Goal: Task Accomplishment & Management: Complete application form

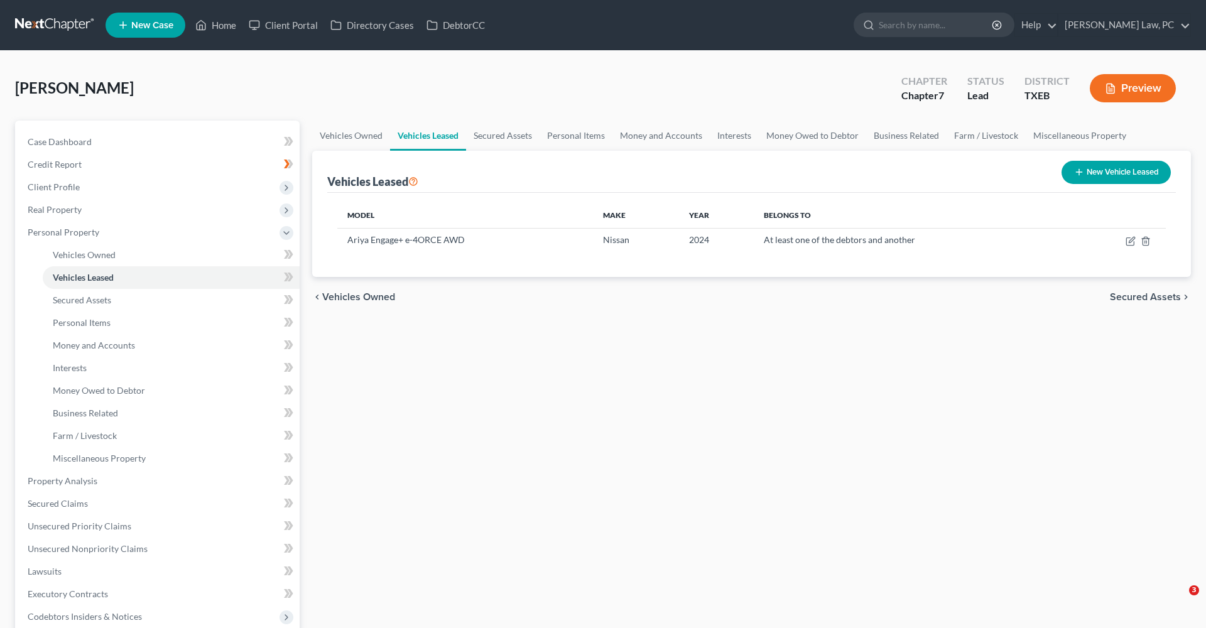
click at [38, 25] on link at bounding box center [55, 25] width 80 height 23
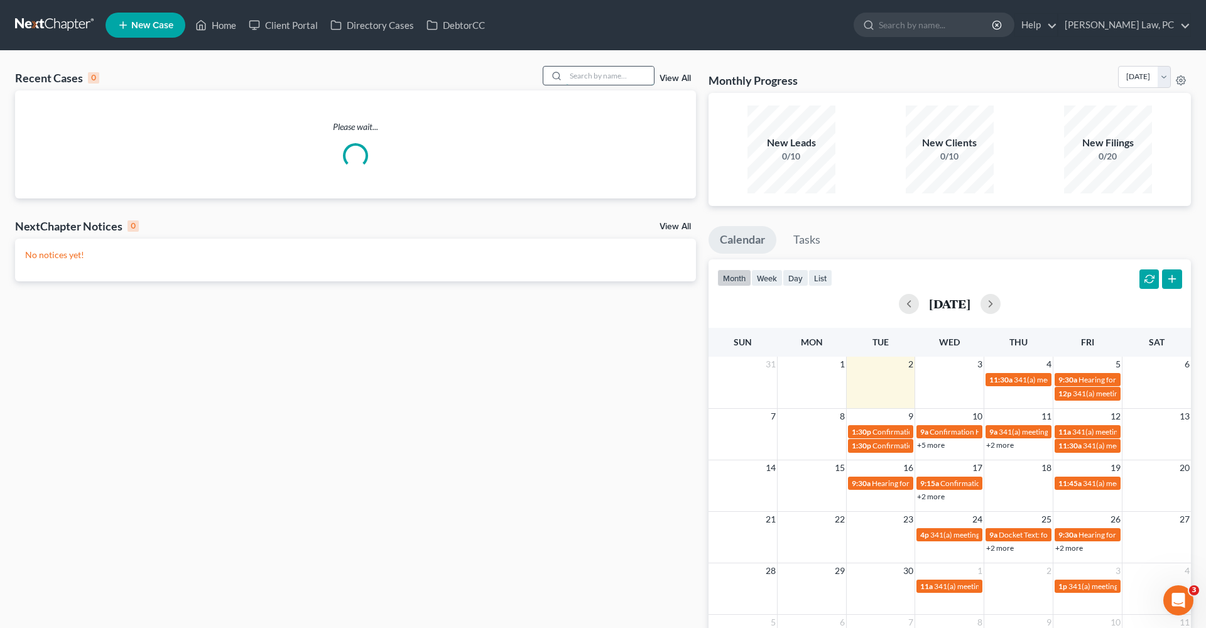
click at [601, 75] on input "search" at bounding box center [610, 76] width 88 height 18
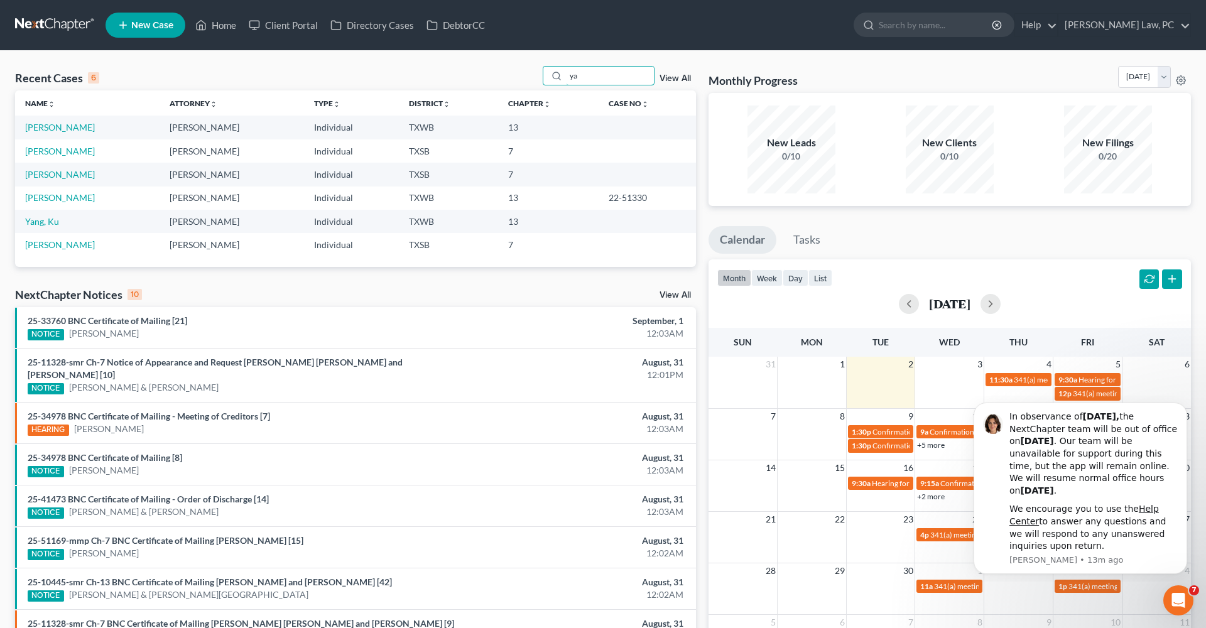
type input "y"
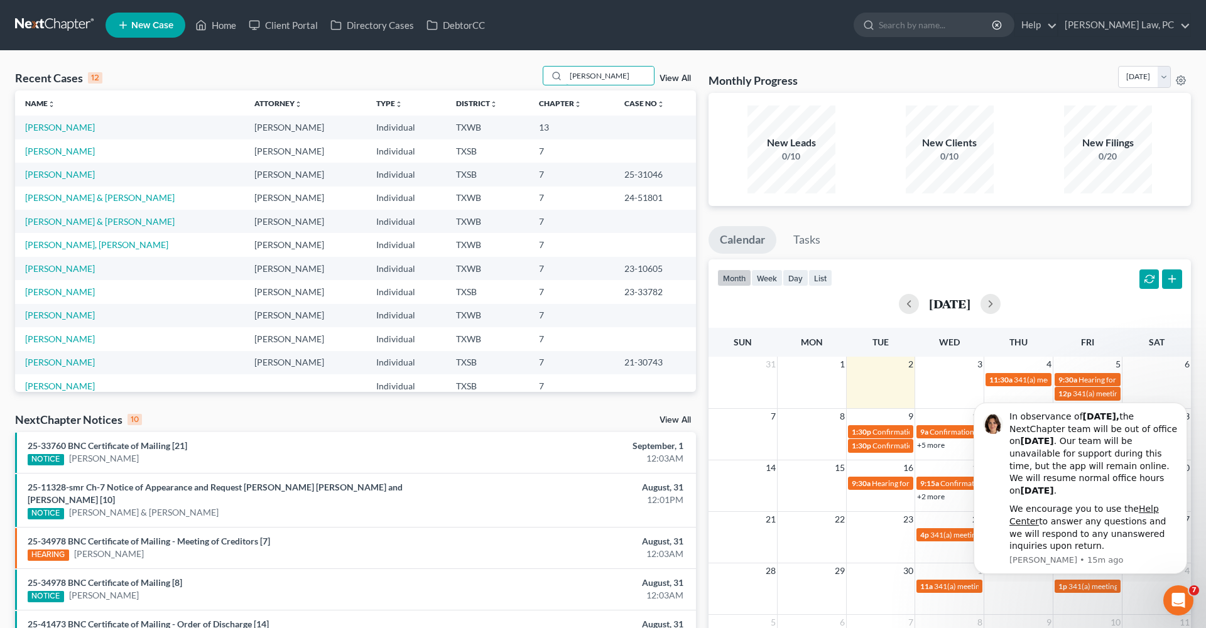
type input "paul"
click at [40, 27] on link at bounding box center [55, 25] width 80 height 23
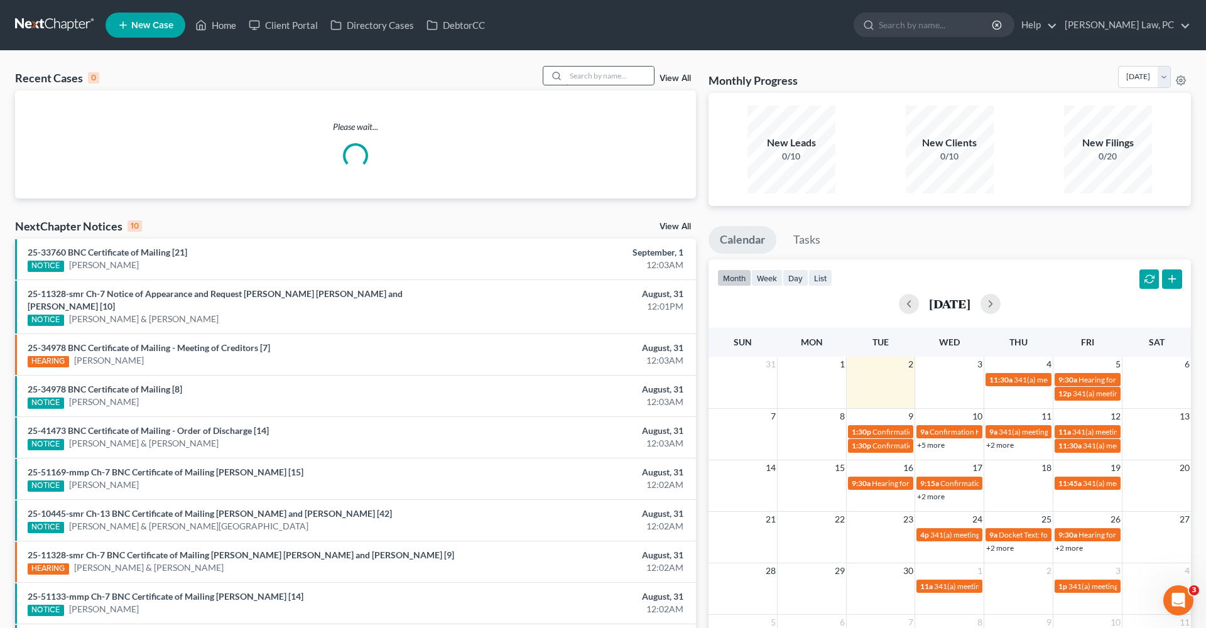
click at [589, 77] on input "search" at bounding box center [610, 76] width 88 height 18
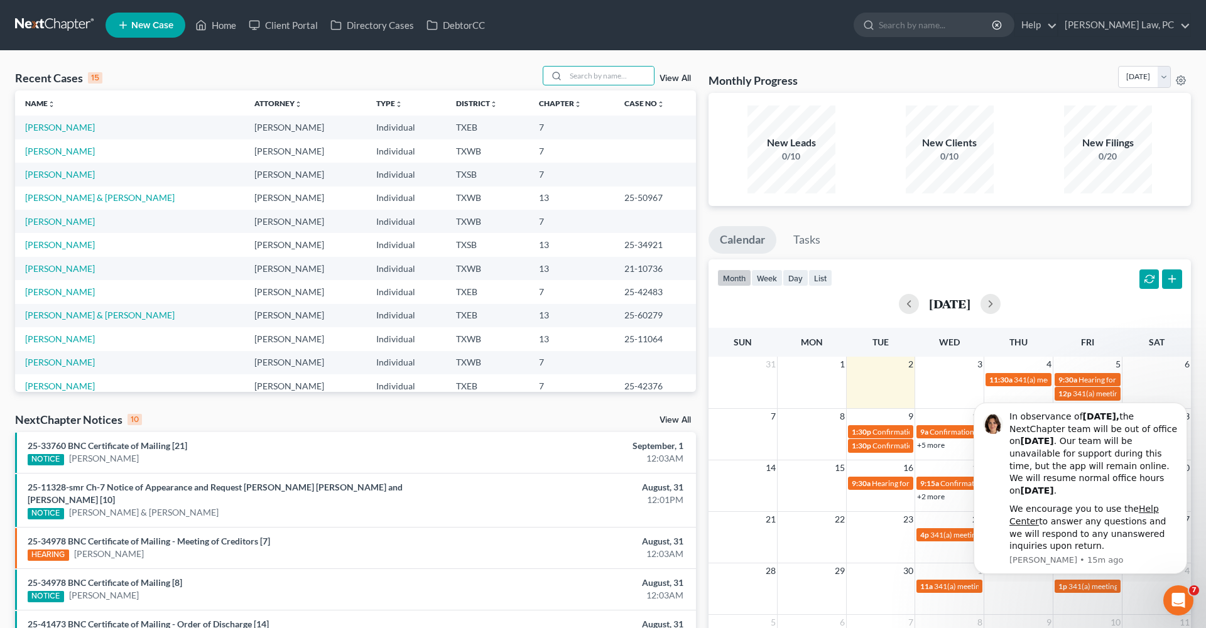
click at [144, 25] on span "New Case" at bounding box center [152, 25] width 42 height 9
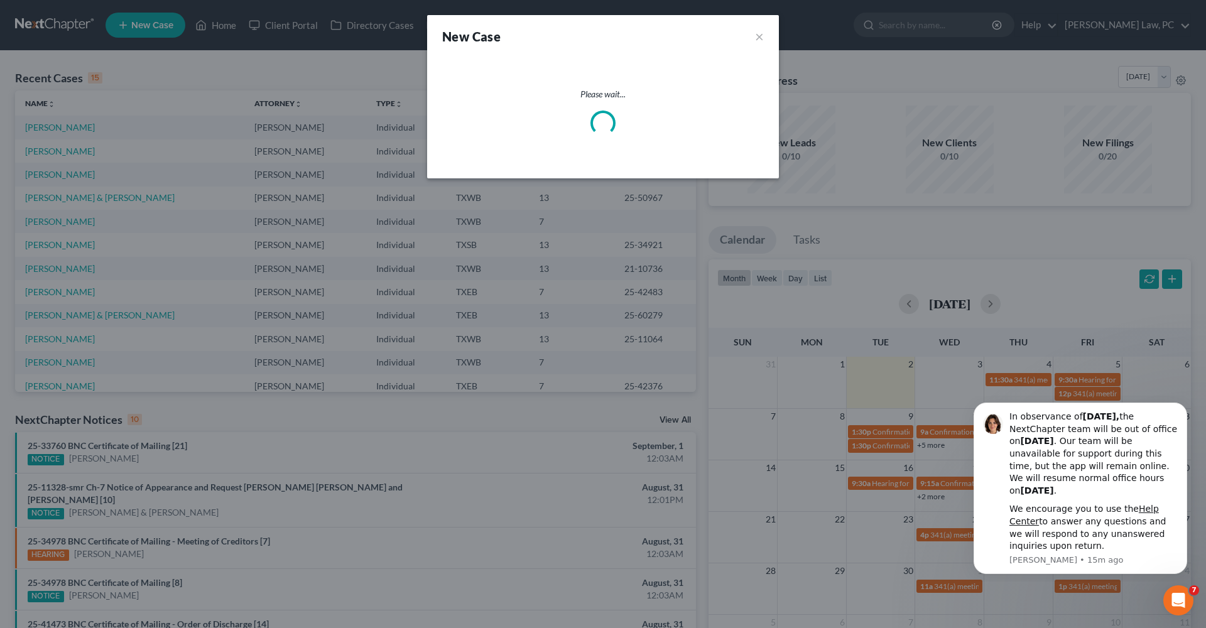
select select "79"
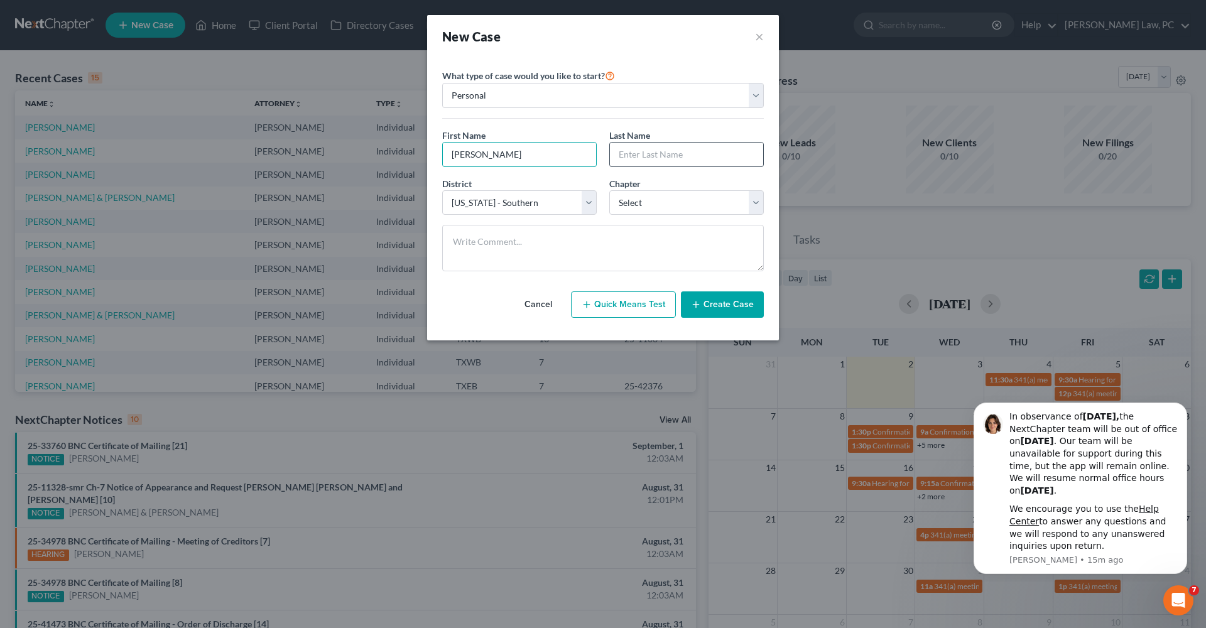
type input "Paul"
type input "Yanez"
select select "80"
select select "3"
click at [718, 305] on button "Create Case" at bounding box center [722, 305] width 83 height 26
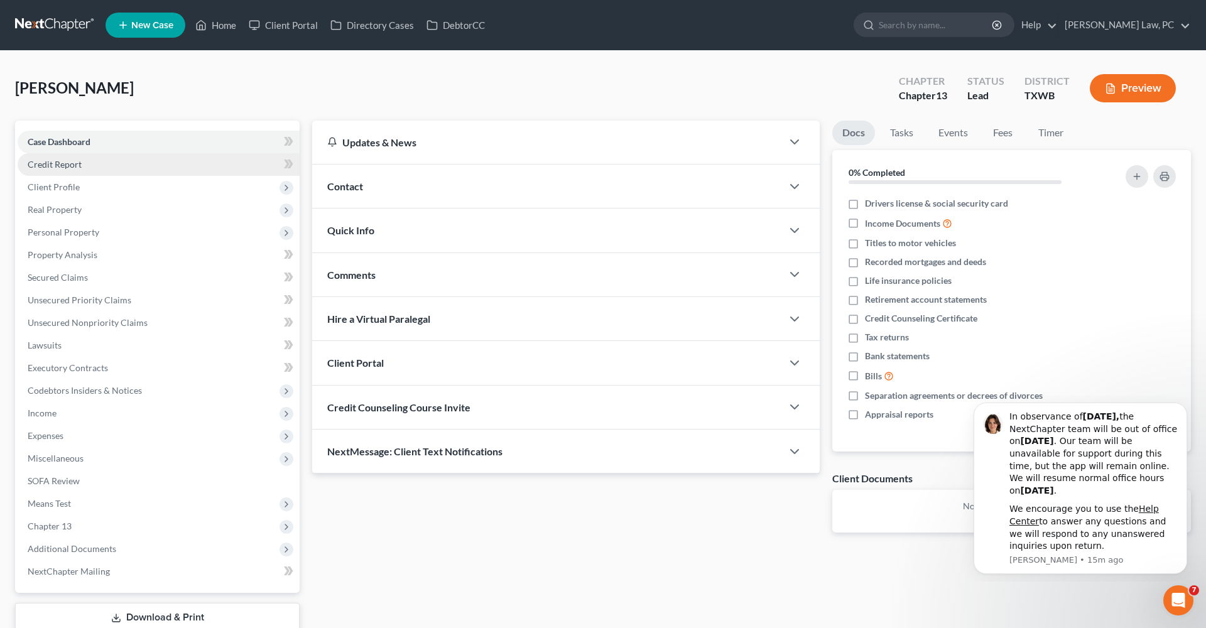
click at [60, 165] on span "Credit Report" at bounding box center [55, 164] width 54 height 11
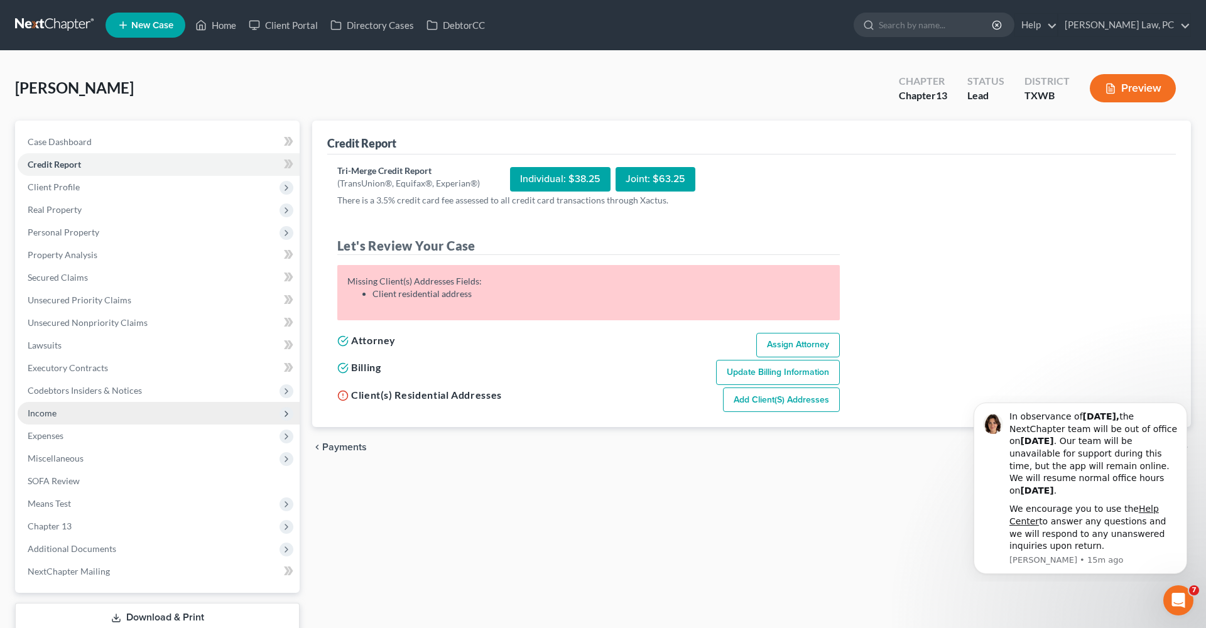
click at [38, 413] on span "Income" at bounding box center [42, 413] width 29 height 11
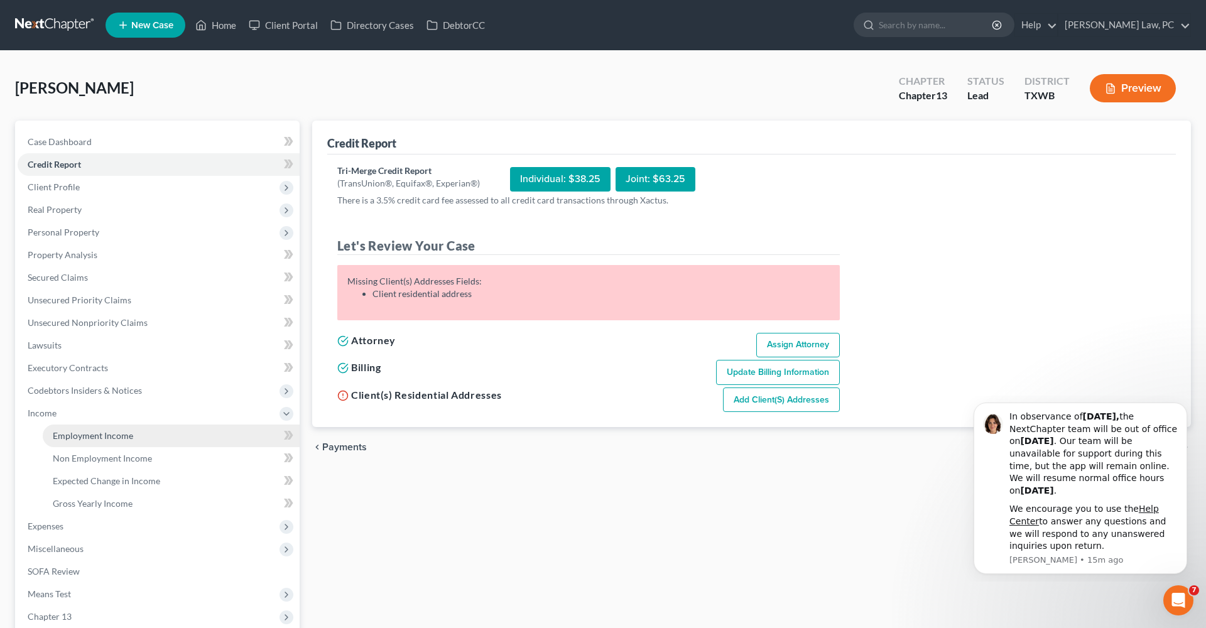
click at [125, 434] on span "Employment Income" at bounding box center [93, 435] width 80 height 11
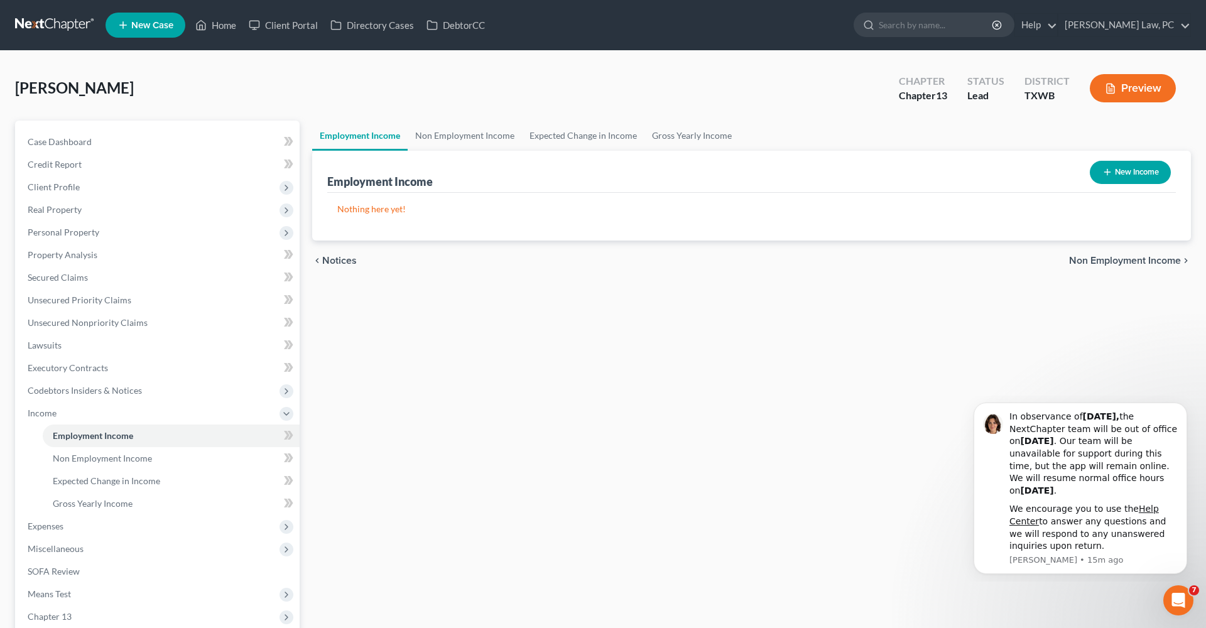
click at [1121, 162] on button "New Income" at bounding box center [1130, 172] width 81 height 23
select select "0"
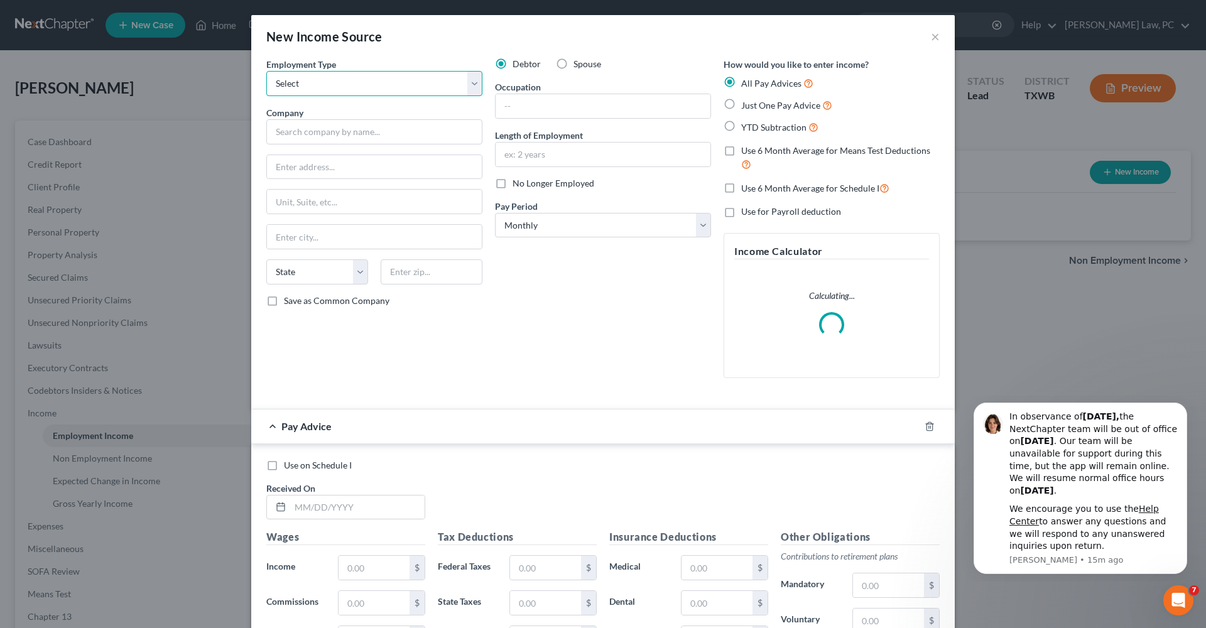
select select "0"
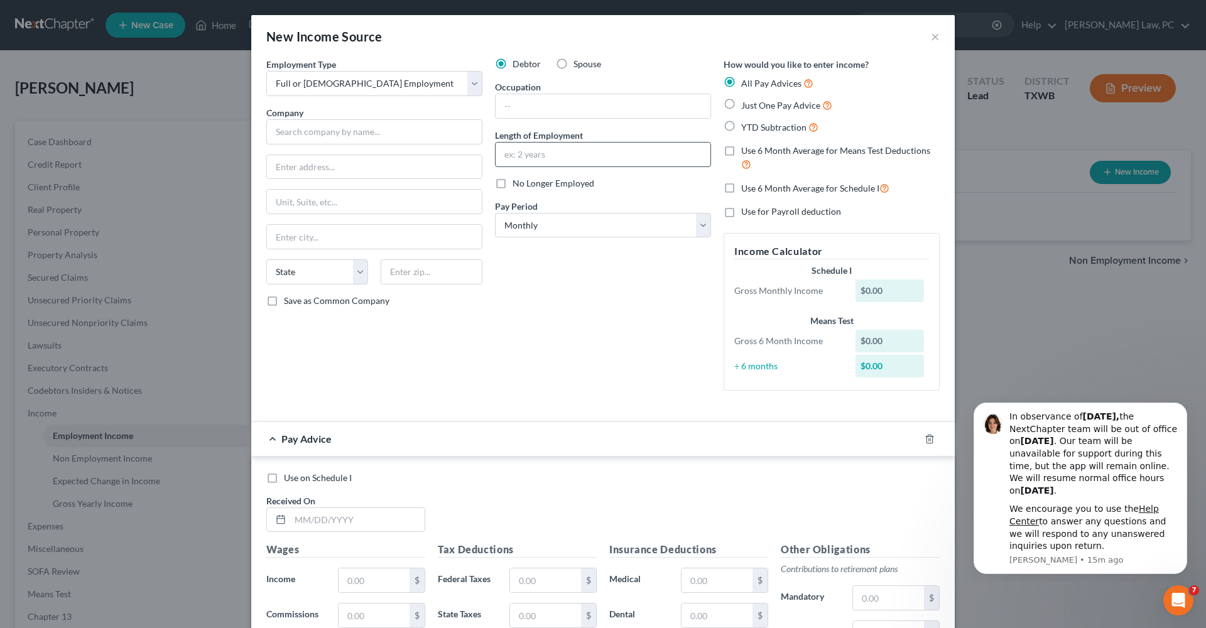
click at [551, 153] on input "text" at bounding box center [603, 155] width 215 height 24
type input "2 years"
click at [341, 134] on input "text" at bounding box center [374, 131] width 216 height 25
type input "CCSL Senior Living"
type input "19305 [GEOGRAPHIC_DATA]"
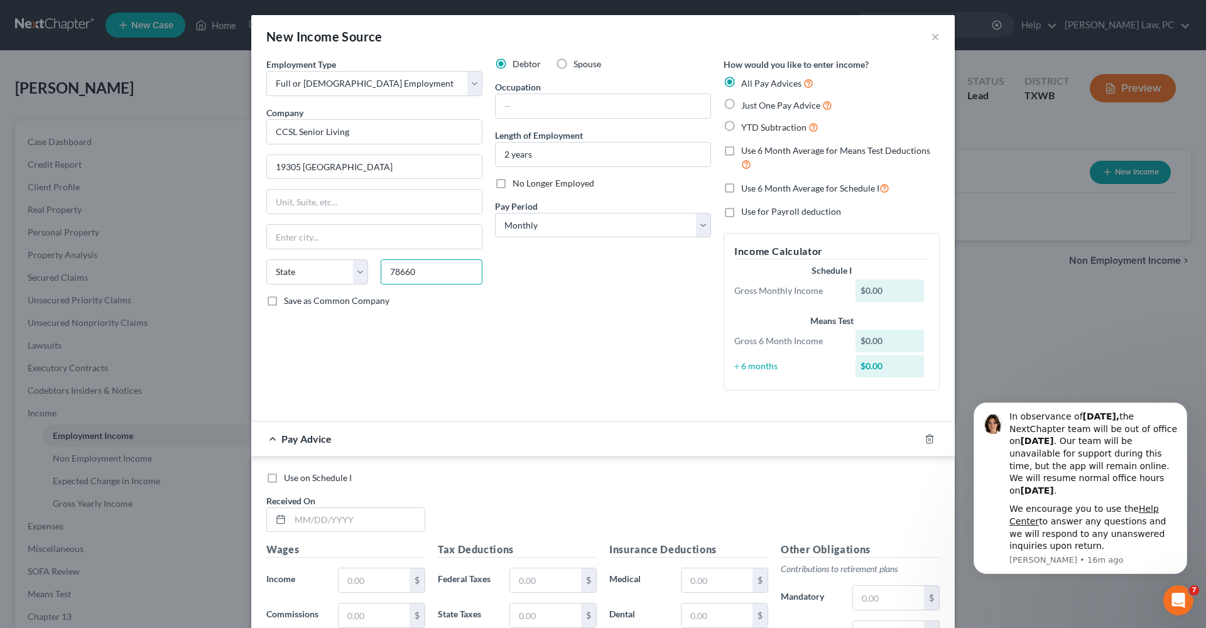
type input "78660"
click at [520, 348] on div "Debtor Spouse Occupation Length of Employment 2 years No Longer Employed Pay Pe…" at bounding box center [603, 229] width 229 height 343
type input "Pflugerville"
select select "45"
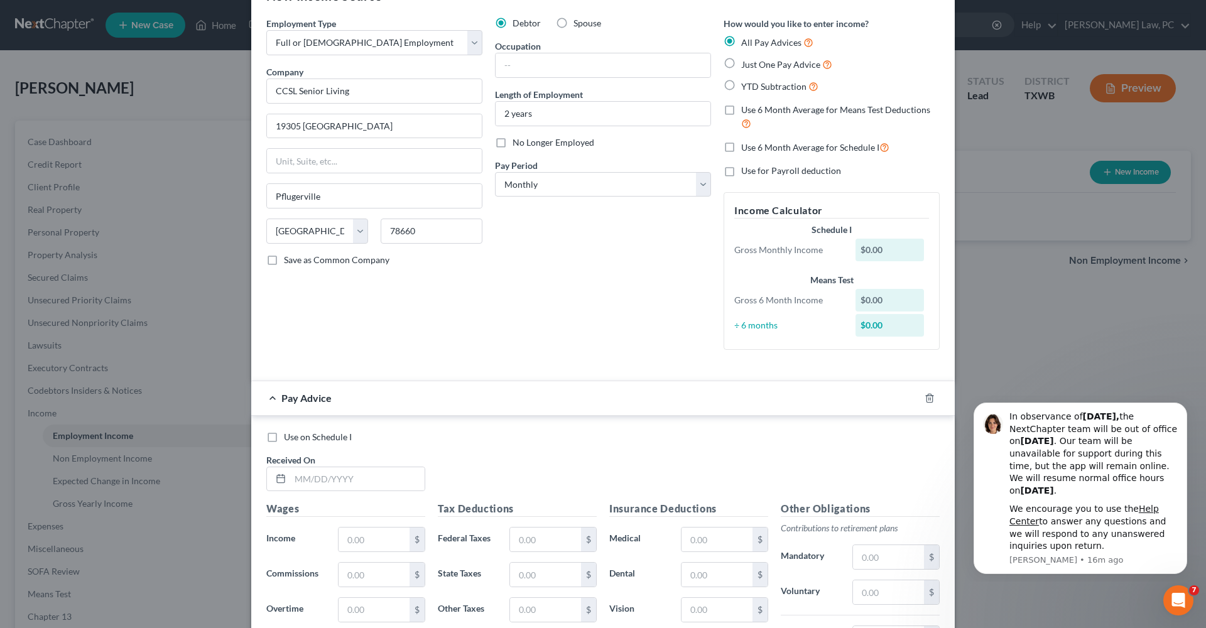
click at [789, 67] on span "Just One Pay Advice" at bounding box center [780, 64] width 79 height 11
click at [755, 65] on input "Just One Pay Advice" at bounding box center [750, 61] width 8 height 8
radio input "true"
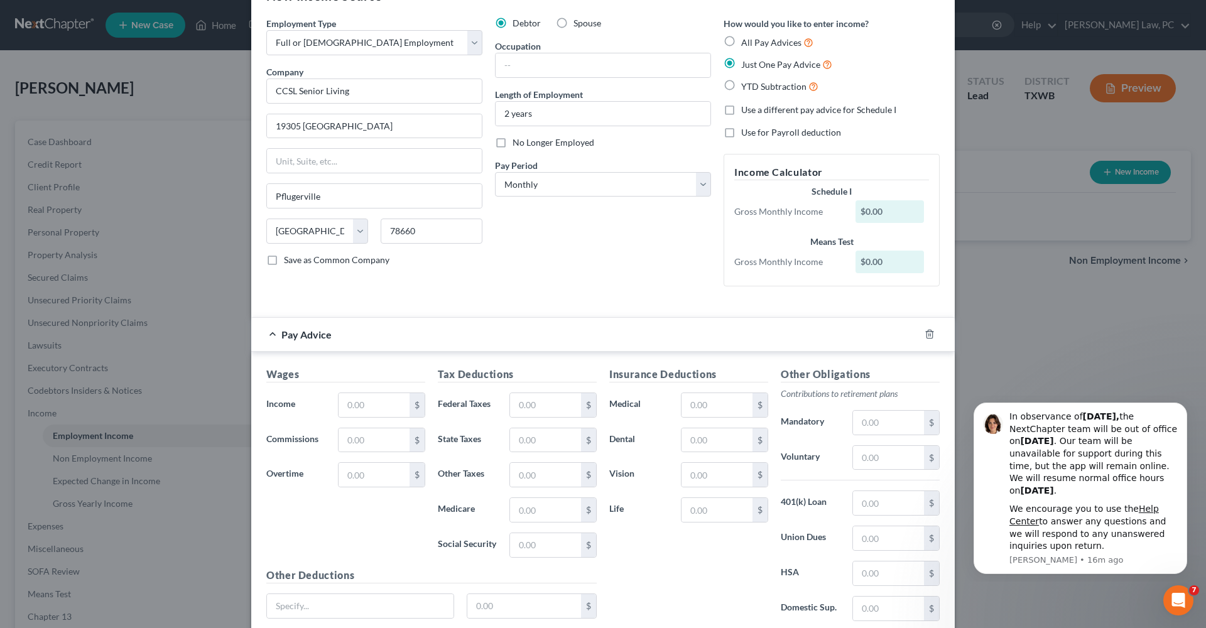
click at [785, 111] on span "Use a different pay advice for Schedule I" at bounding box center [818, 109] width 155 height 11
click at [755, 111] on input "Use a different pay advice for Schedule I" at bounding box center [750, 108] width 8 height 8
checkbox input "true"
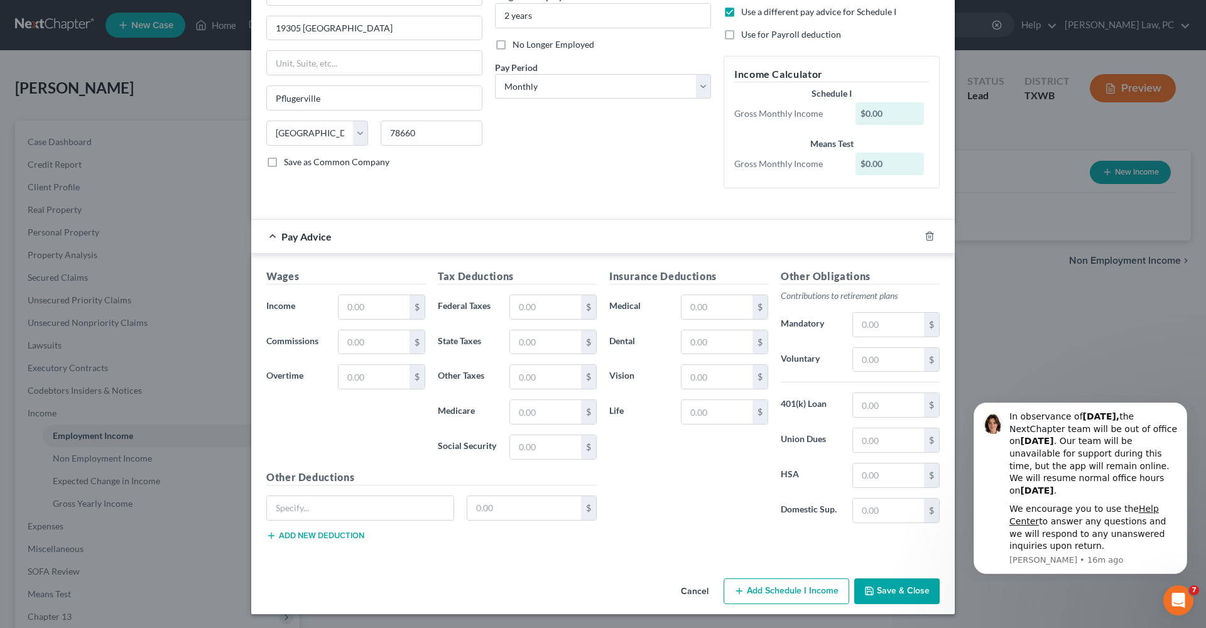
scroll to position [138, 0]
click at [762, 598] on button "Add Schedule I Income" at bounding box center [787, 592] width 126 height 26
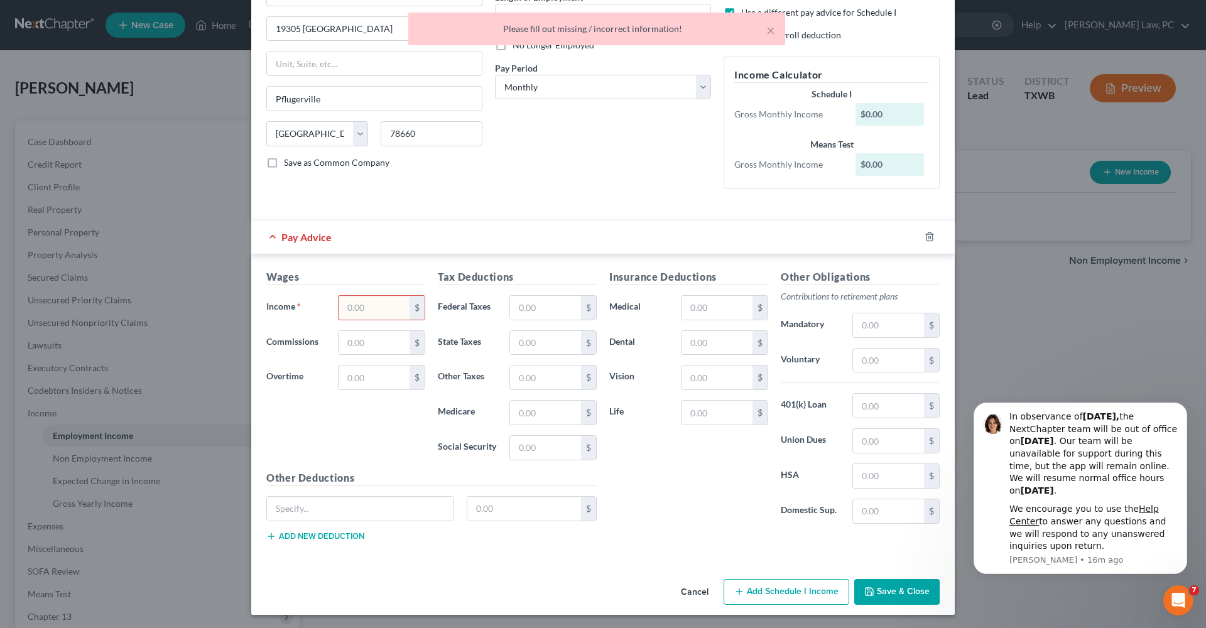
click at [756, 594] on button "Add Schedule I Income" at bounding box center [787, 592] width 126 height 26
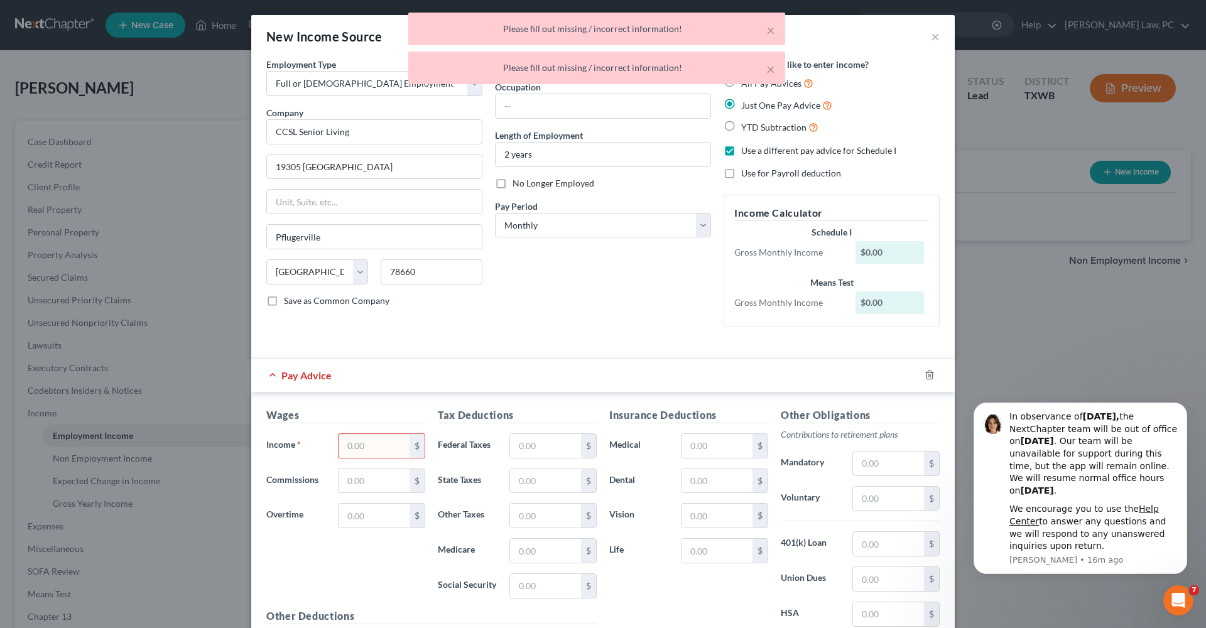
scroll to position [0, 0]
click at [369, 444] on input "text" at bounding box center [374, 446] width 71 height 24
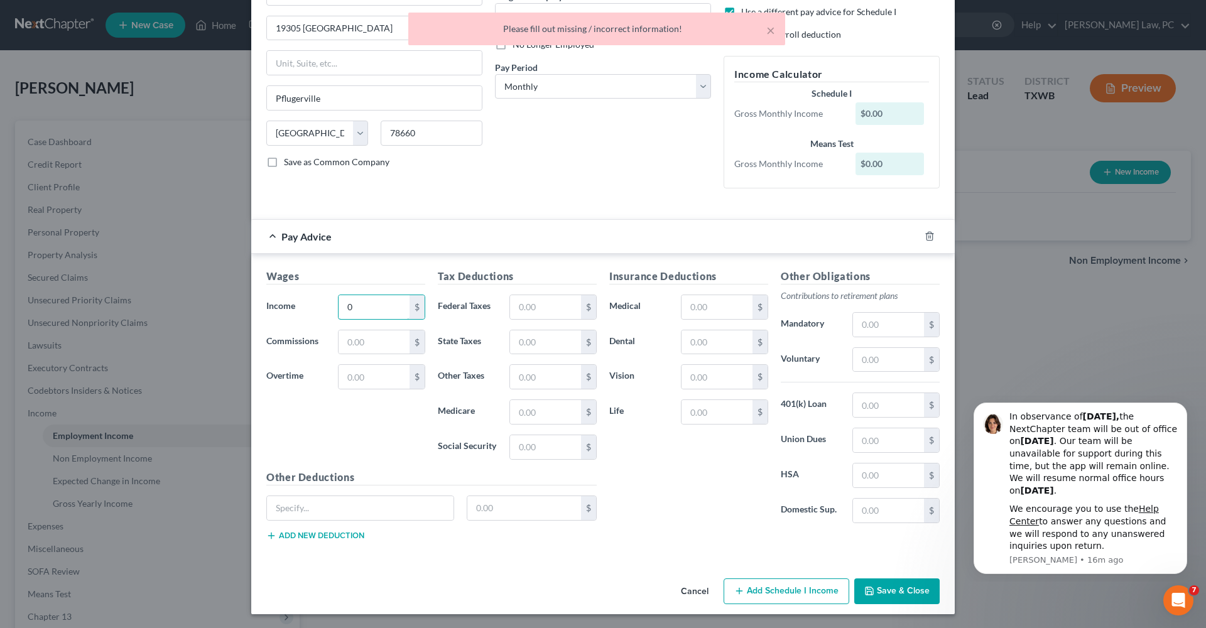
scroll to position [138, 0]
type input "0"
click at [793, 582] on button "Add Schedule I Income" at bounding box center [787, 592] width 126 height 26
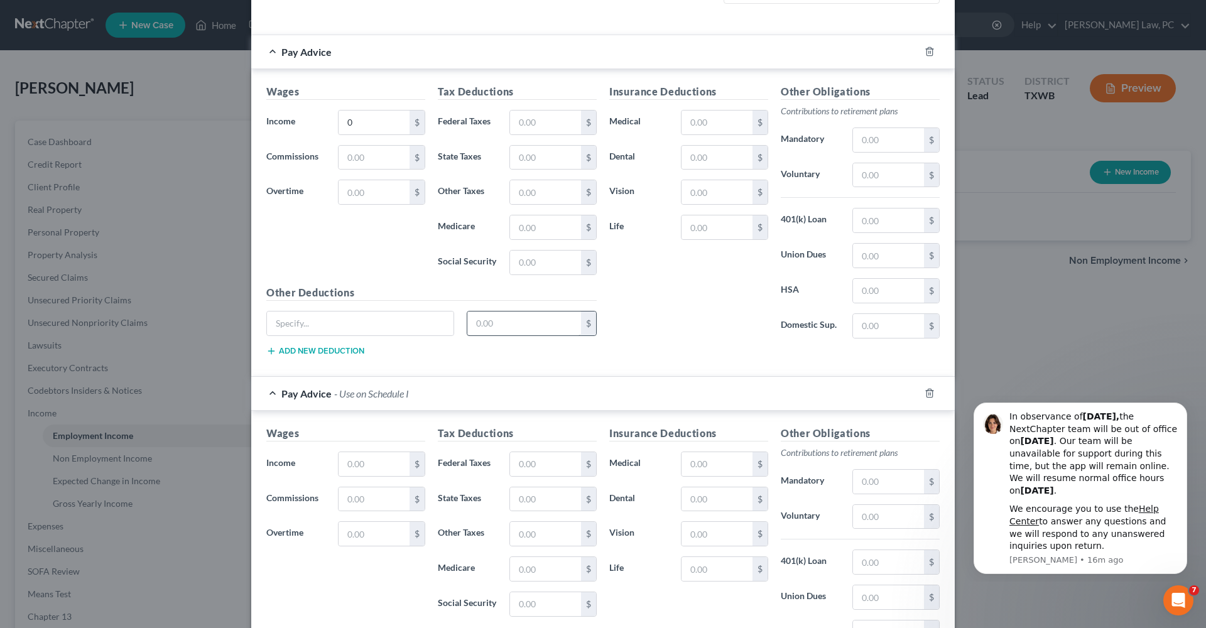
scroll to position [359, 0]
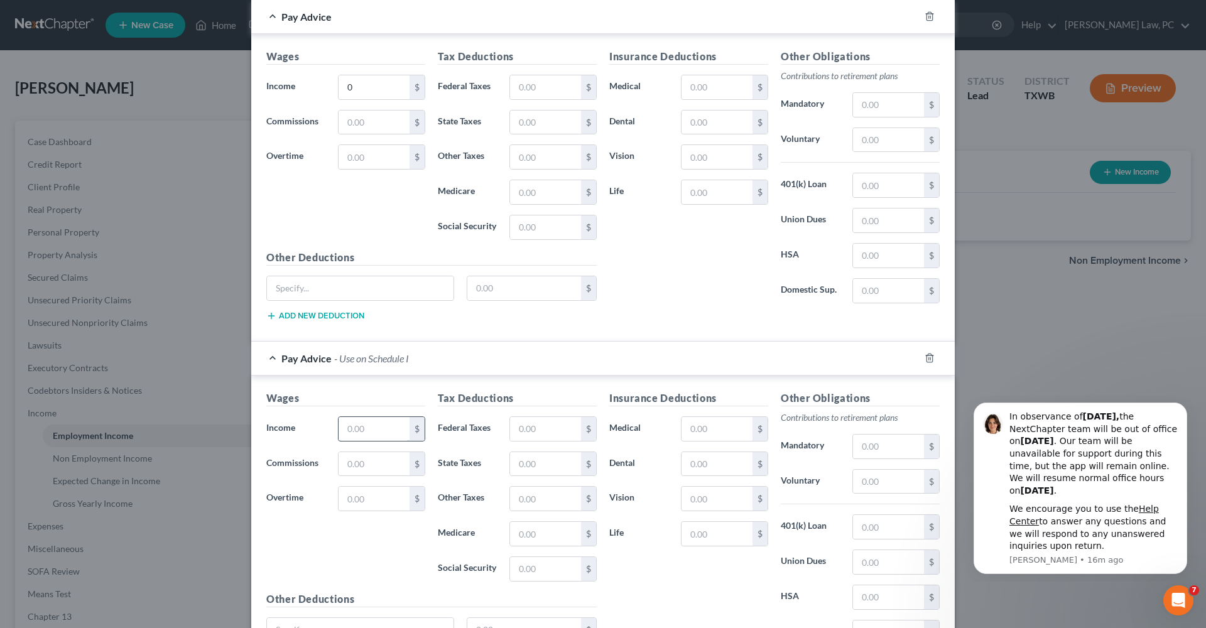
click at [354, 426] on input "text" at bounding box center [374, 429] width 71 height 24
type input "4,400"
click at [559, 424] on input "text" at bounding box center [545, 429] width 71 height 24
type input "477.38"
click at [525, 574] on input "text" at bounding box center [545, 569] width 71 height 24
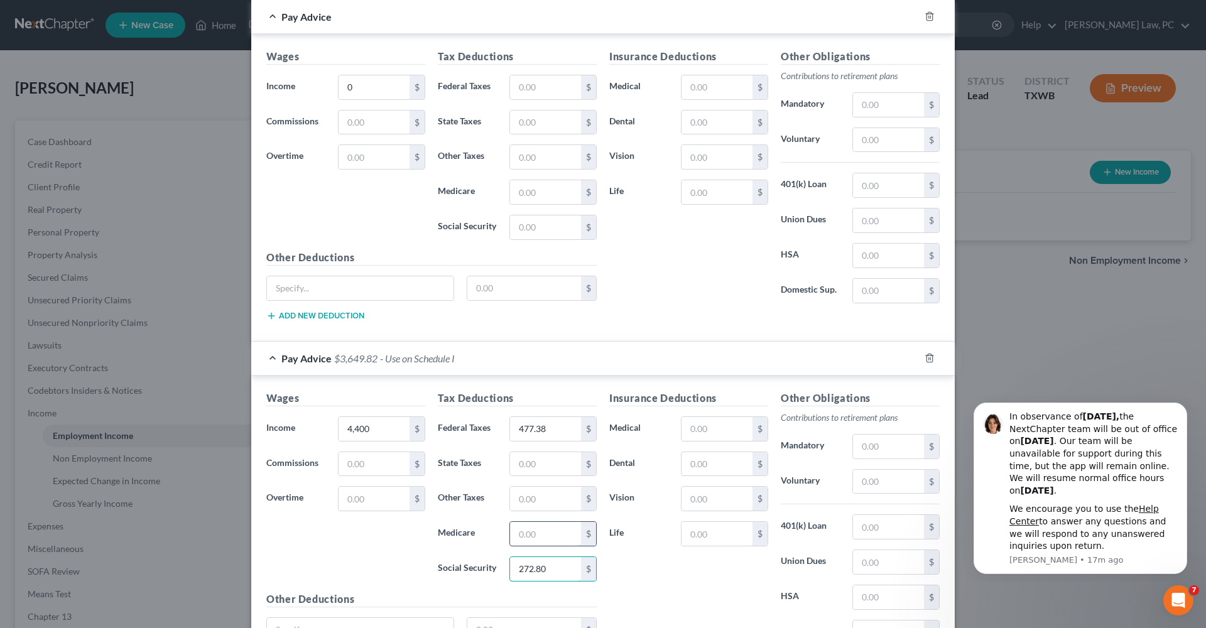
type input "272.80"
click at [528, 529] on input "text" at bounding box center [545, 534] width 71 height 24
type input "63.80"
click at [668, 575] on div "Insurance Deductions Medical $ Dental $ Vision $ Life $" at bounding box center [689, 523] width 172 height 265
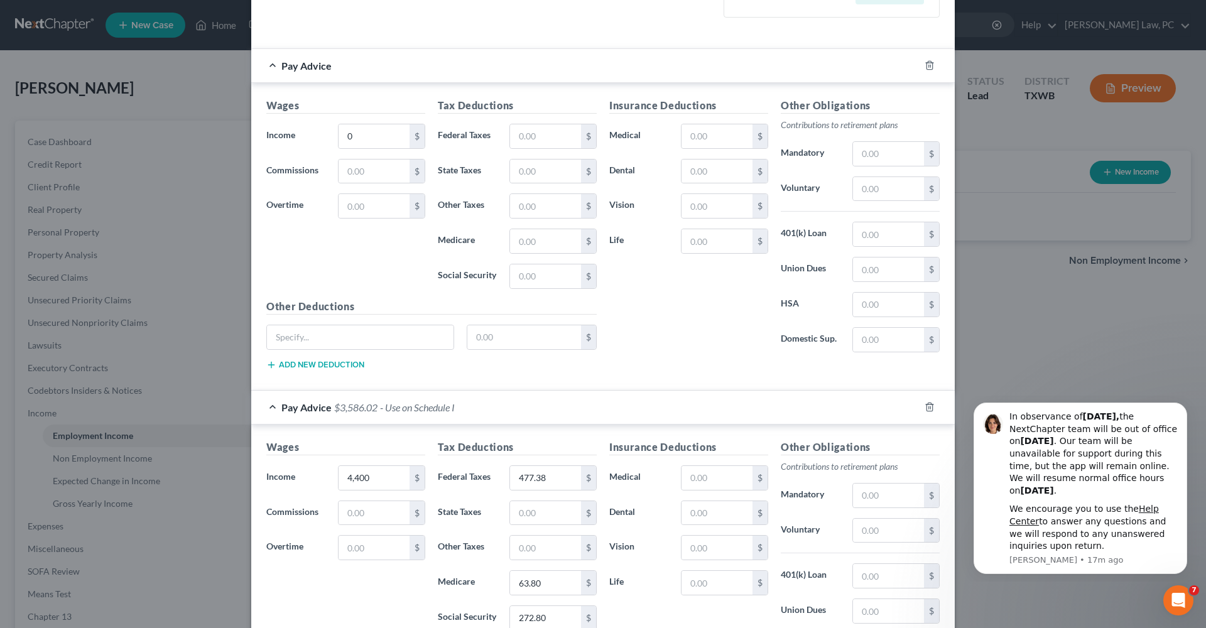
scroll to position [310, 0]
drag, startPoint x: 364, startPoint y: 134, endPoint x: 338, endPoint y: 131, distance: 26.0
click at [339, 131] on input "0" at bounding box center [374, 136] width 71 height 24
type input "3,500"
click at [560, 128] on input "text" at bounding box center [545, 136] width 71 height 24
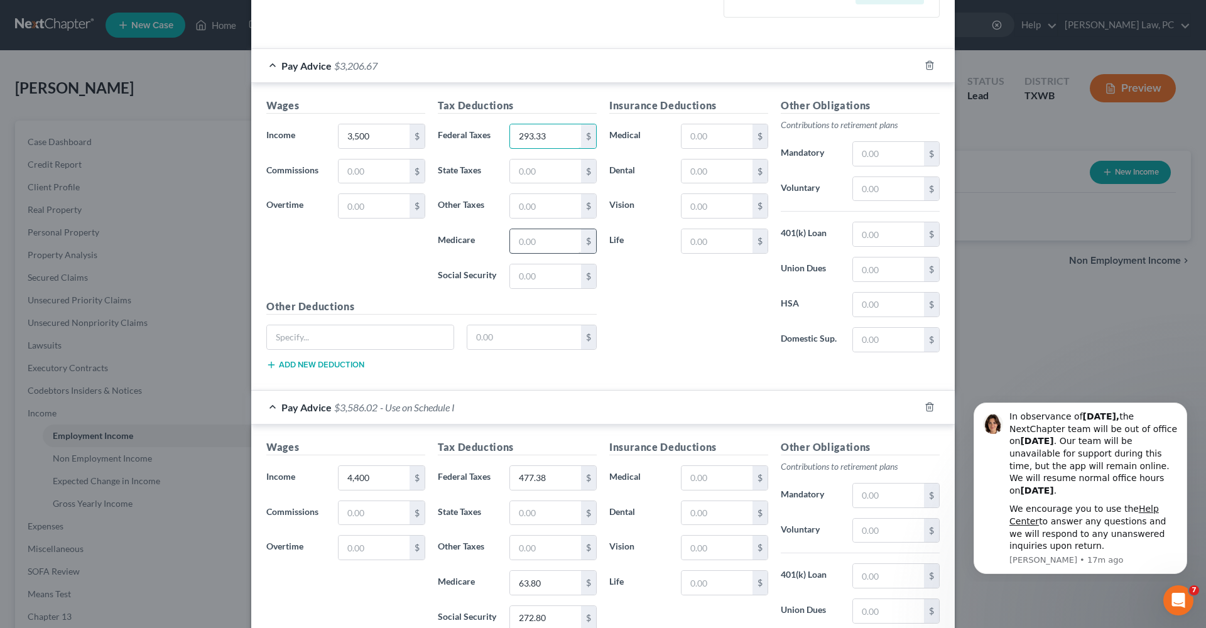
type input "293.33"
click at [535, 247] on input "text" at bounding box center [545, 241] width 71 height 24
click at [540, 279] on input "text" at bounding box center [545, 277] width 71 height 24
type input "217"
click at [527, 239] on input "text" at bounding box center [545, 241] width 71 height 24
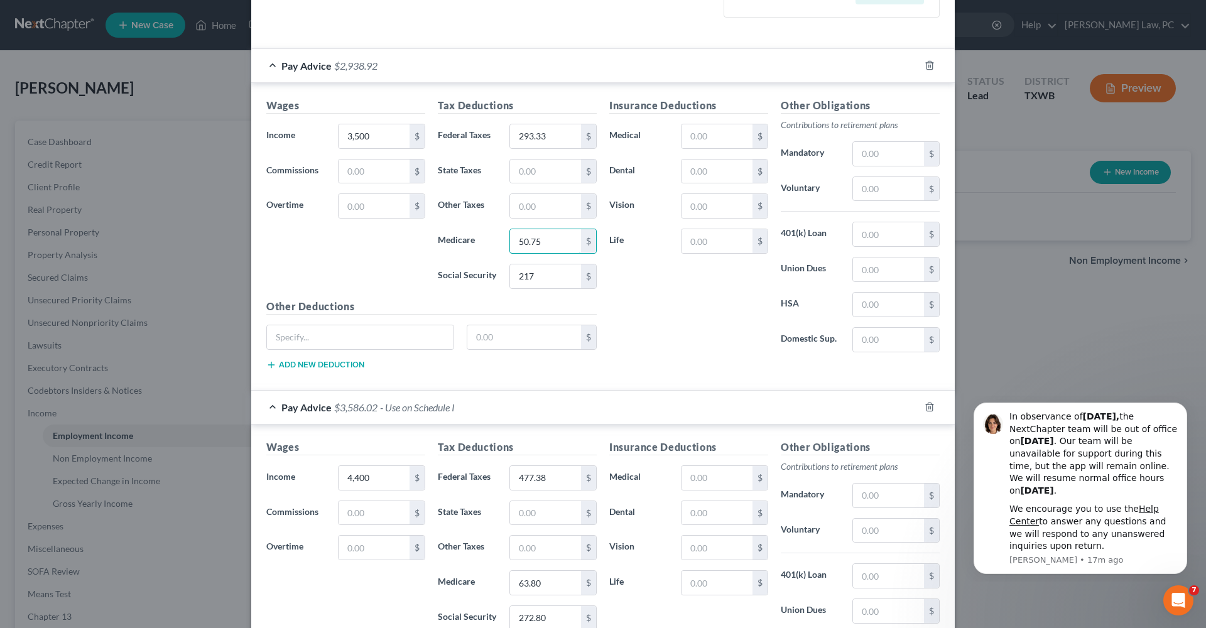
type input "50.75"
click at [629, 300] on div "Insurance Deductions Medical $ Dental $ Vision $ Life $" at bounding box center [689, 230] width 172 height 265
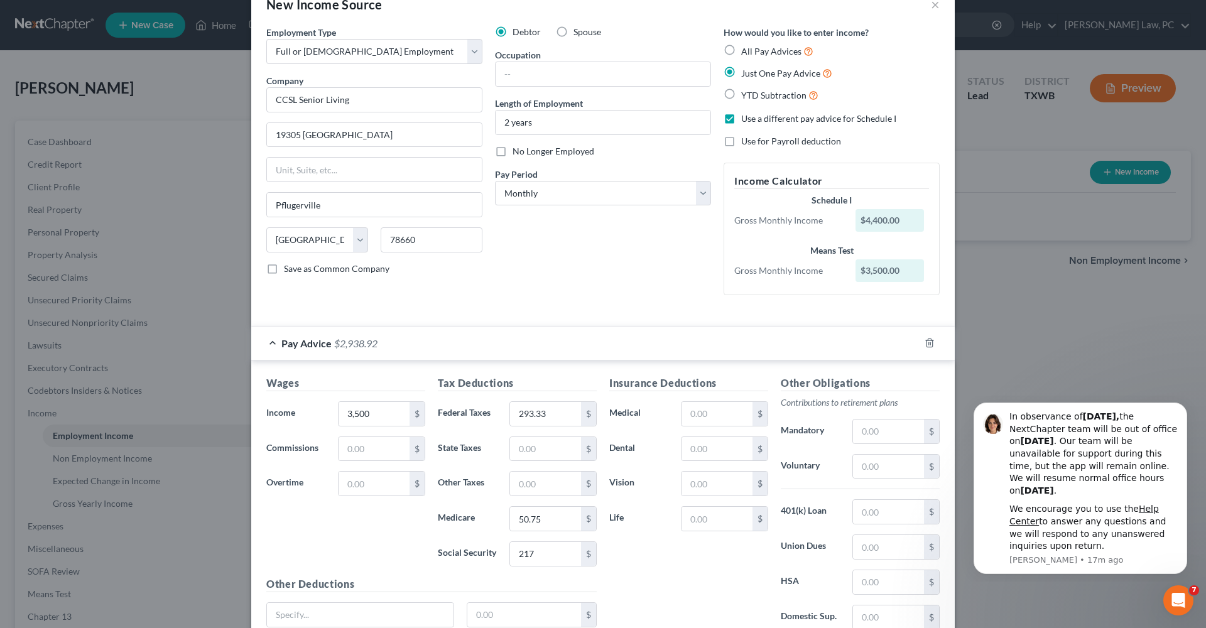
scroll to position [28, 0]
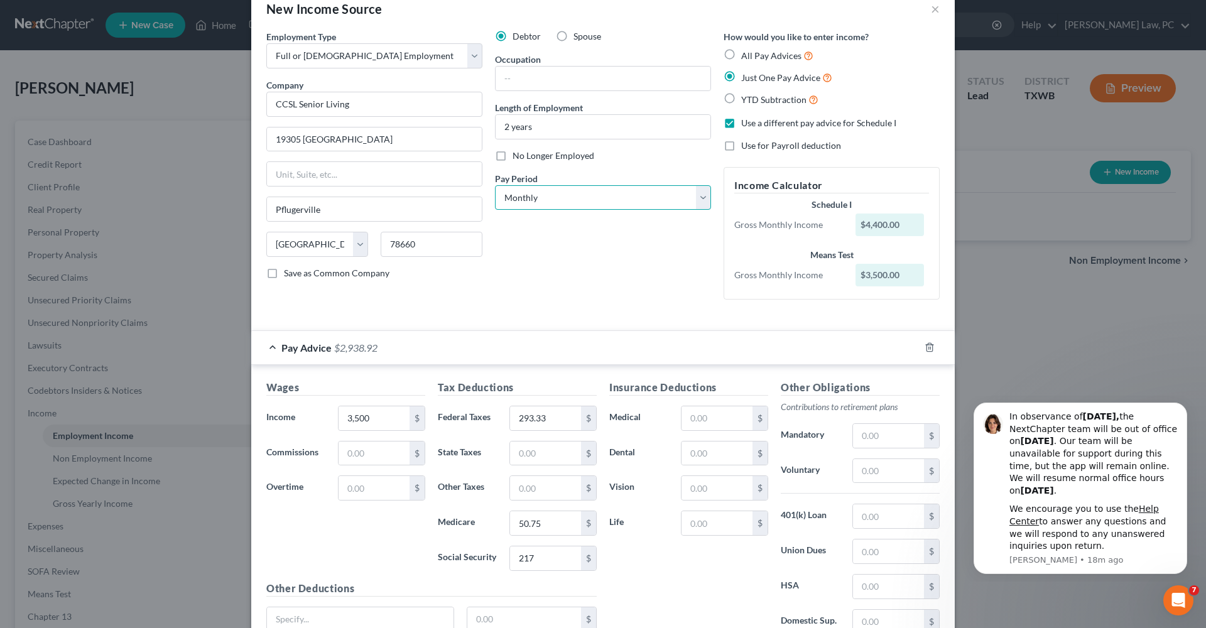
select select "1"
click at [608, 304] on div "Debtor Spouse Occupation Length of Employment 2 years No Longer Employed Pay Pe…" at bounding box center [603, 170] width 229 height 280
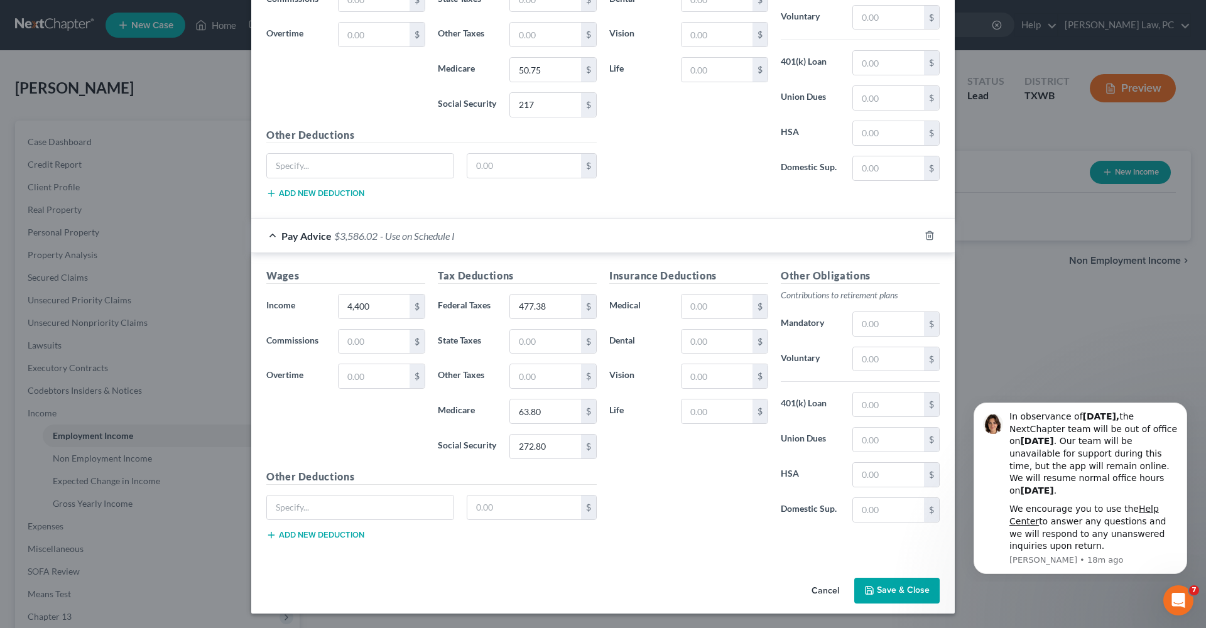
scroll to position [530, 0]
click at [900, 595] on button "Save & Close" at bounding box center [897, 592] width 85 height 26
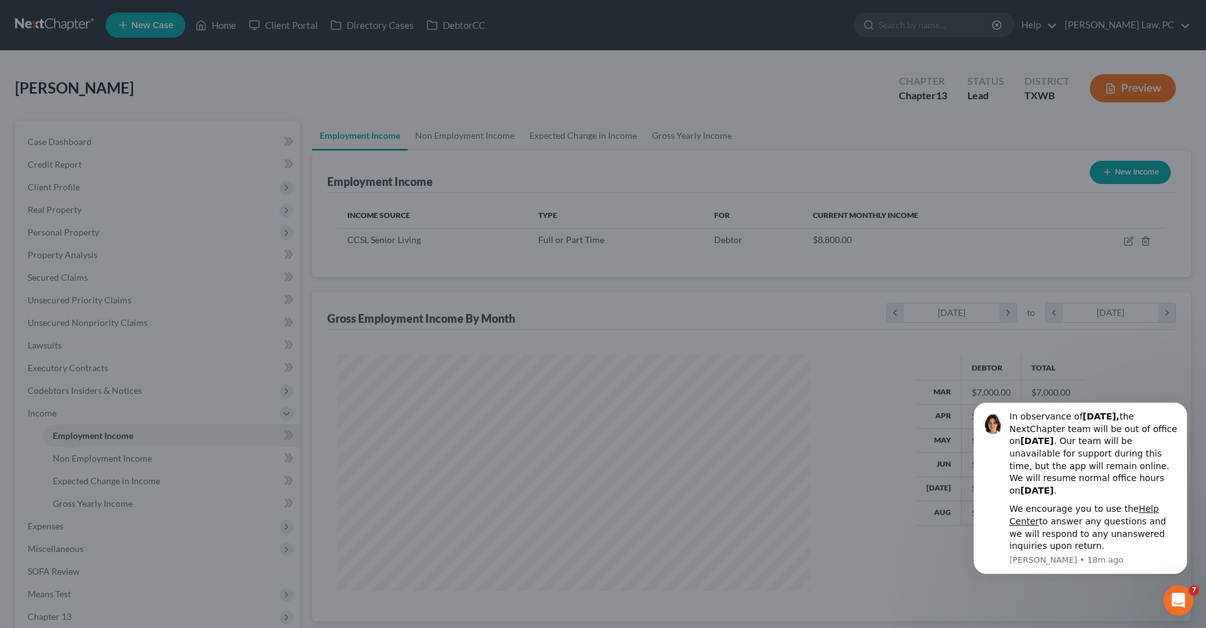
scroll to position [236, 498]
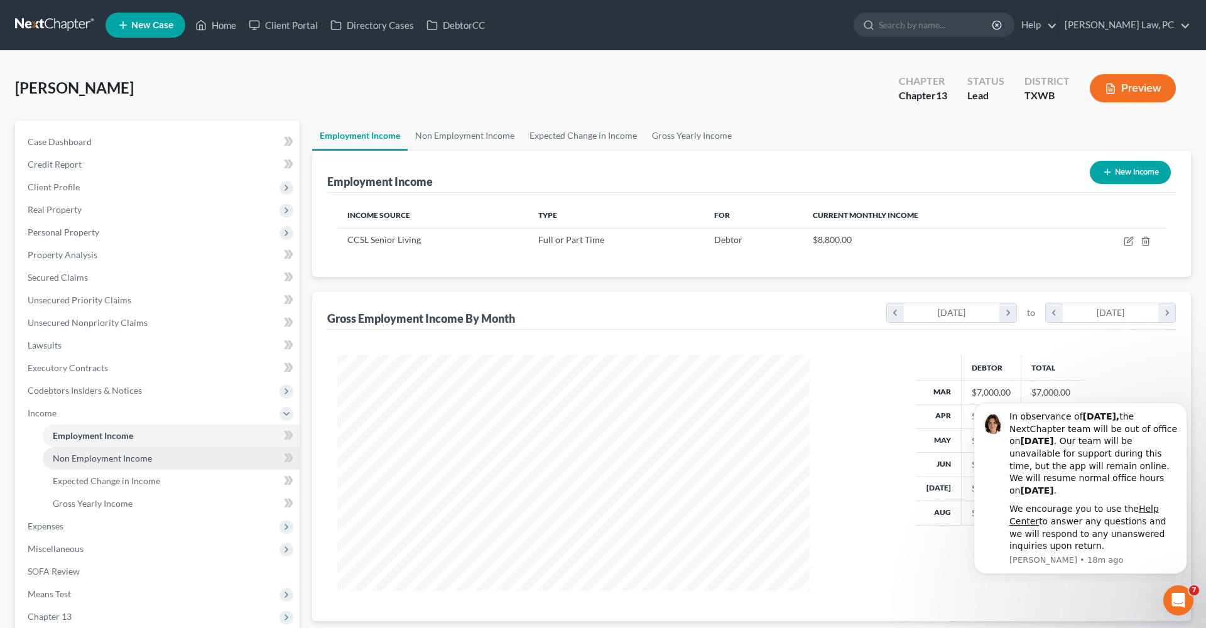
click at [99, 459] on span "Non Employment Income" at bounding box center [102, 458] width 99 height 11
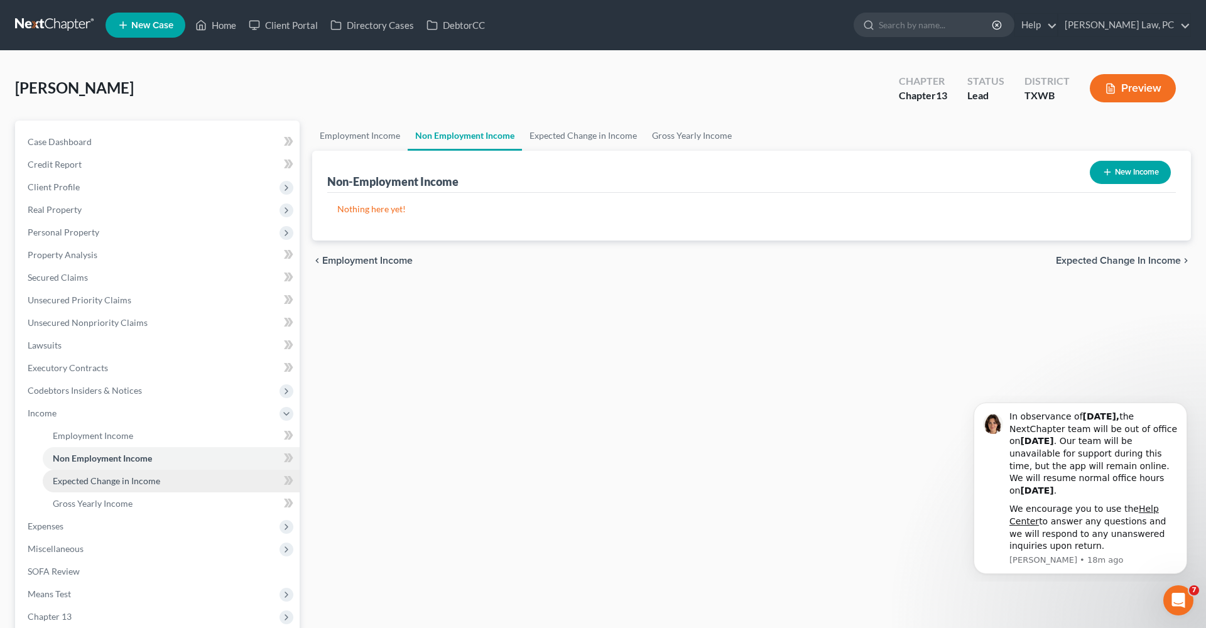
click at [116, 479] on span "Expected Change in Income" at bounding box center [106, 481] width 107 height 11
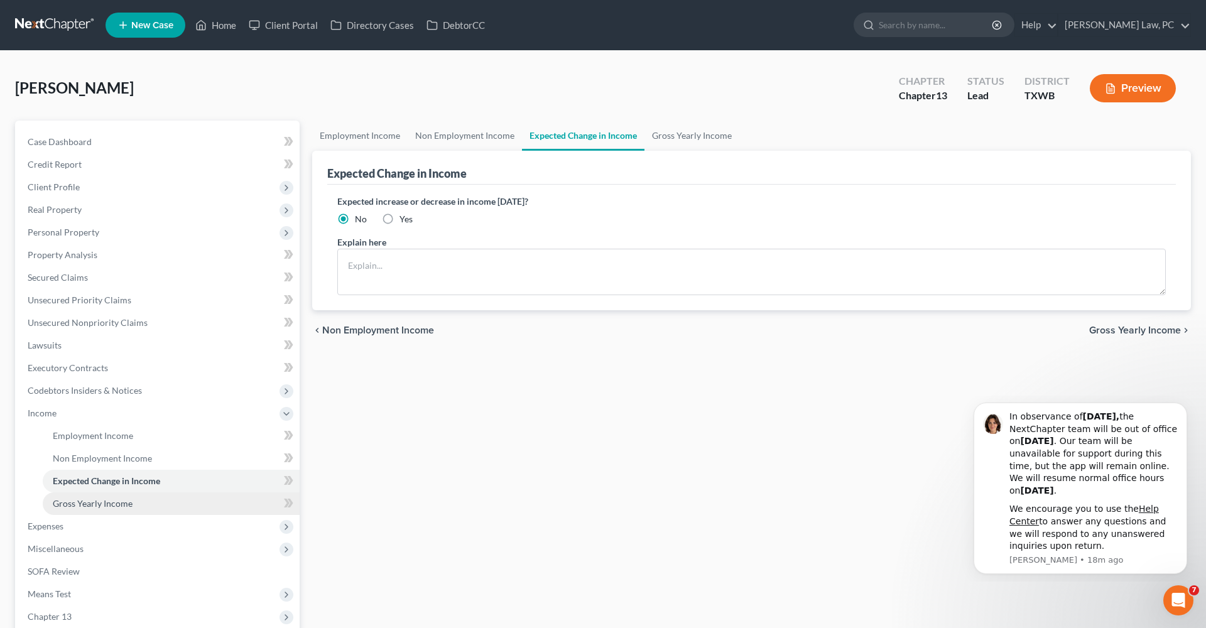
click at [119, 506] on span "Gross Yearly Income" at bounding box center [93, 503] width 80 height 11
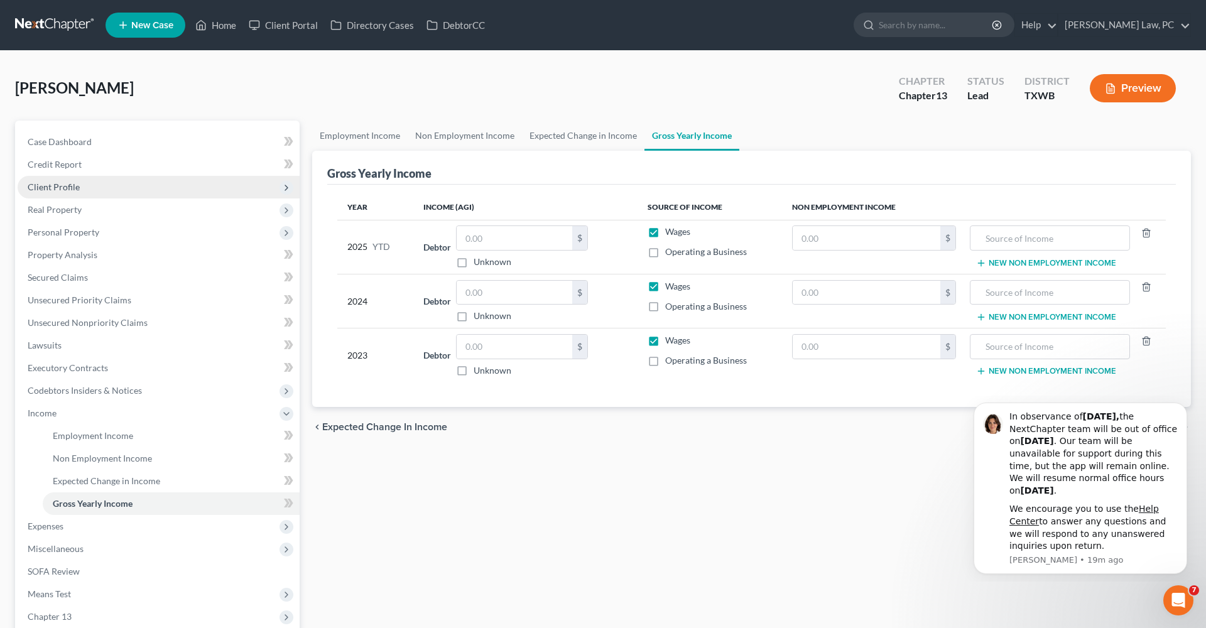
click at [61, 184] on span "Client Profile" at bounding box center [54, 187] width 52 height 11
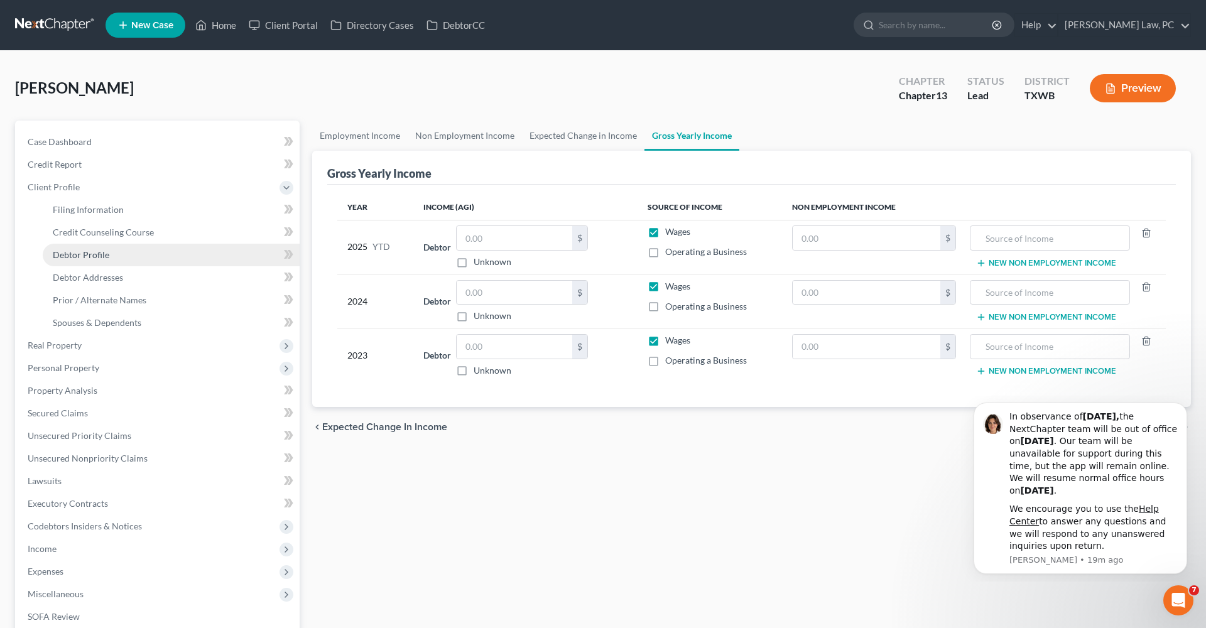
click at [79, 254] on span "Debtor Profile" at bounding box center [81, 254] width 57 height 11
select select "0"
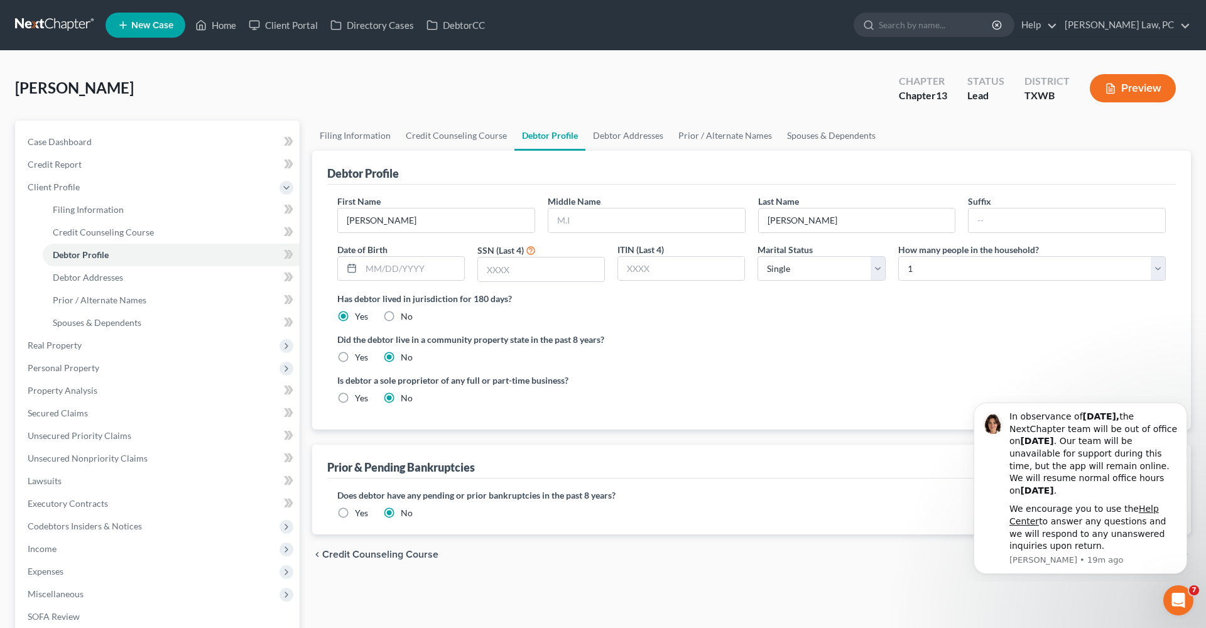
click at [361, 514] on label "Yes" at bounding box center [361, 513] width 13 height 13
click at [361, 514] on input "Yes" at bounding box center [364, 511] width 8 height 8
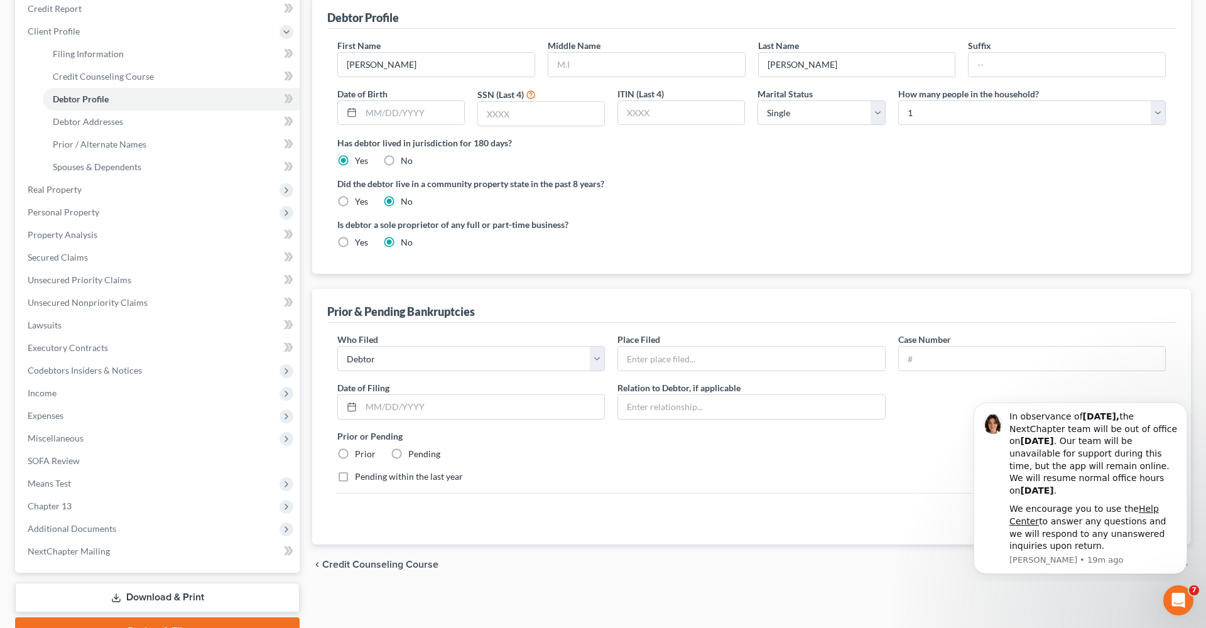
scroll to position [161, 0]
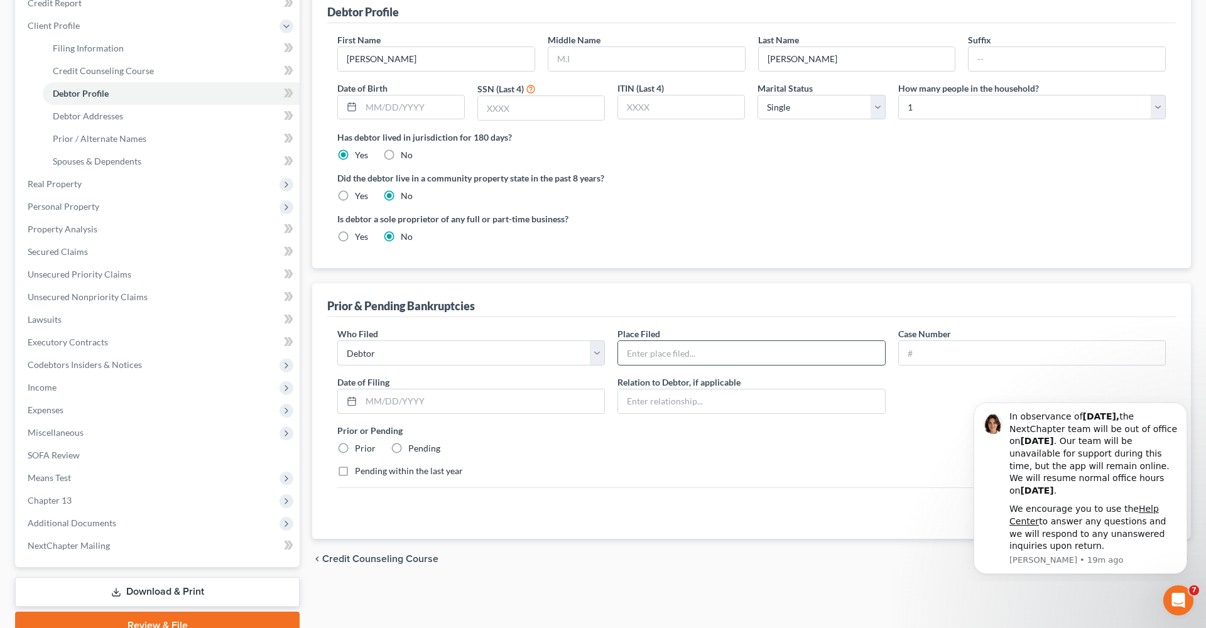
click at [653, 358] on input "text" at bounding box center [751, 353] width 266 height 24
type input "Western District o Texas"
click at [973, 350] on input "text" at bounding box center [1032, 353] width 266 height 24
type input "19-10085"
click at [390, 403] on input "text" at bounding box center [482, 402] width 243 height 24
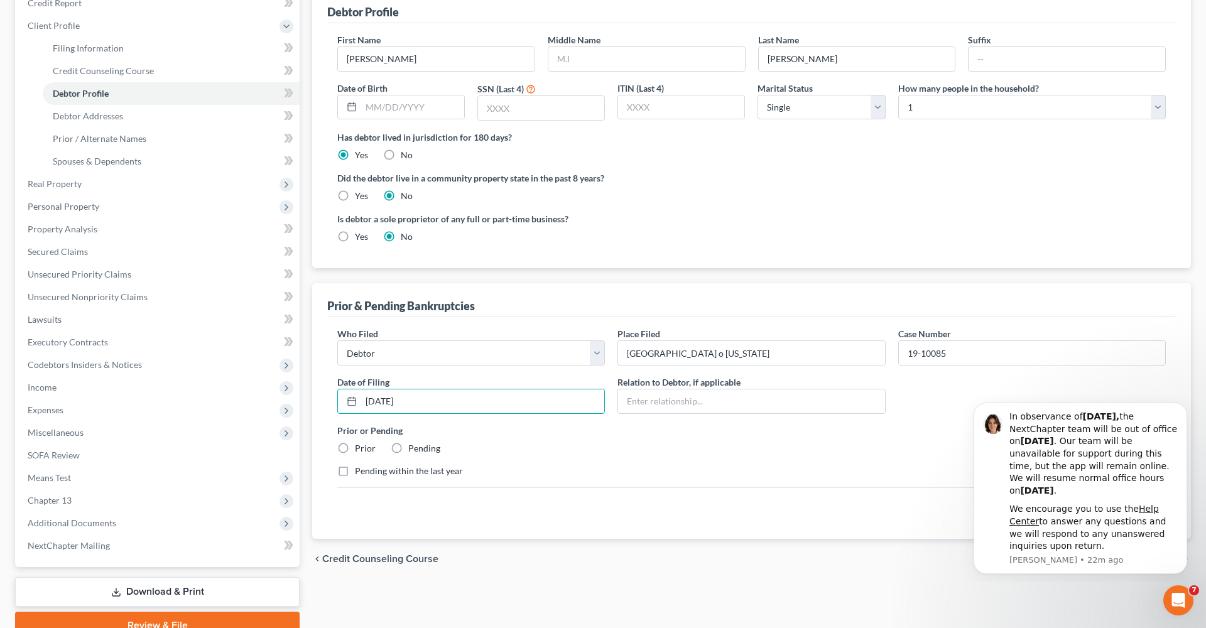
type input "01/08/2019"
click at [371, 448] on label "Prior" at bounding box center [365, 448] width 21 height 13
click at [368, 448] on input "Prior" at bounding box center [364, 446] width 8 height 8
radio input "true"
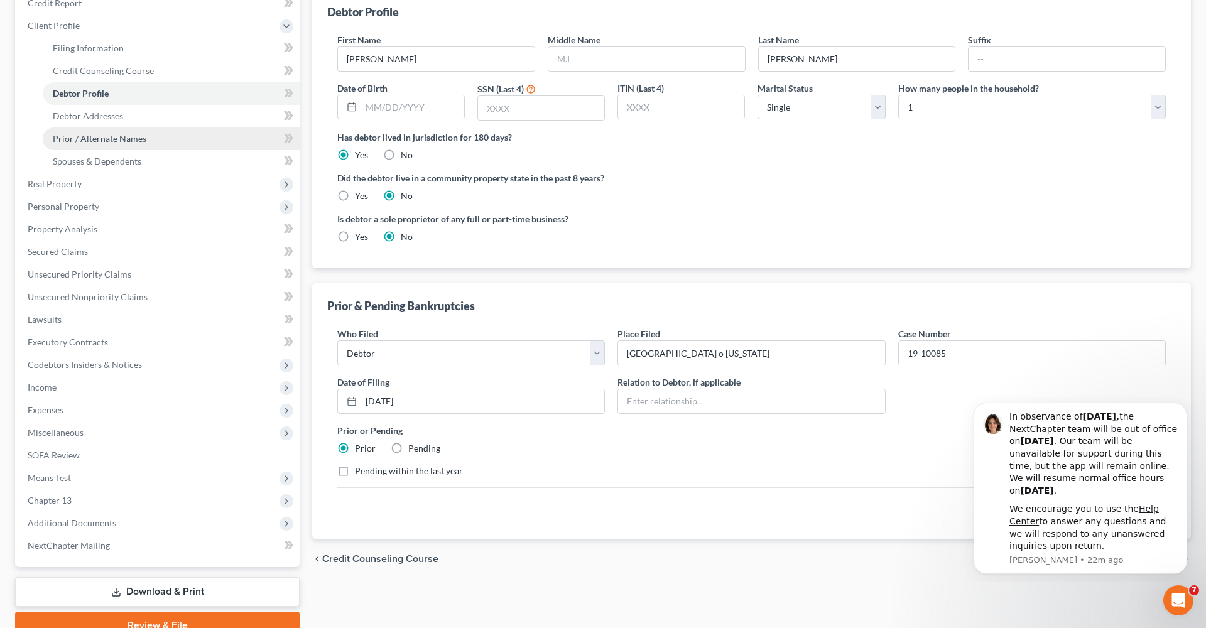
scroll to position [124, 0]
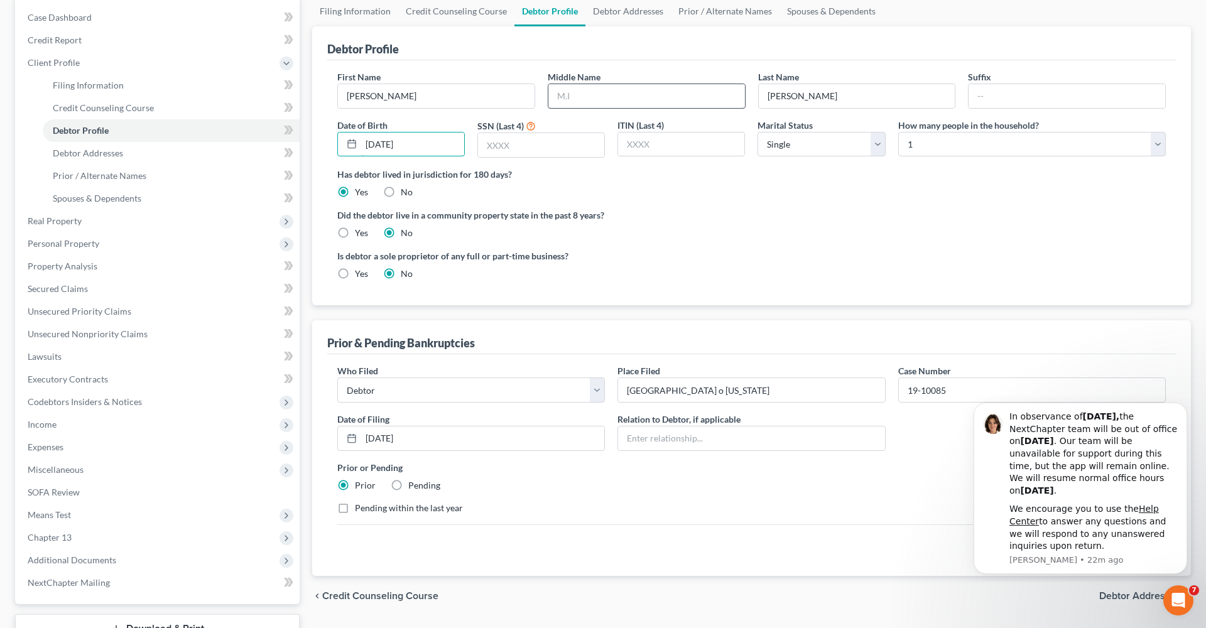
type input "08/29/1979"
type input "Eugene"
click at [529, 148] on input "text" at bounding box center [541, 145] width 126 height 24
type input "6630"
click at [733, 227] on div "Did the debtor live in a community property state in the past 8 years? Yes No" at bounding box center [751, 224] width 829 height 31
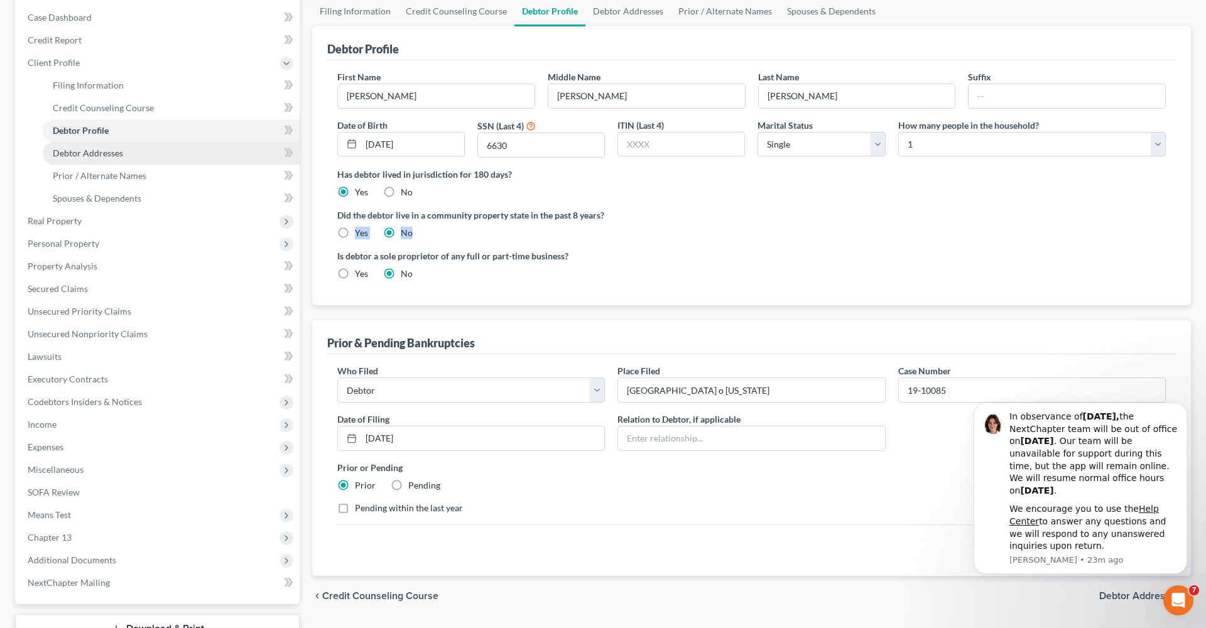
click at [116, 147] on link "Debtor Addresses" at bounding box center [171, 153] width 257 height 23
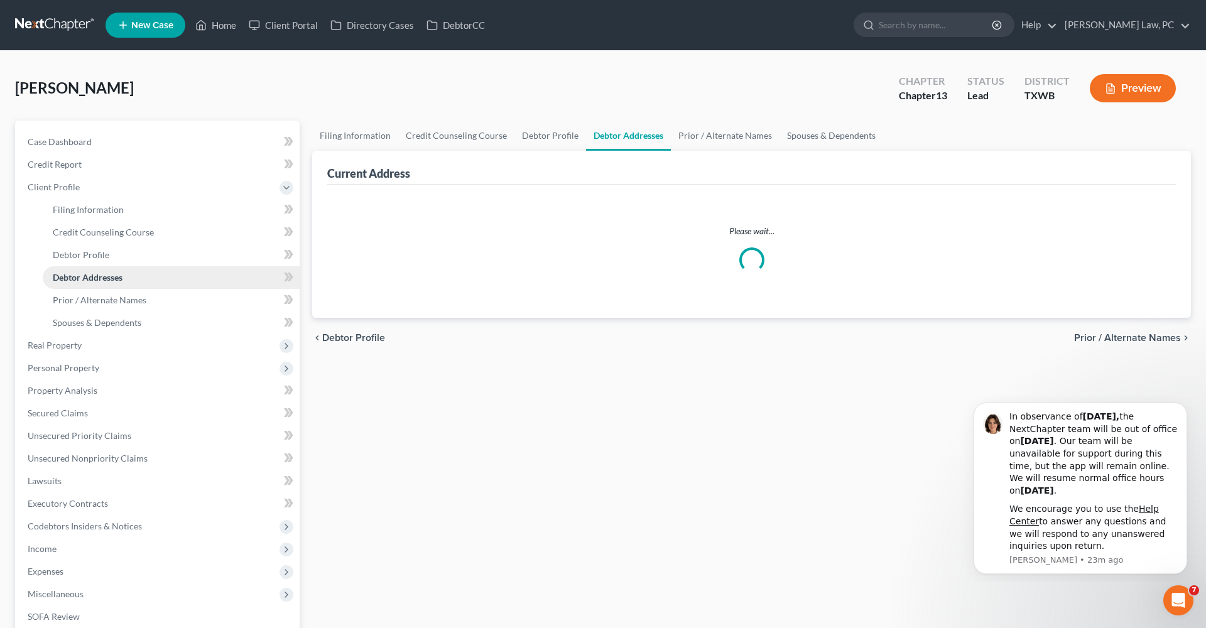
select select "0"
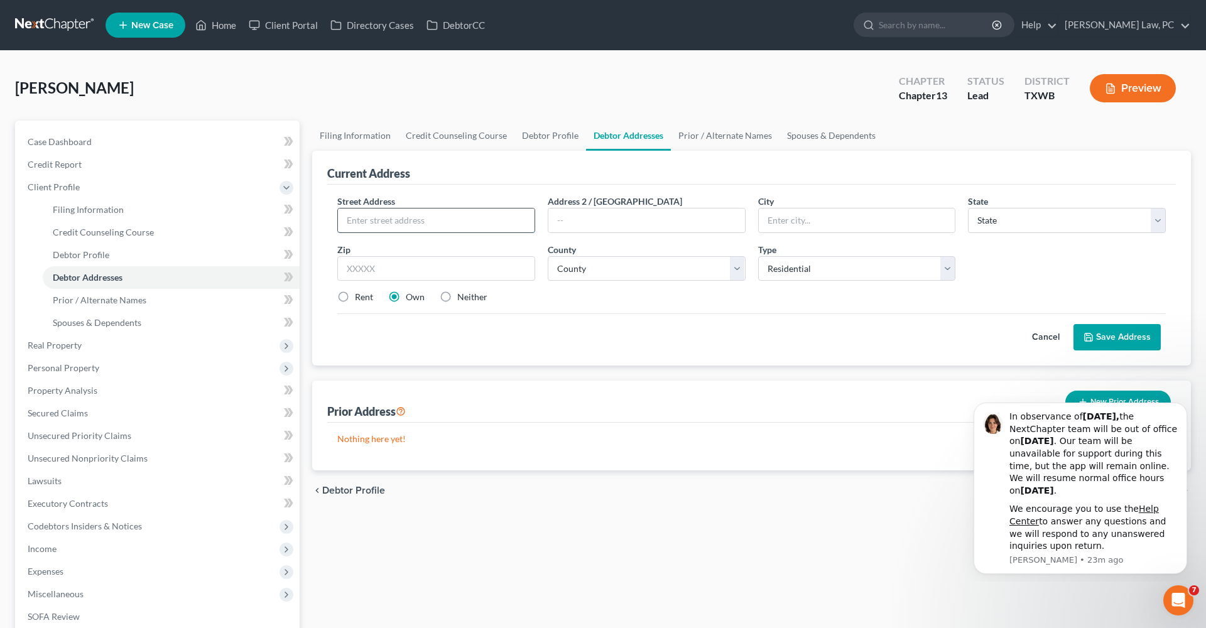
click at [406, 226] on input "text" at bounding box center [436, 221] width 197 height 24
type input "19305 Sunken Creek Pass"
type input "78660"
click at [533, 341] on div "Cancel Save Address" at bounding box center [751, 332] width 829 height 37
type input "Pflugerville"
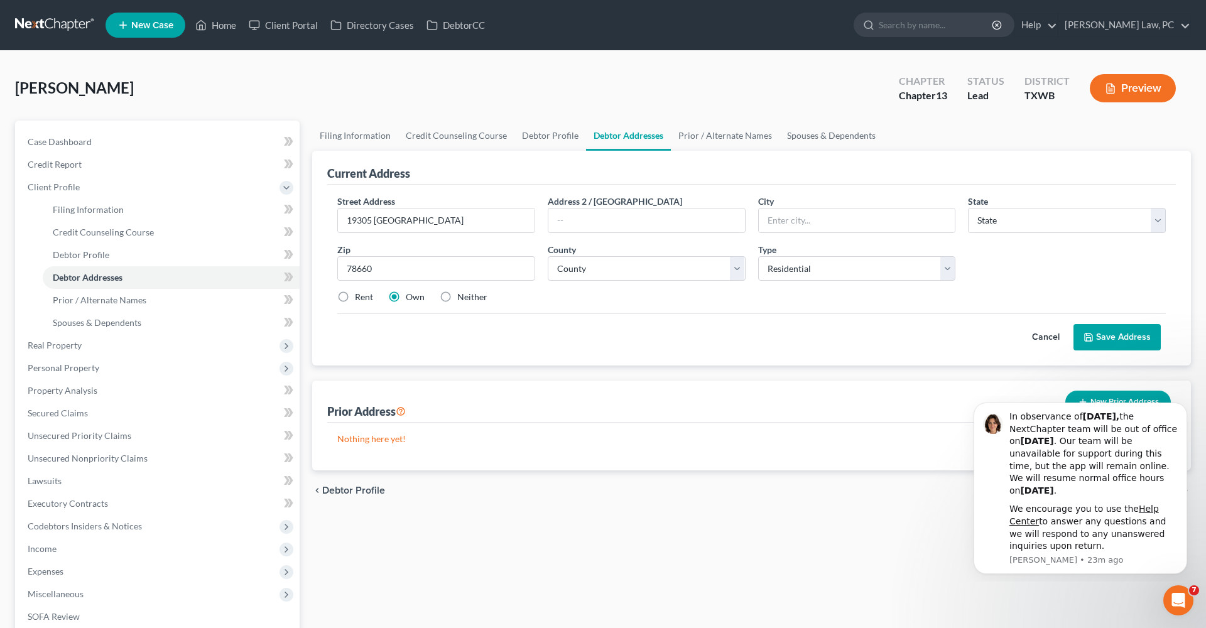
select select "45"
select select "245"
click at [1105, 344] on button "Save Address" at bounding box center [1117, 337] width 87 height 26
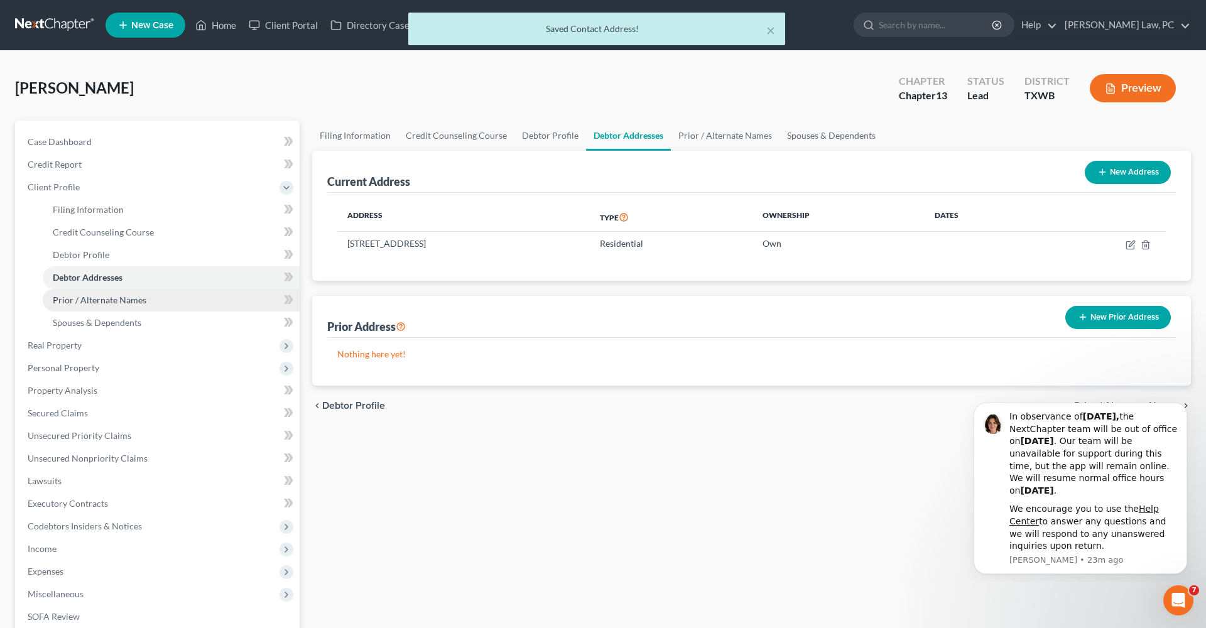
click at [129, 292] on link "Prior / Alternate Names" at bounding box center [171, 300] width 257 height 23
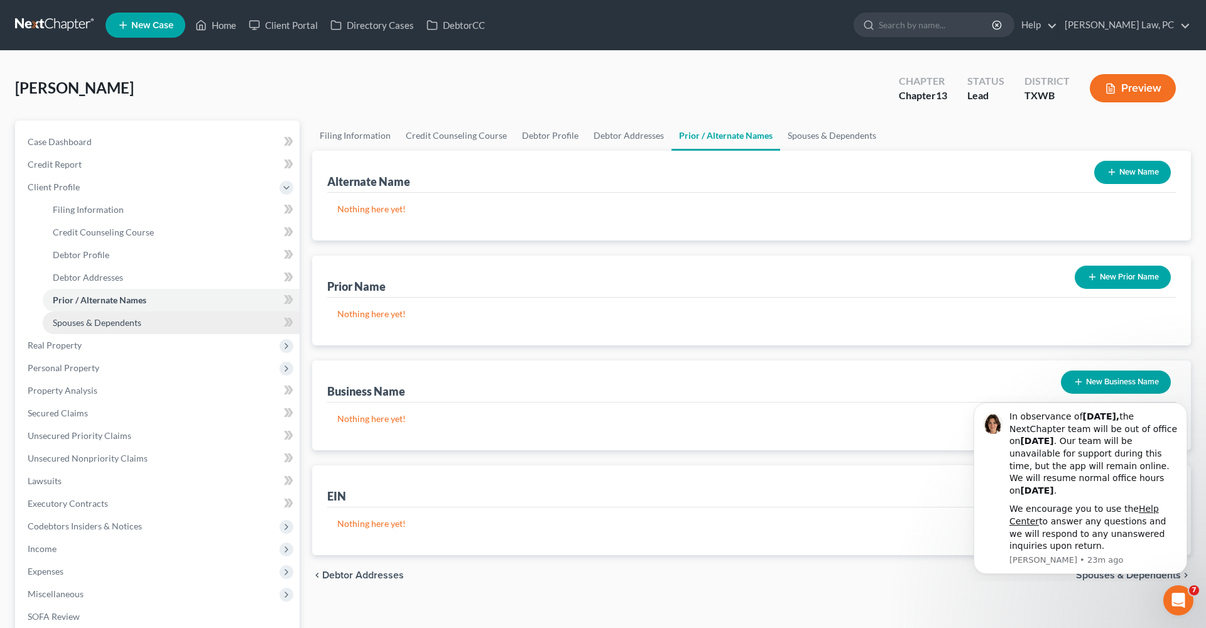
click at [94, 320] on span "Spouses & Dependents" at bounding box center [97, 322] width 89 height 11
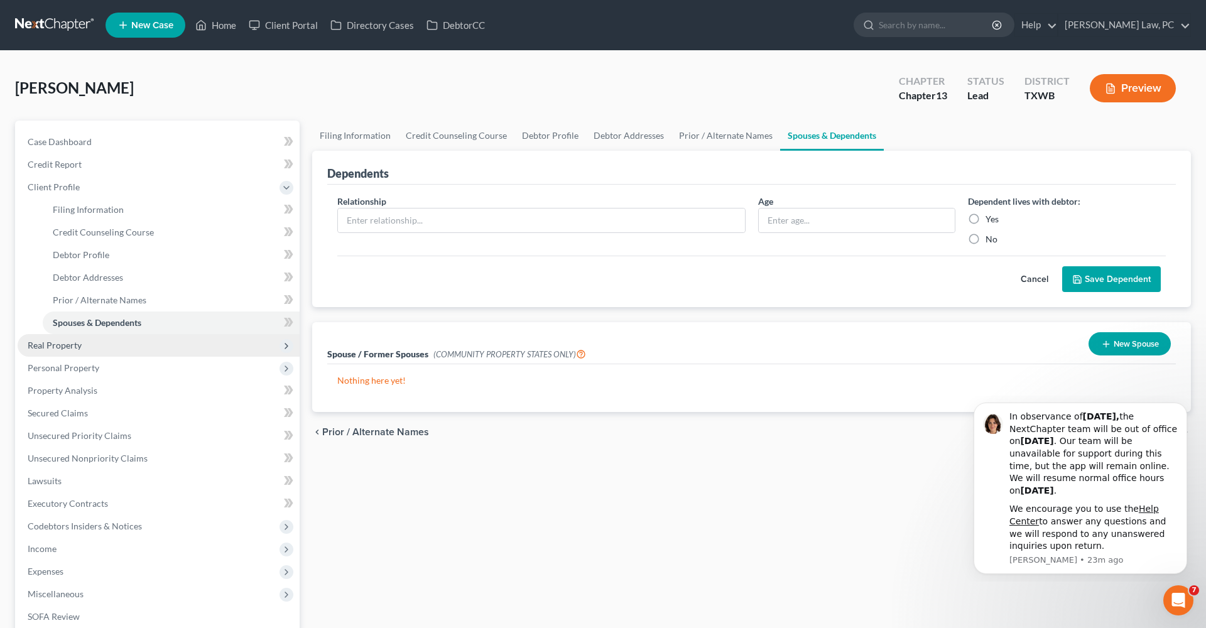
click at [60, 354] on span "Real Property" at bounding box center [159, 345] width 282 height 23
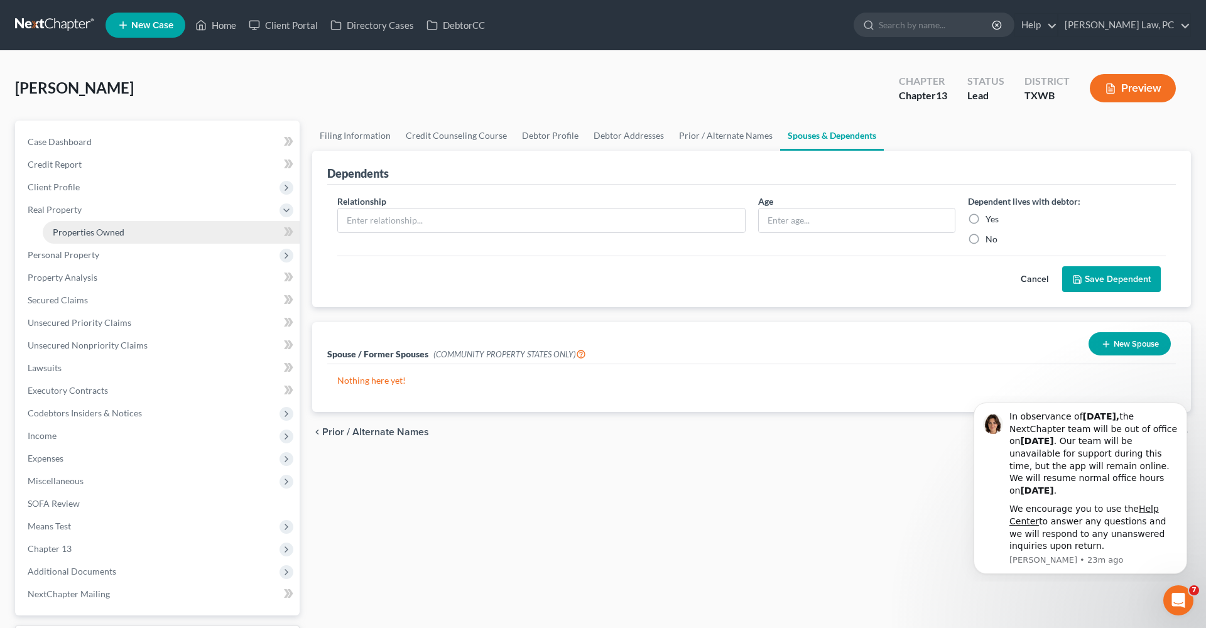
click at [108, 239] on link "Properties Owned" at bounding box center [171, 232] width 257 height 23
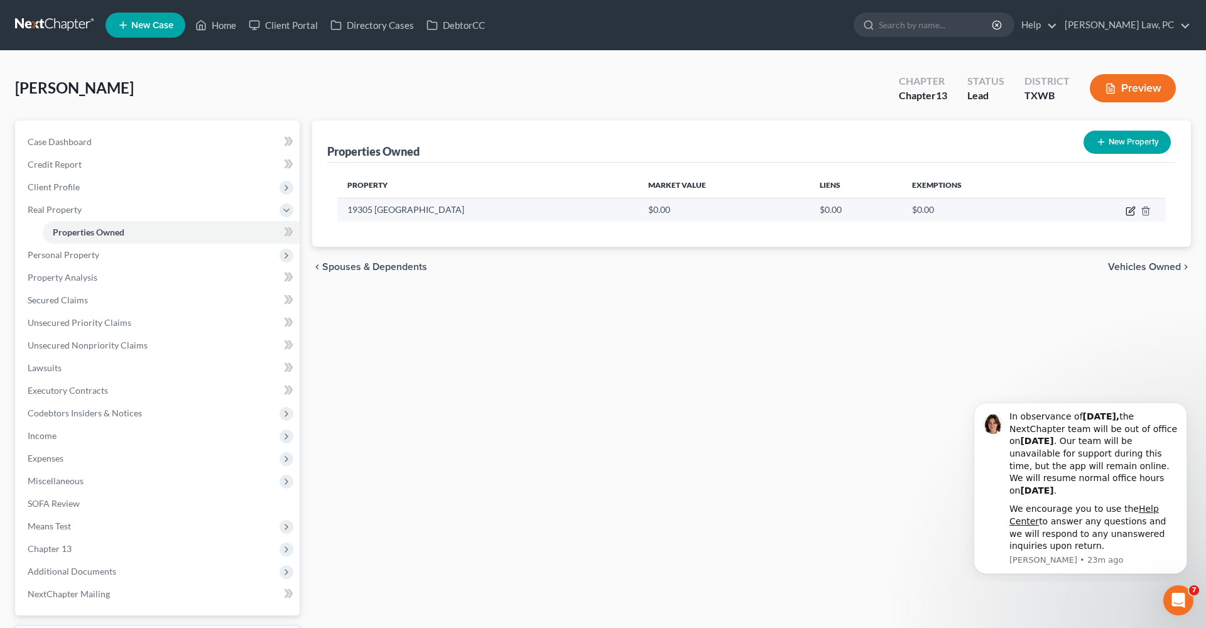
click at [1132, 212] on icon "button" at bounding box center [1131, 211] width 10 height 10
select select "45"
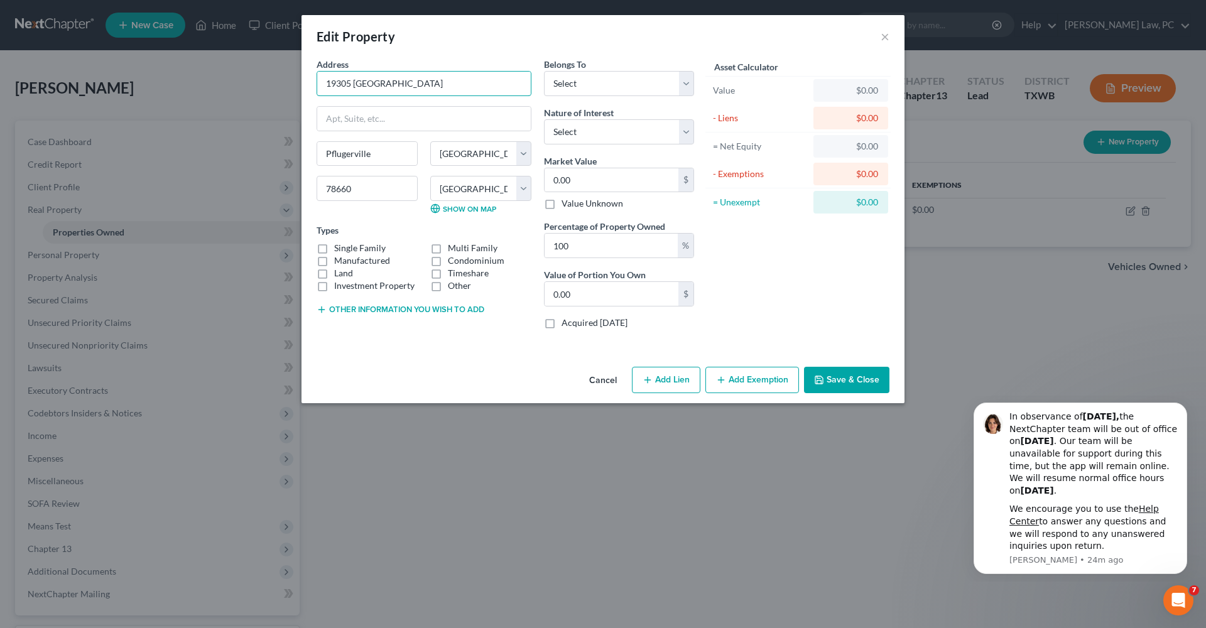
drag, startPoint x: 437, startPoint y: 85, endPoint x: 308, endPoint y: 83, distance: 129.5
drag, startPoint x: 359, startPoint y: 188, endPoint x: 293, endPoint y: 187, distance: 66.0
select select "226"
click at [1081, 1] on div "Edit Property × Address * 19305 Sunken Creek Pass Pflugerville State AL AK AR A…" at bounding box center [603, 314] width 1206 height 628
drag, startPoint x: 450, startPoint y: 84, endPoint x: 302, endPoint y: 80, distance: 147.7
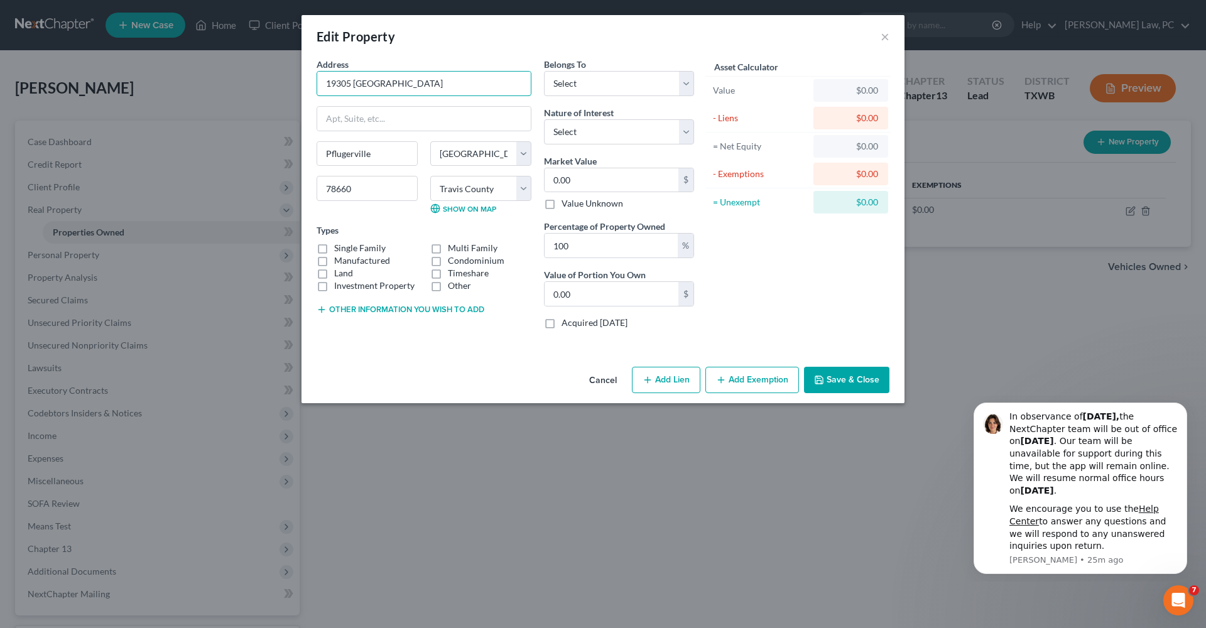
click at [302, 80] on div "Address * 19305 Sunken Creek Pass Pflugerville State AL AK AR AZ CA CO CT DE DC…" at bounding box center [603, 210] width 603 height 304
select select "3"
drag, startPoint x: 578, startPoint y: 177, endPoint x: 529, endPoint y: 176, distance: 49.0
click at [529, 176] on div "Address * 19305 Sunken Creek Pass Pflugerville State AL AK AR AZ CA CO CT DE DC…" at bounding box center [505, 198] width 390 height 281
paste input "420,36"
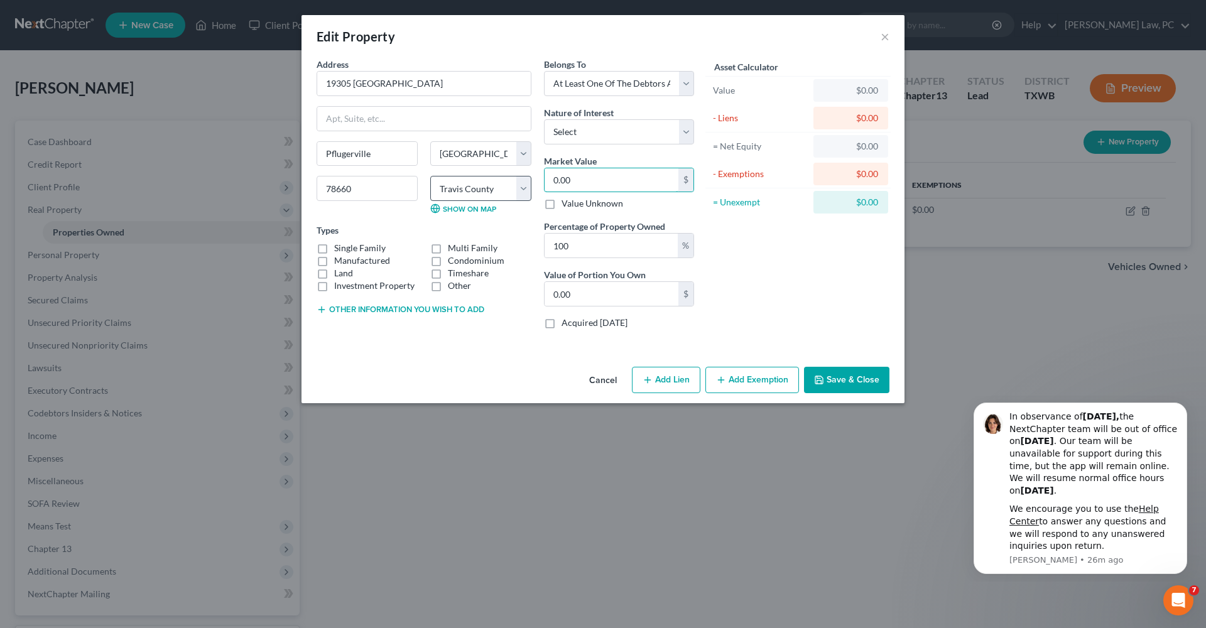
type input "420,360"
type input "420,360.00"
type input "420,360"
select select "0"
click at [769, 317] on div "Asset Calculator Value $420,360.00 - Liens $0.00 = Net Equity $0.00 - Exemption…" at bounding box center [798, 198] width 195 height 281
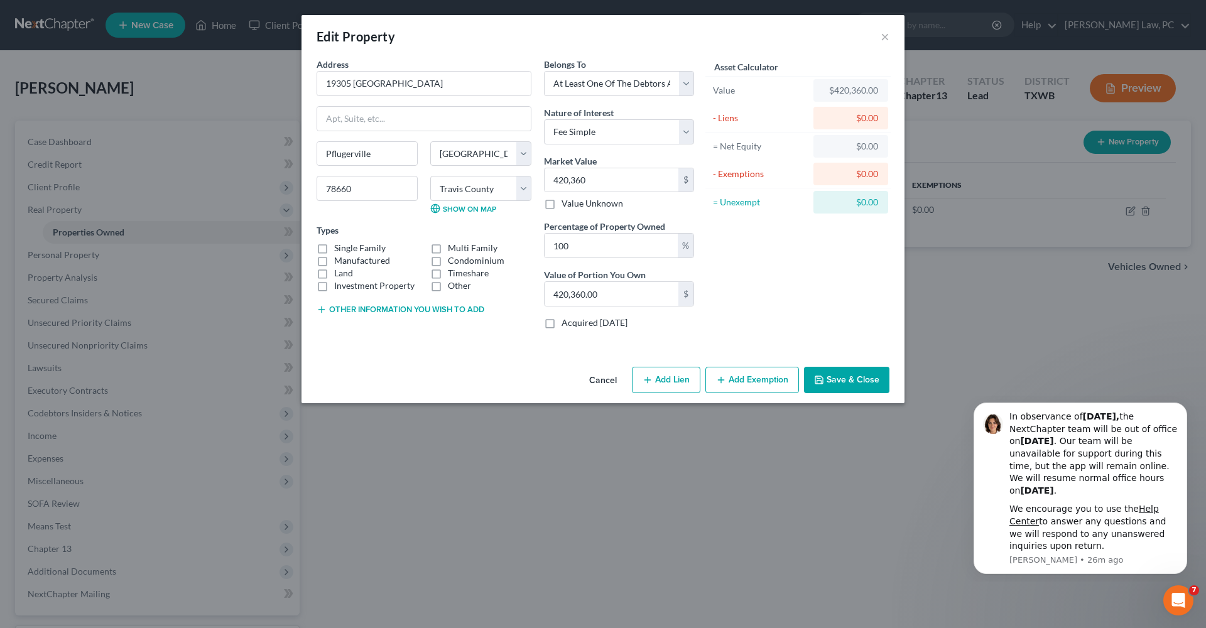
click at [366, 248] on label "Single Family" at bounding box center [360, 248] width 52 height 13
click at [347, 248] on input "Single Family" at bounding box center [343, 246] width 8 height 8
checkbox input "true"
click at [841, 384] on button "Save & Close" at bounding box center [846, 380] width 85 height 26
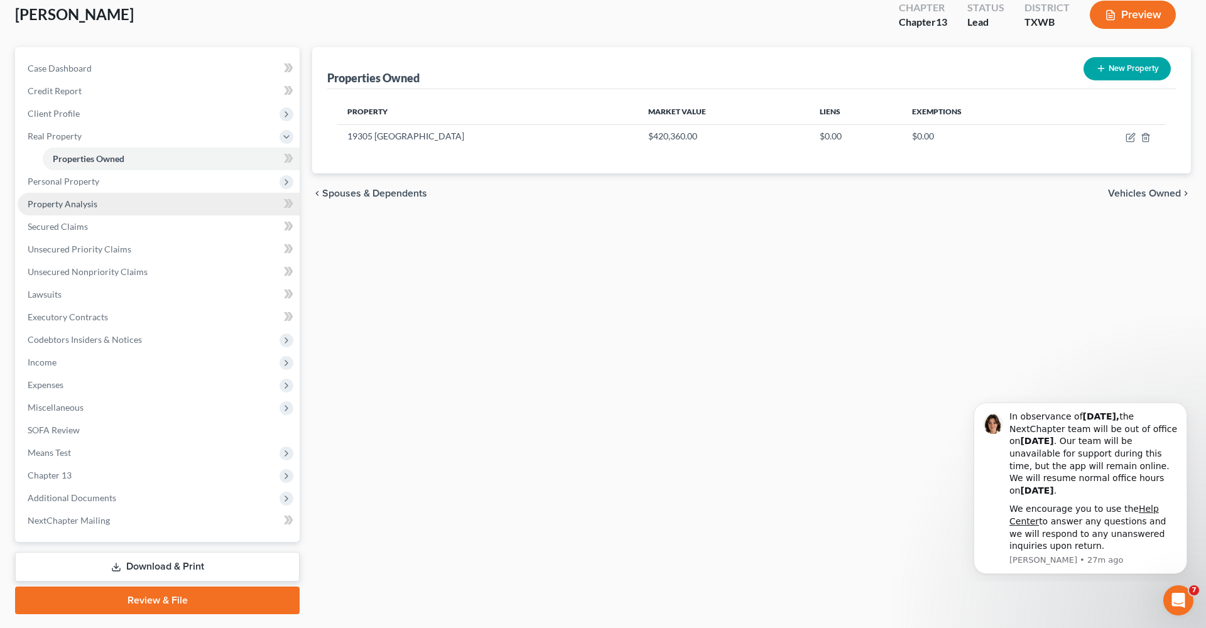
scroll to position [75, 0]
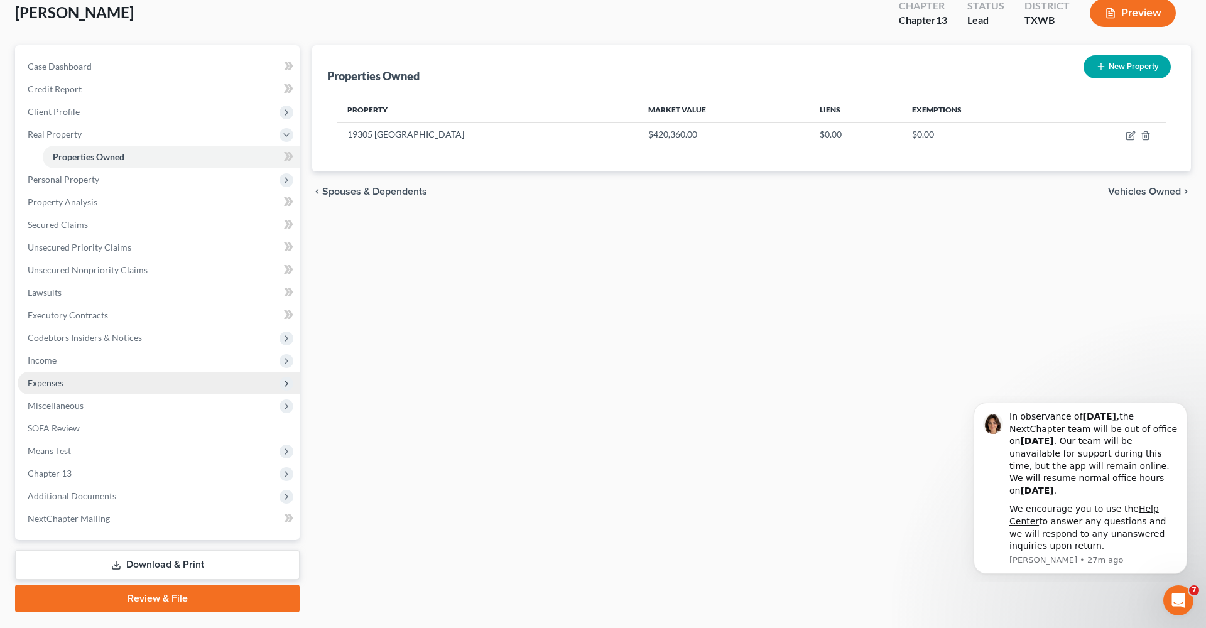
click at [51, 386] on span "Expenses" at bounding box center [46, 383] width 36 height 11
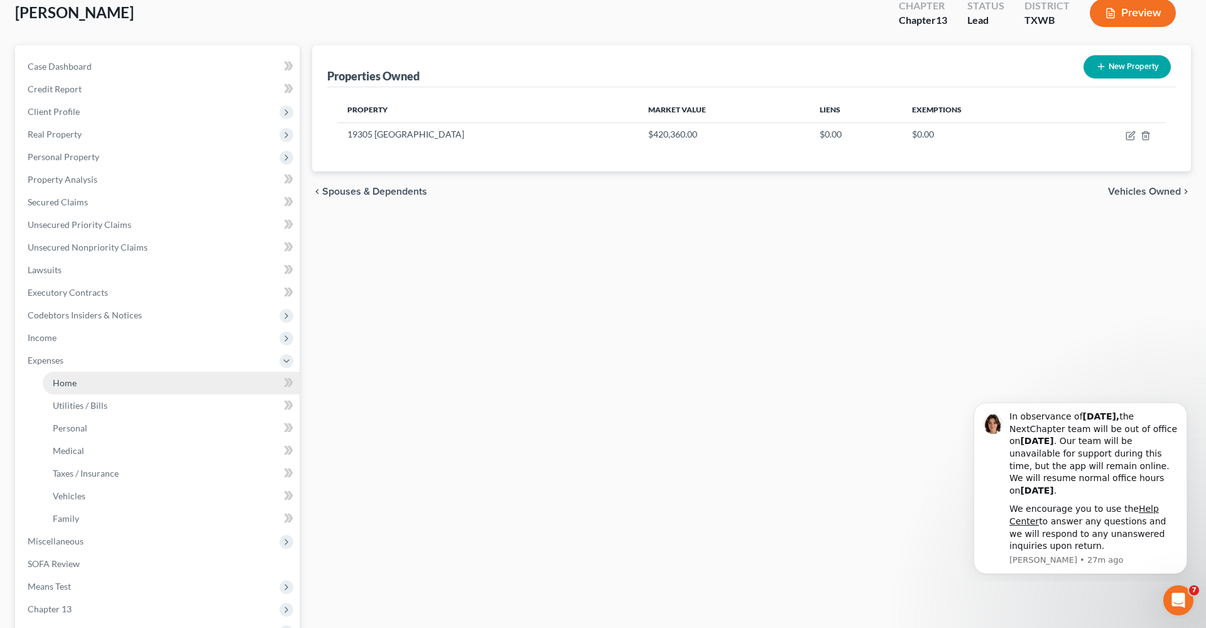
click at [66, 380] on span "Home" at bounding box center [65, 383] width 24 height 11
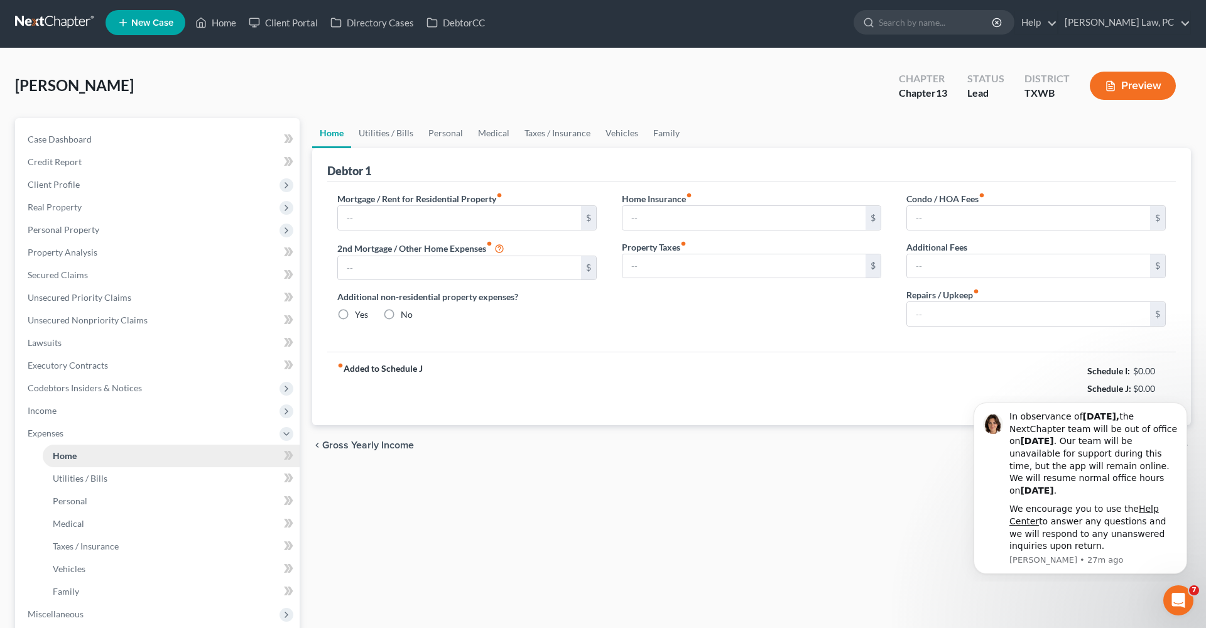
type input "0.00"
radio input "true"
type input "0.00"
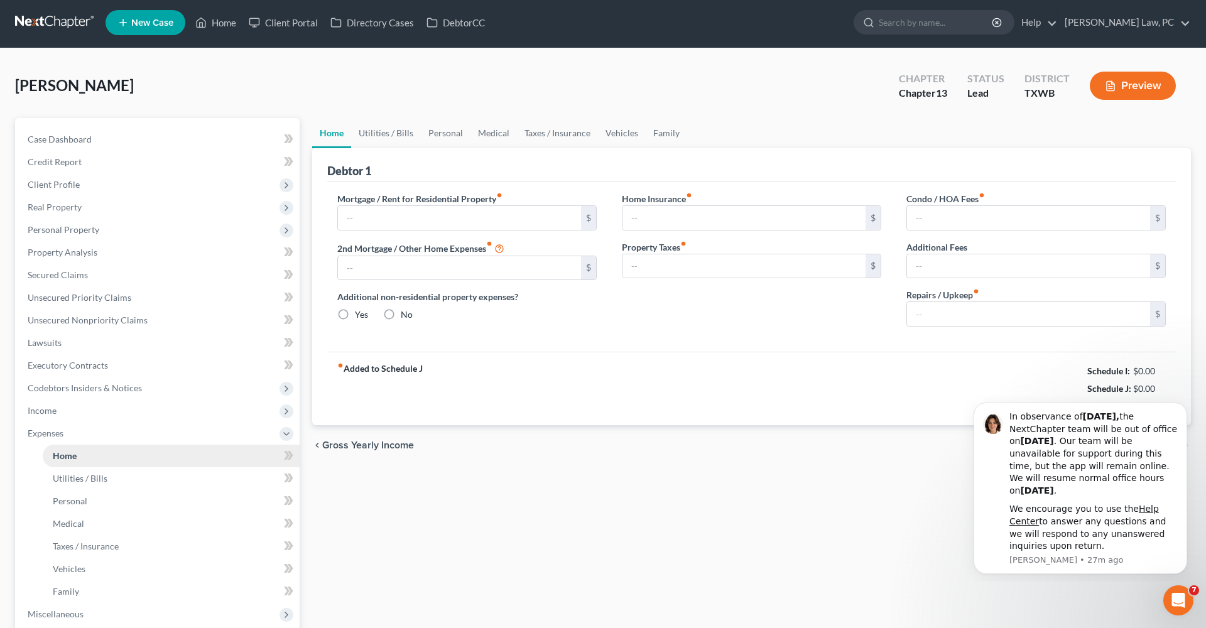
type input "0.00"
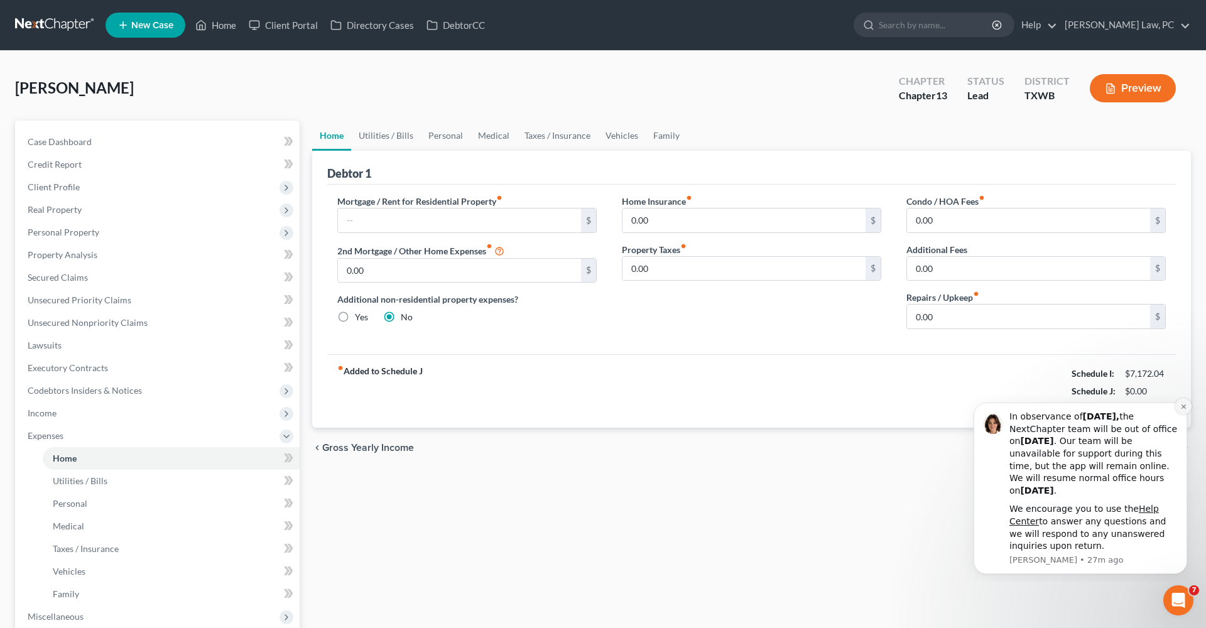
click at [1182, 409] on icon "Dismiss notification" at bounding box center [1183, 407] width 4 height 4
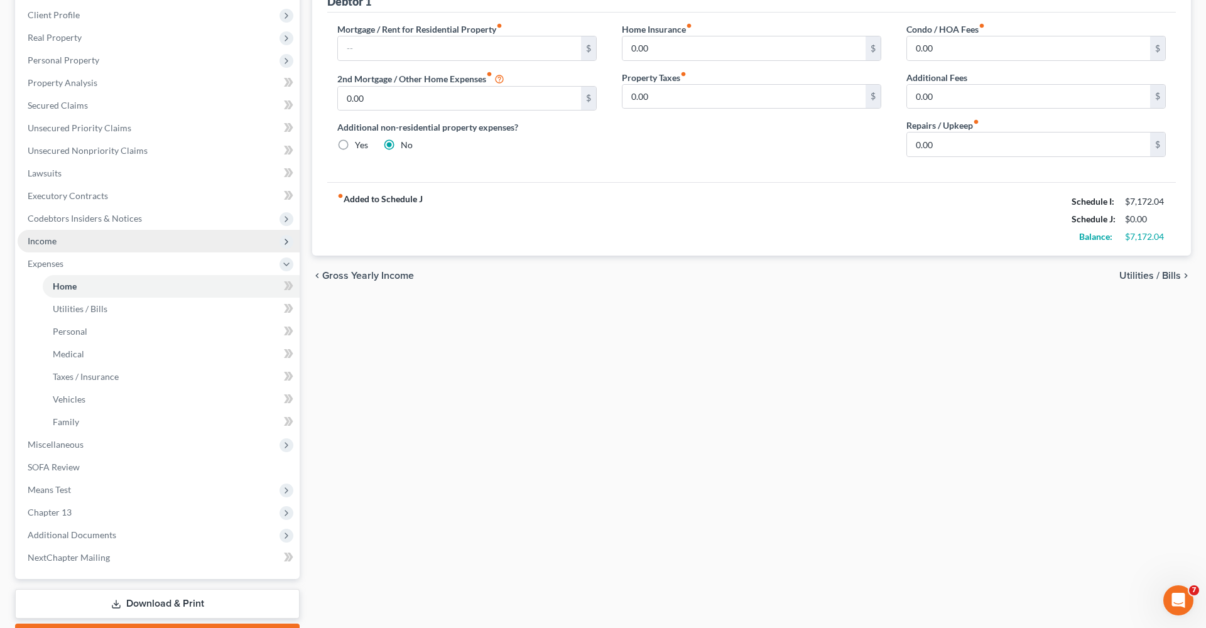
scroll to position [173, 0]
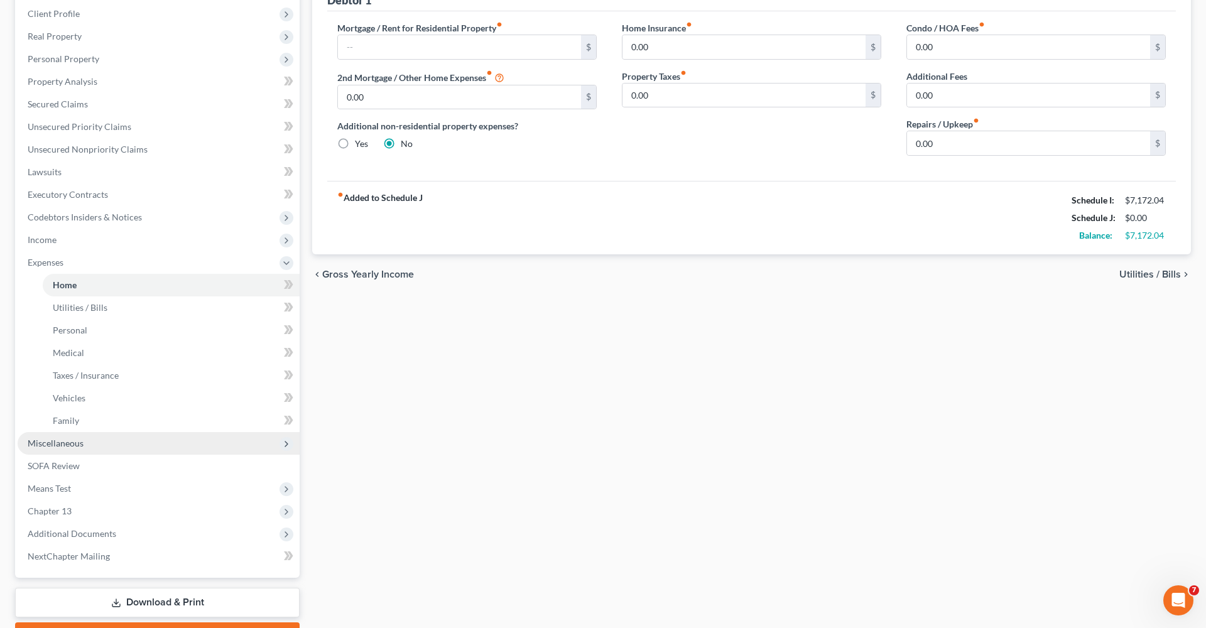
click at [61, 444] on span "Miscellaneous" at bounding box center [56, 443] width 56 height 11
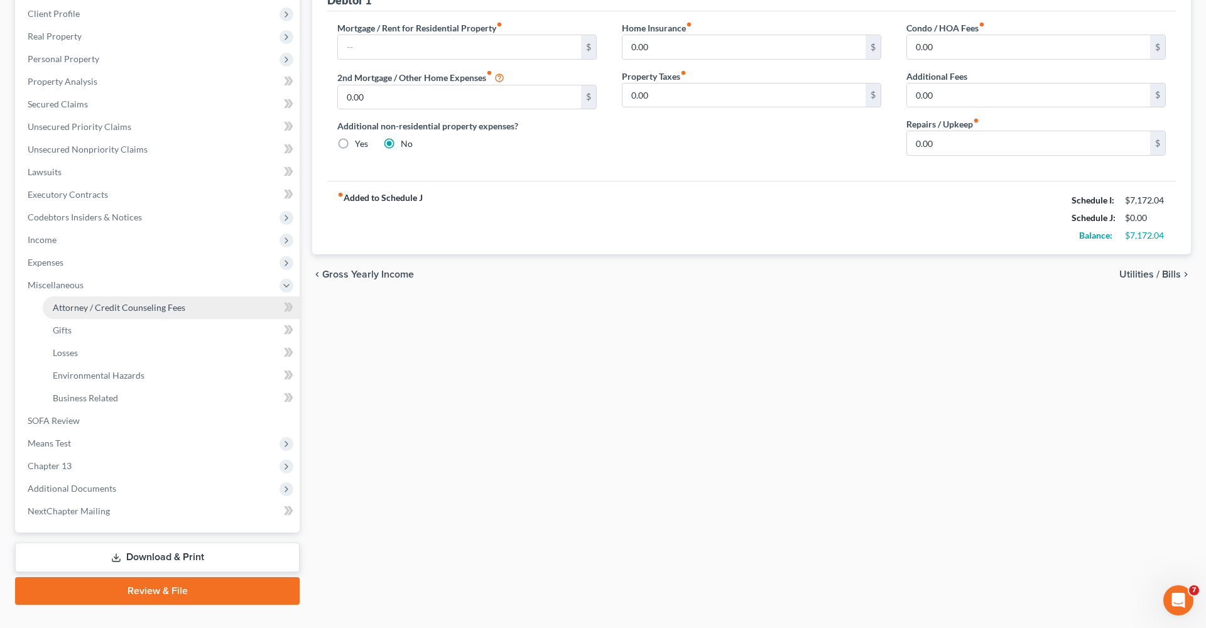
click at [113, 312] on span "Attorney / Credit Counseling Fees" at bounding box center [119, 307] width 133 height 11
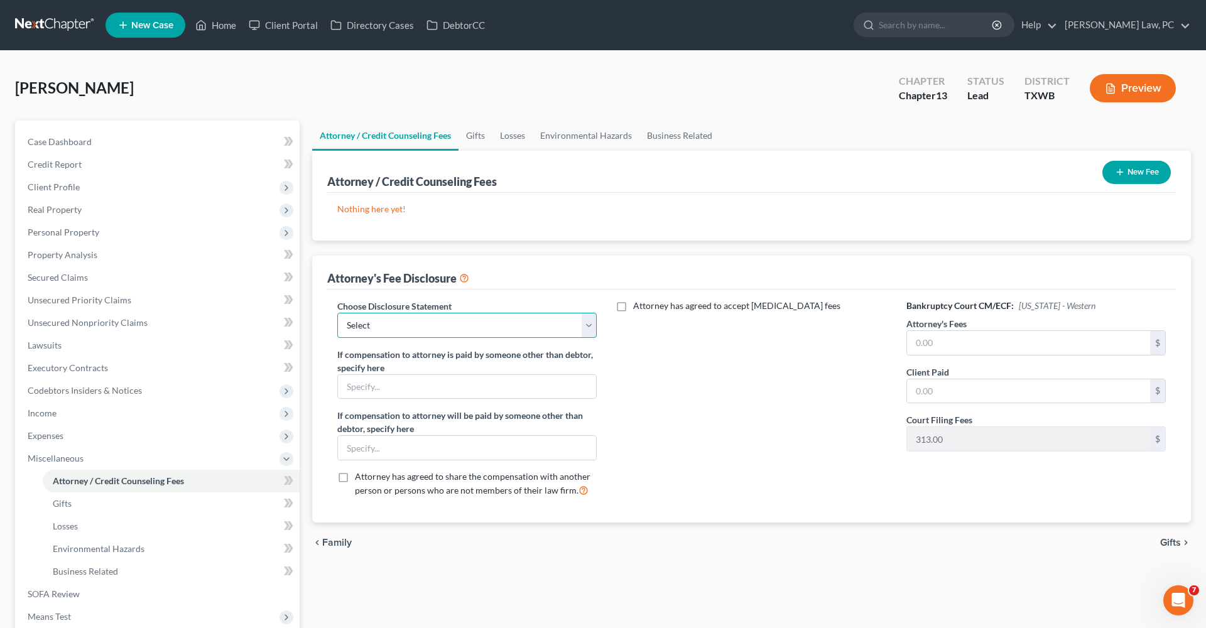
select select "1"
click at [988, 352] on input "text" at bounding box center [1028, 343] width 243 height 24
type input "5,200"
click at [982, 399] on input "text" at bounding box center [1028, 391] width 243 height 24
type input "800"
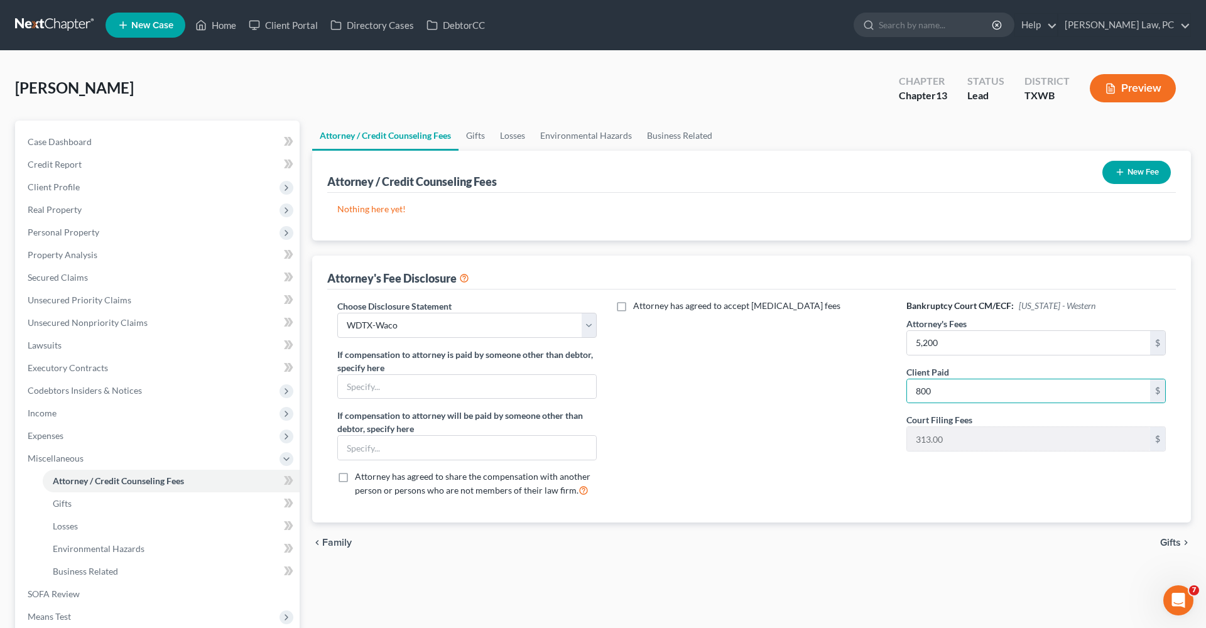
click at [1133, 171] on button "New Fee" at bounding box center [1137, 172] width 68 height 23
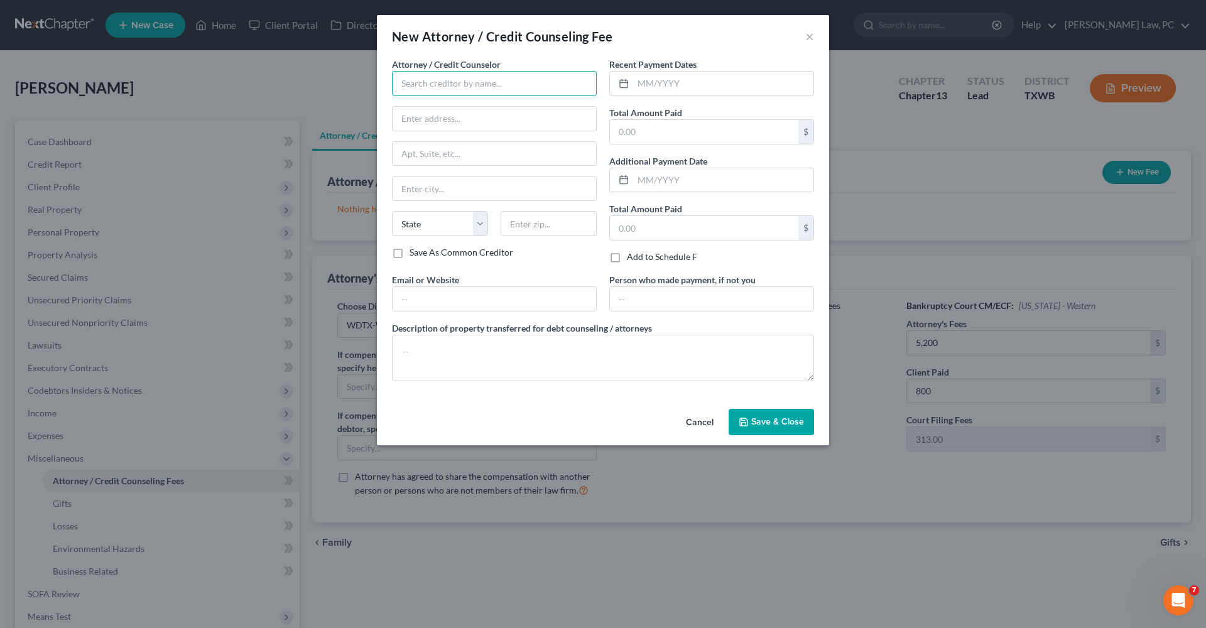
click at [445, 83] on input "text" at bounding box center [494, 83] width 205 height 25
click at [447, 112] on div "Xactus" at bounding box center [467, 105] width 151 height 19
type input "Xactus"
type input "370 Reed Road"
type input "Suite 100"
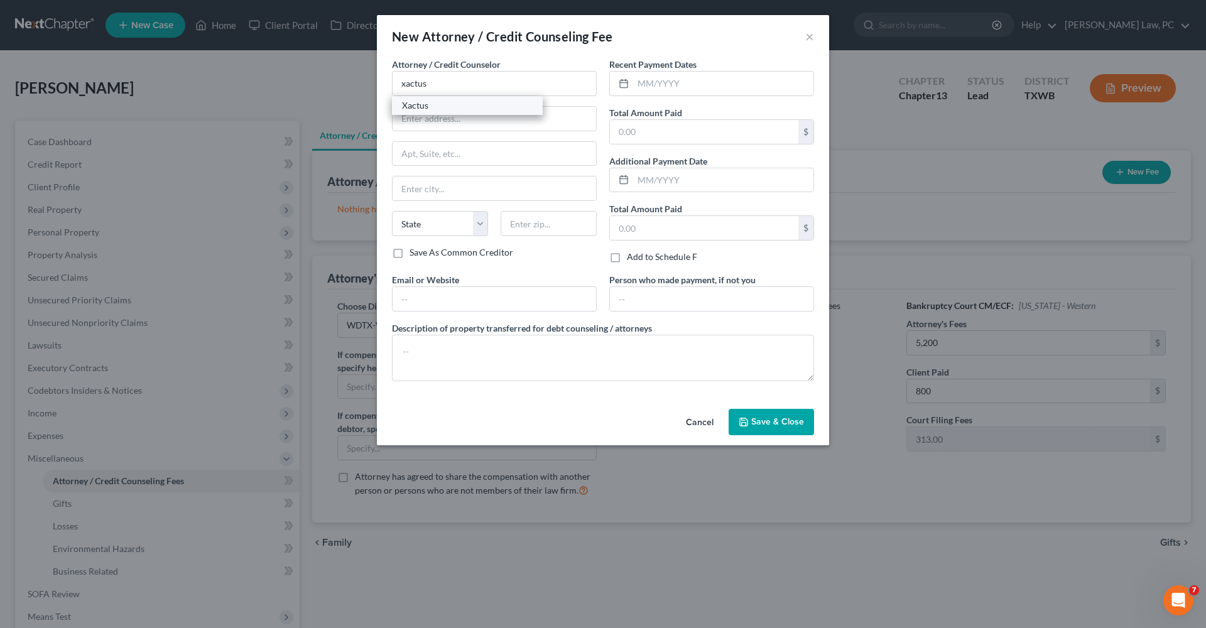
type input "Broomall"
select select "39"
type input "19008"
click at [663, 82] on input "text" at bounding box center [723, 84] width 180 height 24
type input "09/2025"
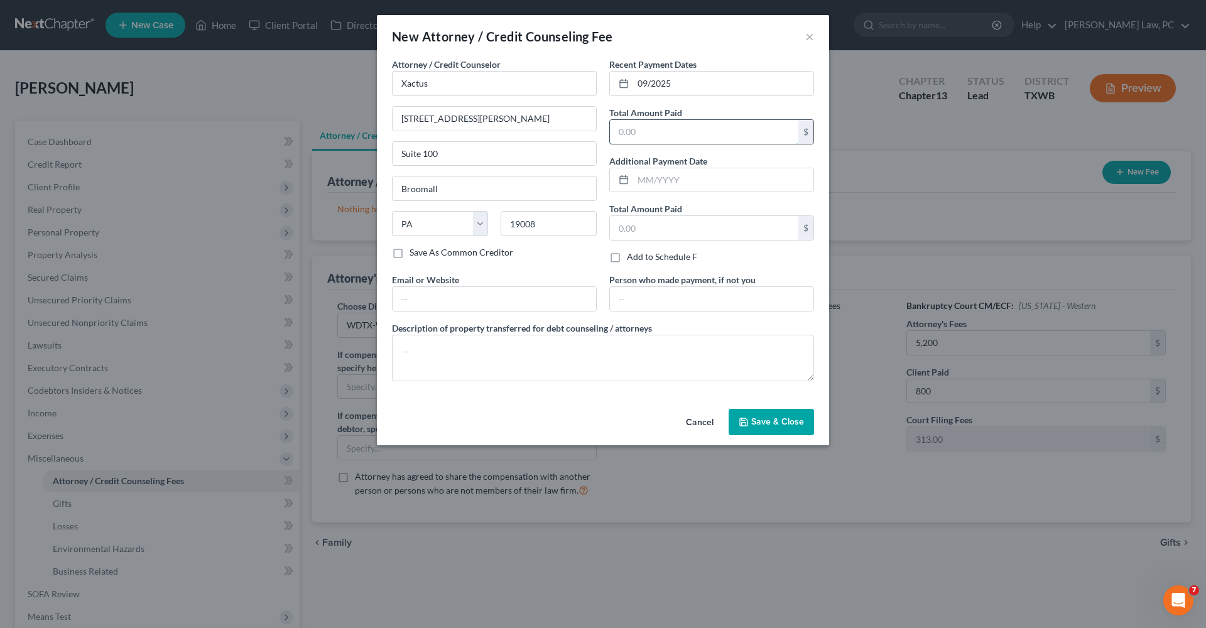
click at [669, 127] on input "text" at bounding box center [704, 132] width 188 height 24
type input "39"
click at [514, 355] on textarea at bounding box center [603, 358] width 422 height 46
type textarea "Credit Report"
click at [792, 423] on span "Save & Close" at bounding box center [777, 422] width 53 height 11
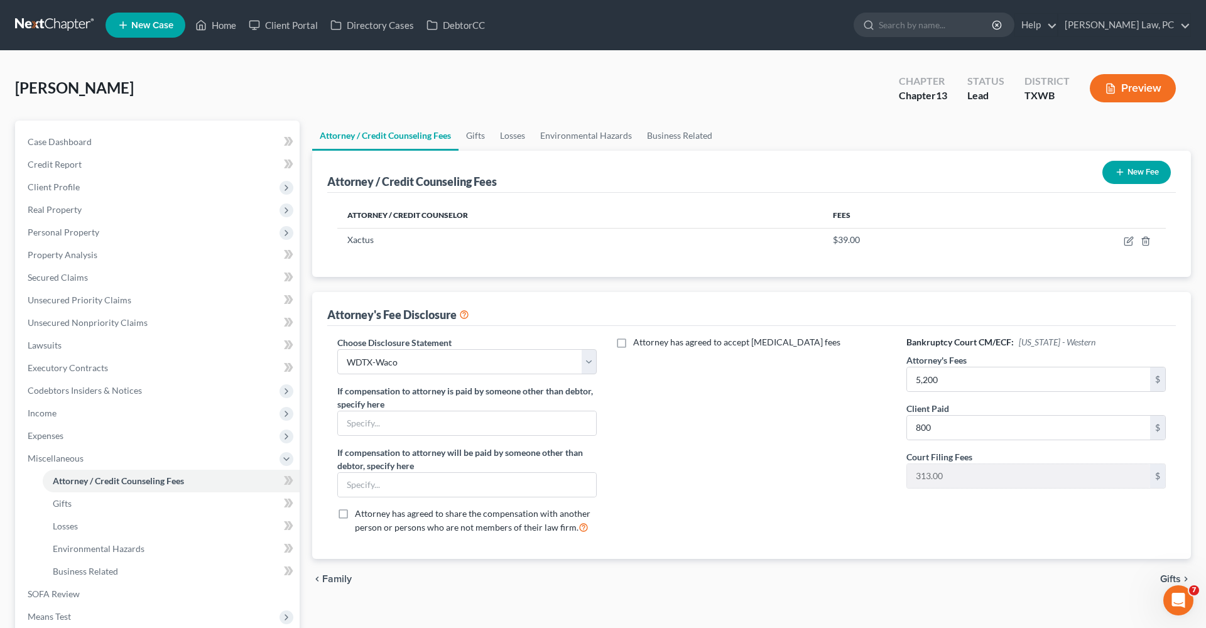
click at [1129, 167] on button "New Fee" at bounding box center [1137, 172] width 68 height 23
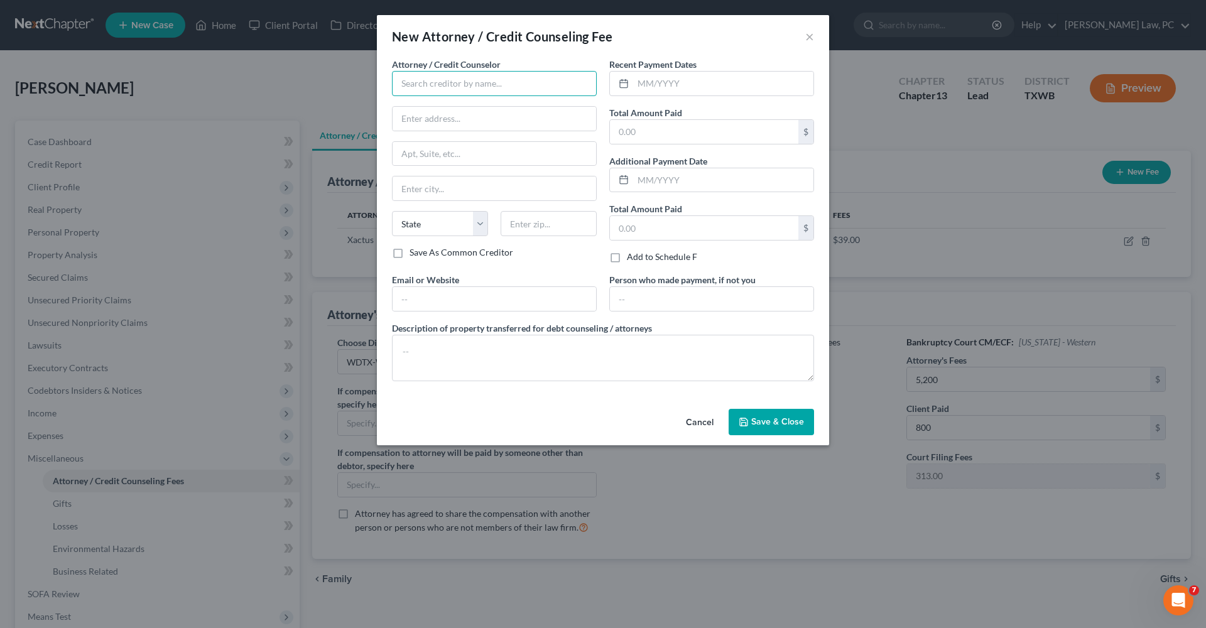
click at [421, 90] on input "text" at bounding box center [494, 83] width 205 height 25
click at [423, 109] on div "Debtorcc" at bounding box center [467, 105] width 131 height 13
type input "Debtorcc"
type input "378 Summit Ave"
type input "Jersey City"
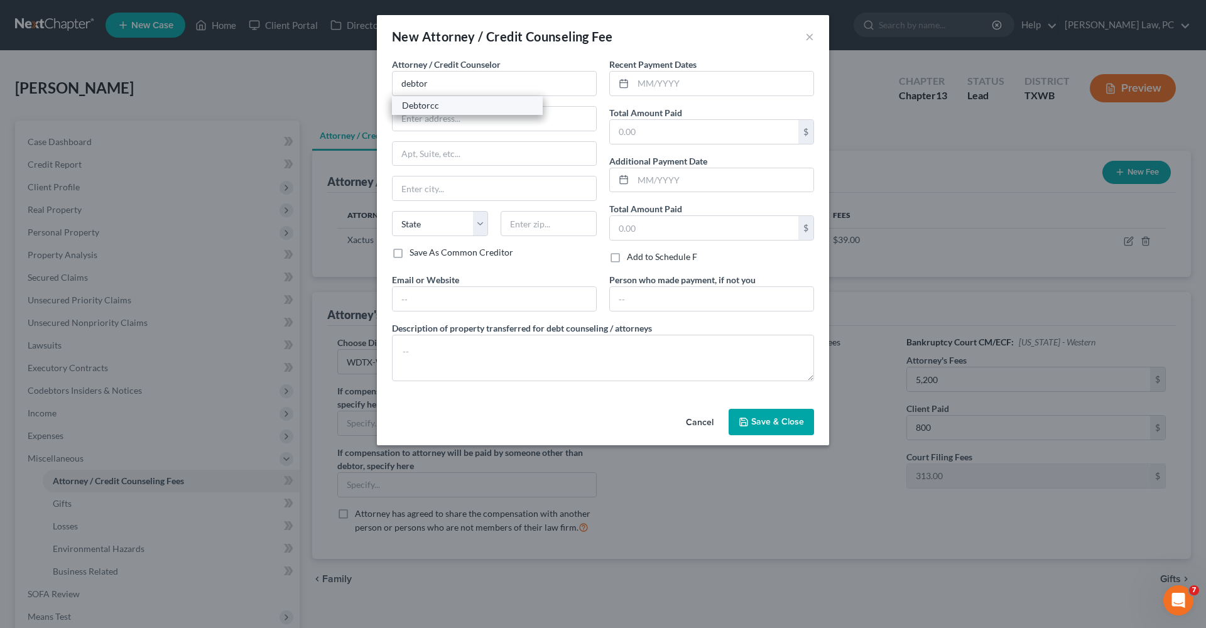
select select "33"
type input "07306"
click at [636, 89] on input "text" at bounding box center [723, 84] width 180 height 24
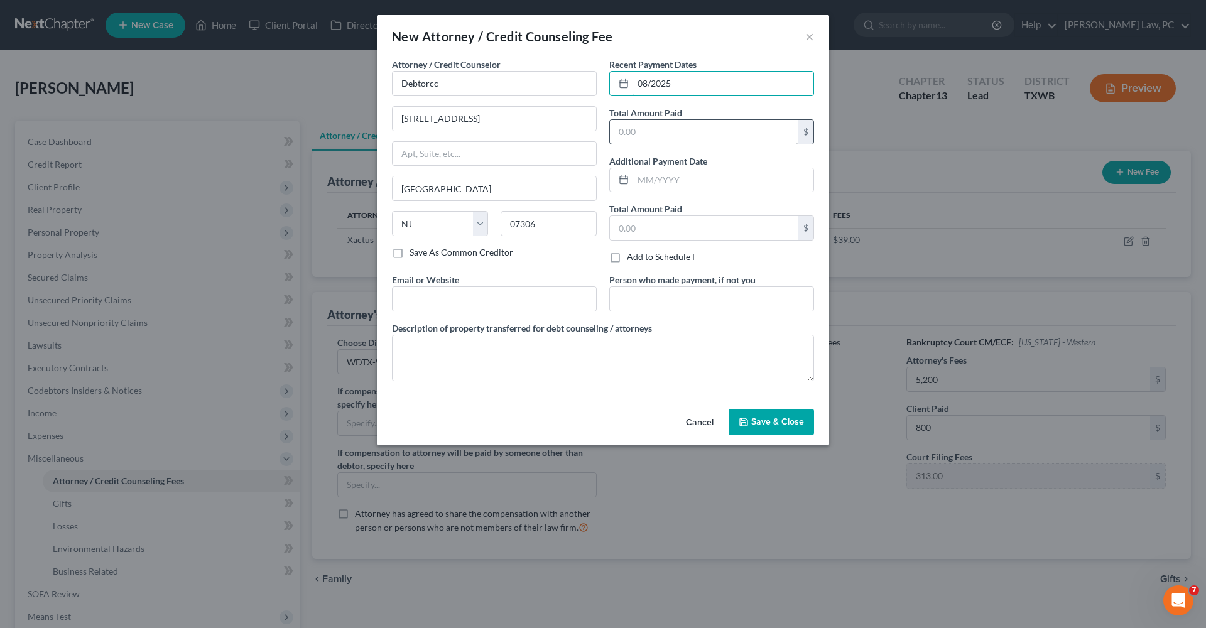
type input "08/2025"
click at [632, 138] on input "text" at bounding box center [704, 132] width 188 height 24
type input "14.95"
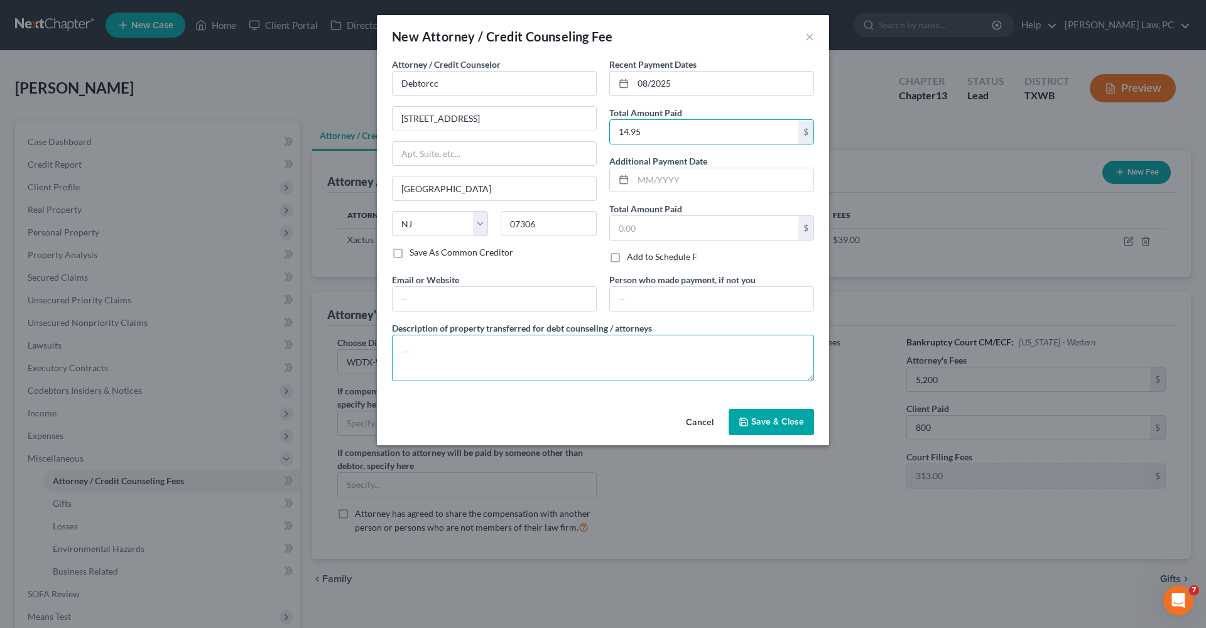
click at [495, 366] on textarea at bounding box center [603, 358] width 422 height 46
type textarea "Credit Counseling"
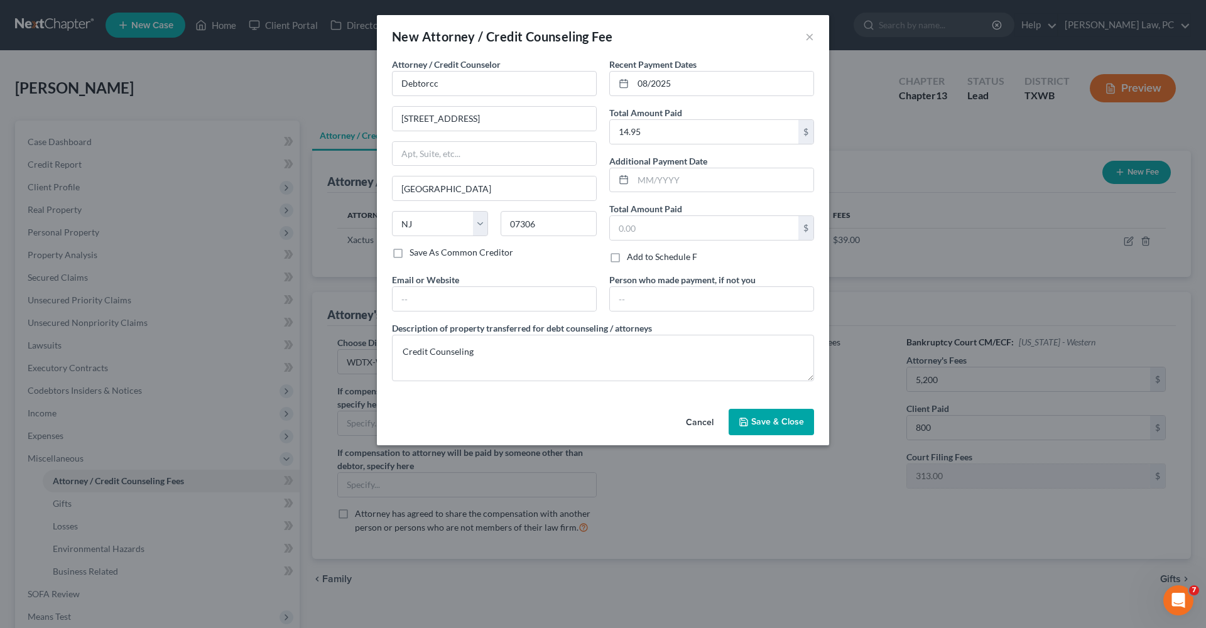
click at [746, 424] on icon "button" at bounding box center [744, 422] width 10 height 10
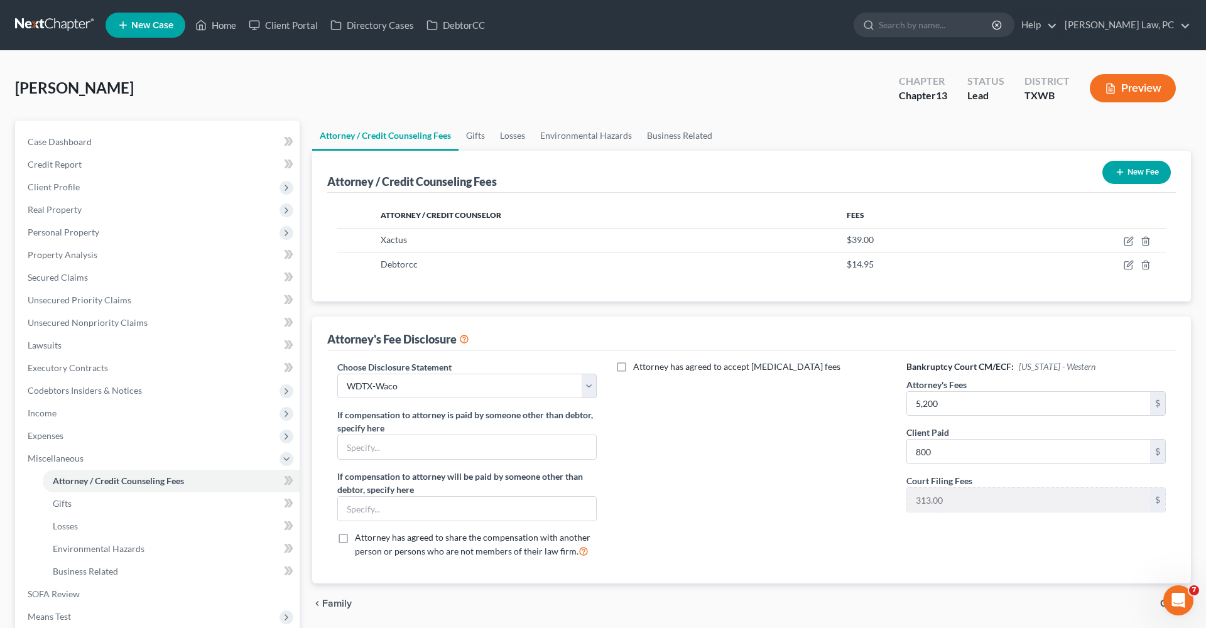
click at [1115, 167] on button "New Fee" at bounding box center [1137, 172] width 68 height 23
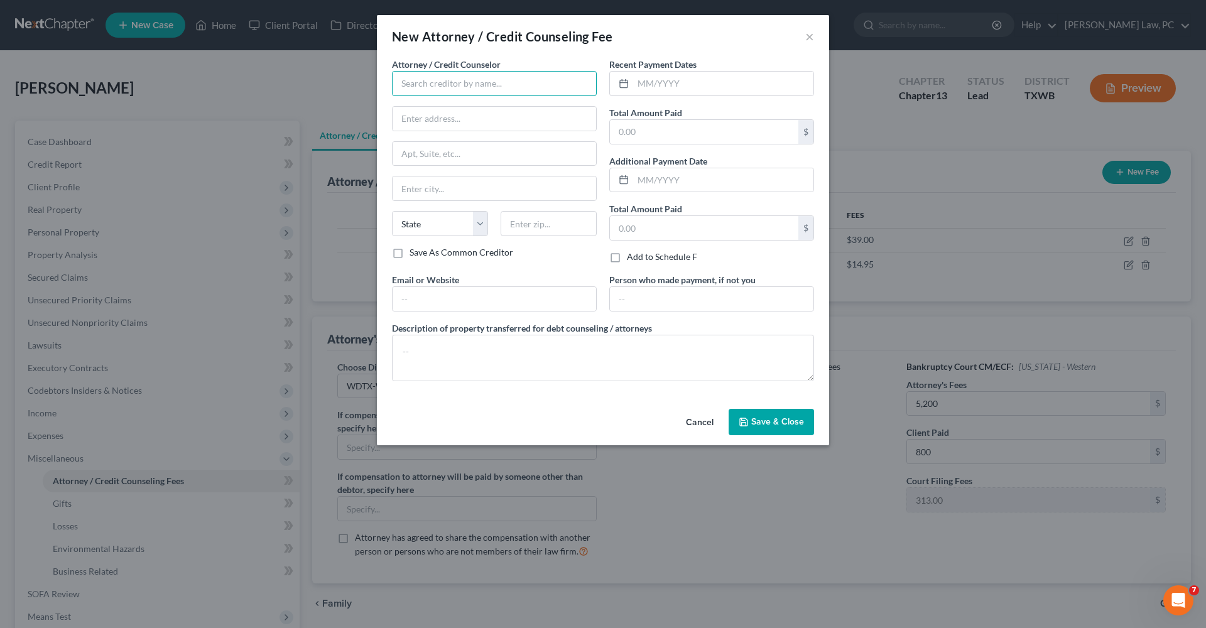
click at [484, 80] on input "text" at bounding box center [494, 83] width 205 height 25
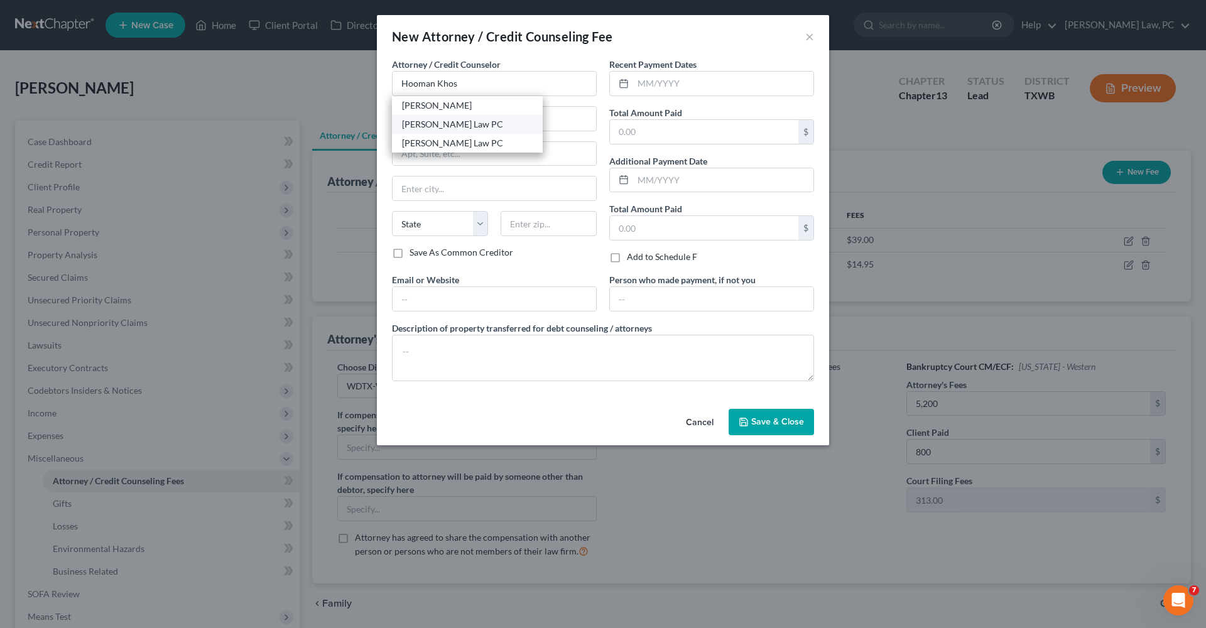
click at [489, 128] on div "Hooman Khoshnood Law PC" at bounding box center [467, 124] width 131 height 13
type input "Hooman Khoshnood Law PC"
type input "505 Huntland Dr"
type input "295"
type input "Austin"
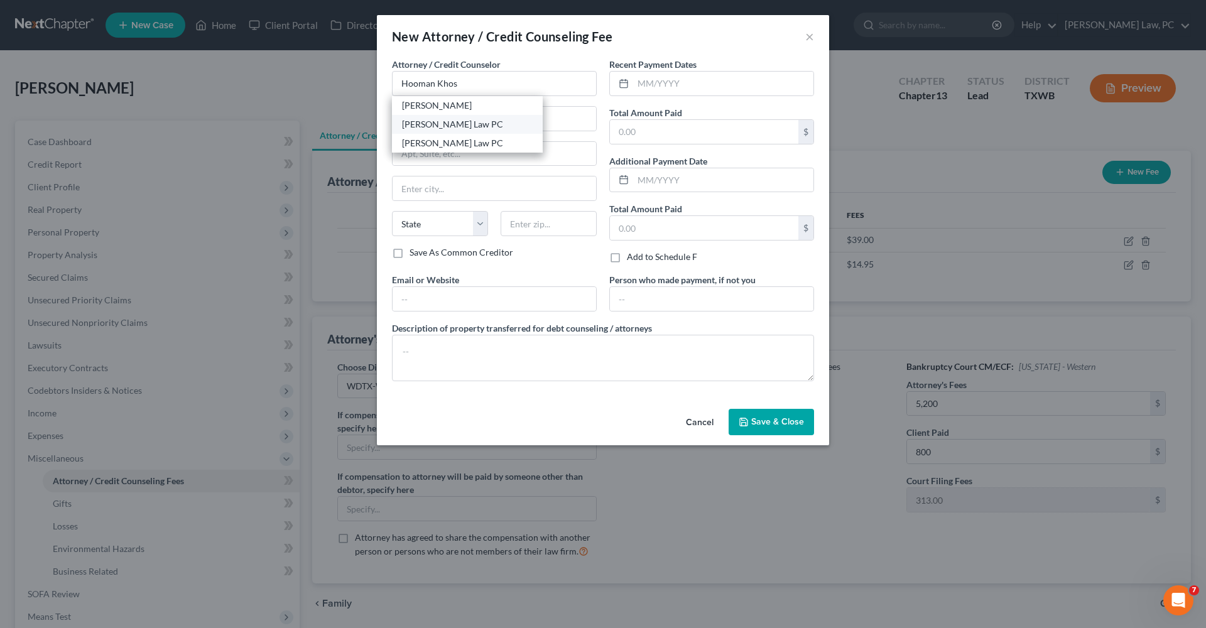
select select "45"
type input "78752"
click at [647, 86] on input "text" at bounding box center [723, 84] width 180 height 24
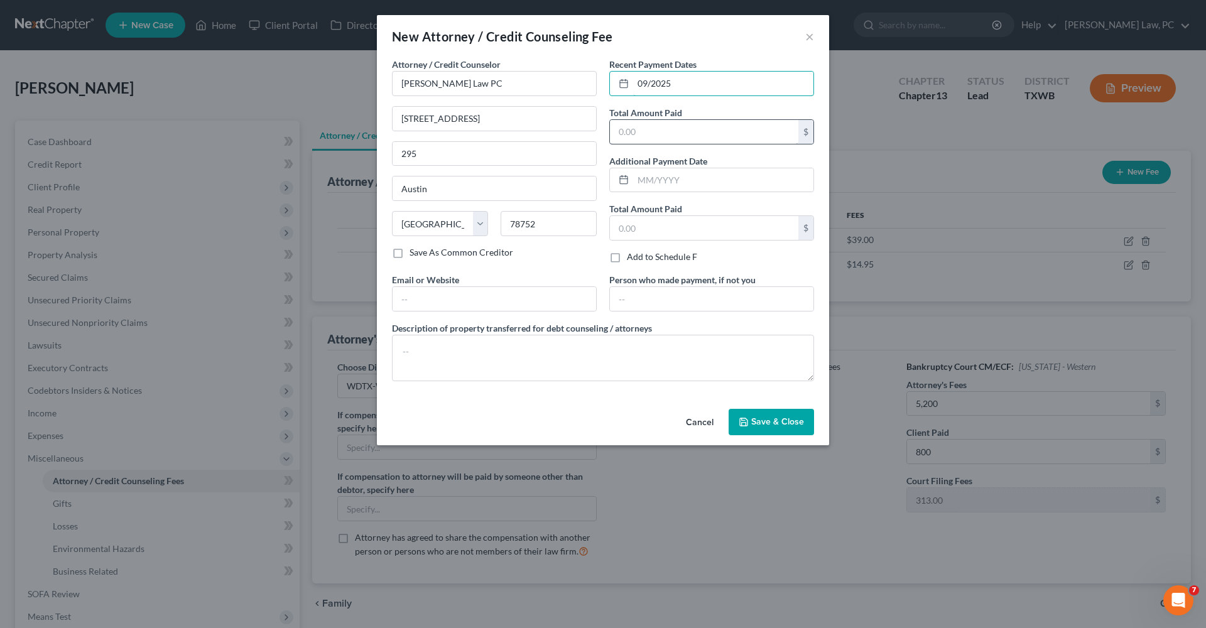
type input "09/2025"
click at [662, 130] on input "text" at bounding box center [704, 132] width 188 height 24
type input "1,000"
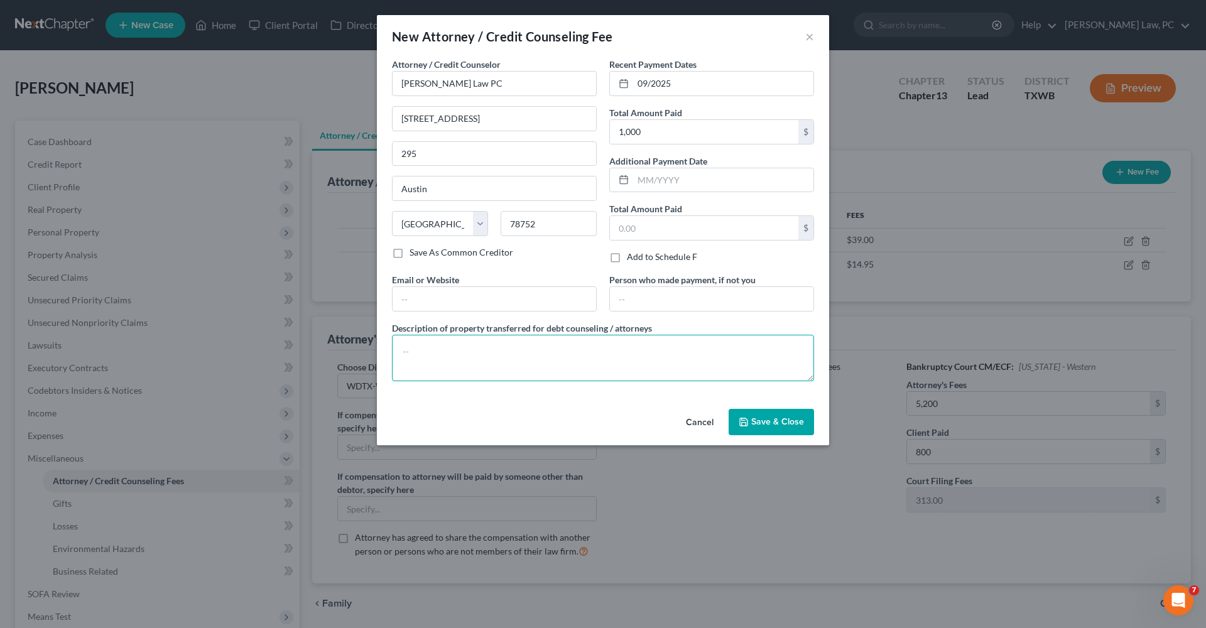
click at [493, 348] on textarea at bounding box center [603, 358] width 422 height 46
type textarea "Attorneys Fess $800.00 Postage and Supplies $200.00"
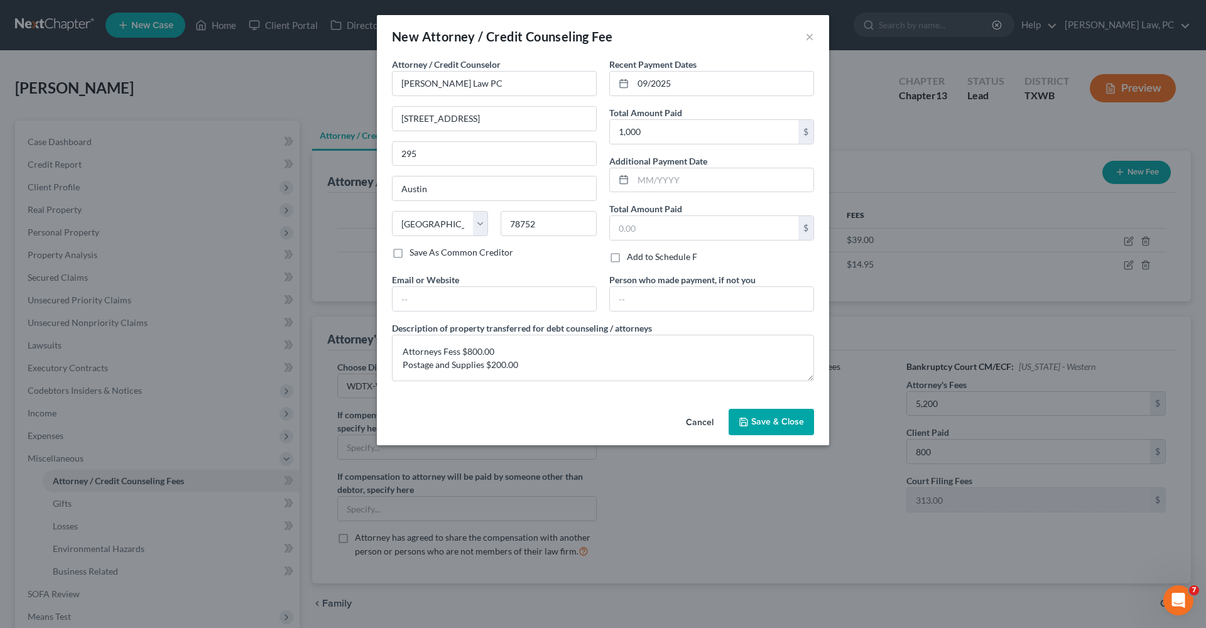
click at [763, 422] on span "Save & Close" at bounding box center [777, 422] width 53 height 11
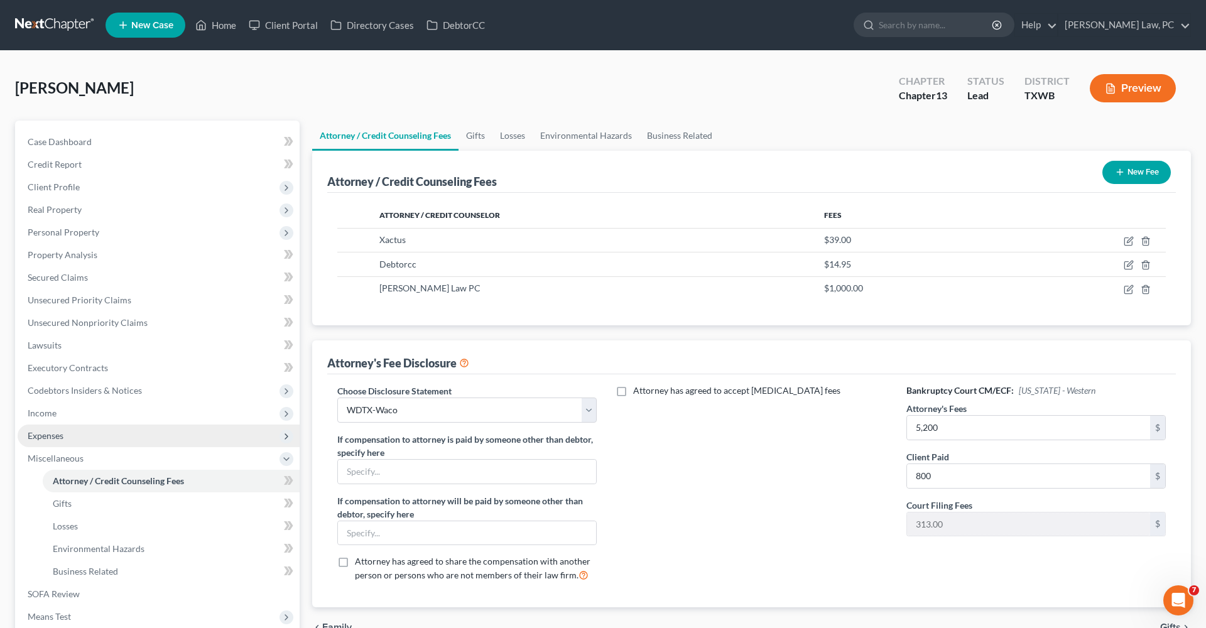
click at [45, 434] on span "Expenses" at bounding box center [46, 435] width 36 height 11
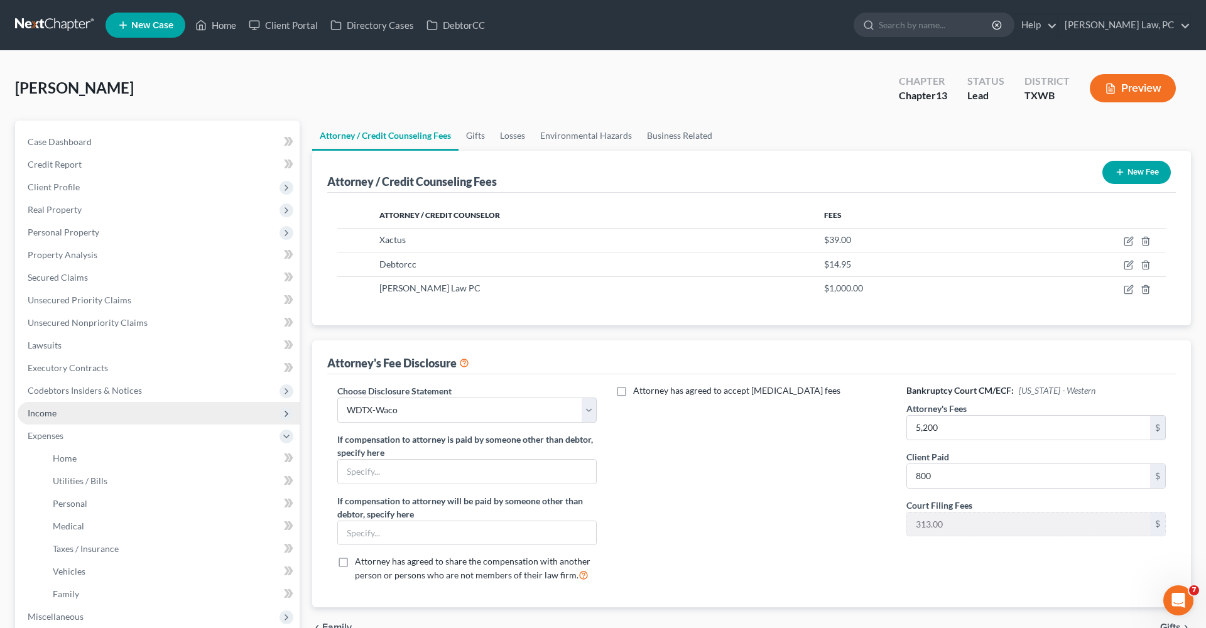
click at [45, 415] on span "Income" at bounding box center [42, 413] width 29 height 11
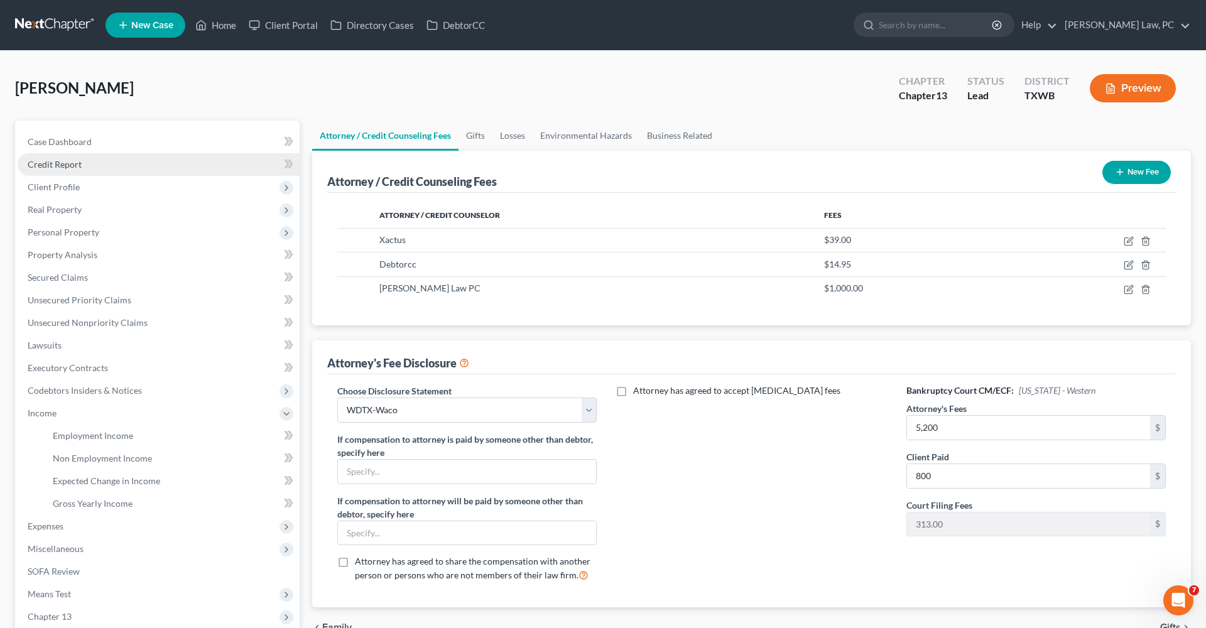
click at [50, 166] on span "Credit Report" at bounding box center [55, 164] width 54 height 11
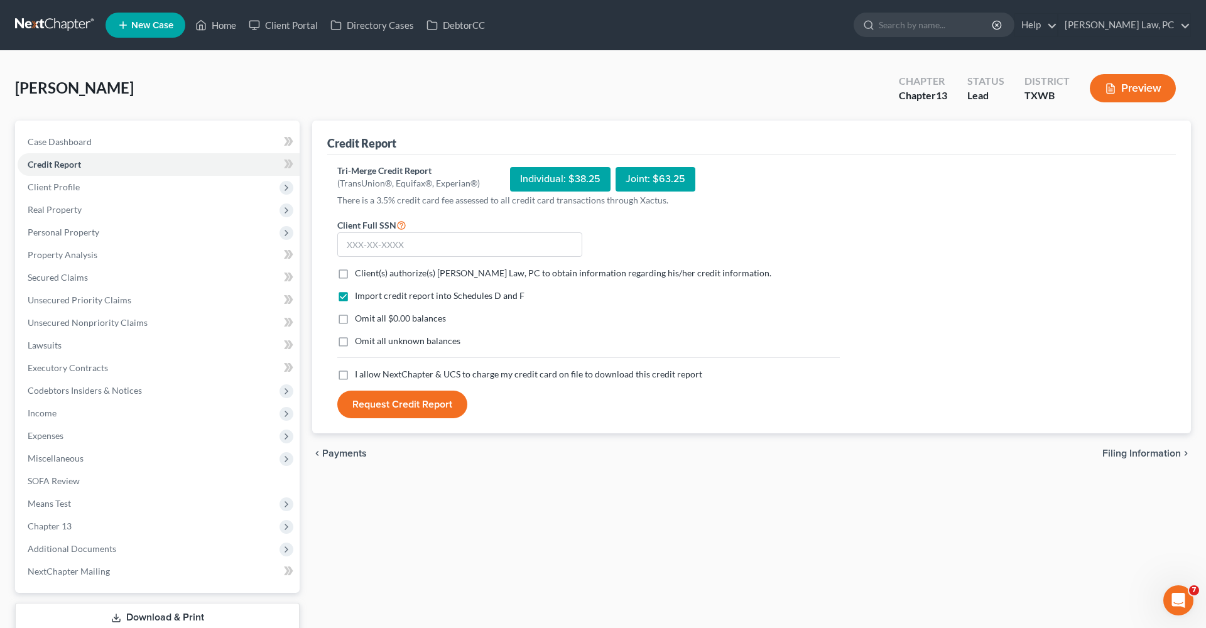
click at [355, 275] on label "Client(s) authorize(s) Hooman Khoshnood Law, PC to obtain information regarding…" at bounding box center [563, 273] width 417 height 13
click at [360, 275] on input "Client(s) authorize(s) Hooman Khoshnood Law, PC to obtain information regarding…" at bounding box center [364, 271] width 8 height 8
checkbox input "true"
click at [355, 378] on label "I allow NextChapter & UCS to charge my credit card on file to download this cre…" at bounding box center [528, 374] width 347 height 13
click at [360, 376] on input "I allow NextChapter & UCS to charge my credit card on file to download this cre…" at bounding box center [364, 372] width 8 height 8
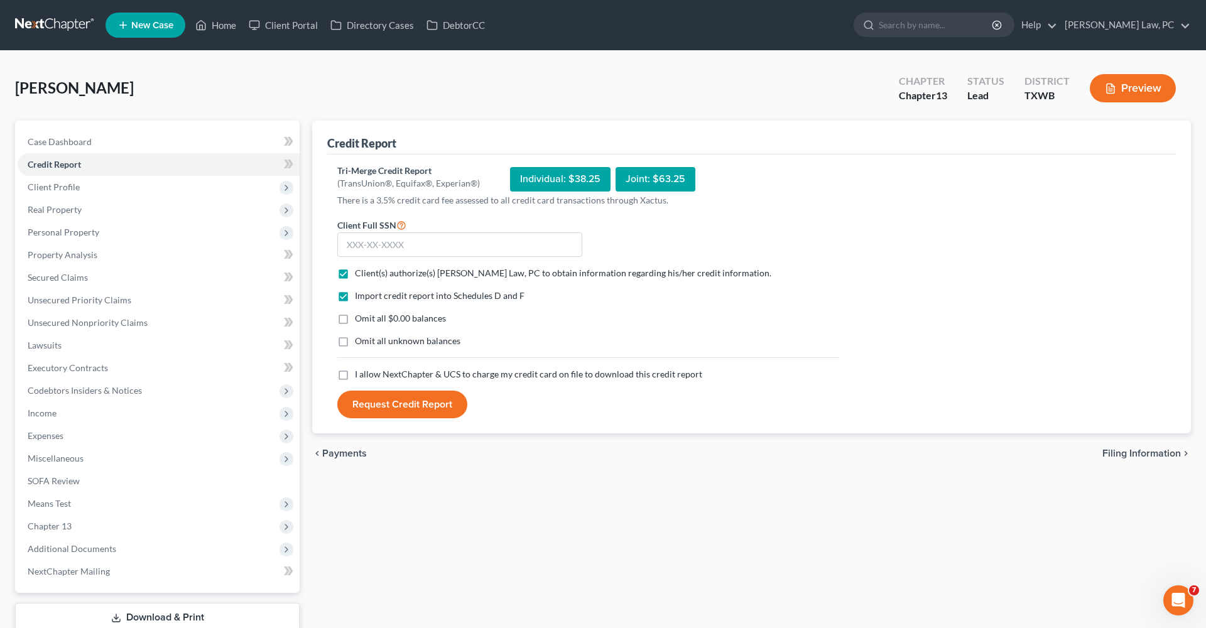
checkbox input "true"
click at [367, 245] on input "text" at bounding box center [459, 244] width 245 height 25
type input "248-49-6630"
click at [410, 405] on button "Request Credit Report" at bounding box center [402, 405] width 130 height 28
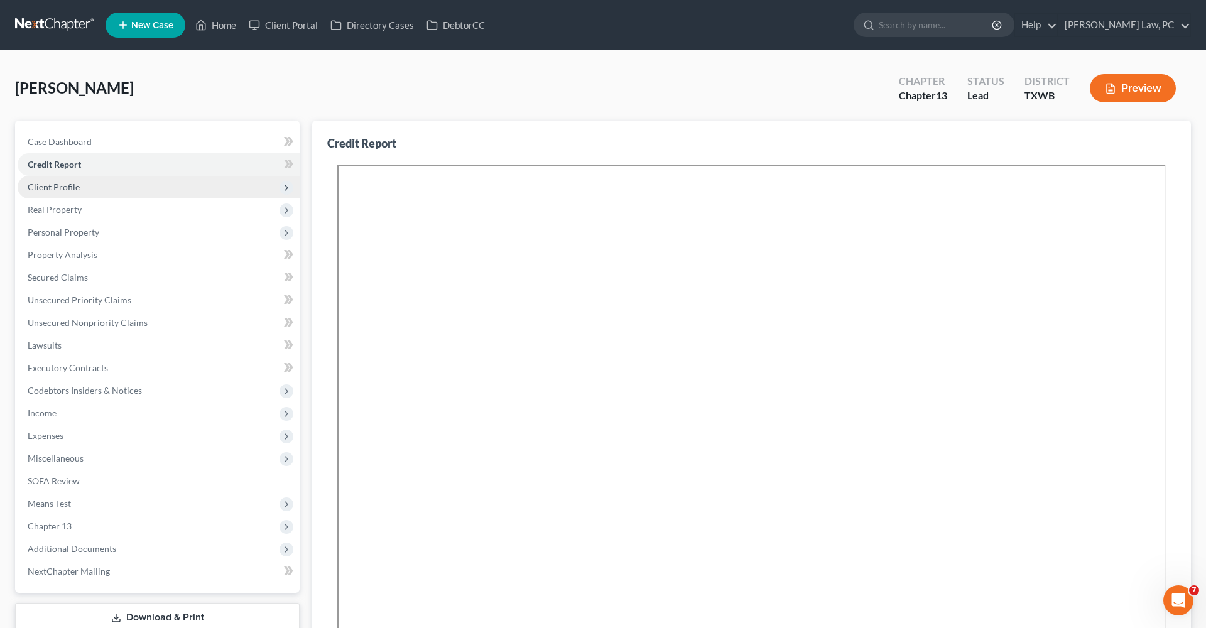
click at [65, 183] on span "Client Profile" at bounding box center [54, 187] width 52 height 11
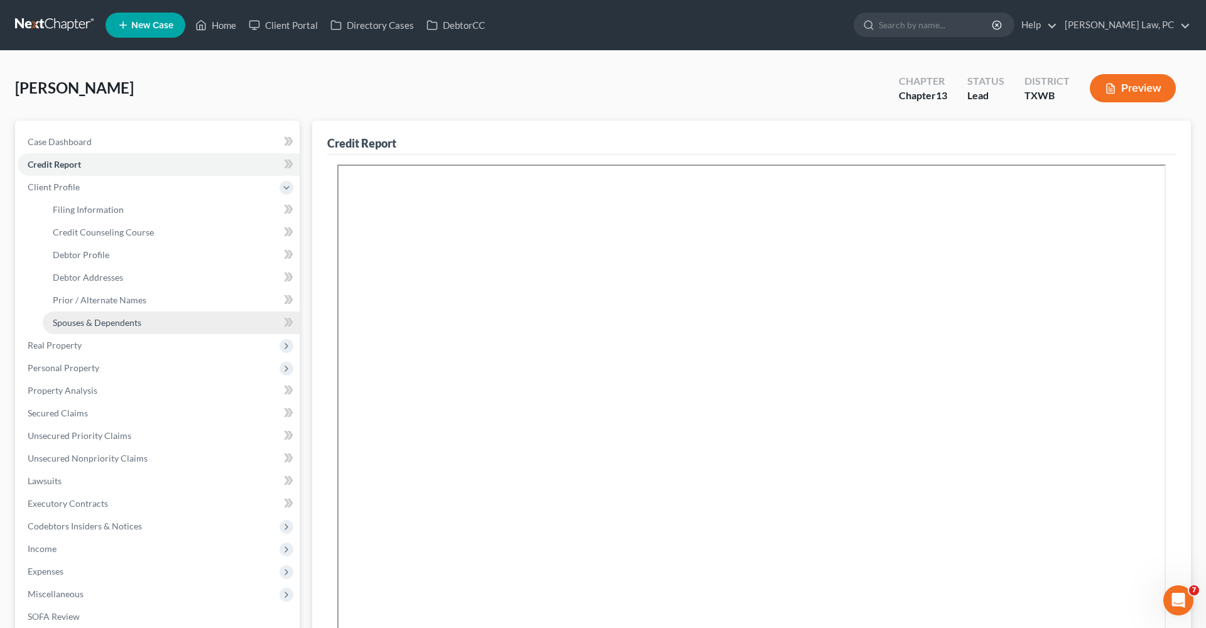
click at [106, 317] on link "Spouses & Dependents" at bounding box center [171, 323] width 257 height 23
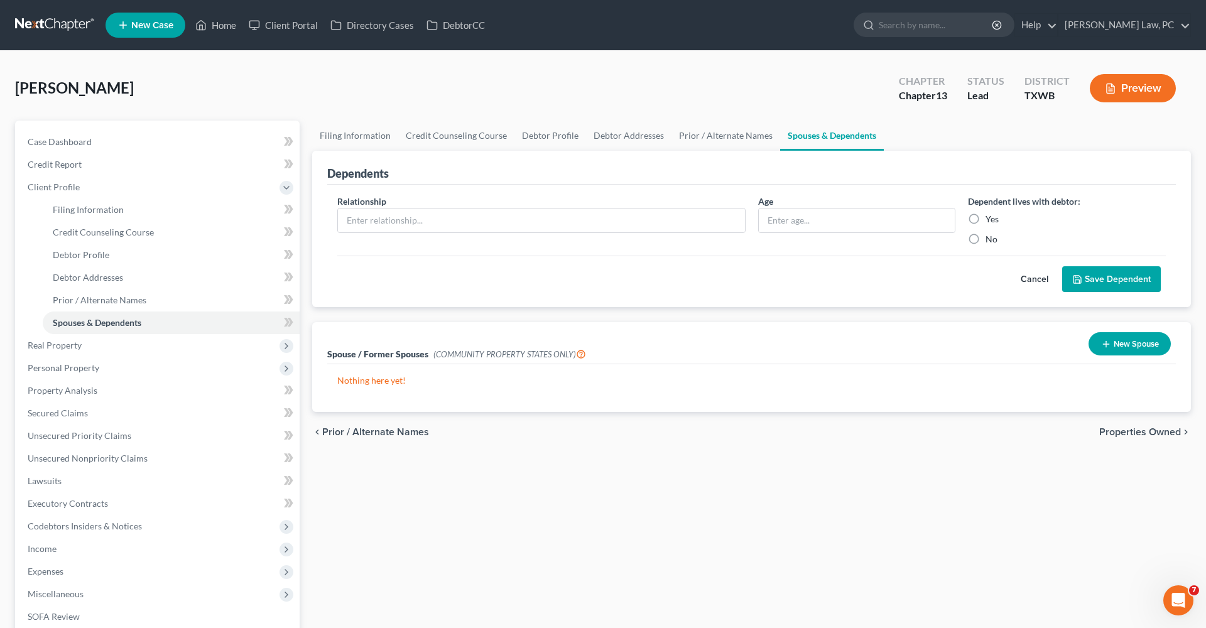
click at [1100, 346] on button "New Spouse" at bounding box center [1130, 343] width 82 height 23
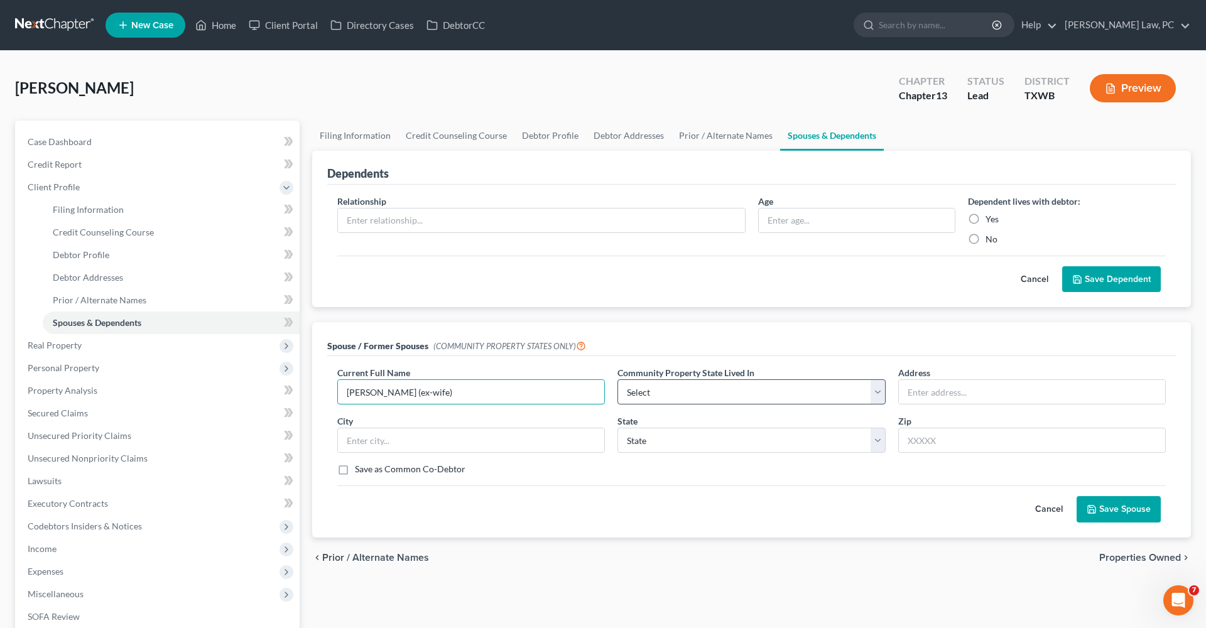
type input "Sonia Hernandez Gonzalez (ex-wife)"
select select "8"
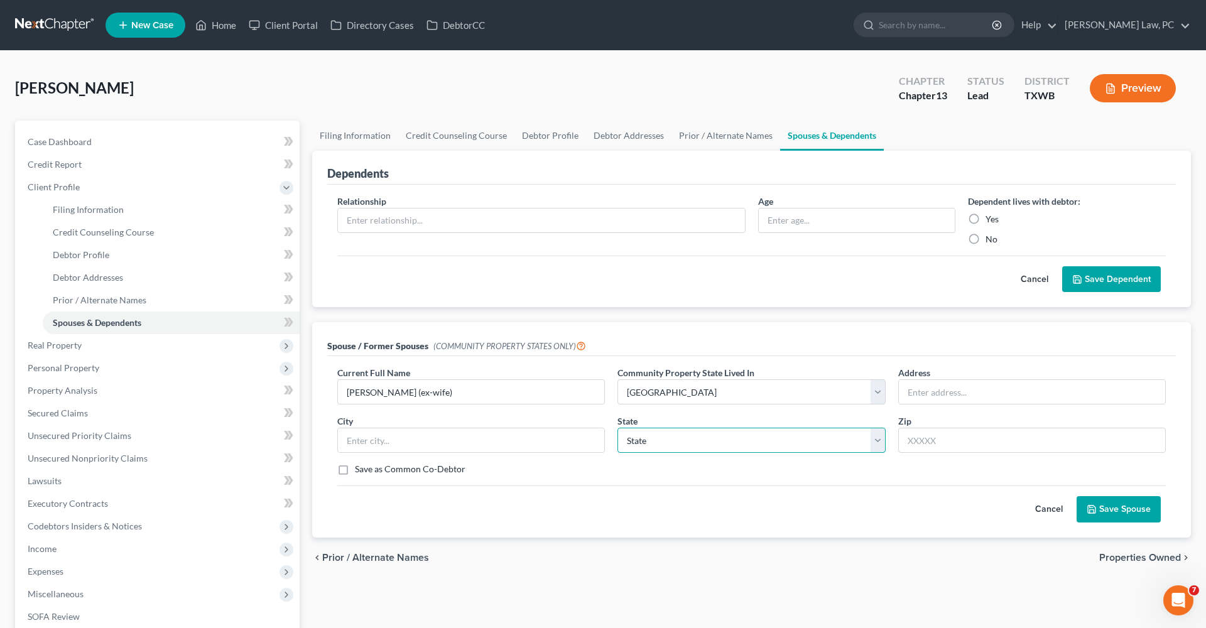
select select "45"
click at [1110, 504] on button "Save Spouse" at bounding box center [1119, 509] width 84 height 26
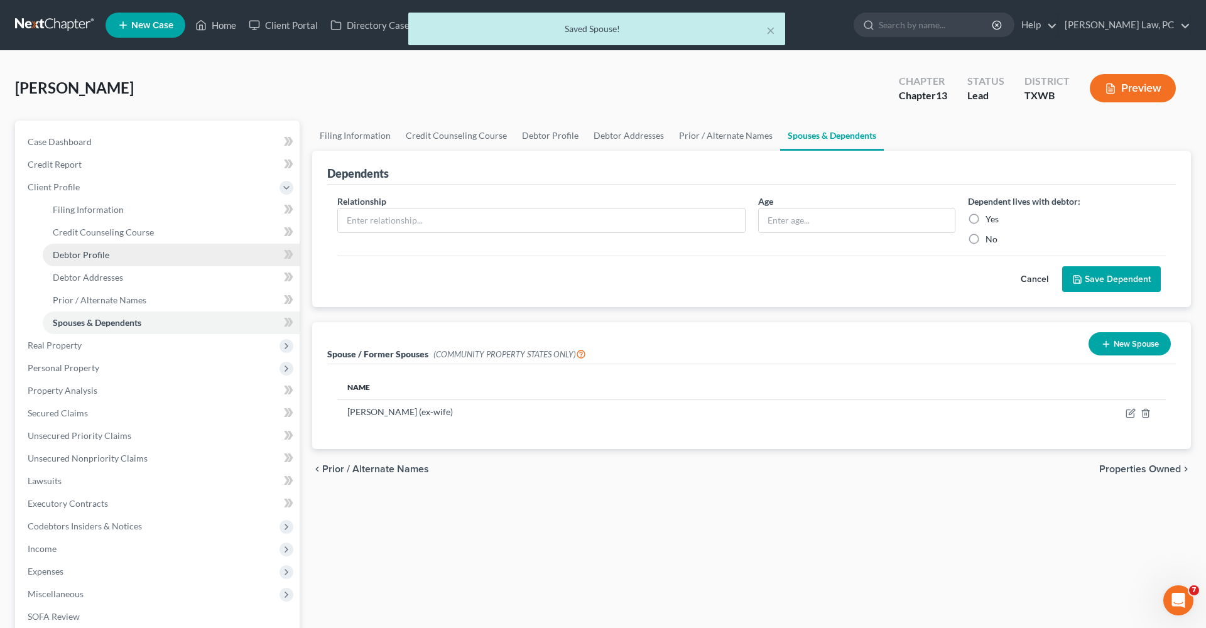
click at [82, 254] on span "Debtor Profile" at bounding box center [81, 254] width 57 height 11
select select "0"
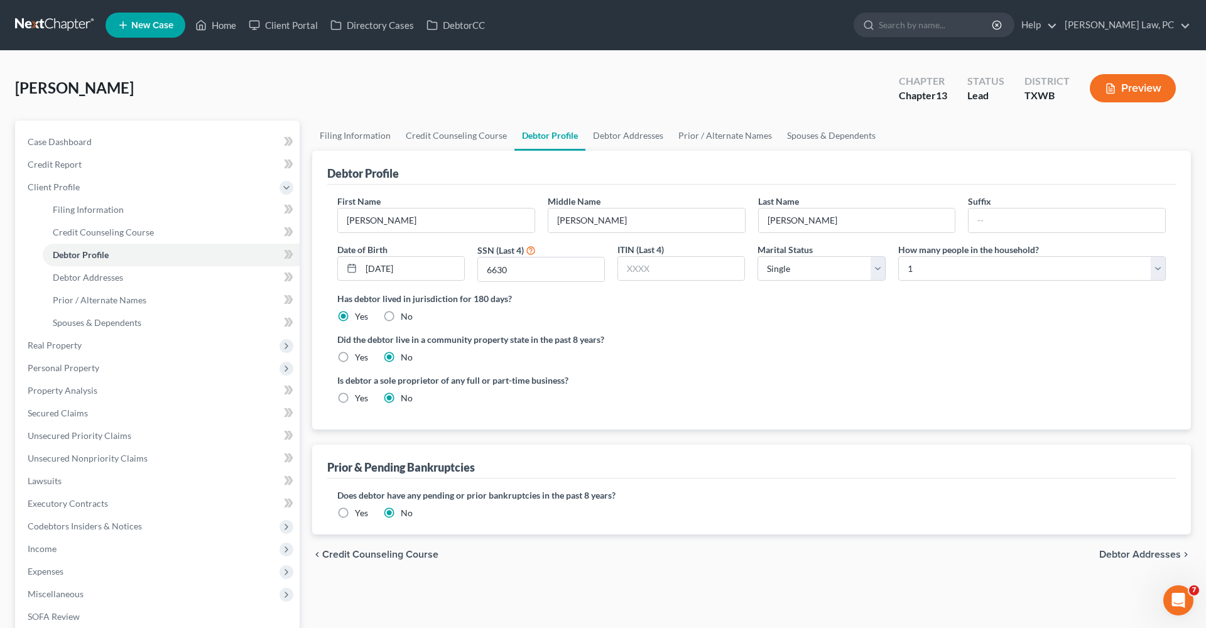
click at [358, 353] on label "Yes" at bounding box center [361, 357] width 13 height 13
click at [360, 353] on input "Yes" at bounding box center [364, 355] width 8 height 8
radio input "true"
radio input "false"
select select "3"
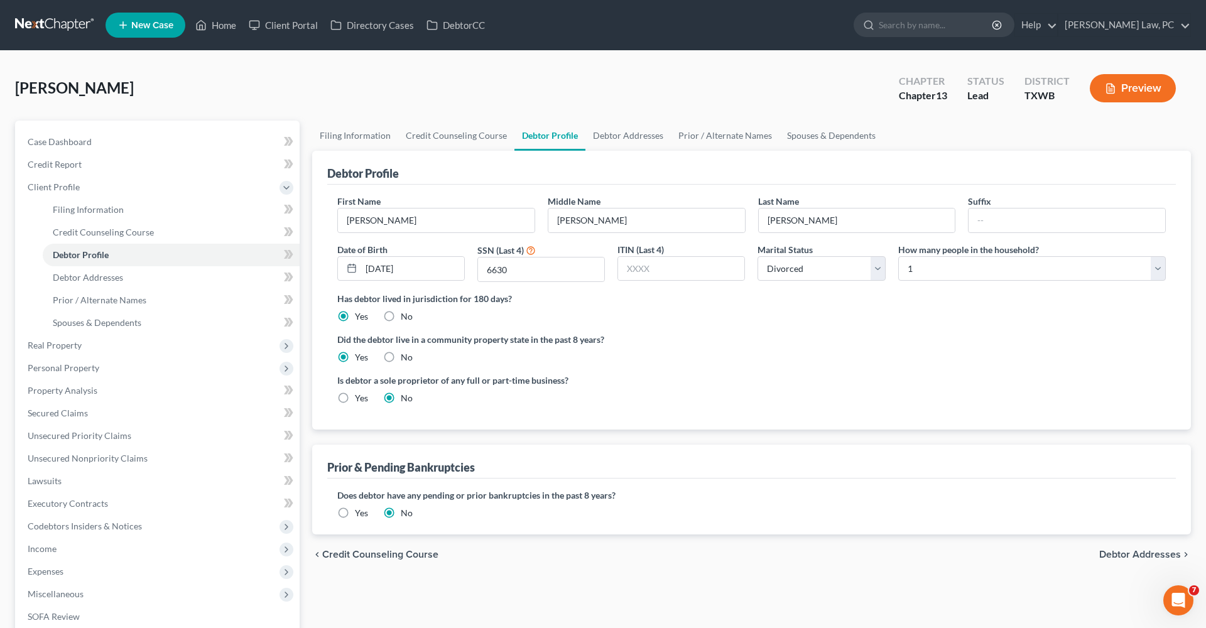
click at [361, 395] on label "Yes" at bounding box center [361, 398] width 13 height 13
click at [361, 395] on input "Yes" at bounding box center [364, 396] width 8 height 8
radio input "true"
radio input "false"
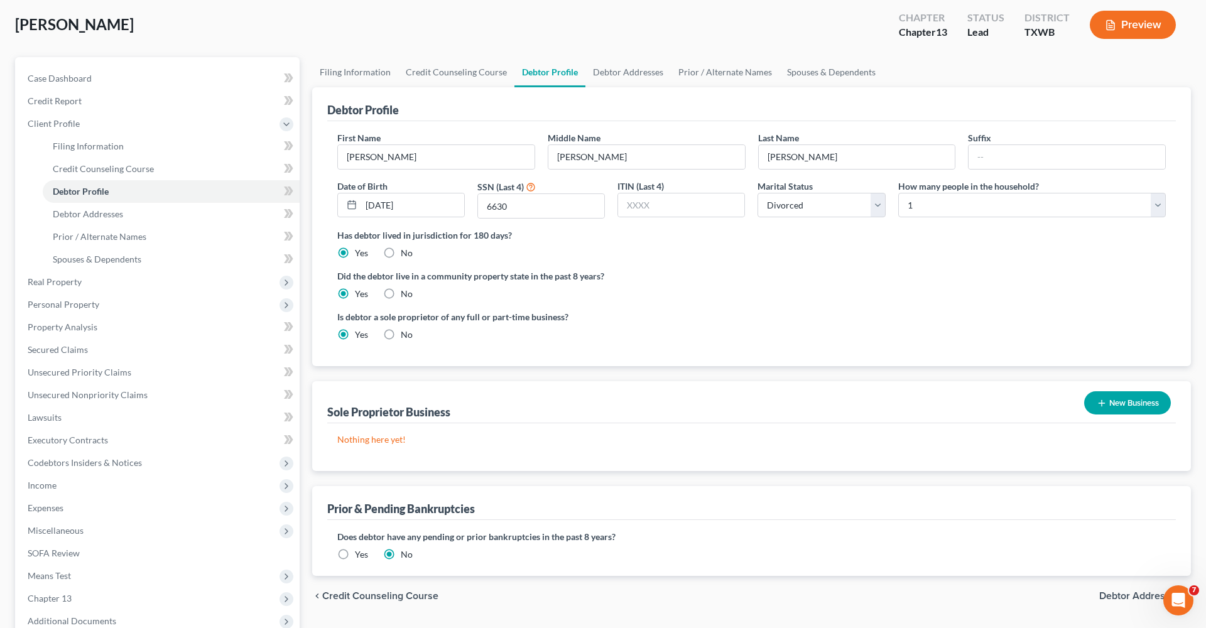
scroll to position [95, 0]
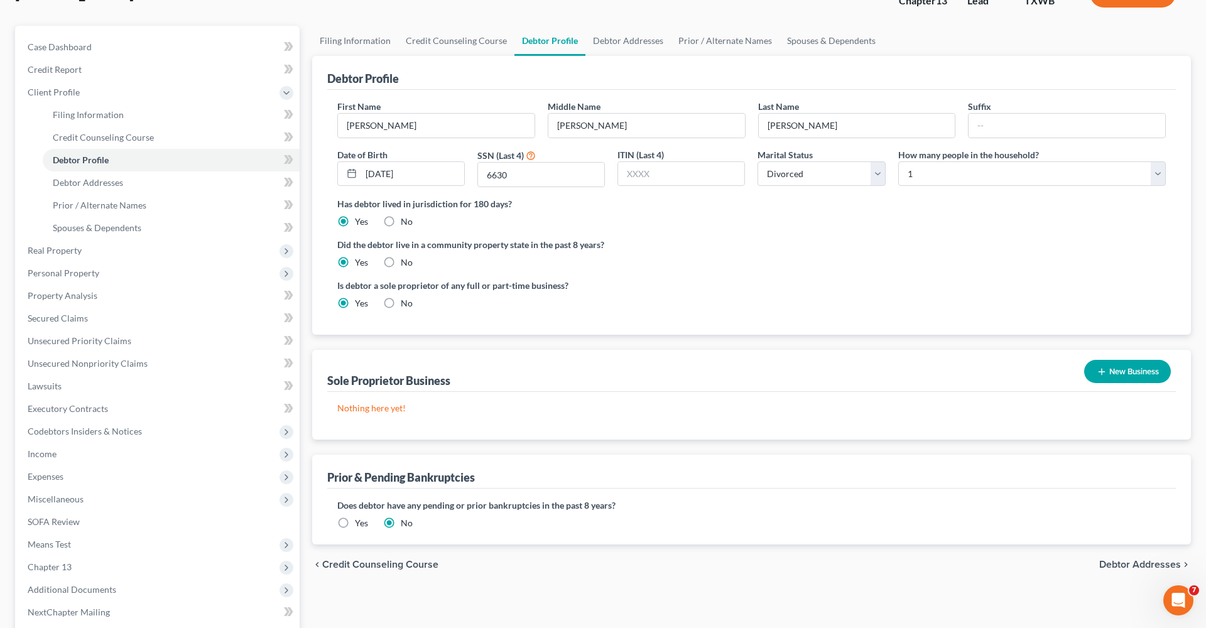
click at [1099, 372] on line "button" at bounding box center [1102, 372] width 6 height 0
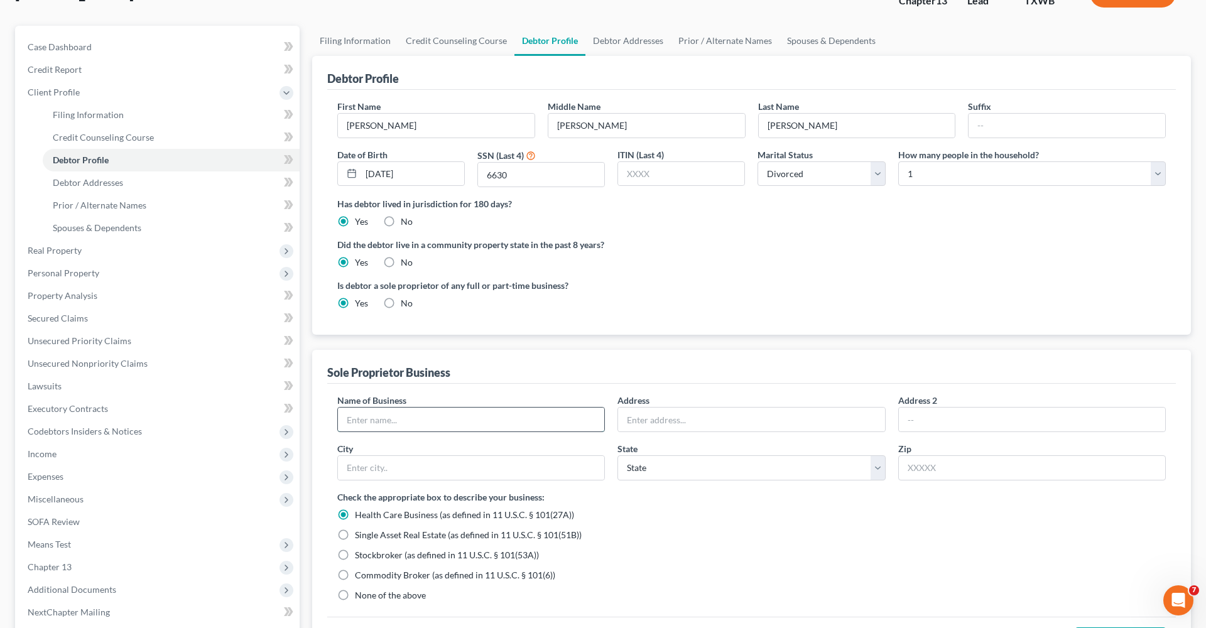
click at [366, 424] on input "text" at bounding box center [471, 420] width 266 height 24
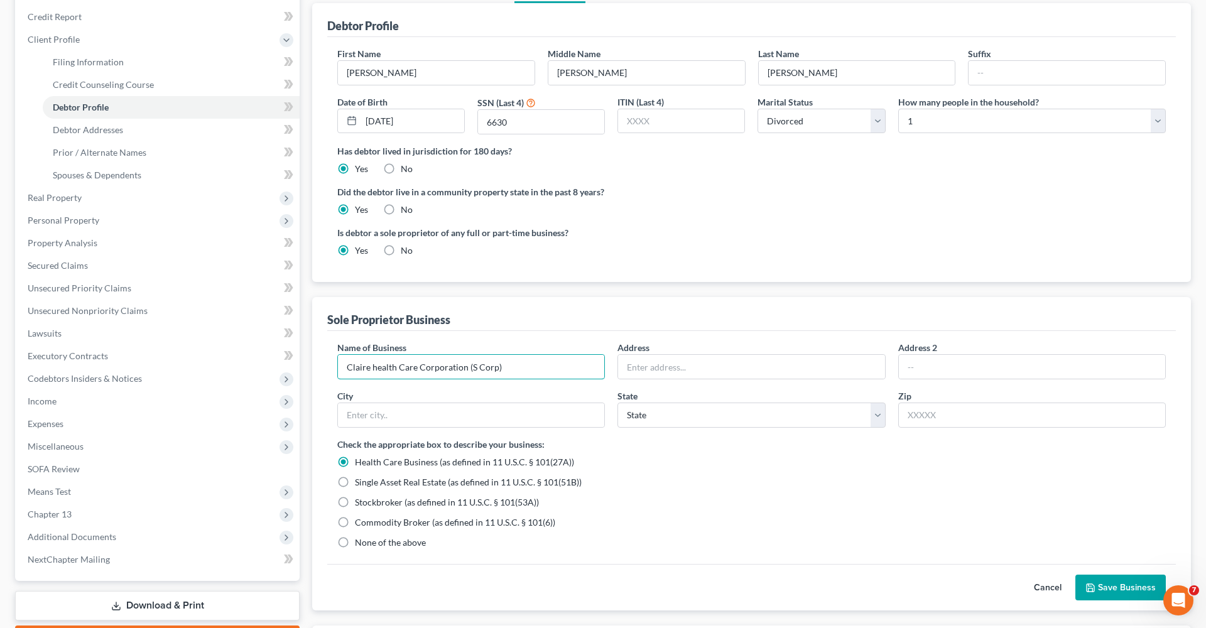
scroll to position [149, 0]
click at [377, 366] on input "Claire health Care Corporation (S Corp)" at bounding box center [471, 366] width 266 height 24
type input "Claire Health Care Corporation (S Corp)"
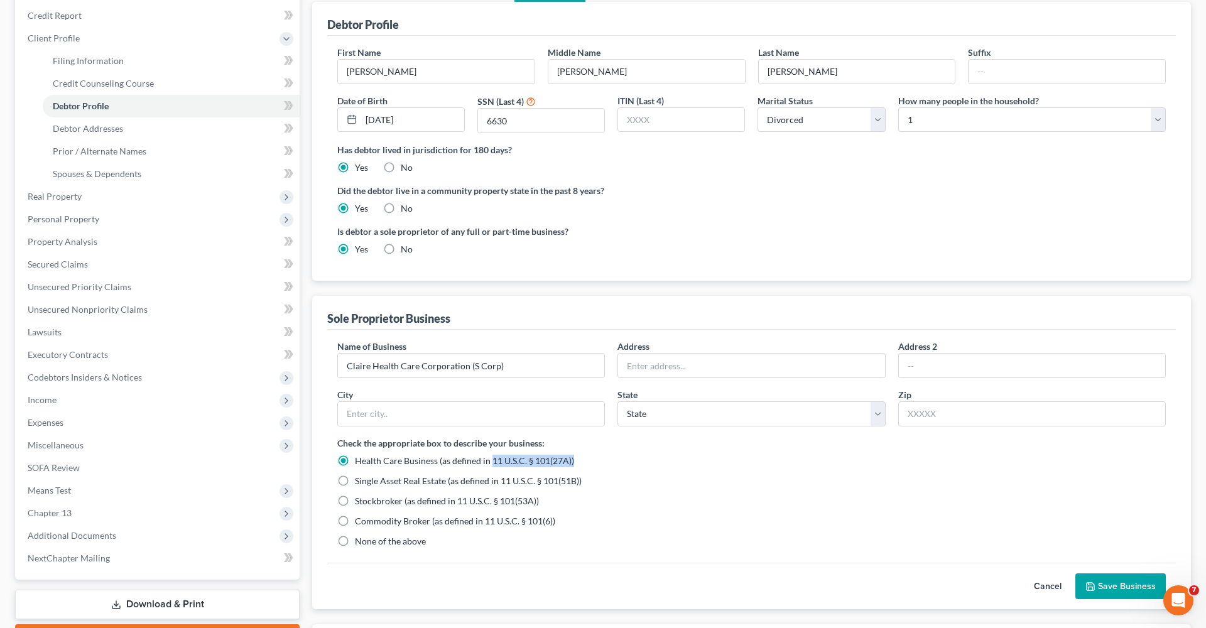
drag, startPoint x: 574, startPoint y: 459, endPoint x: 493, endPoint y: 461, distance: 81.1
click at [493, 461] on div "Health Care Business (as defined in 11 U.S.C. § 101(27A))" at bounding box center [751, 461] width 829 height 13
copy span "11 U.S.C. § 101(27A))"
click at [376, 537] on span "None of the above" at bounding box center [390, 541] width 71 height 11
click at [368, 537] on input "None of the above" at bounding box center [364, 539] width 8 height 8
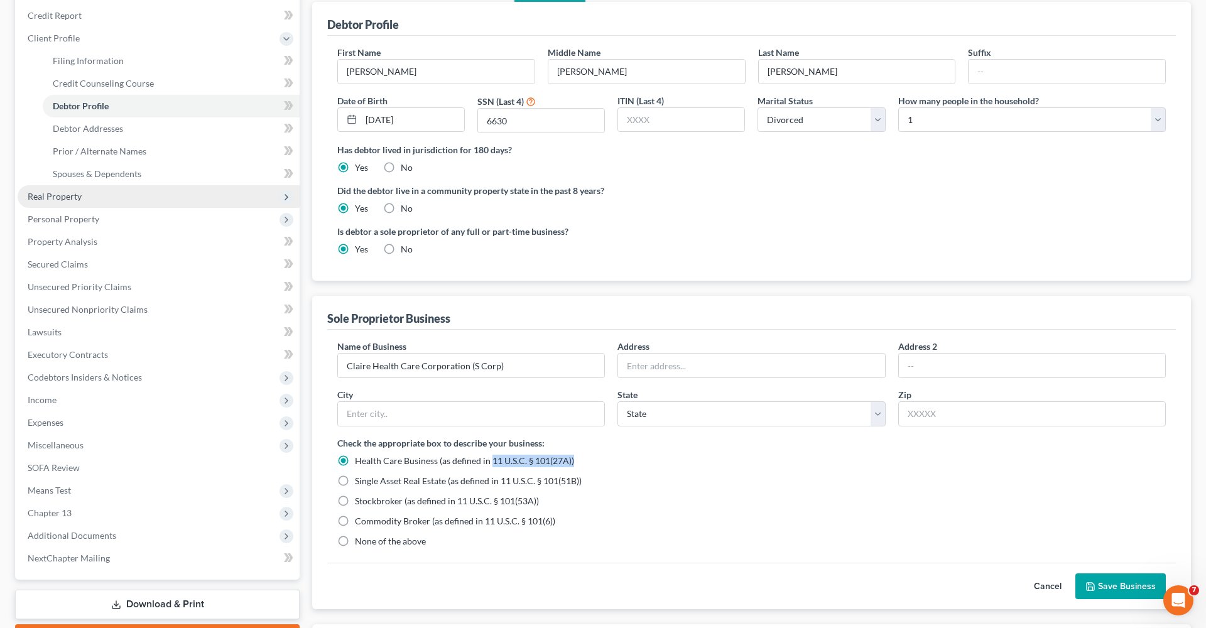
radio input "true"
radio input "false"
click at [660, 364] on input "text" at bounding box center [751, 366] width 266 height 24
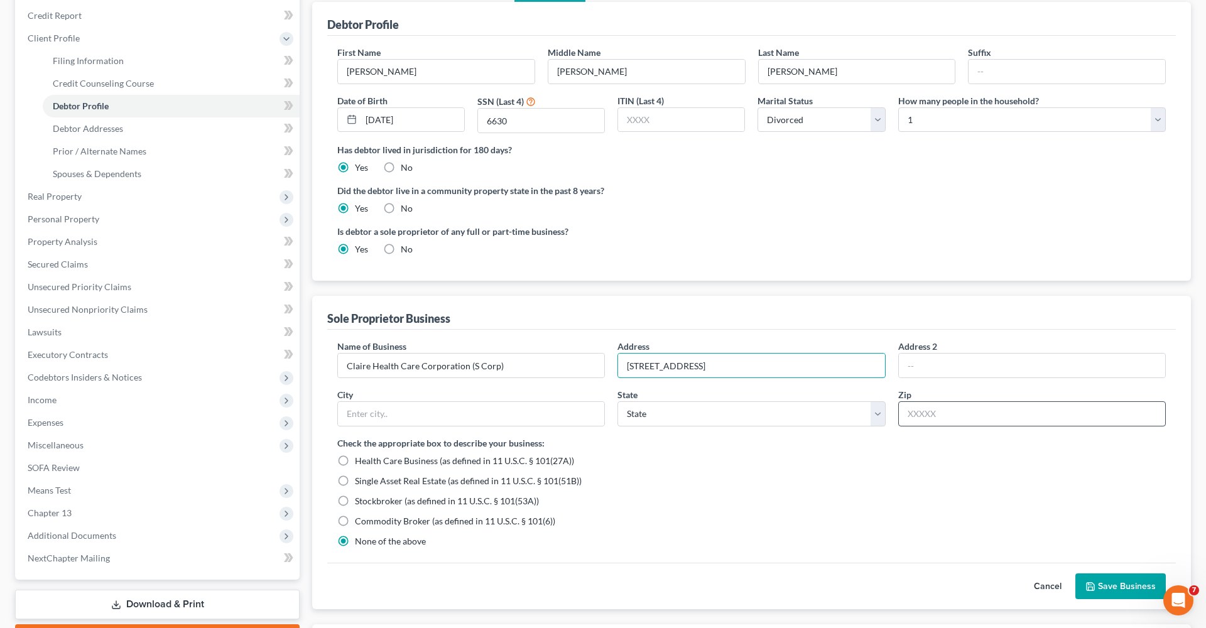
type input "2209 Terridine Dr"
type input "78660"
type input "Pflugerville"
select select "45"
drag, startPoint x: 714, startPoint y: 361, endPoint x: 609, endPoint y: 358, distance: 105.0
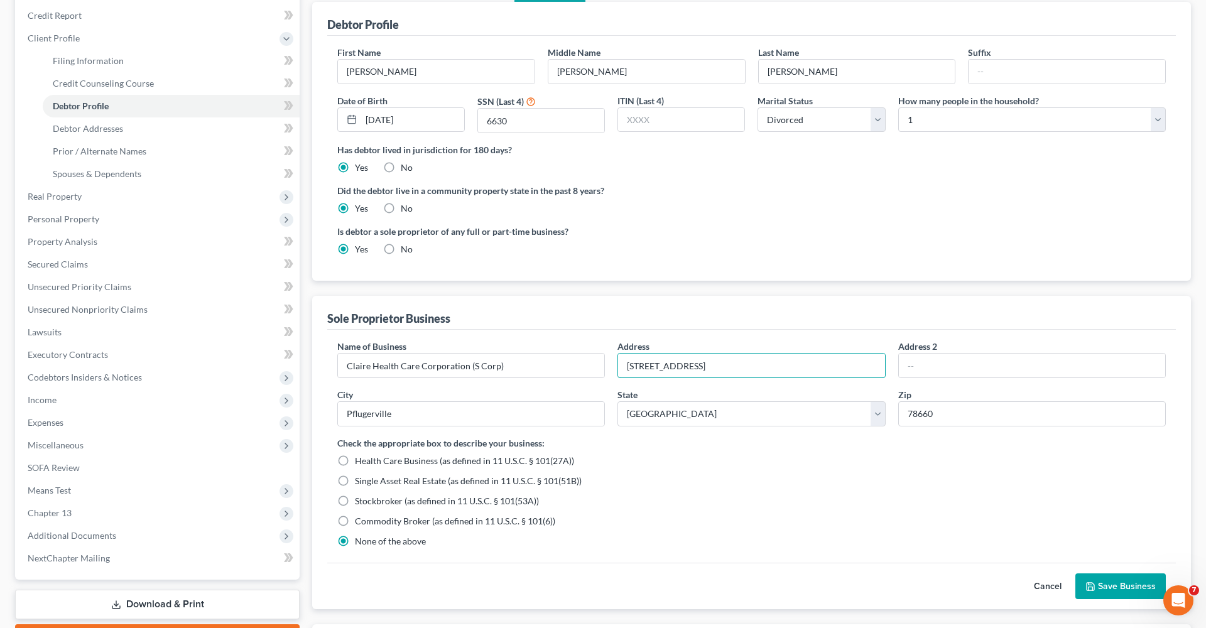
click at [609, 358] on div "Name of Business * Claire Health Care Corporation (S Corp) Address 2209 Terridi…" at bounding box center [751, 388] width 841 height 97
click at [675, 368] on input "2209 Terridine Dr" at bounding box center [751, 366] width 266 height 24
type input "2209 Terridyne Dr"
click at [1106, 584] on button "Save Business" at bounding box center [1121, 587] width 90 height 26
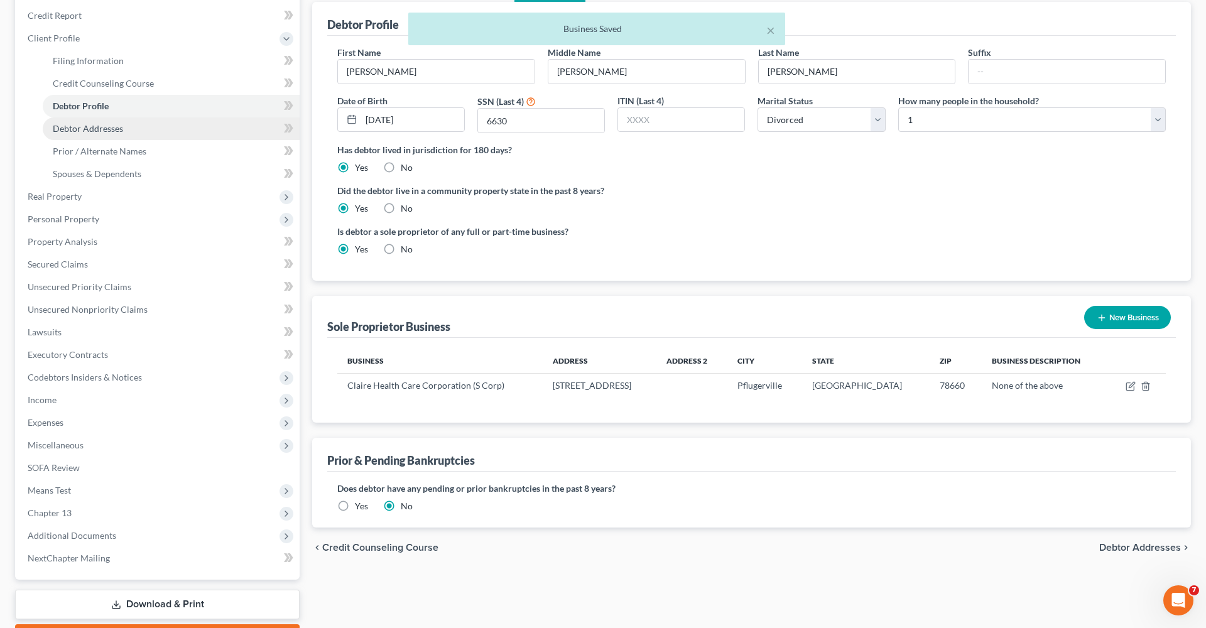
click at [102, 134] on link "Debtor Addresses" at bounding box center [171, 128] width 257 height 23
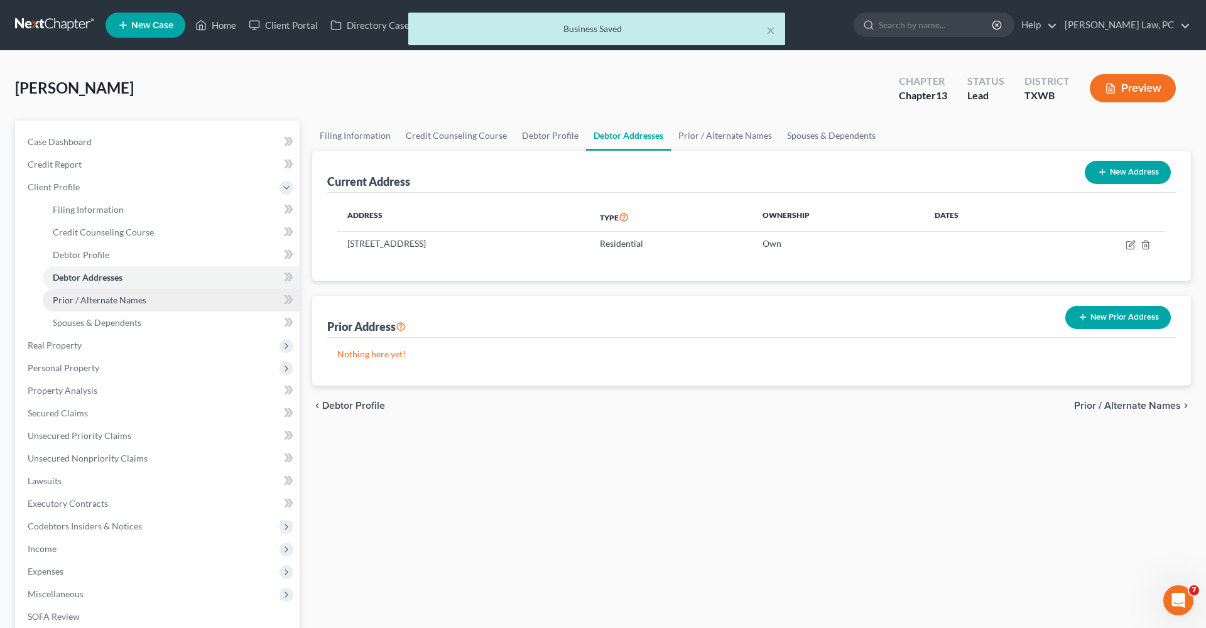
click at [126, 303] on span "Prior / Alternate Names" at bounding box center [100, 300] width 94 height 11
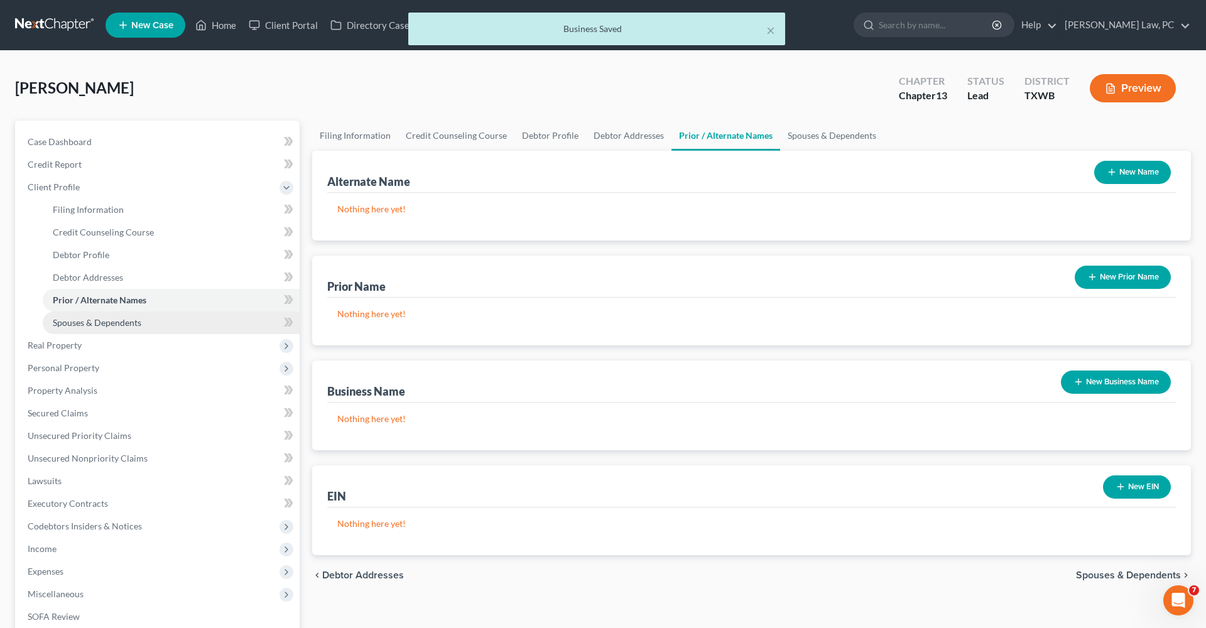
click at [123, 322] on span "Spouses & Dependents" at bounding box center [97, 322] width 89 height 11
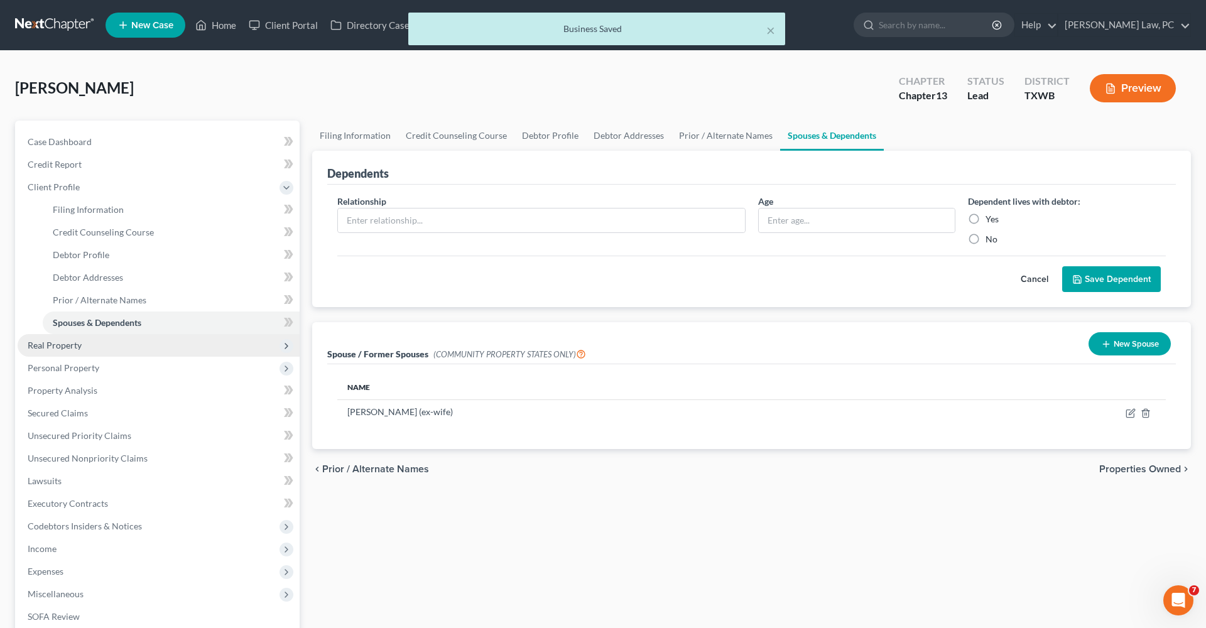
click at [55, 346] on span "Real Property" at bounding box center [55, 345] width 54 height 11
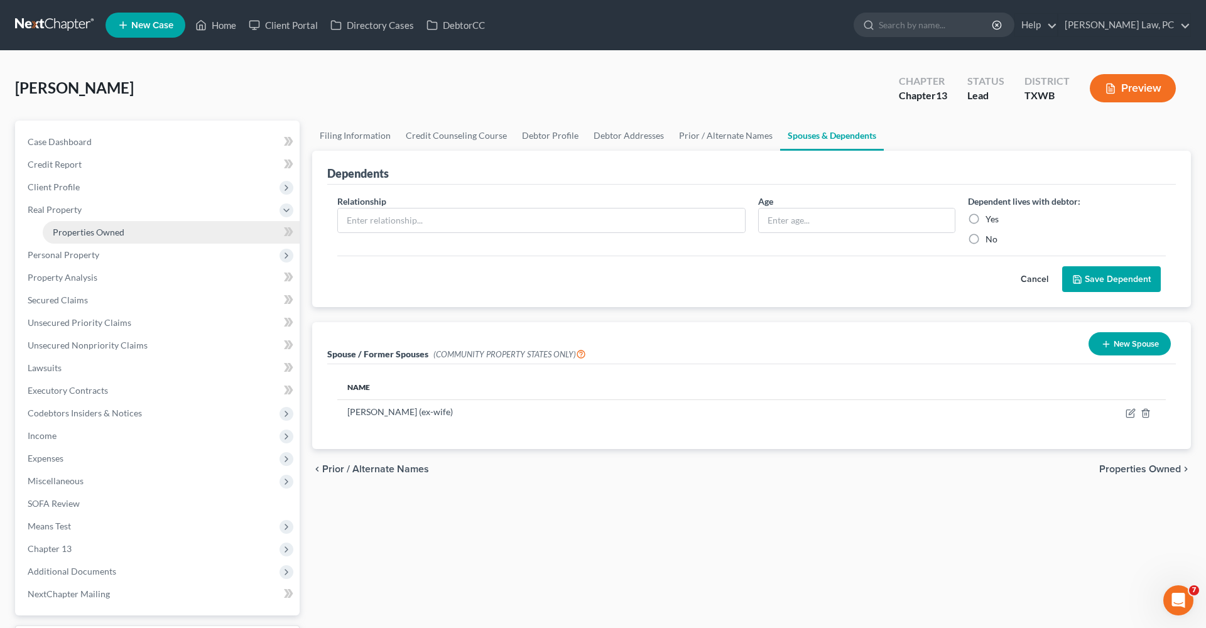
click at [119, 234] on span "Properties Owned" at bounding box center [89, 232] width 72 height 11
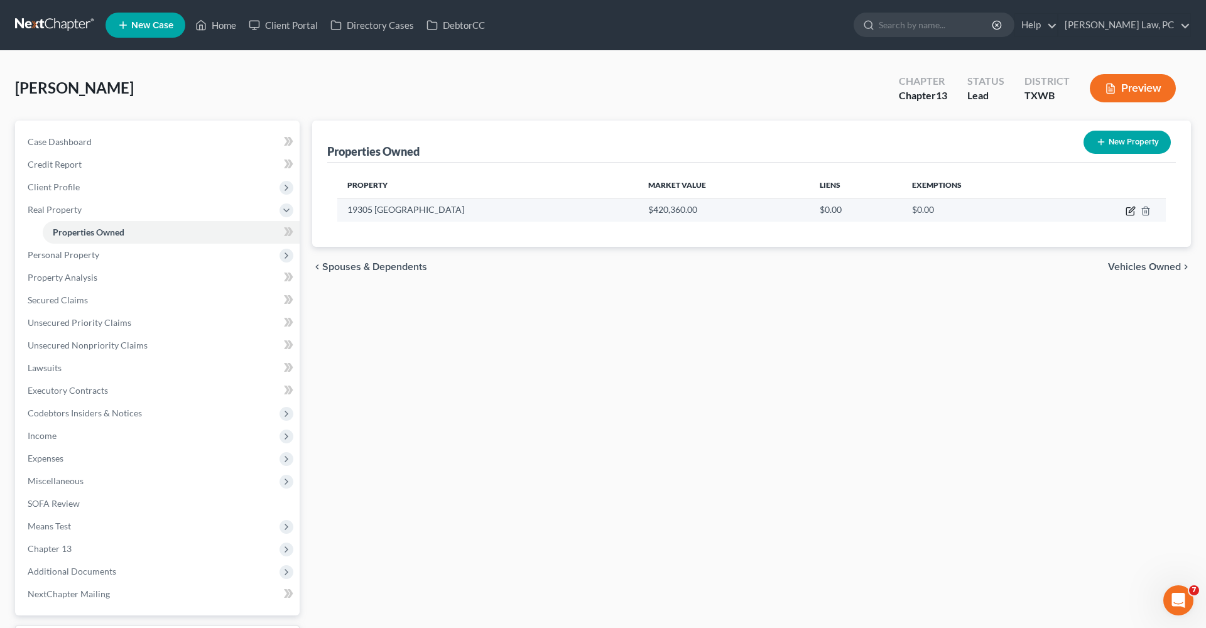
click at [1128, 215] on icon "button" at bounding box center [1131, 212] width 8 height 8
select select "45"
select select "226"
select select "3"
select select "0"
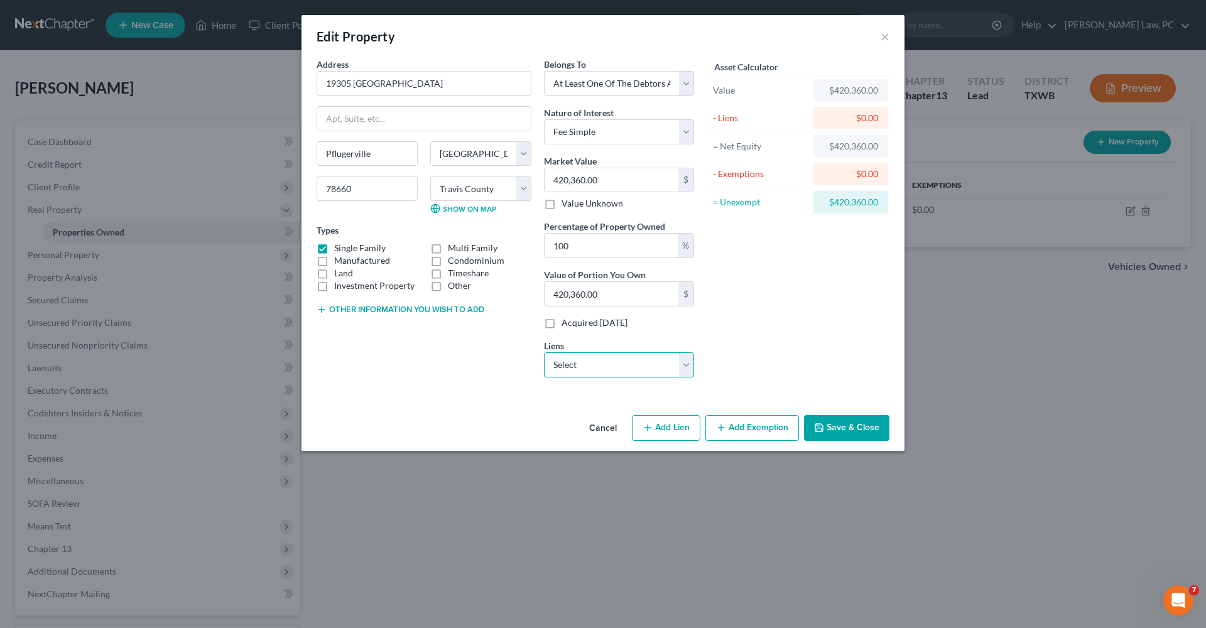
select select "0"
select select
select select "48"
select select "0"
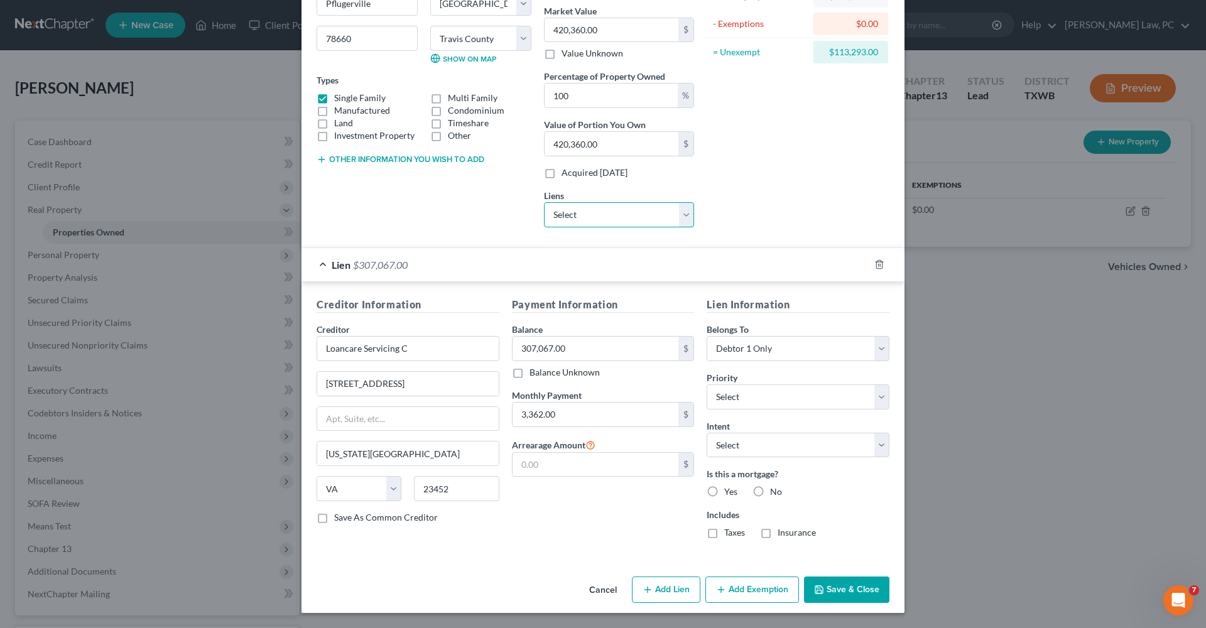
scroll to position [150, 0]
click at [726, 488] on label "Yes" at bounding box center [730, 492] width 13 height 13
click at [729, 488] on input "Yes" at bounding box center [733, 490] width 8 height 8
radio input "true"
click at [744, 532] on label "Taxes" at bounding box center [734, 533] width 21 height 13
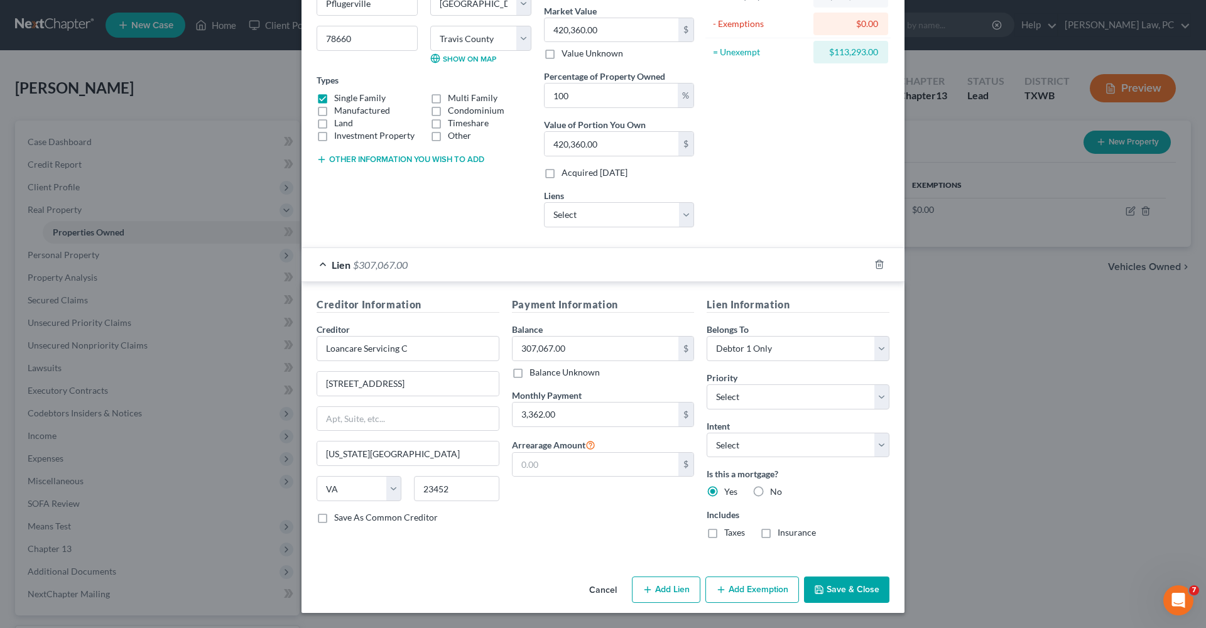
click at [738, 532] on input "Taxes" at bounding box center [733, 531] width 8 height 8
checkbox input "true"
click at [804, 534] on label "Insurance" at bounding box center [797, 533] width 38 height 13
click at [791, 534] on input "Insurance" at bounding box center [787, 531] width 8 height 8
checkbox input "true"
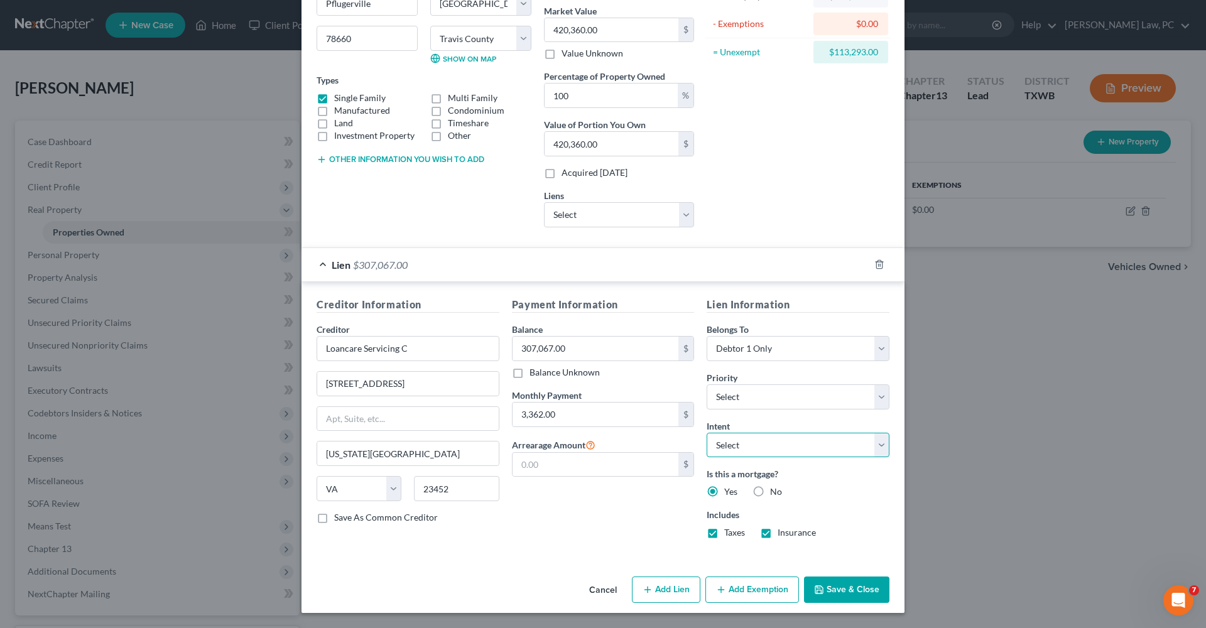
select select "2"
click at [748, 592] on button "Add Exemption" at bounding box center [753, 590] width 94 height 26
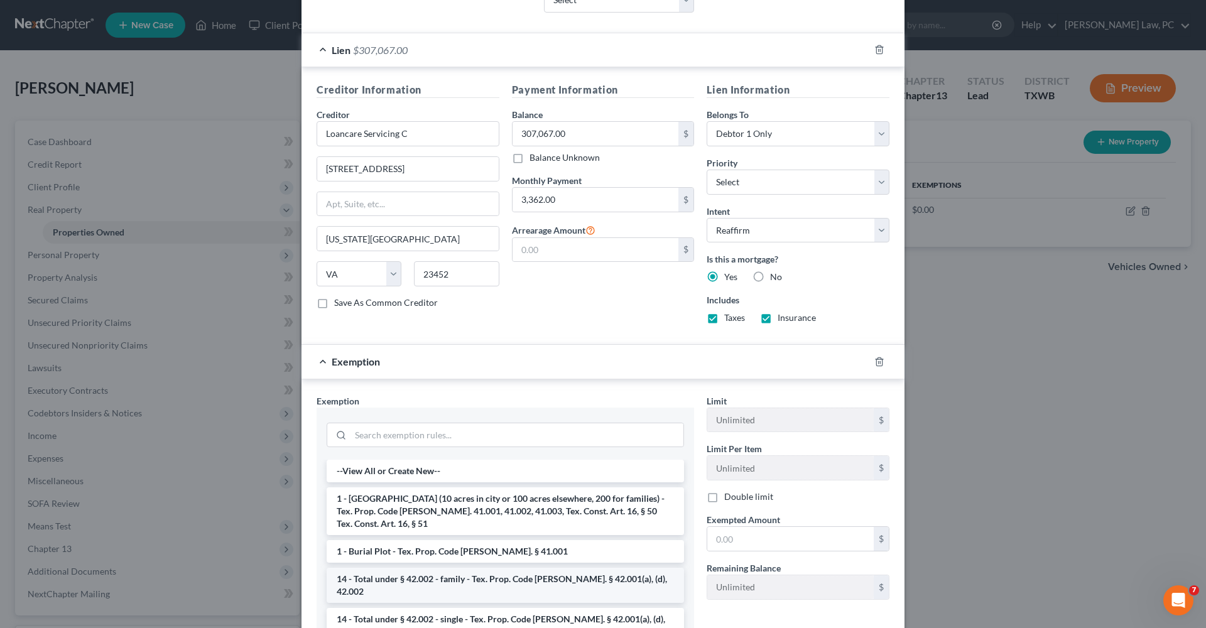
scroll to position [378, 0]
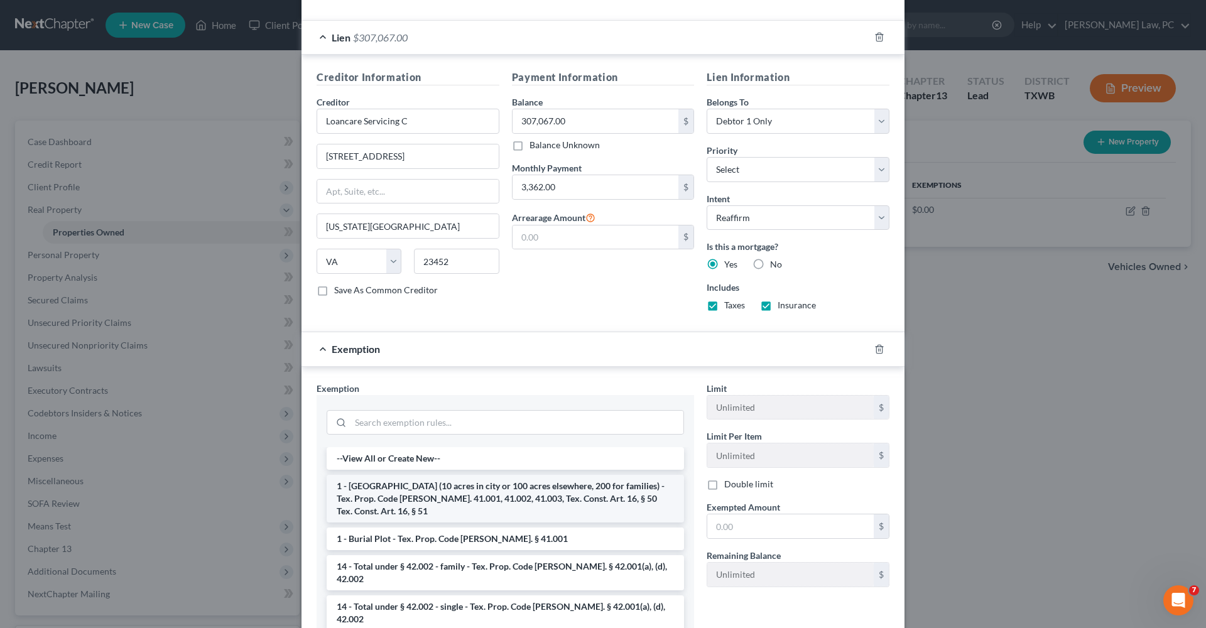
click at [438, 496] on li "1 - Homestead (10 acres in city or 100 acres elsewhere, 200 for families) - Tex…" at bounding box center [506, 499] width 358 height 48
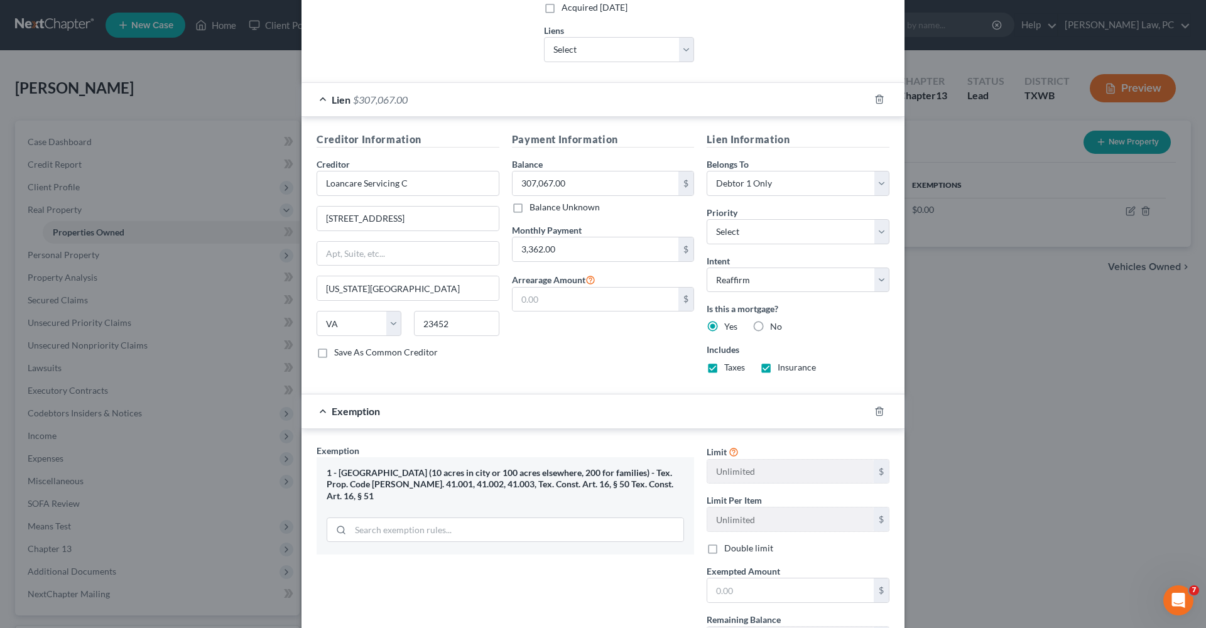
scroll to position [326, 0]
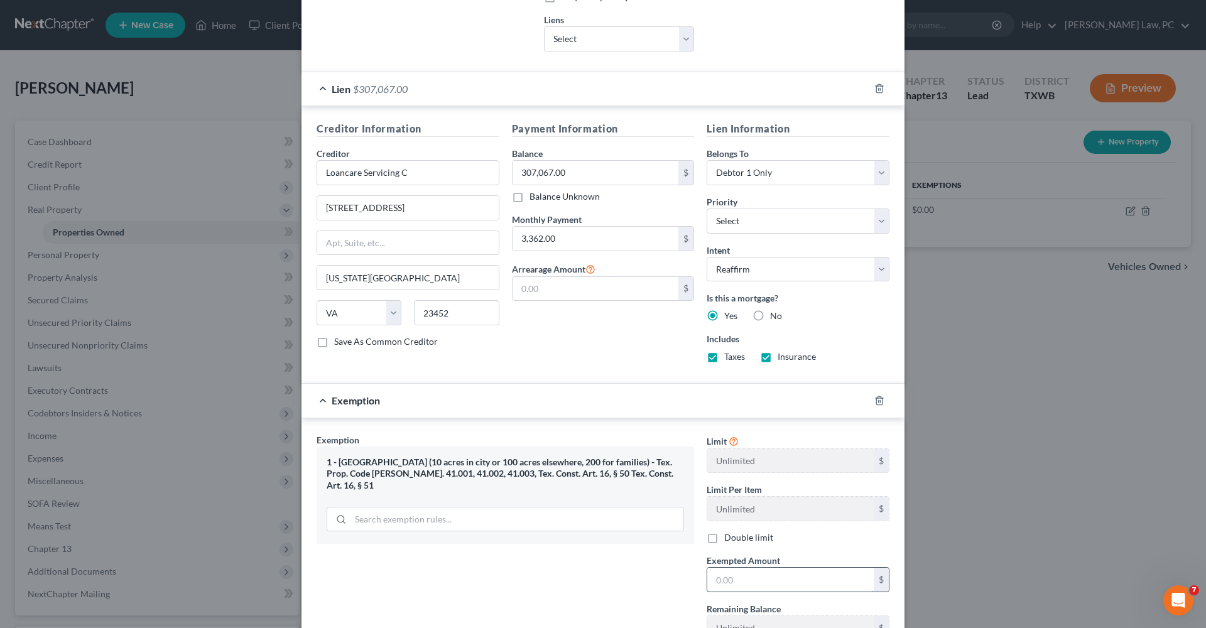
click at [745, 579] on input "text" at bounding box center [790, 580] width 167 height 24
type input "113,293"
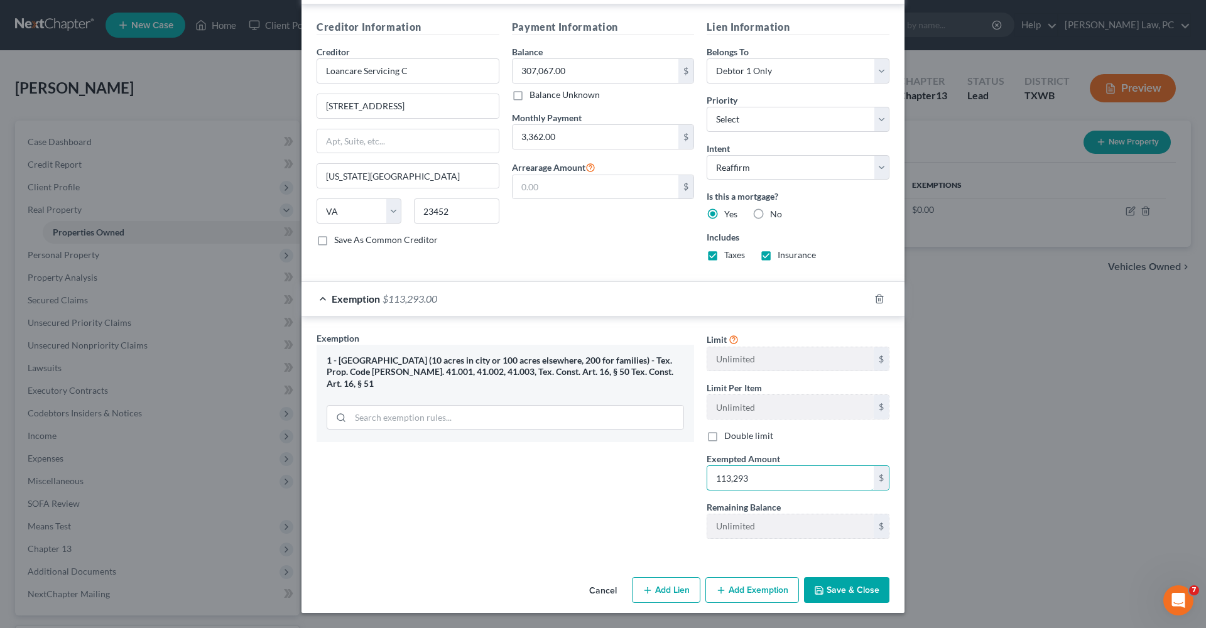
scroll to position [428, 0]
click at [853, 584] on button "Save & Close" at bounding box center [846, 590] width 85 height 26
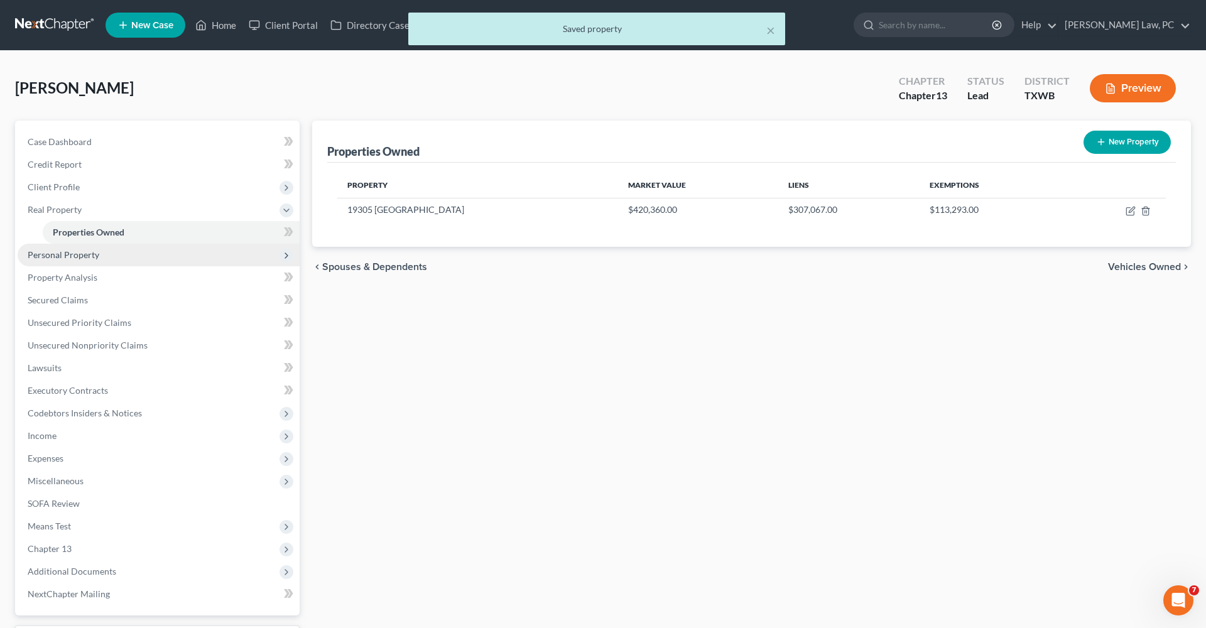
click at [102, 256] on span "Personal Property" at bounding box center [159, 255] width 282 height 23
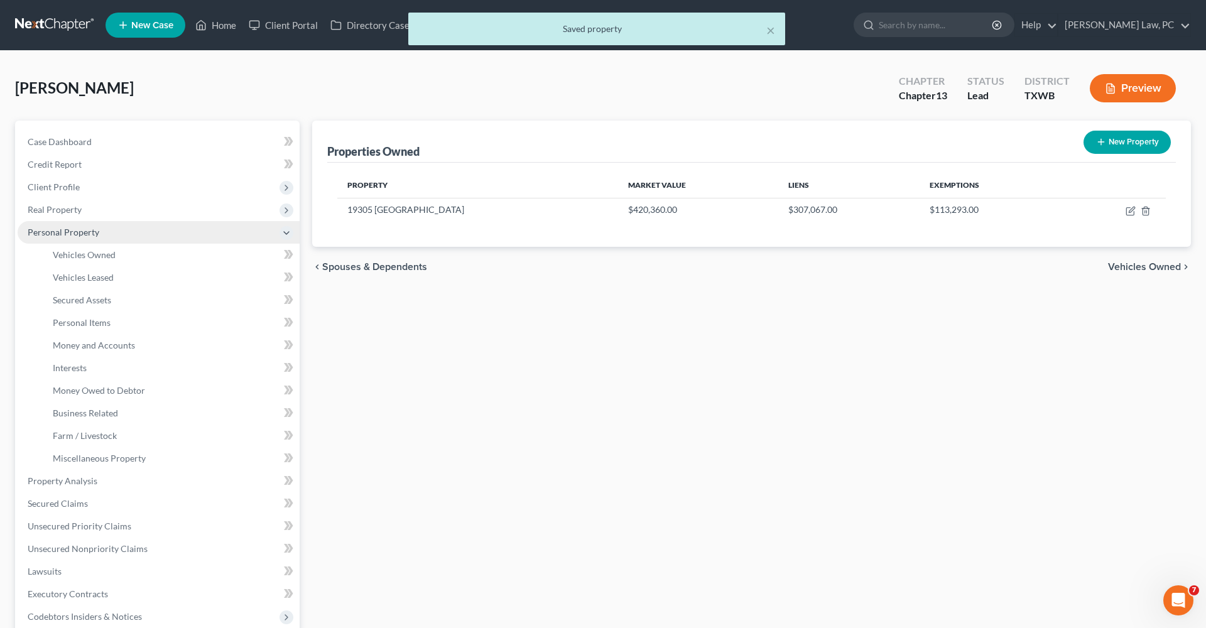
click at [102, 256] on span "Vehicles Owned" at bounding box center [84, 254] width 63 height 11
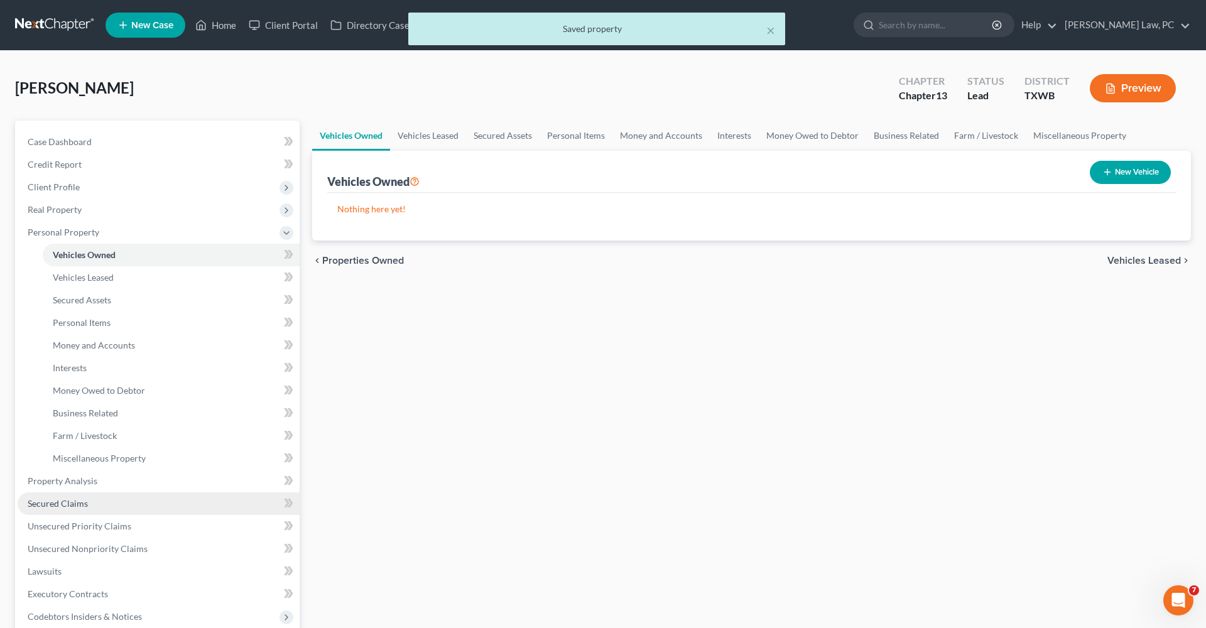
click at [64, 501] on span "Secured Claims" at bounding box center [58, 503] width 60 height 11
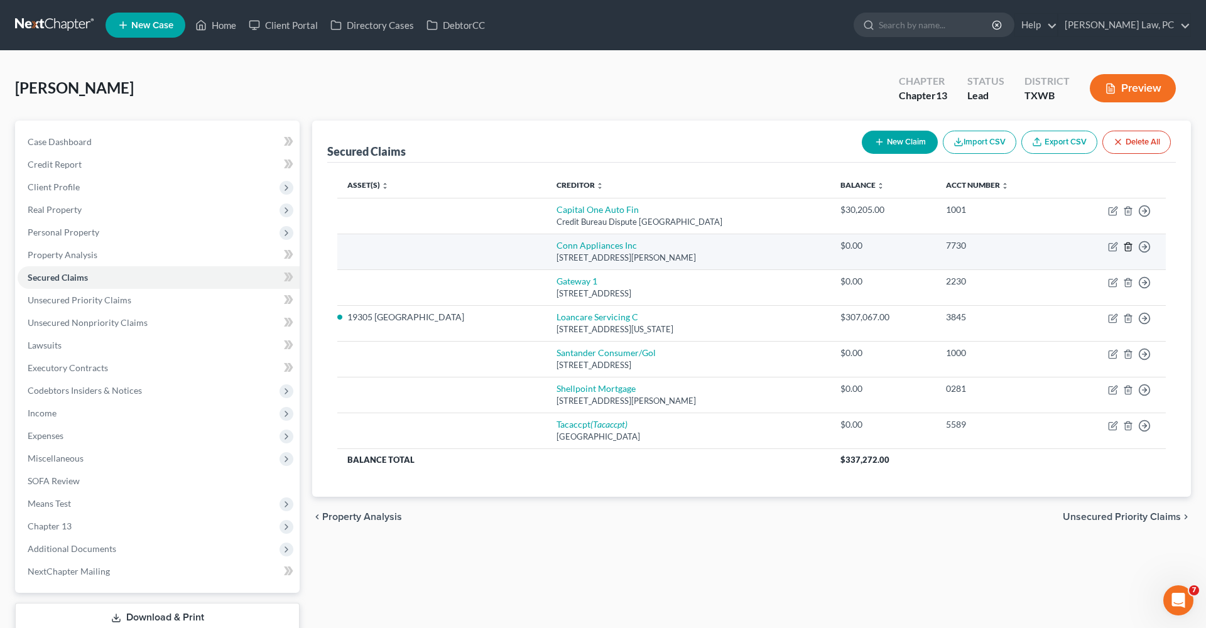
click at [1128, 248] on icon "button" at bounding box center [1128, 247] width 10 height 10
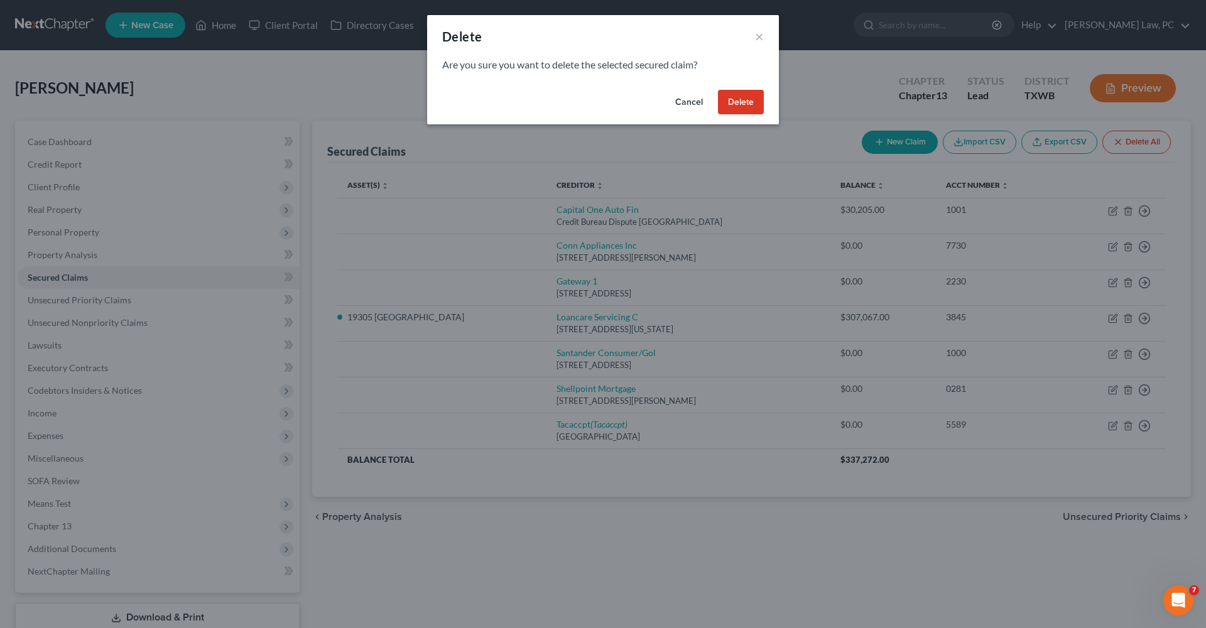
click at [758, 101] on button "Delete" at bounding box center [741, 102] width 46 height 25
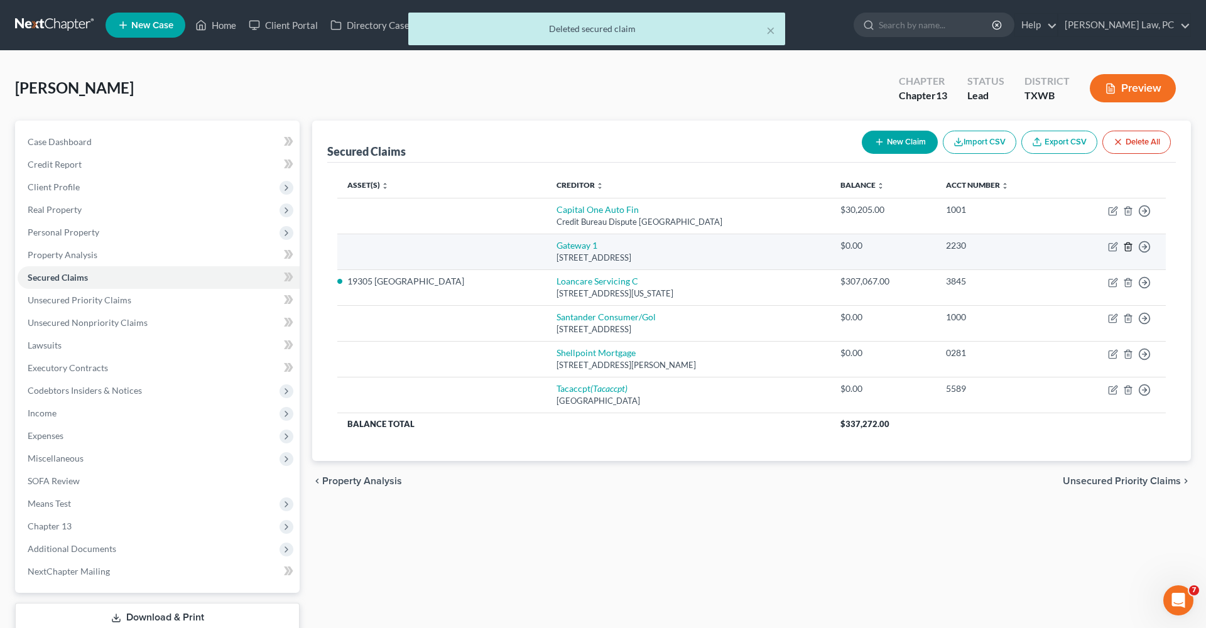
click at [1129, 246] on line "button" at bounding box center [1129, 247] width 0 height 3
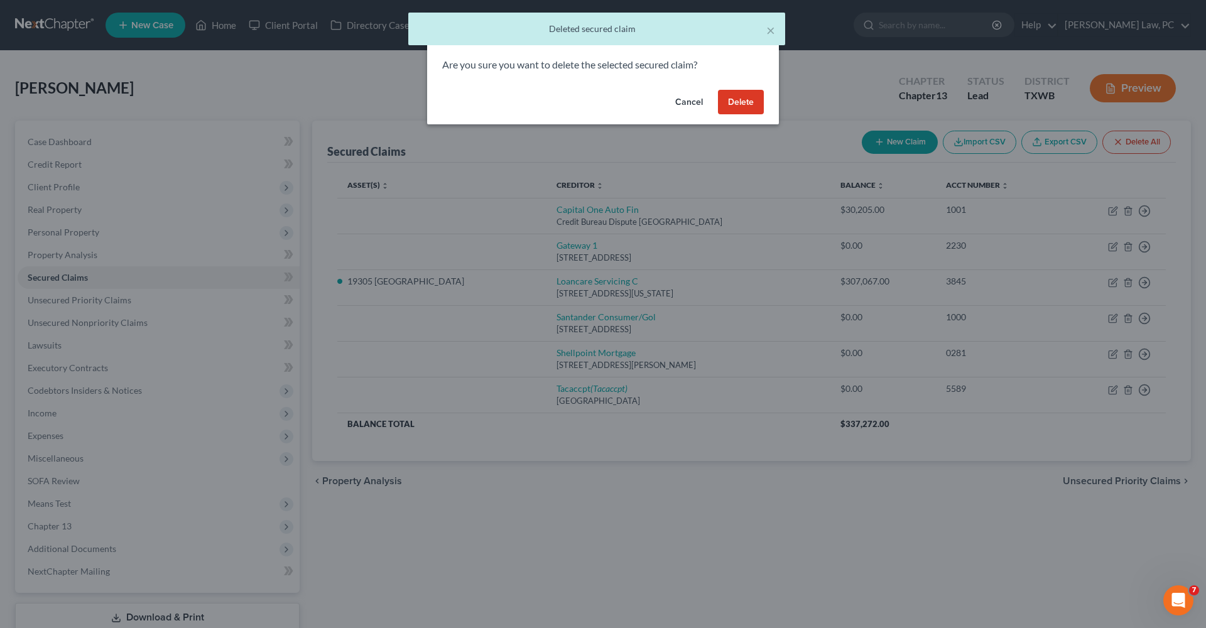
click at [747, 109] on button "Delete" at bounding box center [741, 102] width 46 height 25
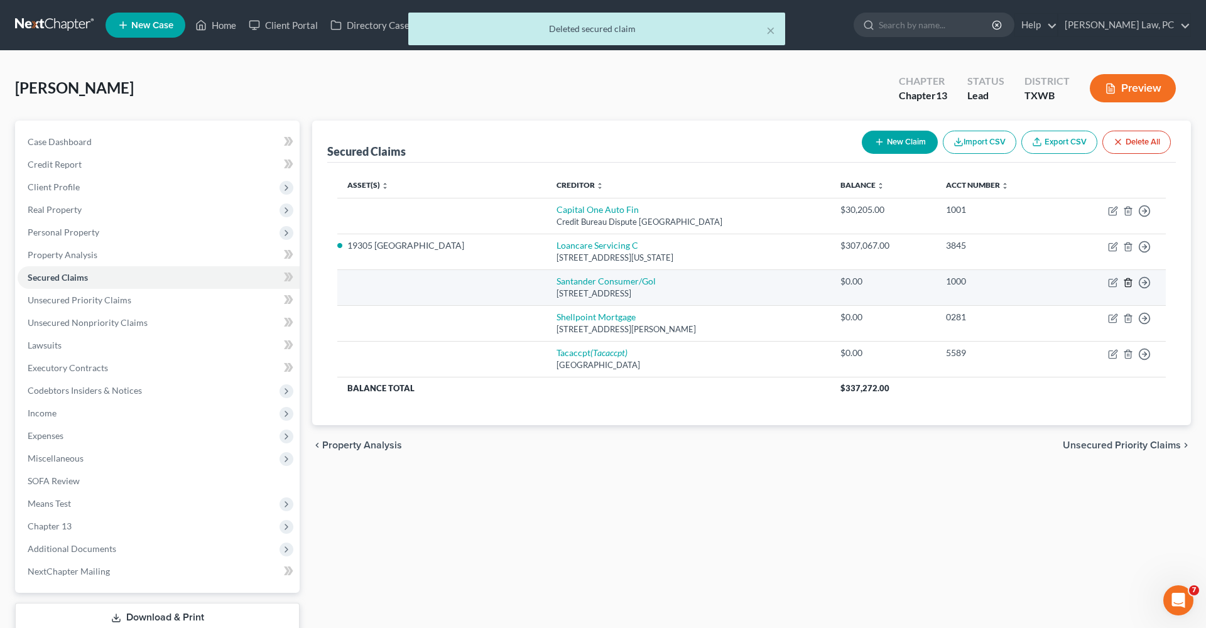
click at [1129, 284] on line "button" at bounding box center [1129, 283] width 0 height 3
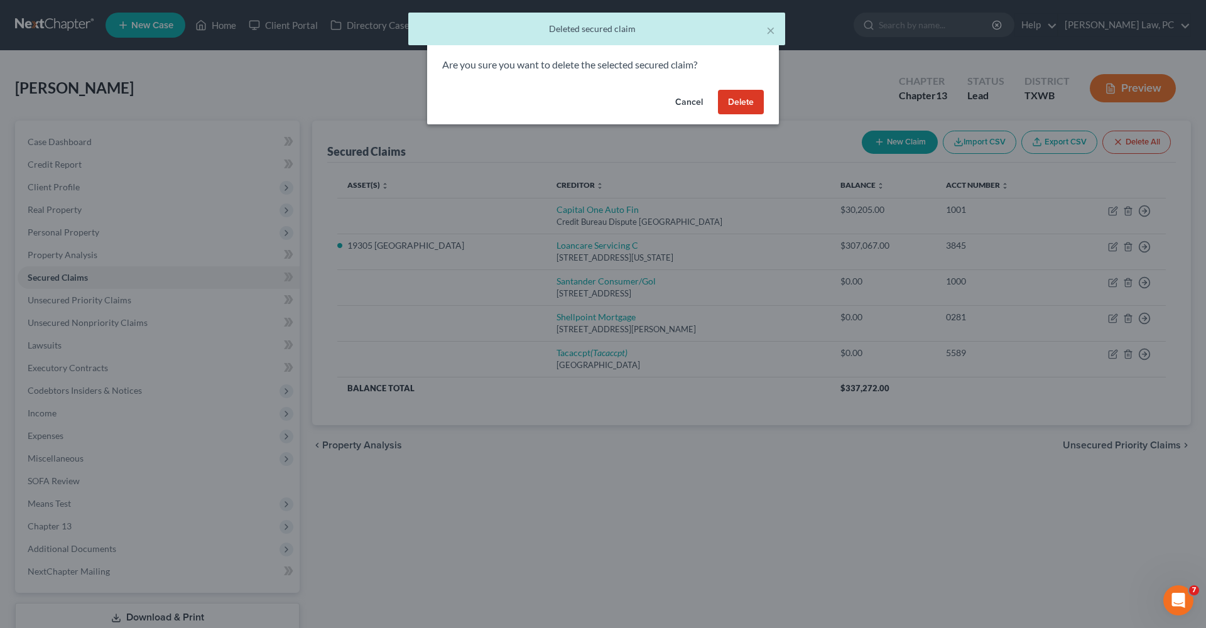
click at [731, 102] on button "Delete" at bounding box center [741, 102] width 46 height 25
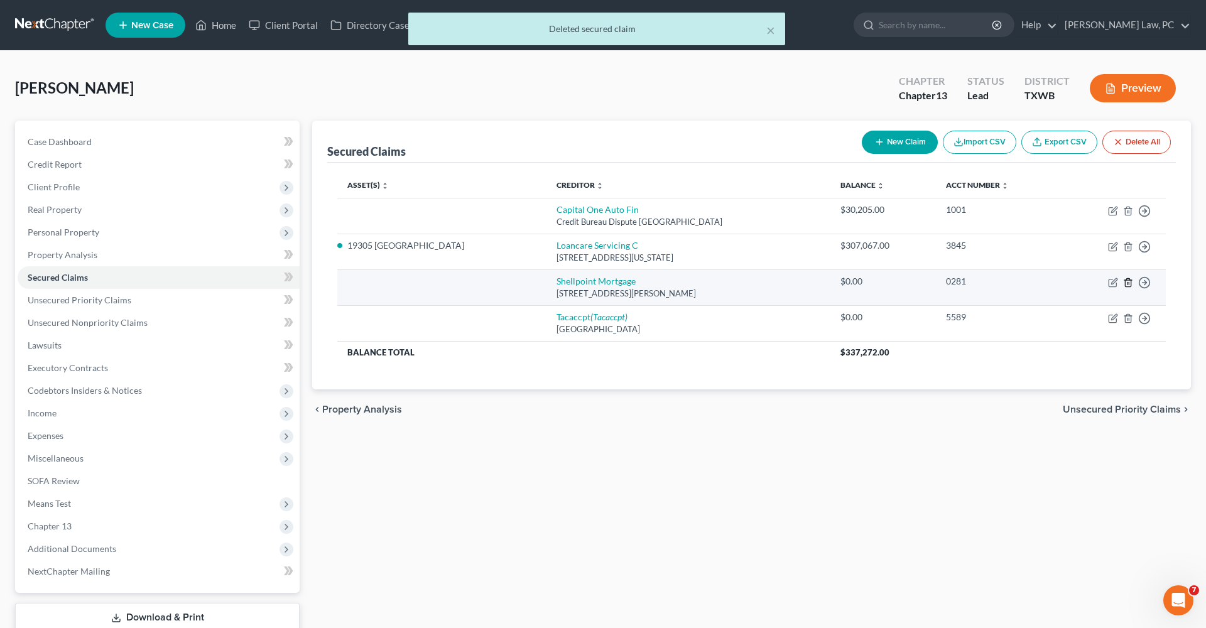
click at [1128, 283] on line "button" at bounding box center [1128, 283] width 0 height 3
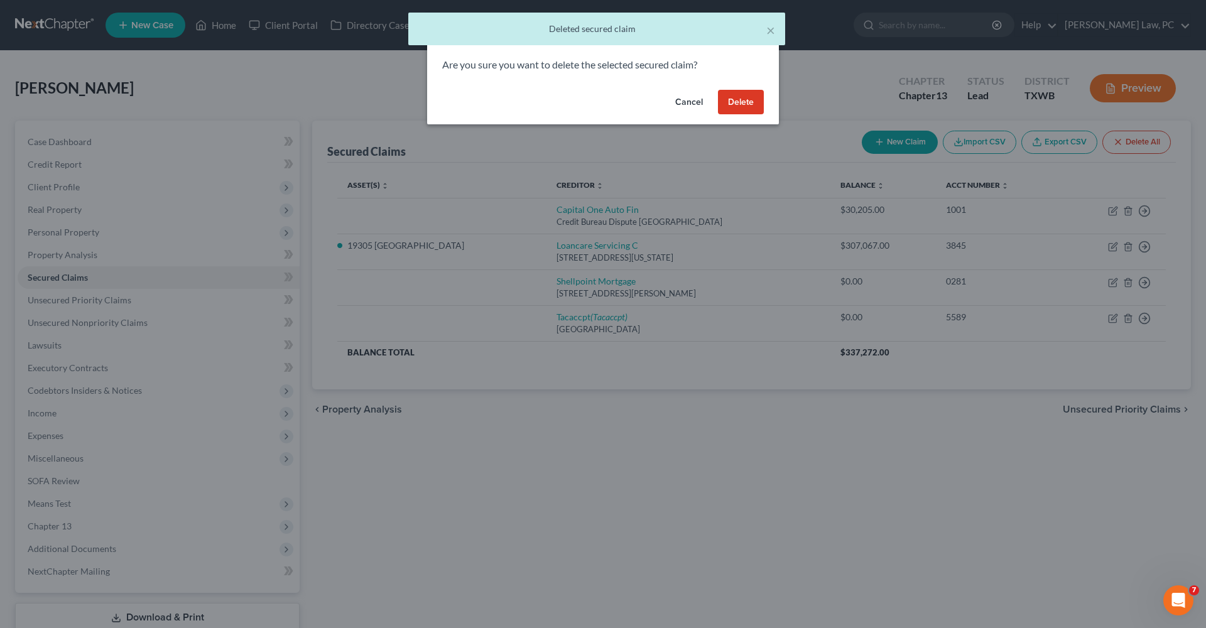
click at [745, 92] on button "Delete" at bounding box center [741, 102] width 46 height 25
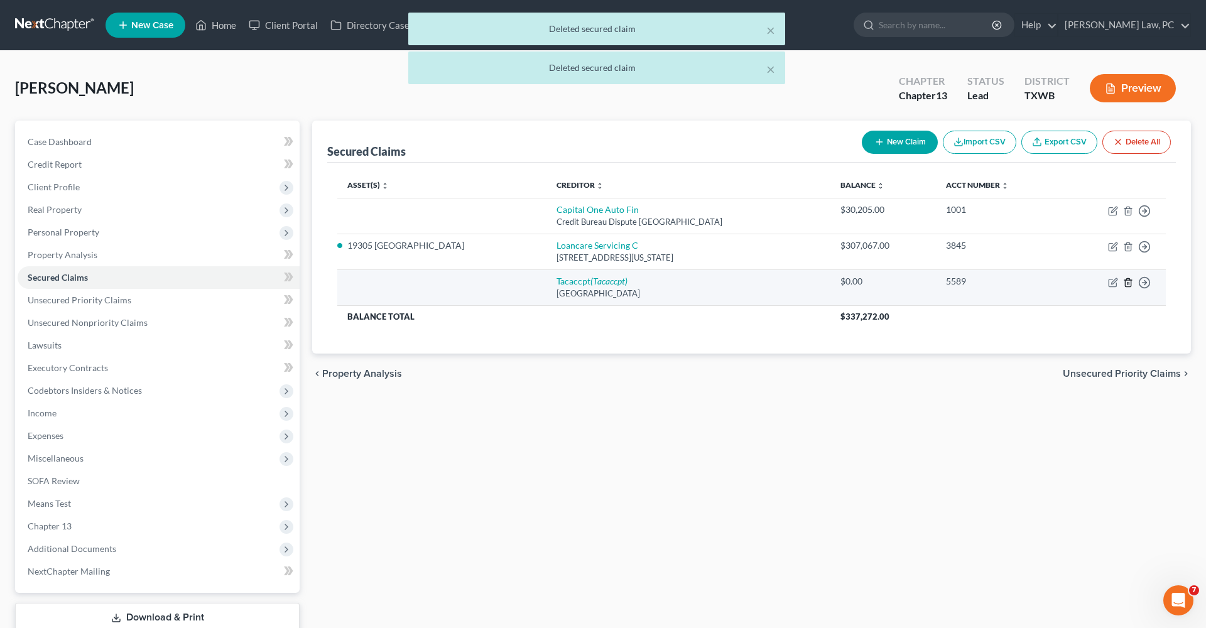
click at [1127, 281] on icon "button" at bounding box center [1128, 283] width 10 height 10
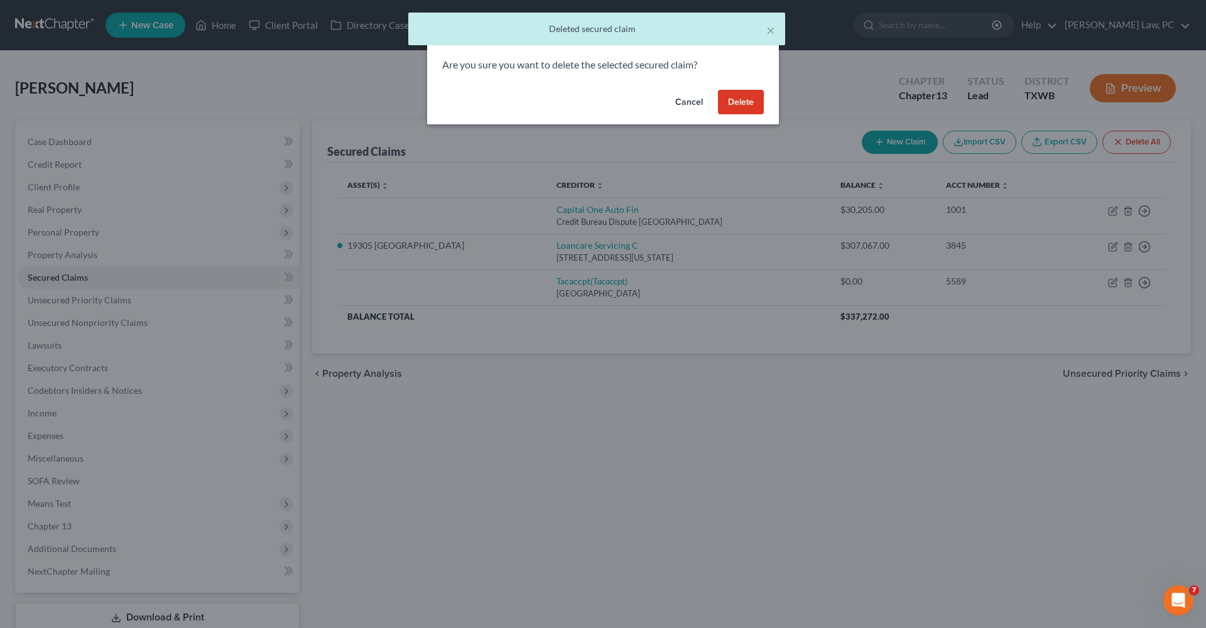
click at [734, 103] on button "Delete" at bounding box center [741, 102] width 46 height 25
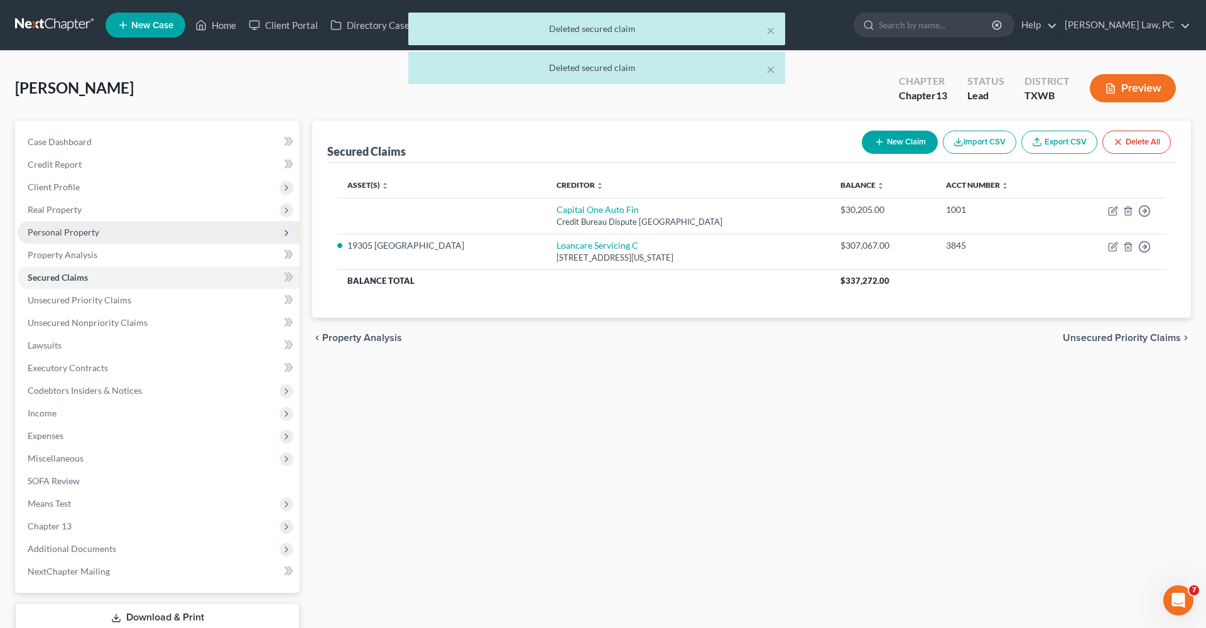
click at [72, 236] on span "Personal Property" at bounding box center [64, 232] width 72 height 11
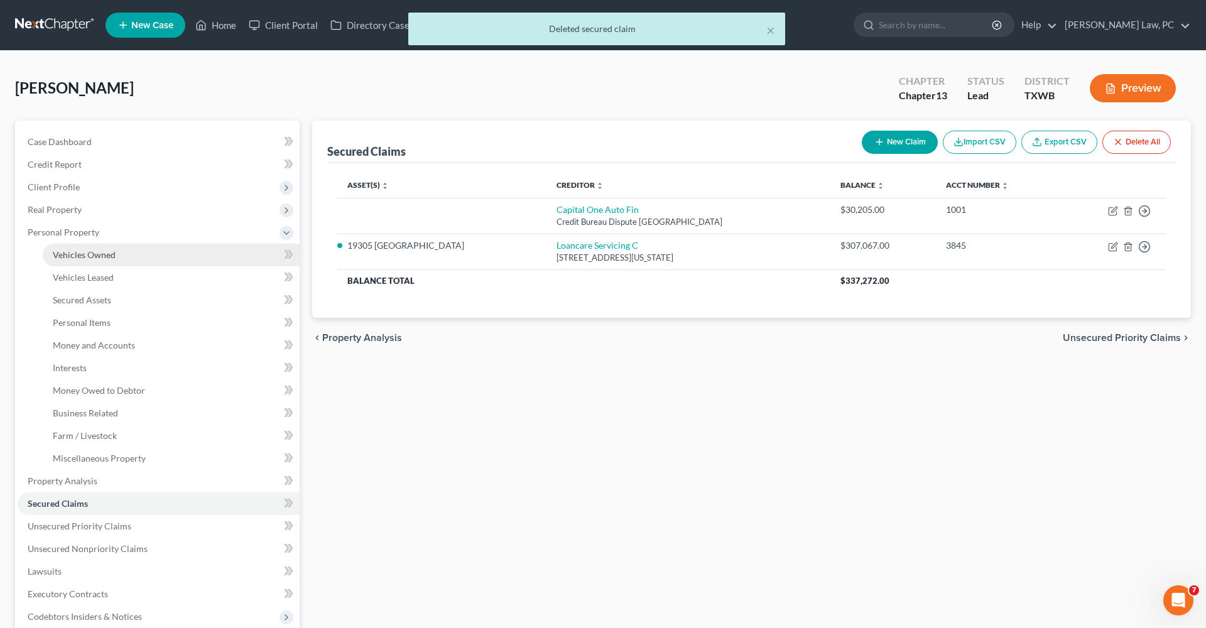
click at [92, 254] on span "Vehicles Owned" at bounding box center [84, 254] width 63 height 11
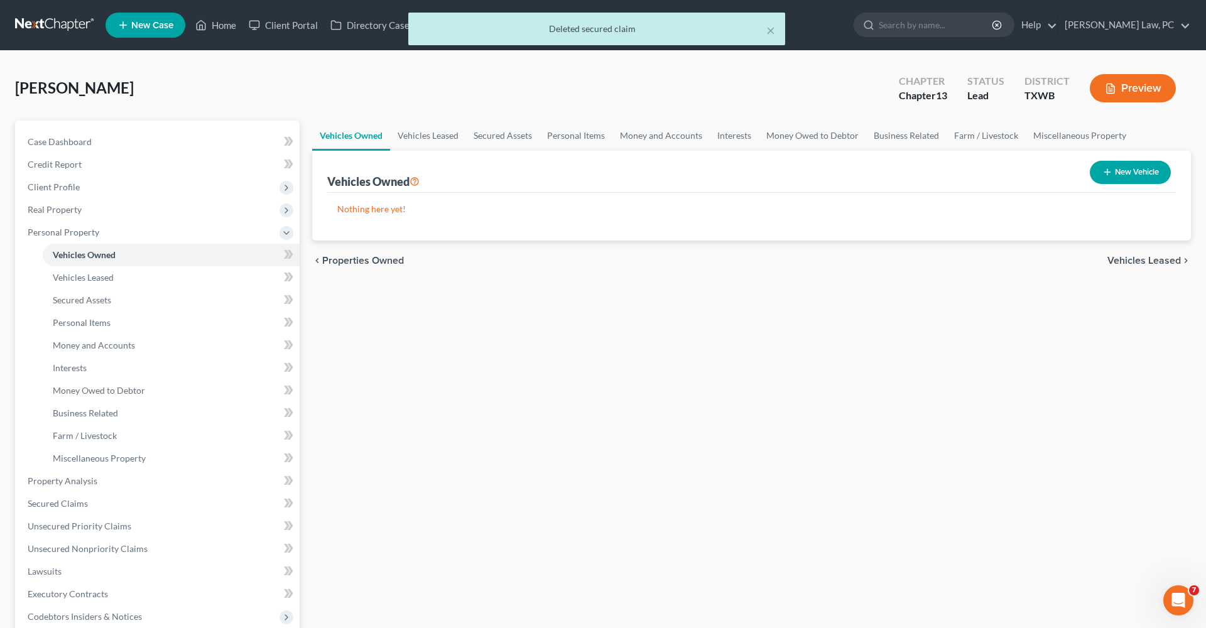
click at [1149, 171] on button "New Vehicle" at bounding box center [1130, 172] width 81 height 23
select select "0"
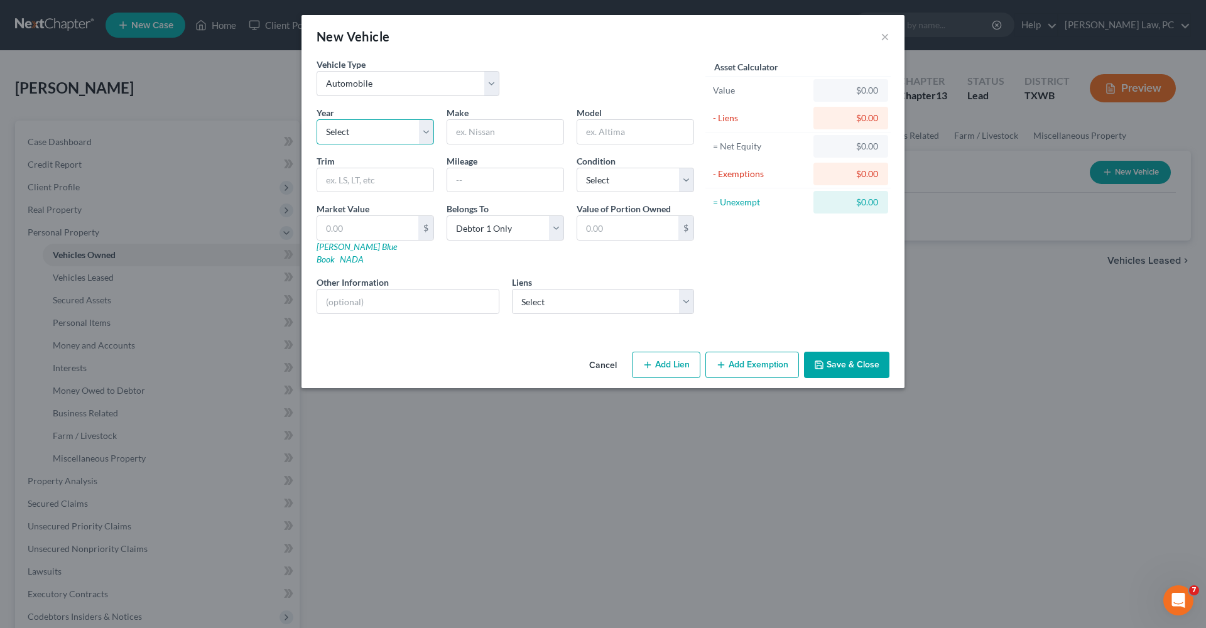
select select "6"
click at [471, 137] on input "text" at bounding box center [505, 132] width 116 height 24
type input "Kia"
click at [646, 121] on input "text" at bounding box center [635, 132] width 116 height 24
type input "Telluride"
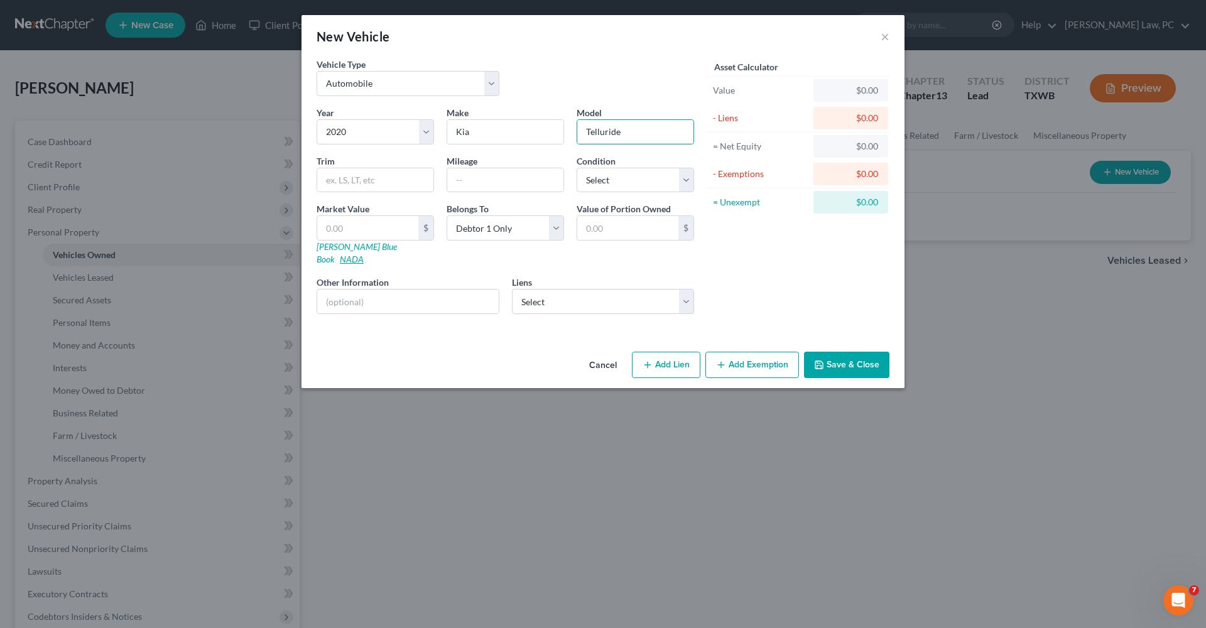
click at [364, 254] on link "NADA" at bounding box center [352, 259] width 24 height 11
select select "2"
click at [696, 292] on div "Liens Select Capital One Auto Fin - $30,205.00" at bounding box center [603, 295] width 195 height 38
select select "45"
select select "0"
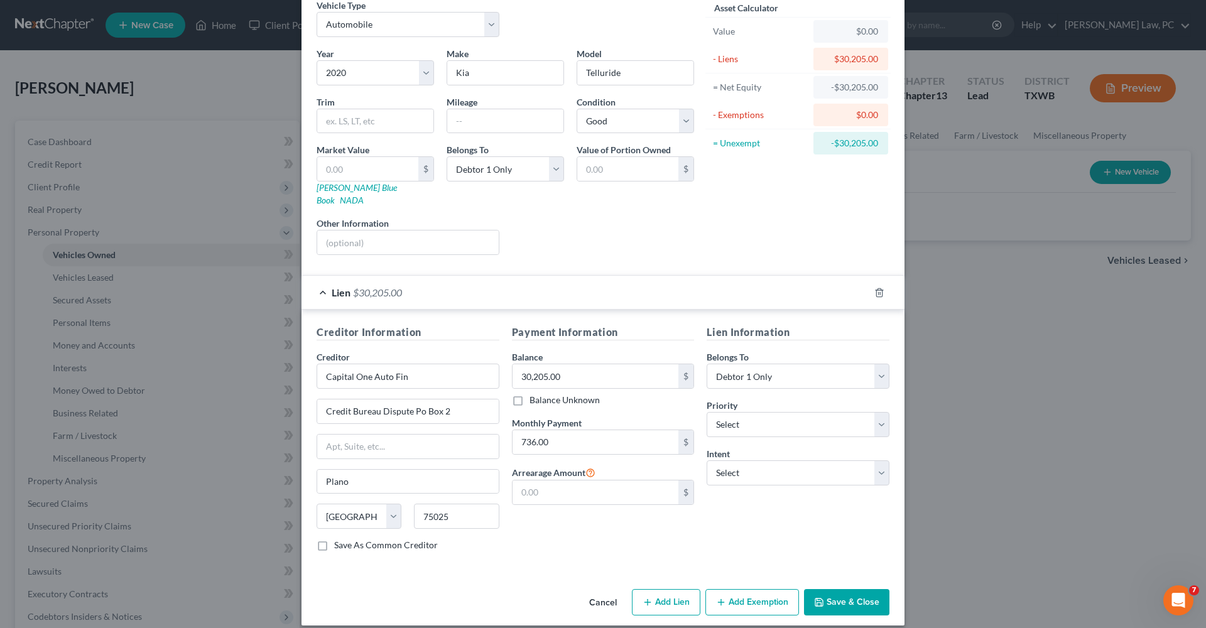
scroll to position [58, 0]
type input "680"
select select "2"
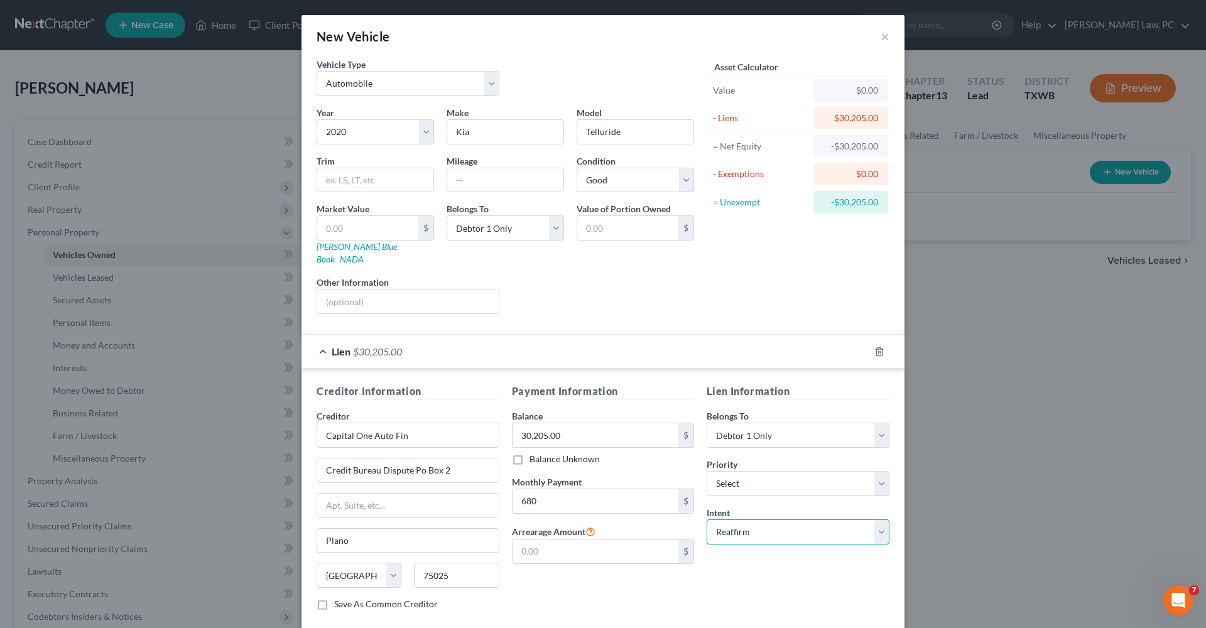
scroll to position [0, 0]
click at [346, 187] on input "text" at bounding box center [375, 180] width 116 height 24
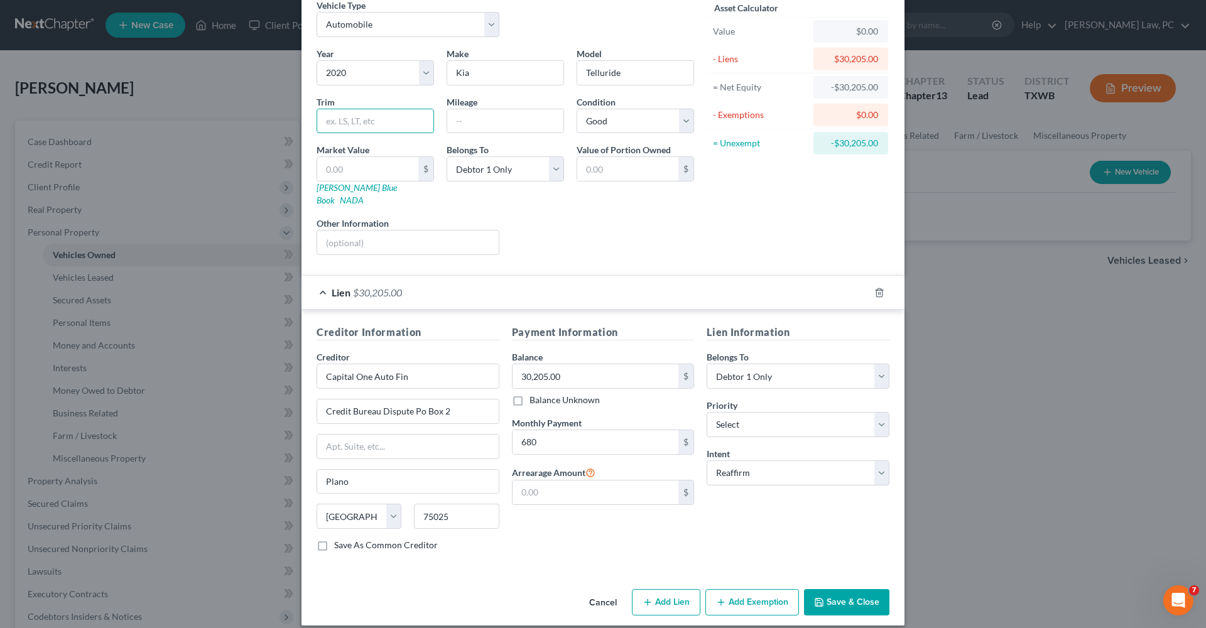
scroll to position [58, 0]
click at [848, 594] on button "Save & Close" at bounding box center [846, 603] width 85 height 26
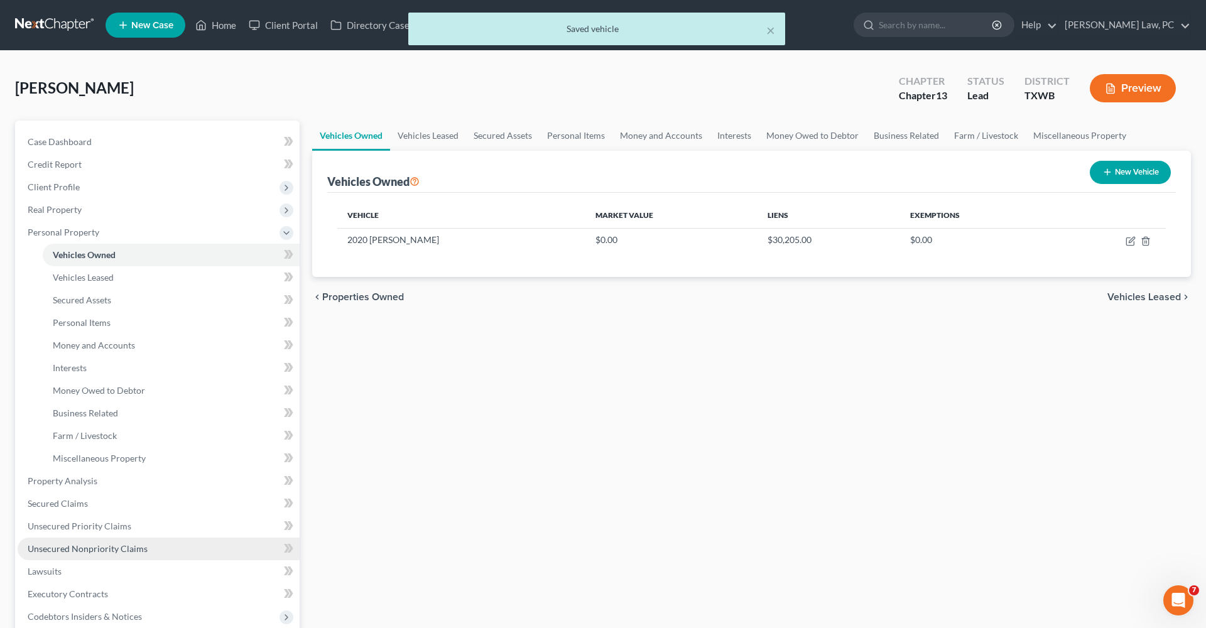
click at [81, 549] on span "Unsecured Nonpriority Claims" at bounding box center [88, 548] width 120 height 11
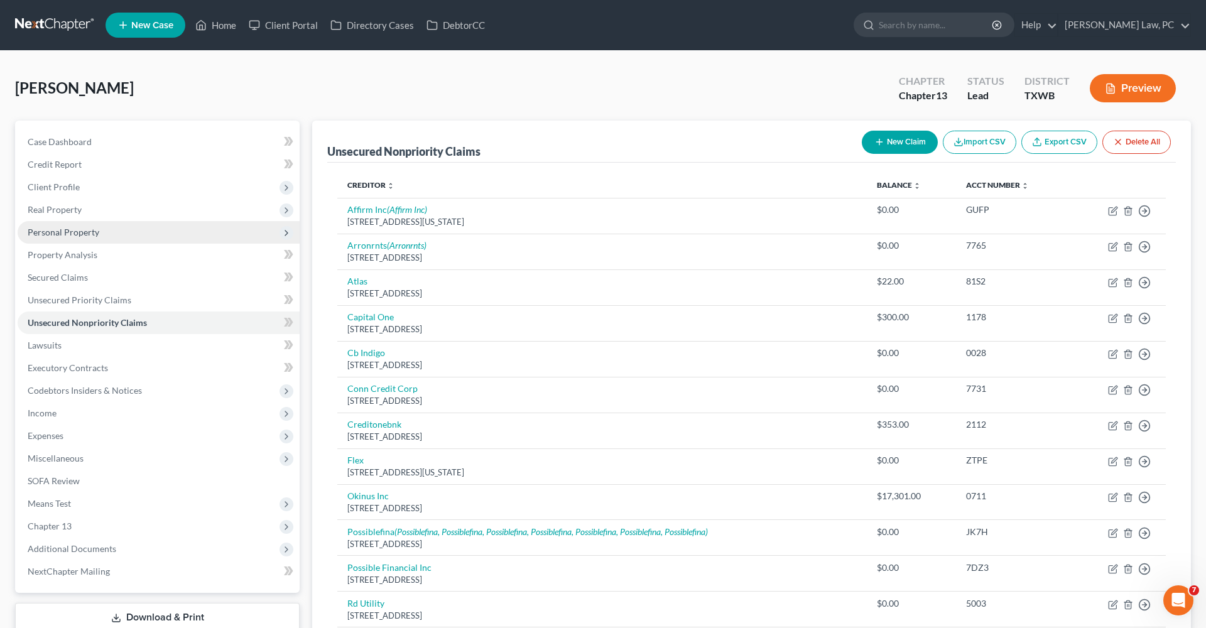
click at [74, 233] on span "Personal Property" at bounding box center [64, 232] width 72 height 11
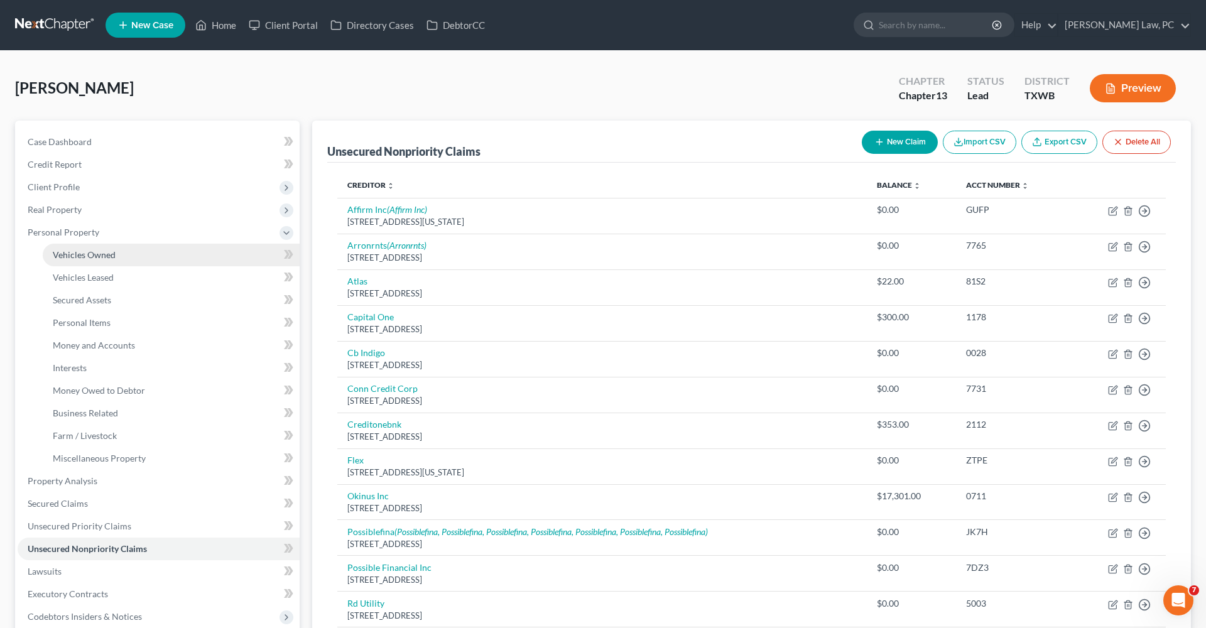
click at [114, 253] on span "Vehicles Owned" at bounding box center [84, 254] width 63 height 11
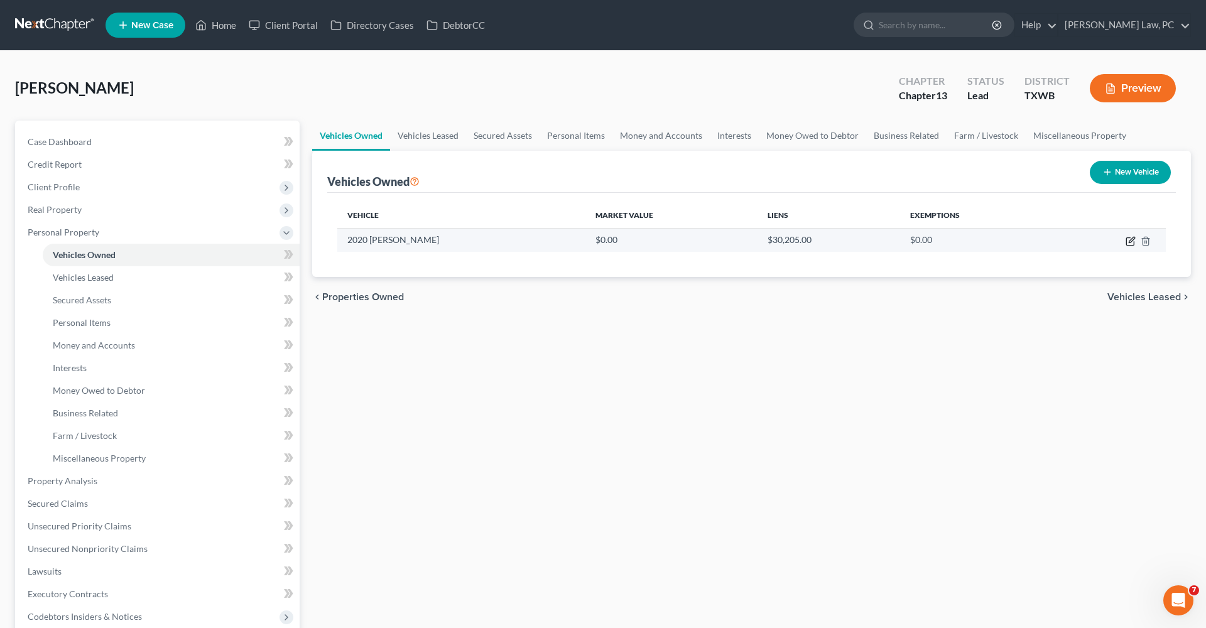
click at [1127, 242] on icon "button" at bounding box center [1131, 242] width 8 height 8
select select "0"
select select "6"
select select "2"
select select "0"
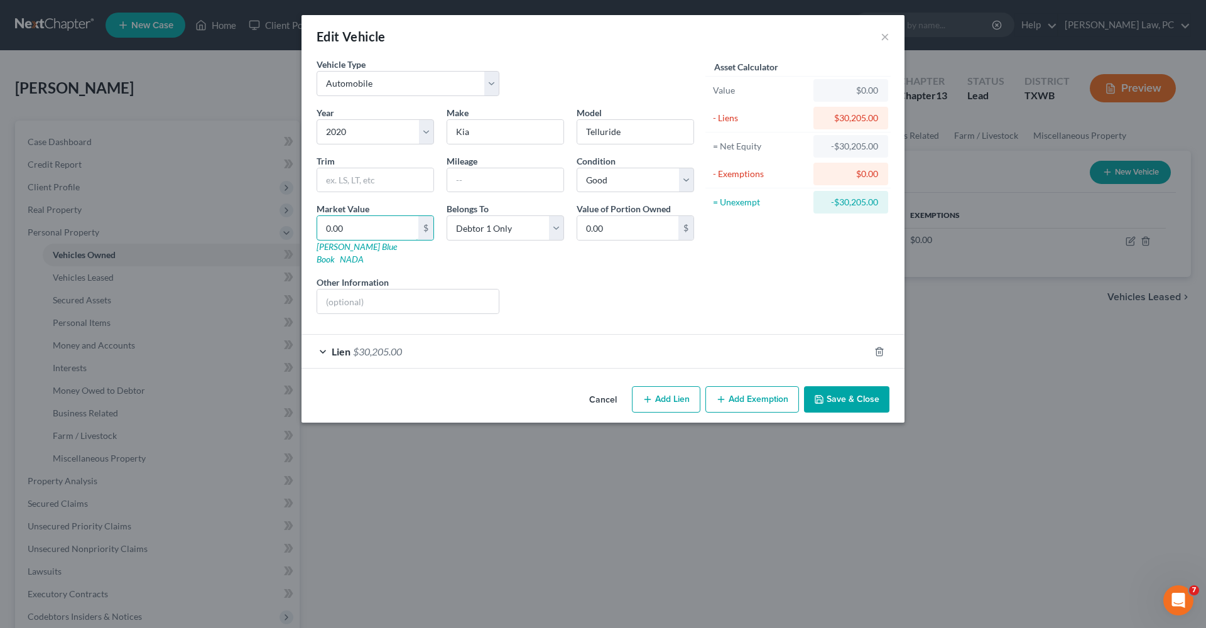
drag, startPoint x: 355, startPoint y: 224, endPoint x: 306, endPoint y: 222, distance: 49.0
click at [306, 222] on div "Vehicle Type Select Automobile Truck Trailer Watercraft Aircraft Motor Home Atv…" at bounding box center [603, 220] width 603 height 324
paste input "17,5"
type input "17,500"
type input "17,500.00"
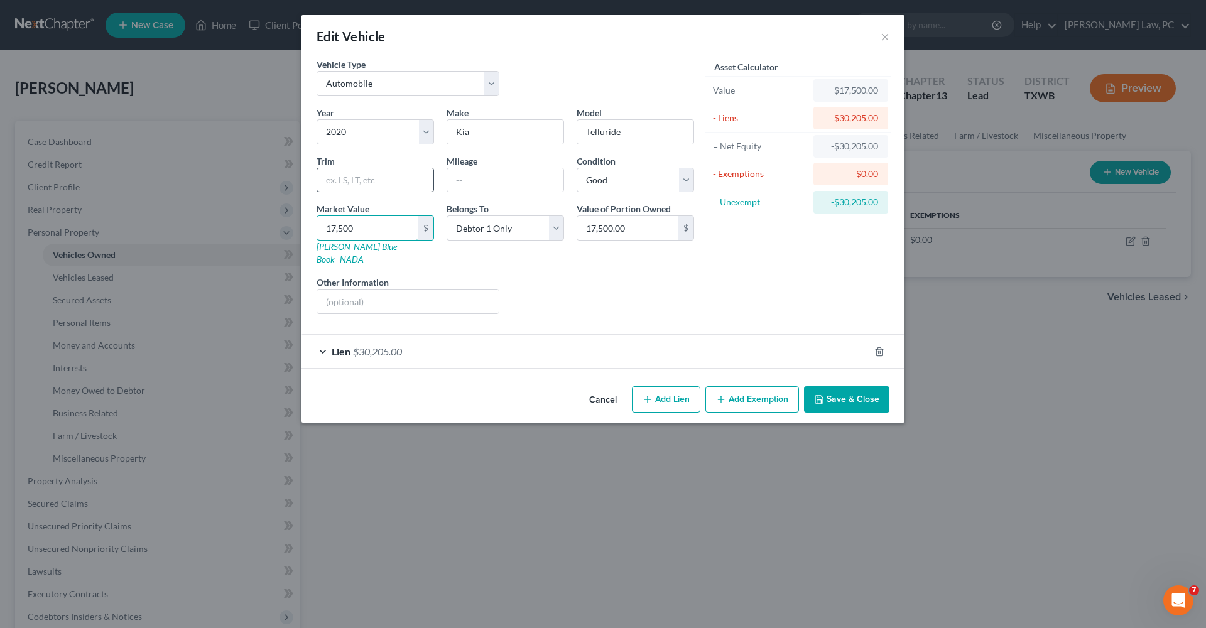
type input "17,500"
click at [357, 183] on input "text" at bounding box center [375, 180] width 116 height 24
type input "S AWD"
click at [724, 295] on div "Asset Calculator Value $17,500.00 - Liens $30,205.00 = Net Equity -$30,205.00 -…" at bounding box center [798, 191] width 195 height 266
click at [856, 395] on button "Save & Close" at bounding box center [846, 399] width 85 height 26
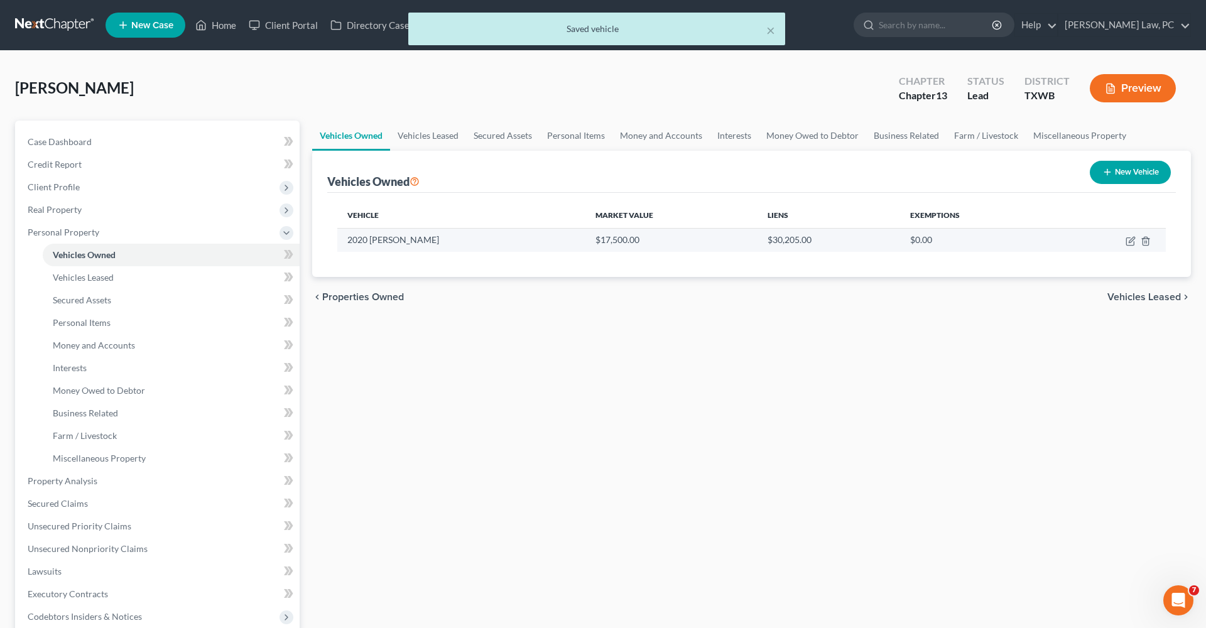
click at [1125, 241] on td at bounding box center [1110, 240] width 111 height 24
click at [1133, 241] on icon "button" at bounding box center [1131, 241] width 10 height 10
select select "0"
select select "6"
select select "2"
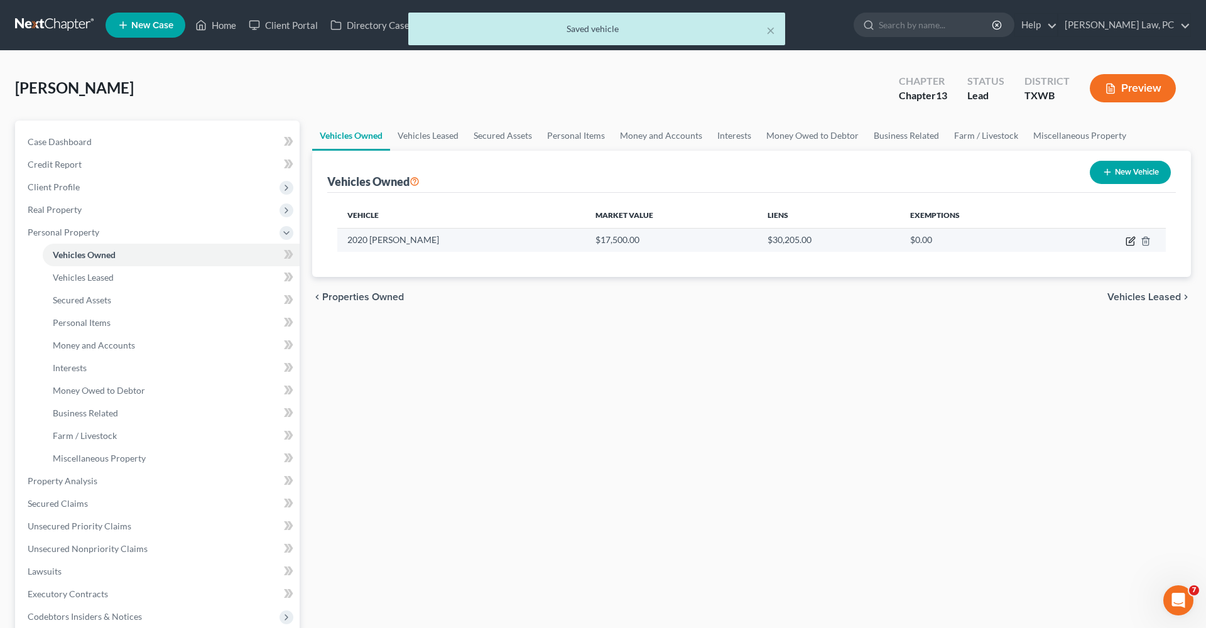
select select "0"
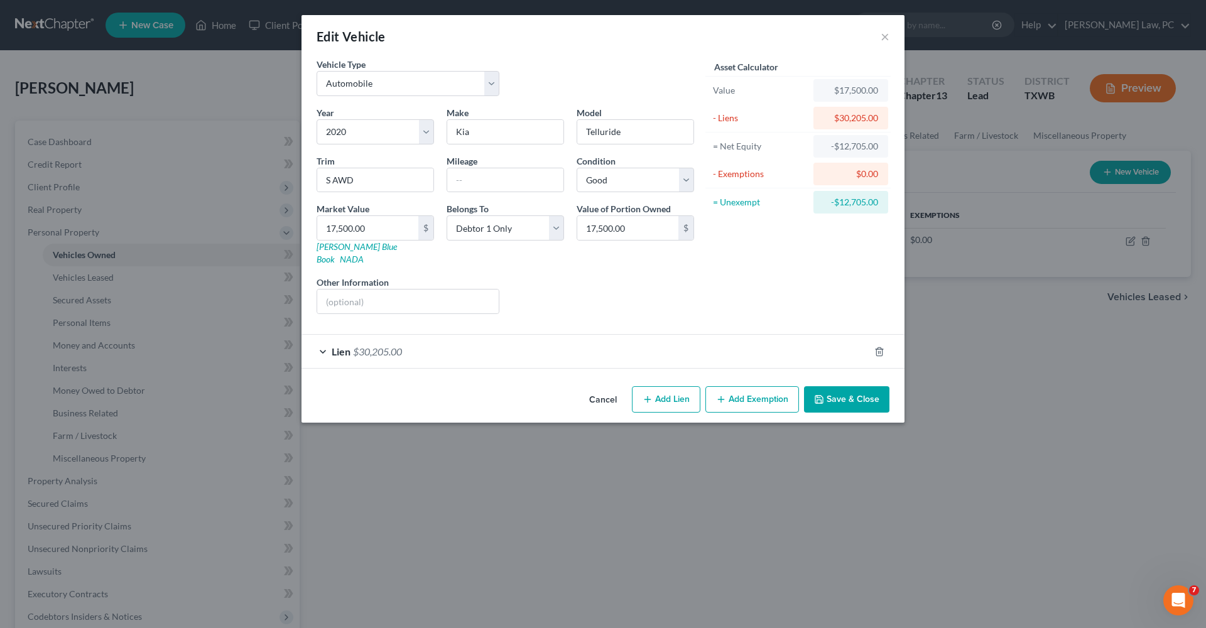
click at [849, 386] on button "Save & Close" at bounding box center [846, 399] width 85 height 26
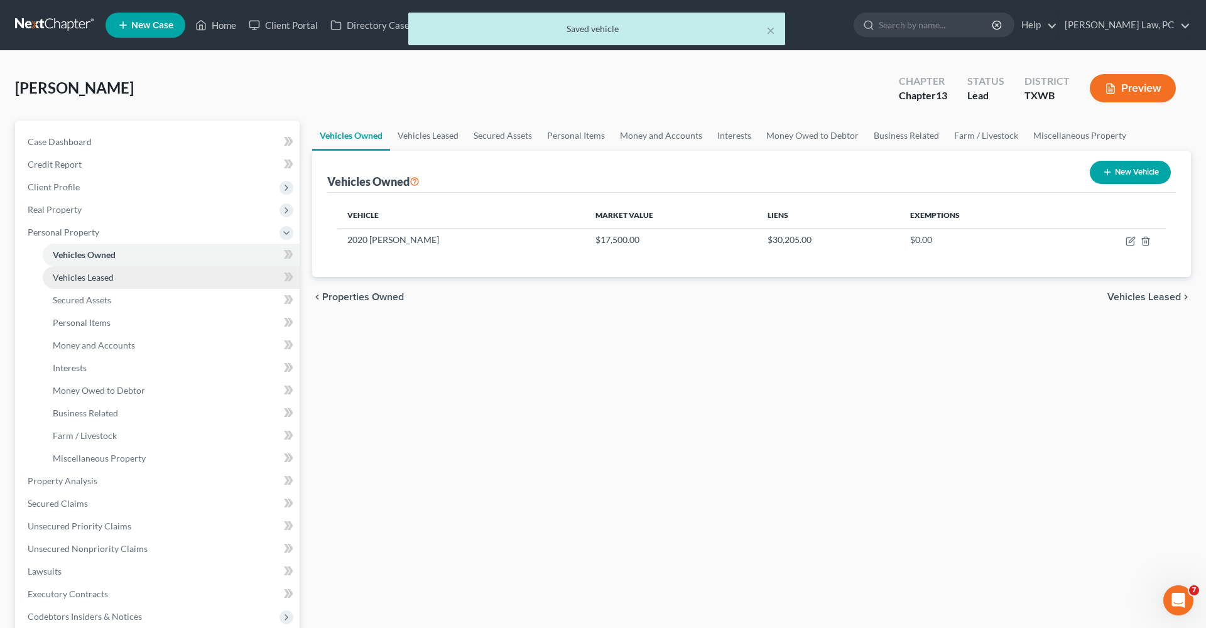
click at [103, 281] on span "Vehicles Leased" at bounding box center [83, 277] width 61 height 11
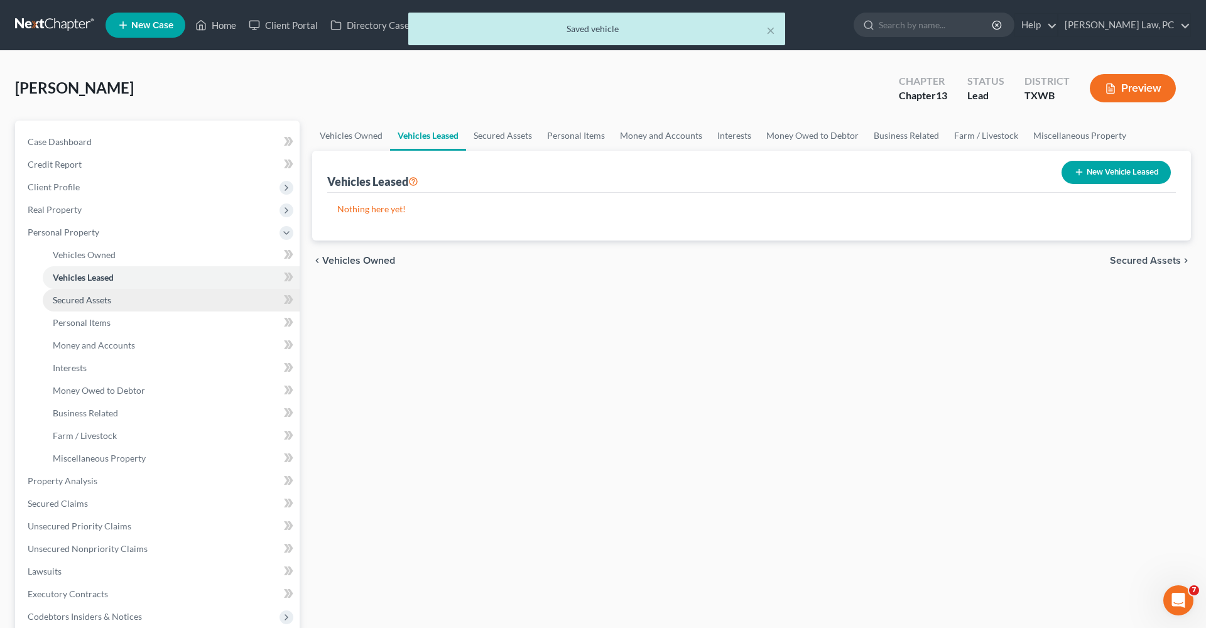
click at [104, 307] on link "Secured Assets" at bounding box center [171, 300] width 257 height 23
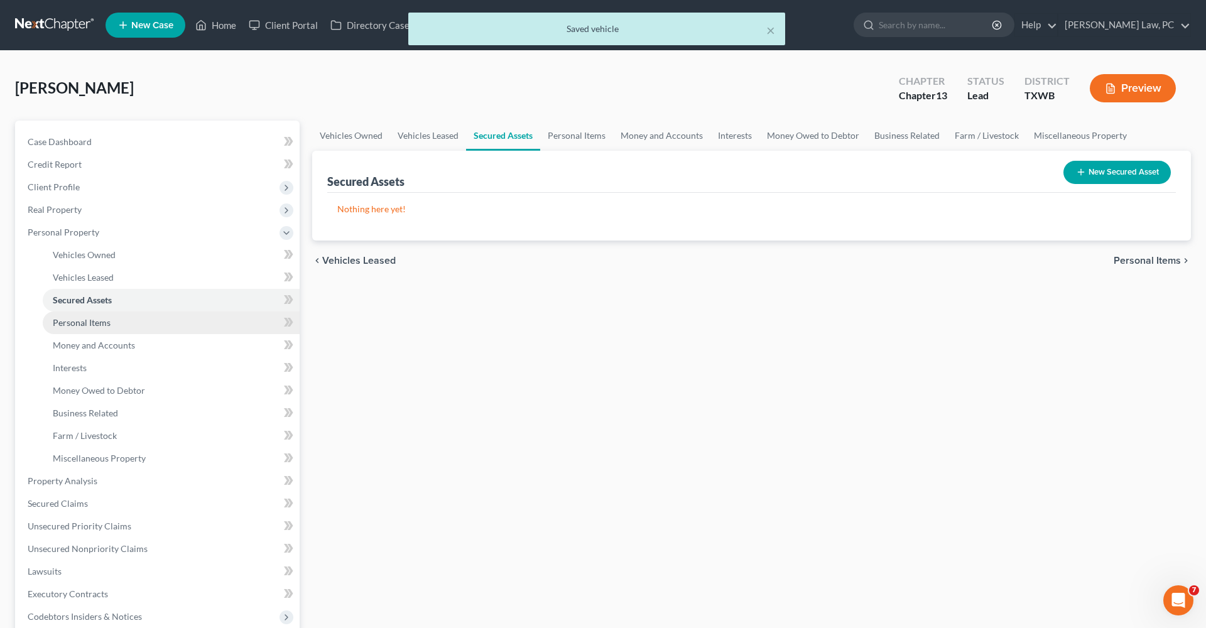
click at [107, 320] on span "Personal Items" at bounding box center [82, 322] width 58 height 11
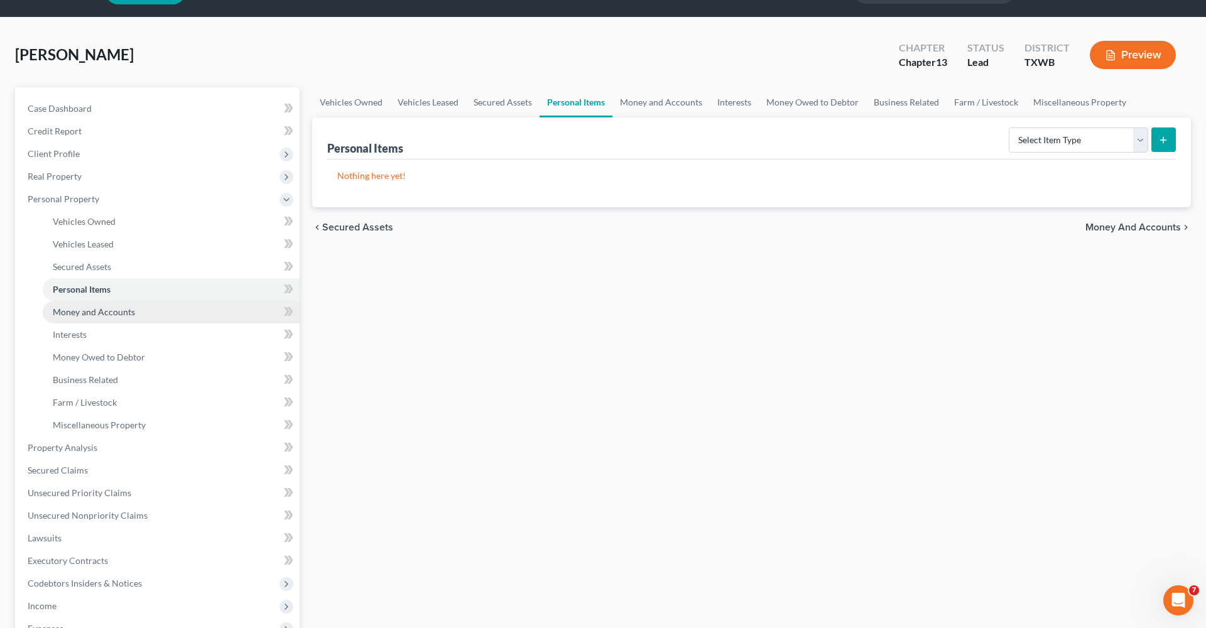
scroll to position [35, 0]
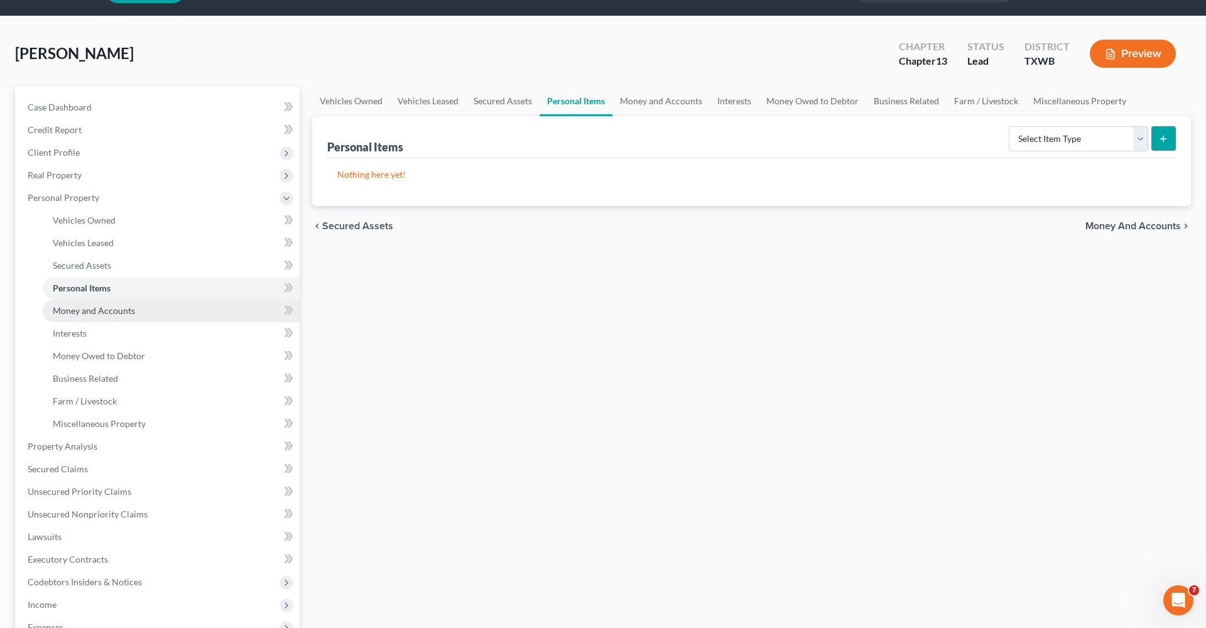
click at [107, 320] on link "Money and Accounts" at bounding box center [171, 311] width 257 height 23
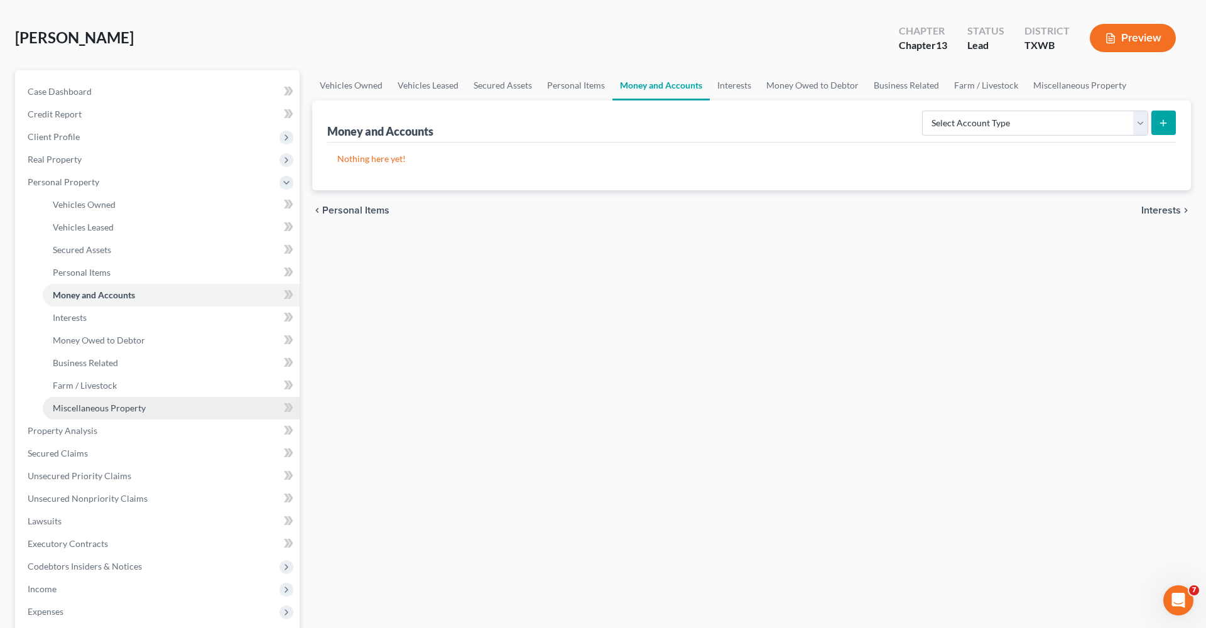
scroll to position [100, 0]
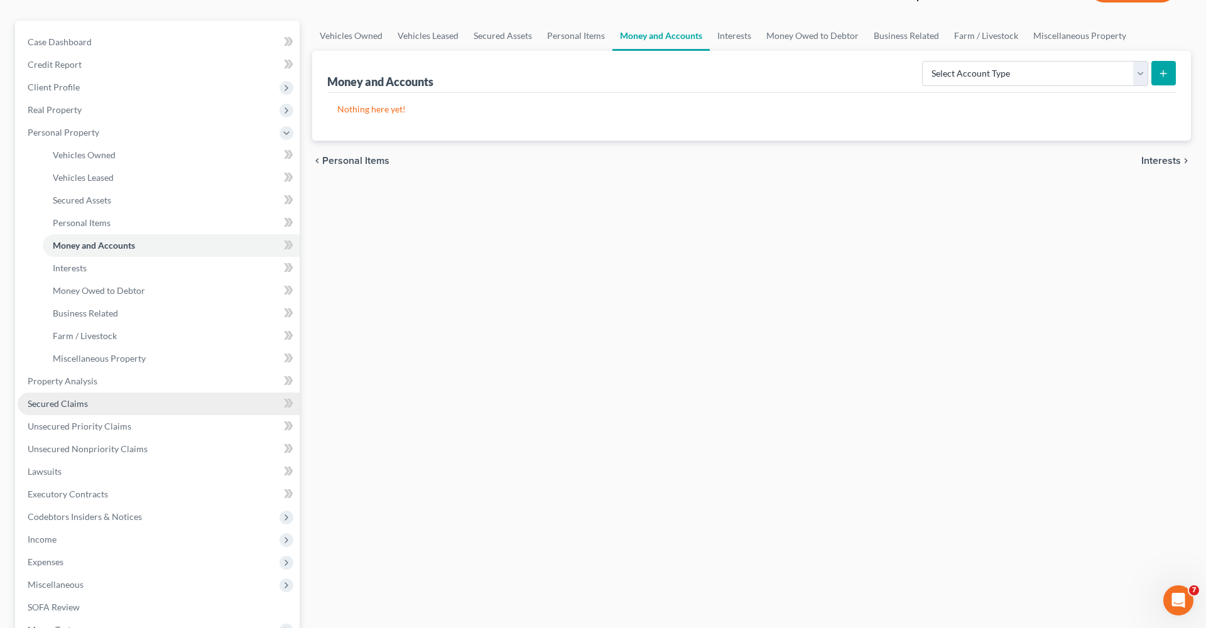
click at [71, 403] on span "Secured Claims" at bounding box center [58, 403] width 60 height 11
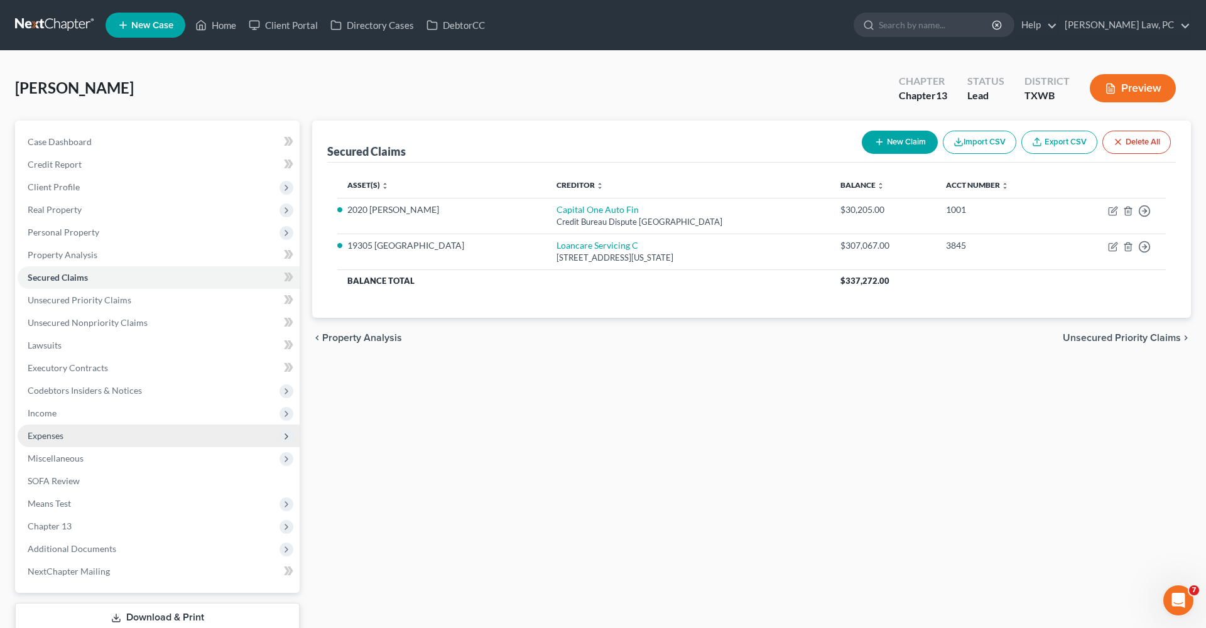
click at [51, 435] on span "Expenses" at bounding box center [46, 435] width 36 height 11
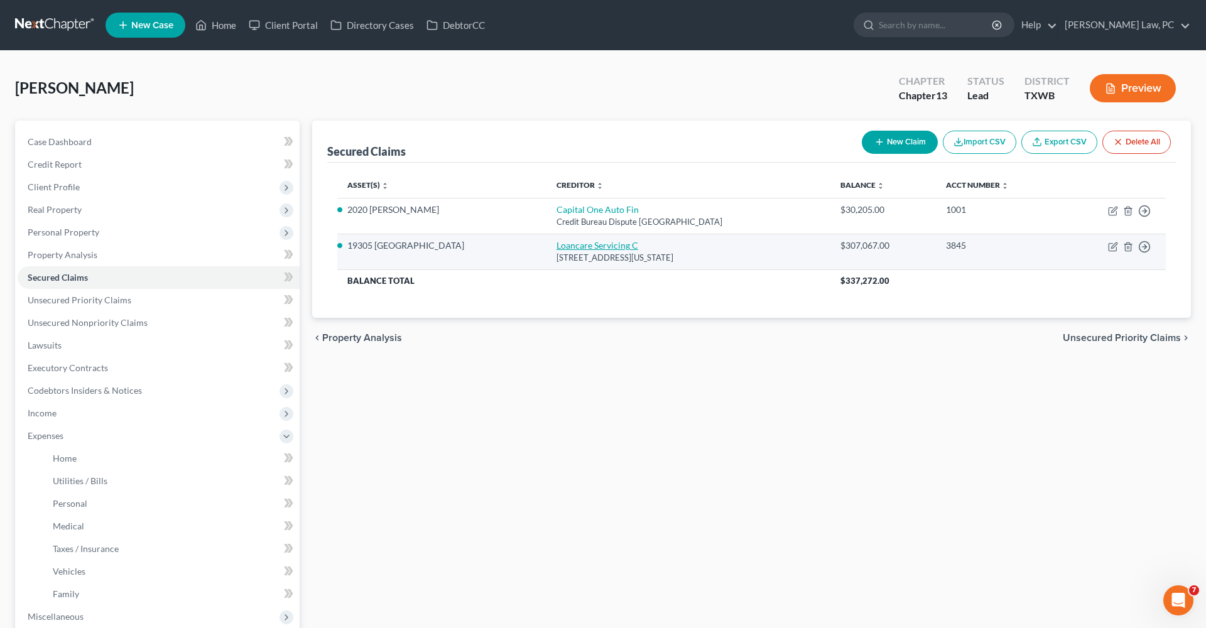
click at [584, 245] on link "Loancare Servicing C" at bounding box center [598, 245] width 82 height 11
select select "48"
select select "2"
select select "0"
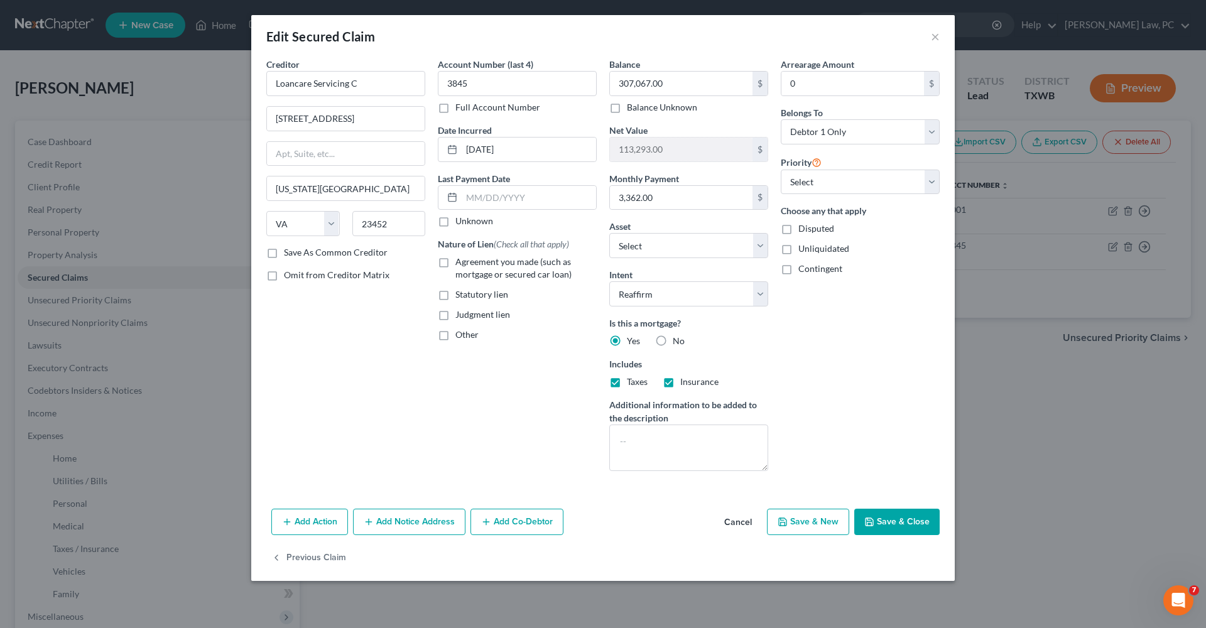
click at [456, 263] on label "Agreement you made (such as mortgage or secured car loan)" at bounding box center [526, 268] width 141 height 25
click at [461, 263] on input "Agreement you made (such as mortgage or secured car loan)" at bounding box center [465, 260] width 8 height 8
checkbox input "true"
click at [876, 522] on button "Save & Close" at bounding box center [897, 522] width 85 height 26
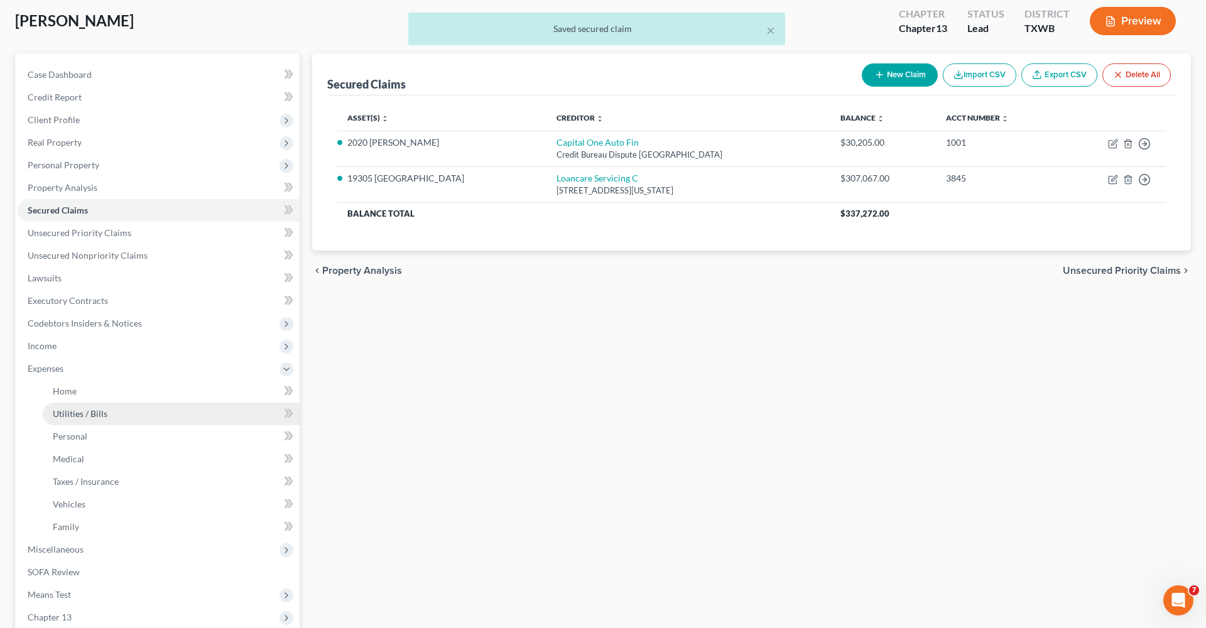
scroll to position [70, 0]
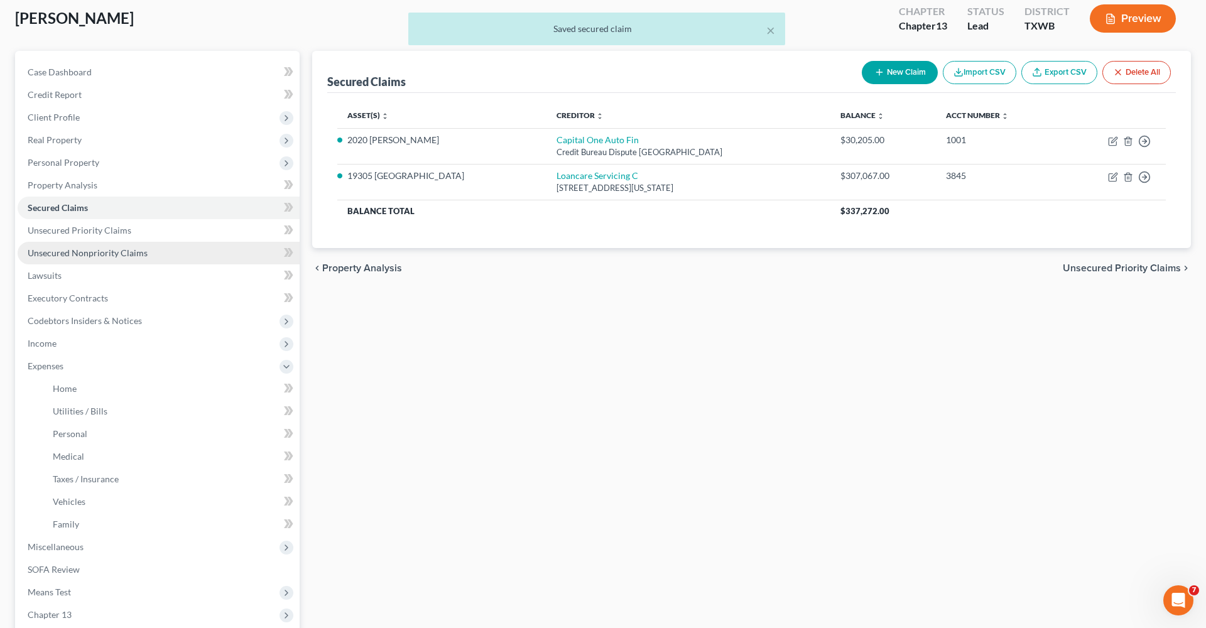
click at [99, 246] on link "Unsecured Nonpriority Claims" at bounding box center [159, 253] width 282 height 23
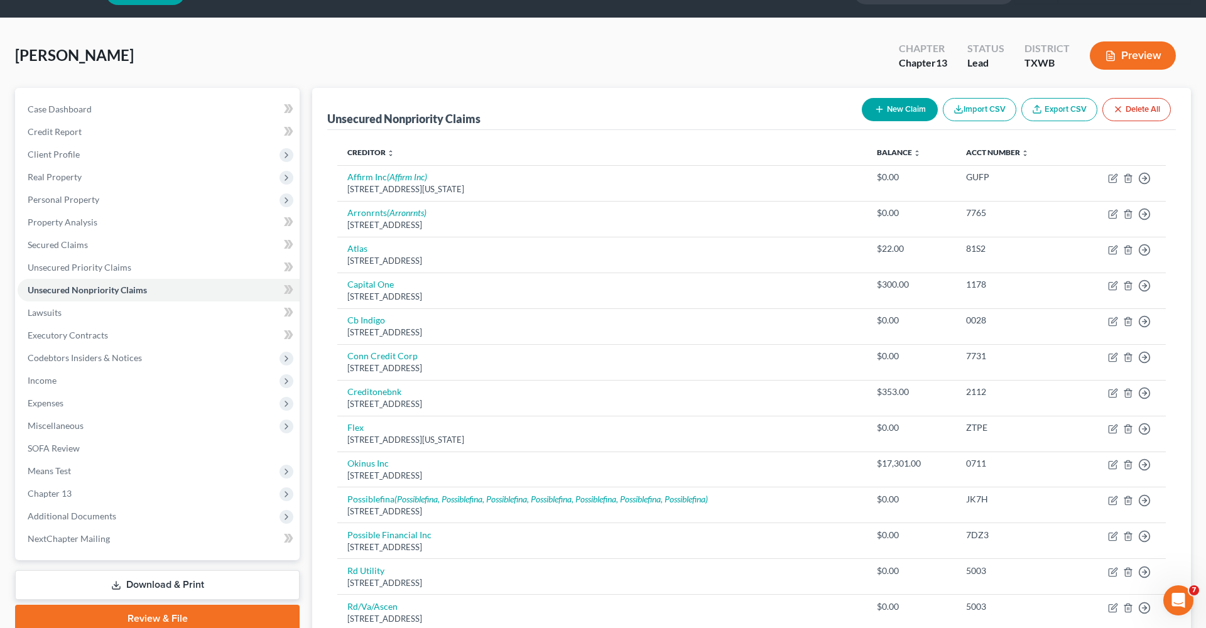
scroll to position [32, 0]
click at [54, 247] on span "Secured Claims" at bounding box center [58, 245] width 60 height 11
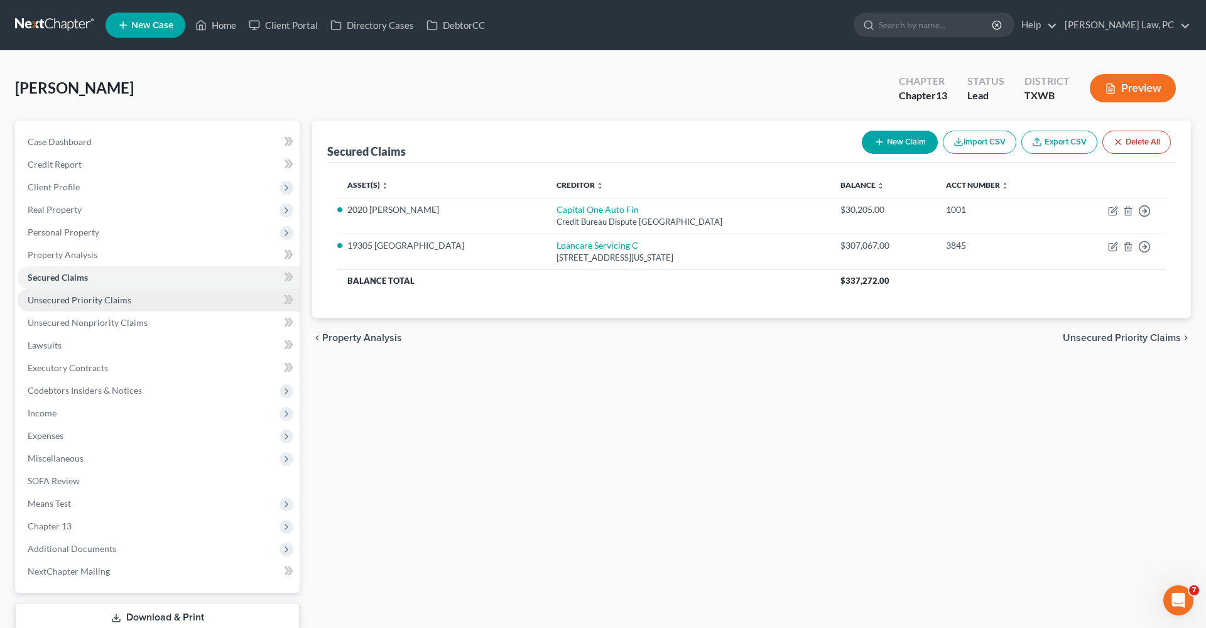
click at [81, 297] on span "Unsecured Priority Claims" at bounding box center [80, 300] width 104 height 11
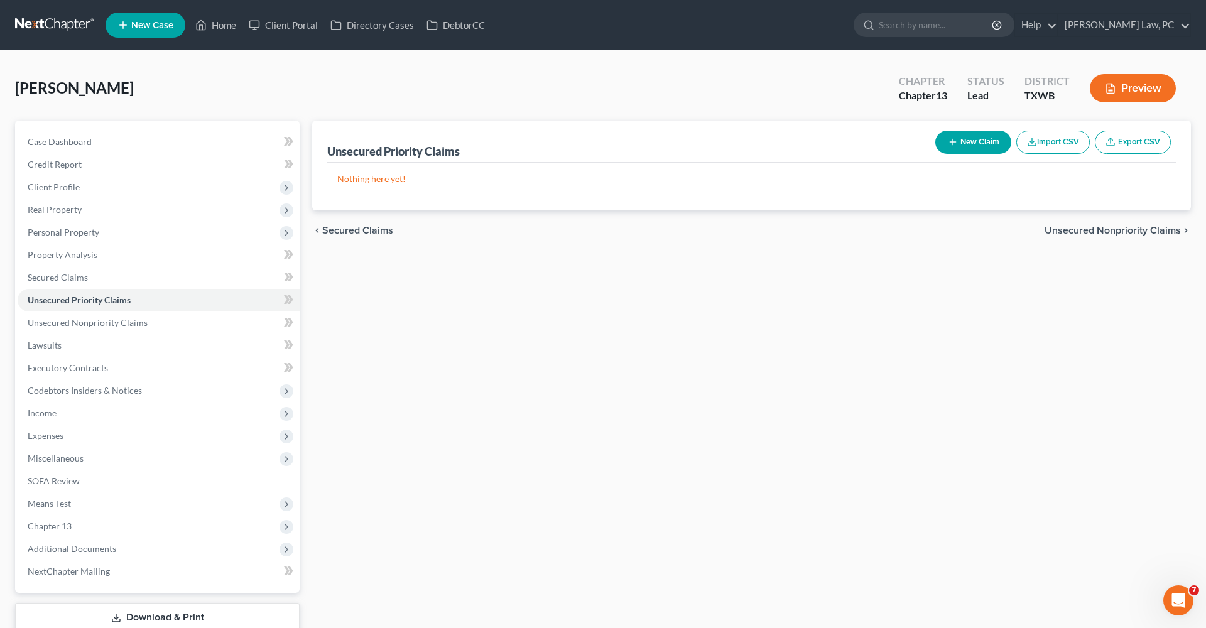
click at [963, 143] on button "New Claim" at bounding box center [974, 142] width 76 height 23
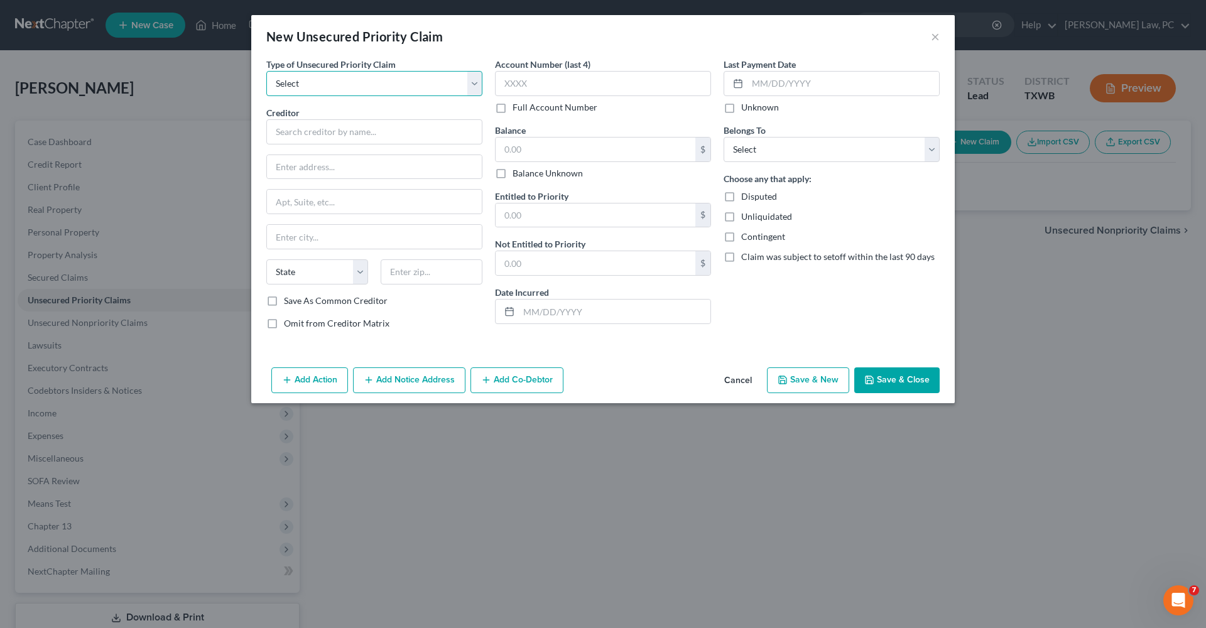
select select "0"
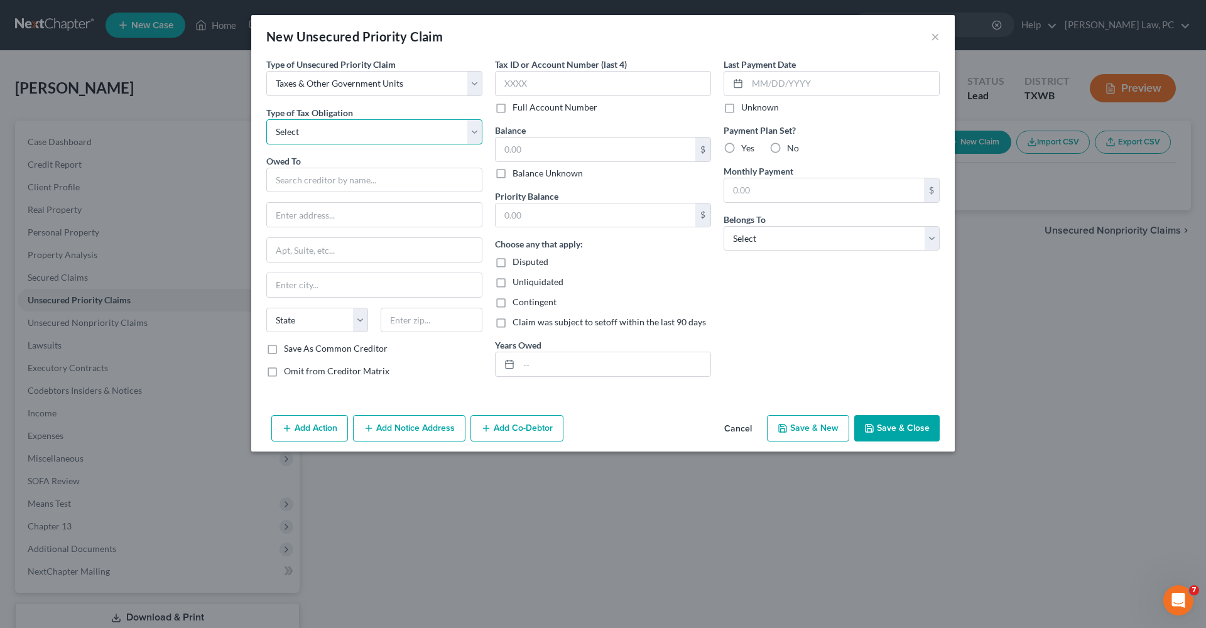
select select "0"
click at [537, 363] on input "text" at bounding box center [615, 364] width 192 height 24
type input "2023-"
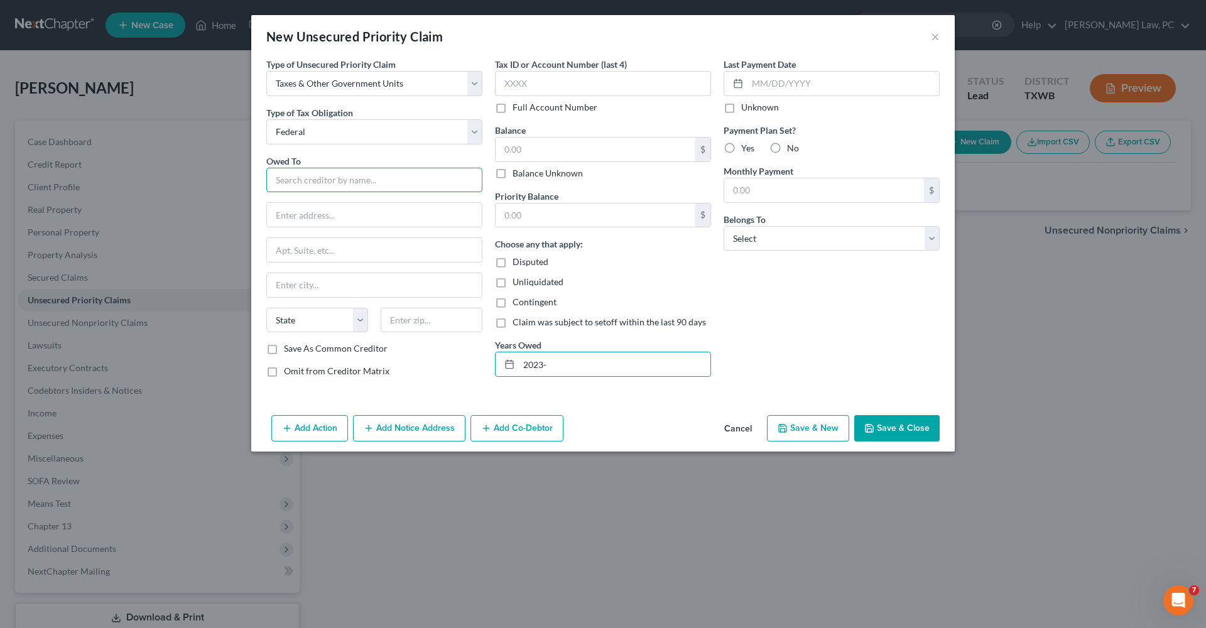
click at [360, 192] on input "text" at bounding box center [374, 180] width 216 height 25
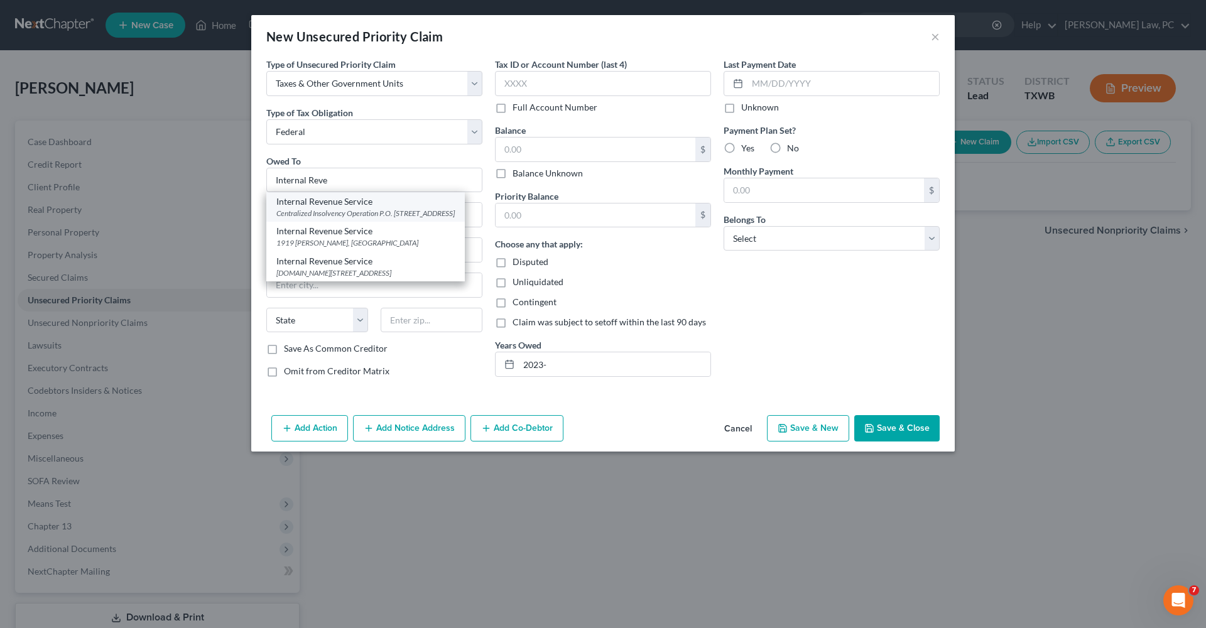
click at [397, 208] on div "Internal Revenue Service Centralized Insolvency Operation P.O. Box 7346, Philad…" at bounding box center [365, 207] width 199 height 30
type input "Internal Revenue Service"
type input "Centralized Insolvency Operation"
type input "P.O. Box 7346"
type input "Philadelphia"
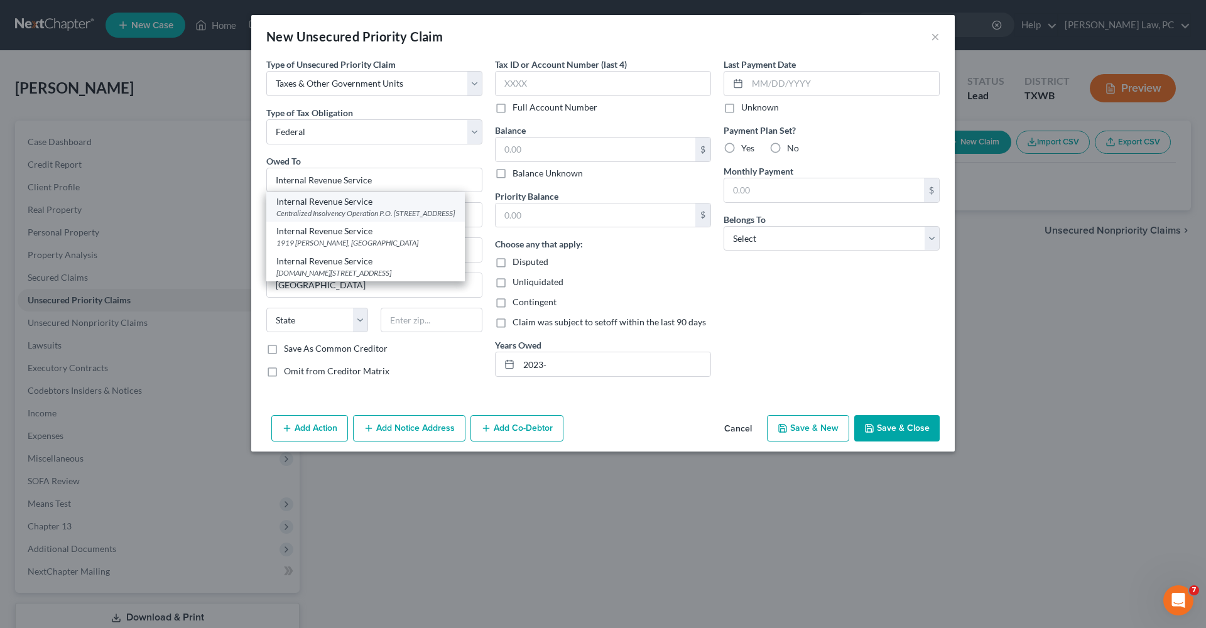
select select "39"
type input "19101"
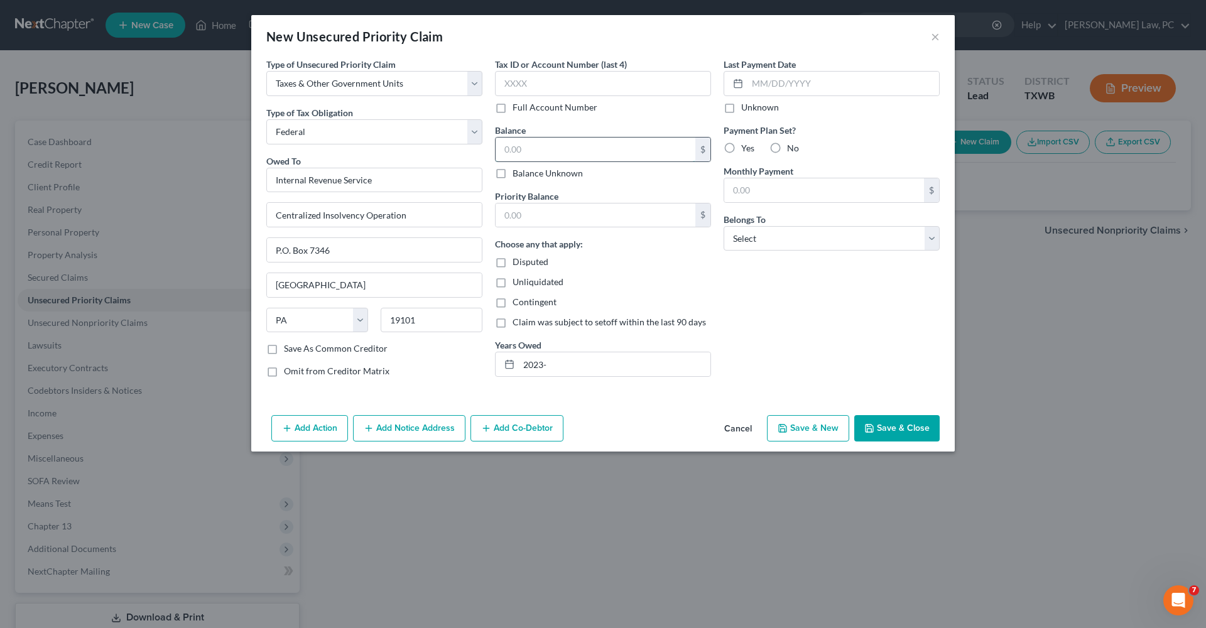
click at [553, 151] on input "text" at bounding box center [596, 150] width 200 height 24
type input "50,000"
click at [561, 212] on input "text" at bounding box center [596, 216] width 200 height 24
type input "50,000"
select select "0"
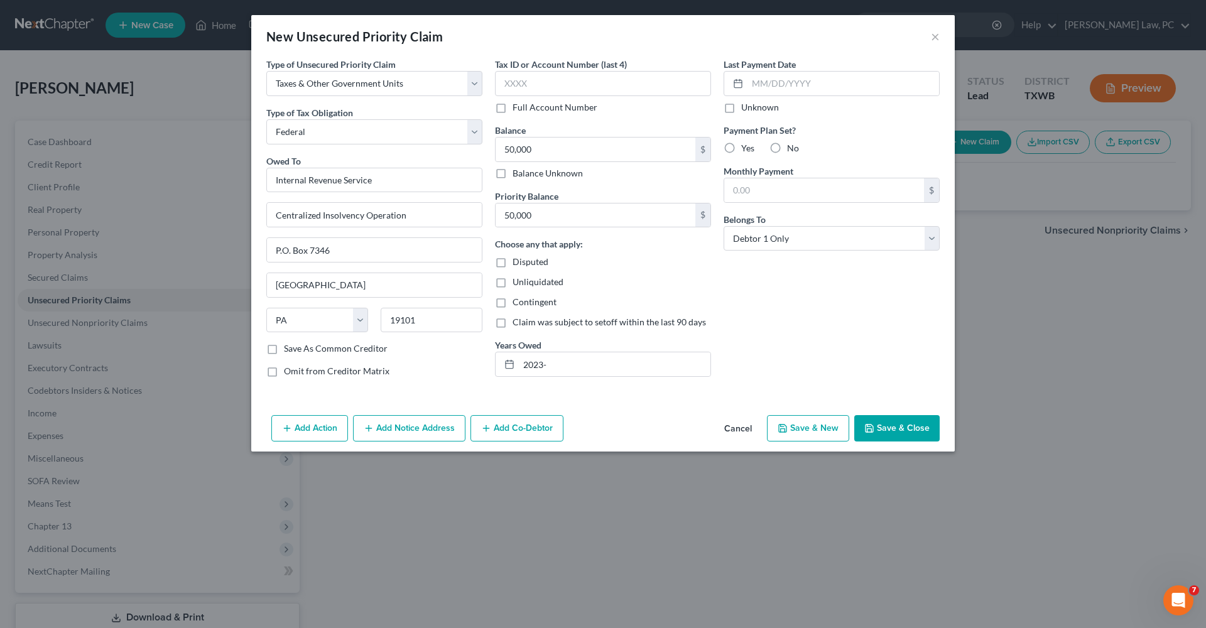
click at [787, 148] on label "No" at bounding box center [793, 148] width 12 height 13
click at [792, 148] on input "No" at bounding box center [796, 146] width 8 height 8
radio input "true"
click at [782, 309] on div "Last Payment Date Unknown Payment Plan Set? Yes No Monthly Payment $ Belongs To…" at bounding box center [832, 223] width 229 height 330
click at [899, 432] on button "Save & Close" at bounding box center [897, 428] width 85 height 26
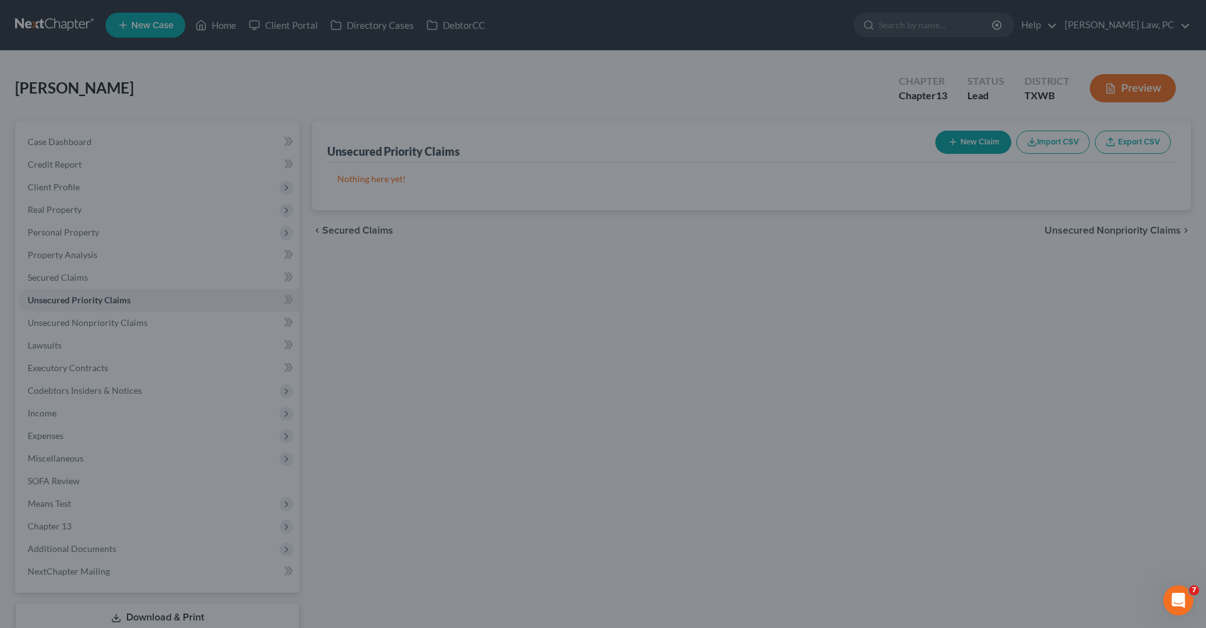
type input "50,000.00"
type input "0.00"
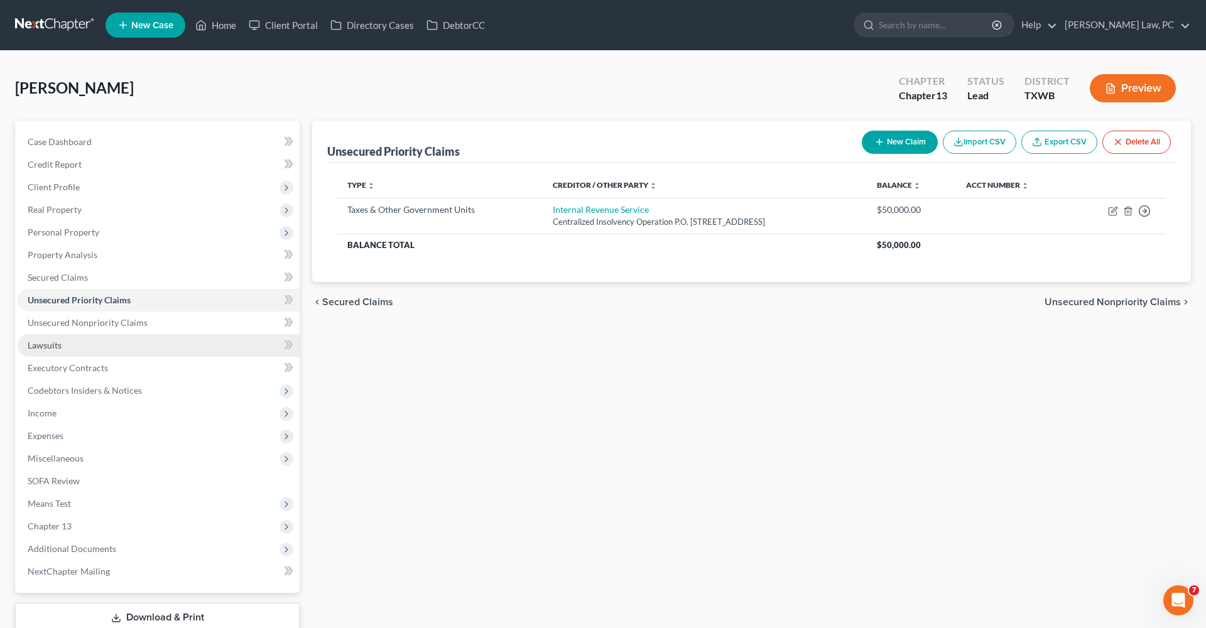
click at [53, 349] on span "Lawsuits" at bounding box center [45, 345] width 34 height 11
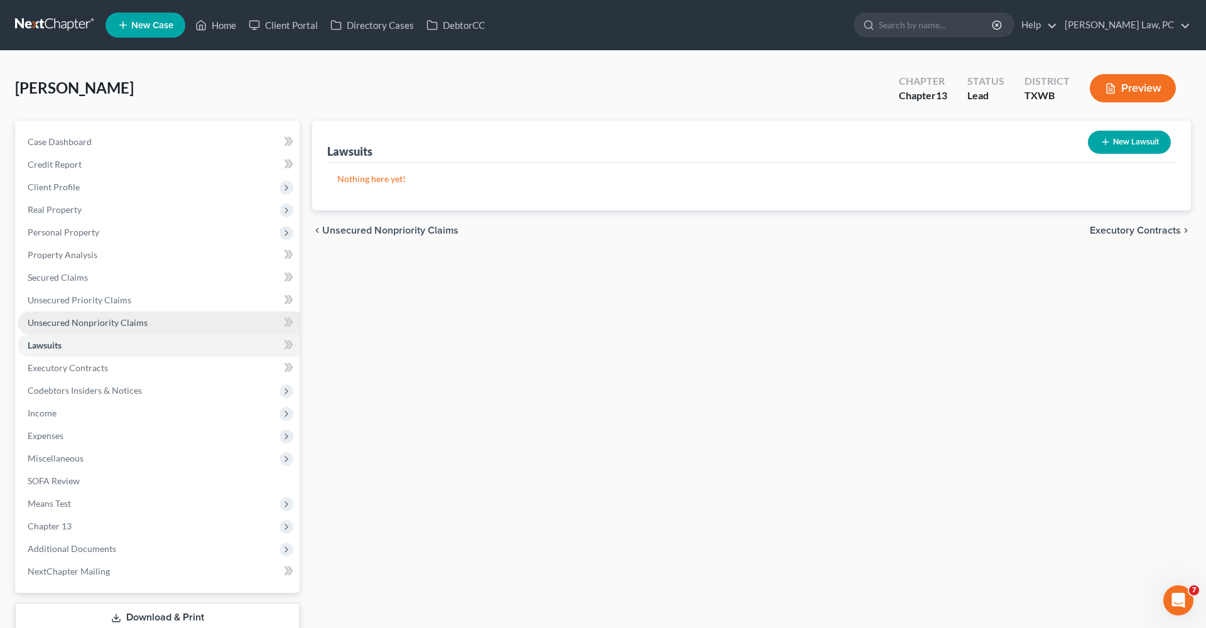
click at [104, 325] on span "Unsecured Nonpriority Claims" at bounding box center [88, 322] width 120 height 11
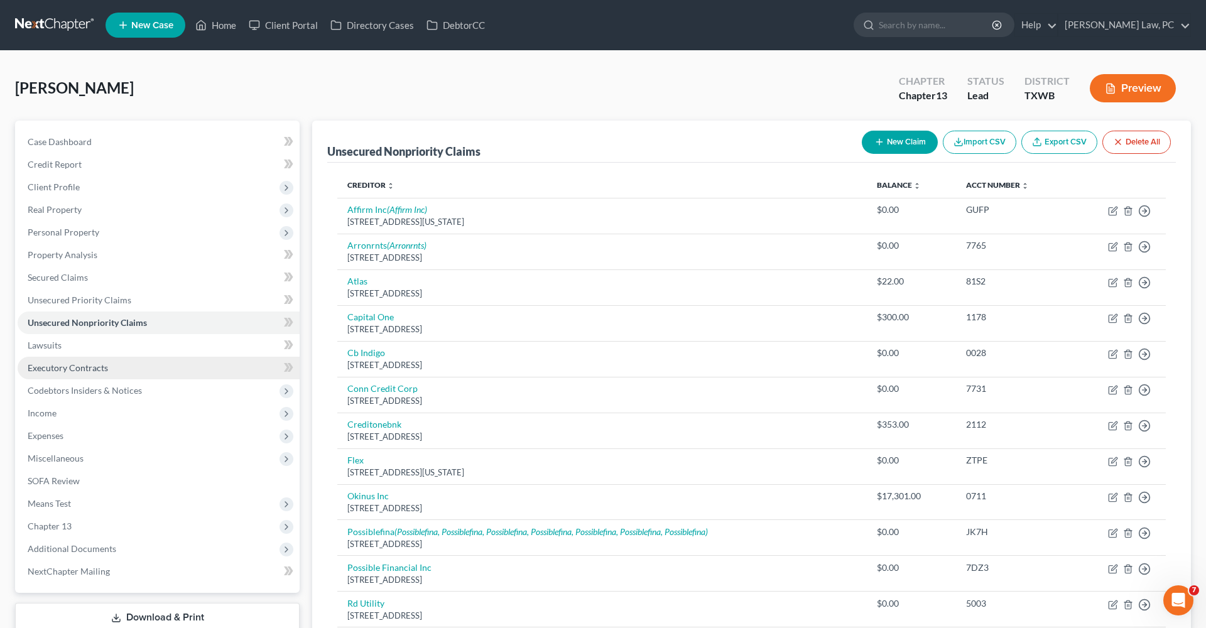
click at [85, 369] on span "Executory Contracts" at bounding box center [68, 368] width 80 height 11
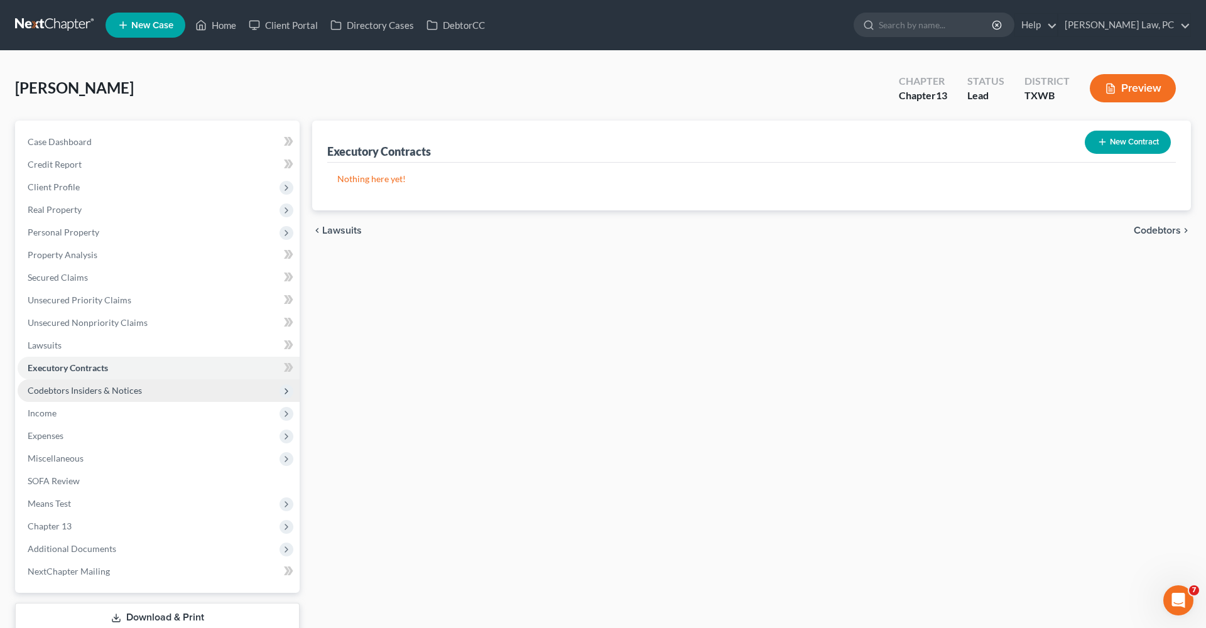
click at [98, 385] on span "Codebtors Insiders & Notices" at bounding box center [159, 390] width 282 height 23
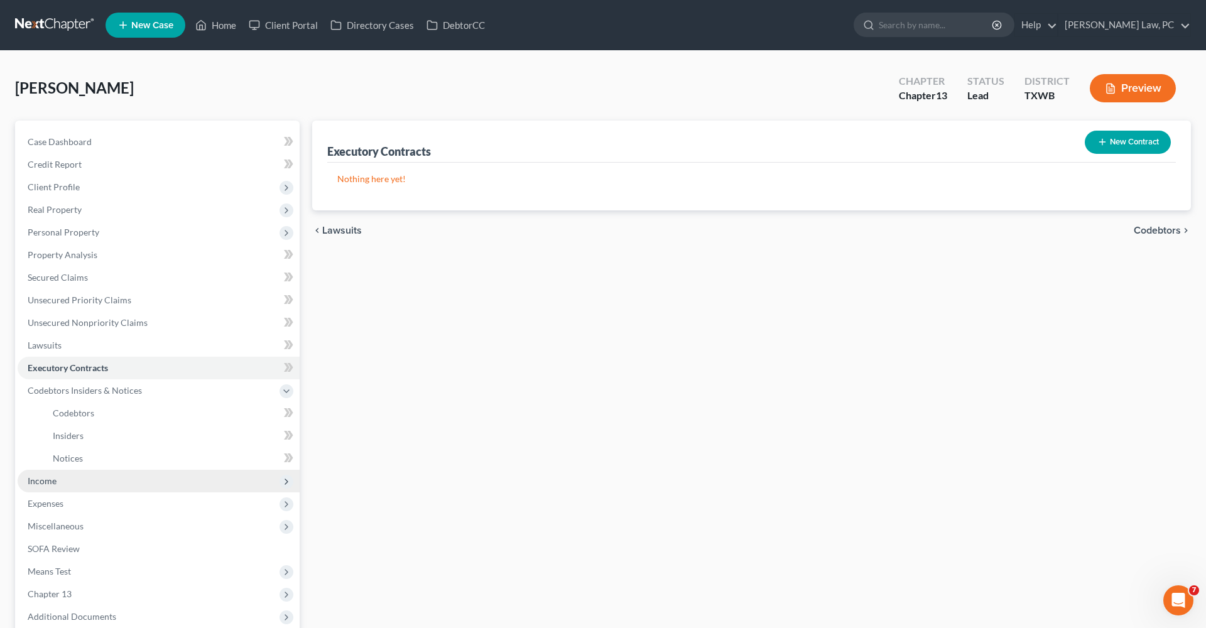
click at [46, 480] on span "Income" at bounding box center [42, 481] width 29 height 11
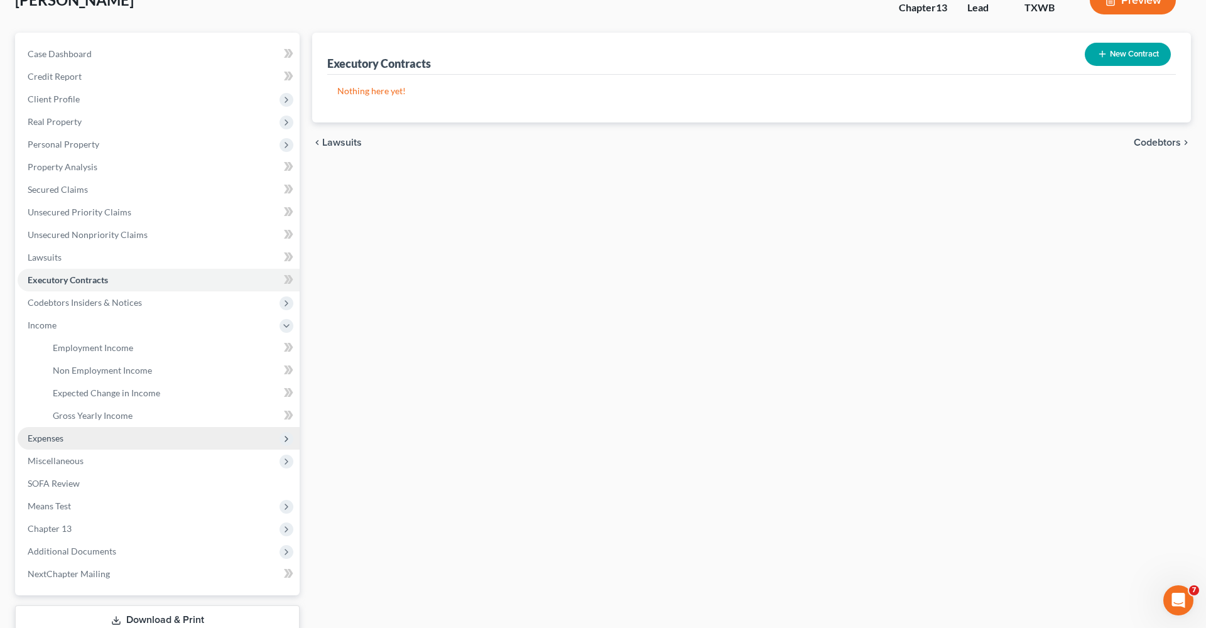
scroll to position [101, 0]
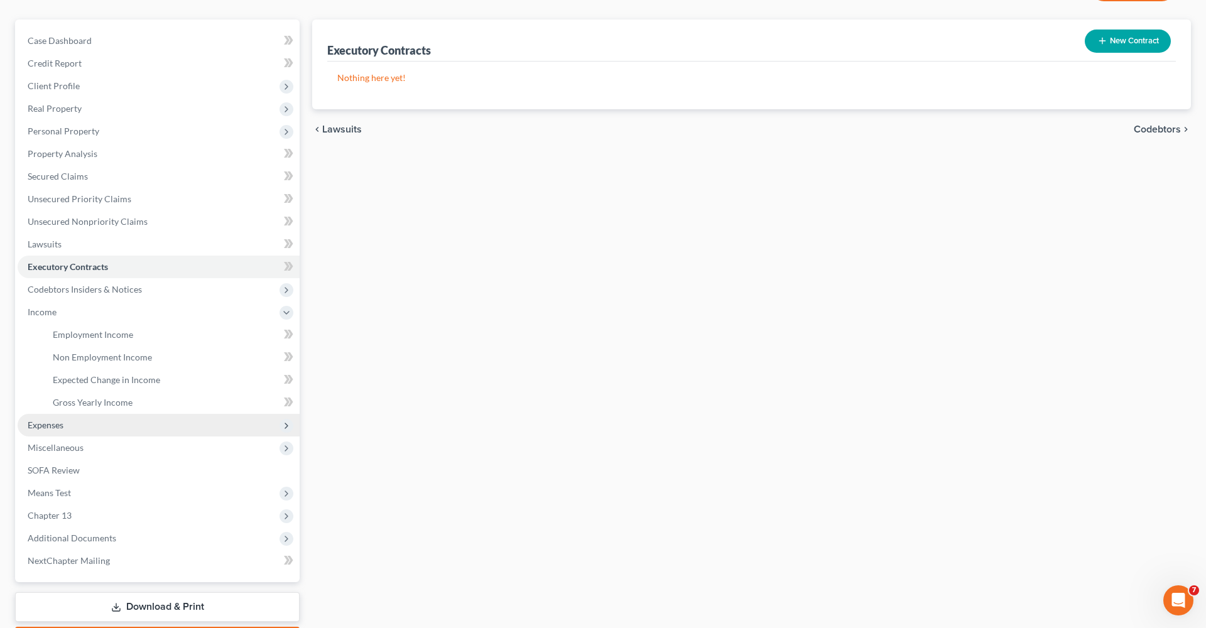
click at [59, 431] on span "Expenses" at bounding box center [159, 425] width 282 height 23
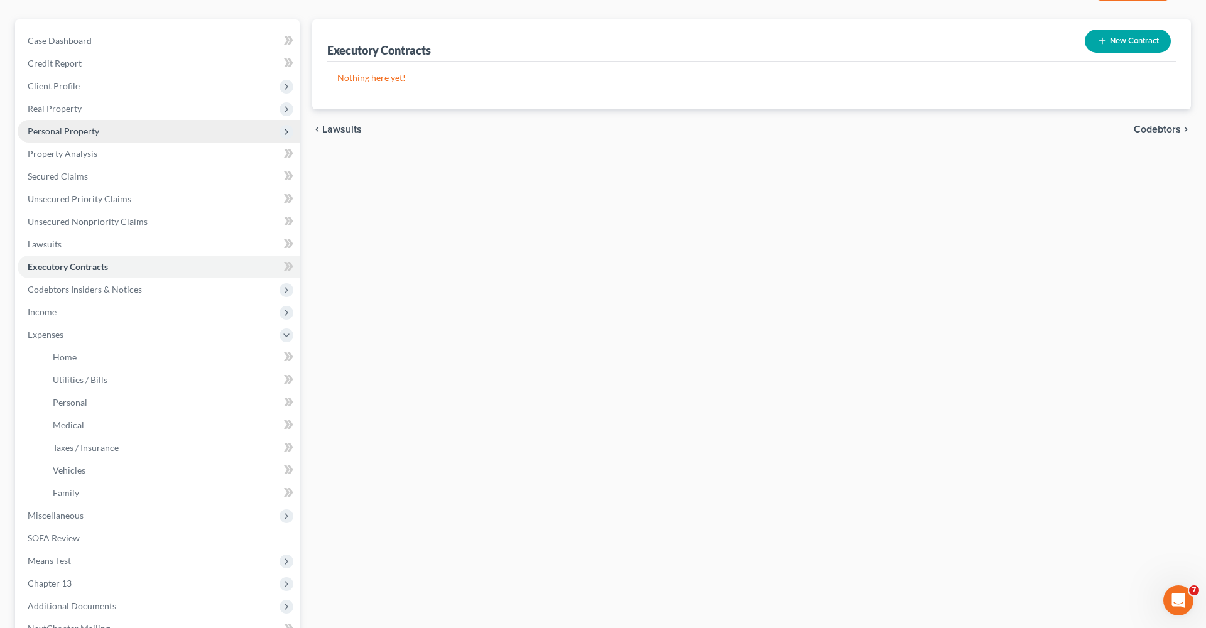
click at [66, 131] on span "Personal Property" at bounding box center [64, 131] width 72 height 11
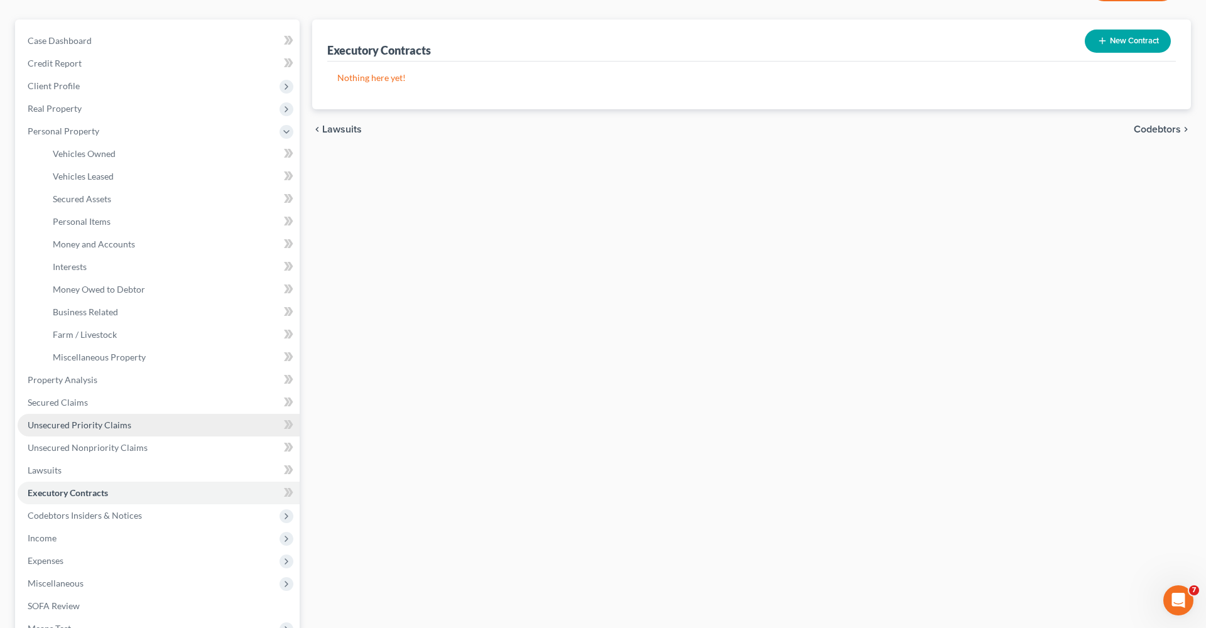
click at [101, 423] on span "Unsecured Priority Claims" at bounding box center [80, 425] width 104 height 11
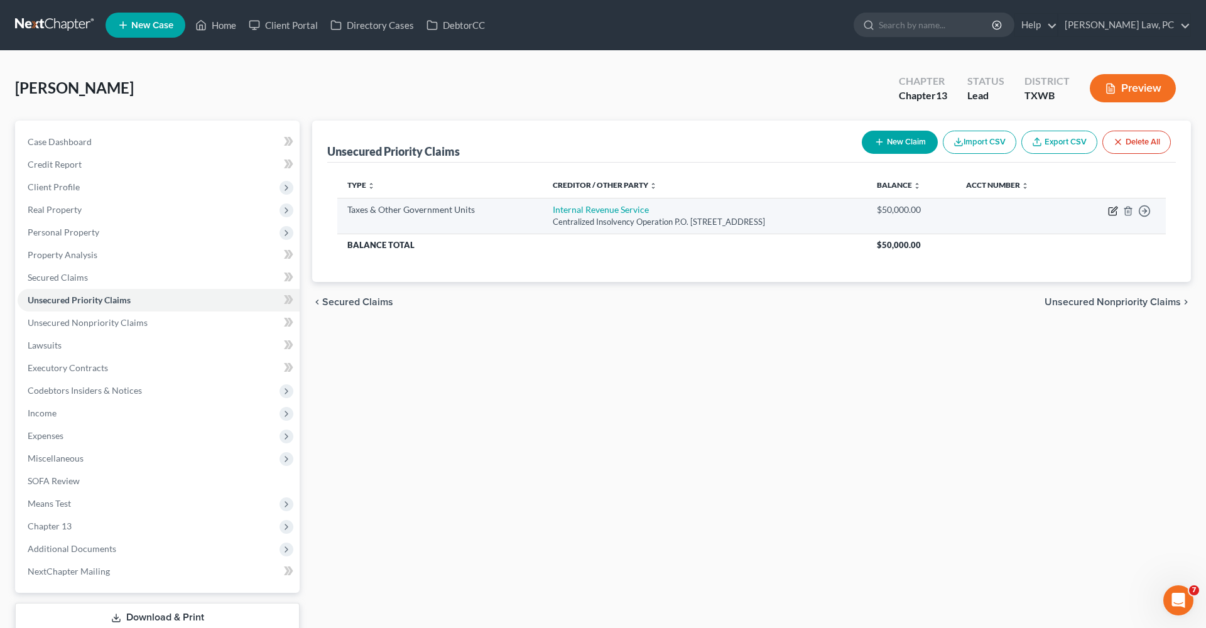
click at [1115, 212] on icon "button" at bounding box center [1113, 211] width 10 height 10
select select "0"
select select "39"
select select "0"
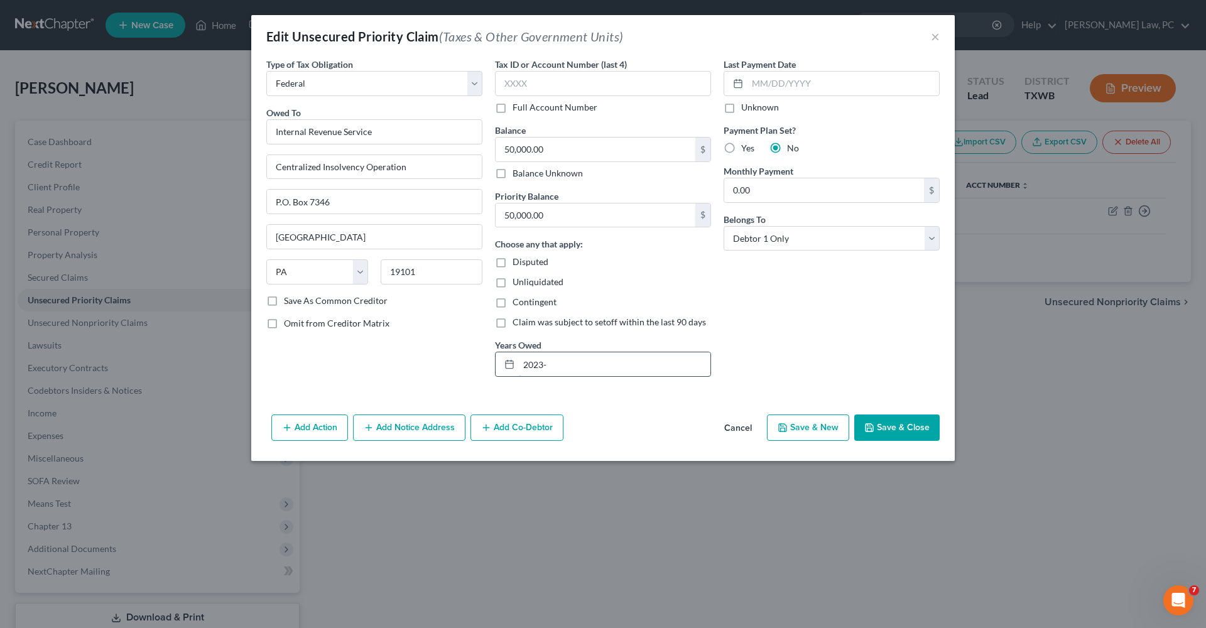
click at [546, 363] on input "2023-" at bounding box center [615, 364] width 192 height 24
type input "2022"
drag, startPoint x: 559, startPoint y: 141, endPoint x: 581, endPoint y: 146, distance: 22.7
click at [581, 146] on input "50,000.00" at bounding box center [596, 150] width 200 height 24
type input "28,108.03"
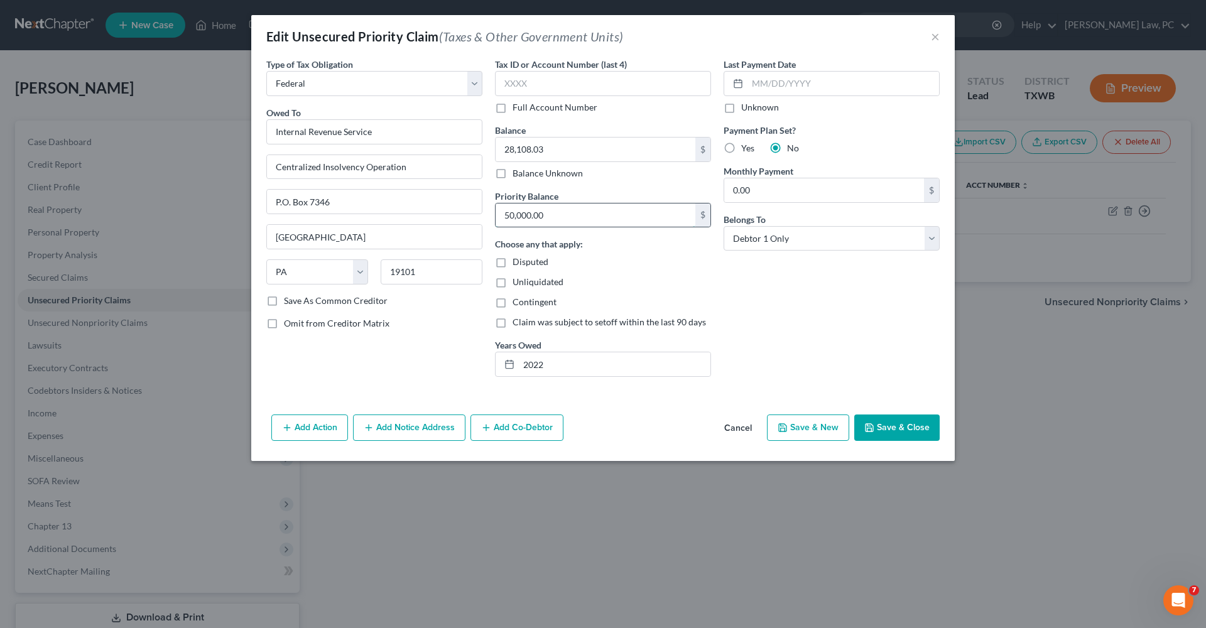
drag, startPoint x: 560, startPoint y: 212, endPoint x: 501, endPoint y: 212, distance: 59.1
click at [501, 212] on input "50,000.00" at bounding box center [596, 216] width 200 height 24
type input "28,108.03"
click at [685, 278] on div "Unliquidated" at bounding box center [603, 282] width 216 height 13
click at [879, 422] on button "Save & Close" at bounding box center [897, 428] width 85 height 26
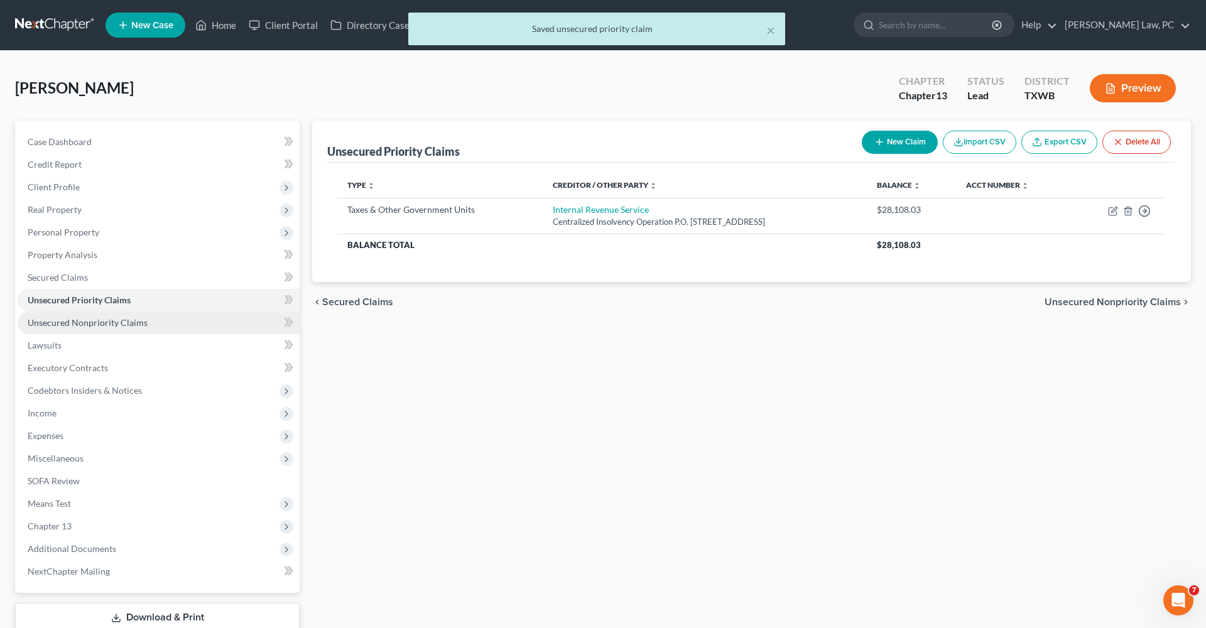
click at [100, 326] on span "Unsecured Nonpriority Claims" at bounding box center [88, 322] width 120 height 11
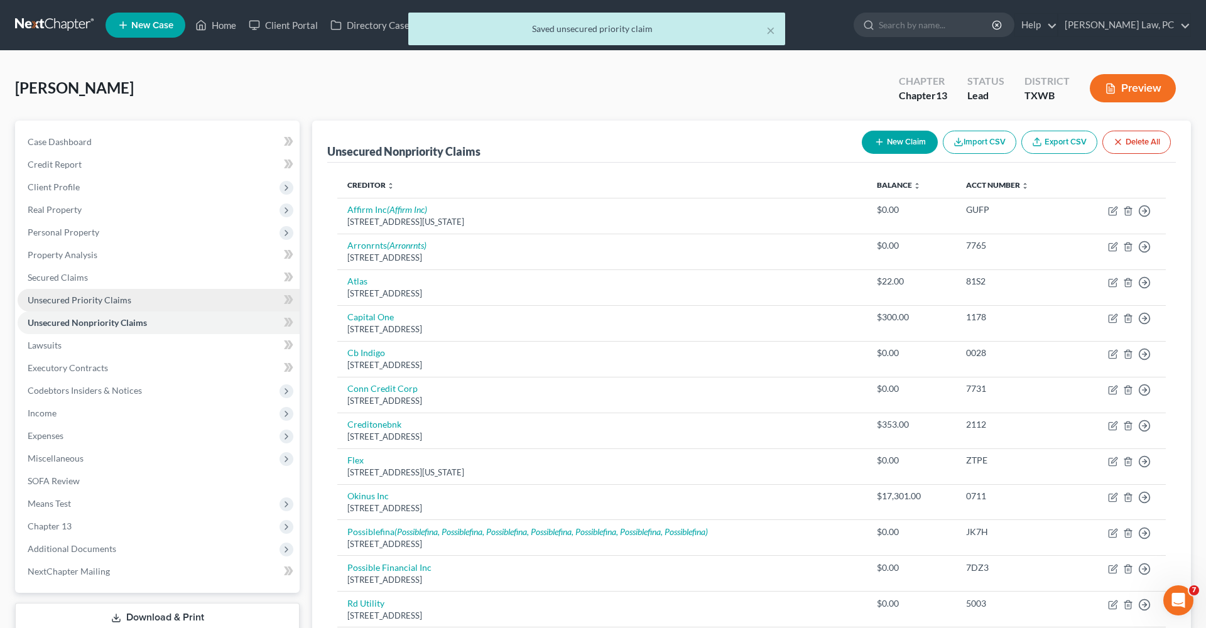
click at [87, 306] on link "Unsecured Priority Claims" at bounding box center [159, 300] width 282 height 23
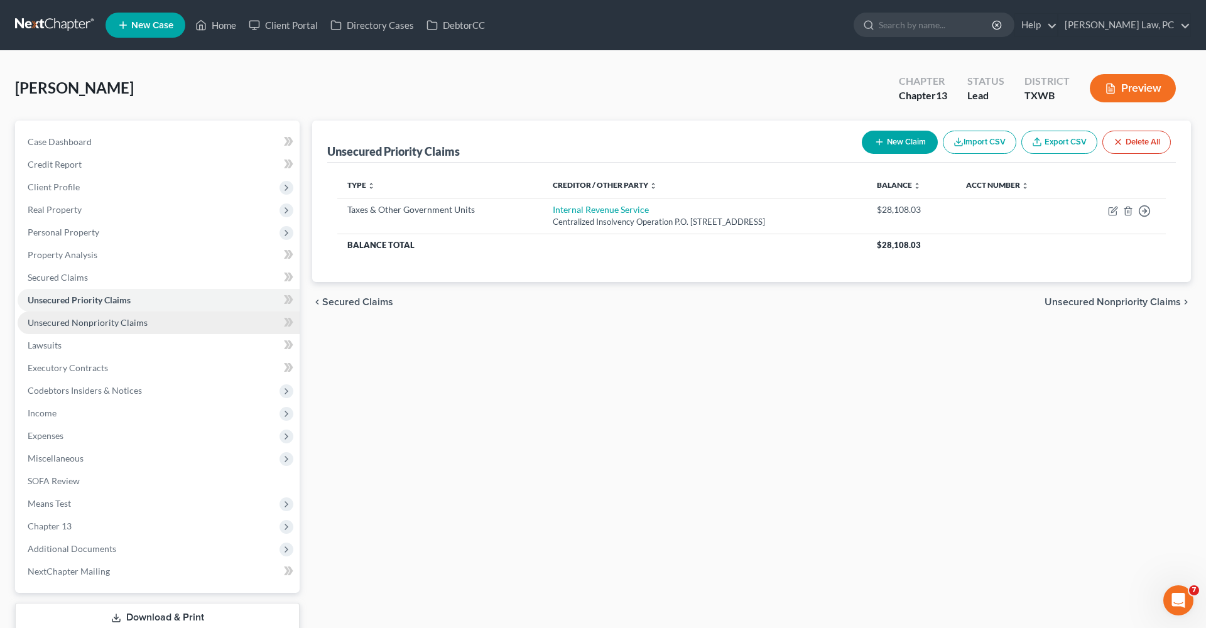
click at [129, 326] on span "Unsecured Nonpriority Claims" at bounding box center [88, 322] width 120 height 11
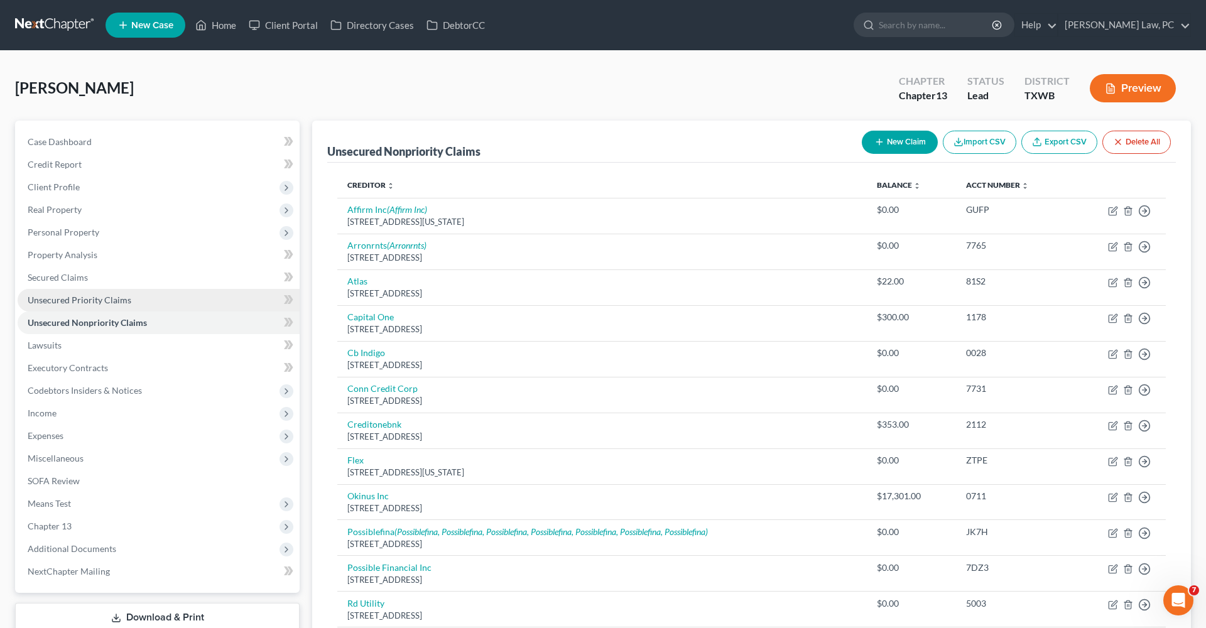
click at [68, 302] on span "Unsecured Priority Claims" at bounding box center [80, 300] width 104 height 11
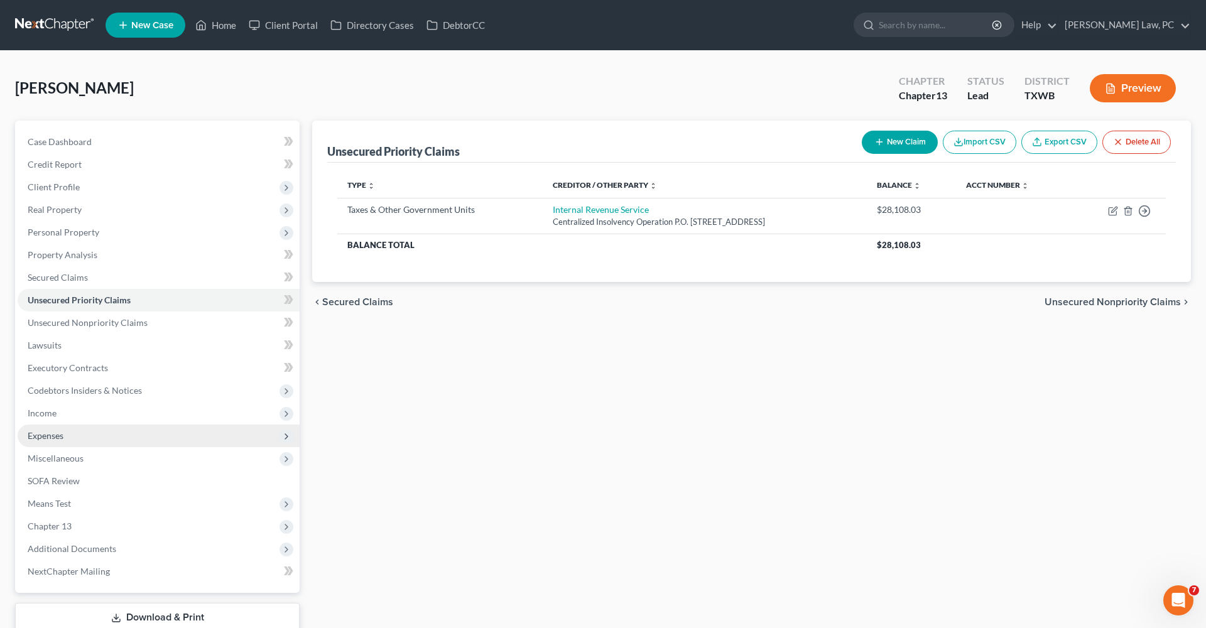
click at [45, 436] on span "Expenses" at bounding box center [46, 435] width 36 height 11
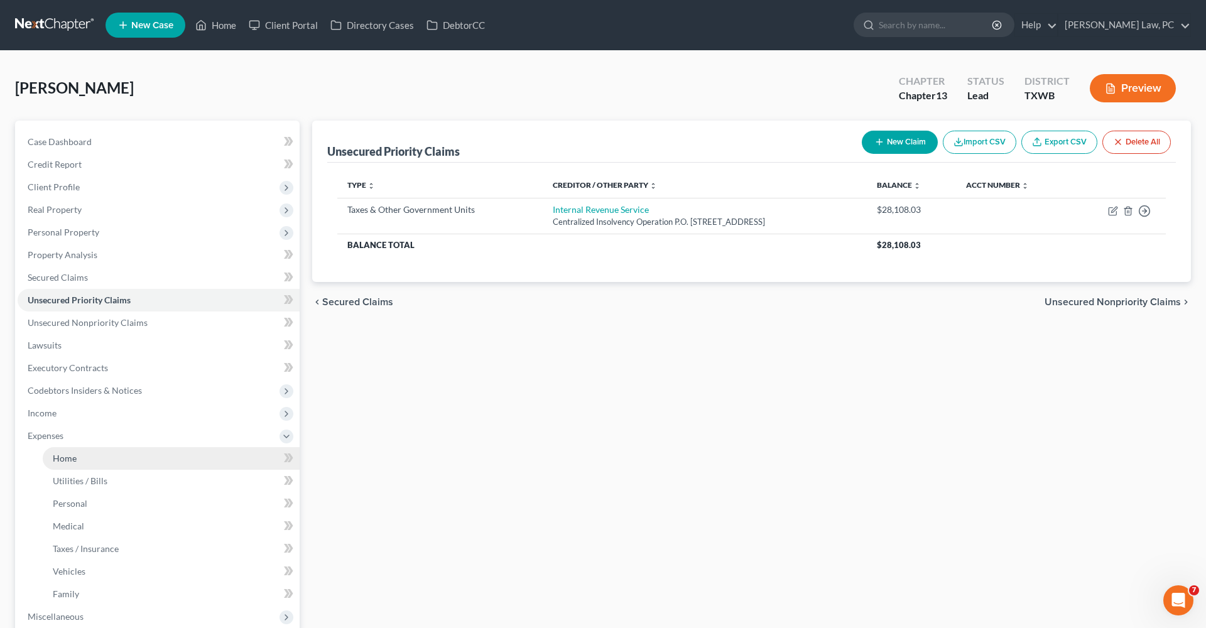
click at [78, 456] on link "Home" at bounding box center [171, 458] width 257 height 23
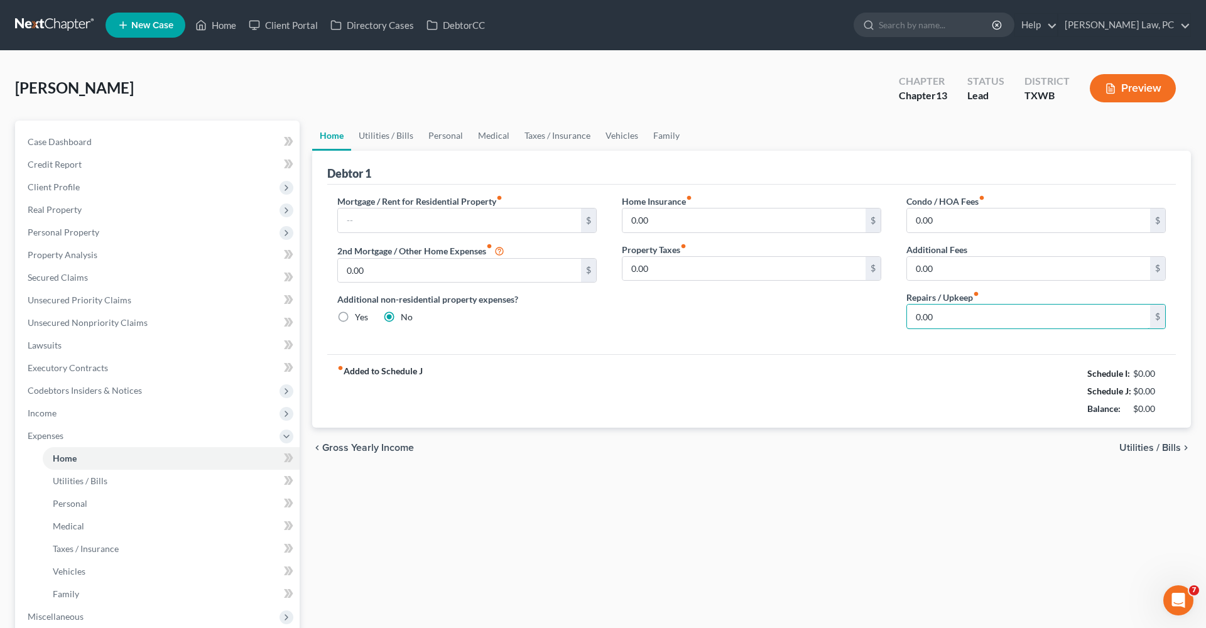
drag, startPoint x: 968, startPoint y: 313, endPoint x: 901, endPoint y: 307, distance: 67.5
click at [901, 308] on div "Condo / HOA Fees fiber_manual_record 0.00 $ Additional Fees 0.00 $ Repairs / Up…" at bounding box center [1036, 267] width 285 height 145
click at [702, 372] on div "fiber_manual_record Added to Schedule J Schedule I: $0.00 Schedule J: $100.00 B…" at bounding box center [751, 391] width 849 height 74
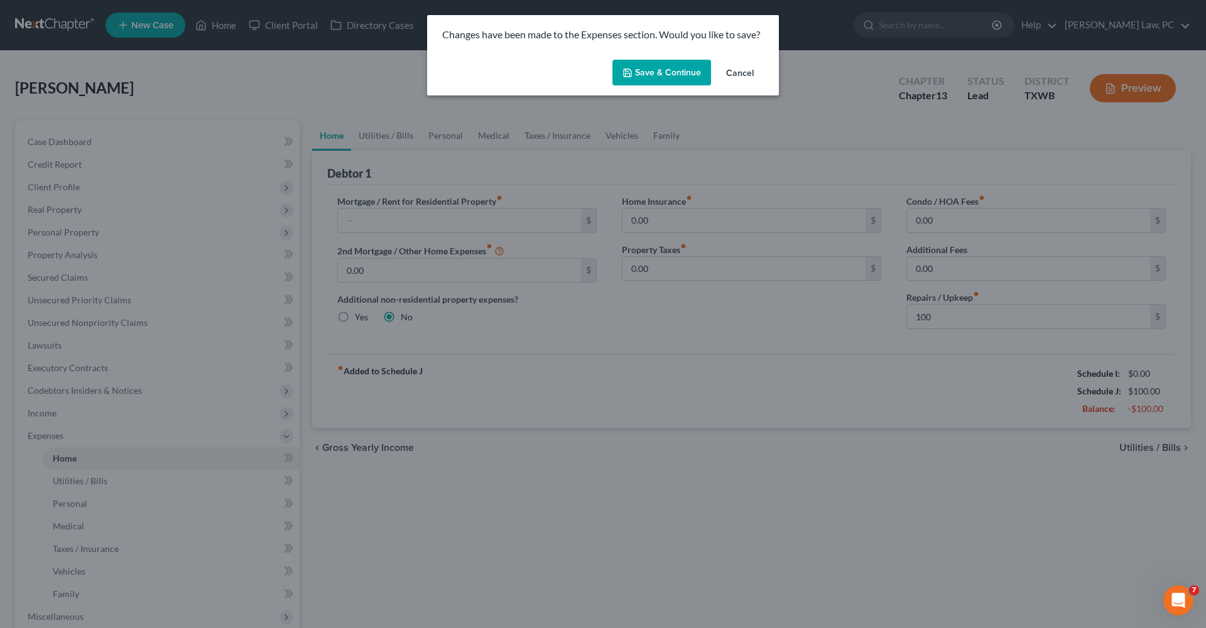
click at [678, 72] on button "Save & Continue" at bounding box center [662, 73] width 99 height 26
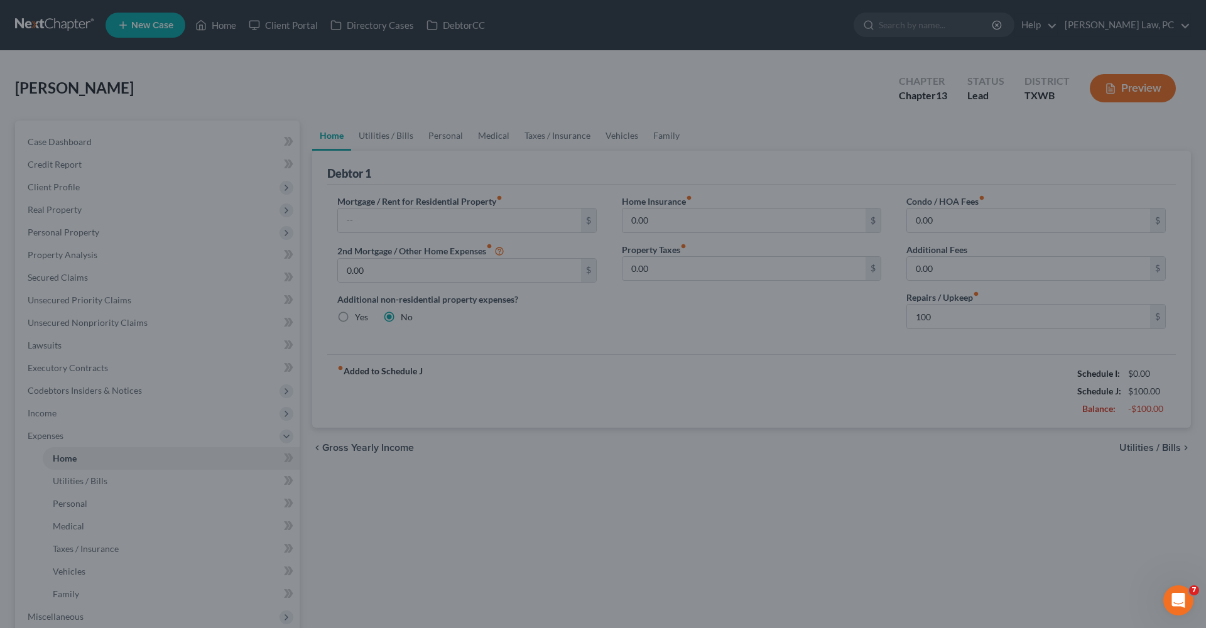
type input "100.00"
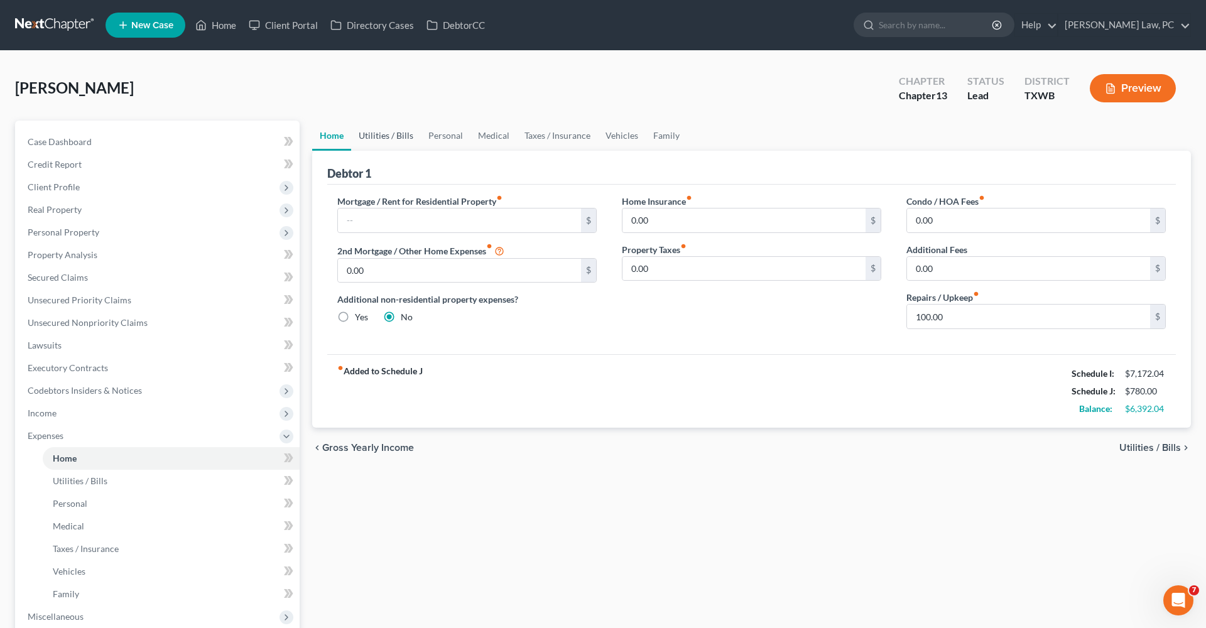
click at [394, 136] on link "Utilities / Bills" at bounding box center [386, 136] width 70 height 30
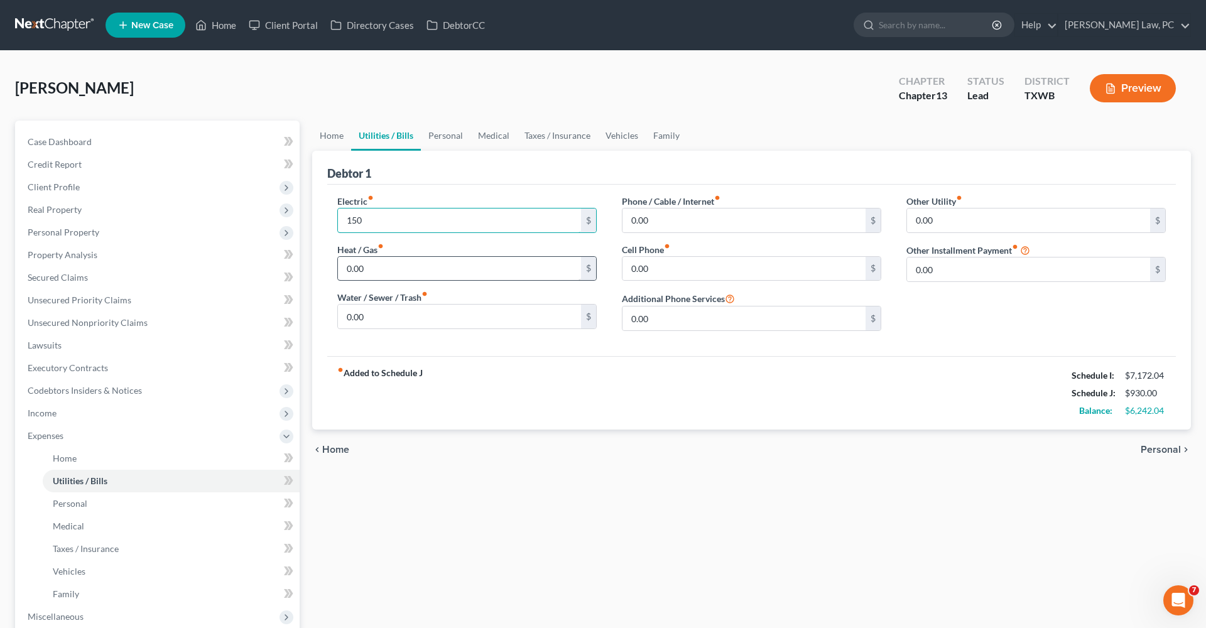
type input "150"
drag, startPoint x: 372, startPoint y: 268, endPoint x: 327, endPoint y: 268, distance: 45.2
click at [327, 268] on div "Electric fiber_manual_record 150 $ Heat / Gas fiber_manual_record 0.00 $ Water …" at bounding box center [467, 268] width 285 height 146
type input "35"
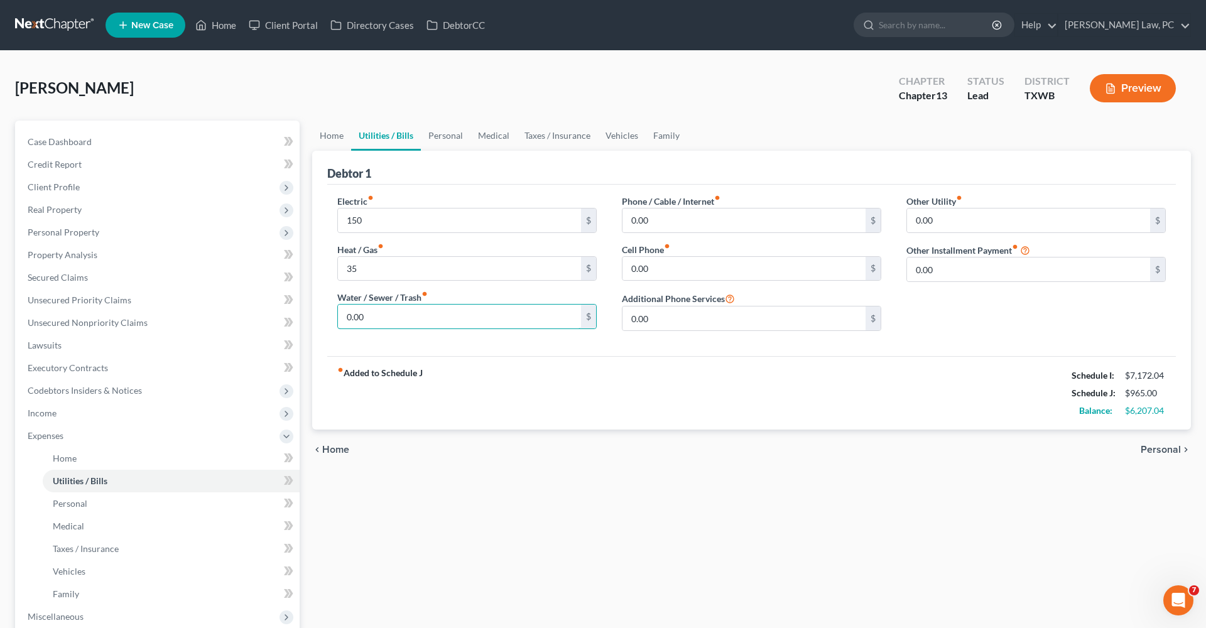
drag, startPoint x: 379, startPoint y: 314, endPoint x: 331, endPoint y: 310, distance: 47.9
click at [331, 310] on div "Electric fiber_manual_record 150 $ Heat / Gas fiber_manual_record 35 $ Water / …" at bounding box center [467, 268] width 285 height 146
type input "200"
drag, startPoint x: 652, startPoint y: 220, endPoint x: 625, endPoint y: 219, distance: 27.7
click at [625, 219] on input "0.00" at bounding box center [744, 221] width 243 height 24
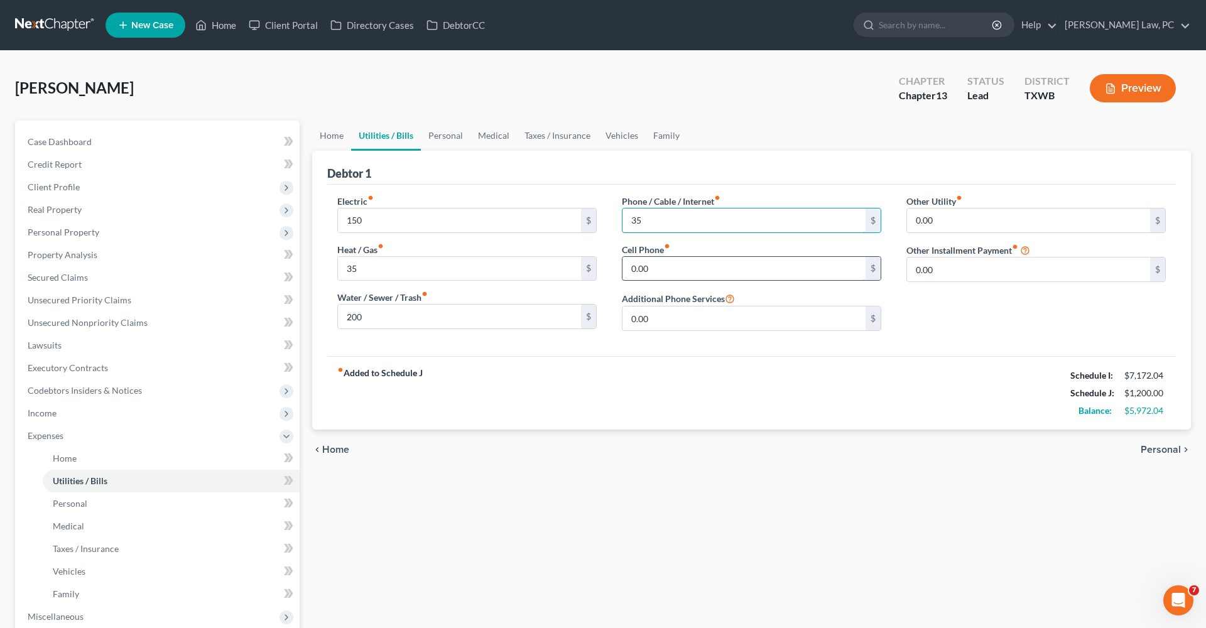
type input "35"
type input "100"
click at [959, 270] on input "0.00" at bounding box center [1028, 270] width 243 height 24
drag, startPoint x: 959, startPoint y: 270, endPoint x: 901, endPoint y: 269, distance: 58.4
click at [901, 269] on div "Other Utility fiber_manual_record 0.00 $ Other Installment Payment fiber_manual…" at bounding box center [1036, 268] width 285 height 146
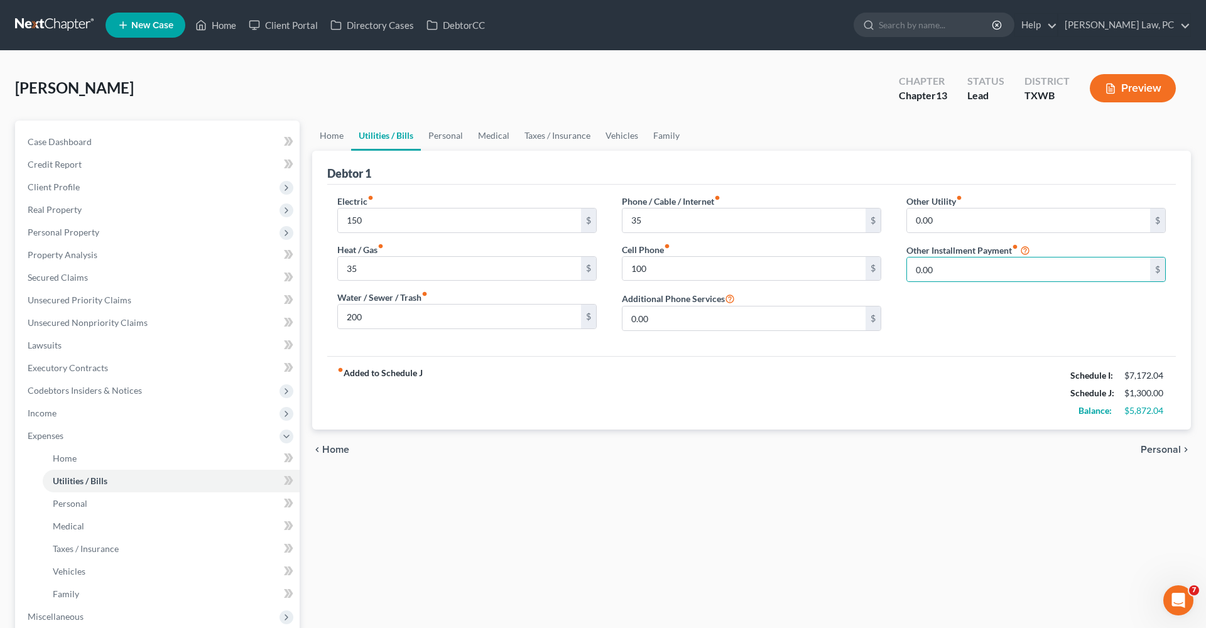
click at [905, 357] on div "fiber_manual_record Added to Schedule J Schedule I: $7,172.04 Schedule J: $1,30…" at bounding box center [751, 393] width 849 height 74
click at [450, 138] on link "Personal" at bounding box center [446, 136] width 50 height 30
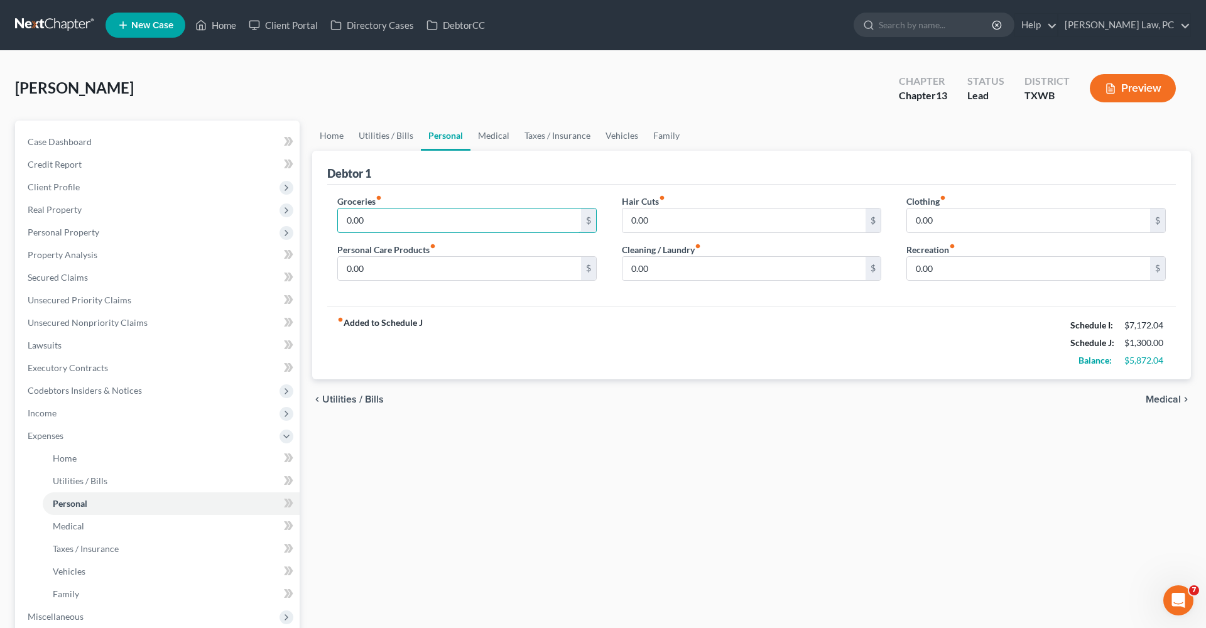
drag, startPoint x: 376, startPoint y: 222, endPoint x: 309, endPoint y: 222, distance: 67.2
click at [309, 222] on div "Home Utilities / Bills Personal Medical Taxes / Insurance Vehicles Family Debto…" at bounding box center [752, 472] width 892 height 703
type input "450"
drag, startPoint x: 366, startPoint y: 270, endPoint x: 327, endPoint y: 270, distance: 39.0
click at [327, 270] on div "Groceries fiber_manual_record 450 $ Personal Care Products fiber_manual_record …" at bounding box center [467, 243] width 285 height 97
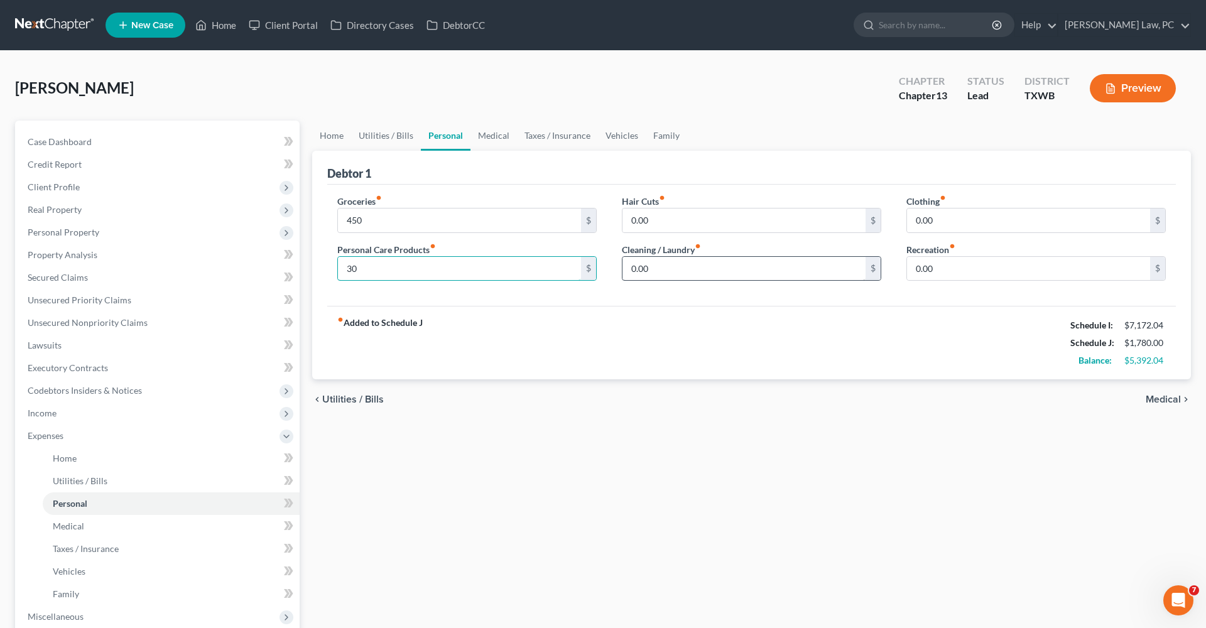
type input "30"
drag, startPoint x: 657, startPoint y: 268, endPoint x: 616, endPoint y: 268, distance: 40.8
click at [614, 268] on div "Hair Cuts fiber_manual_record 0.00 $ Cleaning / Laundry fiber_manual_record 0.0…" at bounding box center [751, 243] width 285 height 97
type input "30"
drag, startPoint x: 651, startPoint y: 218, endPoint x: 622, endPoint y: 218, distance: 28.9
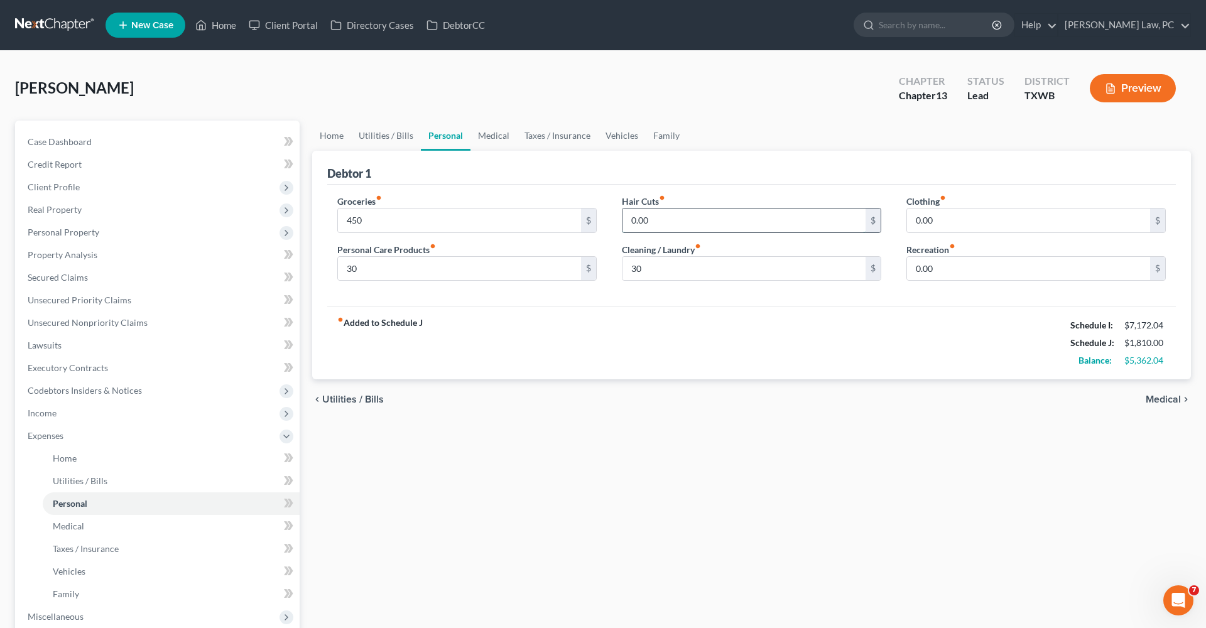
click at [622, 218] on div "0.00 $" at bounding box center [751, 220] width 259 height 25
type input "50"
drag, startPoint x: 936, startPoint y: 224, endPoint x: 906, endPoint y: 224, distance: 29.5
click at [906, 224] on div "Clothing fiber_manual_record 0.00 $ Recreation fiber_manual_record 0.00 $" at bounding box center [1036, 243] width 285 height 97
type input "70"
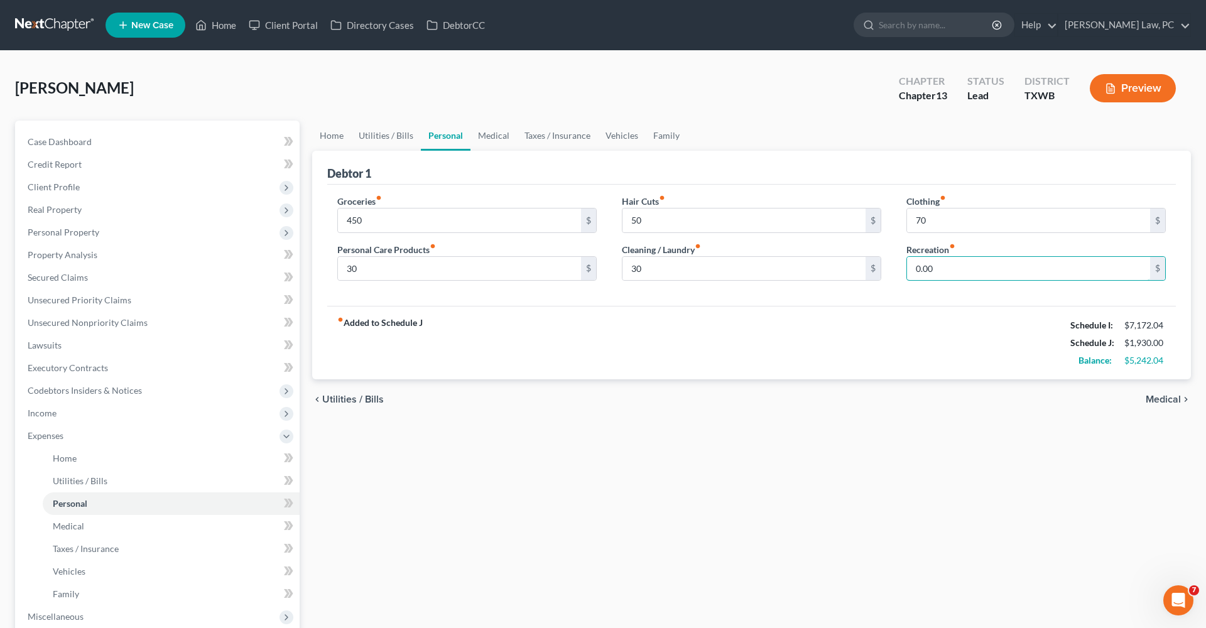
drag, startPoint x: 949, startPoint y: 271, endPoint x: 894, endPoint y: 271, distance: 55.3
click at [893, 271] on div "Groceries fiber_manual_record 450 $ Personal Care Products fiber_manual_record …" at bounding box center [752, 243] width 854 height 97
type input "70"
click at [498, 133] on link "Medical" at bounding box center [494, 136] width 46 height 30
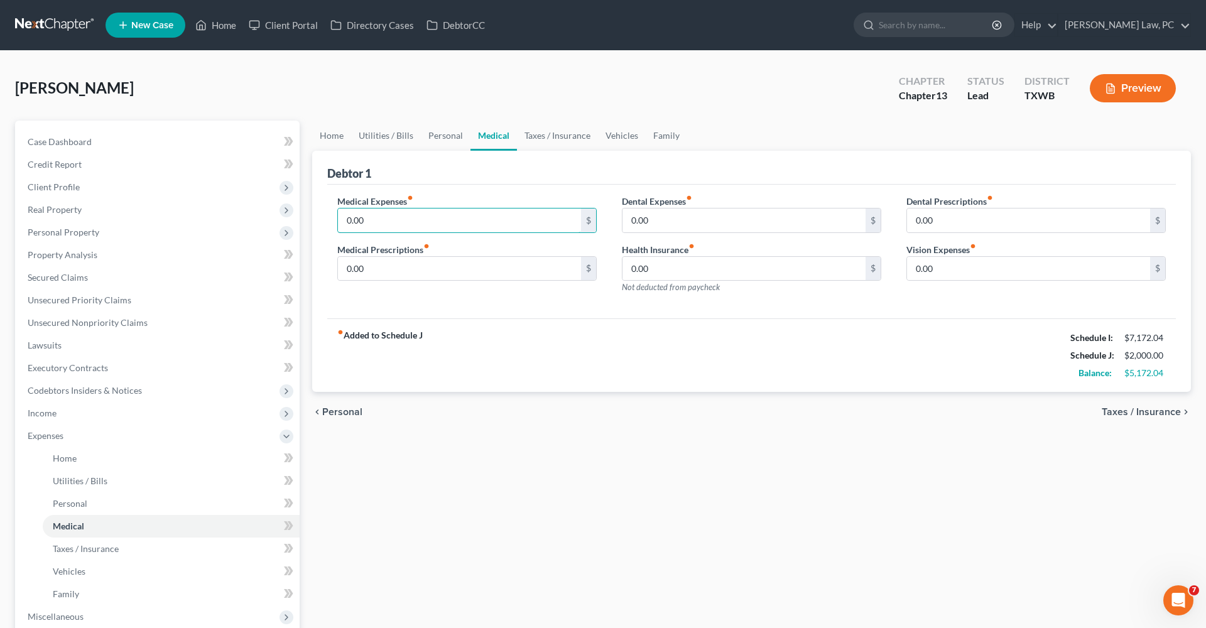
drag, startPoint x: 371, startPoint y: 219, endPoint x: 314, endPoint y: 217, distance: 57.9
click at [314, 217] on div "Debtor 1 Medical Expenses fiber_manual_record 0.00 $ Medical Prescriptions fibe…" at bounding box center [751, 272] width 879 height 242
type input "50"
click at [546, 134] on link "Taxes / Insurance" at bounding box center [557, 136] width 81 height 30
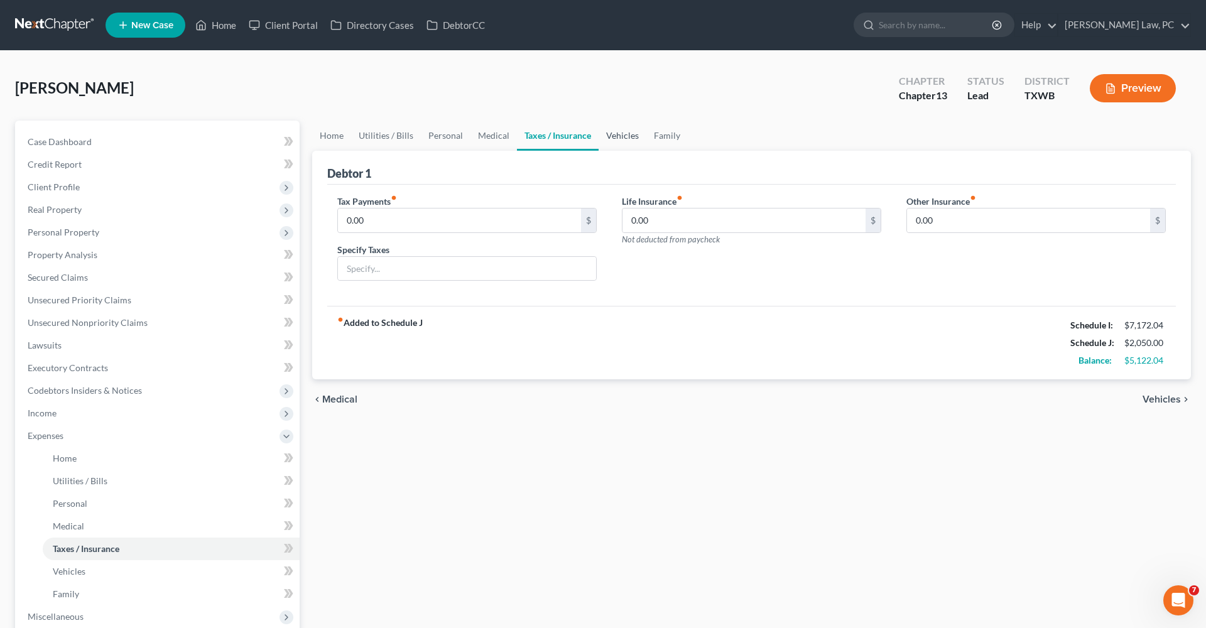
click at [624, 140] on link "Vehicles" at bounding box center [623, 136] width 48 height 30
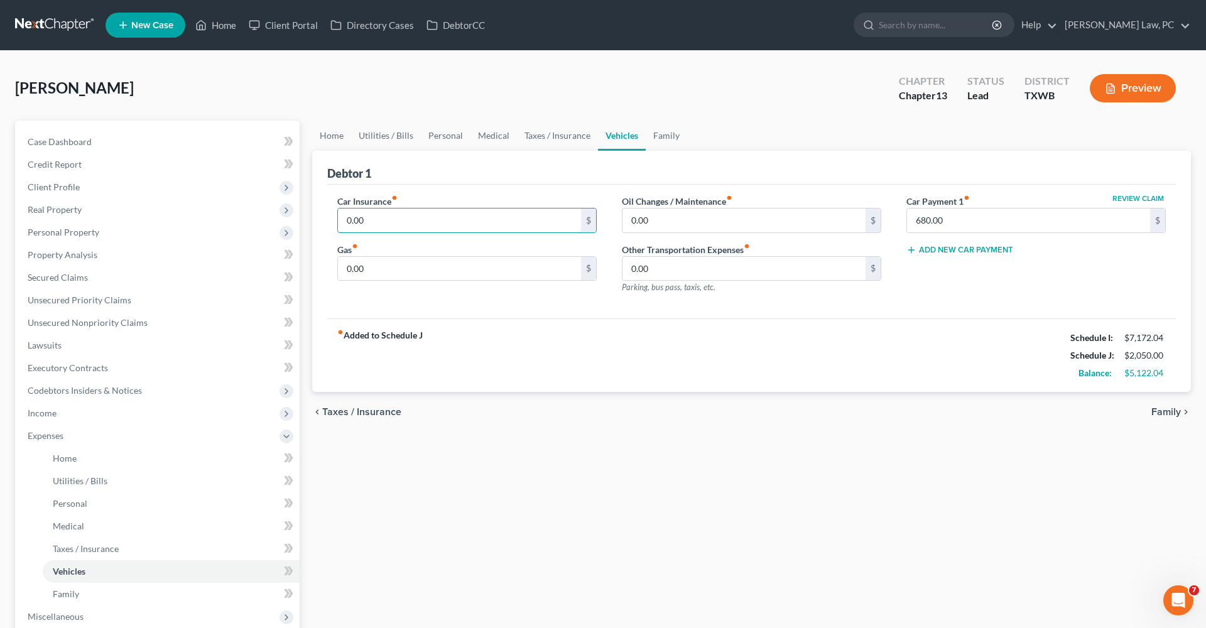
drag, startPoint x: 371, startPoint y: 220, endPoint x: 337, endPoint y: 219, distance: 34.6
click at [337, 219] on div "Car Insurance fiber_manual_record 0.00 $ Gas fiber_manual_record 0.00 $" at bounding box center [467, 249] width 285 height 109
type input "135"
type input "160"
drag, startPoint x: 660, startPoint y: 219, endPoint x: 592, endPoint y: 216, distance: 67.3
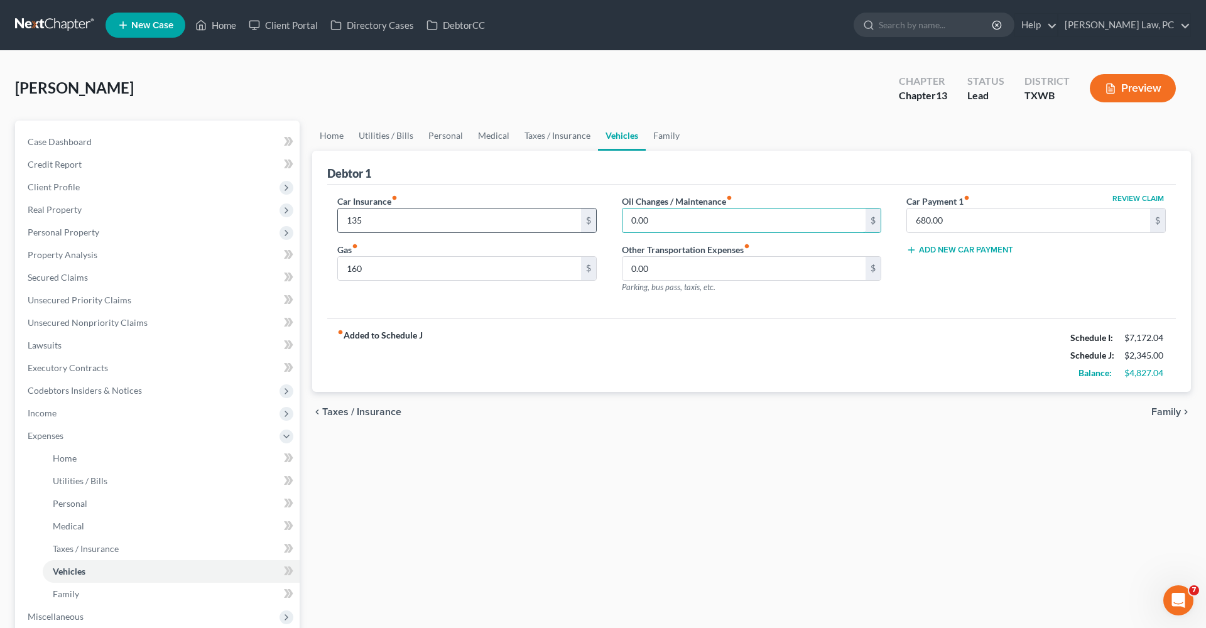
click at [593, 217] on div "Car Insurance fiber_manual_record 135 $ Gas fiber_manual_record 160 $ Oil Chang…" at bounding box center [752, 249] width 854 height 109
type input "25"
click at [666, 138] on link "Family" at bounding box center [666, 136] width 41 height 30
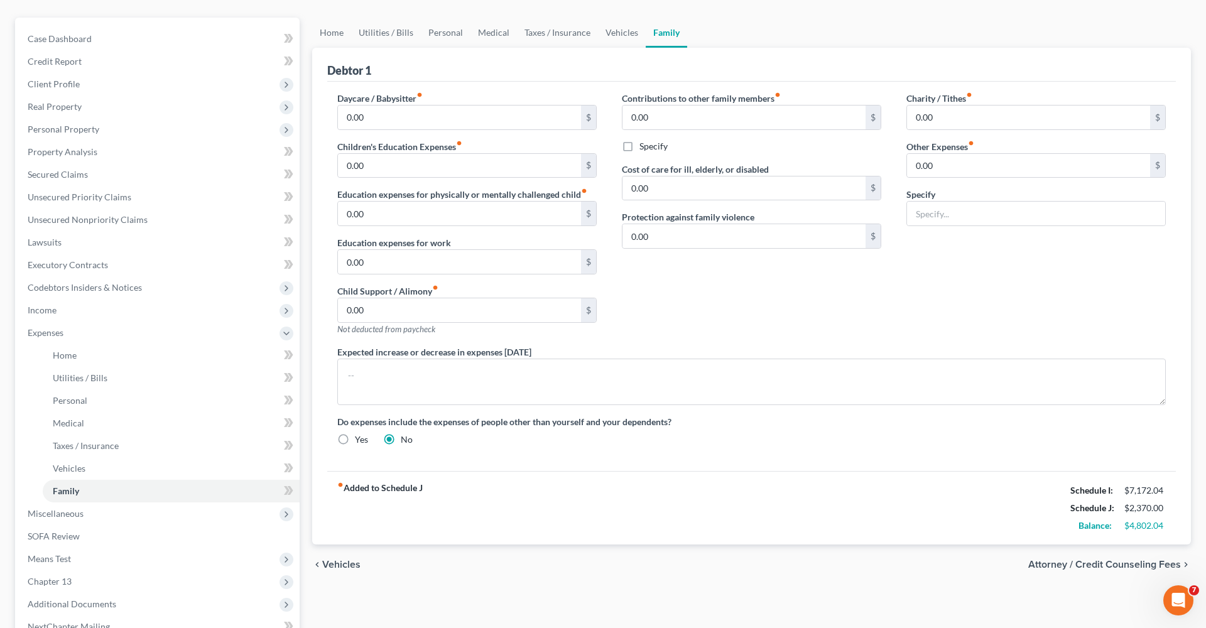
scroll to position [102, 0]
click at [442, 30] on link "Personal" at bounding box center [446, 33] width 50 height 30
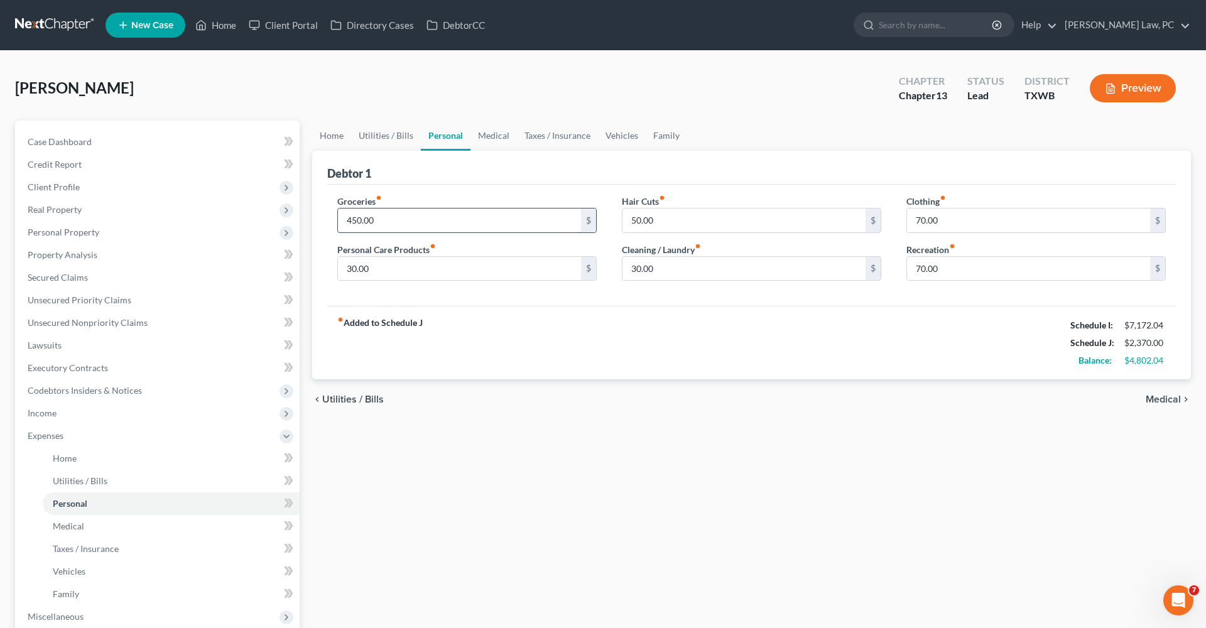
click at [381, 217] on input "450.00" at bounding box center [459, 221] width 243 height 24
type input "450.04"
click at [636, 364] on div "fiber_manual_record Added to Schedule J Schedule I: $7,172.04 Schedule J: $2,37…" at bounding box center [751, 343] width 849 height 74
click at [71, 279] on span "Secured Claims" at bounding box center [58, 277] width 60 height 11
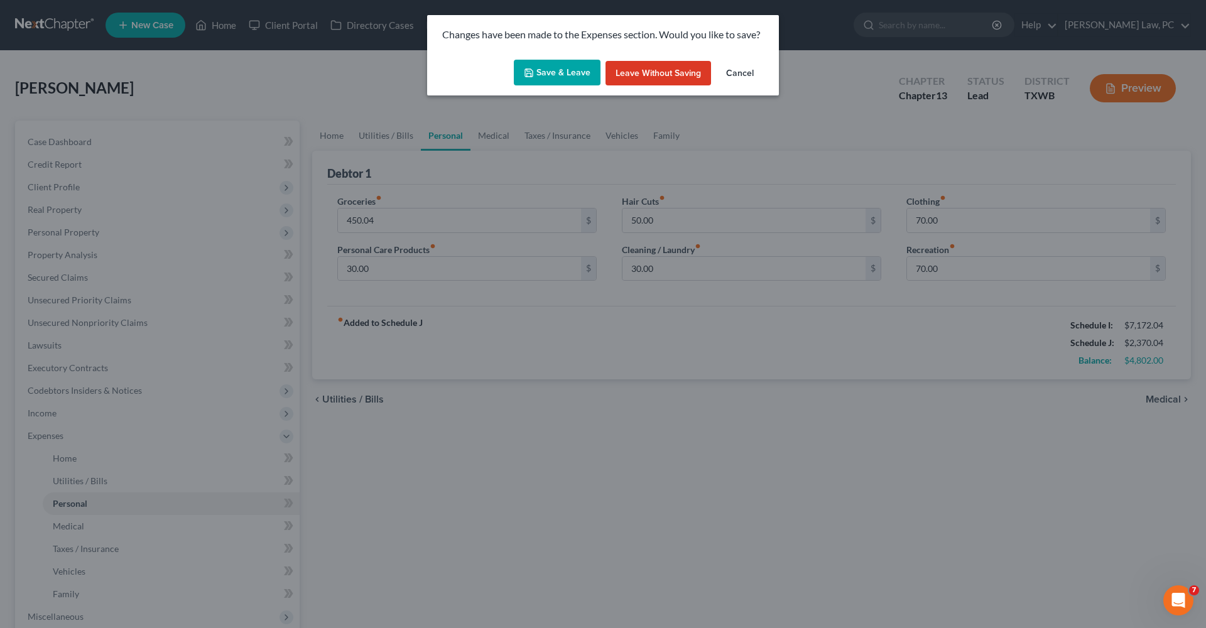
click at [534, 70] on icon "button" at bounding box center [529, 73] width 10 height 10
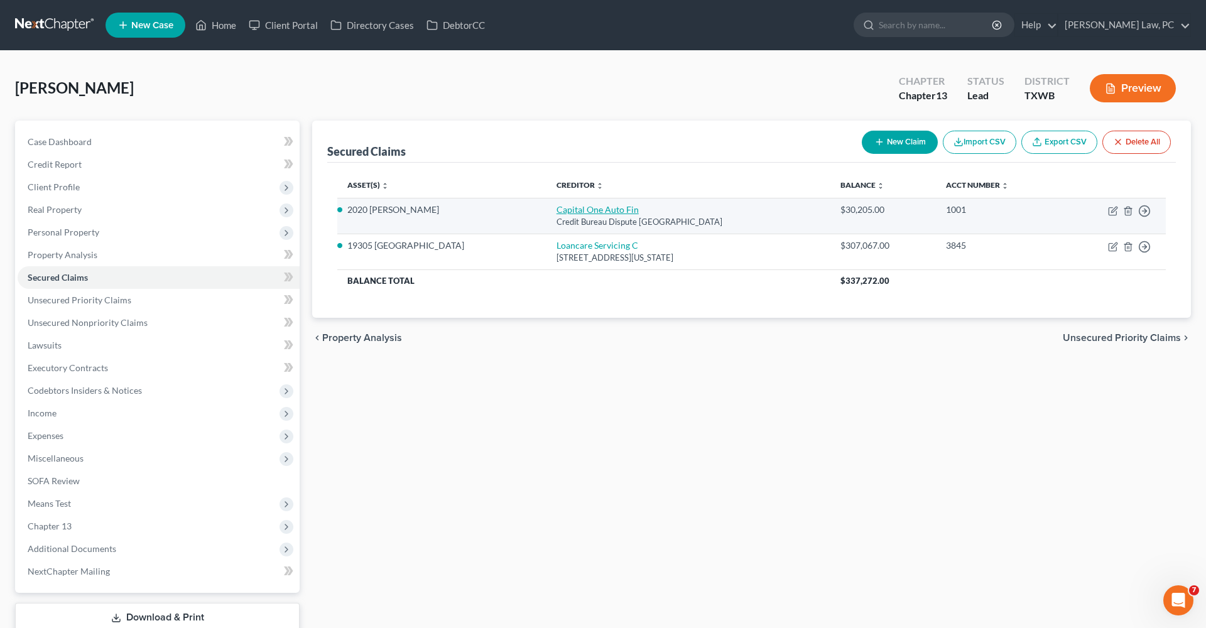
click at [559, 214] on link "Capital One Auto Fin" at bounding box center [598, 209] width 82 height 11
select select "45"
select select "2"
select select "0"
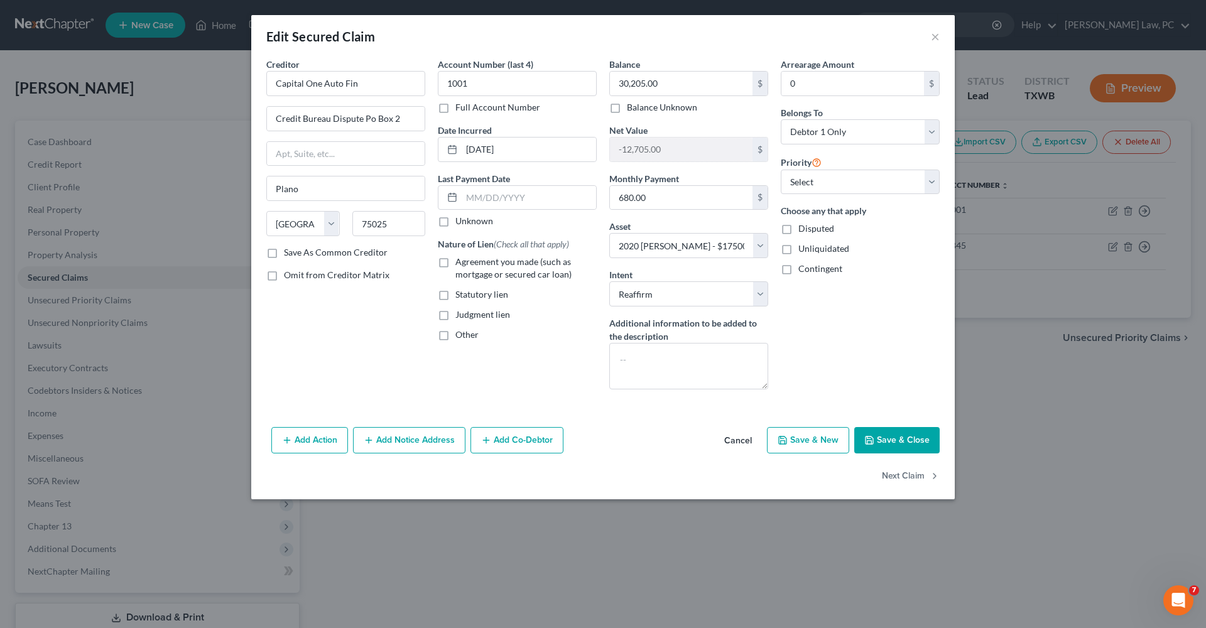
click at [456, 266] on label "Agreement you made (such as mortgage or secured car loan)" at bounding box center [526, 268] width 141 height 25
click at [461, 264] on input "Agreement you made (such as mortgage or secured car loan)" at bounding box center [465, 260] width 8 height 8
checkbox input "true"
select select "0"
click at [910, 445] on button "Save & Close" at bounding box center [897, 440] width 85 height 26
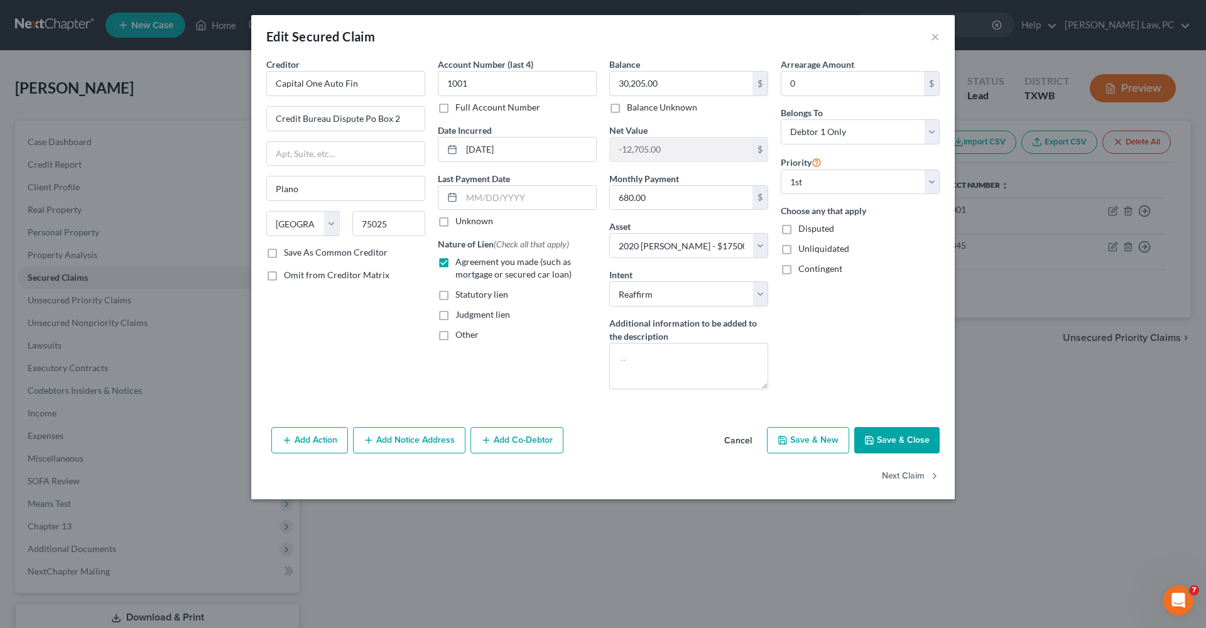
select select
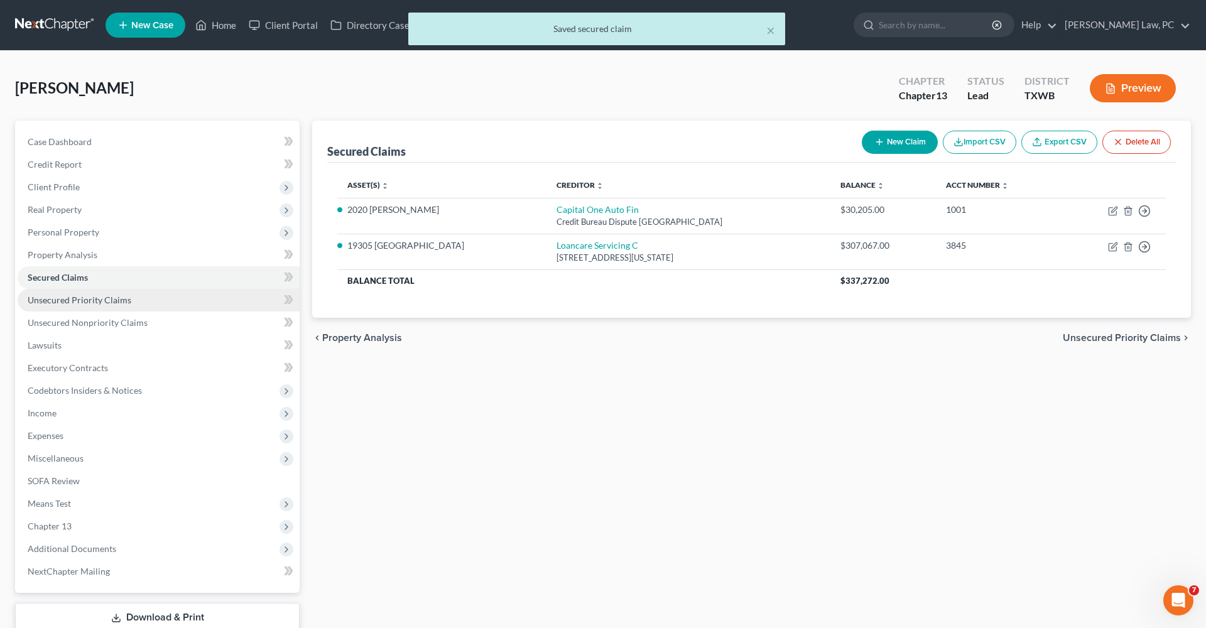
click at [89, 298] on span "Unsecured Priority Claims" at bounding box center [80, 300] width 104 height 11
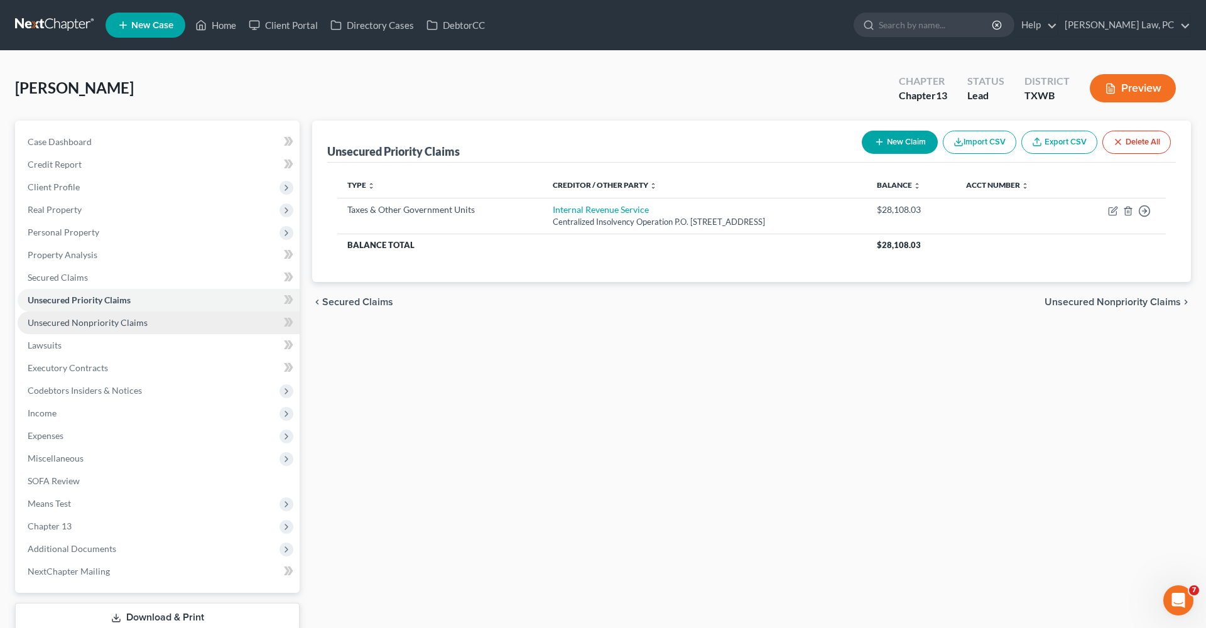
click at [98, 326] on span "Unsecured Nonpriority Claims" at bounding box center [88, 322] width 120 height 11
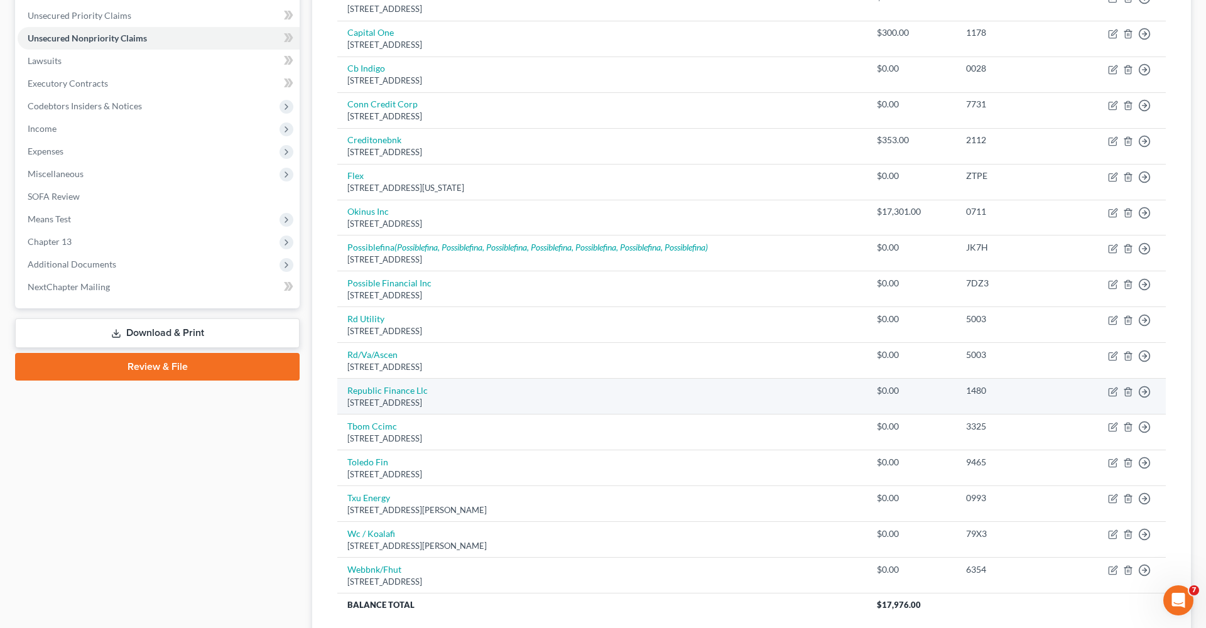
scroll to position [290, 0]
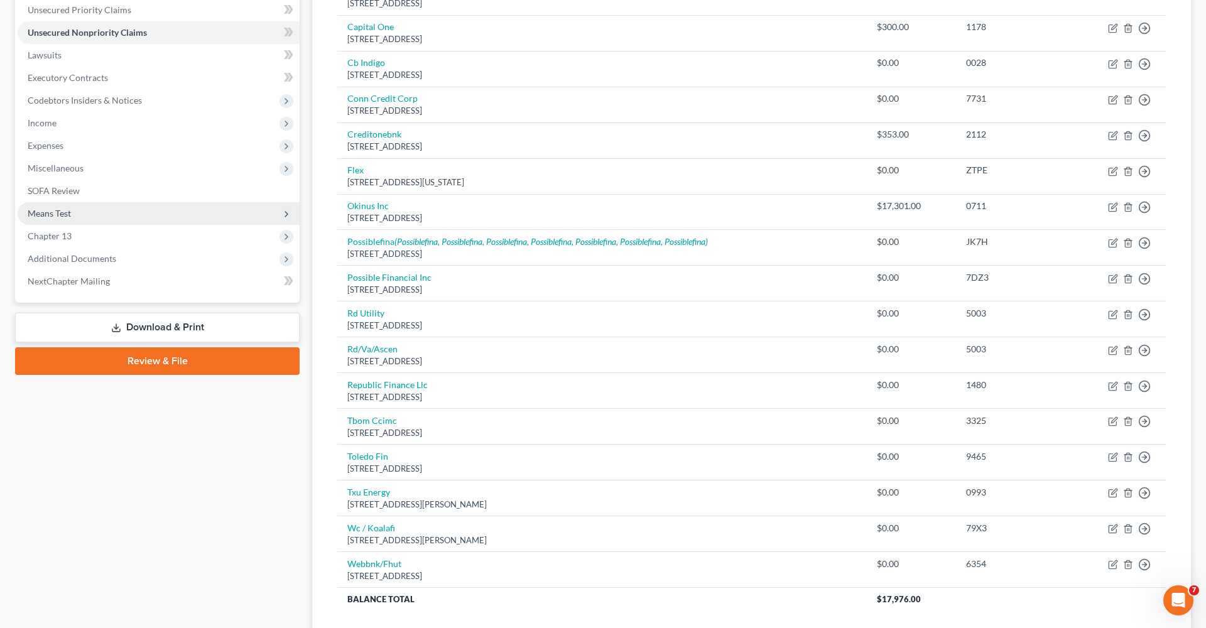
click at [52, 215] on span "Means Test" at bounding box center [49, 213] width 43 height 11
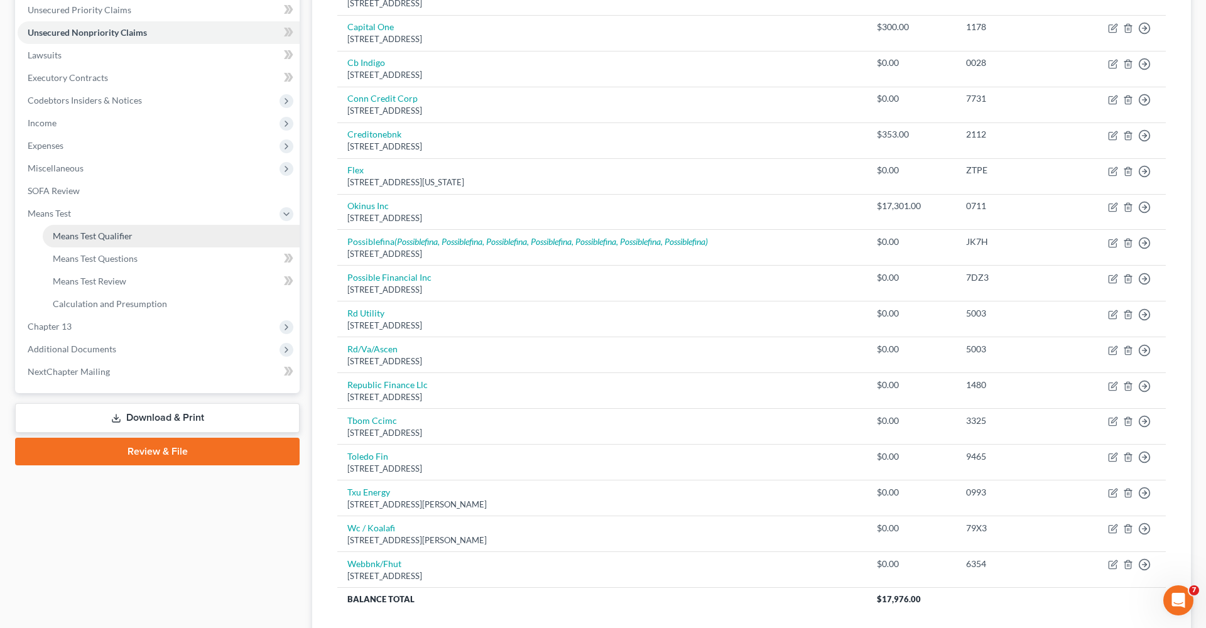
click at [77, 233] on span "Means Test Qualifier" at bounding box center [93, 236] width 80 height 11
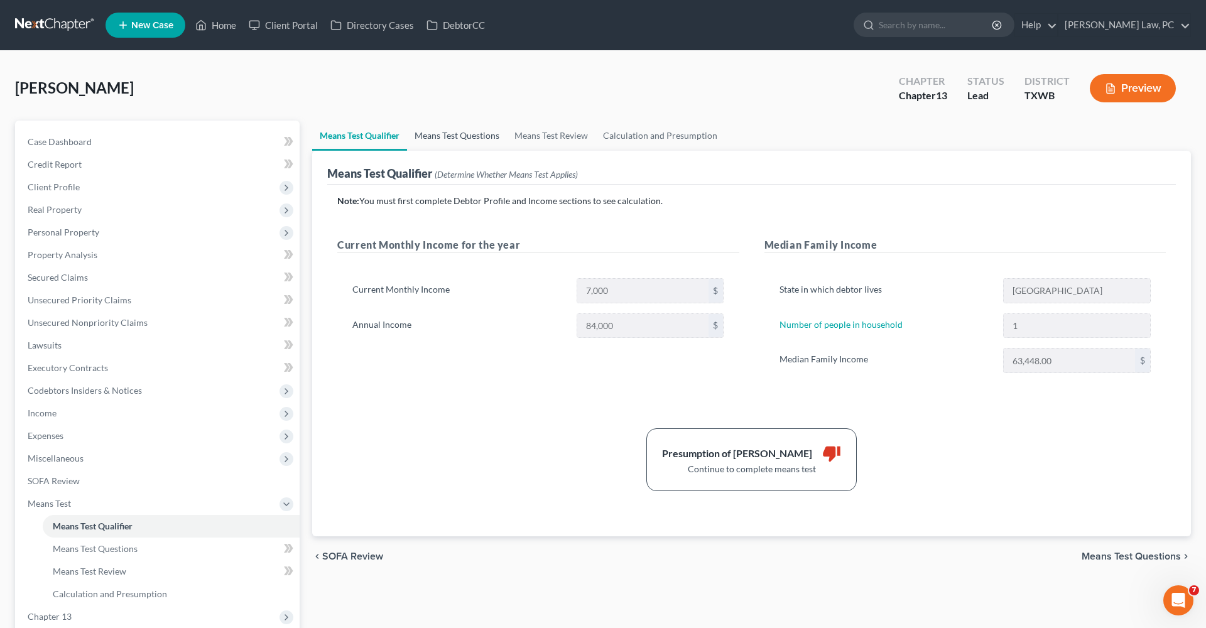
click at [442, 139] on link "Means Test Questions" at bounding box center [457, 136] width 100 height 30
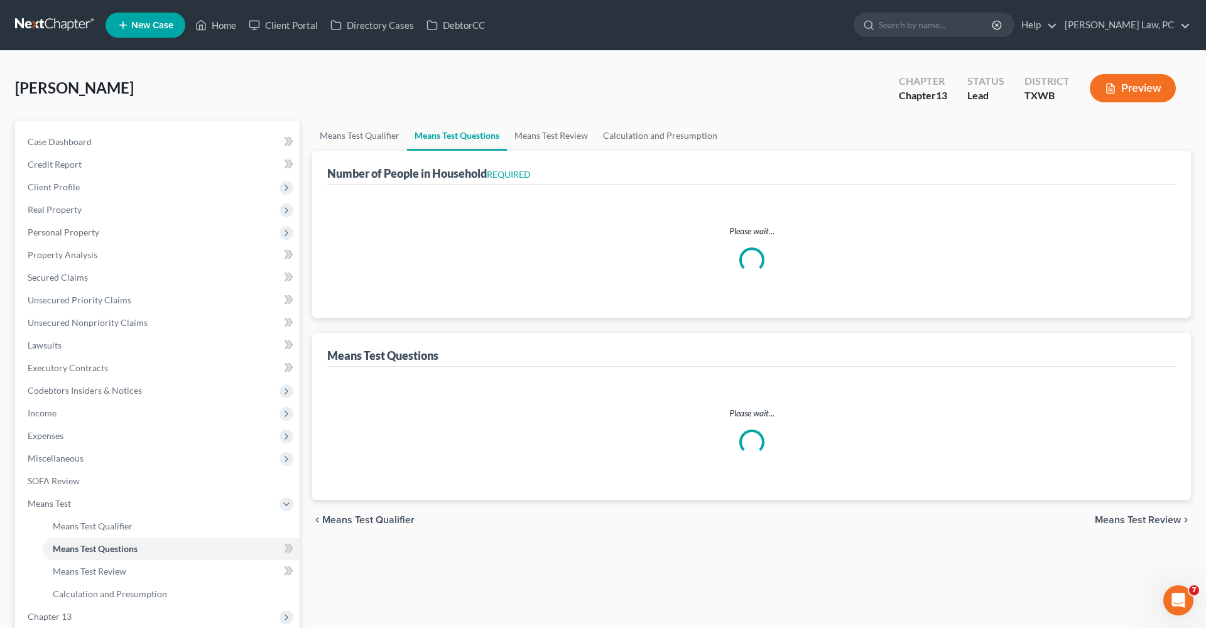
select select "0"
select select "60"
select select "1"
select select "60"
select select "1"
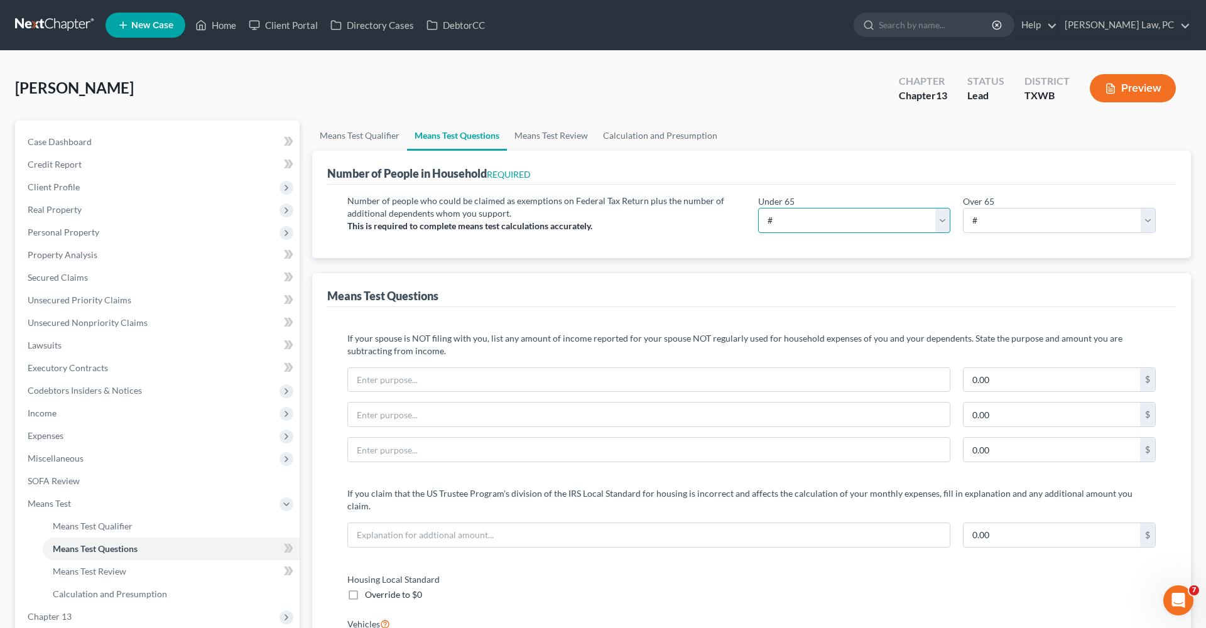
select select "1"
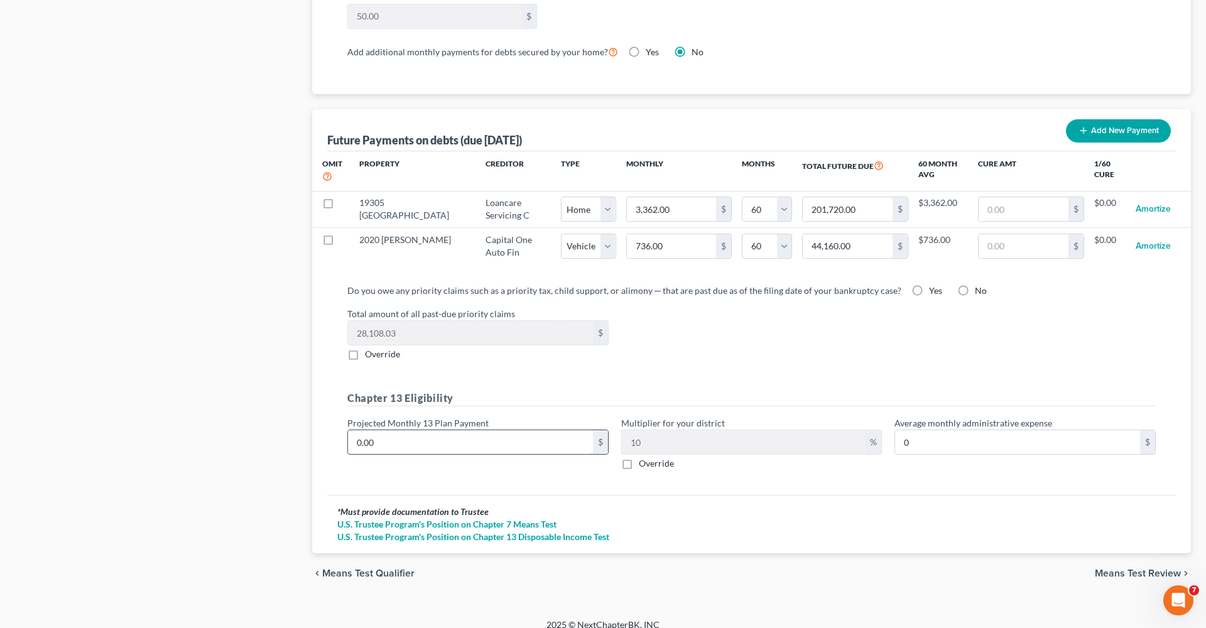
scroll to position [1154, 0]
drag, startPoint x: 379, startPoint y: 433, endPoint x: 334, endPoint y: 431, distance: 44.6
click at [334, 431] on div "Do you owe any priority claims such as a priority tax, child support, or alimon…" at bounding box center [751, 385] width 849 height 221
type input "4"
type input "0.40"
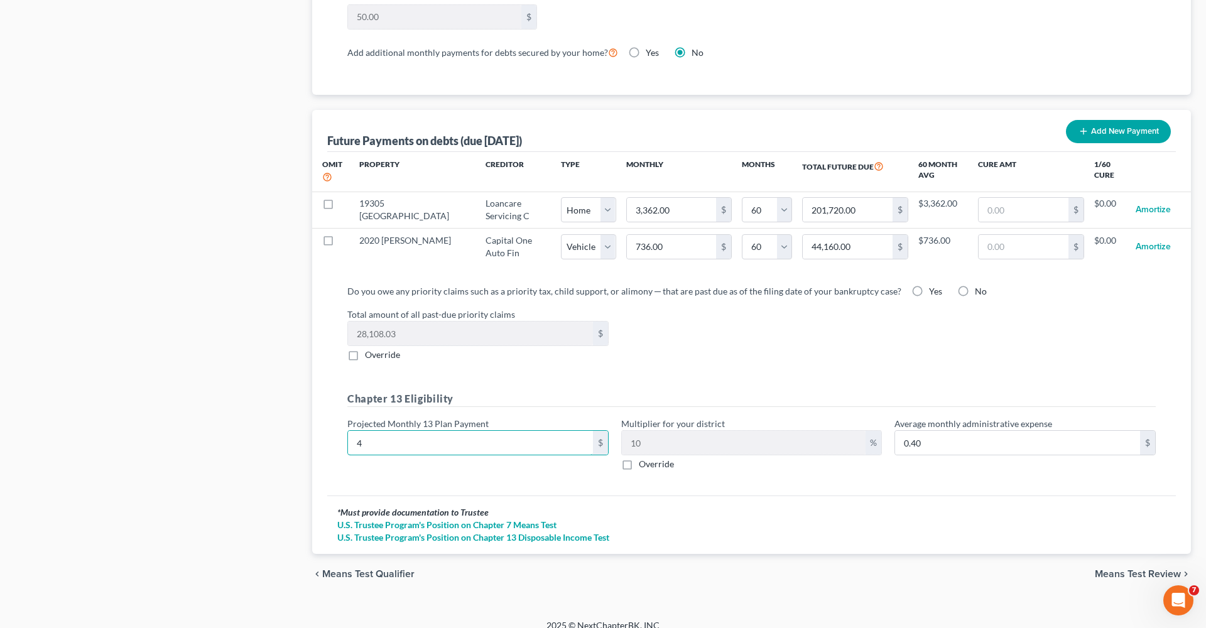
type input "48"
type input "4.80"
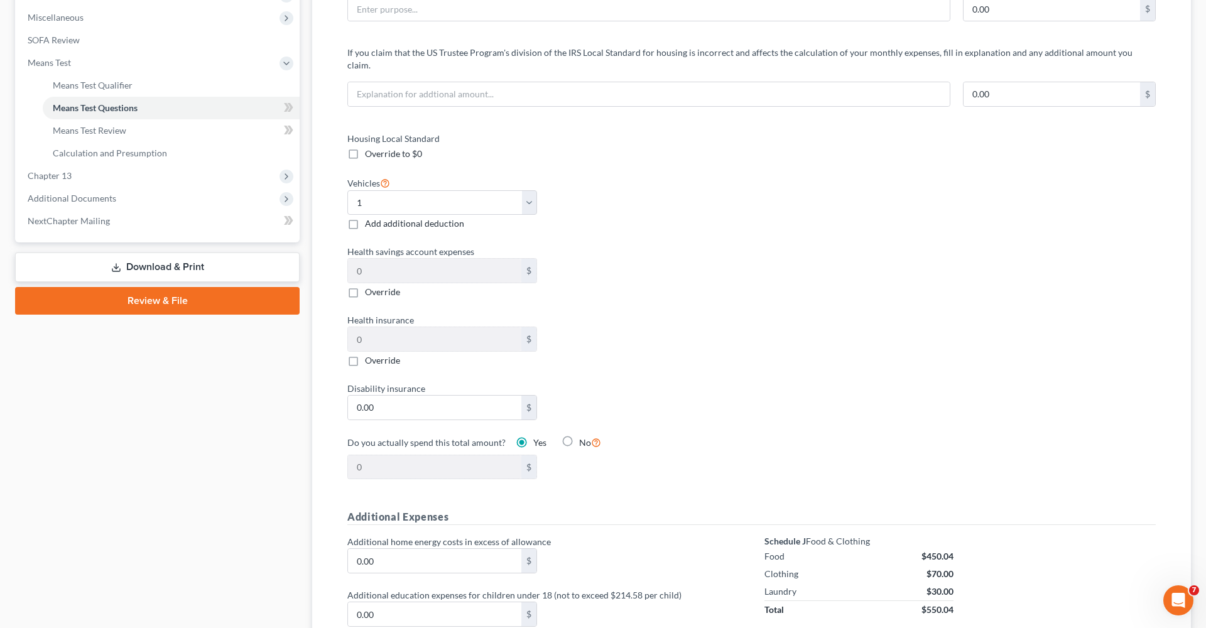
scroll to position [398, 0]
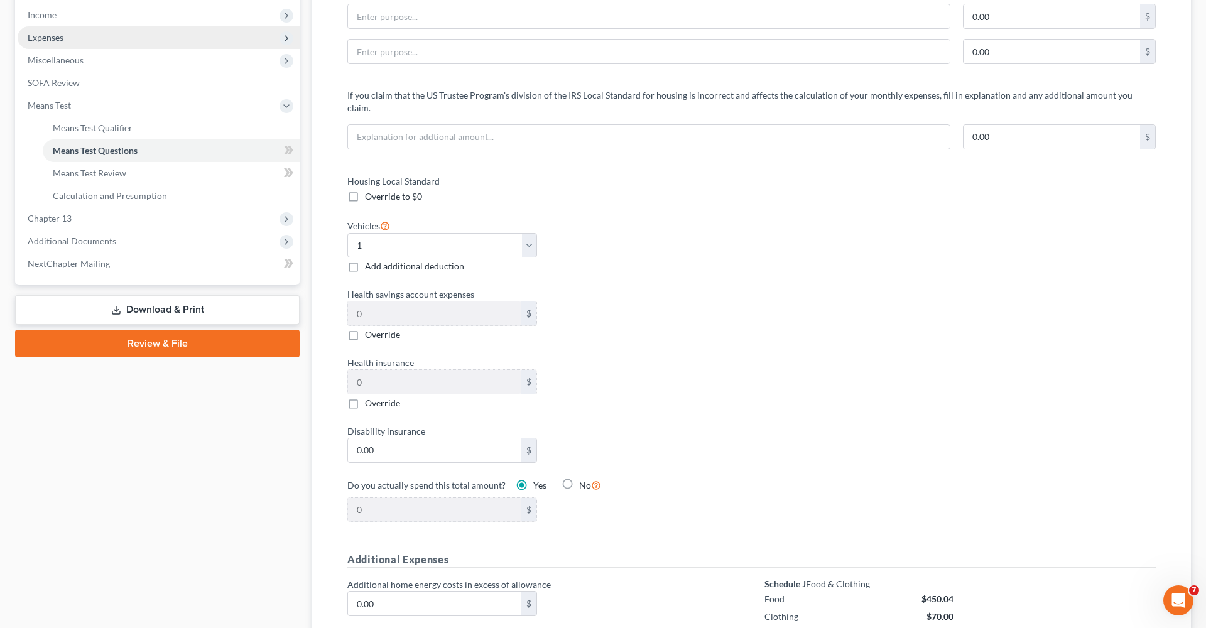
click at [48, 35] on span "Expenses" at bounding box center [46, 37] width 36 height 11
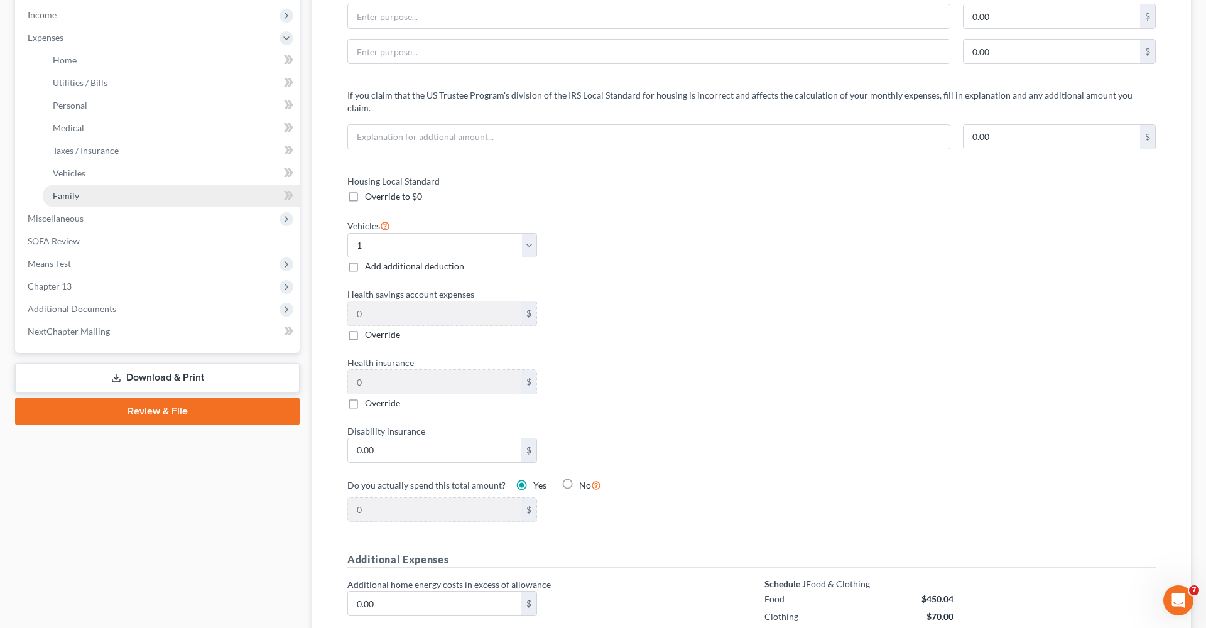
click at [78, 195] on span "Family" at bounding box center [66, 195] width 26 height 11
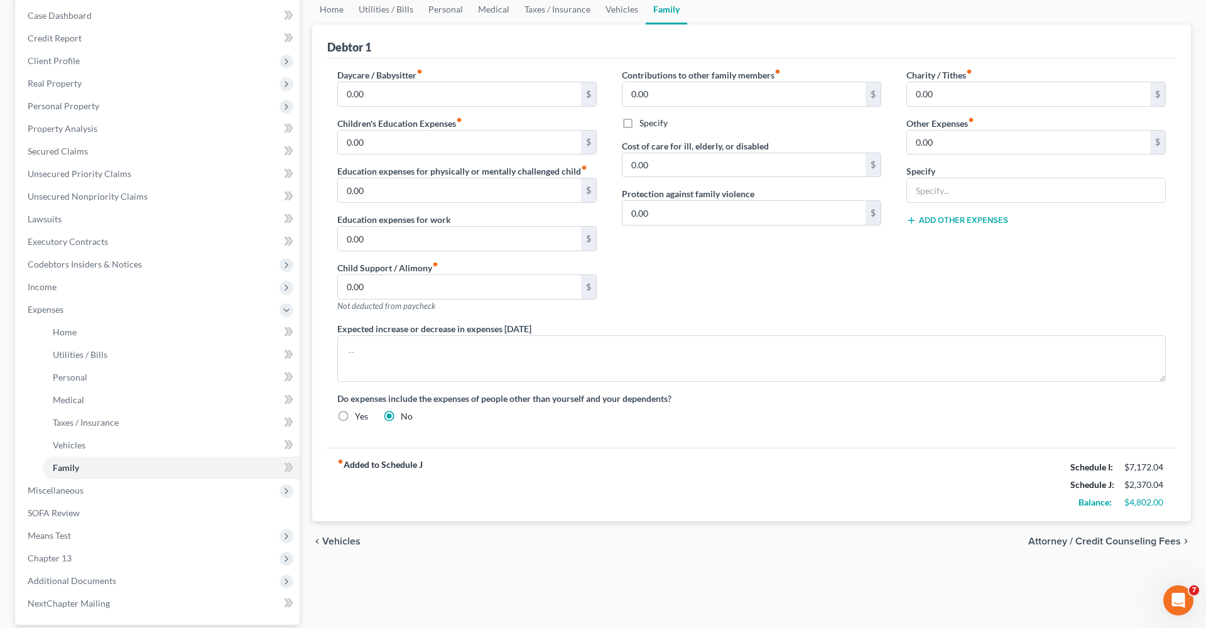
scroll to position [143, 0]
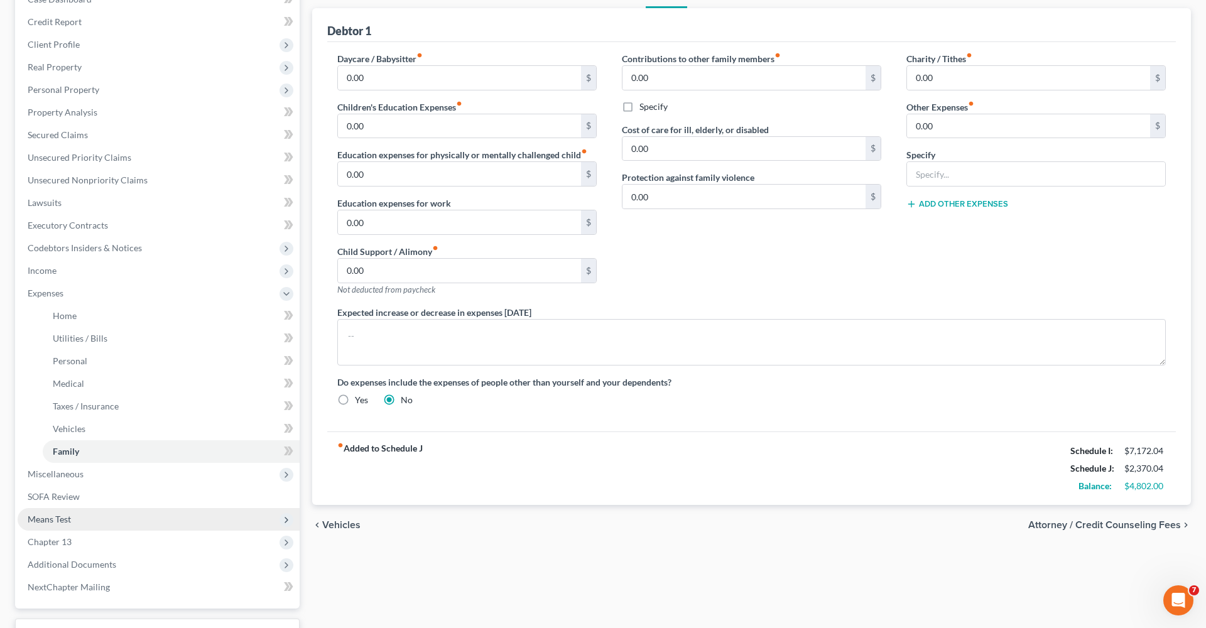
click at [38, 518] on span "Means Test" at bounding box center [49, 519] width 43 height 11
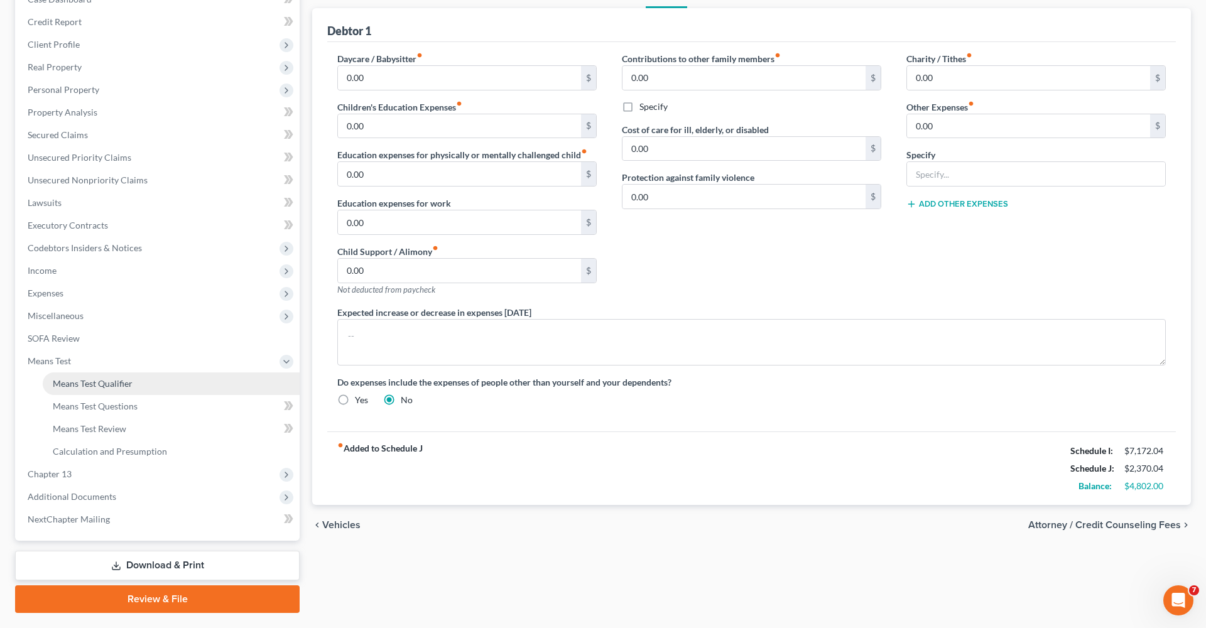
click at [126, 382] on span "Means Test Qualifier" at bounding box center [93, 383] width 80 height 11
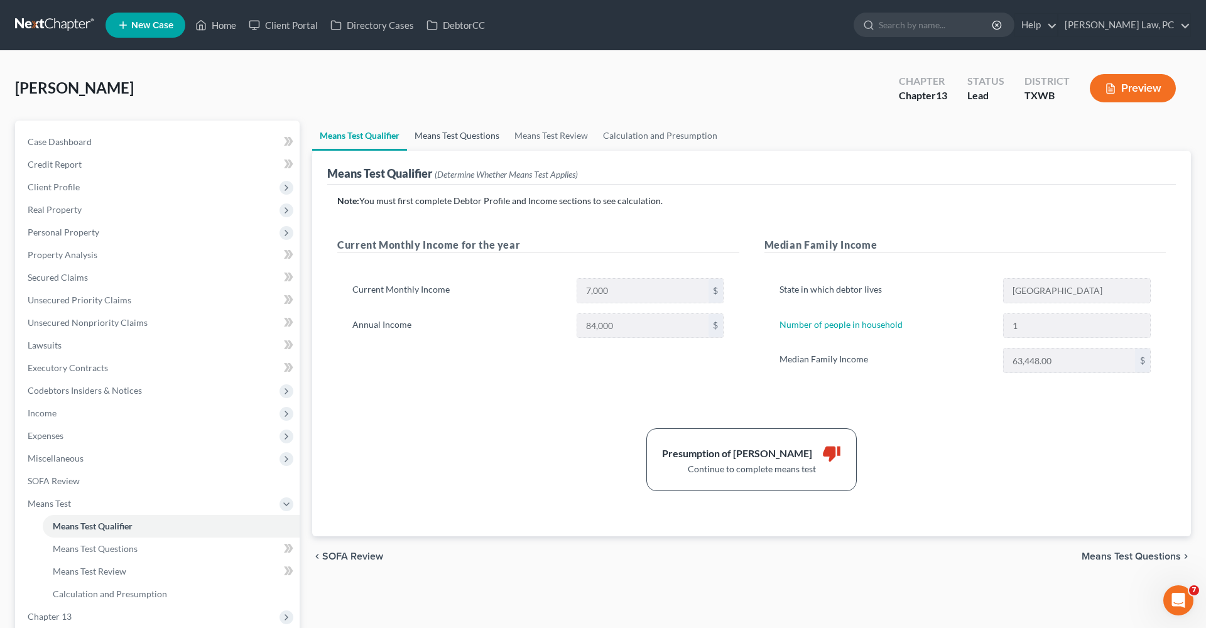
click at [468, 133] on link "Means Test Questions" at bounding box center [457, 136] width 100 height 30
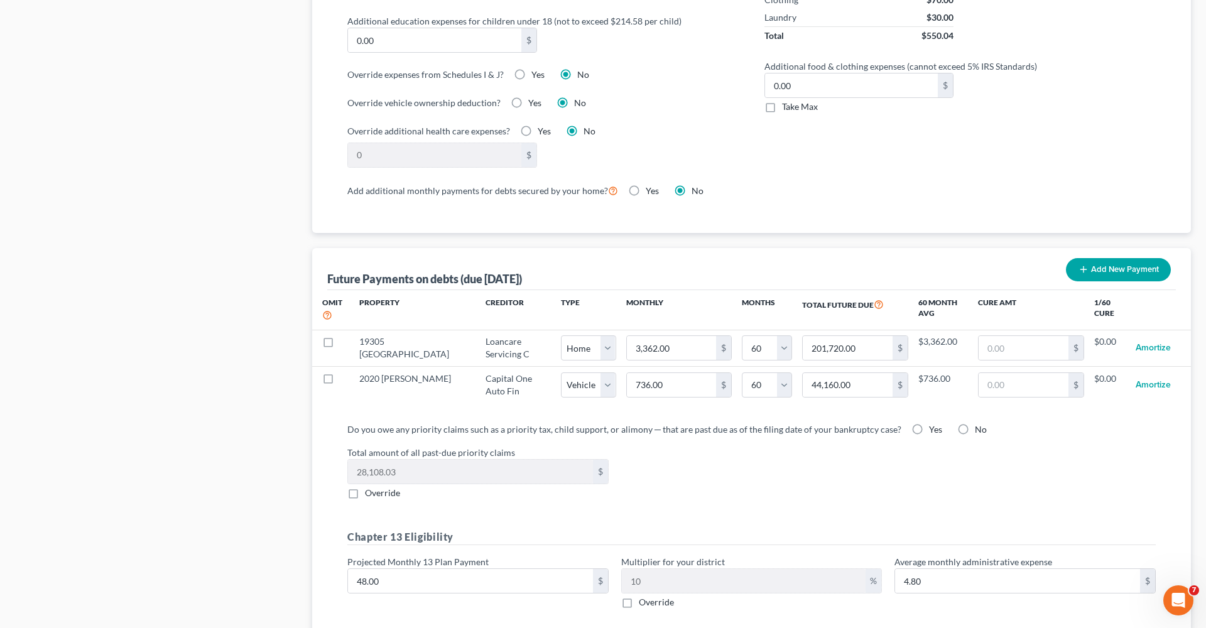
scroll to position [1046, 0]
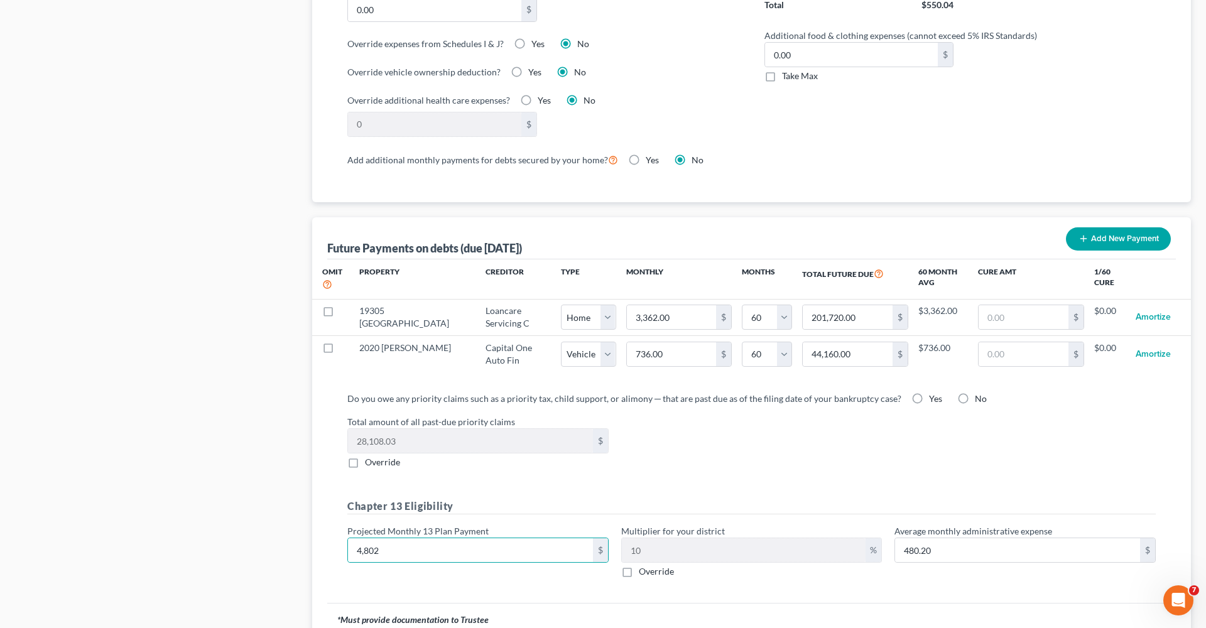
click at [525, 478] on div "Do you owe any priority claims such as a priority tax, child support, or alimon…" at bounding box center [751, 490] width 829 height 196
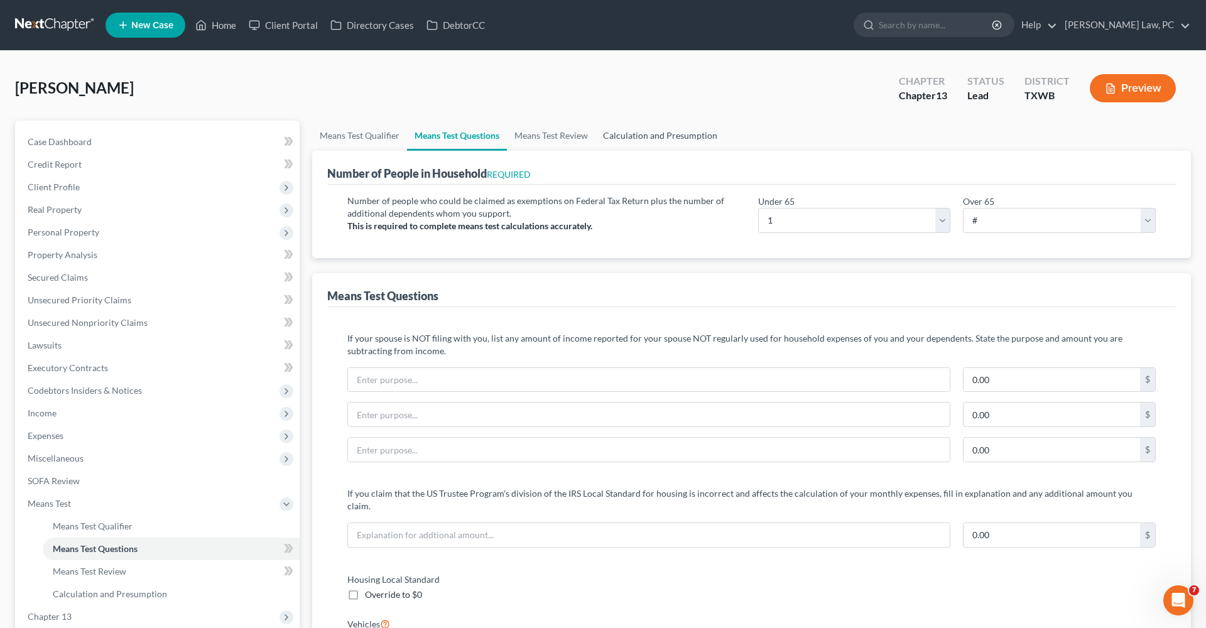
scroll to position [0, 0]
click at [555, 134] on link "Means Test Review" at bounding box center [551, 136] width 89 height 30
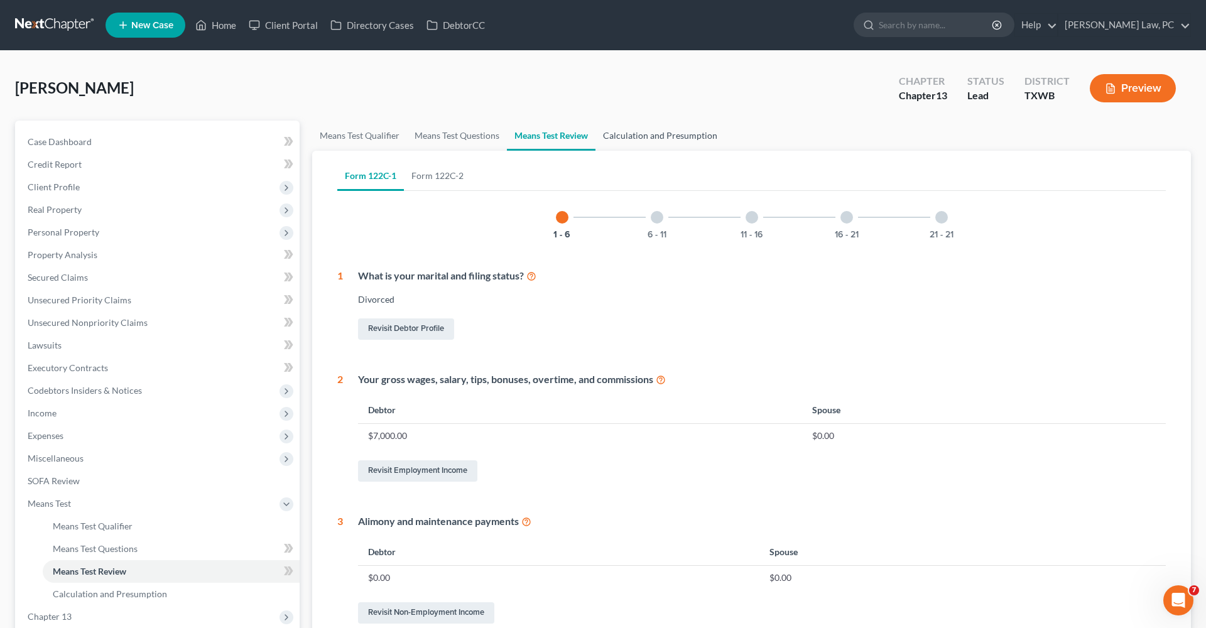
click at [640, 131] on link "Calculation and Presumption" at bounding box center [660, 136] width 129 height 30
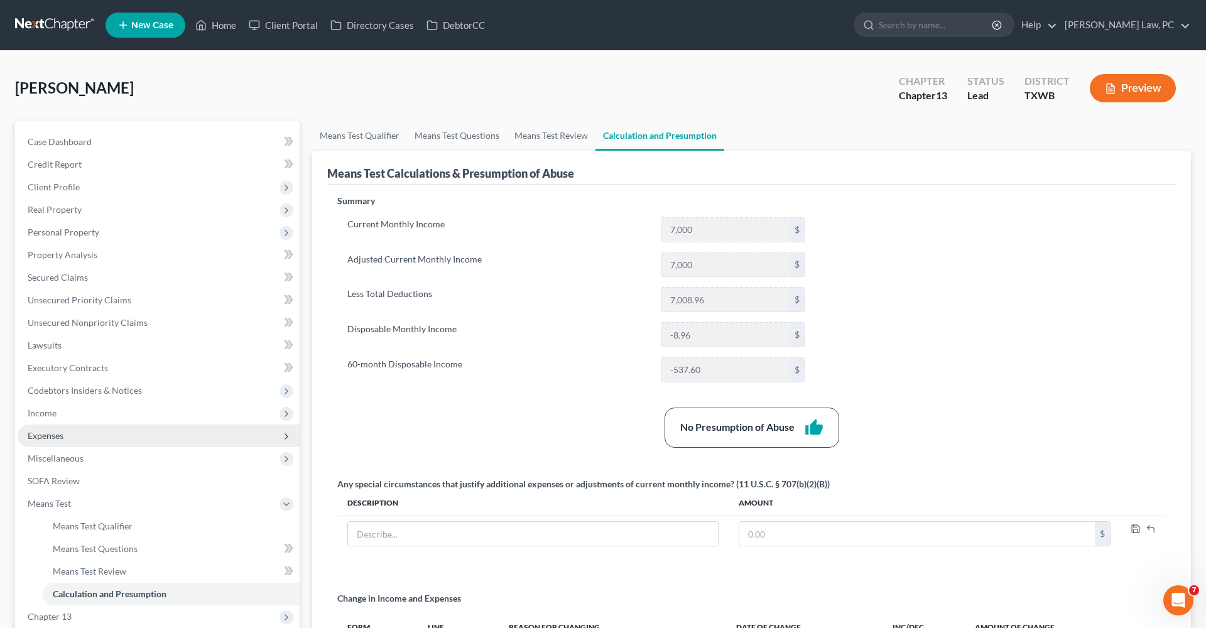
click at [38, 432] on span "Expenses" at bounding box center [46, 435] width 36 height 11
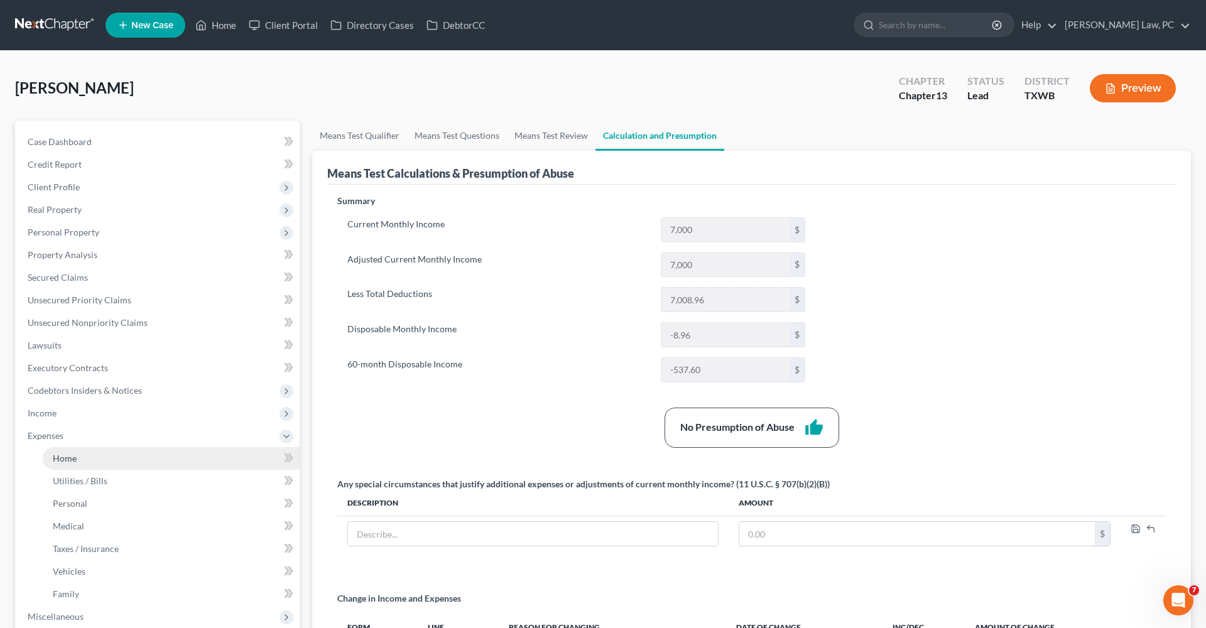
click at [52, 462] on link "Home" at bounding box center [171, 458] width 257 height 23
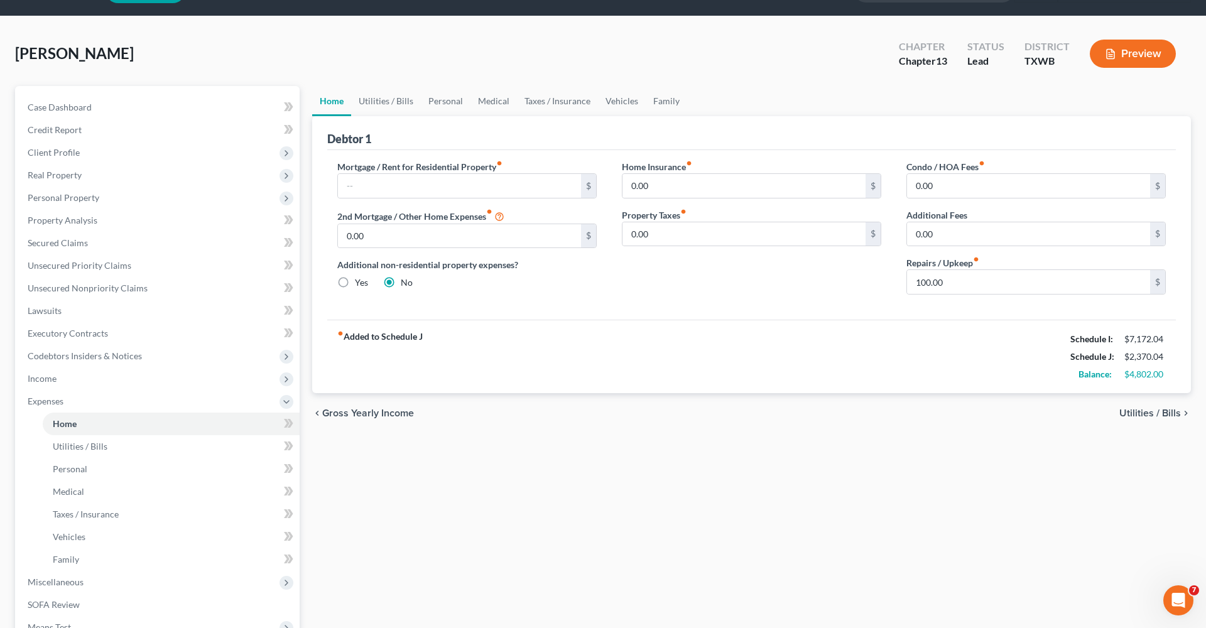
scroll to position [36, 0]
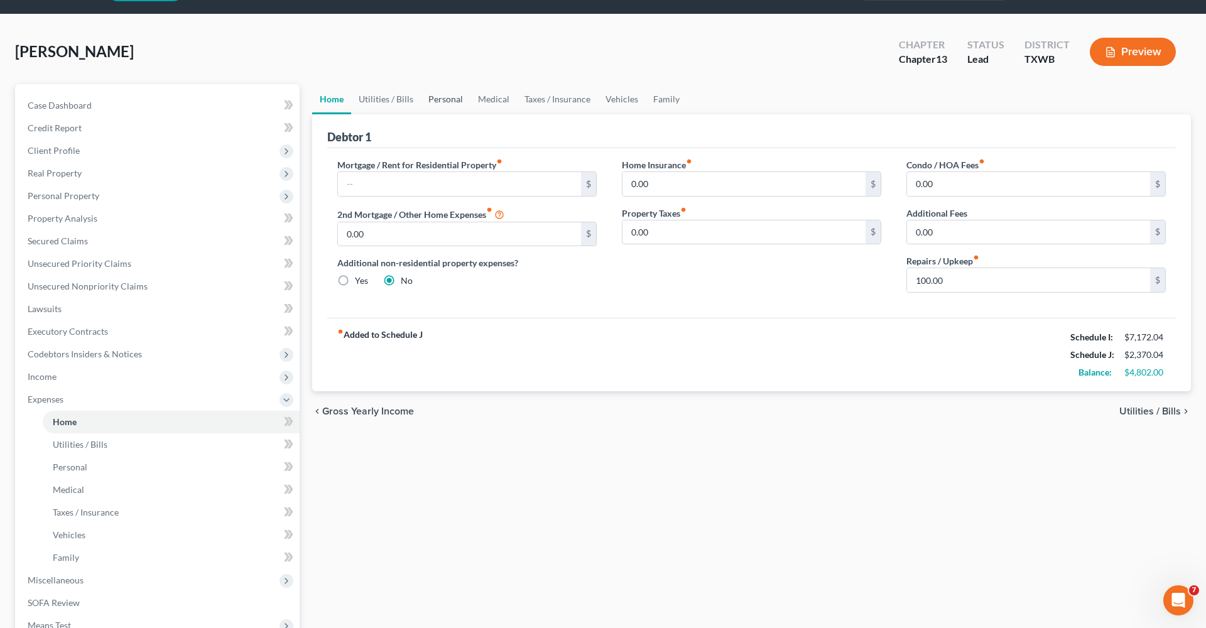
click at [440, 104] on link "Personal" at bounding box center [446, 99] width 50 height 30
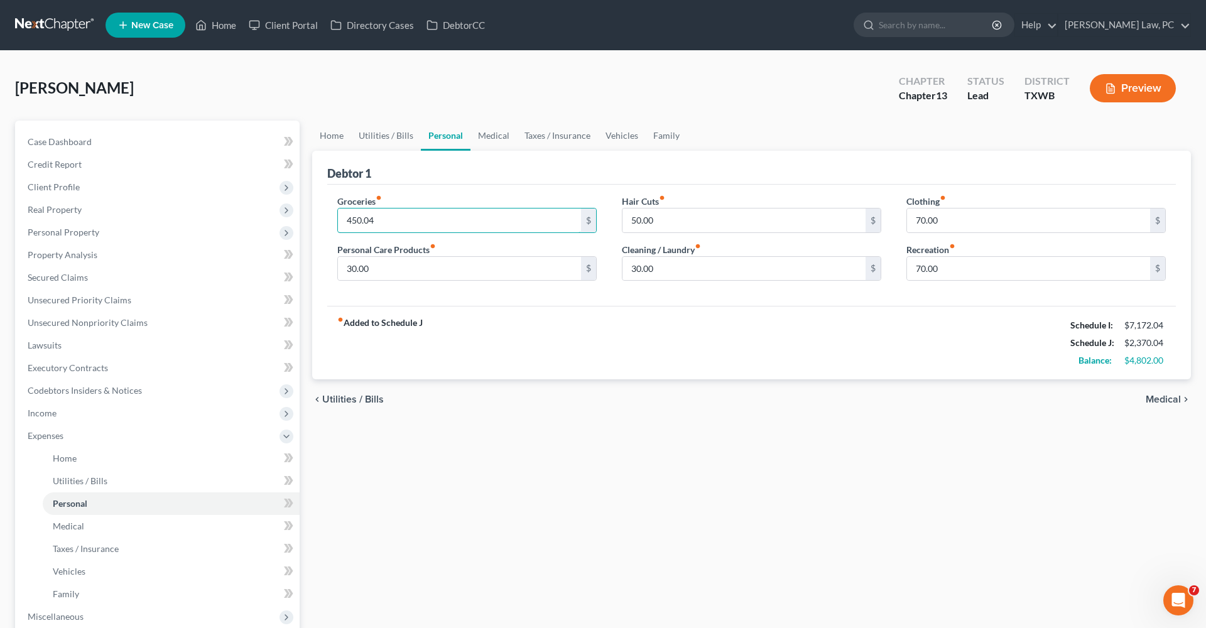
drag, startPoint x: 380, startPoint y: 221, endPoint x: 336, endPoint y: 221, distance: 44.6
click at [336, 221] on div "Groceries fiber_manual_record 450.04 $ Personal Care Products fiber_manual_reco…" at bounding box center [467, 243] width 285 height 97
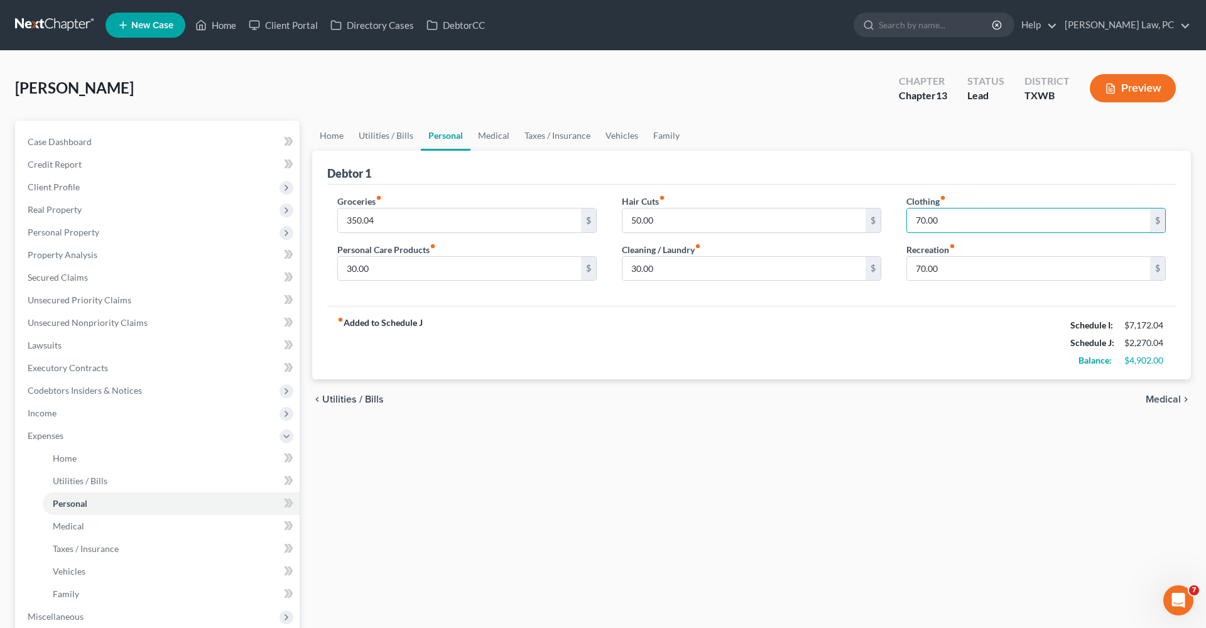
drag, startPoint x: 939, startPoint y: 219, endPoint x: 902, endPoint y: 216, distance: 37.2
click at [902, 217] on div "Clothing fiber_manual_record 70.00 $ Recreation fiber_manual_record 70.00 $" at bounding box center [1036, 243] width 285 height 97
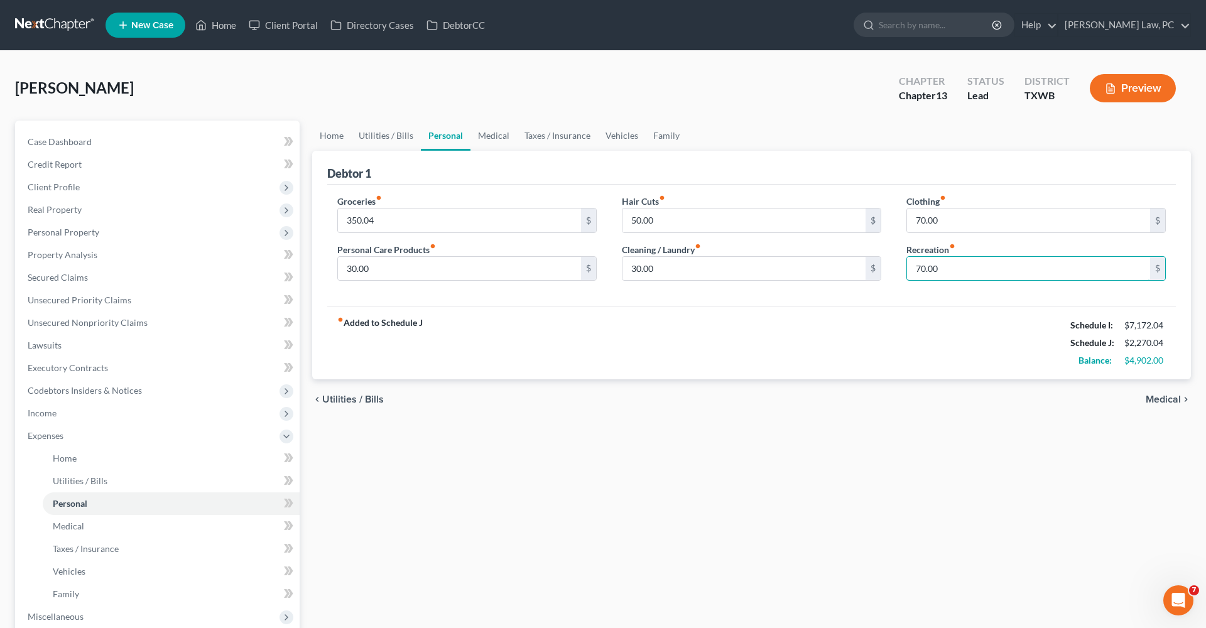
drag, startPoint x: 939, startPoint y: 269, endPoint x: 905, endPoint y: 270, distance: 33.9
click at [905, 270] on div "Clothing fiber_manual_record 70.00 $ Recreation fiber_manual_record 70.00 $" at bounding box center [1036, 243] width 285 height 97
drag, startPoint x: 669, startPoint y: 268, endPoint x: 604, endPoint y: 266, distance: 64.7
click at [604, 266] on div "Groceries fiber_manual_record 350.04 $ Personal Care Products fiber_manual_reco…" at bounding box center [752, 243] width 854 height 97
drag, startPoint x: 377, startPoint y: 273, endPoint x: 327, endPoint y: 273, distance: 50.3
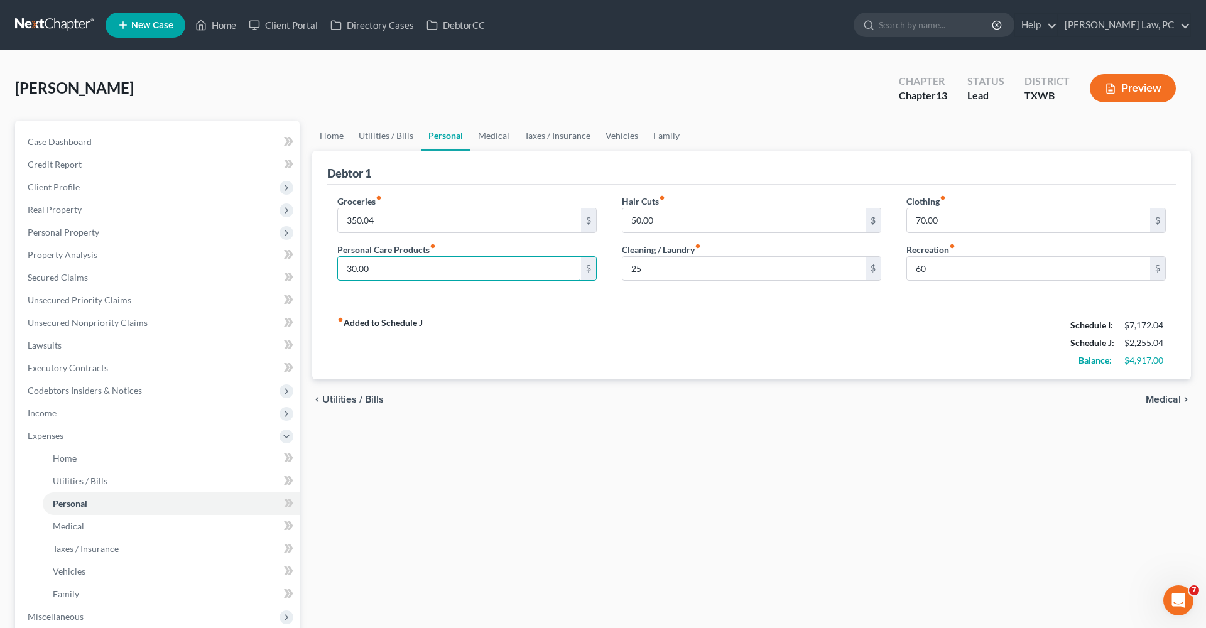
click at [327, 273] on div "Groceries fiber_manual_record 350.04 $ Personal Care Products fiber_manual_reco…" at bounding box center [467, 243] width 285 height 97
click at [679, 350] on div "fiber_manual_record Added to Schedule J Schedule I: $7,172.04 Schedule J: $2,25…" at bounding box center [751, 343] width 849 height 74
click at [492, 142] on link "Medical" at bounding box center [494, 136] width 46 height 30
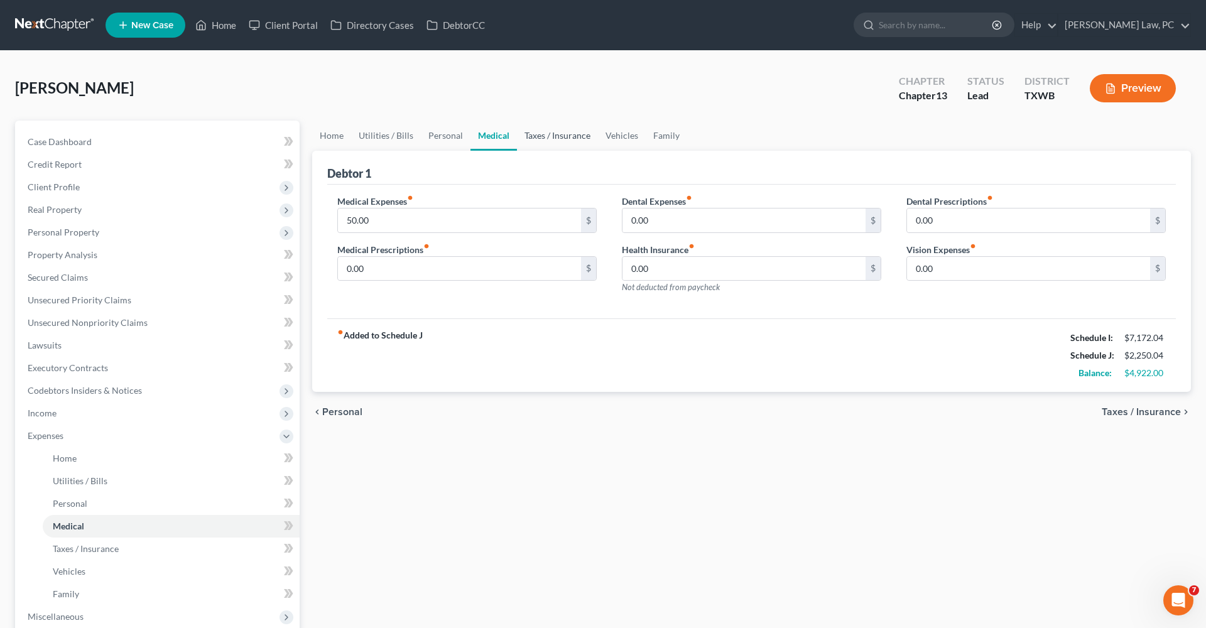
click at [569, 133] on link "Taxes / Insurance" at bounding box center [557, 136] width 81 height 30
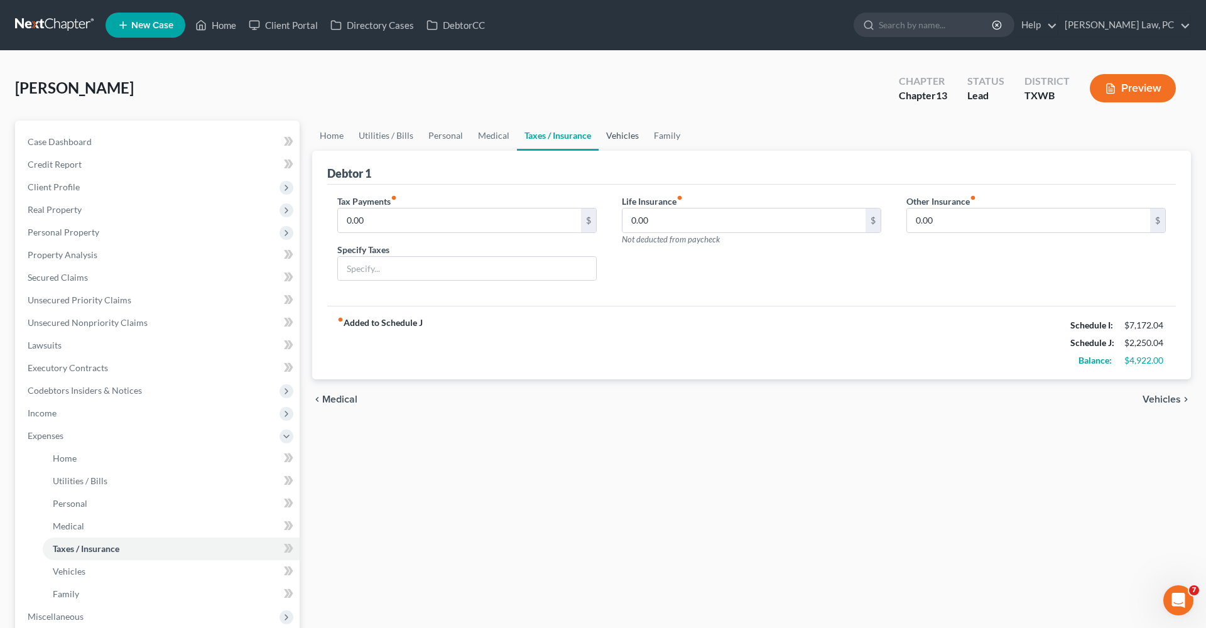
click at [636, 139] on link "Vehicles" at bounding box center [623, 136] width 48 height 30
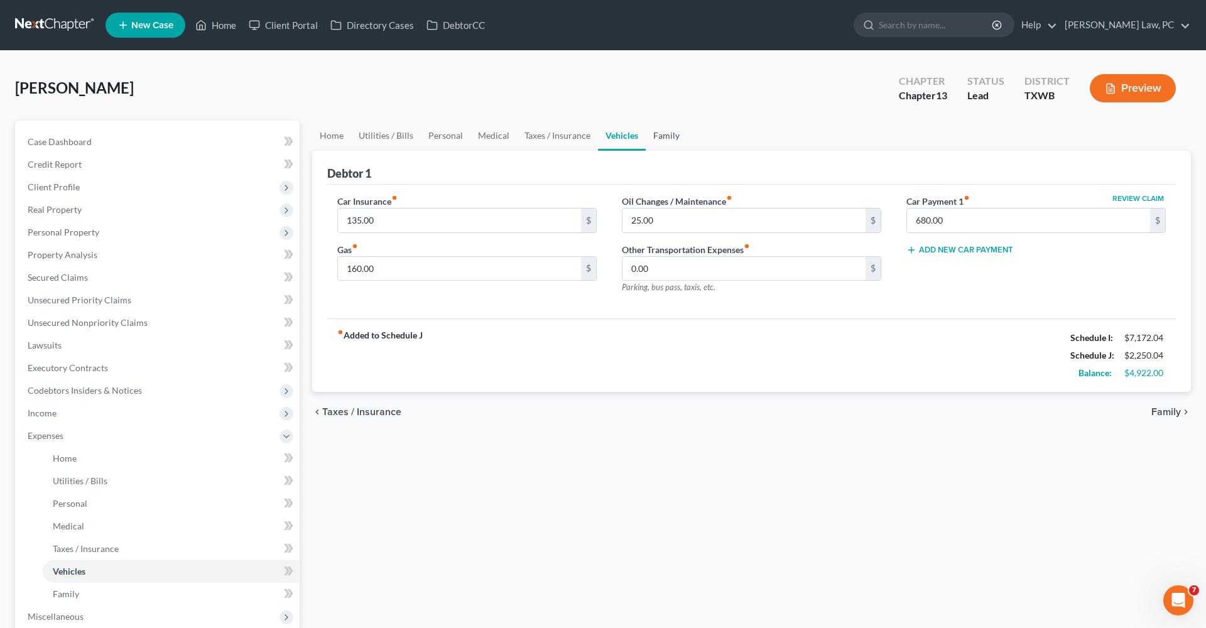
click at [668, 139] on link "Family" at bounding box center [666, 136] width 41 height 30
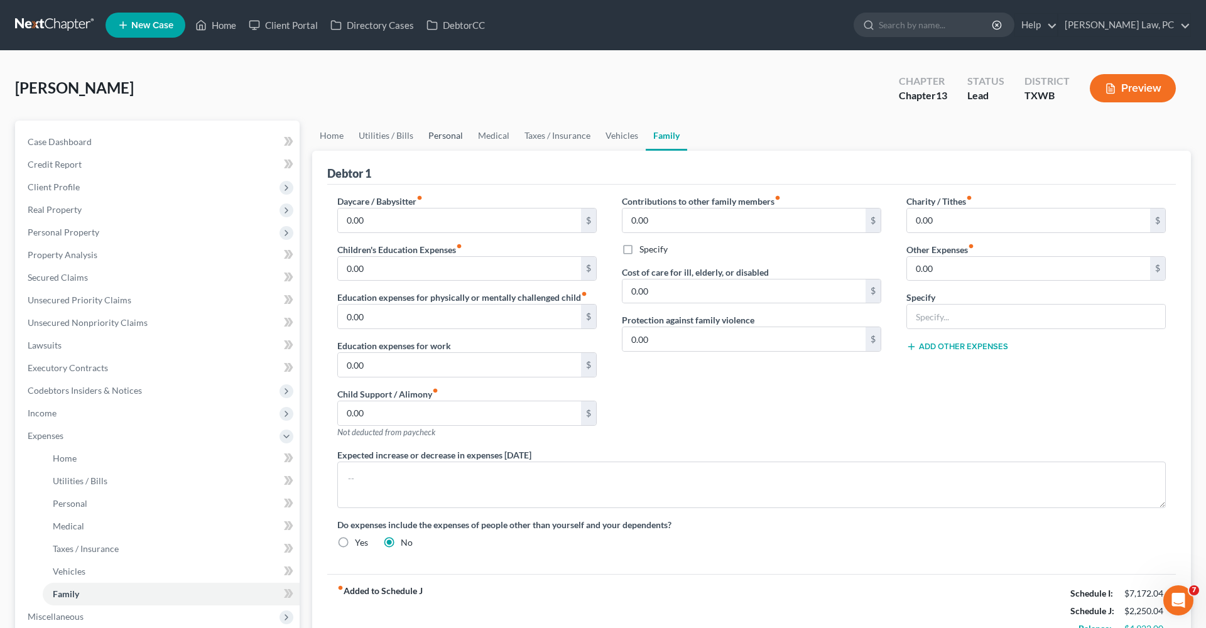
click at [442, 134] on link "Personal" at bounding box center [446, 136] width 50 height 30
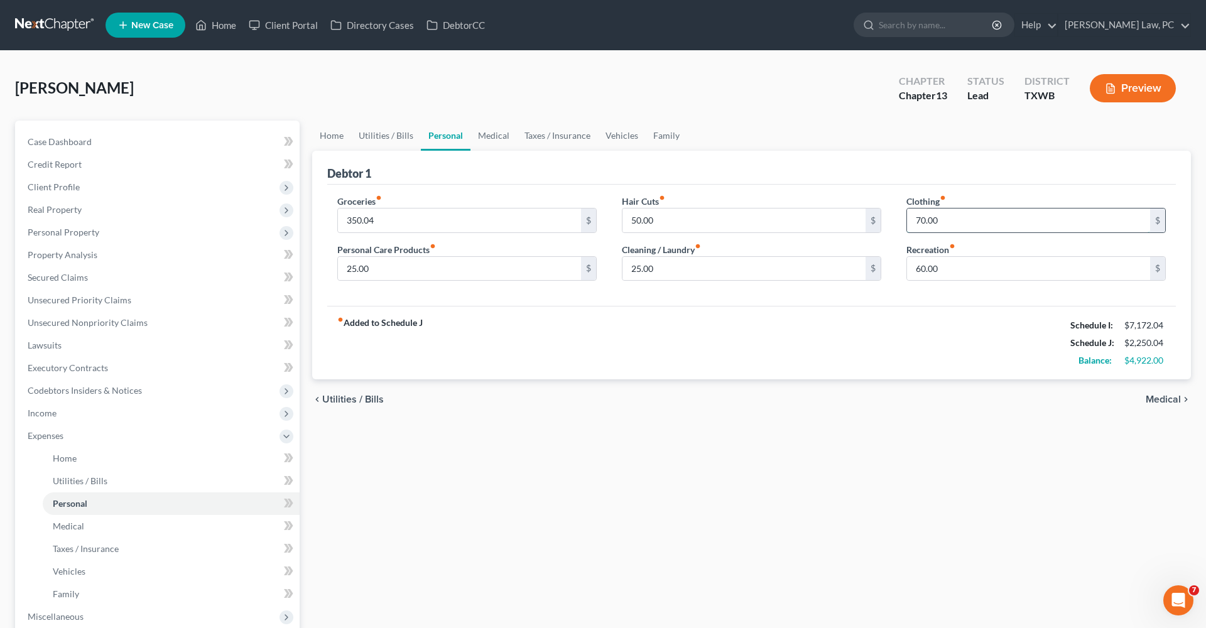
drag, startPoint x: 944, startPoint y: 226, endPoint x: 912, endPoint y: 225, distance: 32.7
click at [912, 225] on input "70.00" at bounding box center [1028, 221] width 243 height 24
click at [951, 325] on div "fiber_manual_record Added to Schedule J Schedule I: $7,172.04 Schedule J: $2,24…" at bounding box center [751, 343] width 849 height 74
drag, startPoint x: 397, startPoint y: 217, endPoint x: 333, endPoint y: 217, distance: 64.1
click at [333, 217] on div "Groceries fiber_manual_record 350.04 $ Personal Care Products fiber_manual_reco…" at bounding box center [467, 243] width 285 height 97
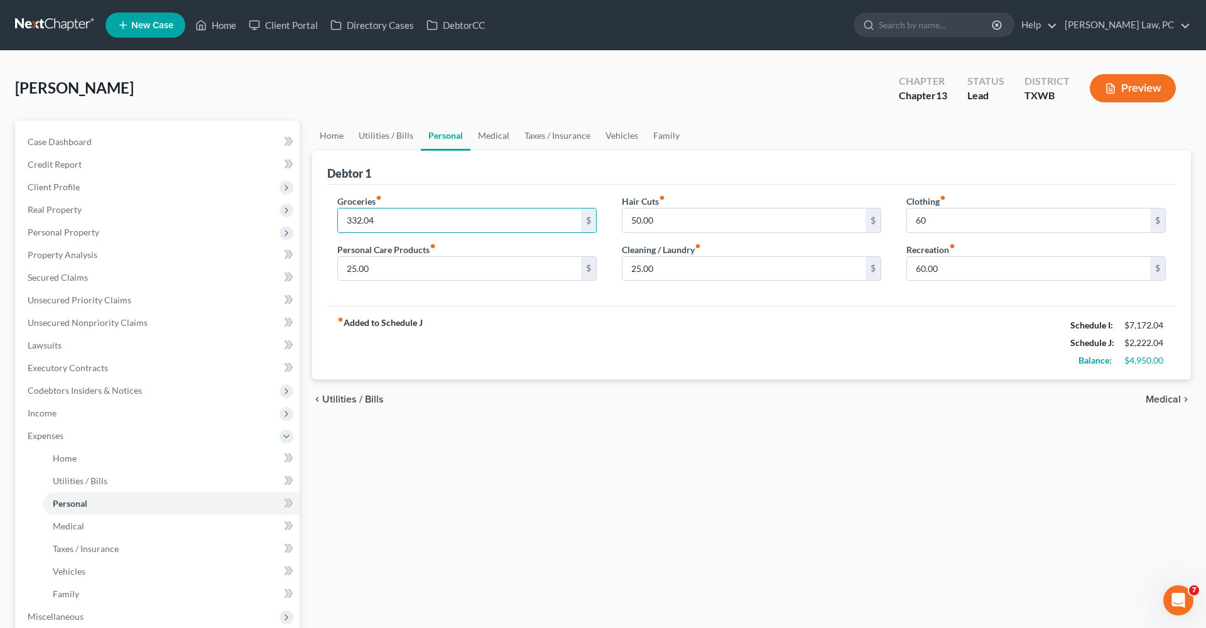
click at [574, 344] on div "fiber_manual_record Added to Schedule J Schedule I: $7,172.04 Schedule J: $2,22…" at bounding box center [751, 343] width 849 height 74
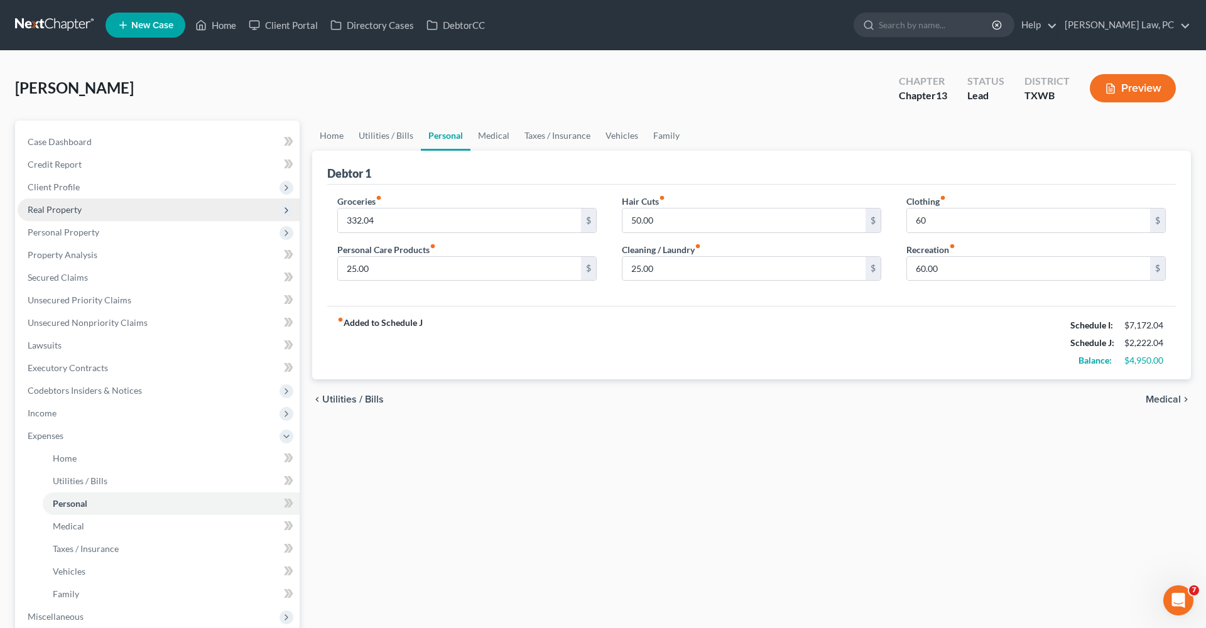
click at [53, 209] on span "Real Property" at bounding box center [55, 209] width 54 height 11
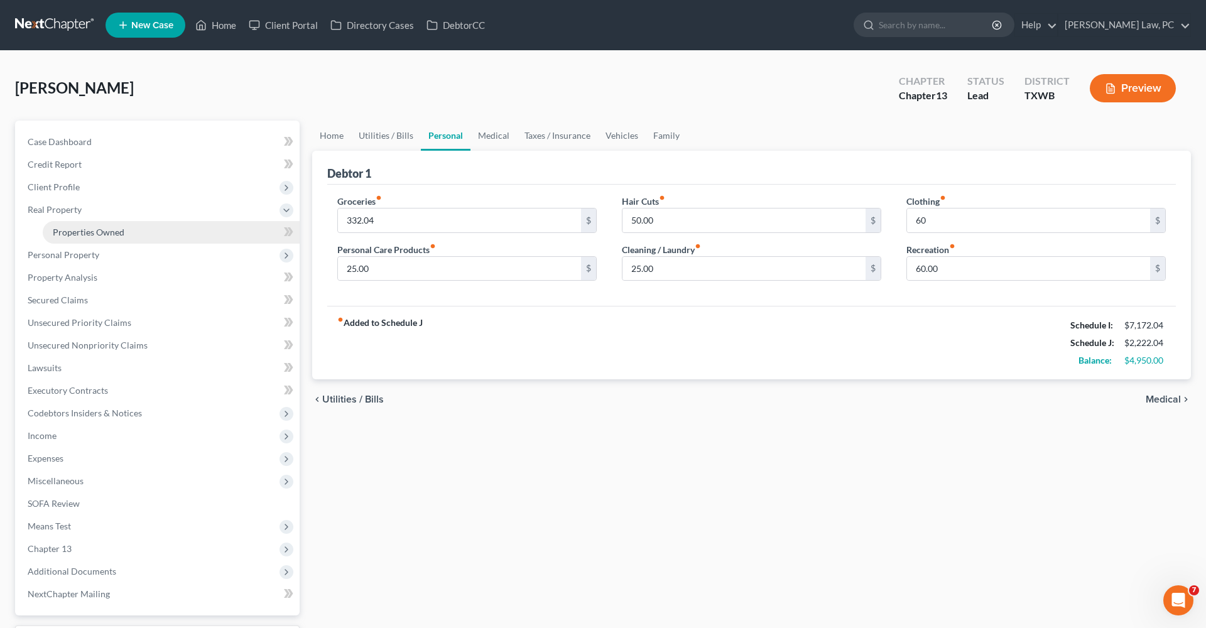
click at [128, 234] on link "Properties Owned" at bounding box center [171, 232] width 257 height 23
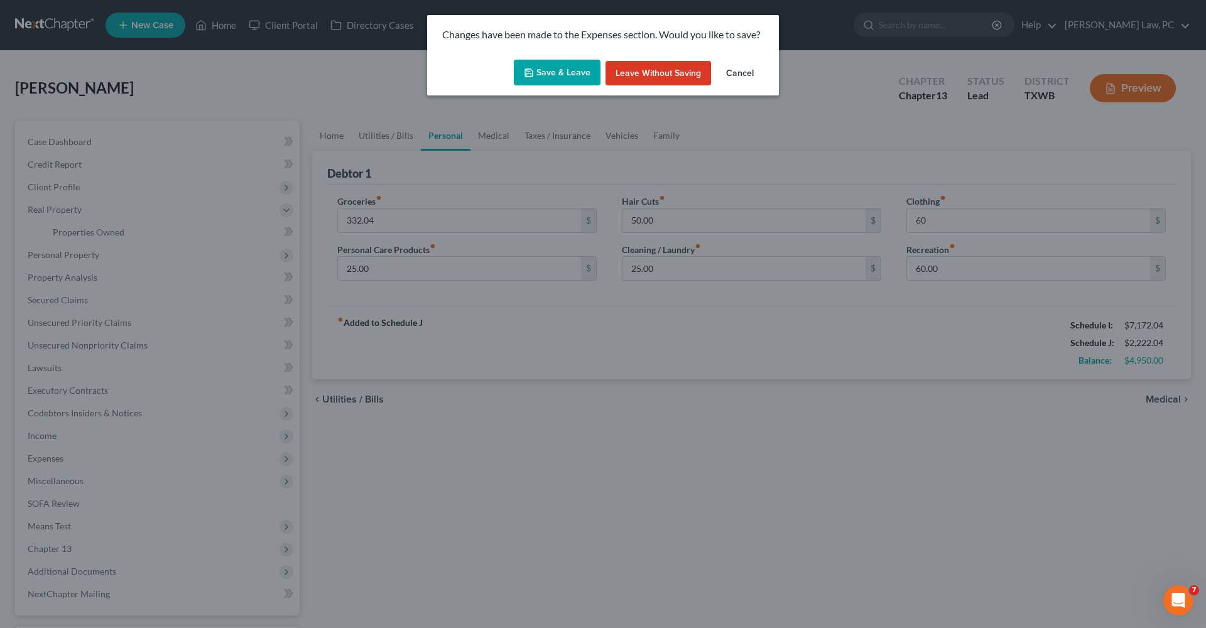
click at [573, 65] on button "Save & Leave" at bounding box center [557, 73] width 87 height 26
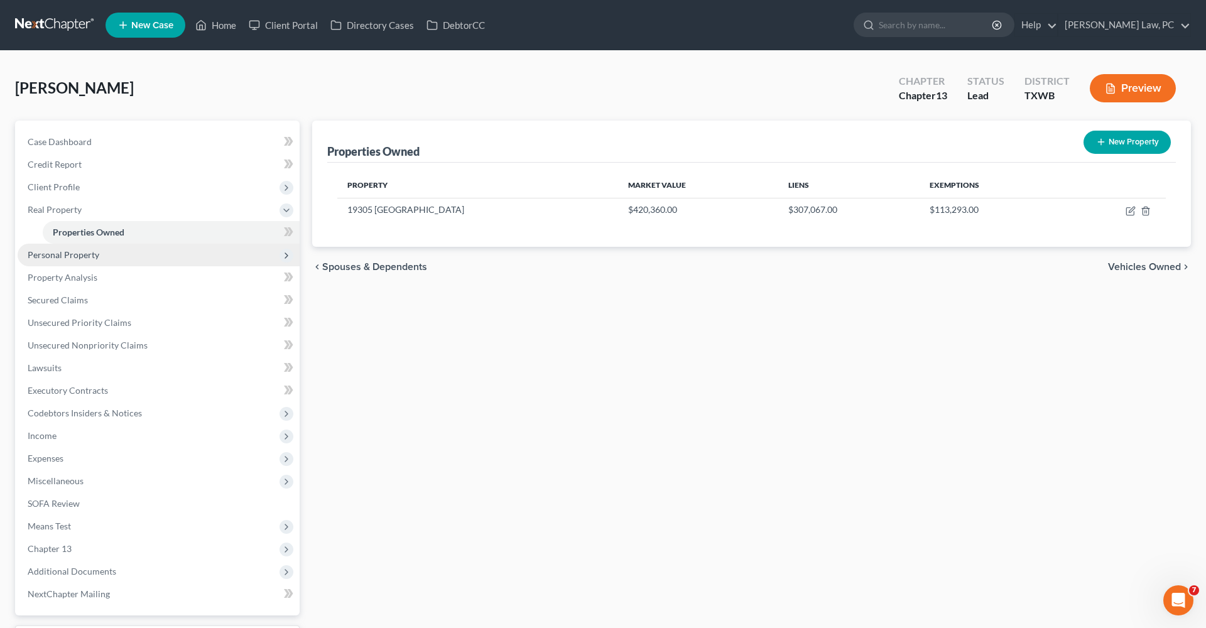
click at [67, 254] on span "Personal Property" at bounding box center [64, 254] width 72 height 11
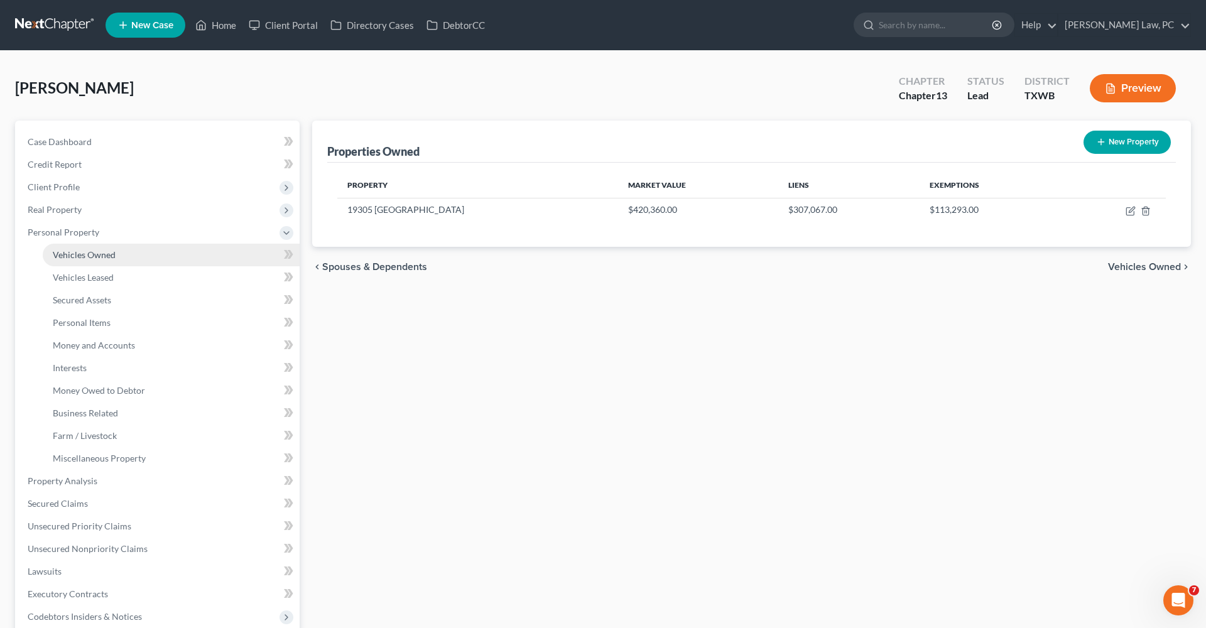
click at [90, 259] on span "Vehicles Owned" at bounding box center [84, 254] width 63 height 11
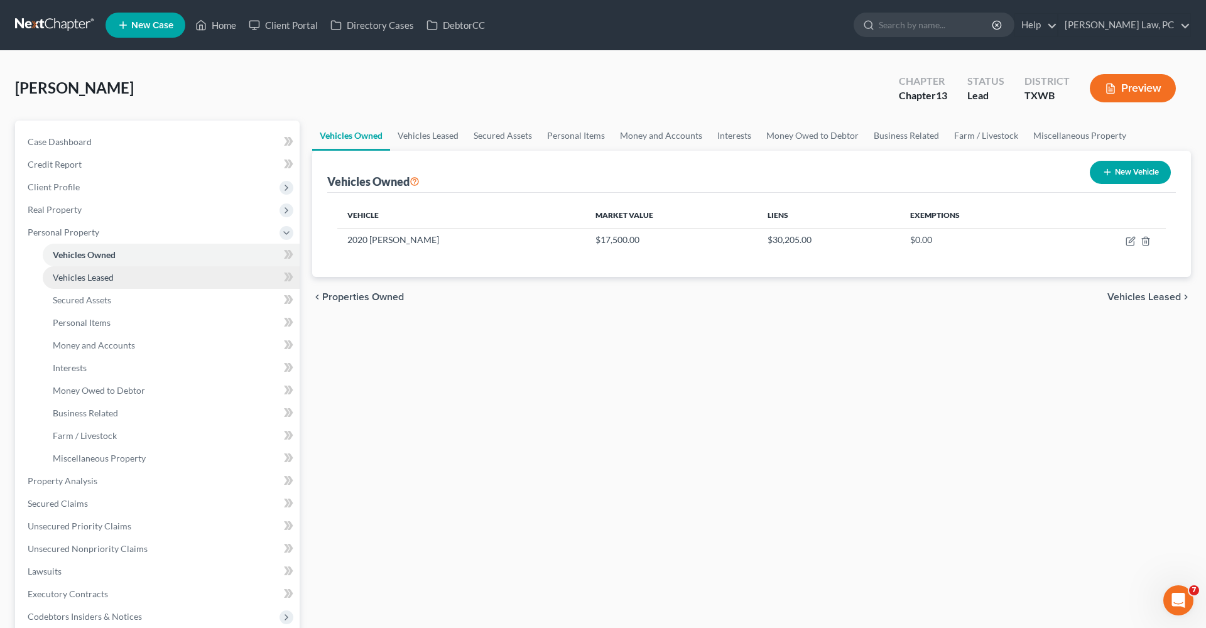
click at [94, 279] on span "Vehicles Leased" at bounding box center [83, 277] width 61 height 11
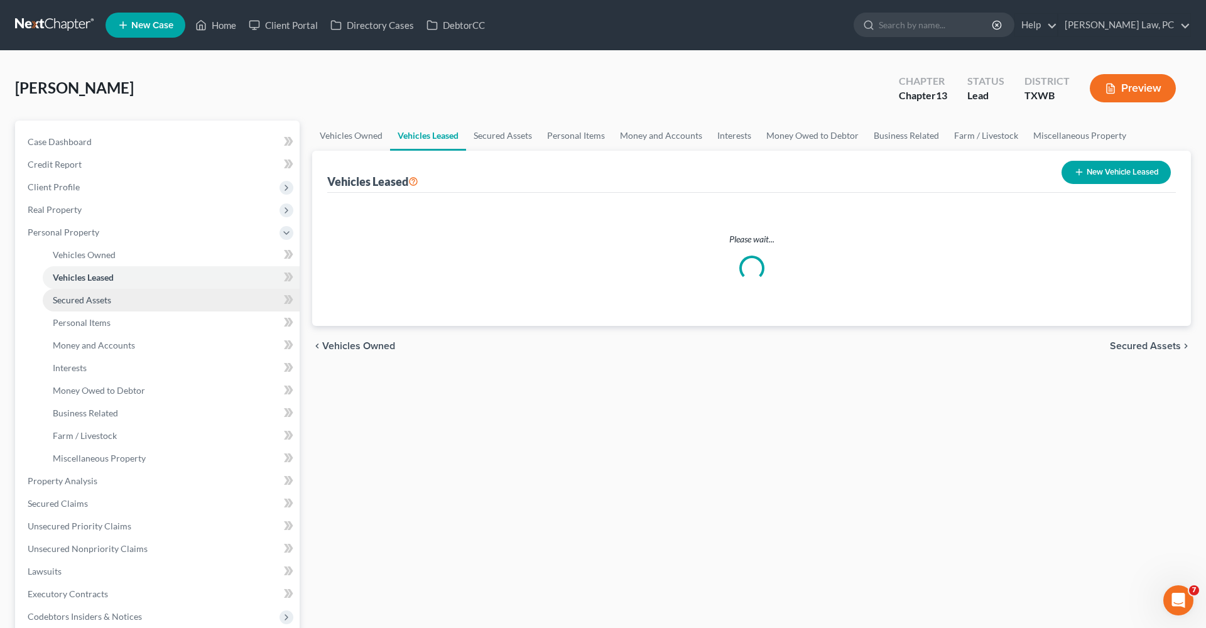
click at [97, 301] on span "Secured Assets" at bounding box center [82, 300] width 58 height 11
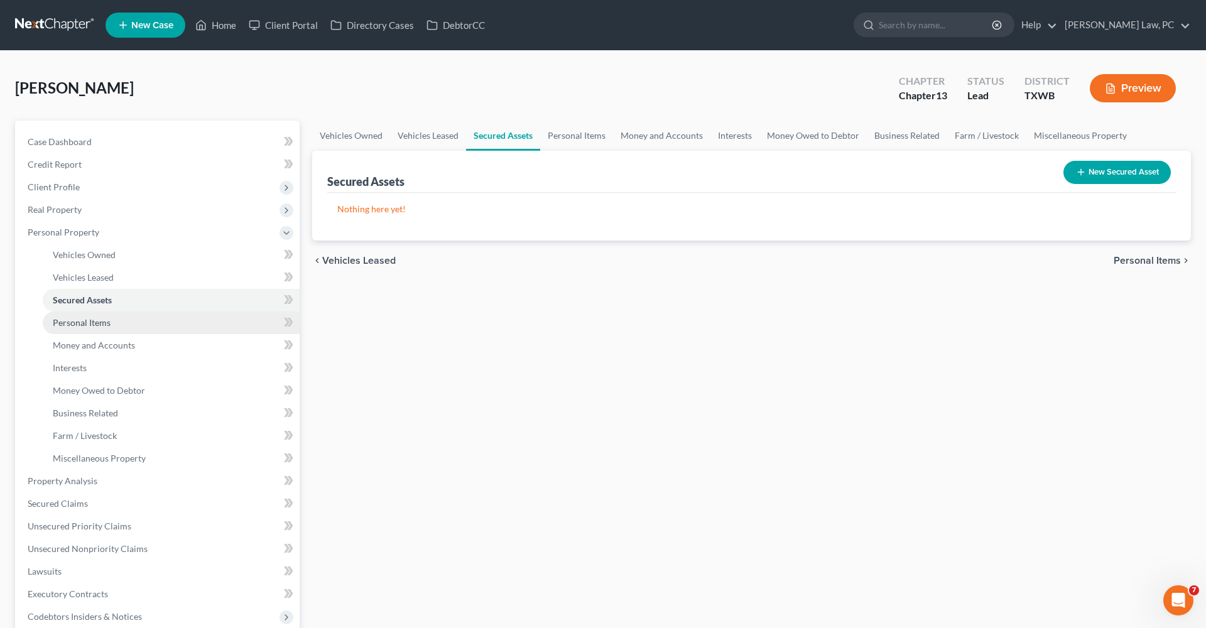
click at [105, 322] on span "Personal Items" at bounding box center [82, 322] width 58 height 11
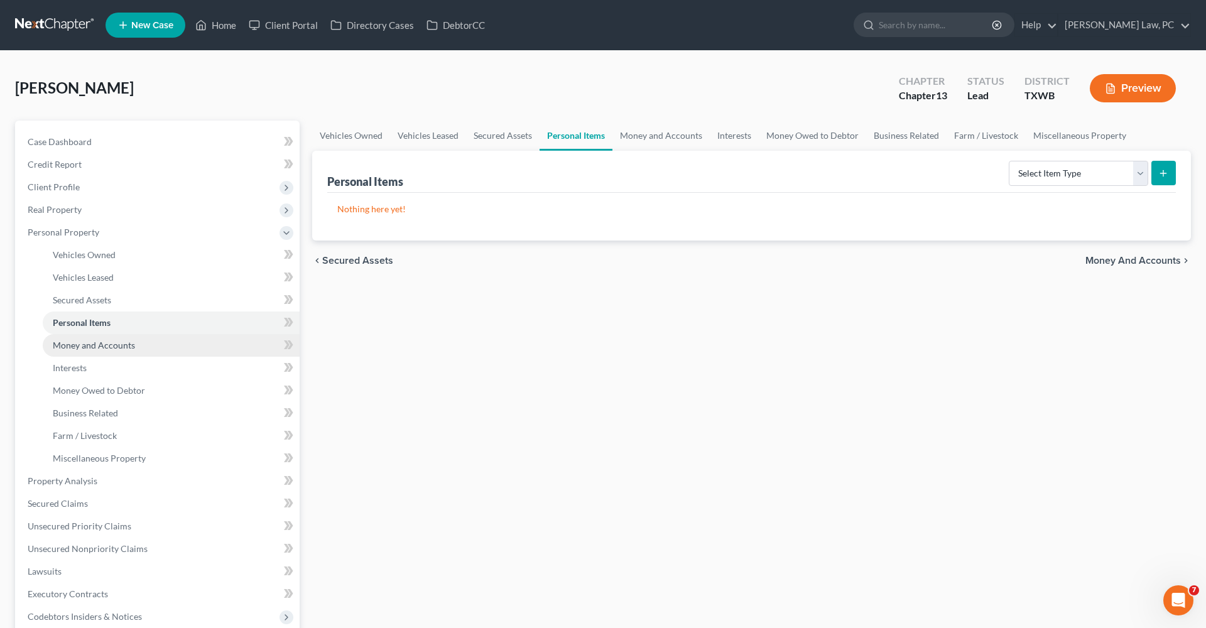
click at [79, 346] on span "Money and Accounts" at bounding box center [94, 345] width 82 height 11
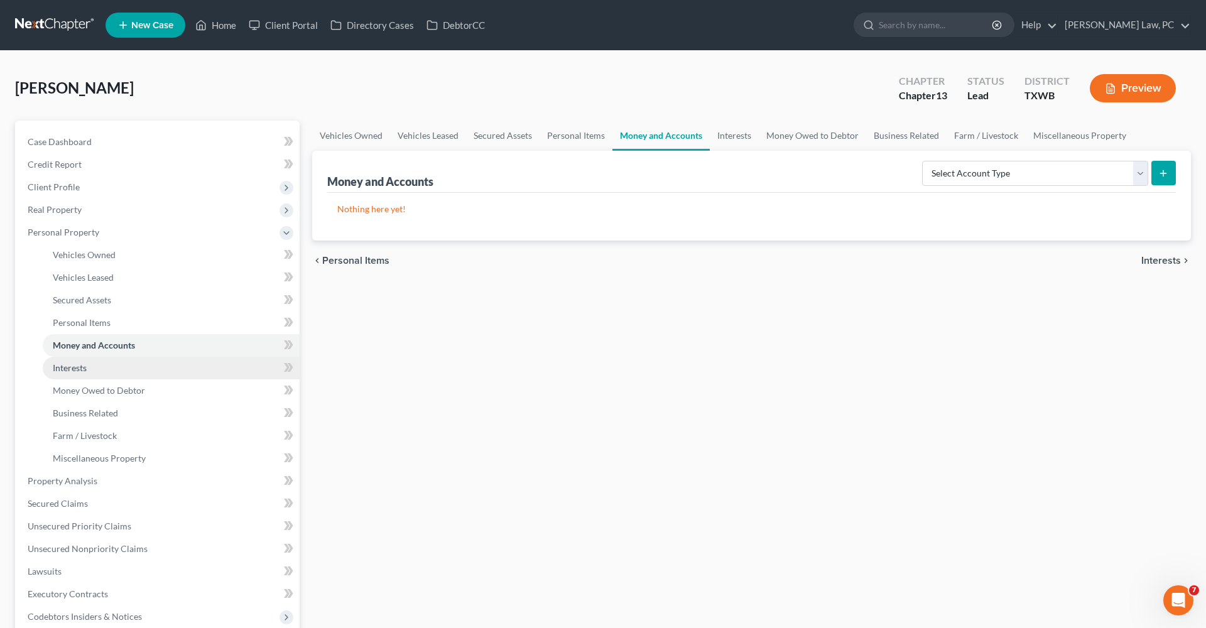
click at [68, 365] on span "Interests" at bounding box center [70, 368] width 34 height 11
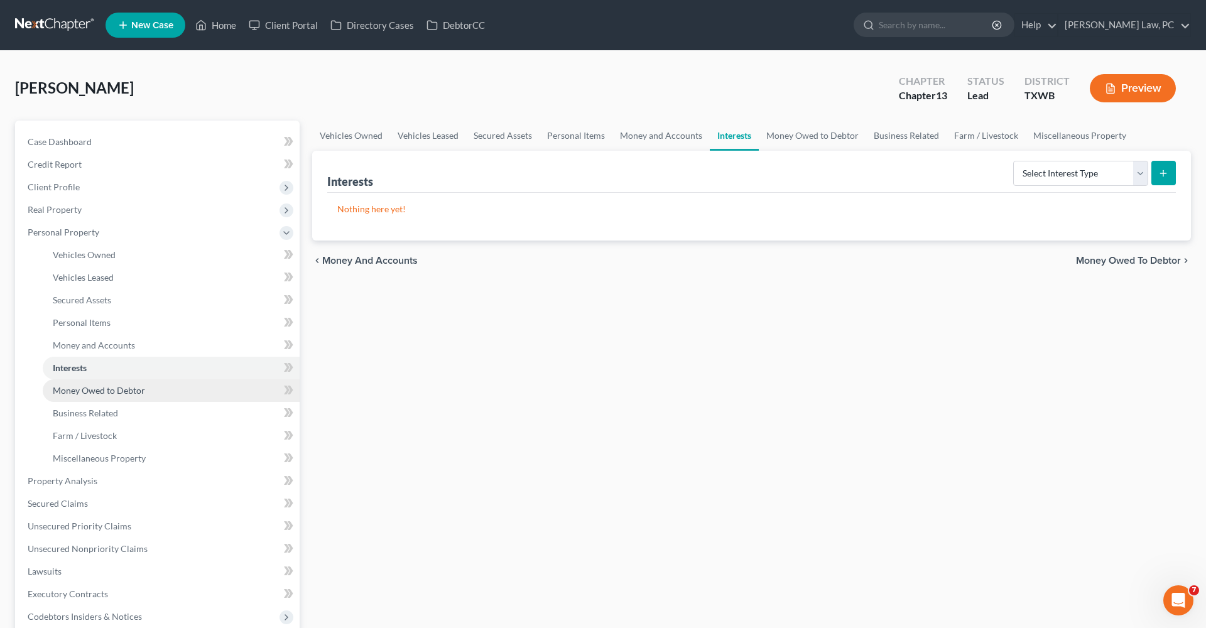
click at [68, 391] on span "Money Owed to Debtor" at bounding box center [99, 390] width 92 height 11
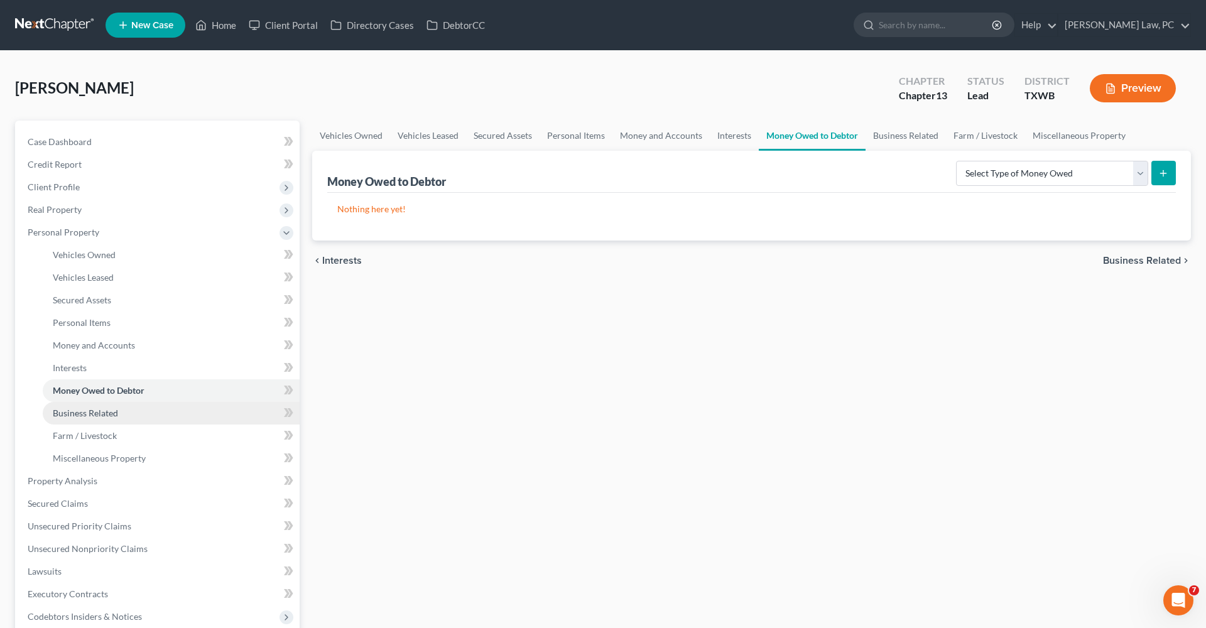
click at [97, 417] on span "Business Related" at bounding box center [85, 413] width 65 height 11
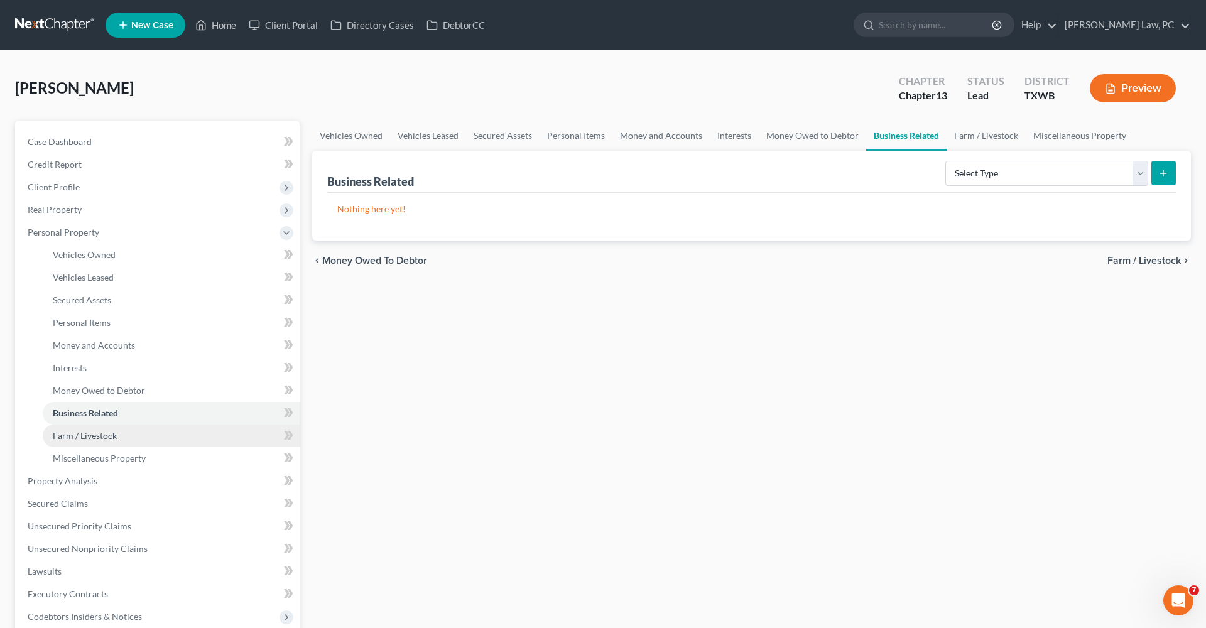
click at [107, 436] on span "Farm / Livestock" at bounding box center [85, 435] width 64 height 11
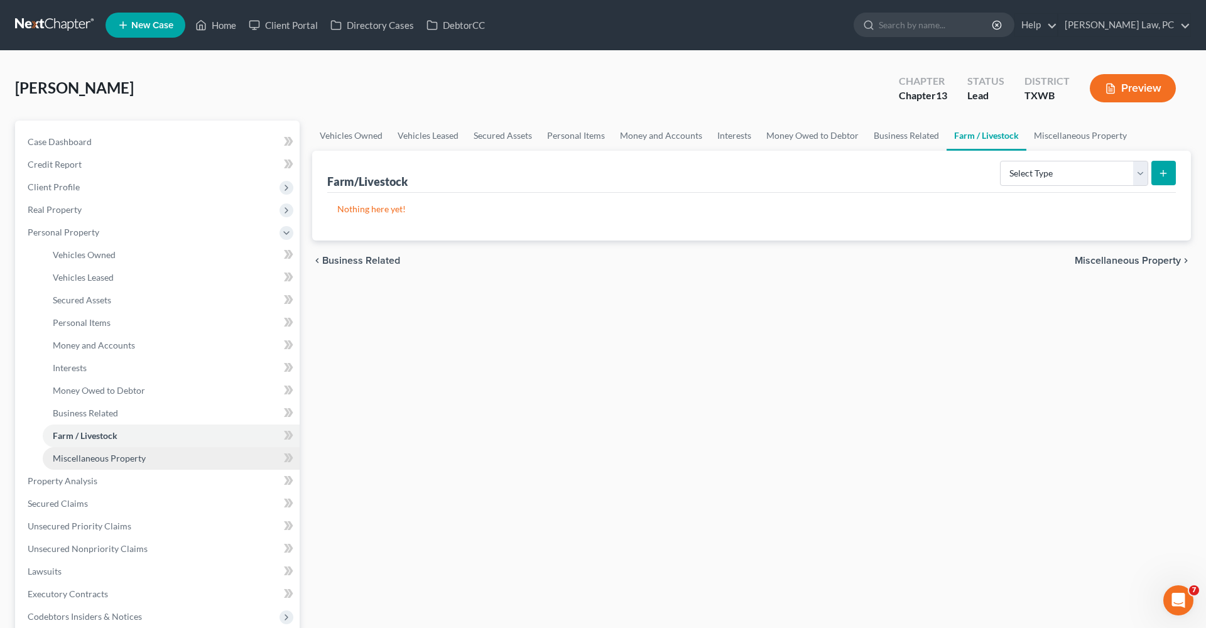
click at [127, 463] on span "Miscellaneous Property" at bounding box center [99, 458] width 93 height 11
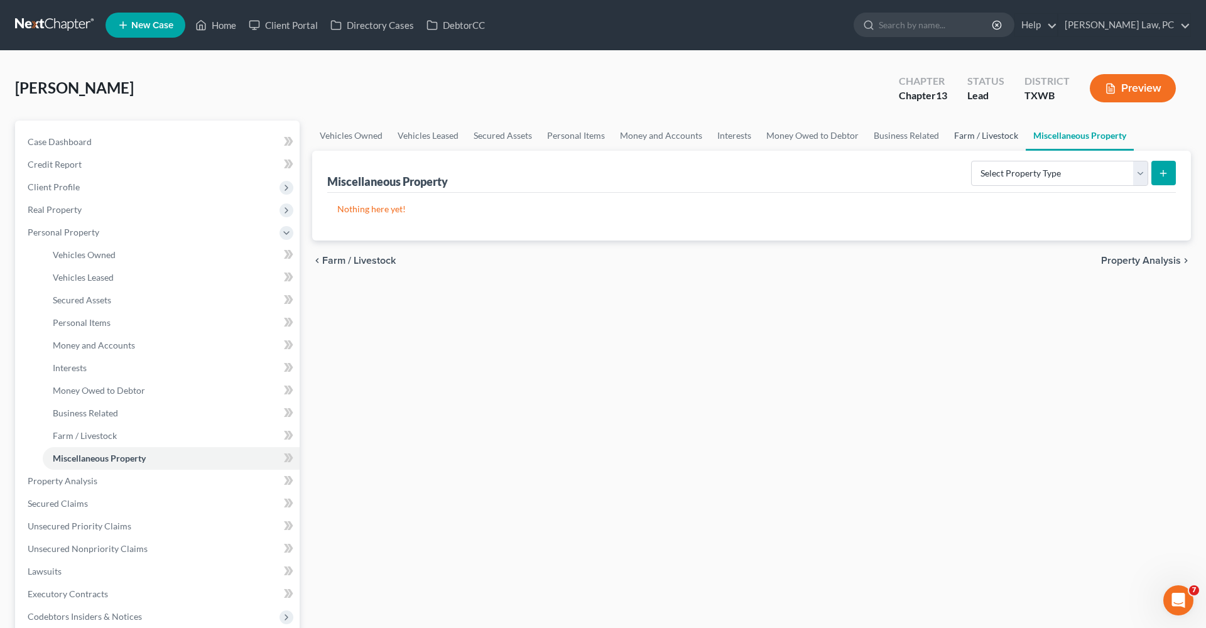
click at [986, 137] on link "Farm / Livestock" at bounding box center [986, 136] width 79 height 30
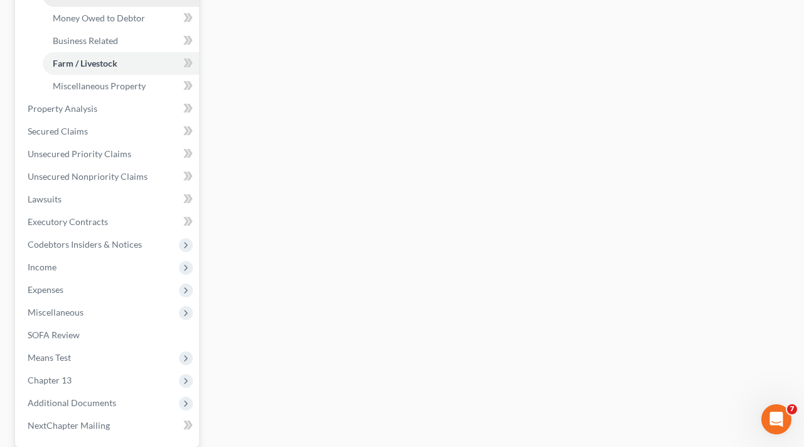
scroll to position [423, 0]
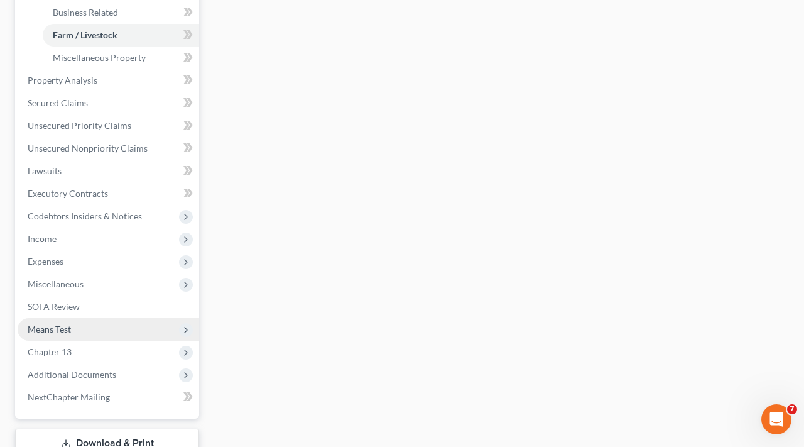
click at [59, 330] on span "Means Test" at bounding box center [49, 329] width 43 height 11
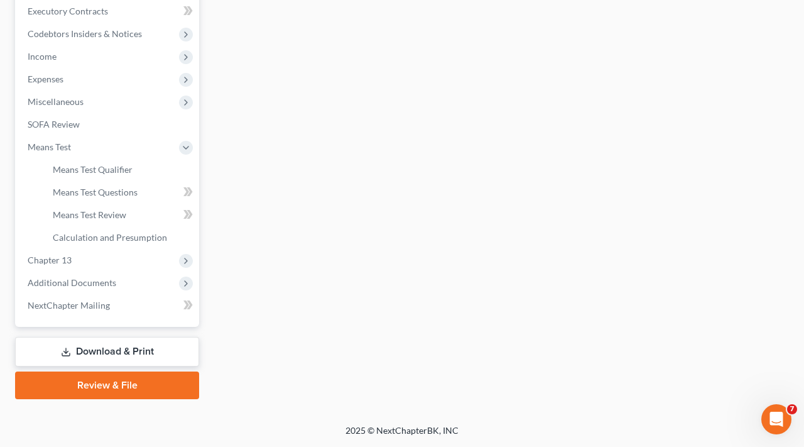
scroll to position [379, 0]
click at [76, 170] on span "Means Test Qualifier" at bounding box center [93, 169] width 80 height 11
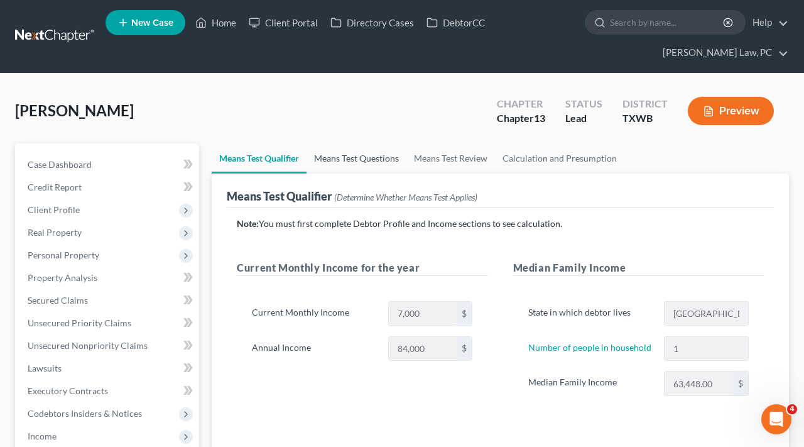
click at [338, 163] on link "Means Test Questions" at bounding box center [357, 158] width 100 height 30
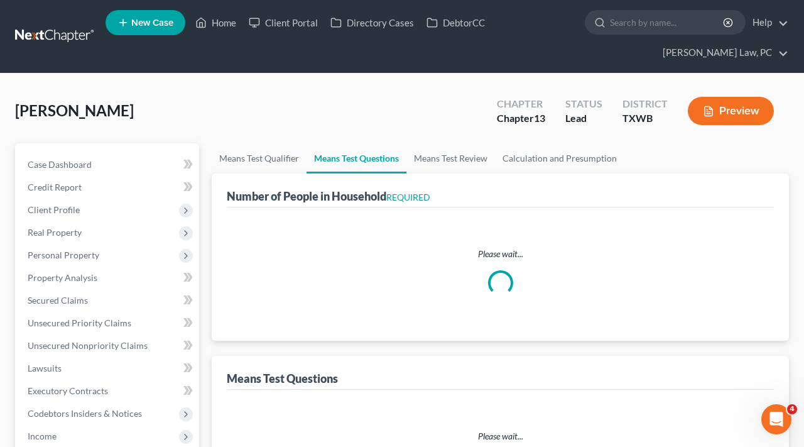
select select "0"
select select "60"
select select "1"
select select "60"
select select "1"
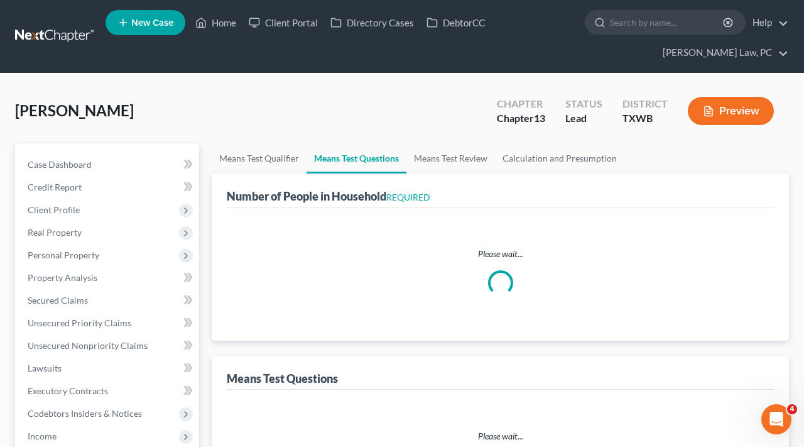
select select "1"
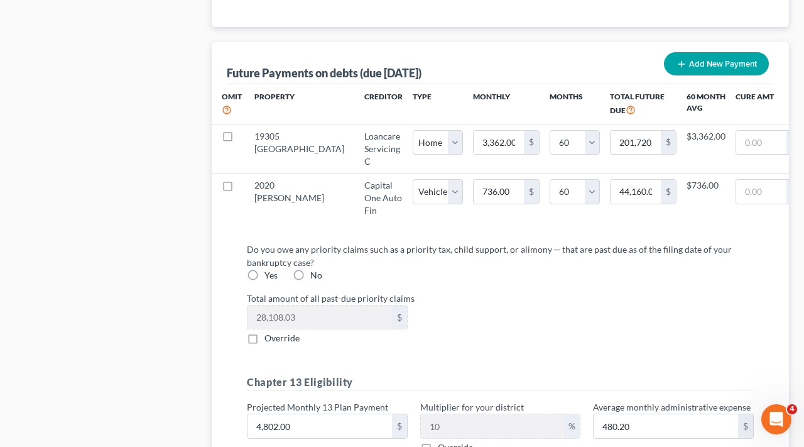
scroll to position [1426, 0]
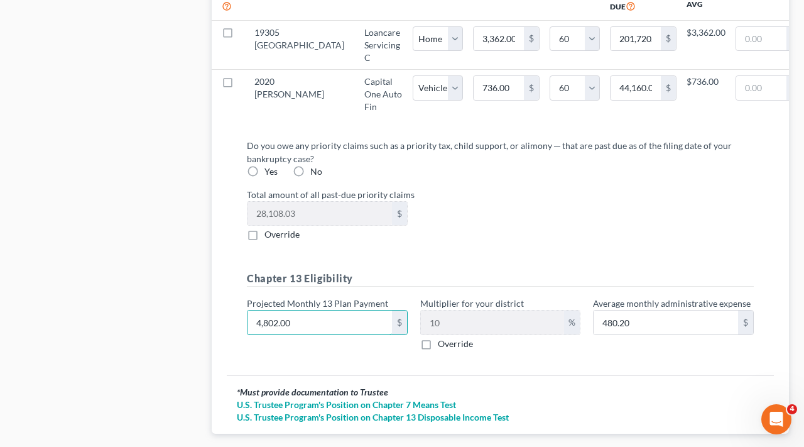
drag, startPoint x: 312, startPoint y: 322, endPoint x: 234, endPoint y: 324, distance: 78.5
click at [234, 324] on div "Do you owe any priority claims such as a priority tax, child support, or alimon…" at bounding box center [500, 252] width 547 height 247
type input "4"
type input "0.40"
type input "49"
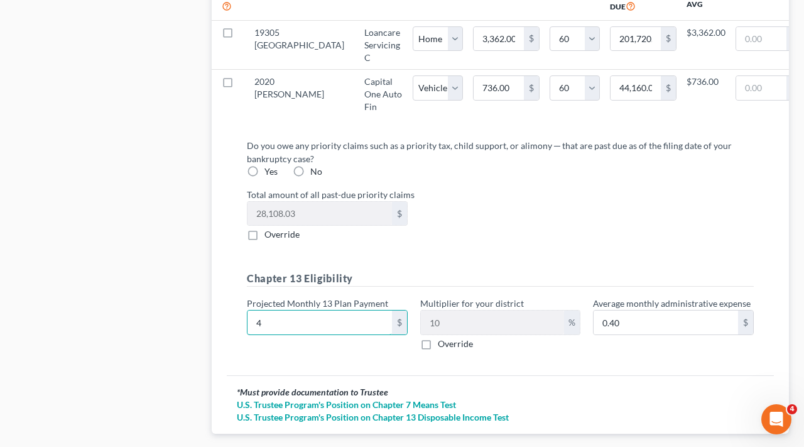
type input "4.90"
type input "495"
type input "49.50"
type input "4950"
type input "495.00"
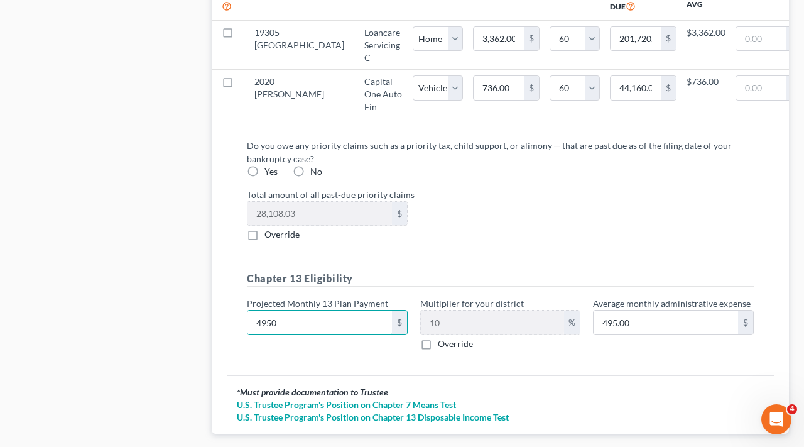
type input "4,950"
click at [518, 251] on div "Do you owe any priority claims such as a priority tax, child support, or alimon…" at bounding box center [500, 250] width 527 height 222
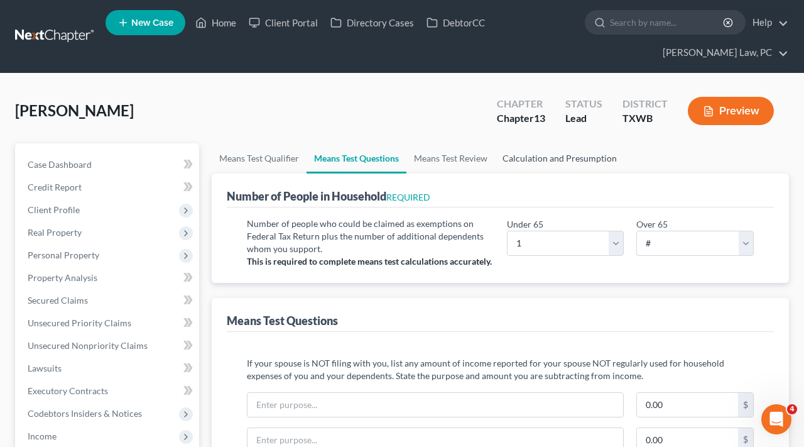
scroll to position [0, 0]
click at [461, 156] on link "Means Test Review" at bounding box center [451, 158] width 89 height 30
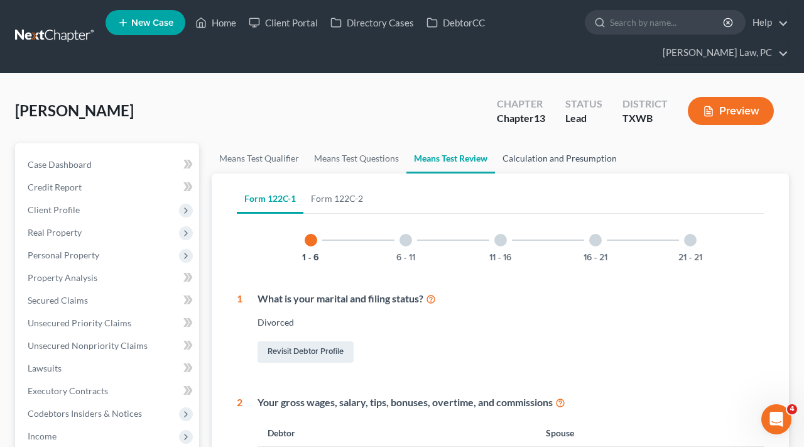
click at [534, 159] on link "Calculation and Presumption" at bounding box center [559, 158] width 129 height 30
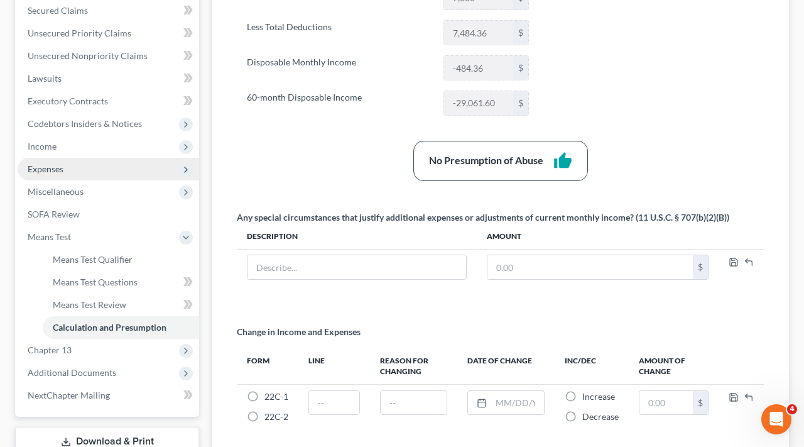
scroll to position [270, 0]
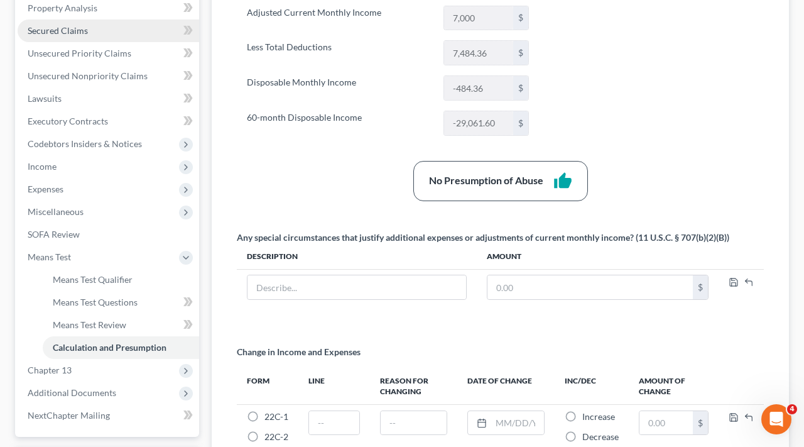
click at [67, 36] on link "Secured Claims" at bounding box center [109, 30] width 182 height 23
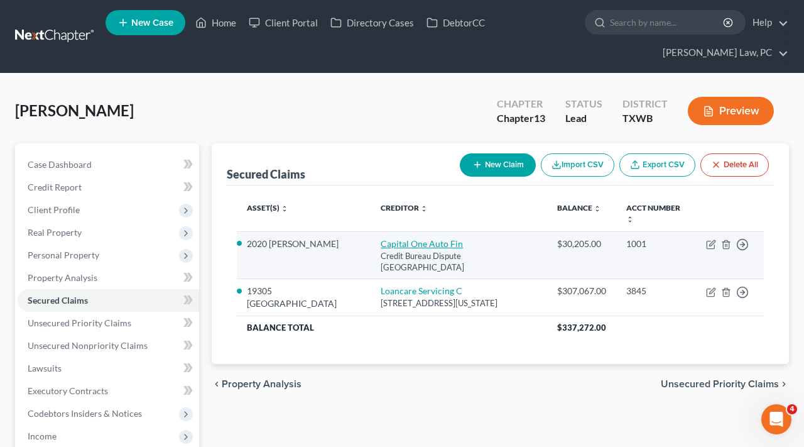
click at [393, 244] on link "Capital One Auto Fin" at bounding box center [422, 243] width 82 height 11
select select "45"
select select "4"
select select "2"
select select "0"
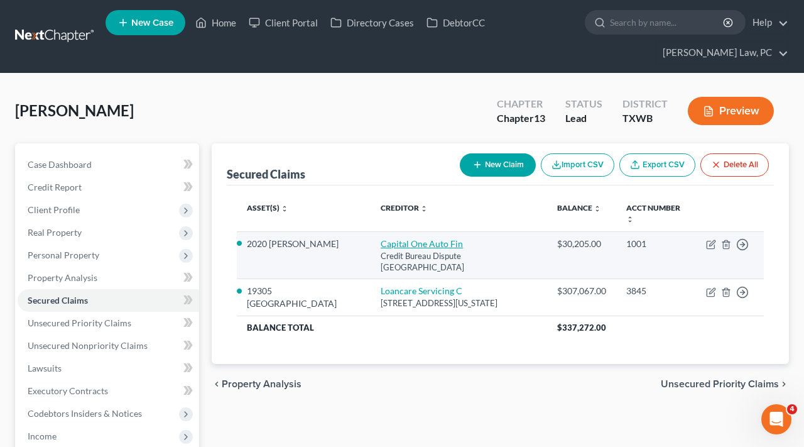
select select "0"
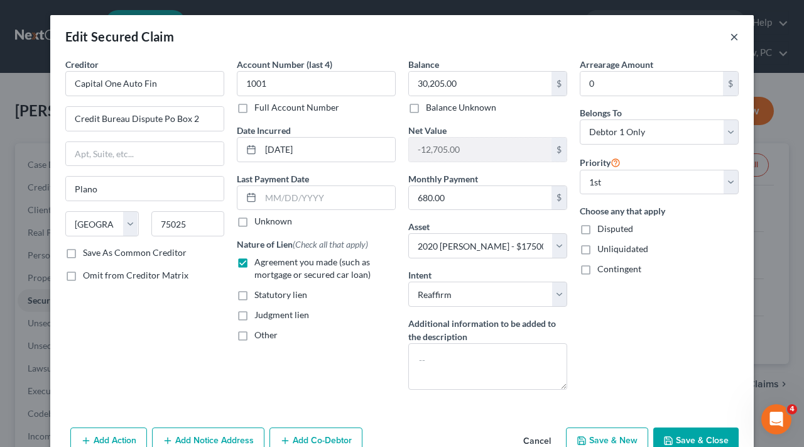
click at [733, 36] on button "×" at bounding box center [734, 36] width 9 height 15
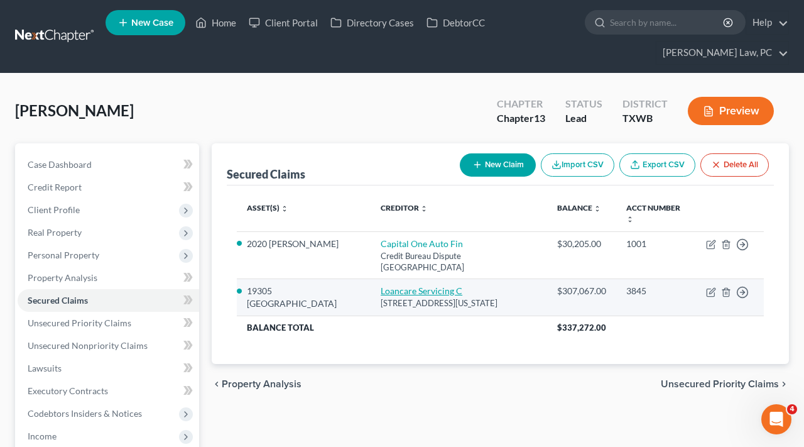
click at [412, 292] on link "Loancare Servicing C" at bounding box center [422, 290] width 82 height 11
select select "48"
select select "5"
select select "2"
select select "0"
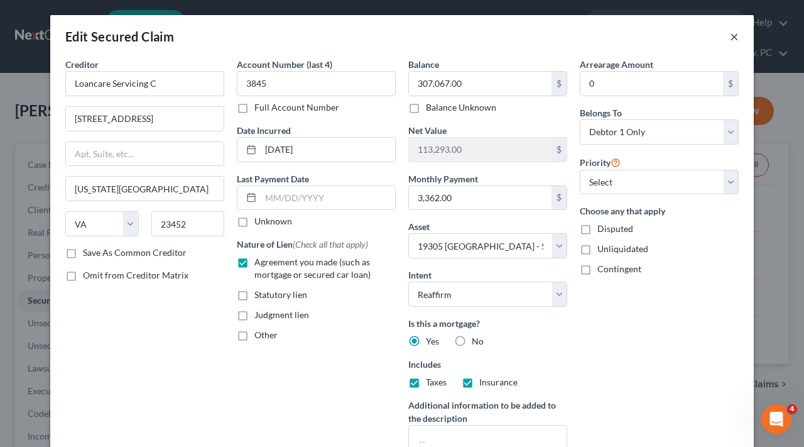
click at [734, 38] on button "×" at bounding box center [734, 36] width 9 height 15
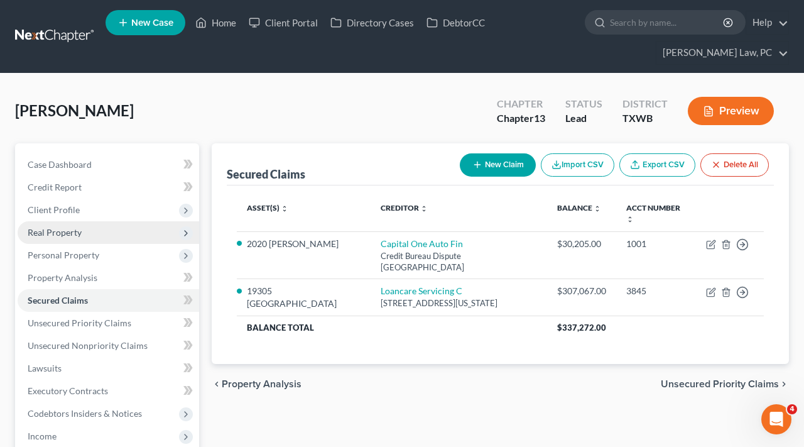
click at [53, 227] on span "Real Property" at bounding box center [55, 232] width 54 height 11
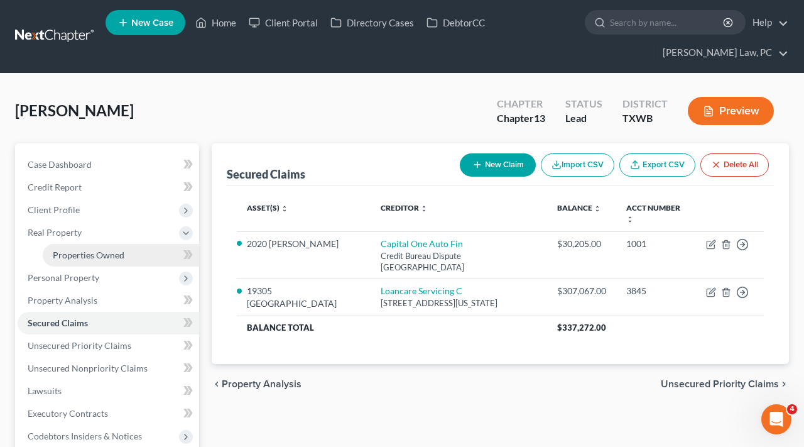
click at [82, 251] on span "Properties Owned" at bounding box center [89, 254] width 72 height 11
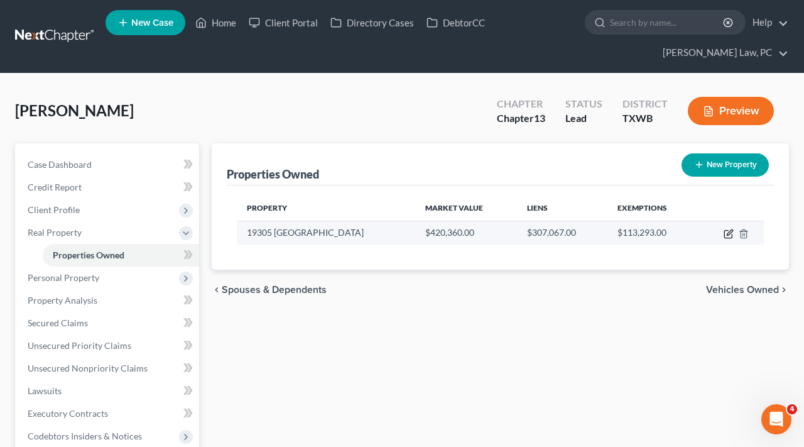
click at [729, 231] on icon "button" at bounding box center [729, 234] width 10 height 10
select select "45"
select select "3"
select select "0"
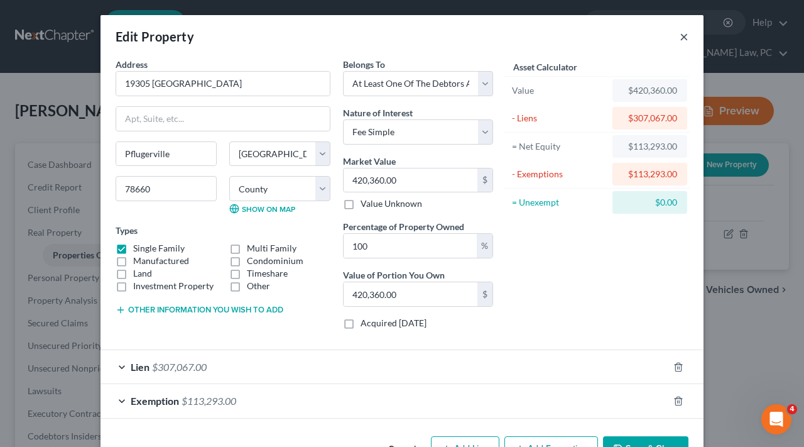
click at [687, 38] on button "×" at bounding box center [684, 36] width 9 height 15
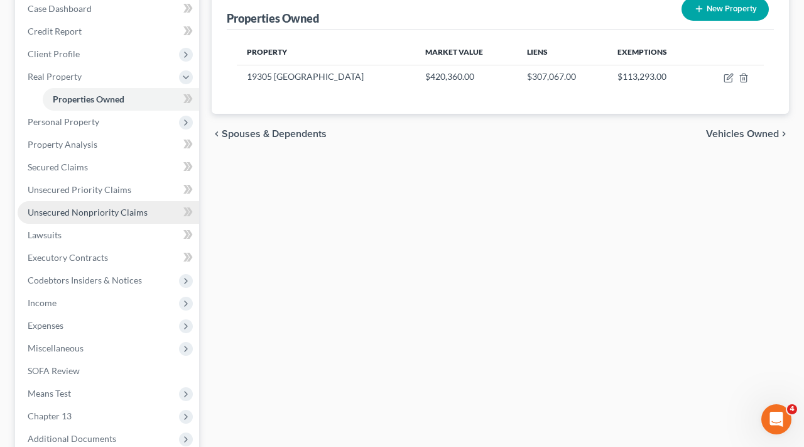
scroll to position [157, 0]
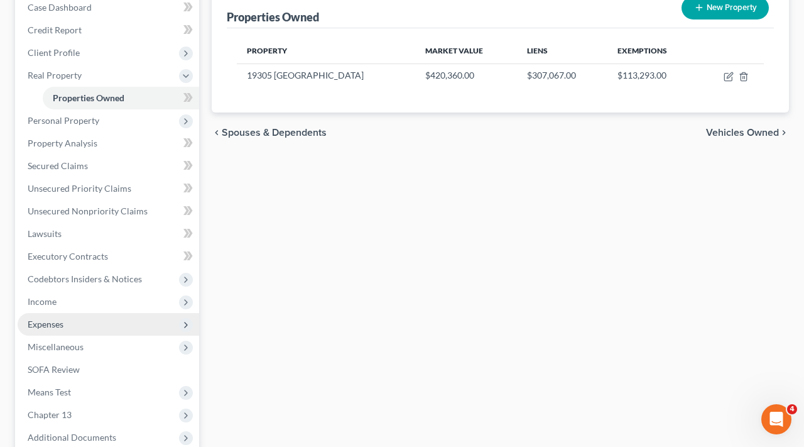
click at [66, 324] on span "Expenses" at bounding box center [109, 324] width 182 height 23
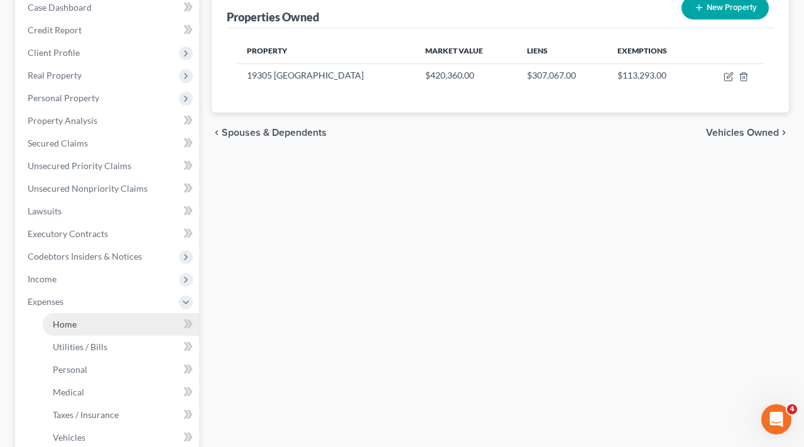
click at [68, 324] on span "Home" at bounding box center [65, 324] width 24 height 11
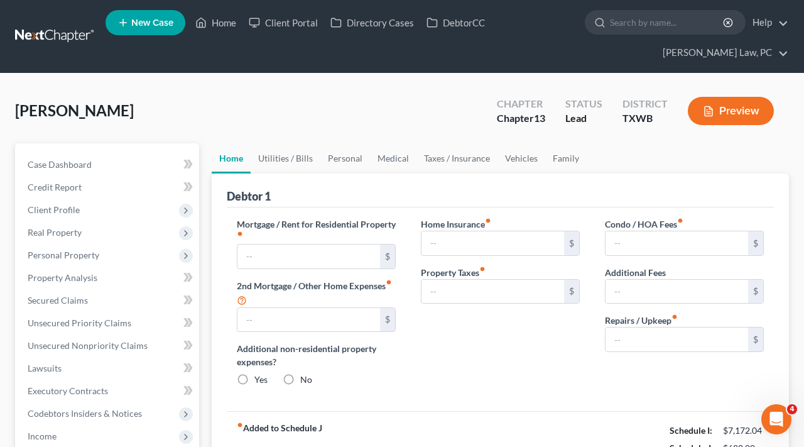
type input "0.00"
radio input "true"
type input "0.00"
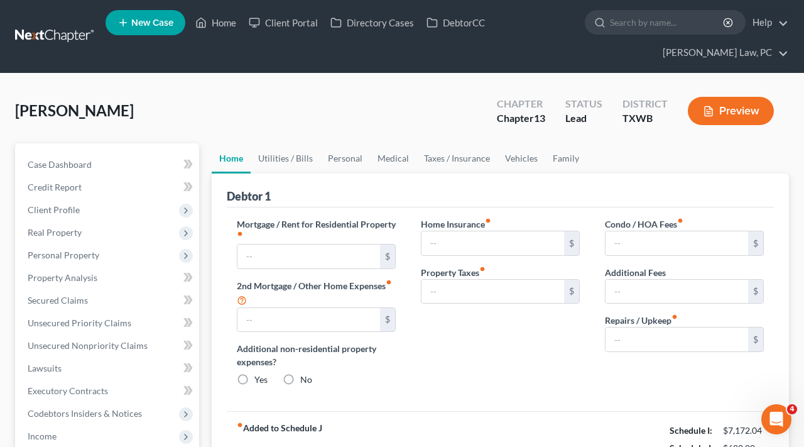
type input "0.00"
type input "100.00"
click at [346, 163] on link "Personal" at bounding box center [345, 158] width 50 height 30
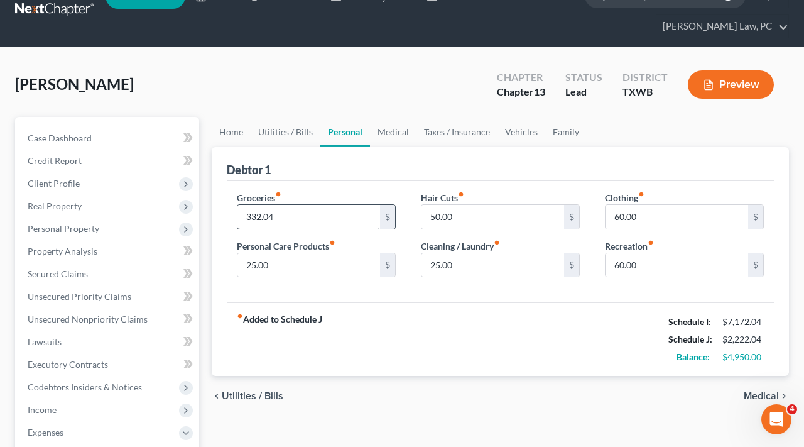
scroll to position [26, 0]
drag, startPoint x: 645, startPoint y: 216, endPoint x: 595, endPoint y: 210, distance: 50.7
click at [595, 210] on div "Clothing fiber_manual_record 60.00 $ Recreation fiber_manual_record 60.00 $" at bounding box center [684, 239] width 184 height 97
type input "50"
drag, startPoint x: 672, startPoint y: 265, endPoint x: 576, endPoint y: 263, distance: 96.1
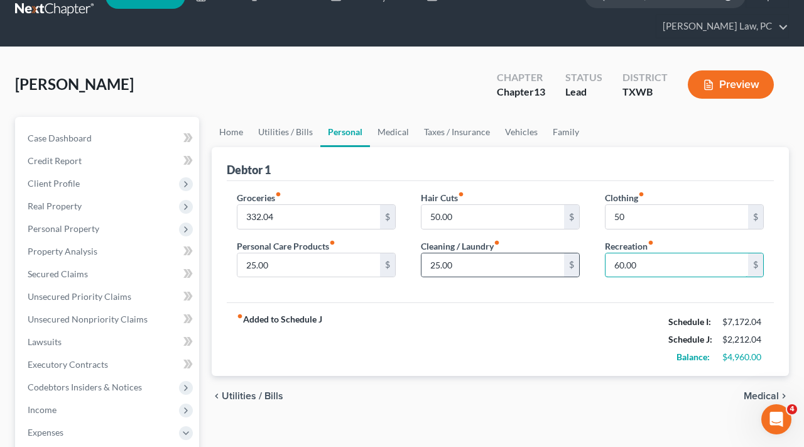
click at [574, 263] on div "Groceries fiber_manual_record 332.04 $ Personal Care Products fiber_manual_reco…" at bounding box center [500, 239] width 552 height 97
type input "50"
click at [534, 334] on div "fiber_manual_record Added to Schedule J Schedule I: $7,172.04 Schedule J: $2,20…" at bounding box center [500, 339] width 547 height 74
drag, startPoint x: 283, startPoint y: 219, endPoint x: 222, endPoint y: 215, distance: 61.1
click at [222, 215] on div "Debtor 1 Groceries fiber_manual_record 332.04 $ Personal Care Products fiber_ma…" at bounding box center [500, 261] width 577 height 229
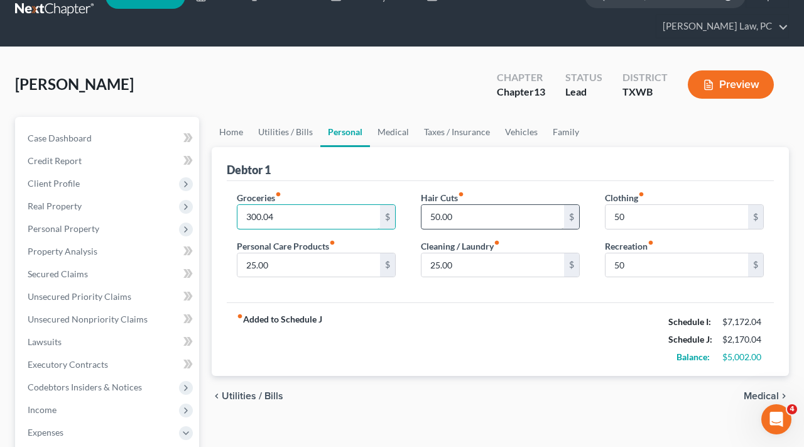
type input "300.04"
drag, startPoint x: 454, startPoint y: 217, endPoint x: 418, endPoint y: 217, distance: 35.8
click at [418, 217] on div "Hair Cuts fiber_manual_record 50.00 $ Cleaning / Laundry fiber_manual_record 25…" at bounding box center [500, 239] width 184 height 97
type input "40"
click at [573, 332] on div "fiber_manual_record Added to Schedule J Schedule I: $7,172.04 Schedule J: $2,16…" at bounding box center [500, 339] width 547 height 74
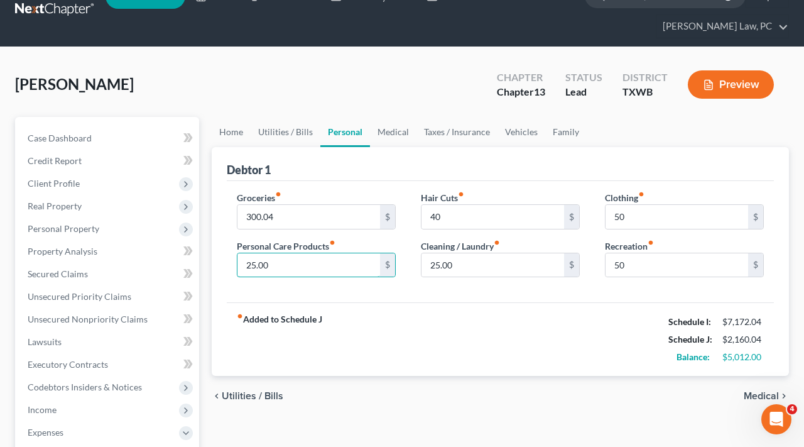
drag, startPoint x: 289, startPoint y: 265, endPoint x: 231, endPoint y: 263, distance: 58.5
click at [231, 263] on div "Groceries fiber_manual_record 300.04 $ Personal Care Products fiber_manual_reco…" at bounding box center [316, 239] width 184 height 97
type input "20"
click at [442, 307] on div "fiber_manual_record Added to Schedule J Schedule I: $7,172.04 Schedule J: $2,15…" at bounding box center [500, 339] width 547 height 74
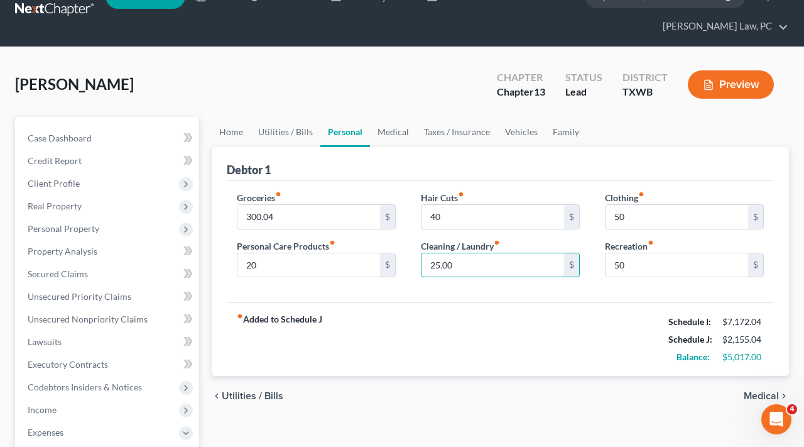
drag, startPoint x: 462, startPoint y: 269, endPoint x: 412, endPoint y: 268, distance: 50.3
click at [412, 268] on div "Hair Cuts fiber_manual_record 40 $ Cleaning / Laundry fiber_manual_record 25.00…" at bounding box center [500, 239] width 184 height 97
type input "22"
click at [483, 319] on div "fiber_manual_record Added to Schedule J Schedule I: $7,172.04 Schedule J: $2,15…" at bounding box center [500, 339] width 547 height 74
click at [385, 134] on link "Medical" at bounding box center [393, 132] width 46 height 30
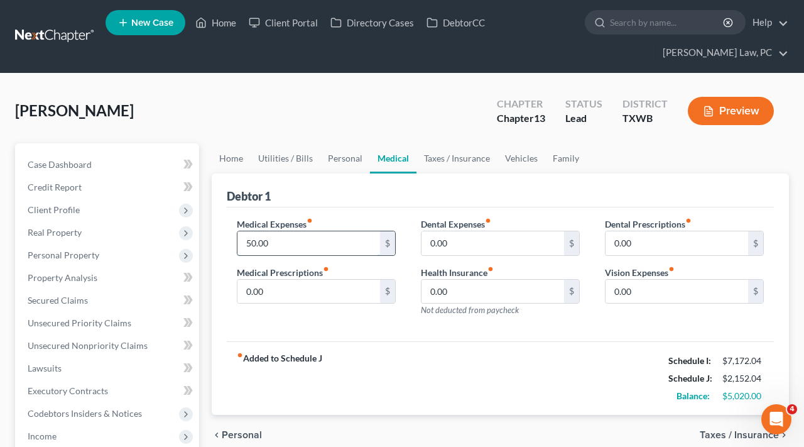
drag, startPoint x: 295, startPoint y: 243, endPoint x: 237, endPoint y: 241, distance: 58.4
click at [237, 241] on div "50.00 $" at bounding box center [316, 243] width 159 height 25
click at [404, 310] on div "Medical Expenses fiber_manual_record 50.00 $ Medical Prescriptions fiber_manual…" at bounding box center [316, 271] width 184 height 109
click at [266, 158] on link "Utilities / Bills" at bounding box center [286, 158] width 70 height 30
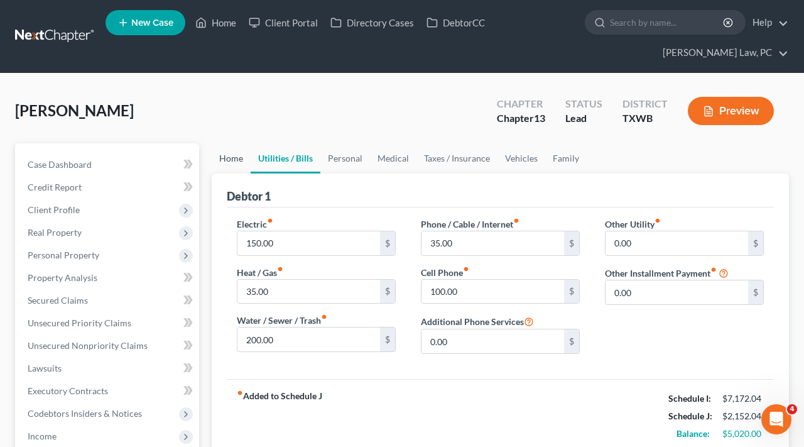
click at [241, 162] on link "Home" at bounding box center [231, 158] width 39 height 30
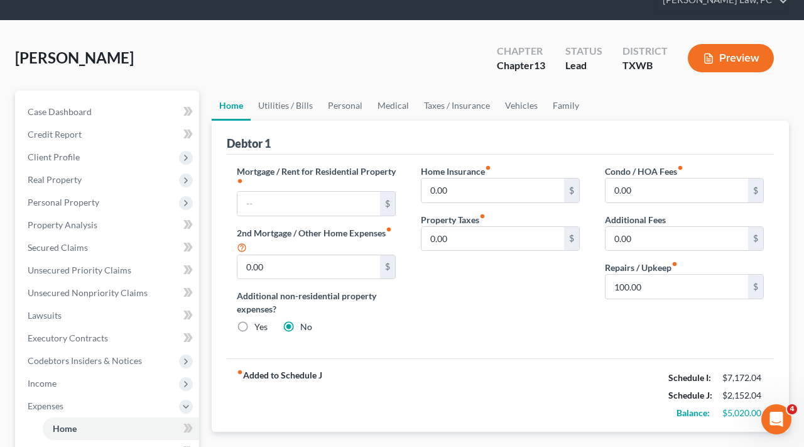
scroll to position [62, 0]
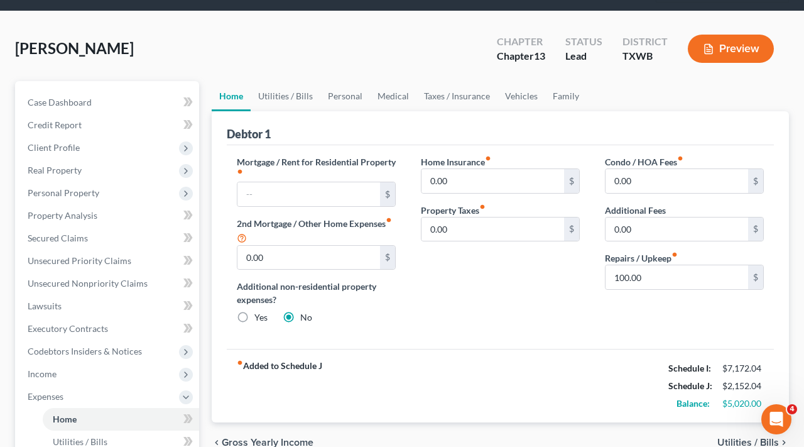
click at [601, 333] on div "Condo / HOA Fees fiber_manual_record 0.00 $ Additional Fees 0.00 $ Repairs / Up…" at bounding box center [684, 244] width 184 height 179
click at [271, 99] on link "Utilities / Bills" at bounding box center [286, 96] width 70 height 30
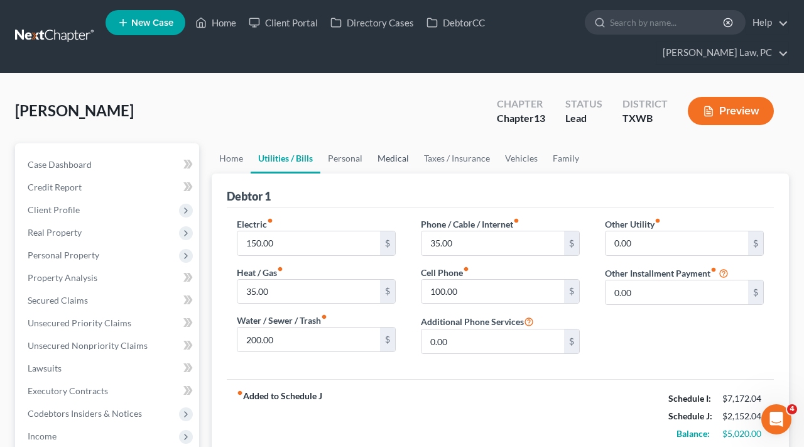
click at [401, 156] on link "Medical" at bounding box center [393, 158] width 46 height 30
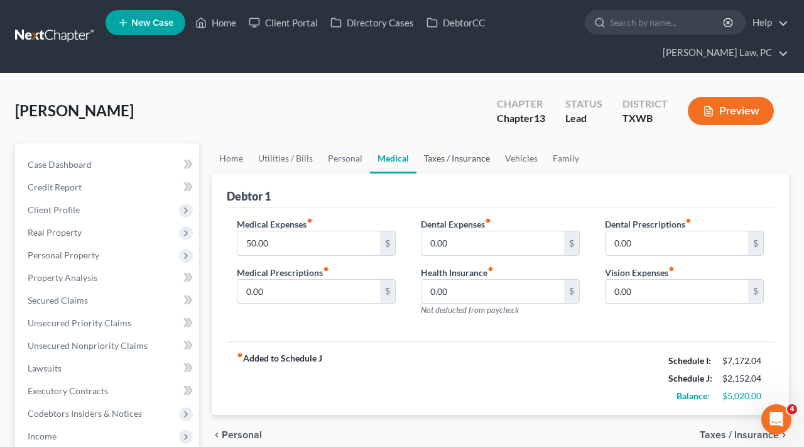
click at [456, 161] on link "Taxes / Insurance" at bounding box center [457, 158] width 81 height 30
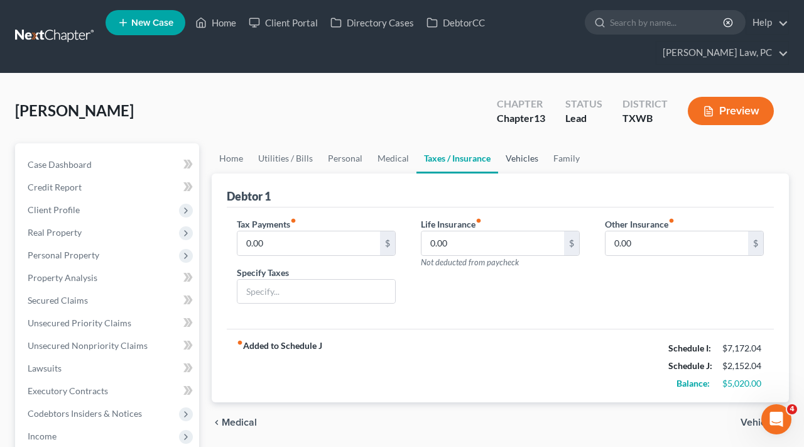
click at [530, 159] on link "Vehicles" at bounding box center [522, 158] width 48 height 30
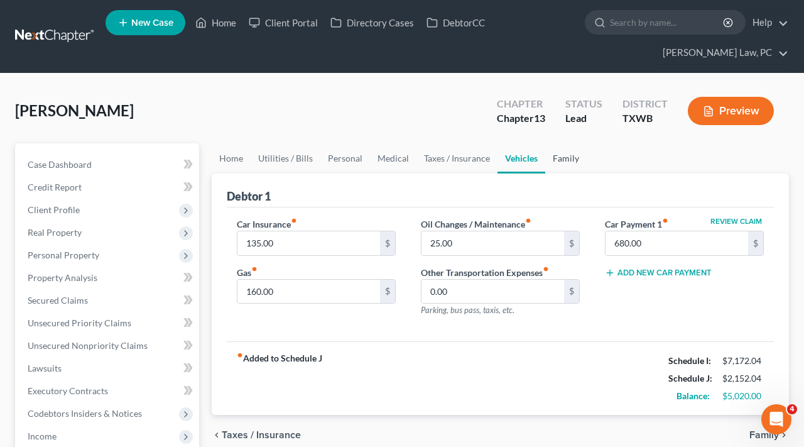
click at [571, 160] on link "Family" at bounding box center [565, 158] width 41 height 30
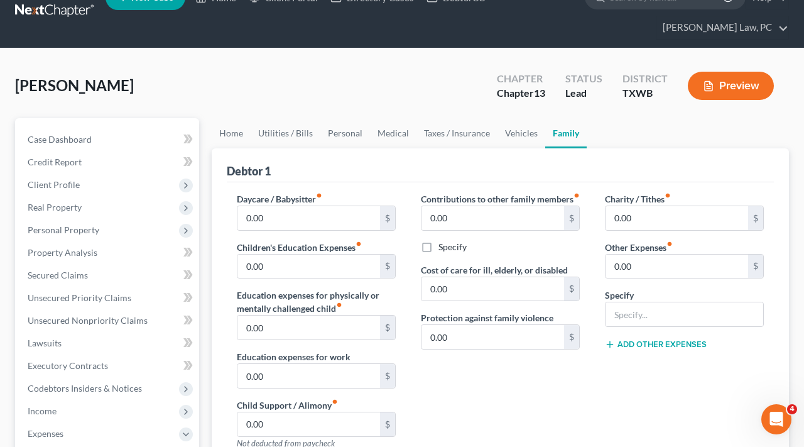
scroll to position [50, 0]
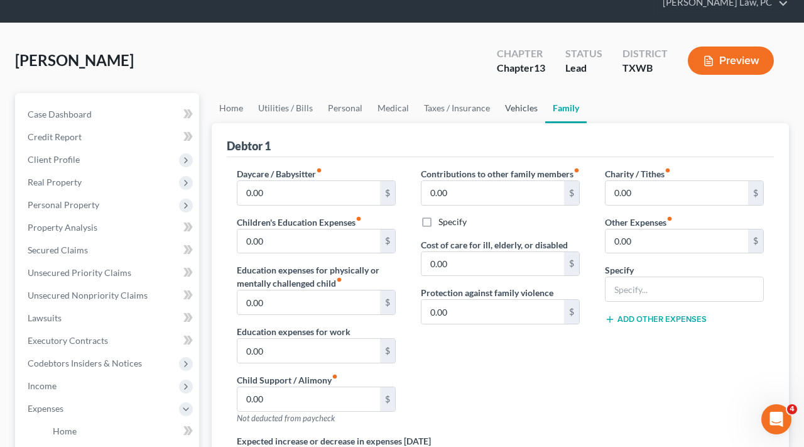
click at [515, 114] on link "Vehicles" at bounding box center [522, 108] width 48 height 30
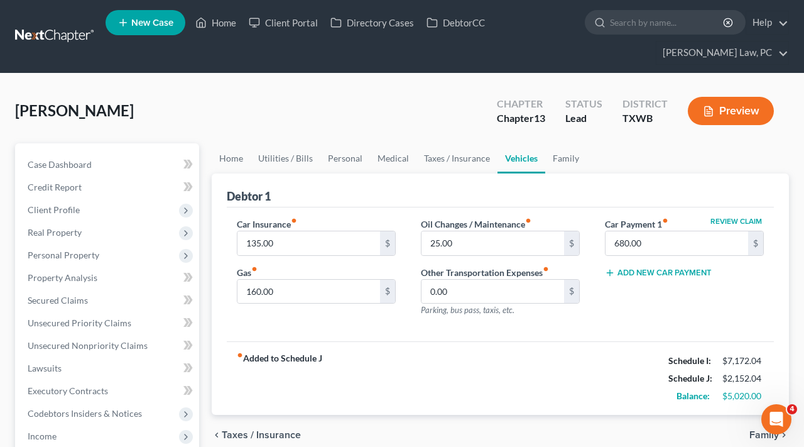
scroll to position [3, 0]
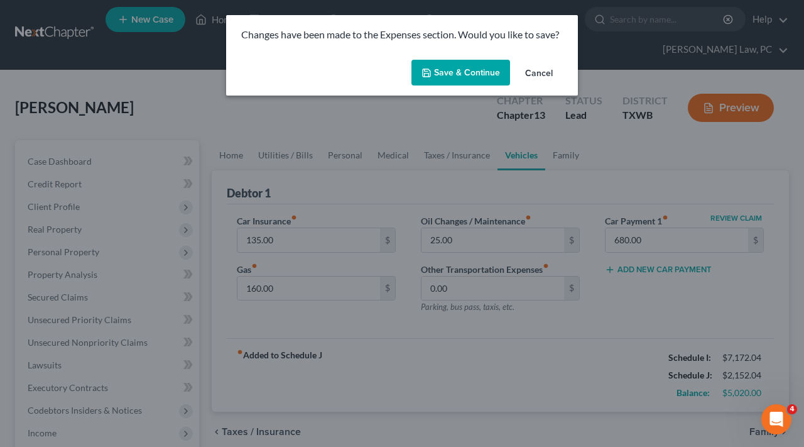
click at [457, 68] on button "Save & Continue" at bounding box center [461, 73] width 99 height 26
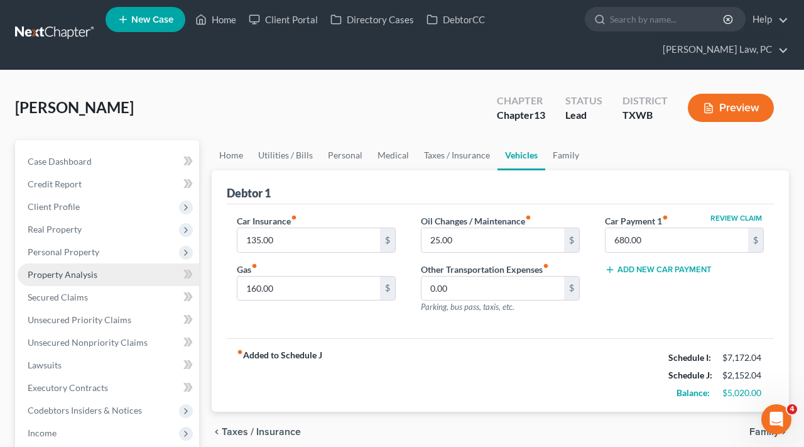
click at [65, 278] on span "Property Analysis" at bounding box center [63, 274] width 70 height 11
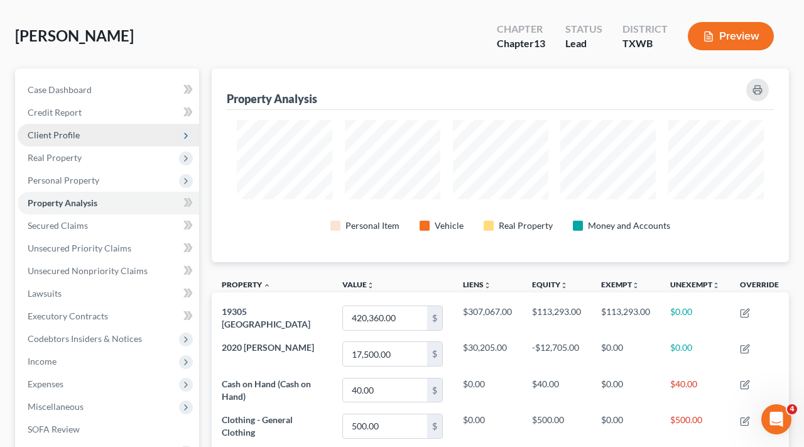
scroll to position [63, 0]
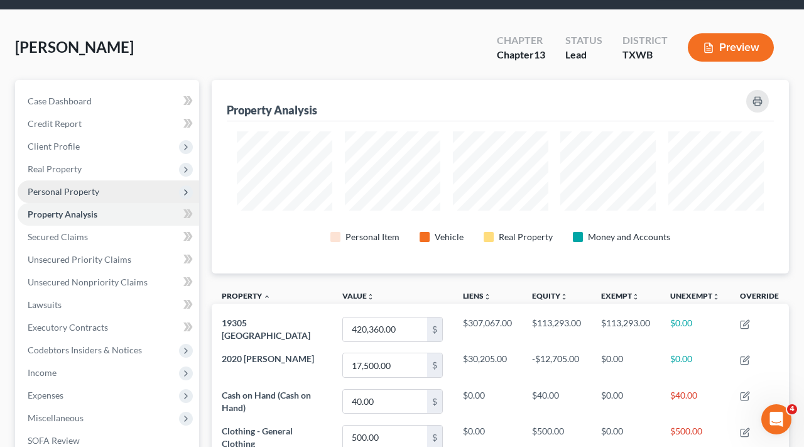
click at [72, 192] on span "Personal Property" at bounding box center [64, 191] width 72 height 11
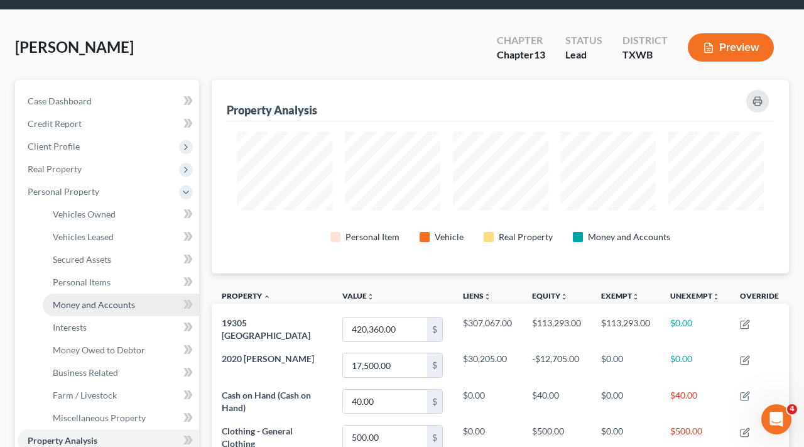
click at [107, 307] on span "Money and Accounts" at bounding box center [94, 304] width 82 height 11
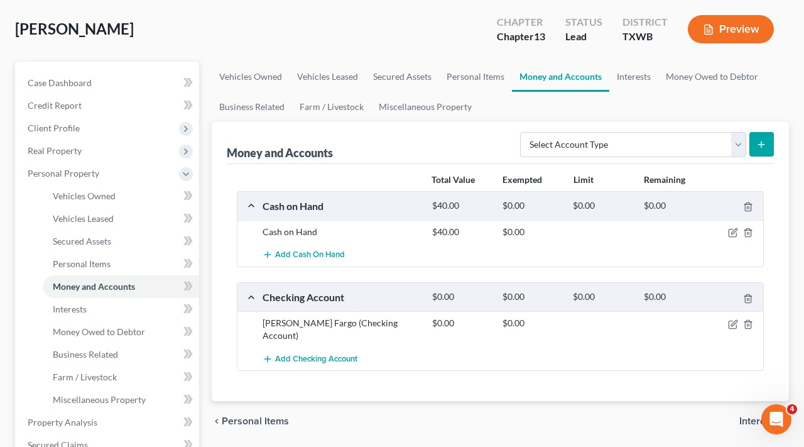
scroll to position [82, 0]
click at [45, 121] on span "Client Profile" at bounding box center [109, 128] width 182 height 23
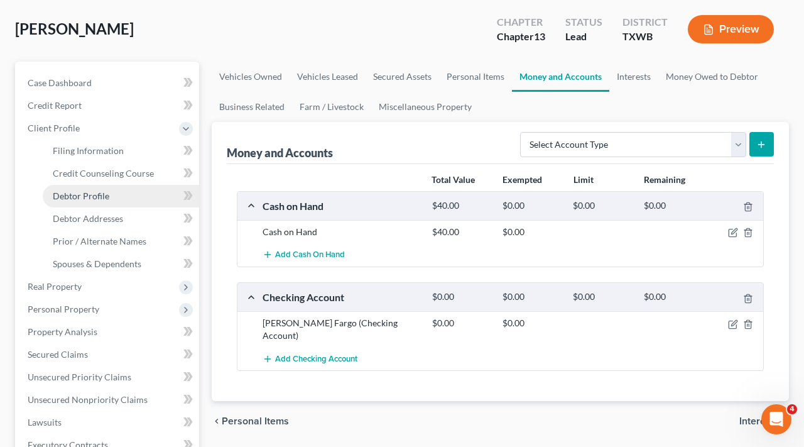
click at [108, 200] on link "Debtor Profile" at bounding box center [121, 196] width 156 height 23
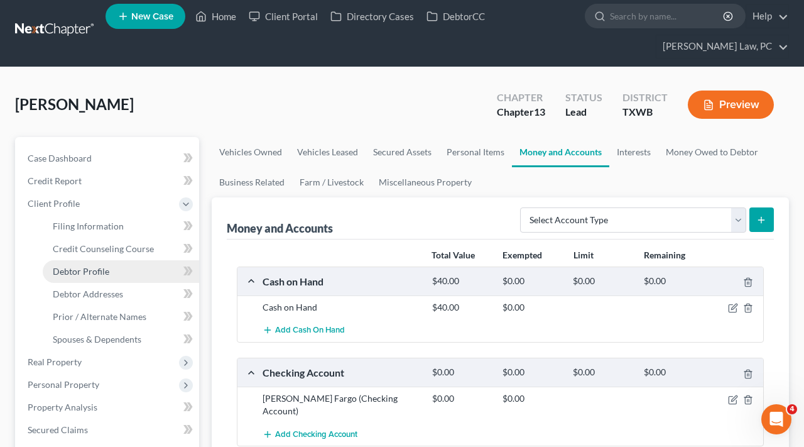
select select "3"
select select "0"
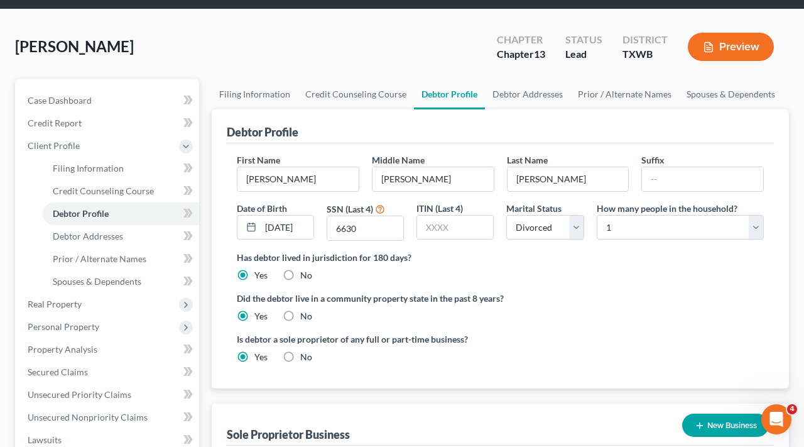
scroll to position [68, 0]
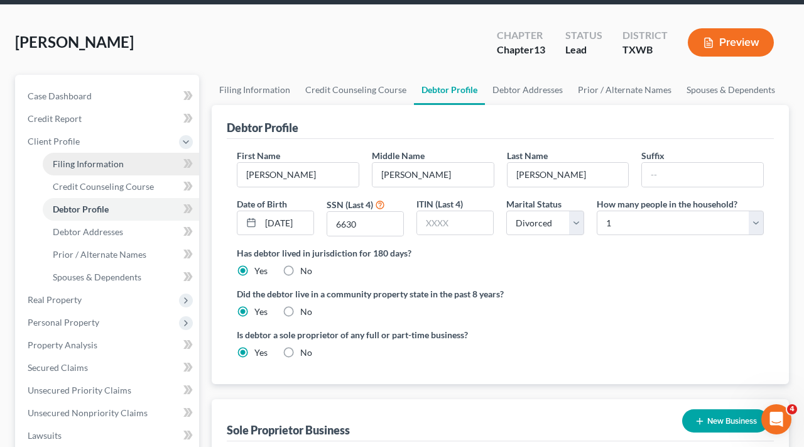
click at [84, 166] on span "Filing Information" at bounding box center [88, 163] width 71 height 11
select select "1"
select select "0"
select select "3"
select select "45"
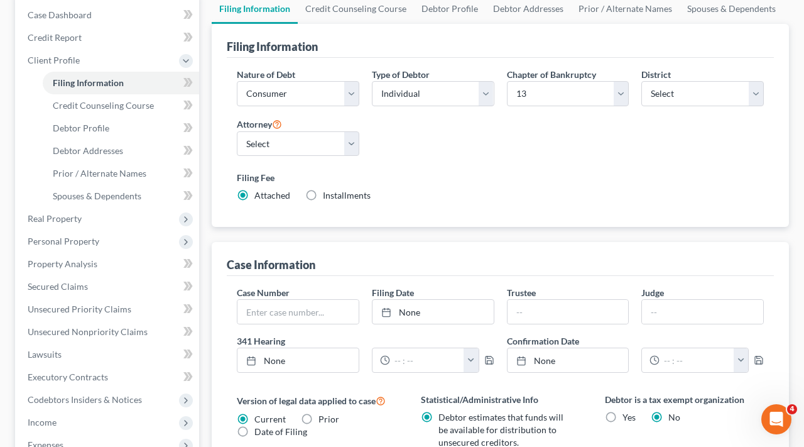
scroll to position [151, 0]
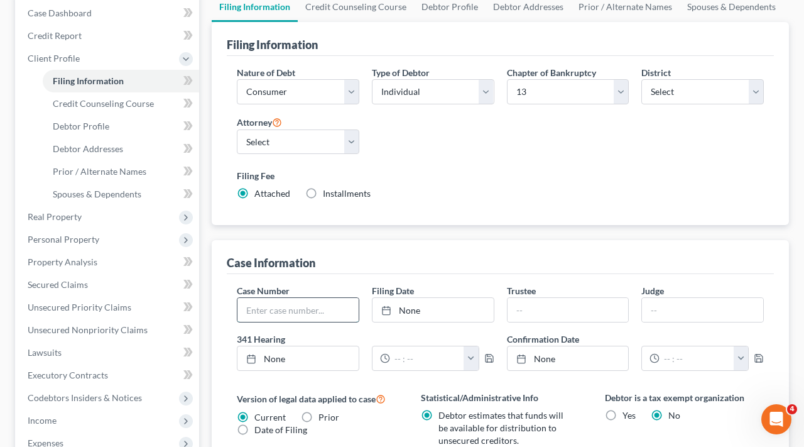
click at [297, 306] on input "text" at bounding box center [298, 310] width 121 height 24
type input "25-11332"
click at [378, 263] on div "Case Information" at bounding box center [500, 257] width 547 height 34
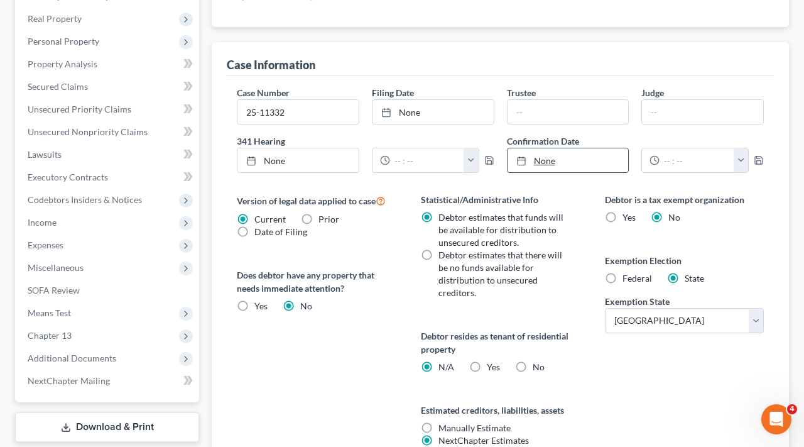
scroll to position [353, 0]
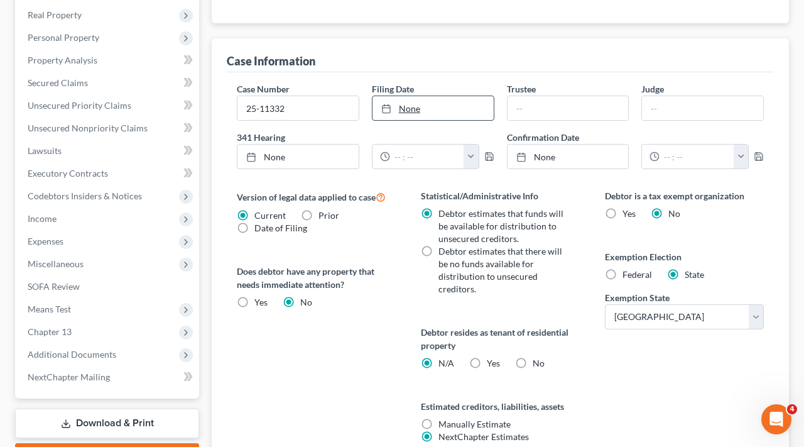
click at [410, 108] on link "None" at bounding box center [433, 108] width 121 height 24
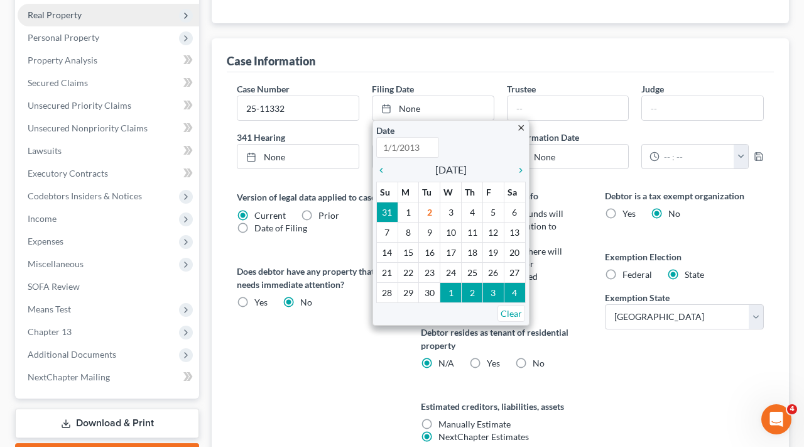
type input "[DATE]"
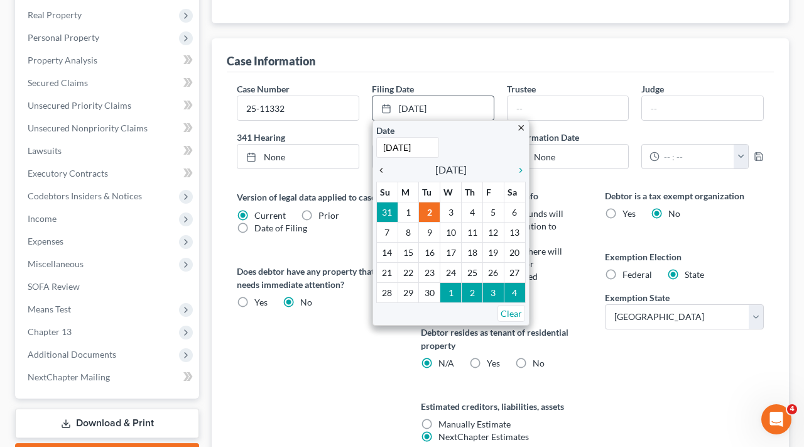
click at [383, 170] on icon "chevron_left" at bounding box center [384, 170] width 16 height 10
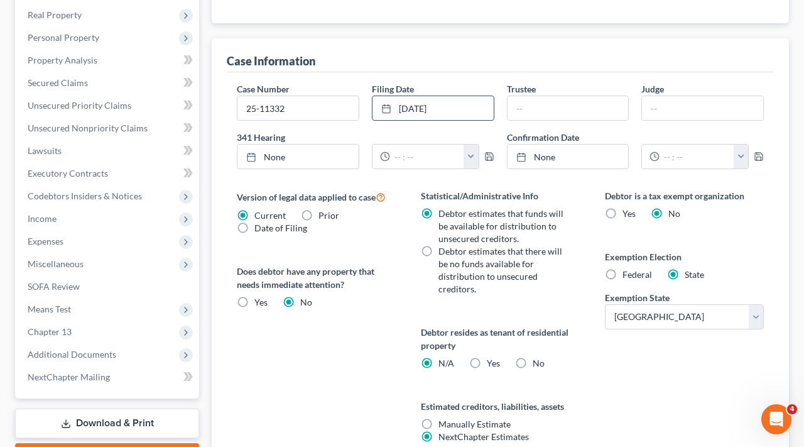
click at [347, 383] on div "Version of legal data applied to case Current Prior Date of Filing Legal data v…" at bounding box center [316, 331] width 184 height 284
click at [521, 99] on input "text" at bounding box center [568, 108] width 121 height 24
type input "Deborah Langehennig"
click at [613, 67] on div "Case Information" at bounding box center [500, 55] width 547 height 34
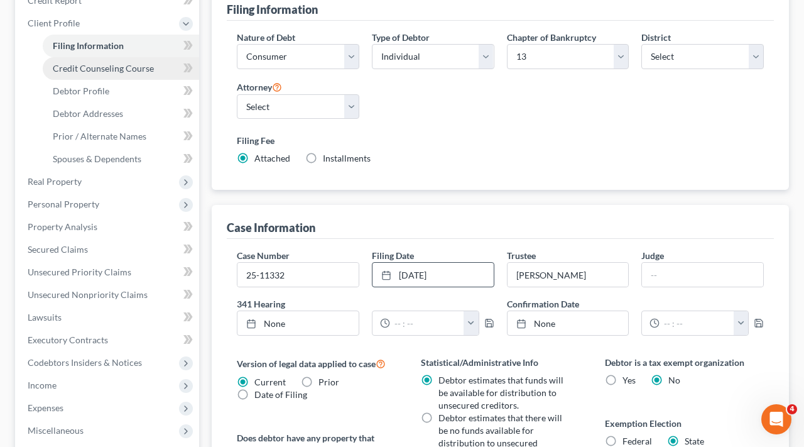
click at [80, 72] on span "Credit Counseling Course" at bounding box center [103, 68] width 101 height 11
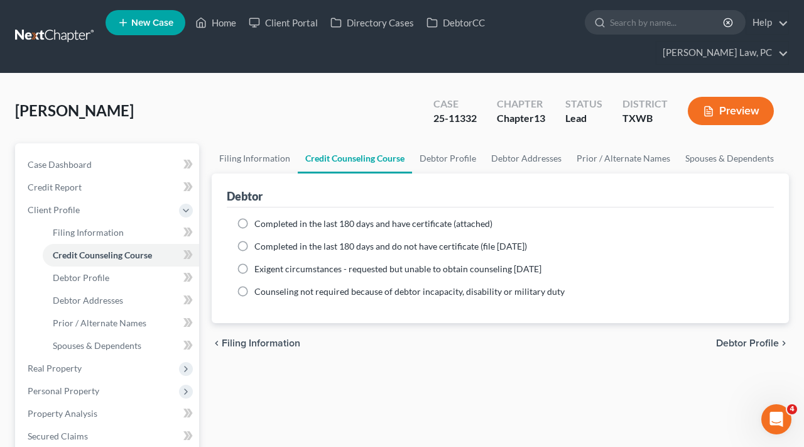
click at [254, 223] on label "Completed in the last 180 days and have certificate (attached)" at bounding box center [373, 223] width 238 height 13
click at [259, 223] on input "Completed in the last 180 days and have certificate (attached)" at bounding box center [263, 221] width 8 height 8
radio input "true"
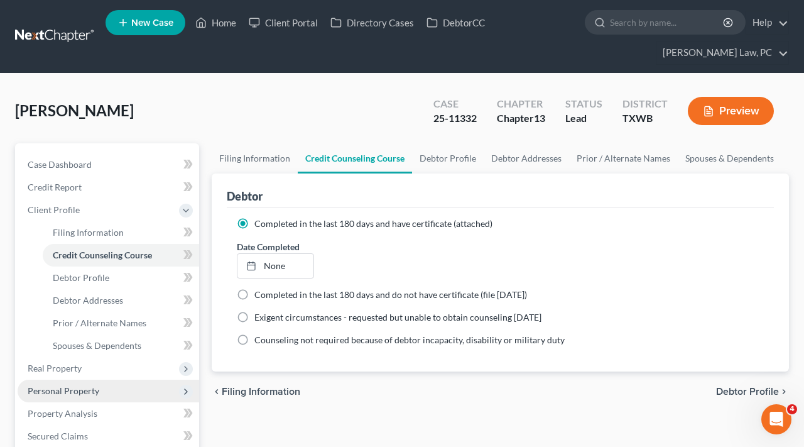
click at [82, 386] on span "Personal Property" at bounding box center [64, 390] width 72 height 11
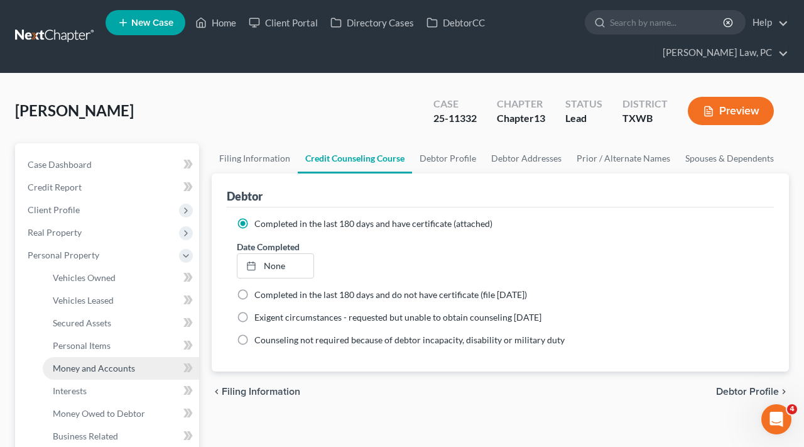
click at [90, 366] on span "Money and Accounts" at bounding box center [94, 368] width 82 height 11
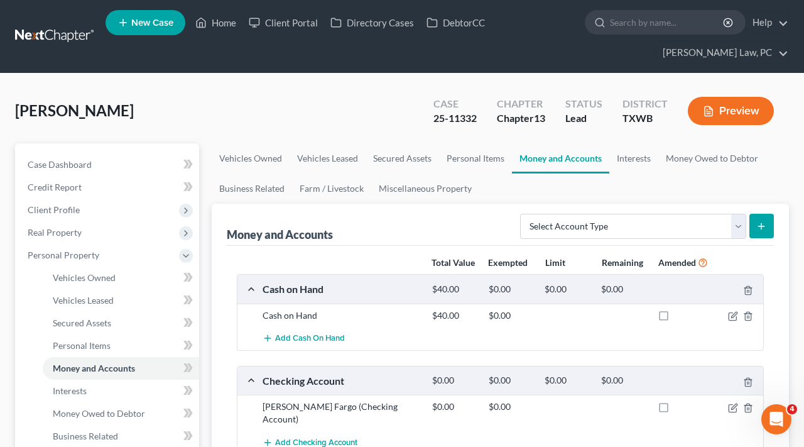
scroll to position [131, 0]
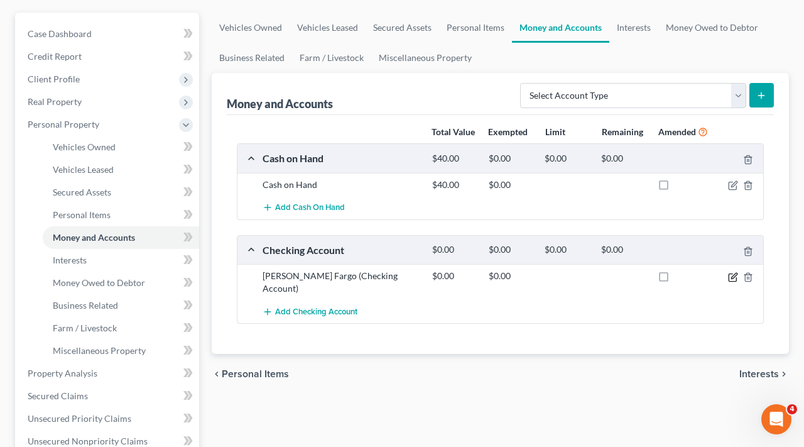
click at [733, 279] on icon "button" at bounding box center [733, 277] width 10 height 10
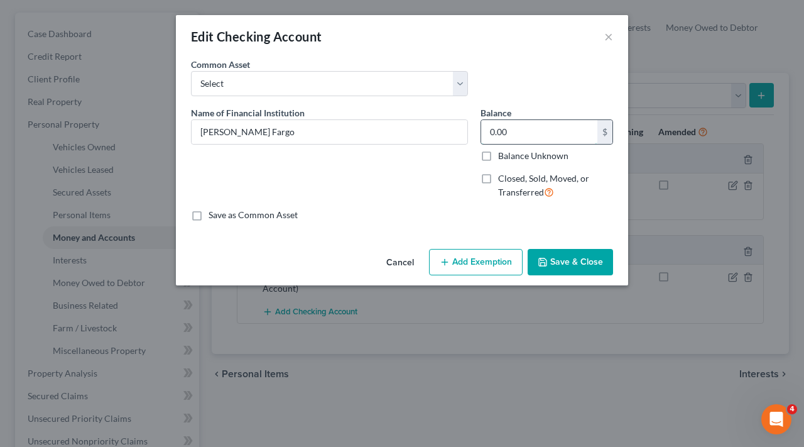
click at [519, 140] on input "0.00" at bounding box center [539, 132] width 116 height 24
drag, startPoint x: 517, startPoint y: 132, endPoint x: 461, endPoint y: 134, distance: 56.0
click at [461, 134] on div "Name of Financial Institution * Wells Fargo Balance 0.00 $ Balance Unknown Bala…" at bounding box center [402, 157] width 435 height 103
click at [495, 133] on input "2,900" at bounding box center [539, 132] width 116 height 24
type input "9"
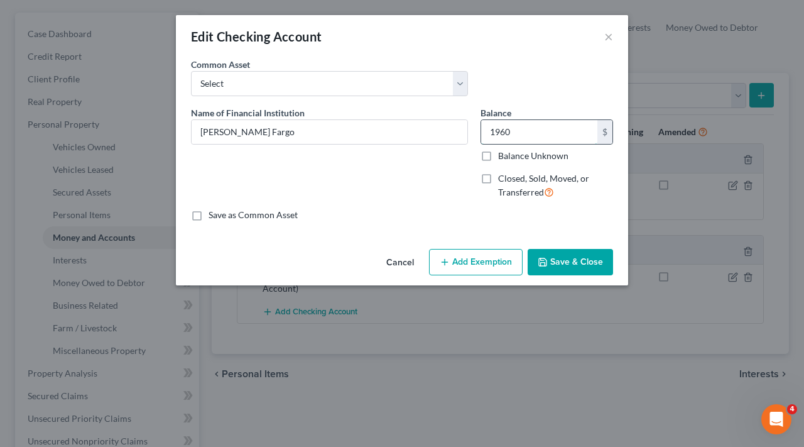
type input "1,960"
click at [579, 268] on button "Save & Close" at bounding box center [570, 262] width 85 height 26
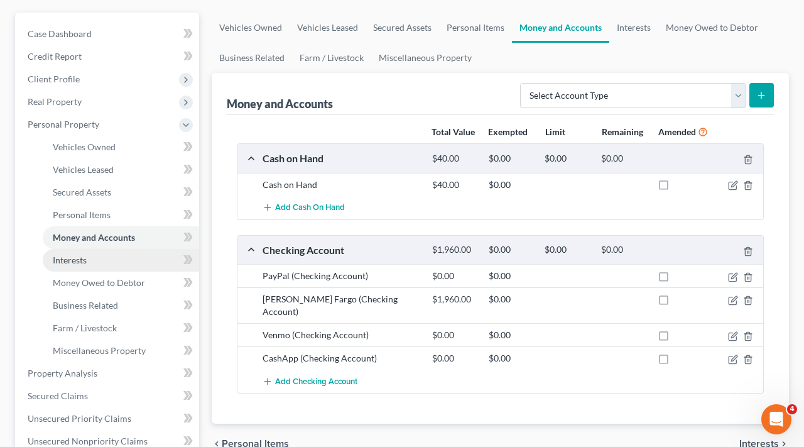
click at [80, 261] on span "Interests" at bounding box center [70, 259] width 34 height 11
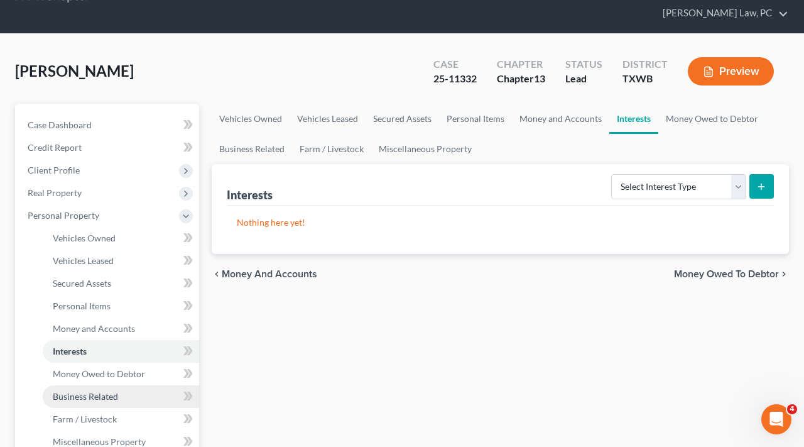
scroll to position [39, 0]
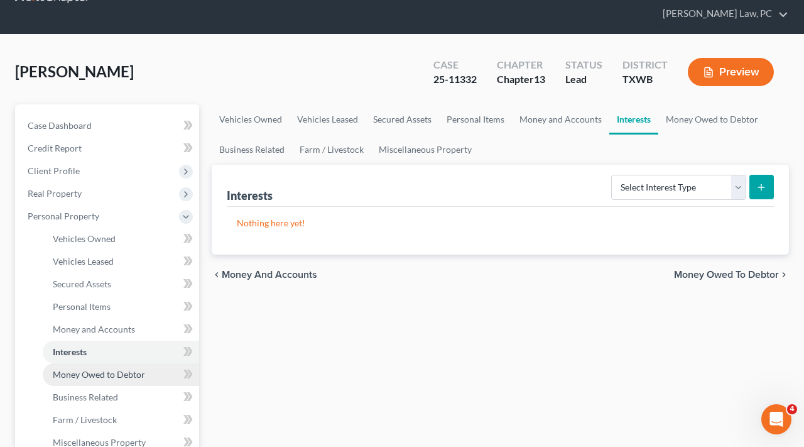
click at [100, 372] on span "Money Owed to Debtor" at bounding box center [99, 374] width 92 height 11
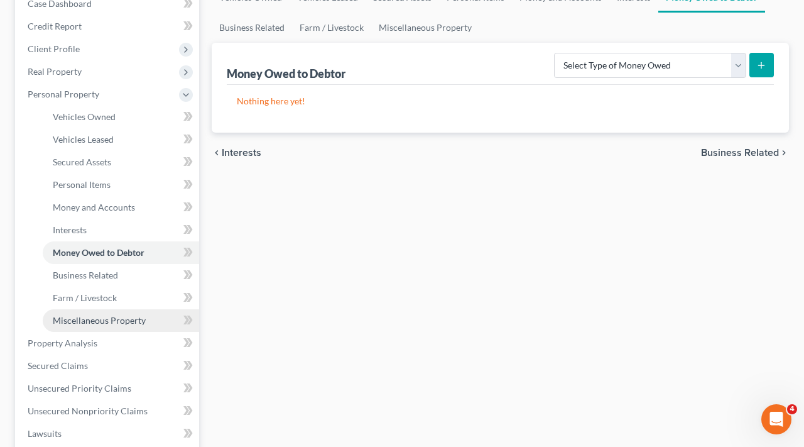
click at [75, 316] on span "Miscellaneous Property" at bounding box center [99, 320] width 93 height 11
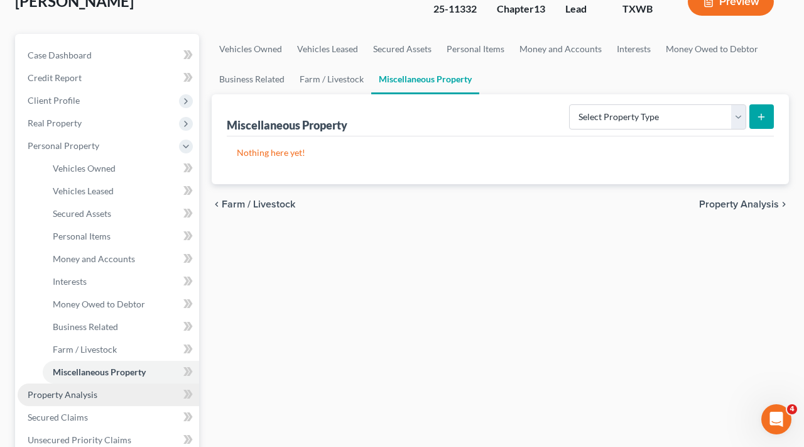
click at [44, 398] on span "Property Analysis" at bounding box center [63, 394] width 70 height 11
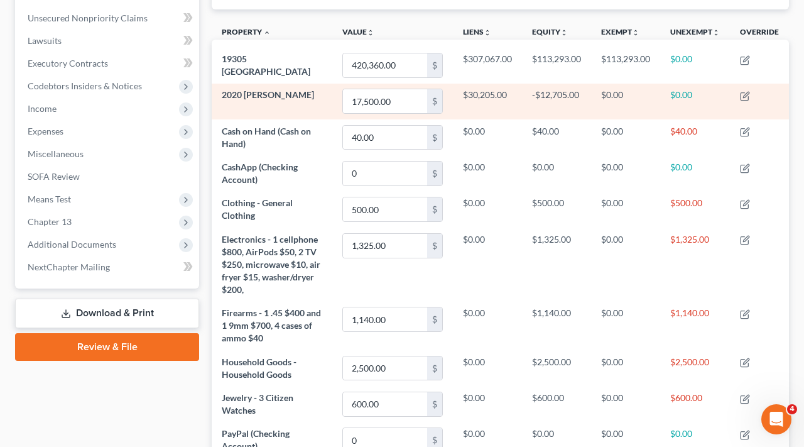
scroll to position [342, 0]
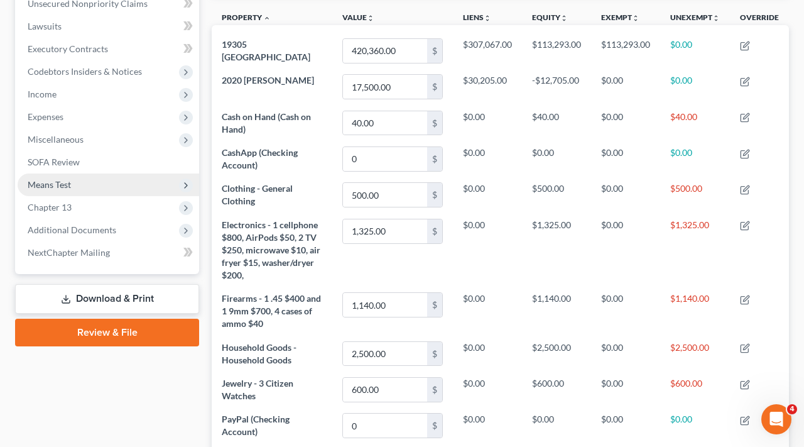
click at [34, 175] on span "Means Test" at bounding box center [109, 184] width 182 height 23
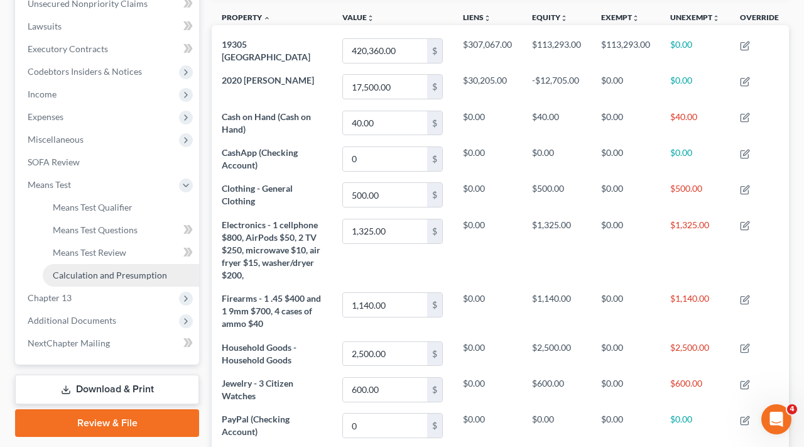
click at [98, 274] on span "Calculation and Presumption" at bounding box center [110, 275] width 114 height 11
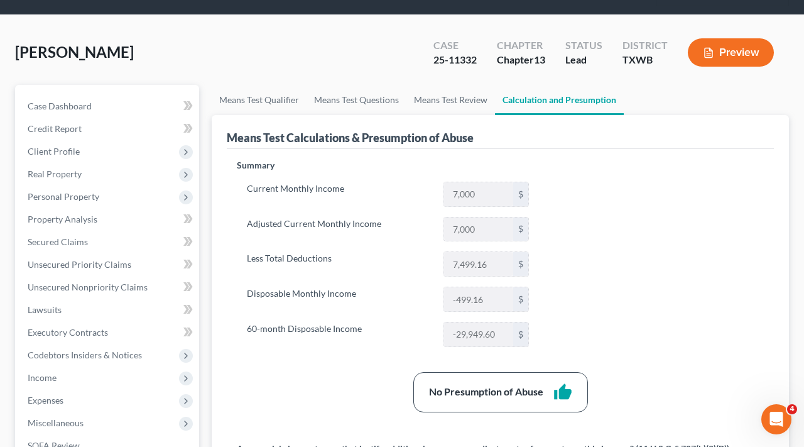
scroll to position [65, 0]
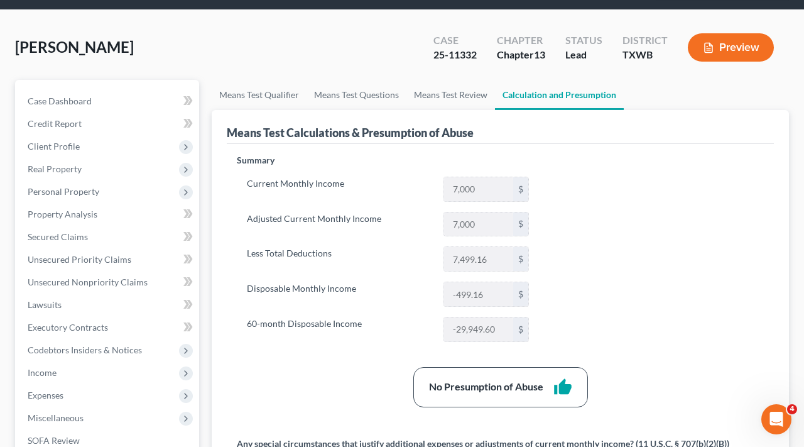
scroll to position [63, 0]
click at [41, 188] on span "Personal Property" at bounding box center [64, 191] width 72 height 11
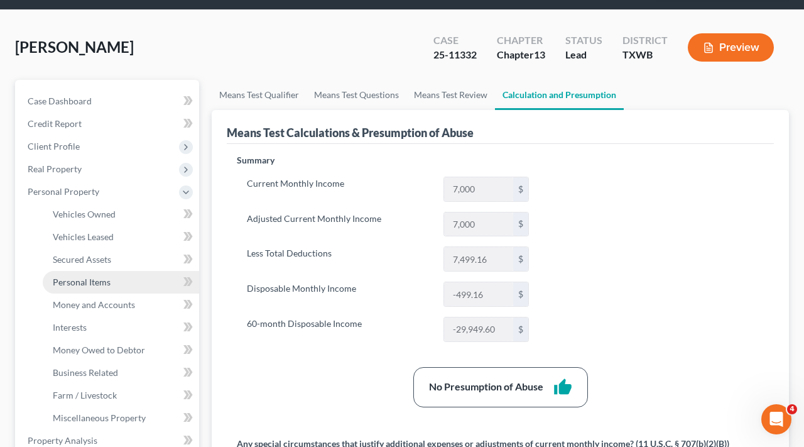
click at [88, 285] on span "Personal Items" at bounding box center [82, 281] width 58 height 11
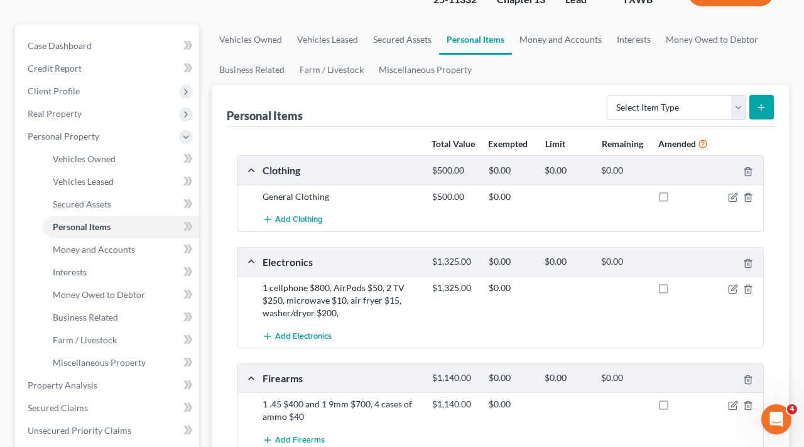
scroll to position [111, 0]
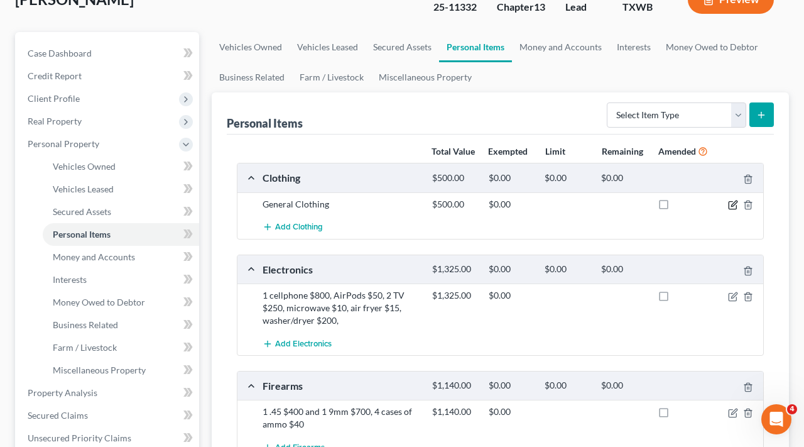
click at [730, 204] on icon "button" at bounding box center [733, 205] width 10 height 10
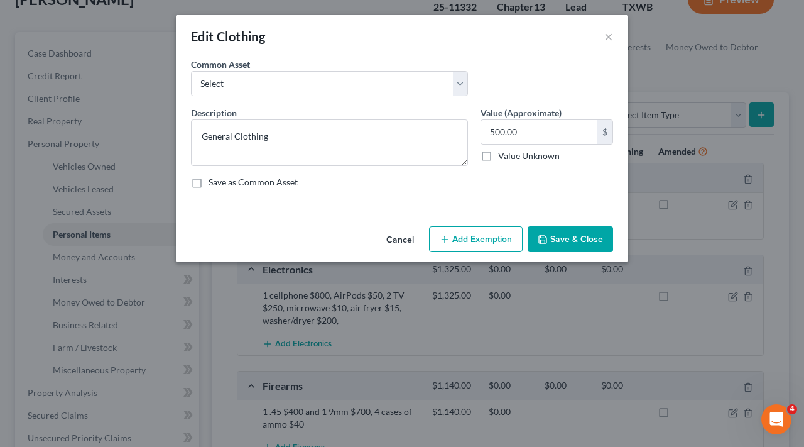
click at [457, 247] on button "Add Exemption" at bounding box center [476, 239] width 94 height 26
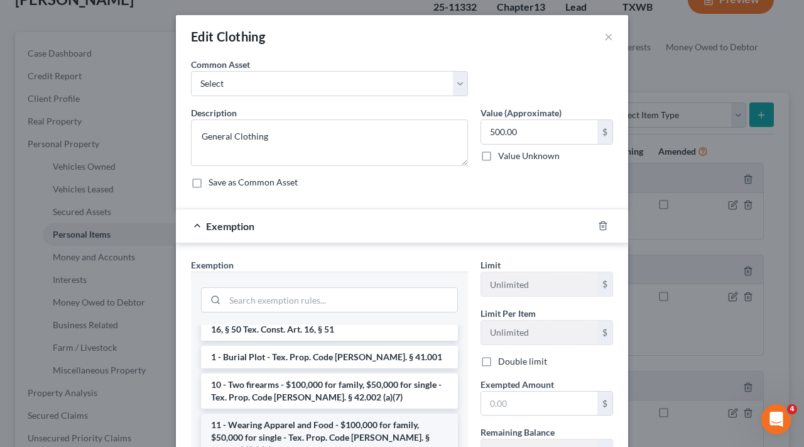
scroll to position [74, 0]
click at [292, 417] on li "11 - Wearing Apparel and Food - $100,000 for family, $50,000 for single - Tex. …" at bounding box center [329, 436] width 257 height 48
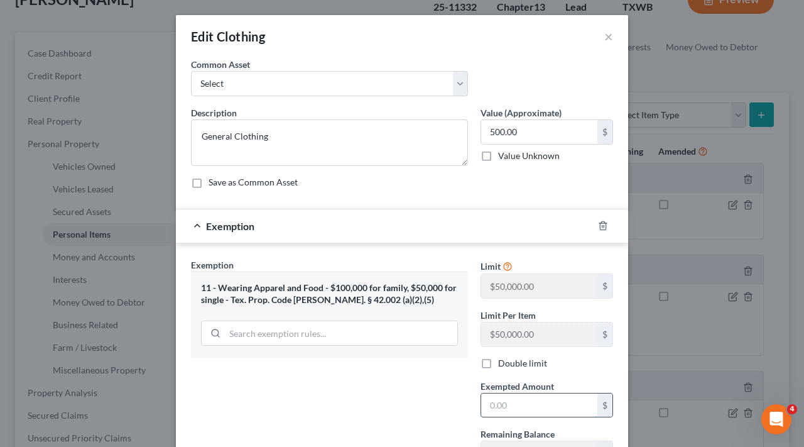
click at [525, 398] on input "text" at bounding box center [539, 405] width 116 height 24
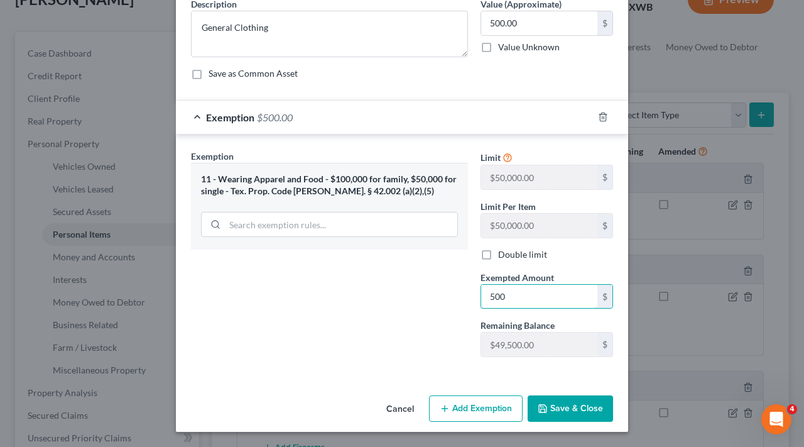
type input "500"
click at [562, 409] on button "Save & Close" at bounding box center [570, 408] width 85 height 26
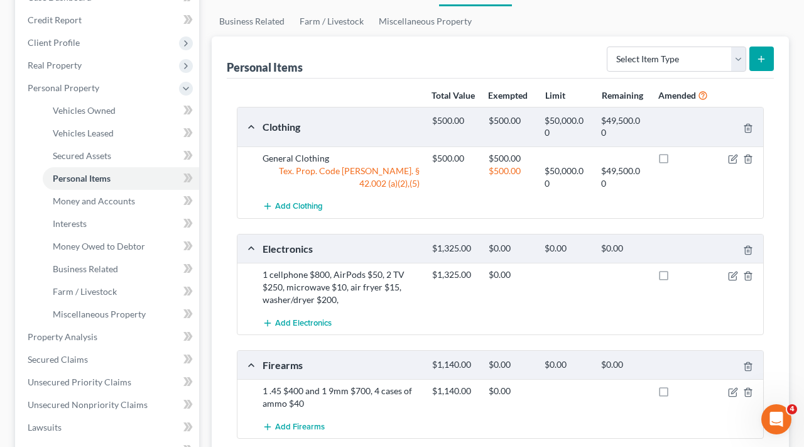
scroll to position [191, 0]
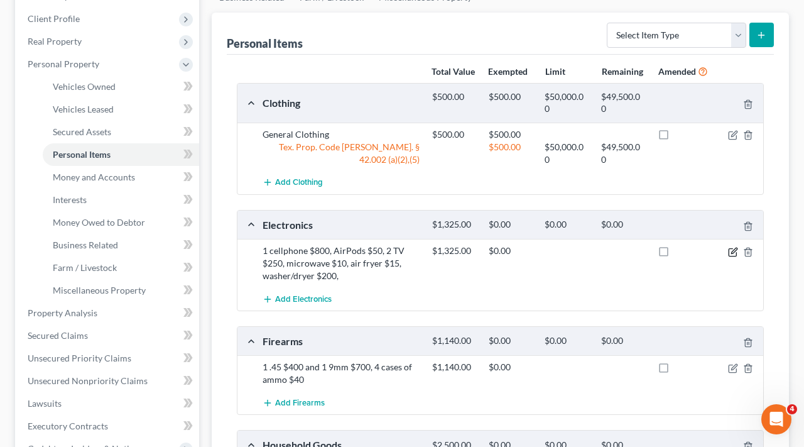
click at [733, 250] on icon "button" at bounding box center [733, 252] width 10 height 10
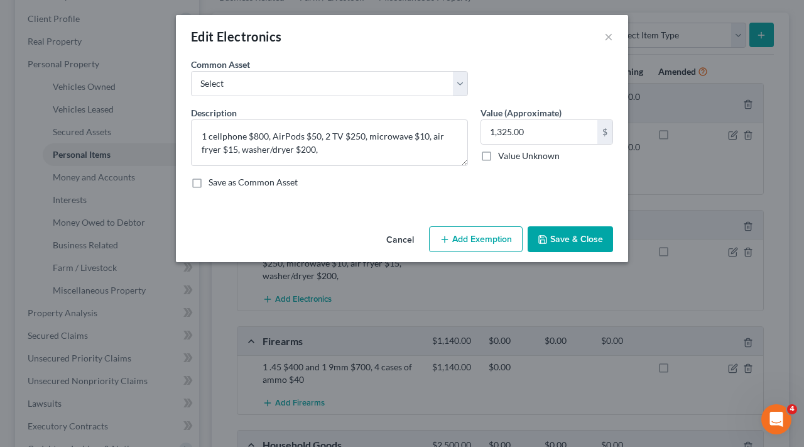
click at [459, 238] on button "Add Exemption" at bounding box center [476, 239] width 94 height 26
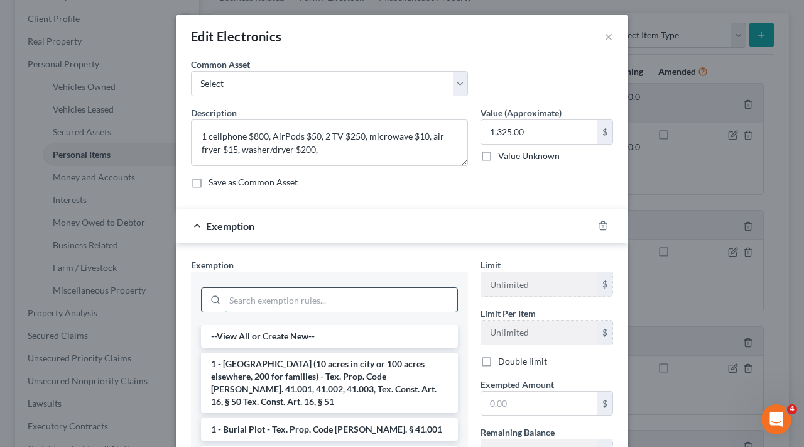
click at [263, 296] on input "search" at bounding box center [341, 300] width 232 height 24
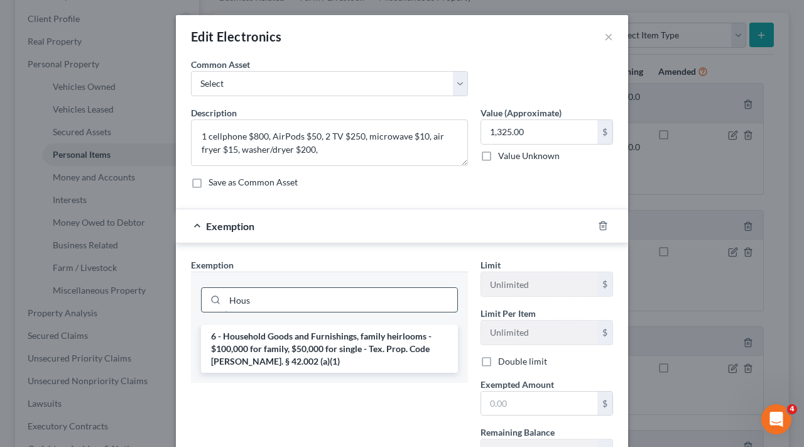
type input "Hous"
drag, startPoint x: 263, startPoint y: 296, endPoint x: 290, endPoint y: 335, distance: 47.1
click at [290, 335] on li "6 - Household Goods and Furnishings, family heirlooms - $100,000 for family, $5…" at bounding box center [329, 349] width 257 height 48
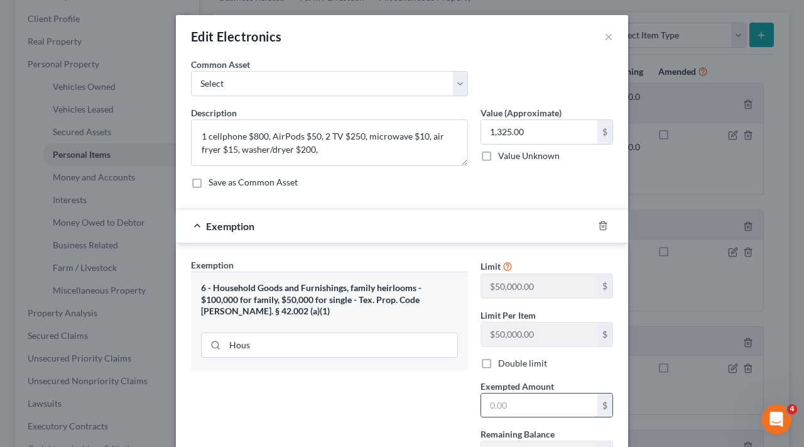
click at [527, 411] on input "text" at bounding box center [539, 405] width 116 height 24
type input "1,325"
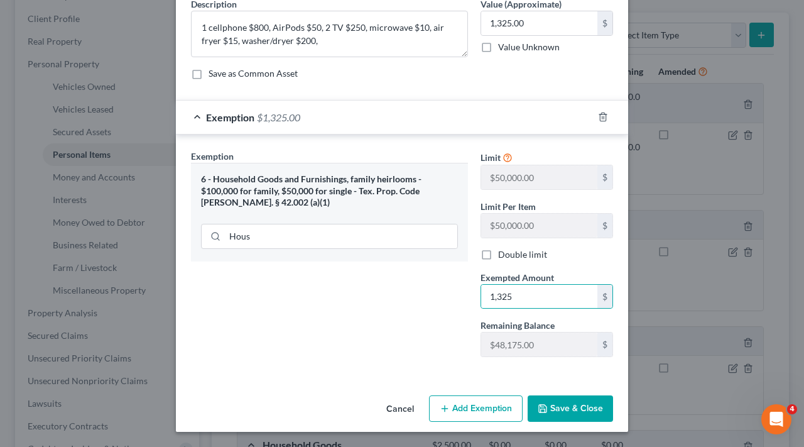
click at [585, 411] on button "Save & Close" at bounding box center [570, 408] width 85 height 26
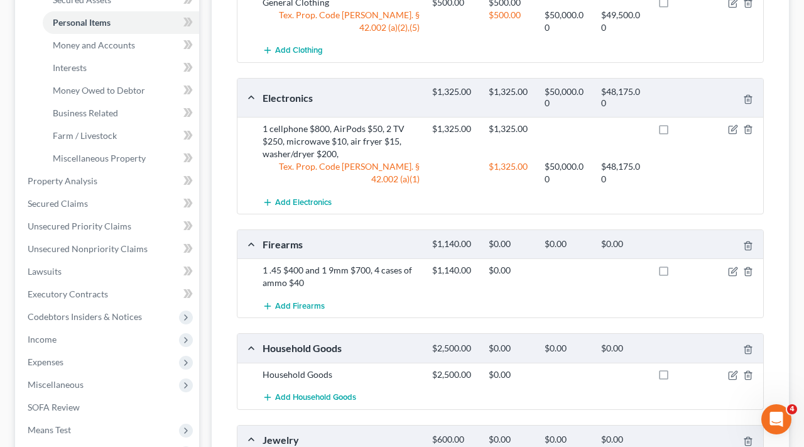
scroll to position [326, 0]
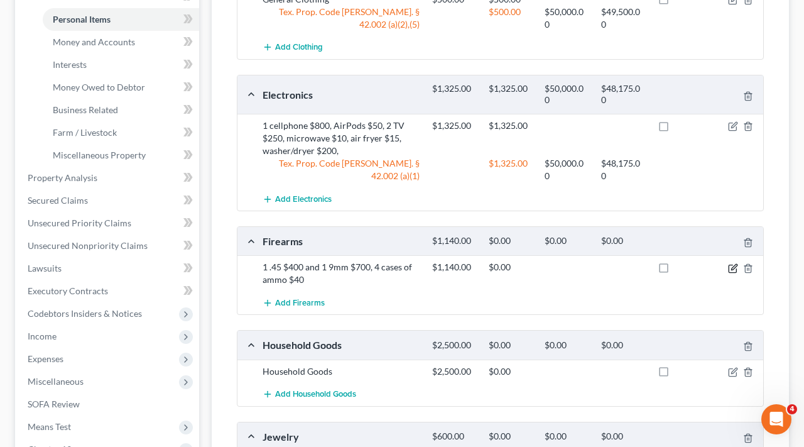
click at [733, 267] on icon "button" at bounding box center [734, 267] width 6 height 6
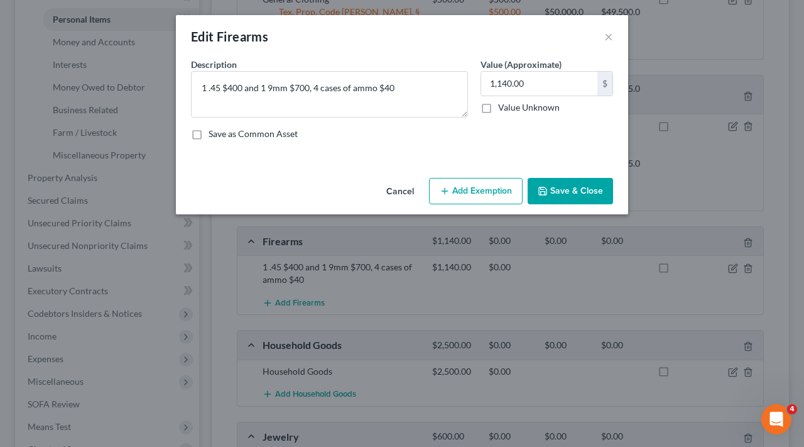
click at [477, 190] on button "Add Exemption" at bounding box center [476, 191] width 94 height 26
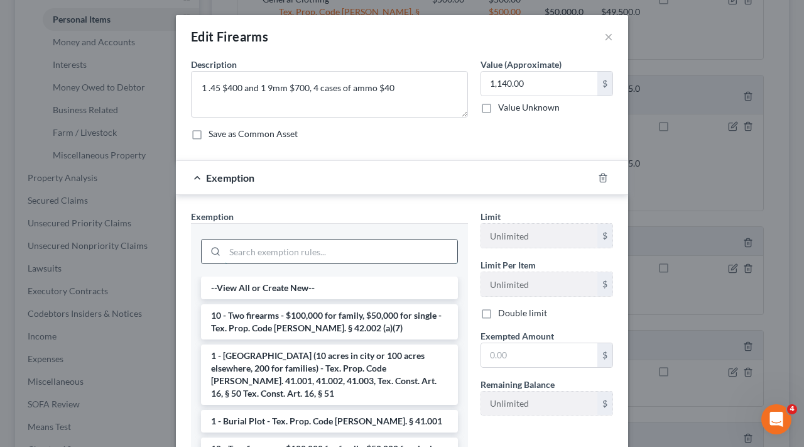
click at [307, 255] on input "search" at bounding box center [341, 251] width 232 height 24
click at [328, 318] on li "10 - Two firearms - $100,000 for family, $50,000 for single - Tex. Prop. Code A…" at bounding box center [329, 321] width 257 height 35
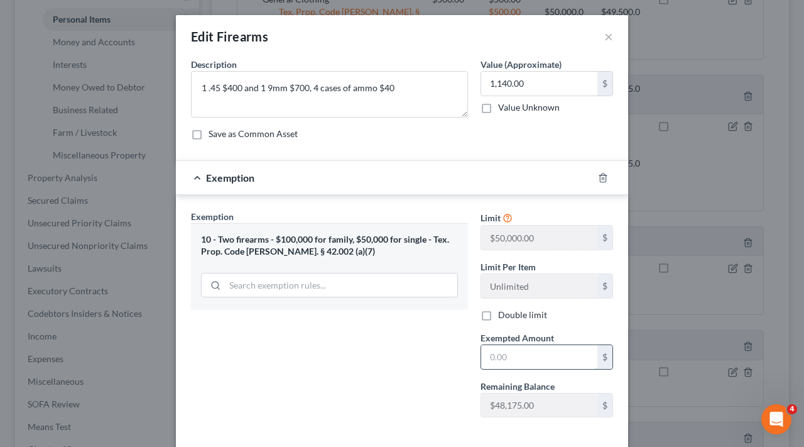
click at [513, 347] on input "text" at bounding box center [539, 357] width 116 height 24
type input "1,140"
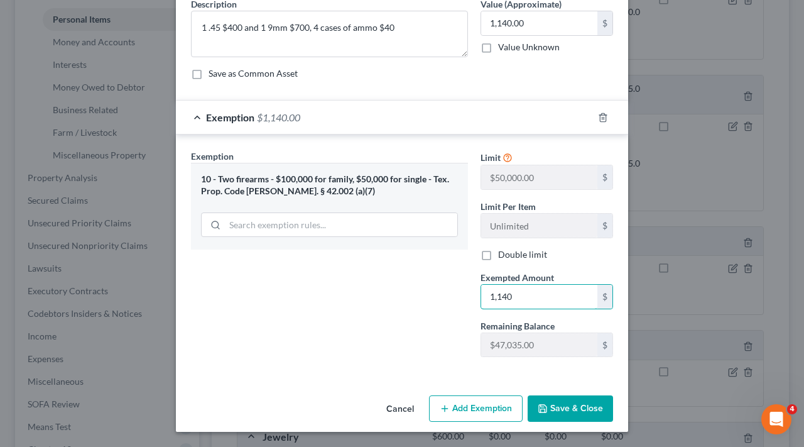
scroll to position [60, 0]
click at [591, 405] on button "Save & Close" at bounding box center [570, 408] width 85 height 26
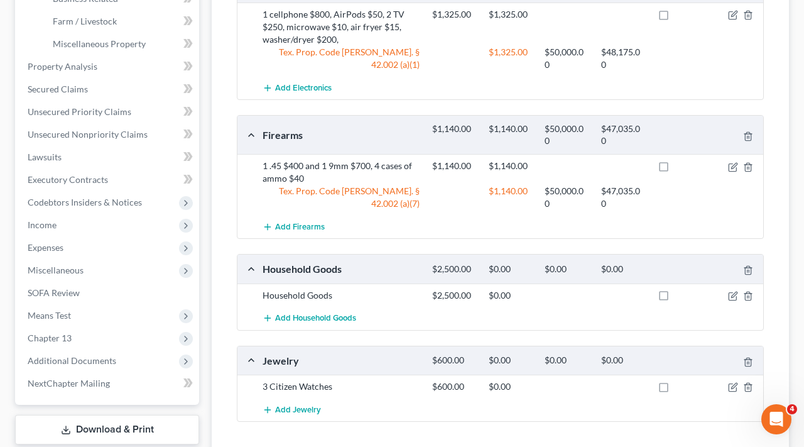
scroll to position [439, 0]
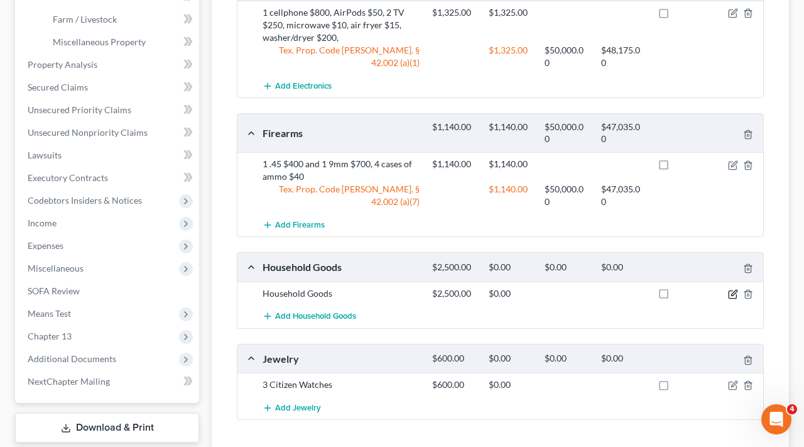
click at [732, 290] on icon "button" at bounding box center [733, 294] width 10 height 10
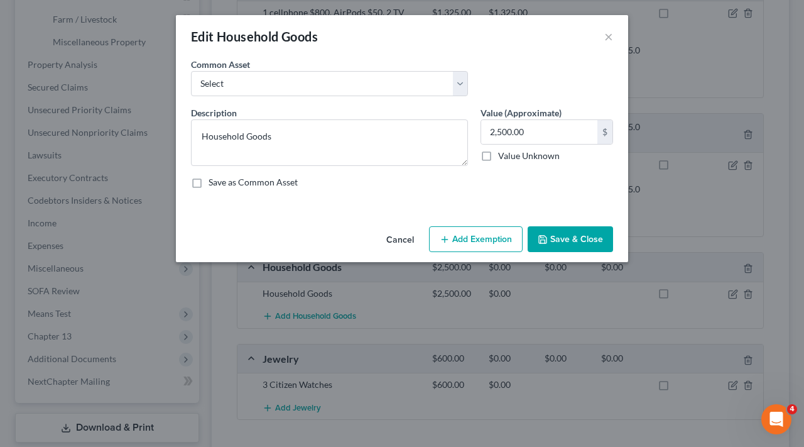
click at [471, 241] on button "Add Exemption" at bounding box center [476, 239] width 94 height 26
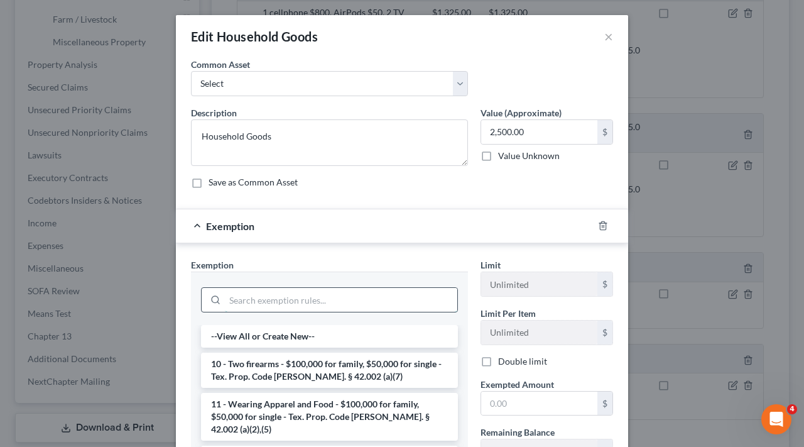
click at [273, 301] on input "search" at bounding box center [341, 300] width 232 height 24
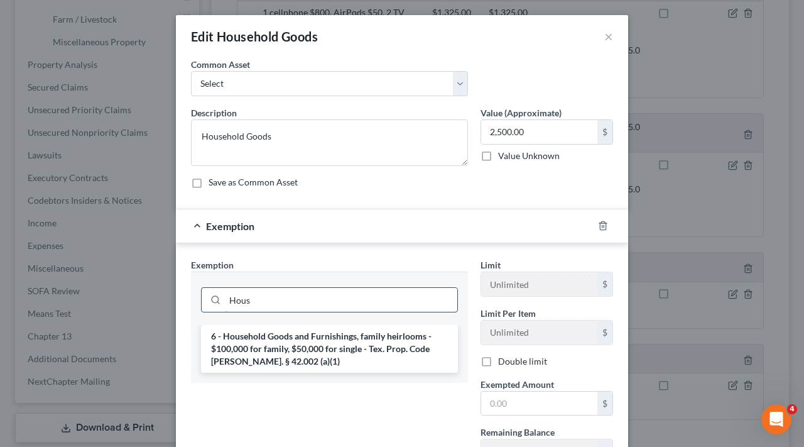
type input "Hous"
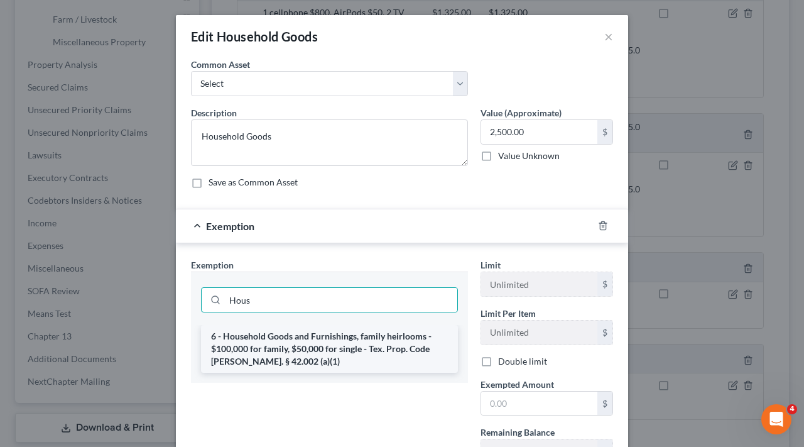
drag, startPoint x: 273, startPoint y: 301, endPoint x: 298, endPoint y: 359, distance: 62.8
click at [298, 359] on li "6 - Household Goods and Furnishings, family heirlooms - $100,000 for family, $5…" at bounding box center [329, 349] width 257 height 48
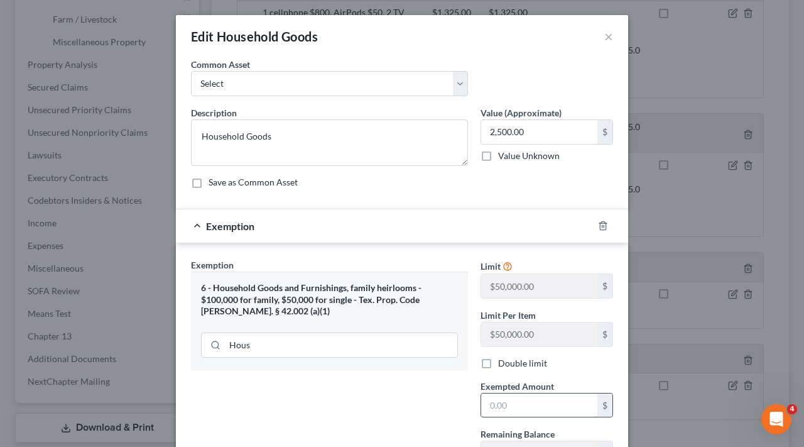
click at [537, 402] on input "text" at bounding box center [539, 405] width 116 height 24
type input "2,500"
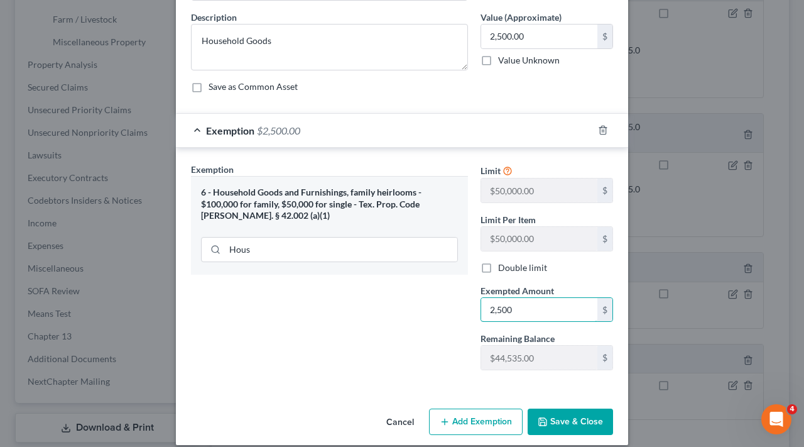
scroll to position [106, 0]
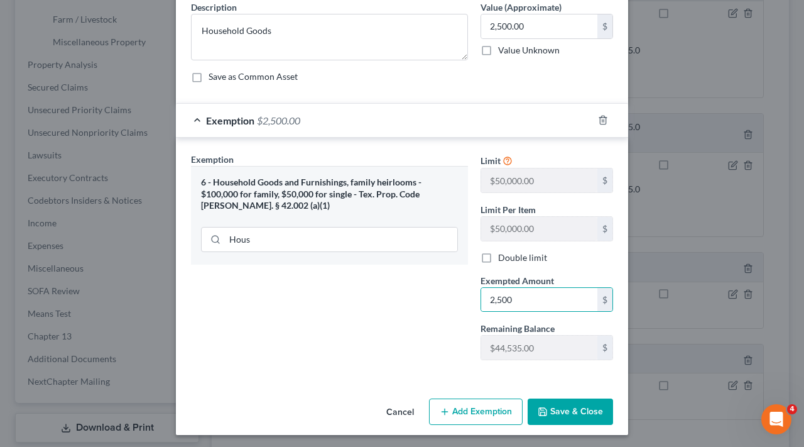
click at [581, 412] on button "Save & Close" at bounding box center [570, 411] width 85 height 26
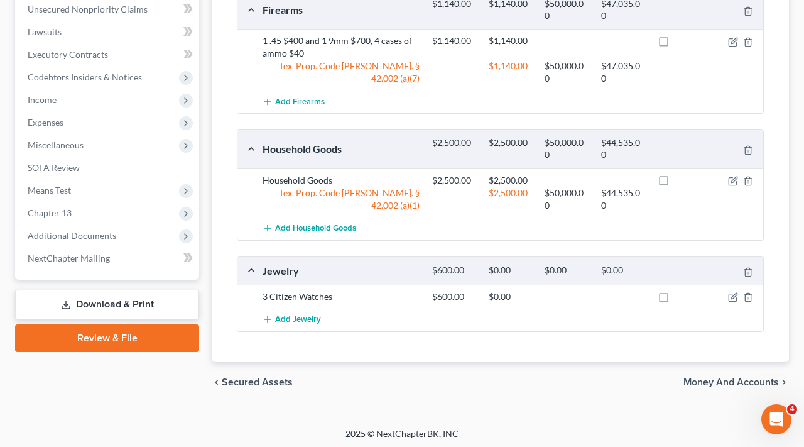
scroll to position [562, 0]
click at [735, 295] on icon "button" at bounding box center [733, 298] width 10 height 10
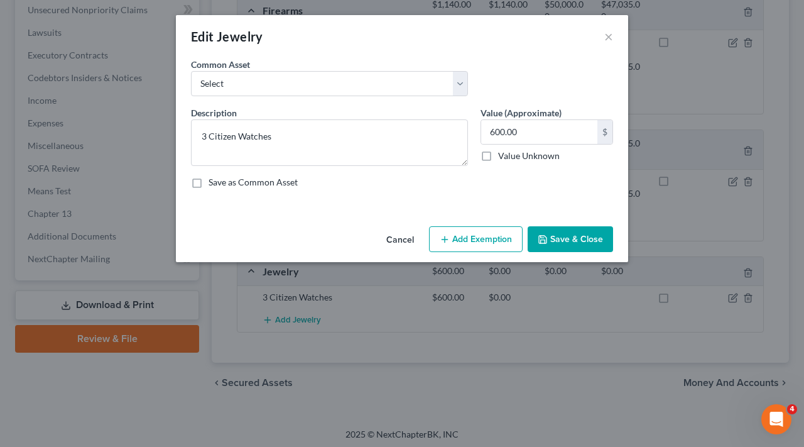
click at [462, 235] on button "Add Exemption" at bounding box center [476, 239] width 94 height 26
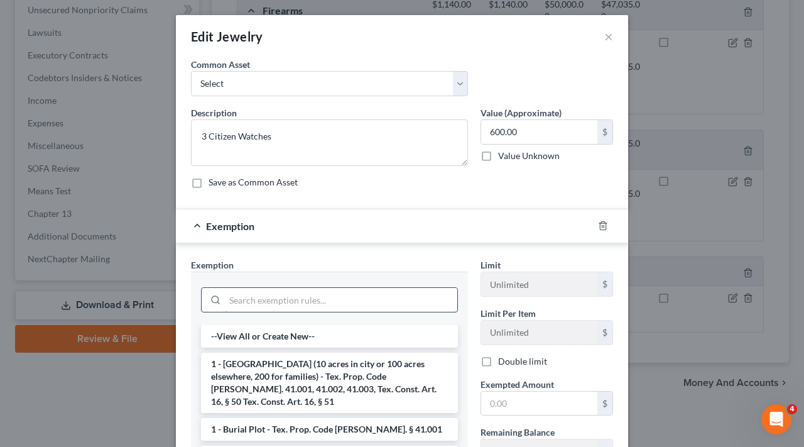
click at [270, 297] on input "search" at bounding box center [341, 300] width 232 height 24
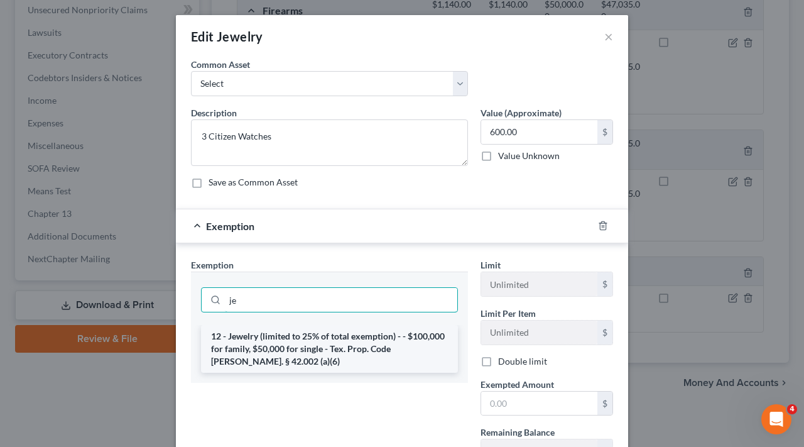
type input "je"
click at [353, 334] on li "12 - Jewelry (limited to 25% of total exemption) - - $100,000 for family, $50,0…" at bounding box center [329, 349] width 257 height 48
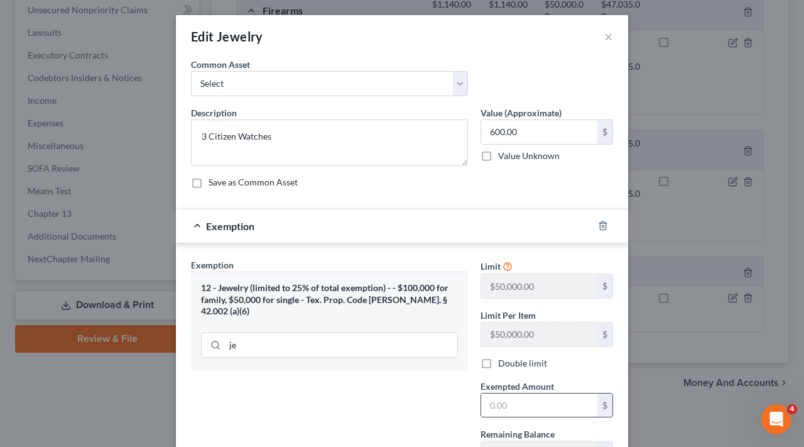
click at [551, 401] on input "text" at bounding box center [539, 405] width 116 height 24
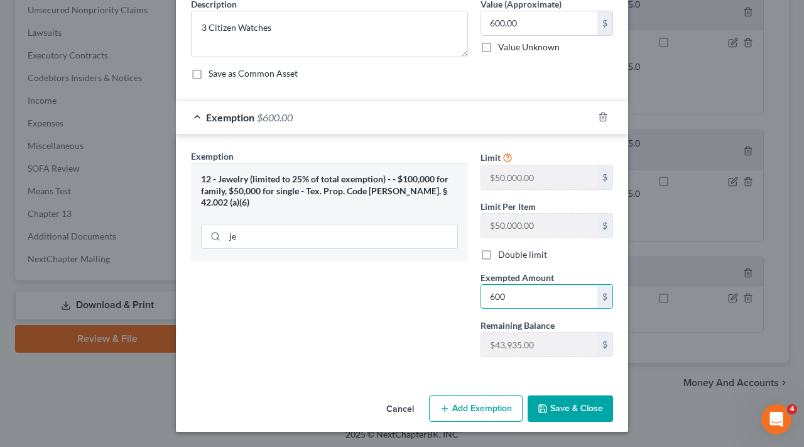
type input "600"
click at [572, 405] on button "Save & Close" at bounding box center [570, 408] width 85 height 26
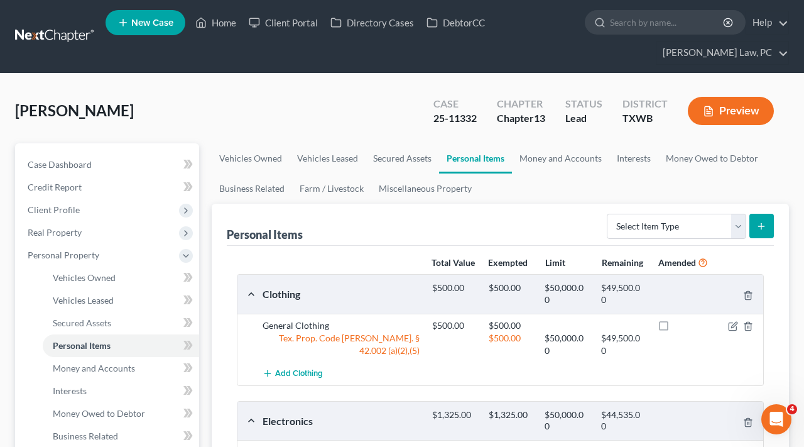
scroll to position [0, 0]
click at [544, 164] on link "Money and Accounts" at bounding box center [560, 158] width 97 height 30
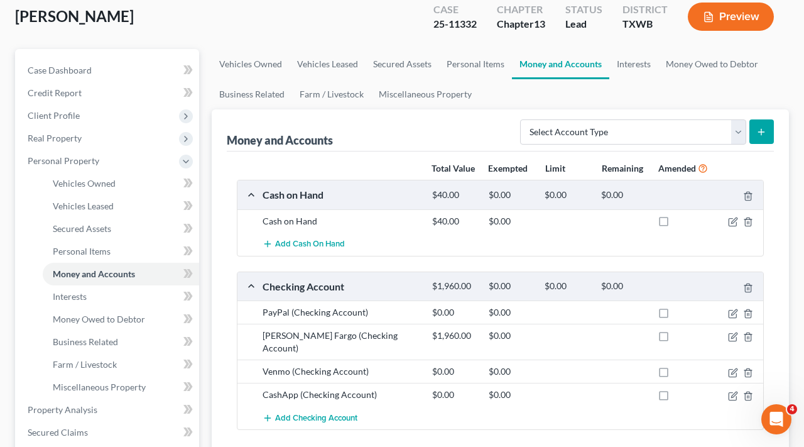
scroll to position [102, 0]
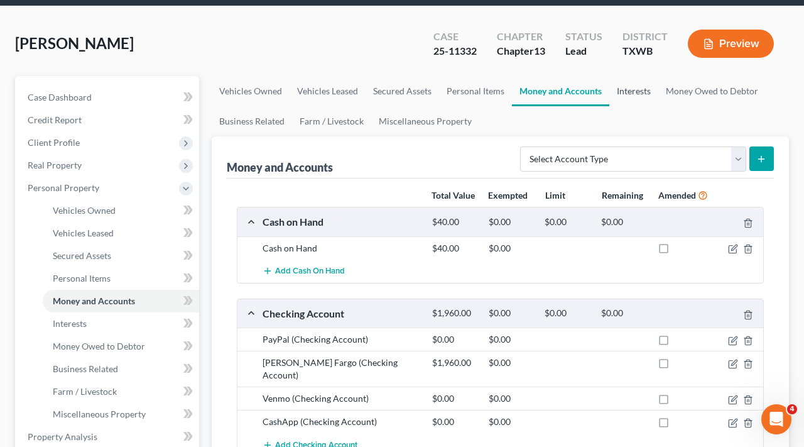
click at [645, 84] on link "Interests" at bounding box center [633, 91] width 49 height 30
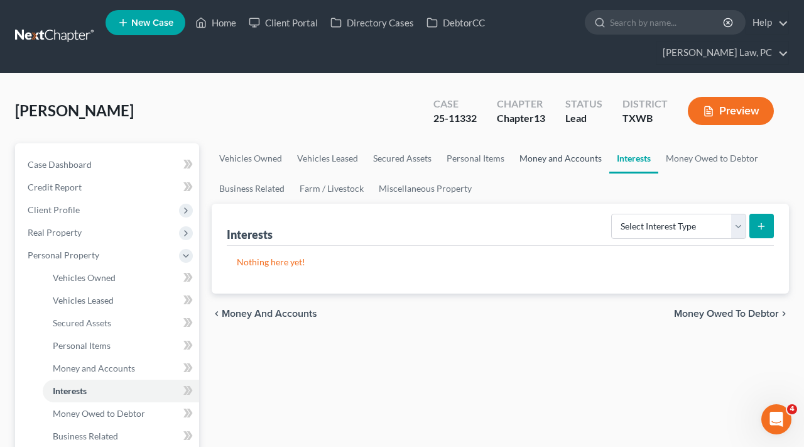
click at [565, 161] on link "Money and Accounts" at bounding box center [560, 158] width 97 height 30
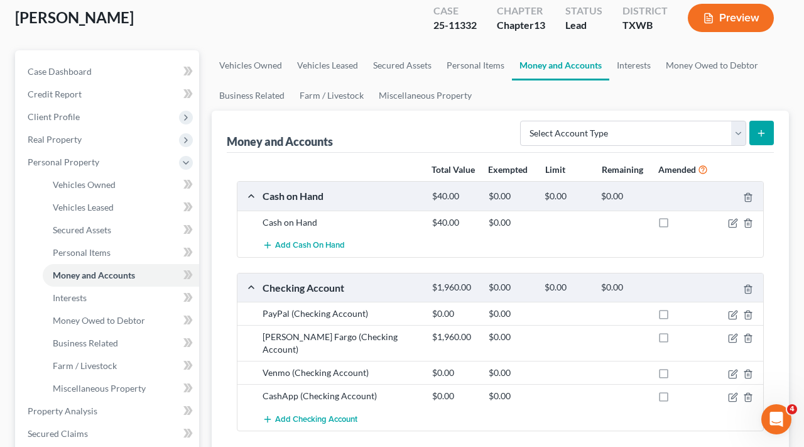
scroll to position [101, 0]
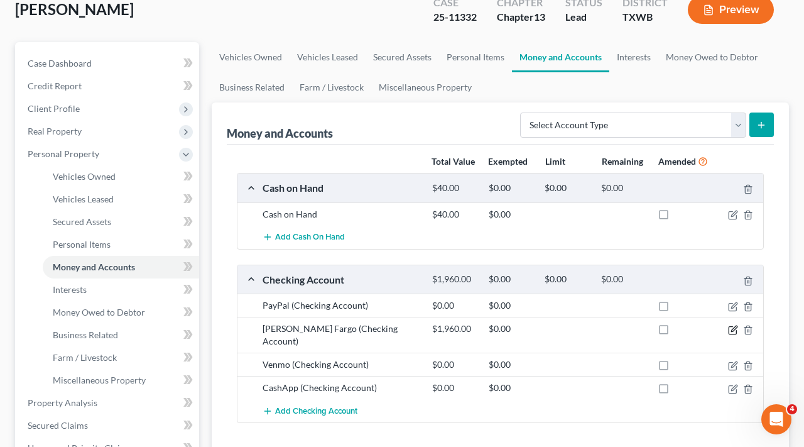
click at [733, 330] on icon "button" at bounding box center [733, 330] width 10 height 10
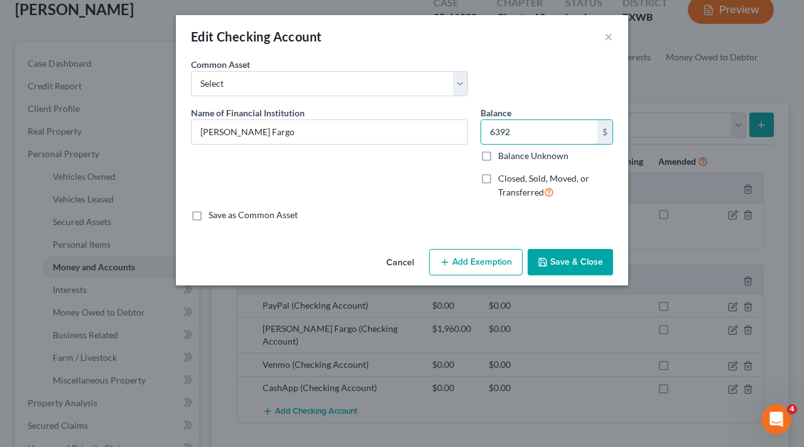
type input "6,392"
click at [582, 268] on button "Save & Close" at bounding box center [570, 262] width 85 height 26
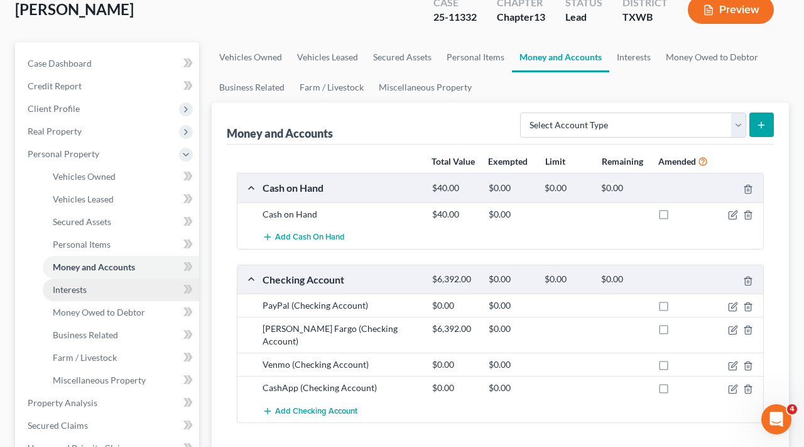
click at [75, 292] on span "Interests" at bounding box center [70, 289] width 34 height 11
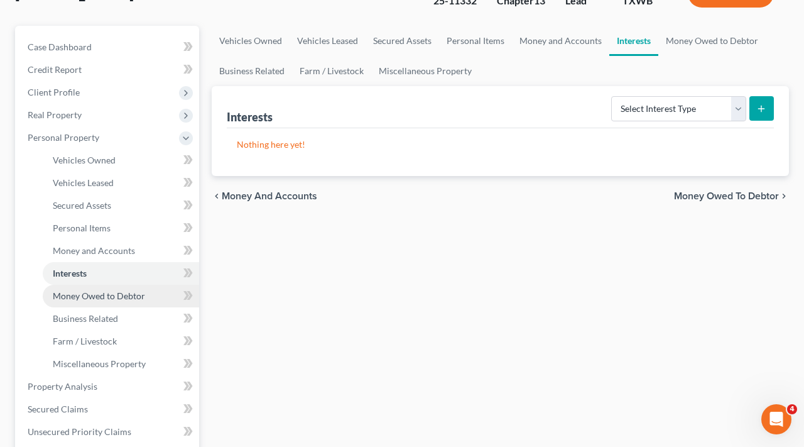
click at [72, 293] on span "Money Owed to Debtor" at bounding box center [99, 295] width 92 height 11
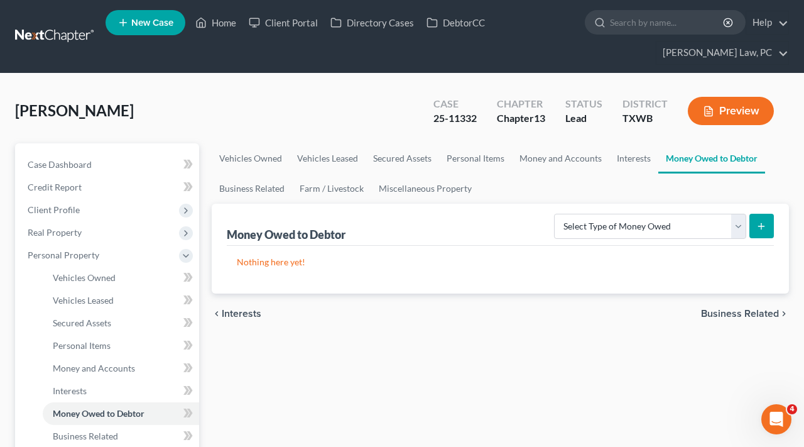
click at [46, 33] on link at bounding box center [55, 36] width 80 height 23
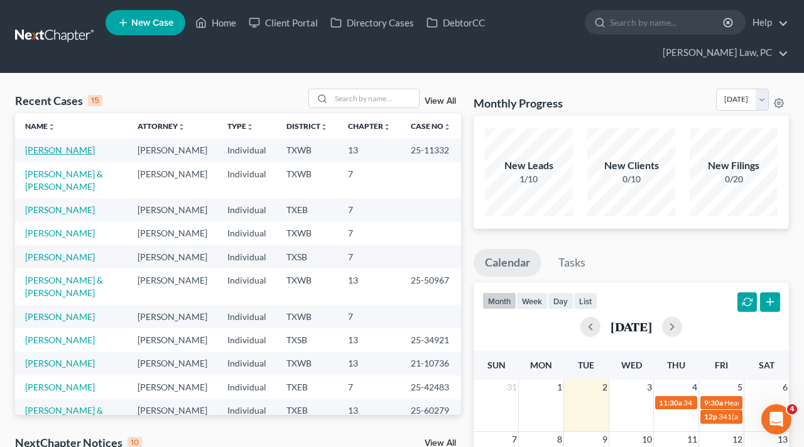
click at [43, 152] on link "[PERSON_NAME]" at bounding box center [60, 150] width 70 height 11
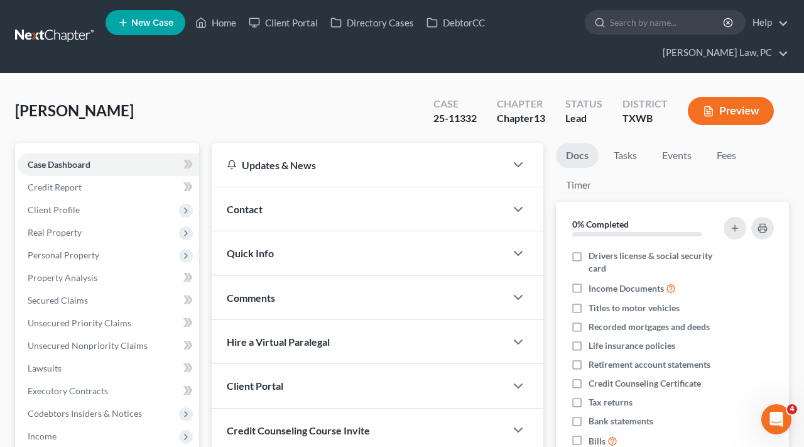
scroll to position [289, 0]
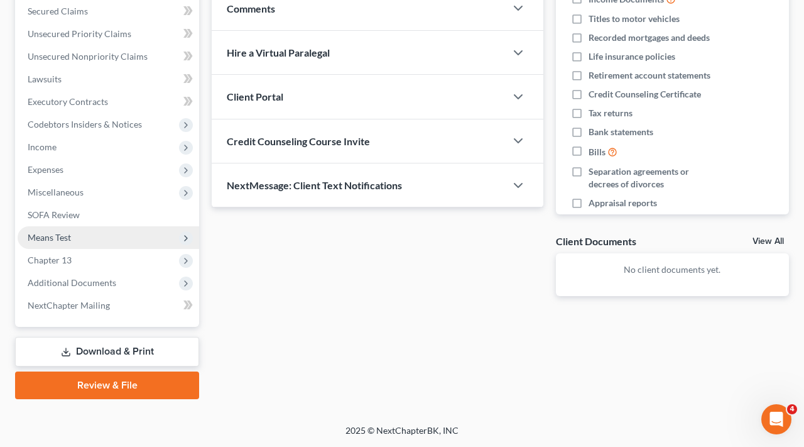
click at [53, 229] on span "Means Test" at bounding box center [109, 237] width 182 height 23
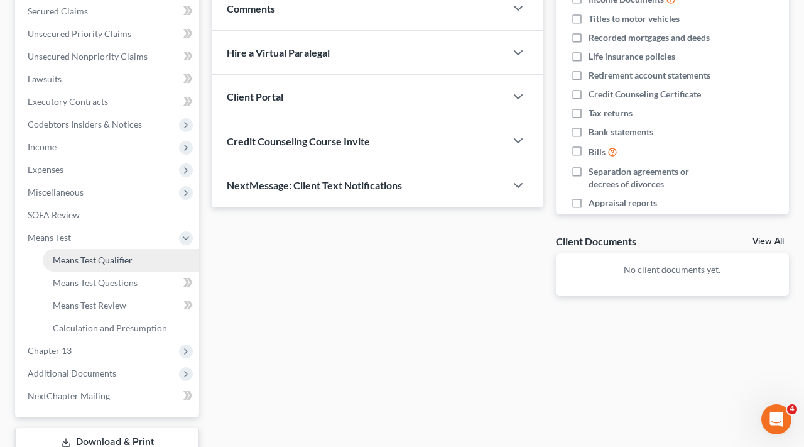
click at [89, 260] on span "Means Test Qualifier" at bounding box center [93, 259] width 80 height 11
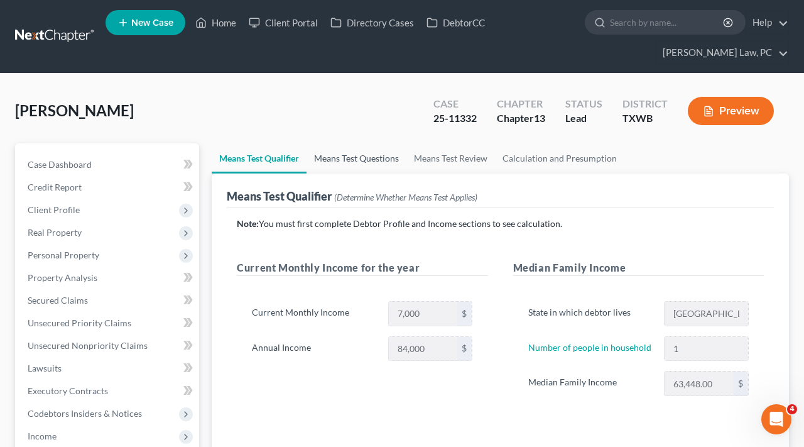
click at [348, 157] on link "Means Test Questions" at bounding box center [357, 158] width 100 height 30
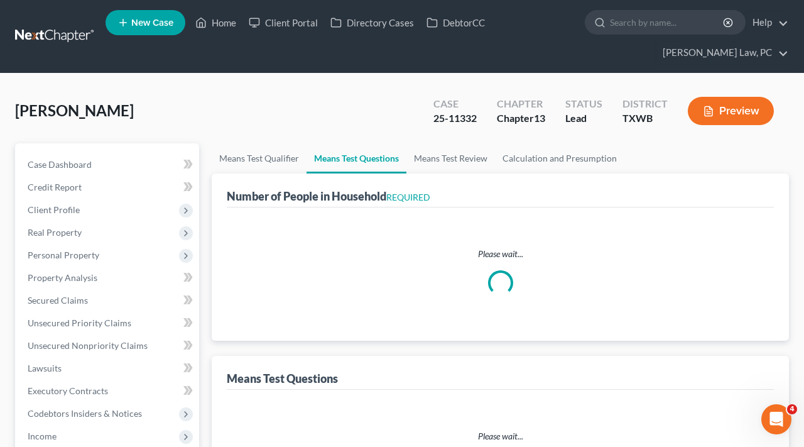
select select "0"
select select "60"
select select "1"
select select "60"
select select "1"
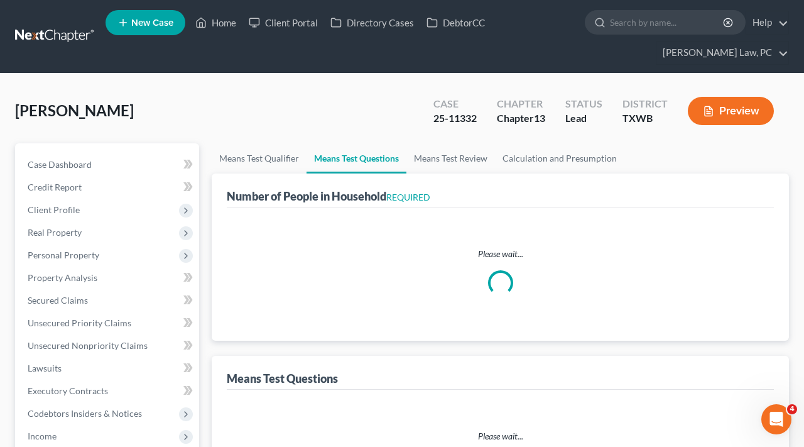
select select "1"
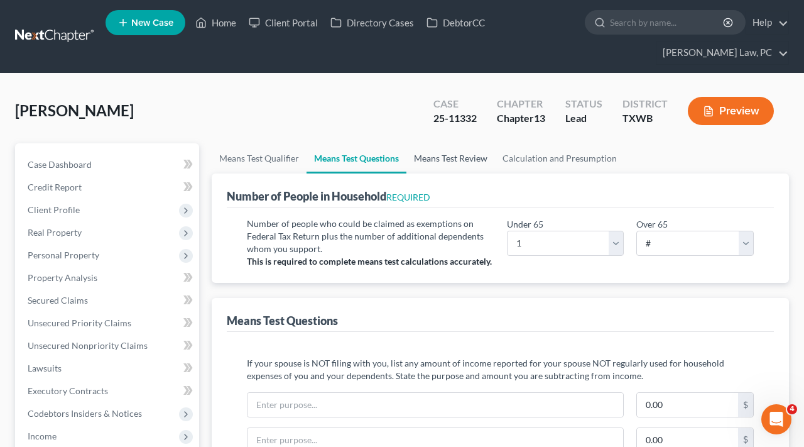
click at [447, 156] on link "Means Test Review" at bounding box center [451, 158] width 89 height 30
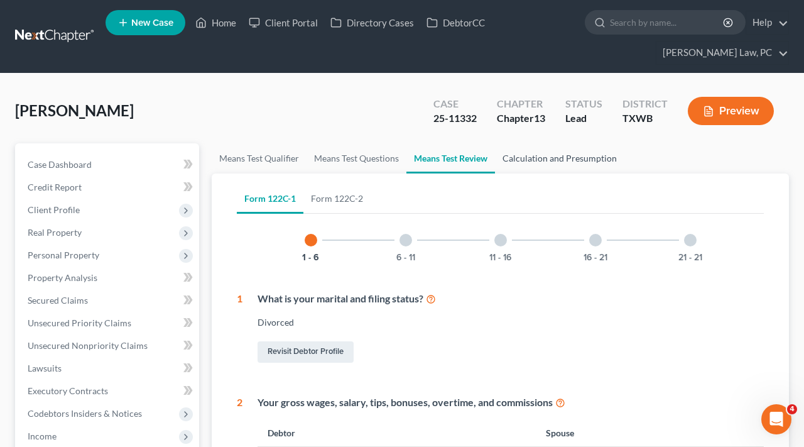
click at [520, 161] on link "Calculation and Presumption" at bounding box center [559, 158] width 129 height 30
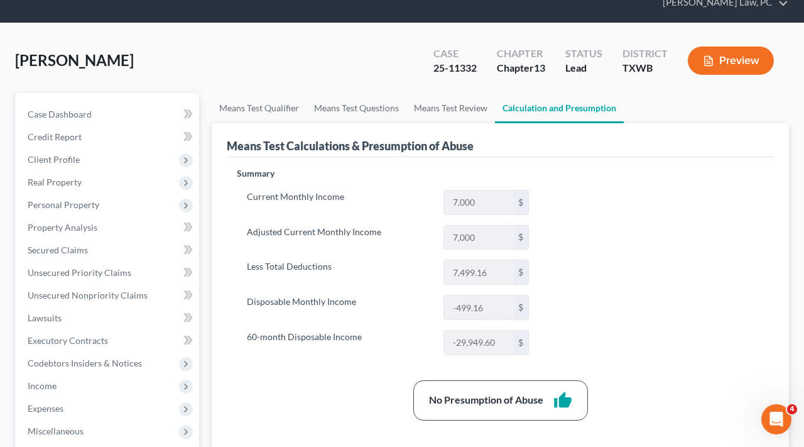
scroll to position [114, 0]
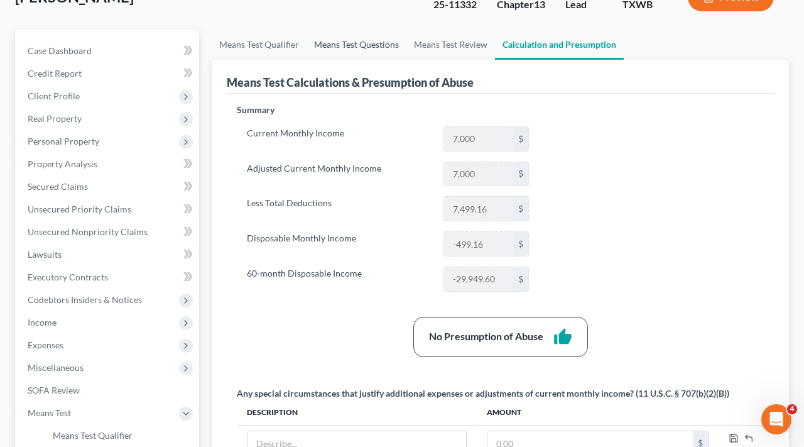
click at [341, 40] on link "Means Test Questions" at bounding box center [357, 45] width 100 height 30
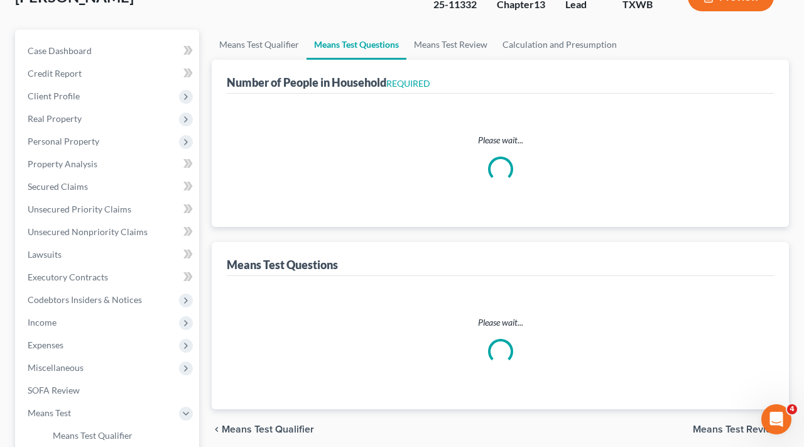
scroll to position [3, 0]
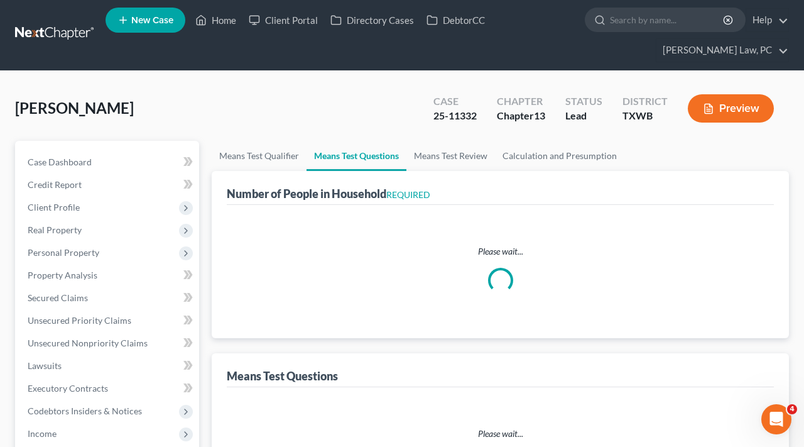
select select "0"
select select "60"
select select "1"
select select "60"
select select "1"
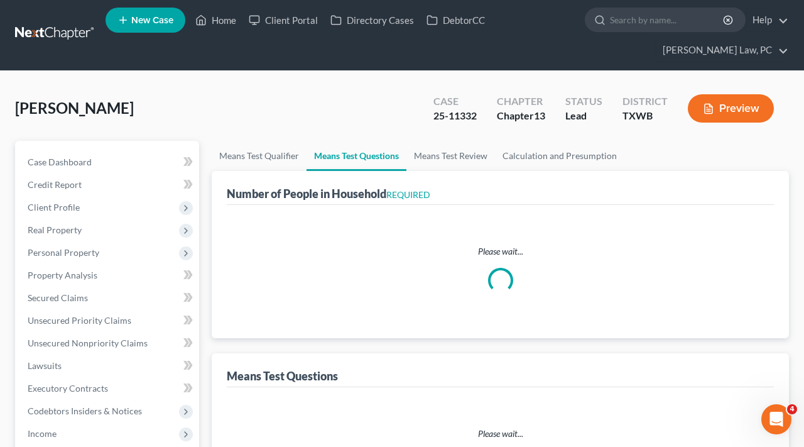
select select "1"
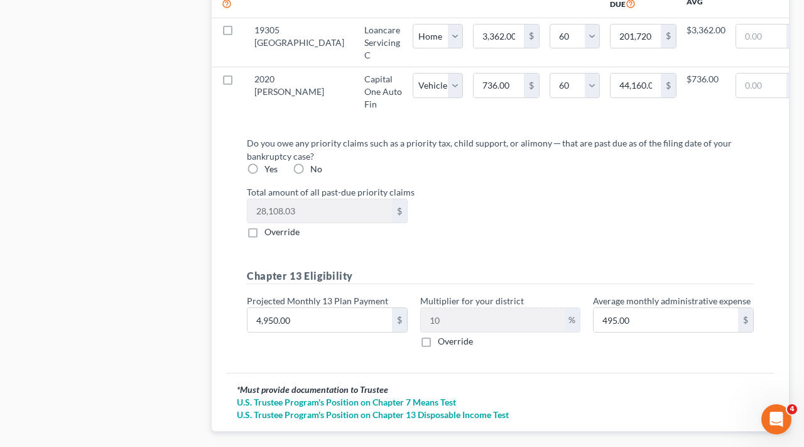
scroll to position [1446, 0]
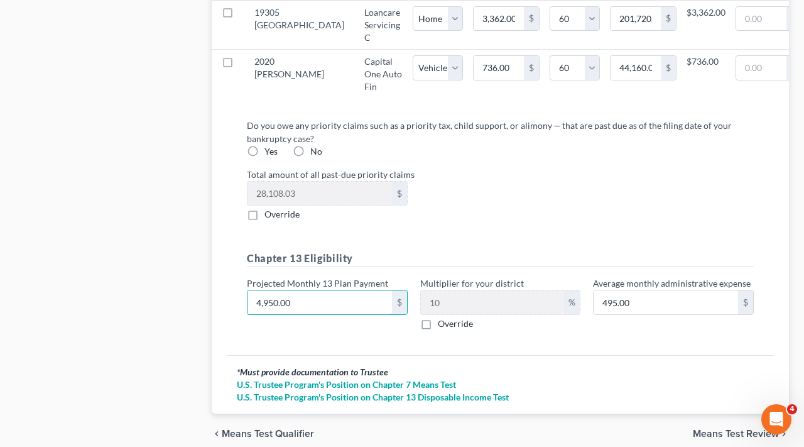
drag, startPoint x: 310, startPoint y: 302, endPoint x: 230, endPoint y: 300, distance: 79.8
click at [230, 300] on div "Do you owe any priority claims such as a priority tax, child support, or alimon…" at bounding box center [500, 232] width 547 height 247
type input "5"
type input "0.50"
type input "50"
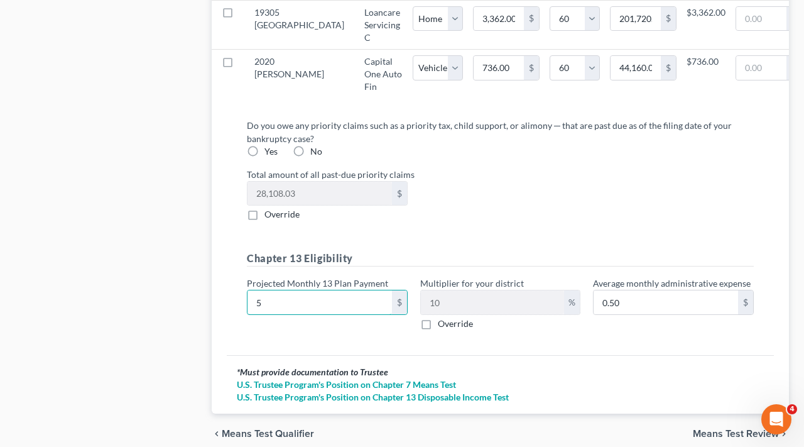
type input "5.00"
type input "502"
type input "50.20"
type input "5020"
type input "502.00"
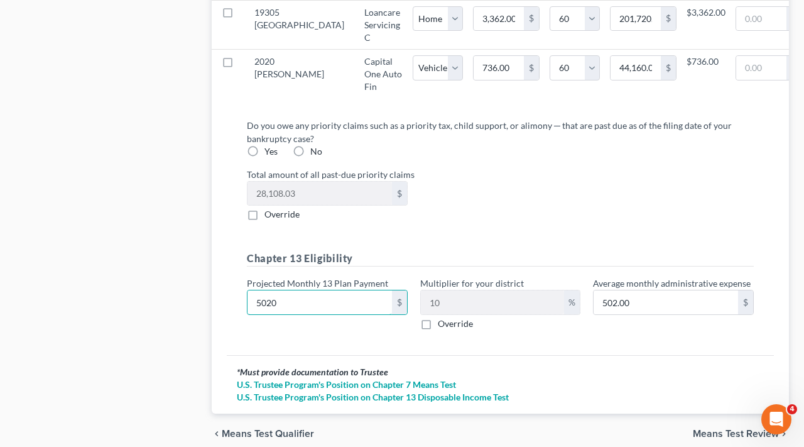
type input "5,020"
click at [425, 240] on div "Do you owe any priority claims such as a priority tax, child support, or alimon…" at bounding box center [500, 230] width 527 height 222
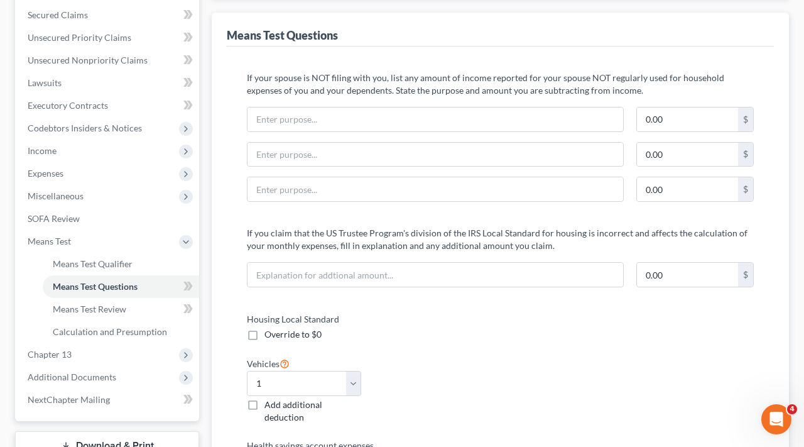
scroll to position [105, 0]
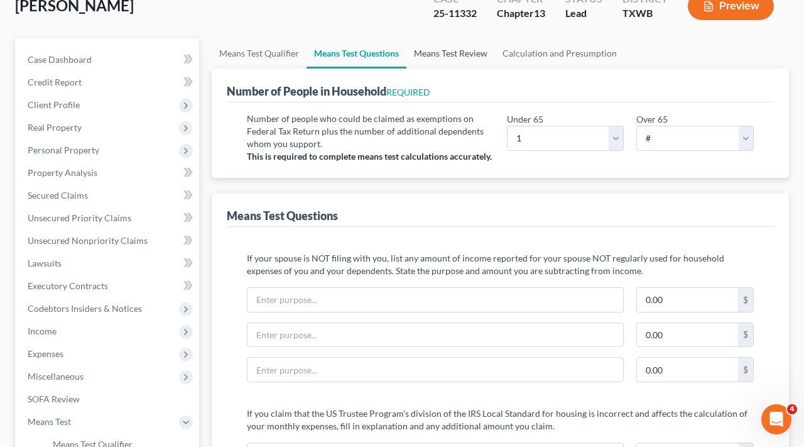
click at [435, 49] on link "Means Test Review" at bounding box center [451, 53] width 89 height 30
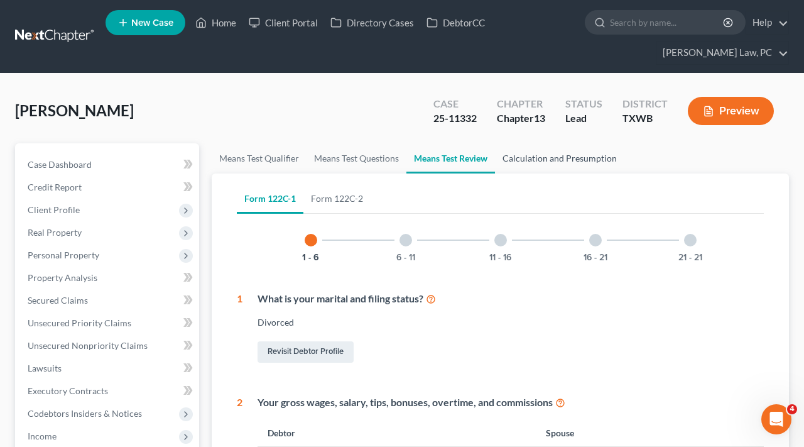
click at [518, 157] on link "Calculation and Presumption" at bounding box center [559, 158] width 129 height 30
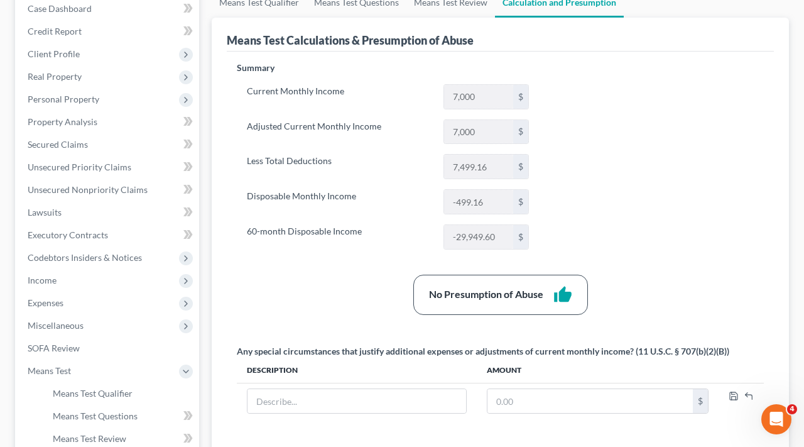
scroll to position [156, 0]
click at [57, 102] on span "Personal Property" at bounding box center [64, 99] width 72 height 11
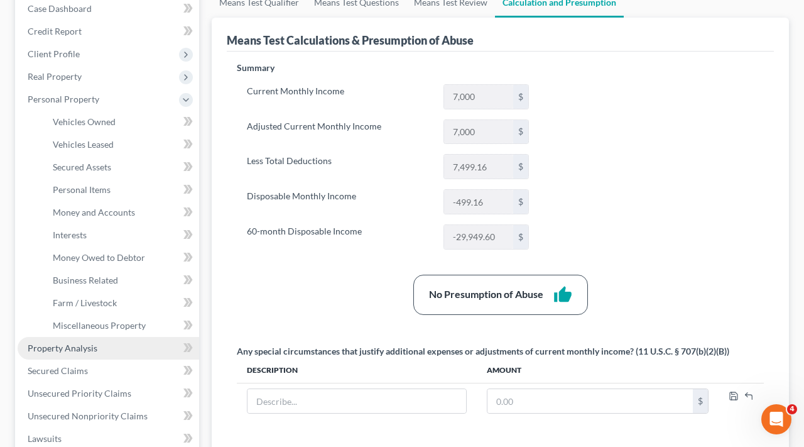
click at [53, 346] on span "Property Analysis" at bounding box center [63, 347] width 70 height 11
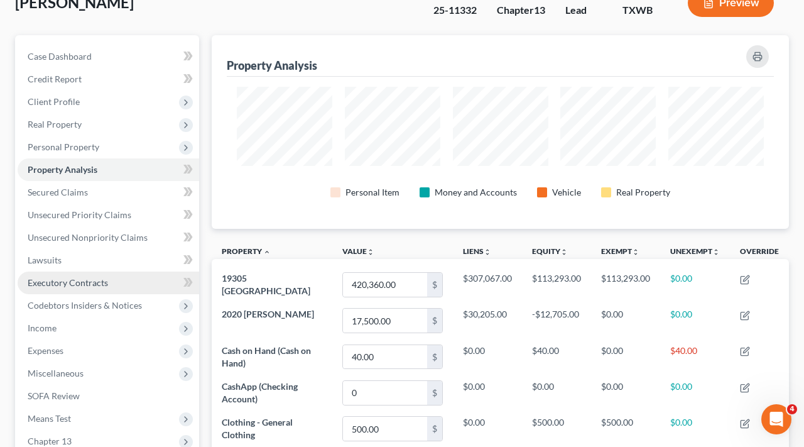
scroll to position [111, 0]
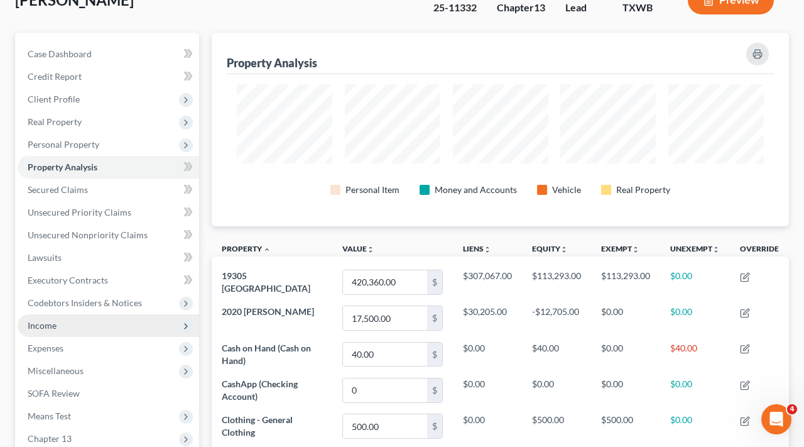
click at [52, 329] on span "Income" at bounding box center [42, 325] width 29 height 11
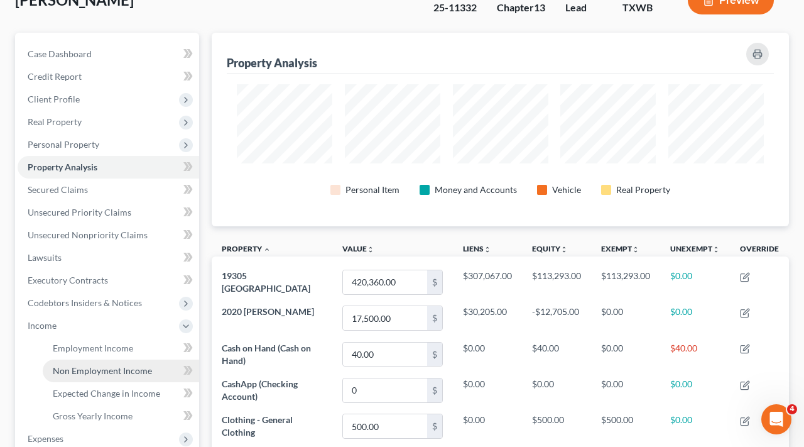
click at [98, 415] on span "Gross Yearly Income" at bounding box center [93, 415] width 80 height 11
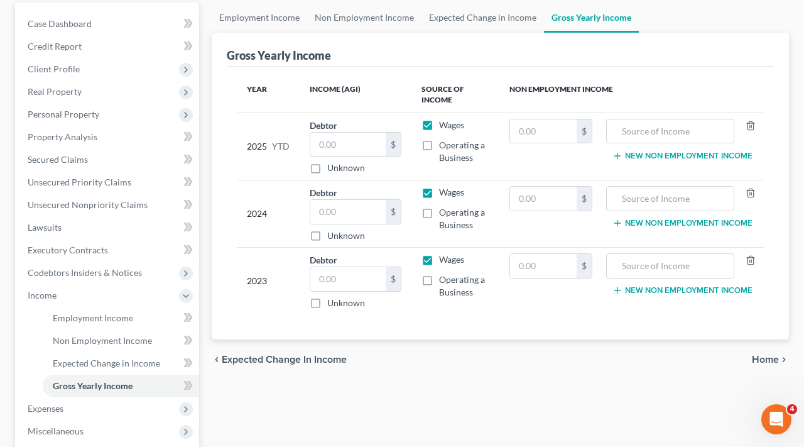
scroll to position [141, 0]
click at [333, 146] on input "text" at bounding box center [347, 144] width 75 height 24
type input "60,400"
click at [360, 214] on input "text" at bounding box center [347, 211] width 75 height 24
type input "25,000"
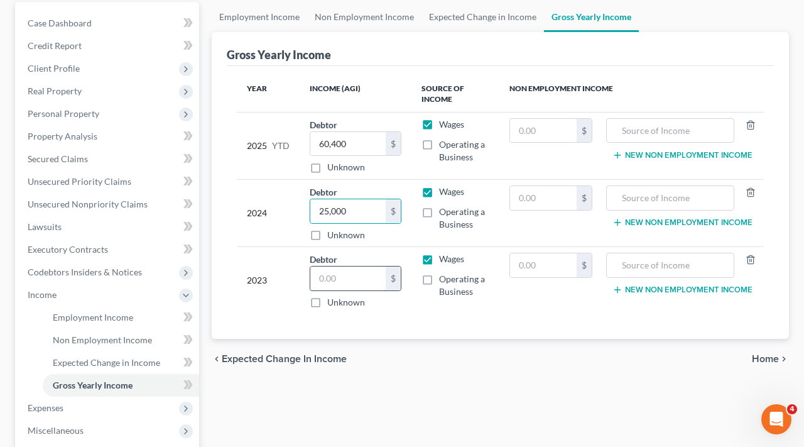
click at [337, 281] on input "text" at bounding box center [347, 278] width 75 height 24
type input "34,000"
click at [462, 341] on div "chevron_left Expected Change in Income Home chevron_right" at bounding box center [500, 359] width 577 height 40
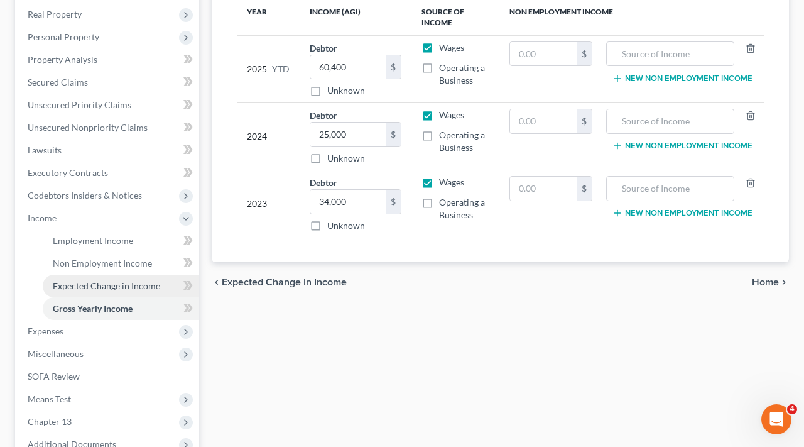
scroll to position [275, 0]
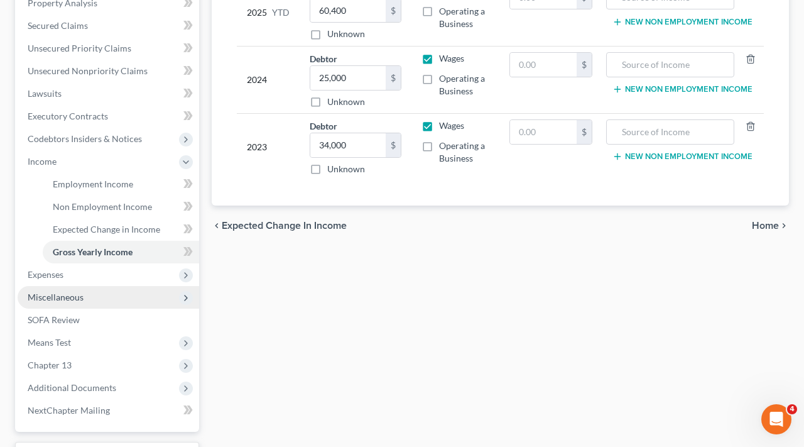
click at [52, 298] on span "Miscellaneous" at bounding box center [56, 297] width 56 height 11
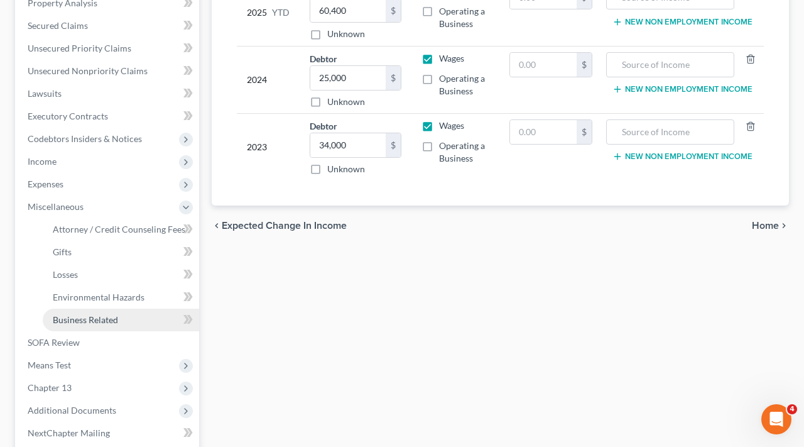
click at [85, 320] on span "Business Related" at bounding box center [85, 319] width 65 height 11
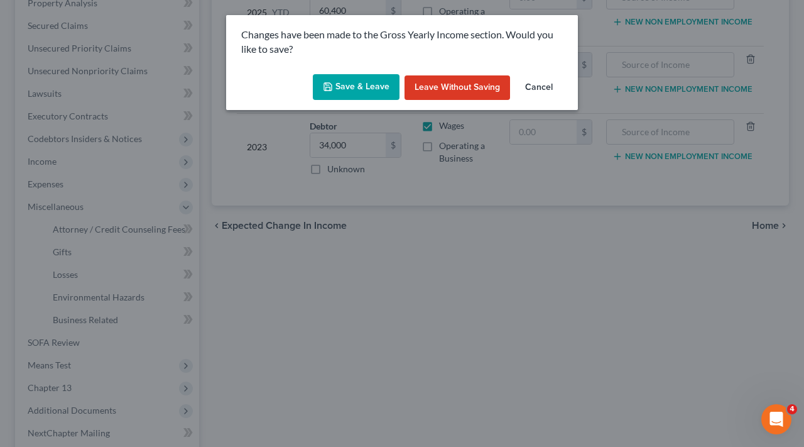
click at [347, 89] on button "Save & Leave" at bounding box center [356, 87] width 87 height 26
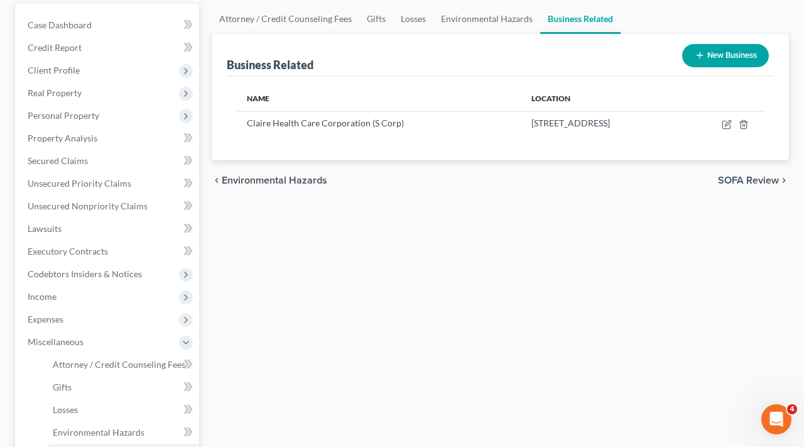
scroll to position [140, 0]
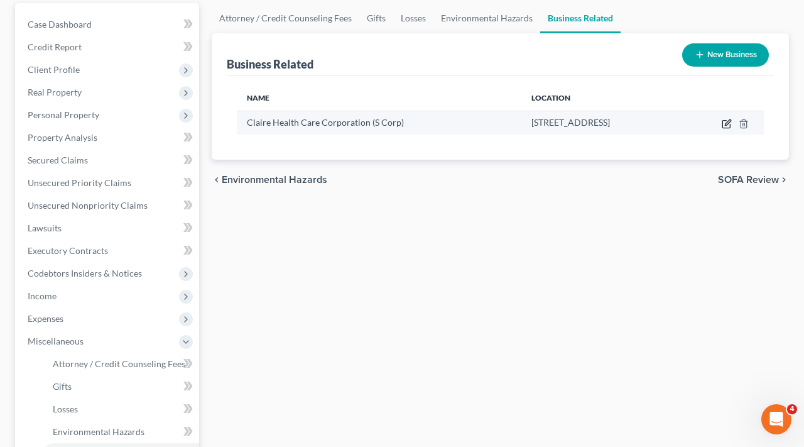
click at [726, 123] on icon "button" at bounding box center [728, 122] width 6 height 6
select select "sole_proprietor"
select select "45"
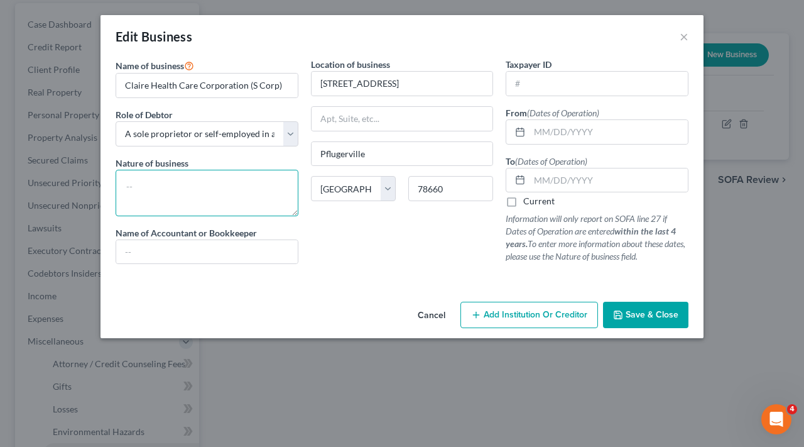
click at [243, 187] on textarea at bounding box center [207, 193] width 183 height 46
type textarea "Health Care"
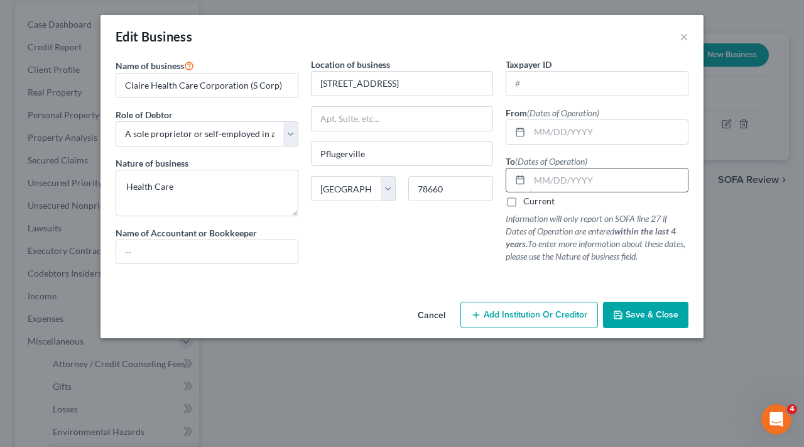
click at [542, 183] on input "text" at bounding box center [609, 180] width 158 height 24
click at [554, 133] on input "text" at bounding box center [609, 132] width 158 height 24
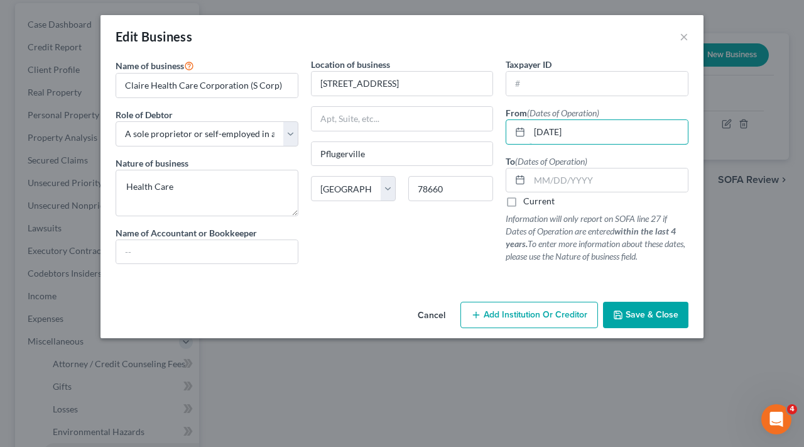
type input "03/01/2012"
click at [523, 203] on label "Current" at bounding box center [538, 201] width 31 height 13
click at [528, 203] on input "Current" at bounding box center [532, 199] width 8 height 8
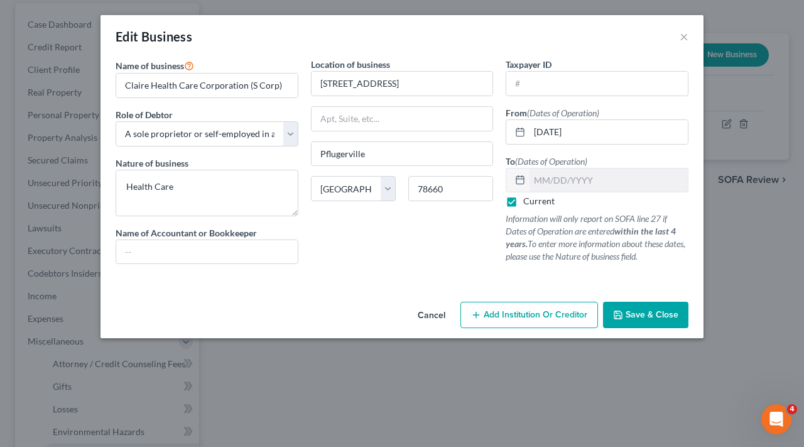
click at [523, 203] on label "Current" at bounding box center [538, 201] width 31 height 13
click at [528, 203] on input "Current" at bounding box center [532, 199] width 8 height 8
checkbox input "false"
click at [573, 177] on input "text" at bounding box center [609, 180] width 158 height 24
click at [533, 183] on input "2017" at bounding box center [609, 180] width 158 height 24
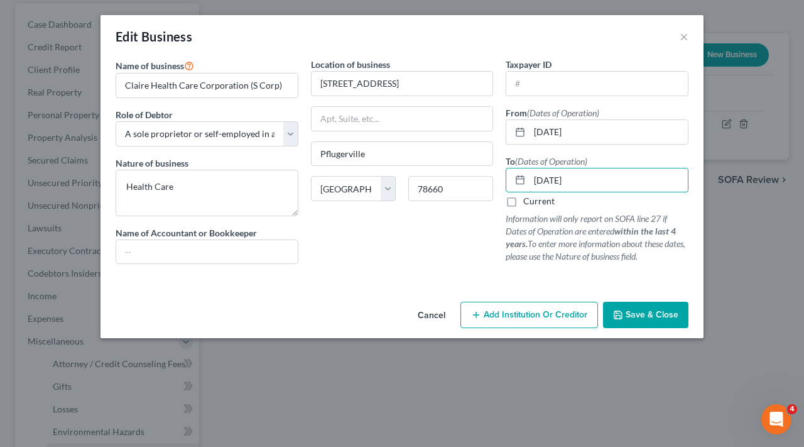
type input "10/01/2017"
click at [648, 320] on span "Save & Close" at bounding box center [652, 314] width 53 height 11
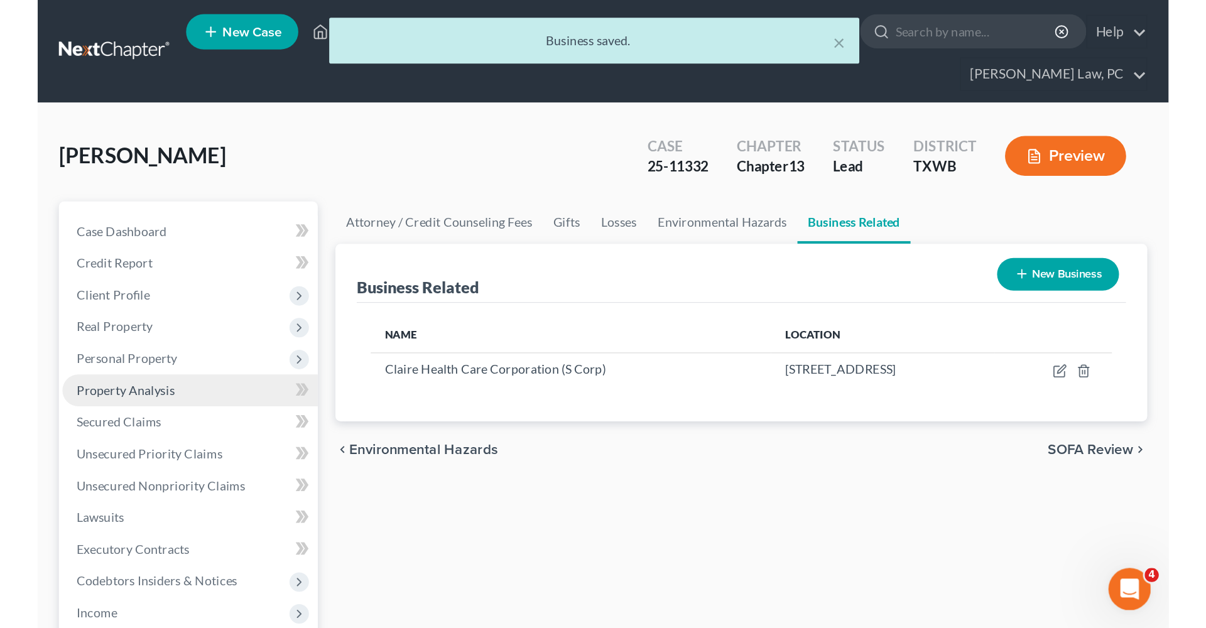
scroll to position [0, 0]
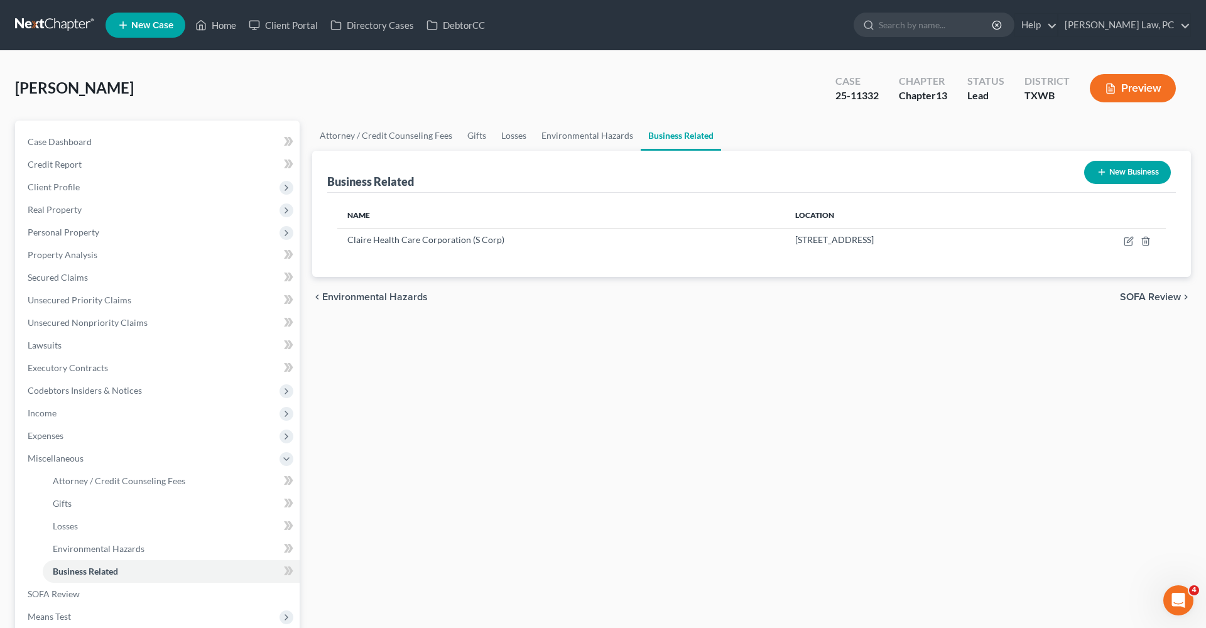
click at [66, 28] on link at bounding box center [55, 25] width 80 height 23
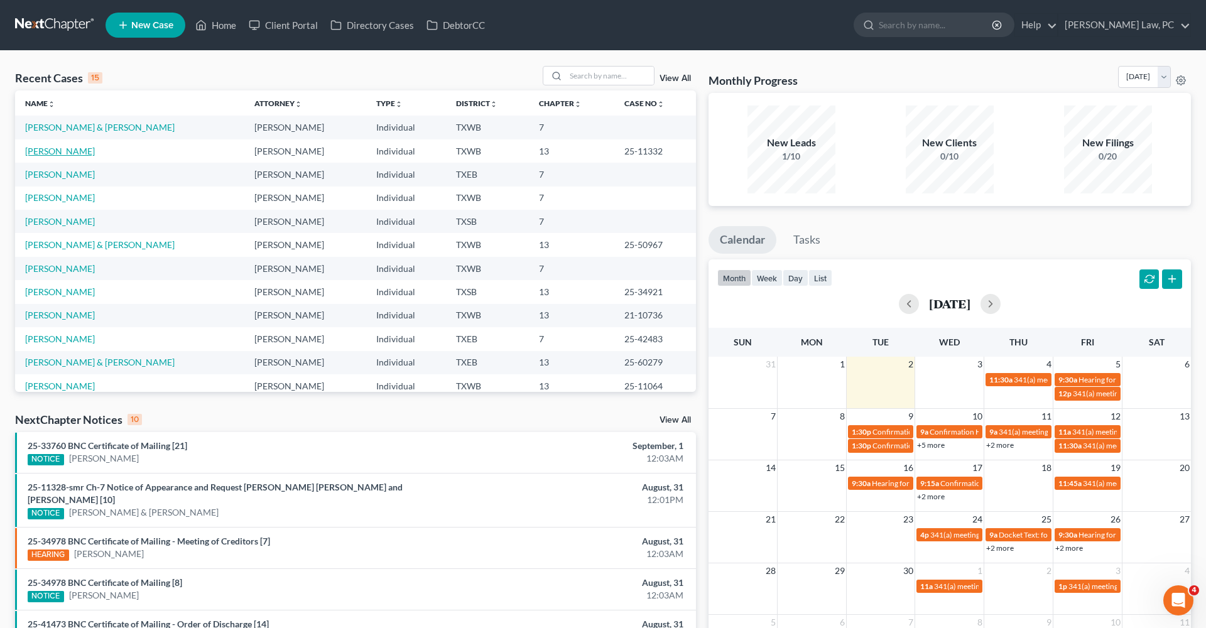
click at [53, 151] on link "[PERSON_NAME]" at bounding box center [60, 151] width 70 height 11
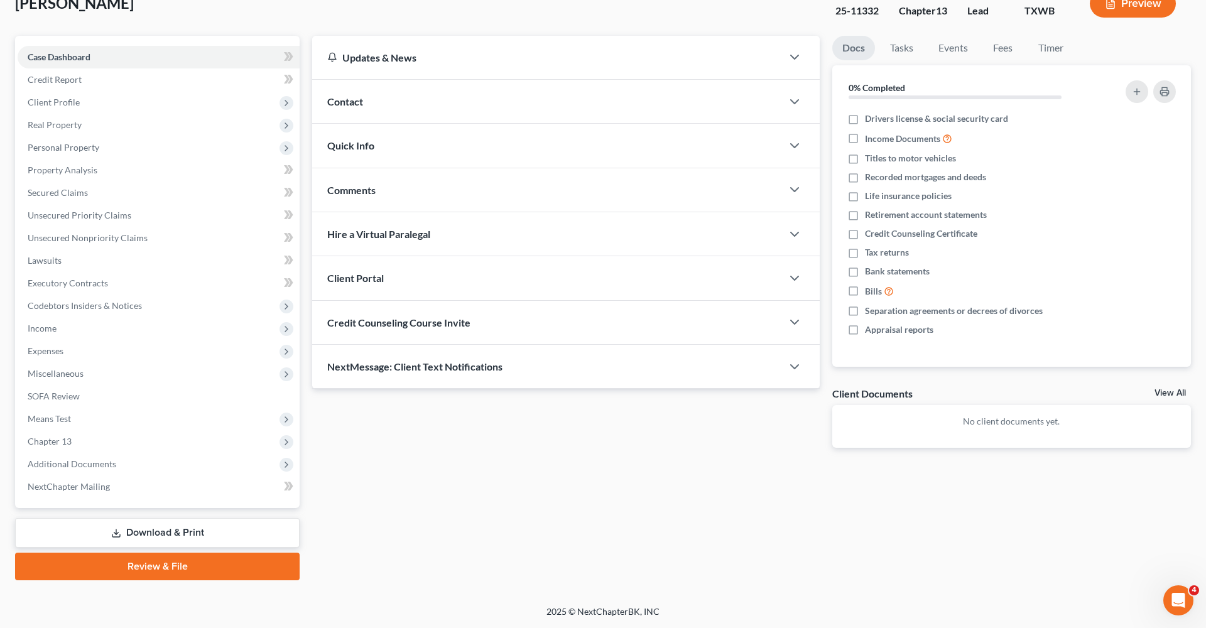
click at [156, 547] on link "Download & Print" at bounding box center [157, 533] width 285 height 30
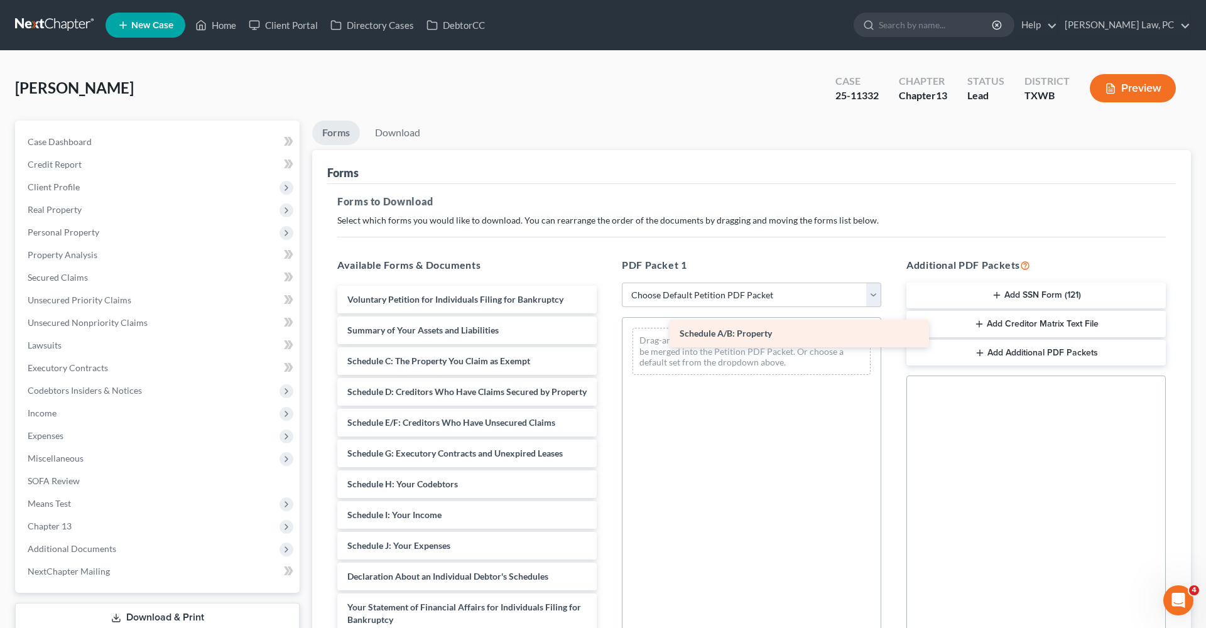
drag, startPoint x: 367, startPoint y: 360, endPoint x: 693, endPoint y: 332, distance: 327.3
click at [607, 332] on div "Schedule A/B: Property Voluntary Petition for Individuals Filing for Bankruptcy…" at bounding box center [467, 558] width 280 height 545
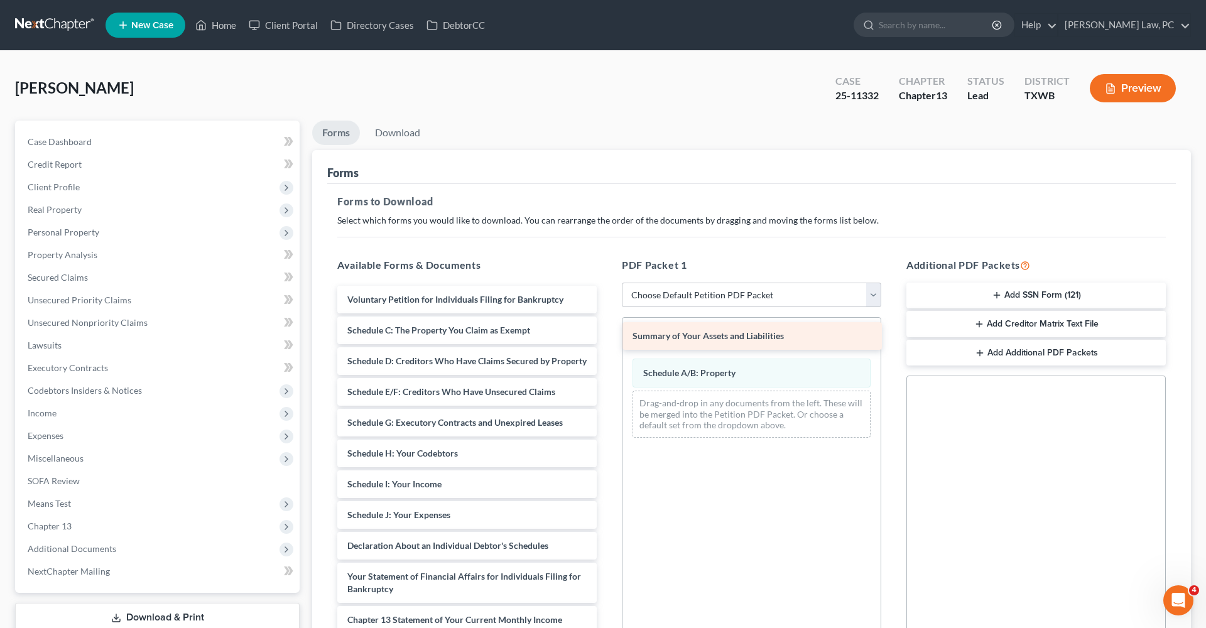
drag, startPoint x: 401, startPoint y: 328, endPoint x: 687, endPoint y: 334, distance: 285.9
click at [607, 334] on div "Summary of Your Assets and Liabilities Voluntary Petition for Individuals Filin…" at bounding box center [467, 543] width 280 height 515
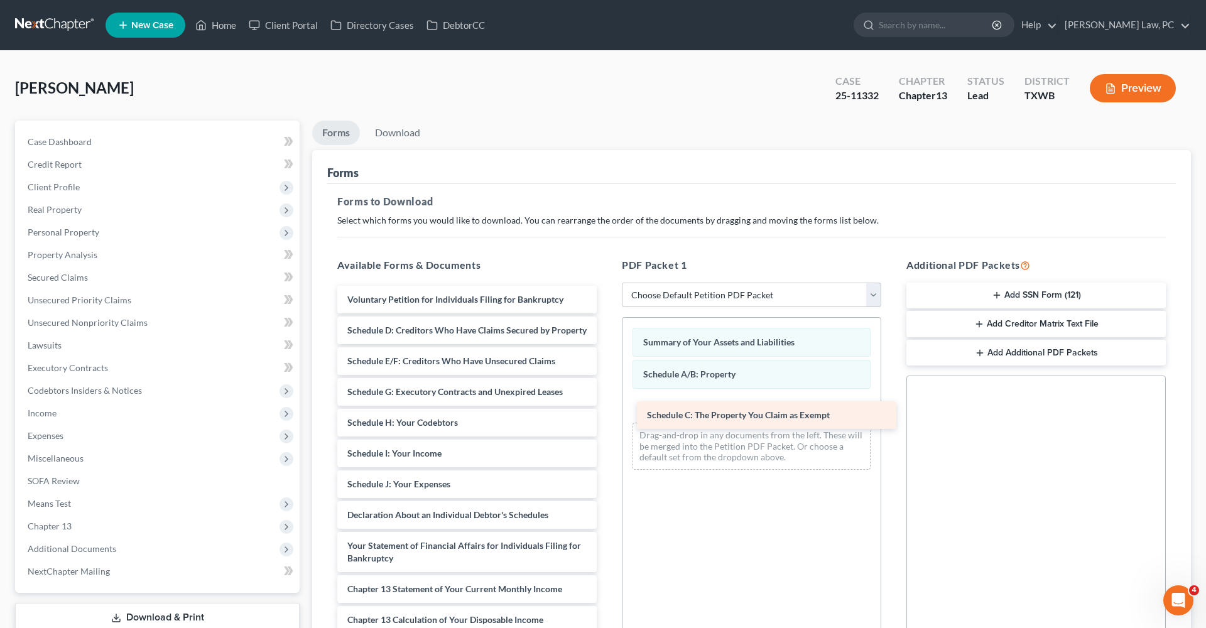
drag, startPoint x: 389, startPoint y: 330, endPoint x: 689, endPoint y: 412, distance: 310.6
click at [607, 412] on div "Schedule C: The Property You Claim as Exempt Voluntary Petition for Individuals…" at bounding box center [467, 528] width 280 height 484
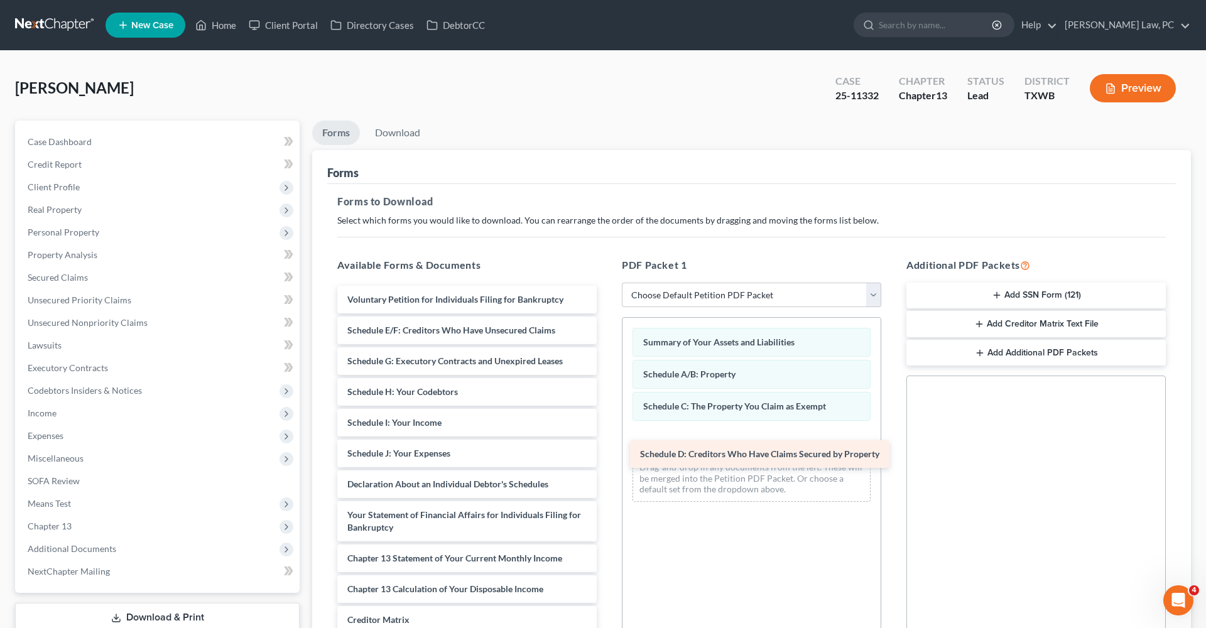
drag, startPoint x: 413, startPoint y: 333, endPoint x: 706, endPoint y: 452, distance: 315.4
click at [607, 452] on div "Schedule D: Creditors Who Have Claims Secured by Property Voluntary Petition fo…" at bounding box center [467, 512] width 280 height 453
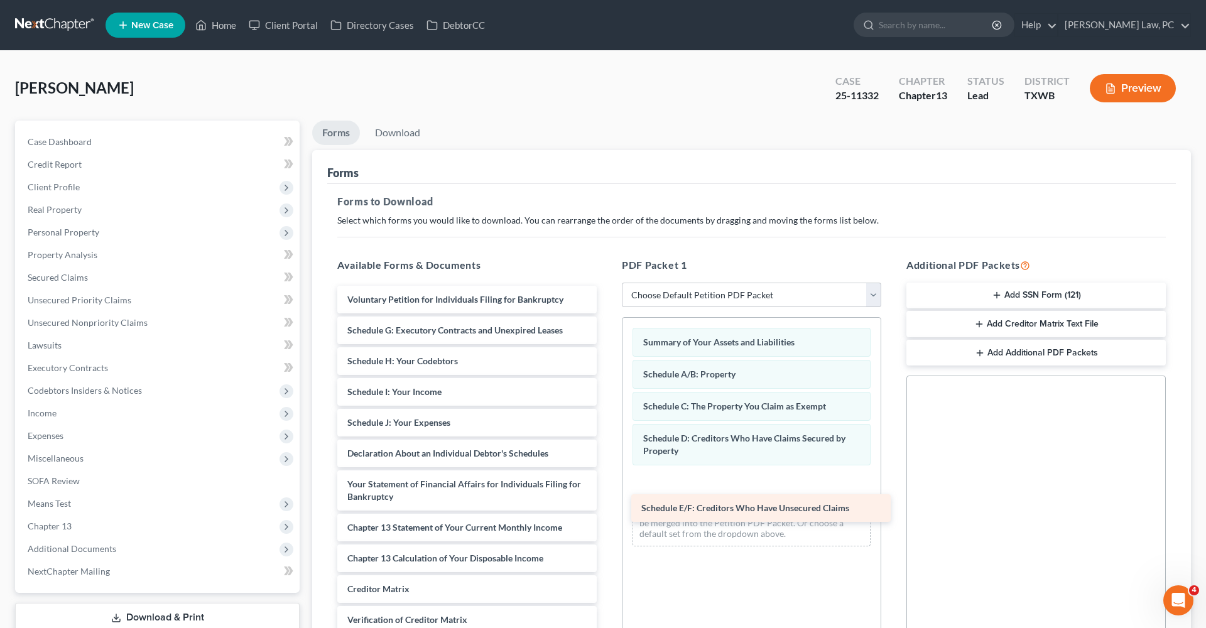
drag, startPoint x: 429, startPoint y: 336, endPoint x: 731, endPoint y: 492, distance: 339.8
click at [607, 492] on div "Schedule E/F: Creditors Who Have Unsecured Claims Voluntary Petition for Indivi…" at bounding box center [467, 497] width 280 height 422
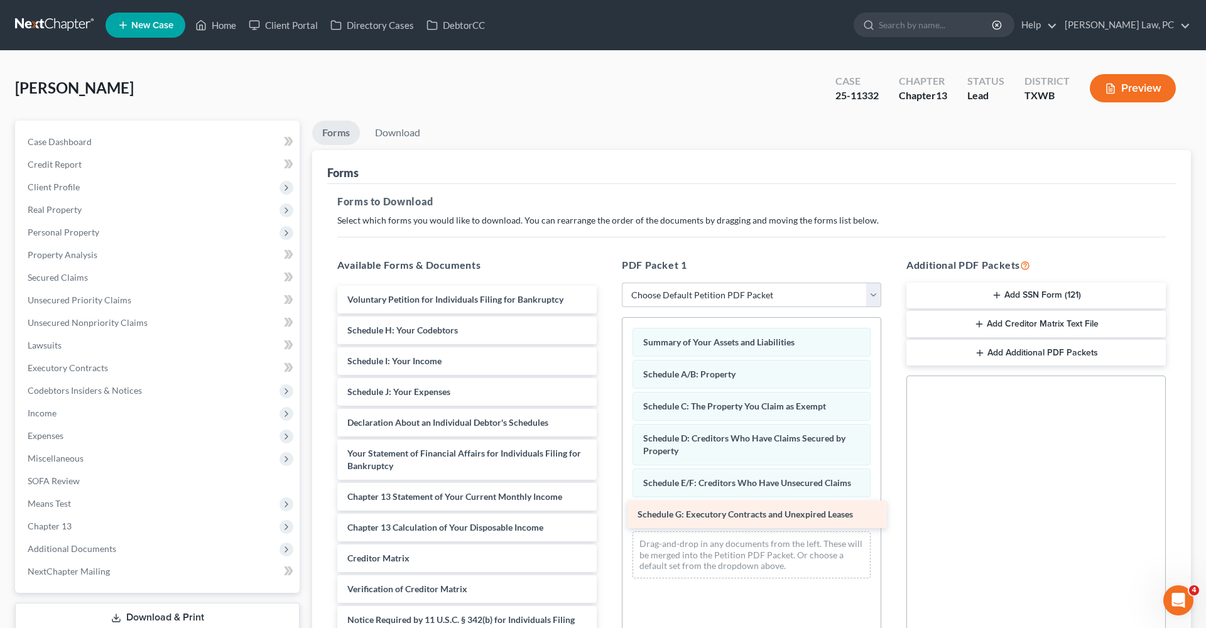
drag, startPoint x: 429, startPoint y: 329, endPoint x: 718, endPoint y: 511, distance: 341.1
click at [607, 511] on div "Schedule G: Executory Contracts and Unexpired Leases Voluntary Petition for Ind…" at bounding box center [467, 481] width 280 height 391
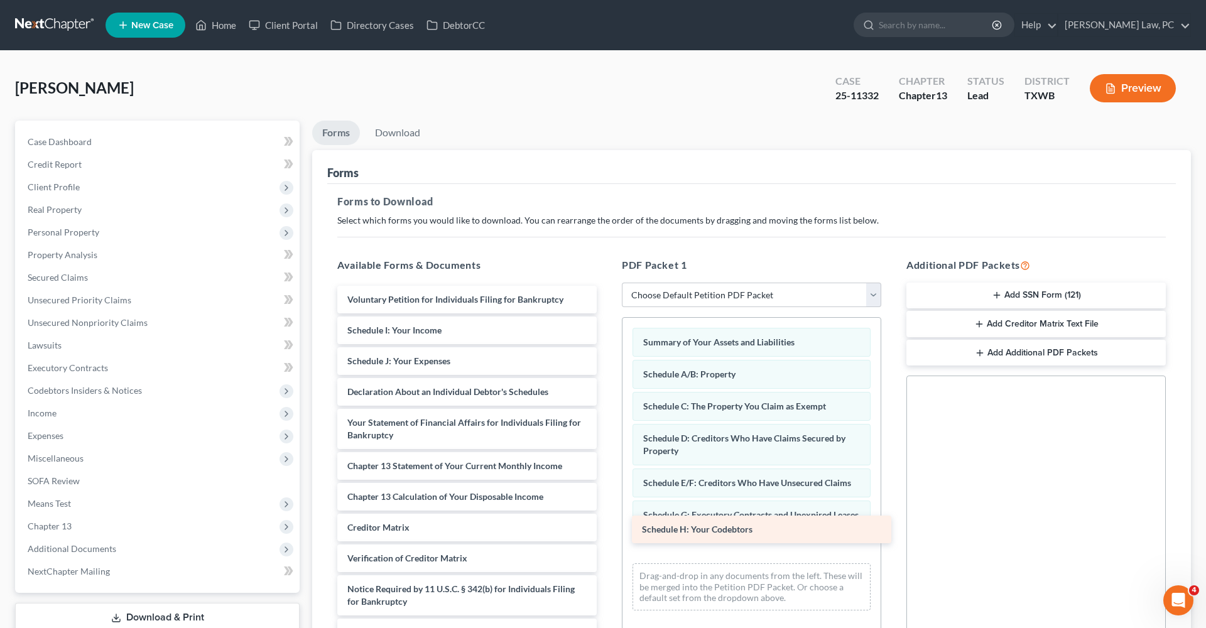
drag, startPoint x: 393, startPoint y: 327, endPoint x: 689, endPoint y: 527, distance: 357.1
click at [607, 527] on div "Schedule H: Your Codebtors Voluntary Petition for Individuals Filing for Bankru…" at bounding box center [467, 466] width 280 height 361
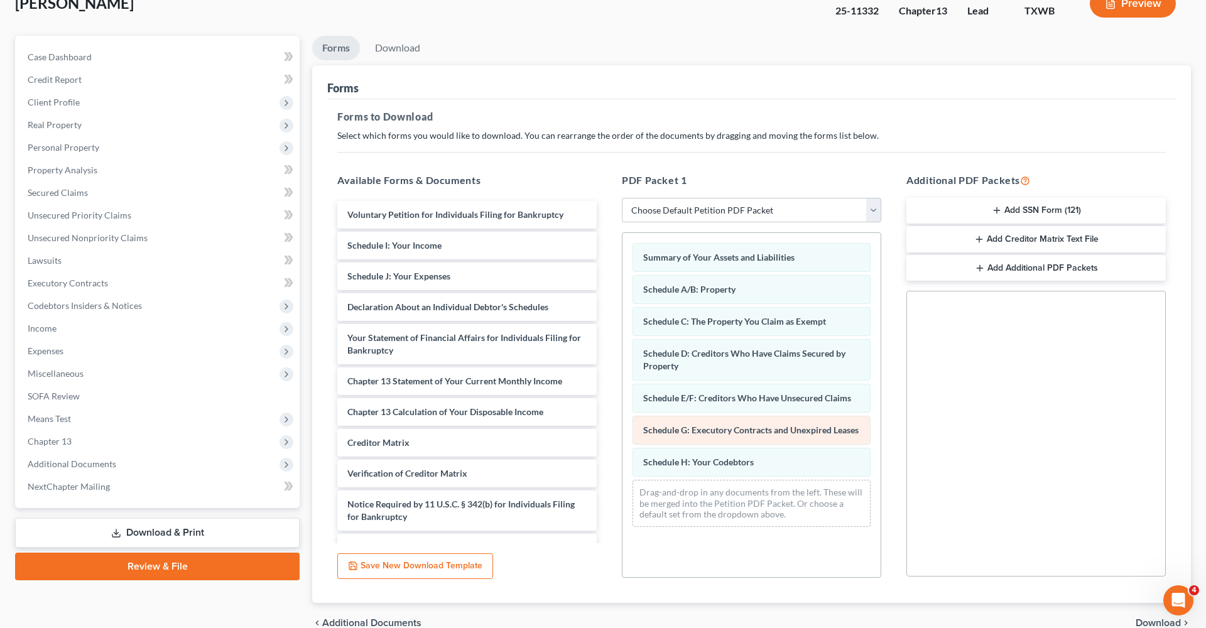
scroll to position [100, 0]
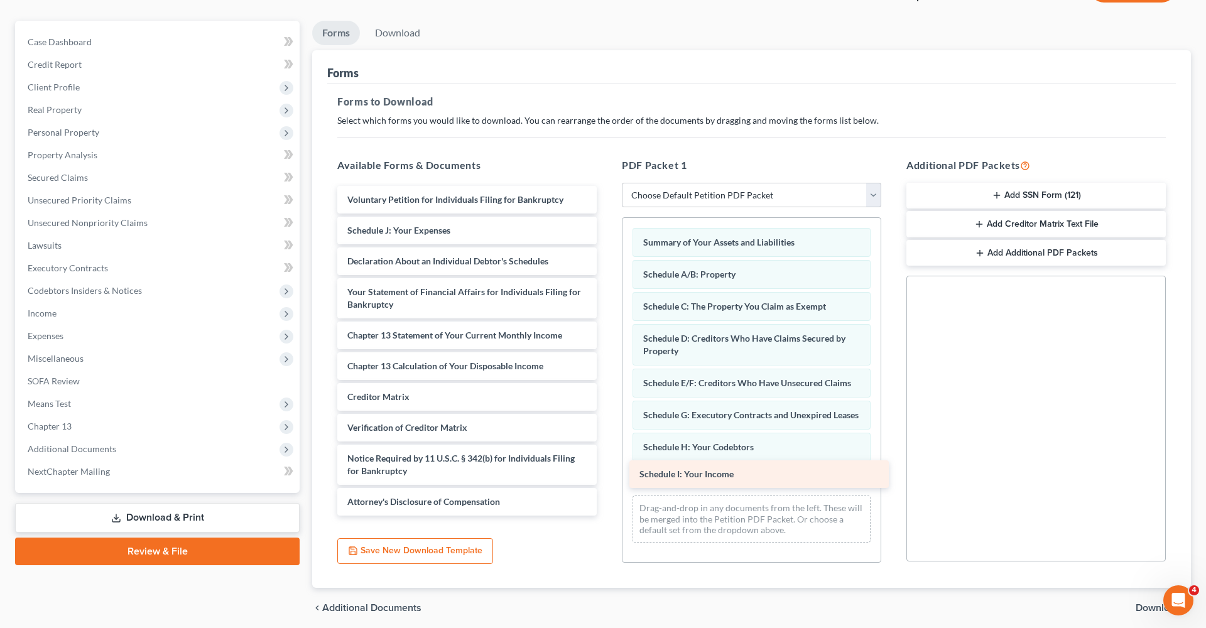
drag, startPoint x: 394, startPoint y: 227, endPoint x: 687, endPoint y: 472, distance: 381.4
click at [607, 472] on div "Schedule I: Your Income Voluntary Petition for Individuals Filing for Bankruptc…" at bounding box center [467, 351] width 280 height 330
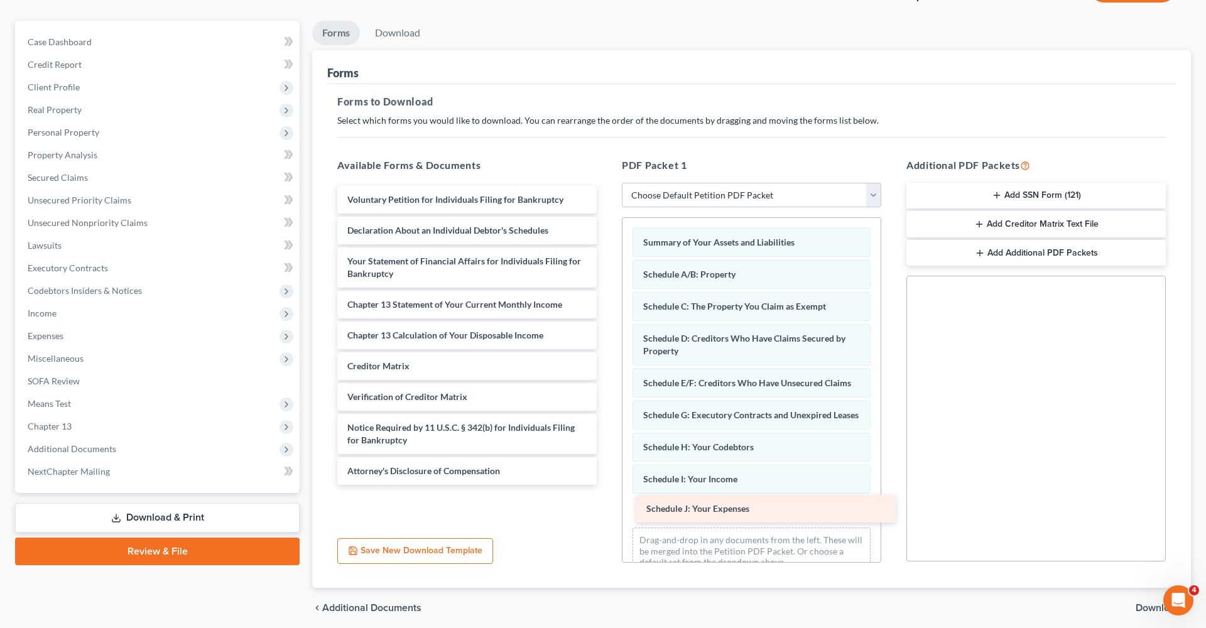
drag, startPoint x: 413, startPoint y: 231, endPoint x: 713, endPoint y: 508, distance: 407.7
click at [607, 485] on div "Schedule J: Your Expenses Voluntary Petition for Individuals Filing for Bankrup…" at bounding box center [467, 335] width 280 height 299
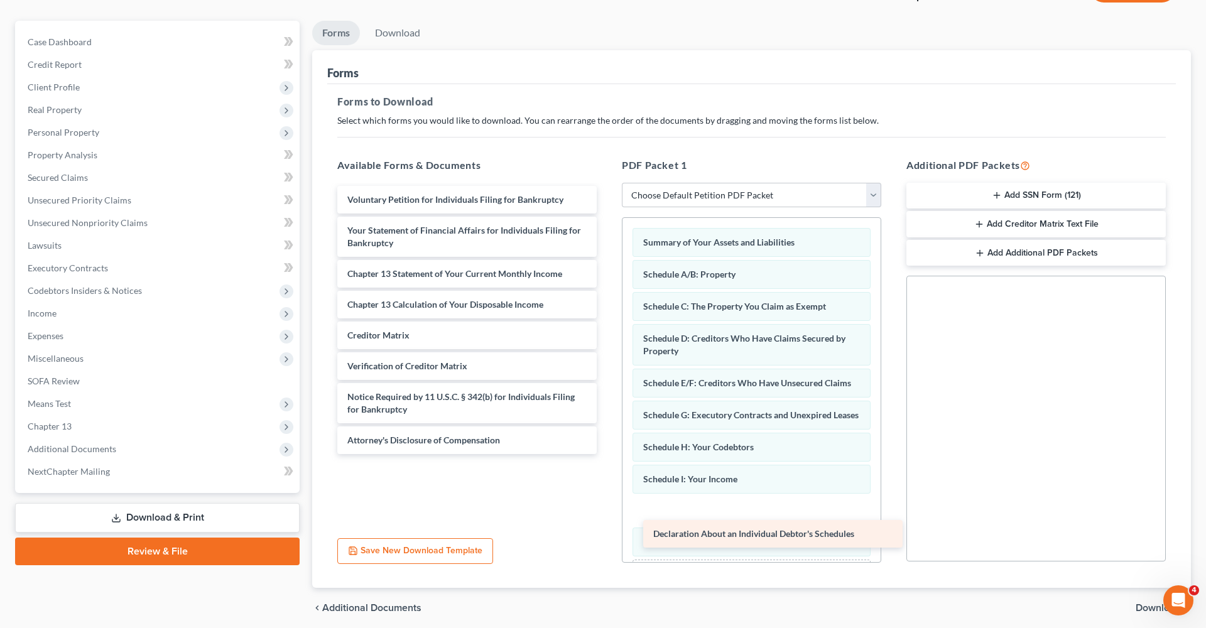
drag, startPoint x: 399, startPoint y: 231, endPoint x: 705, endPoint y: 535, distance: 431.4
click at [607, 454] on div "Declaration About an Individual Debtor's Schedules Voluntary Petition for Indiv…" at bounding box center [467, 320] width 280 height 268
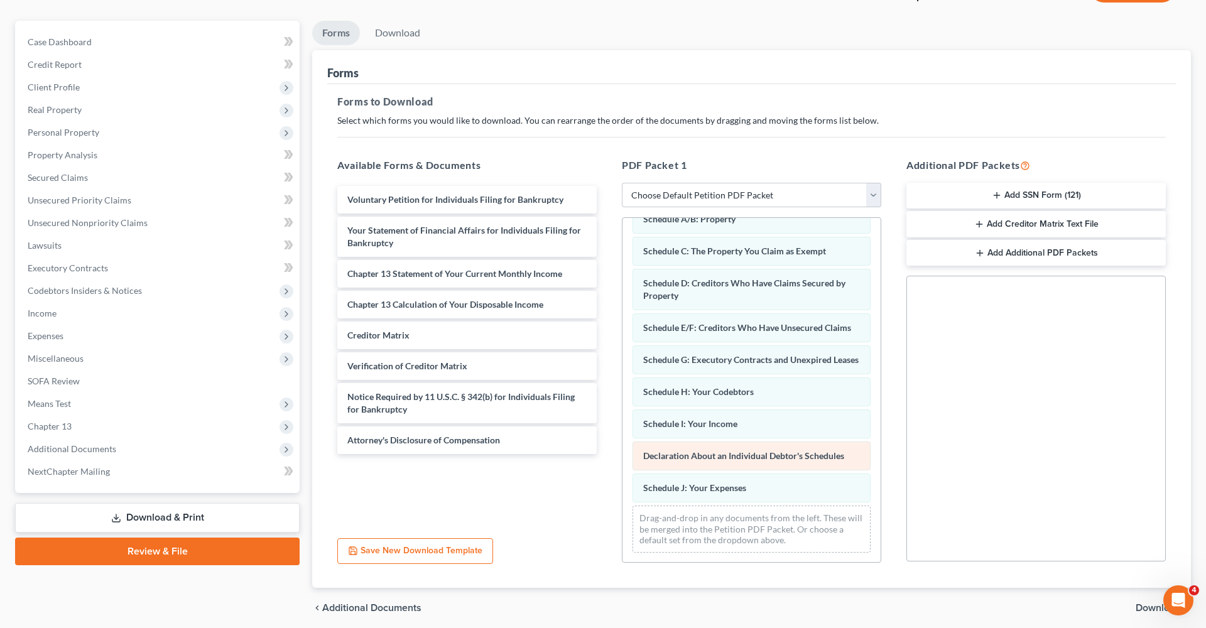
scroll to position [55, 0]
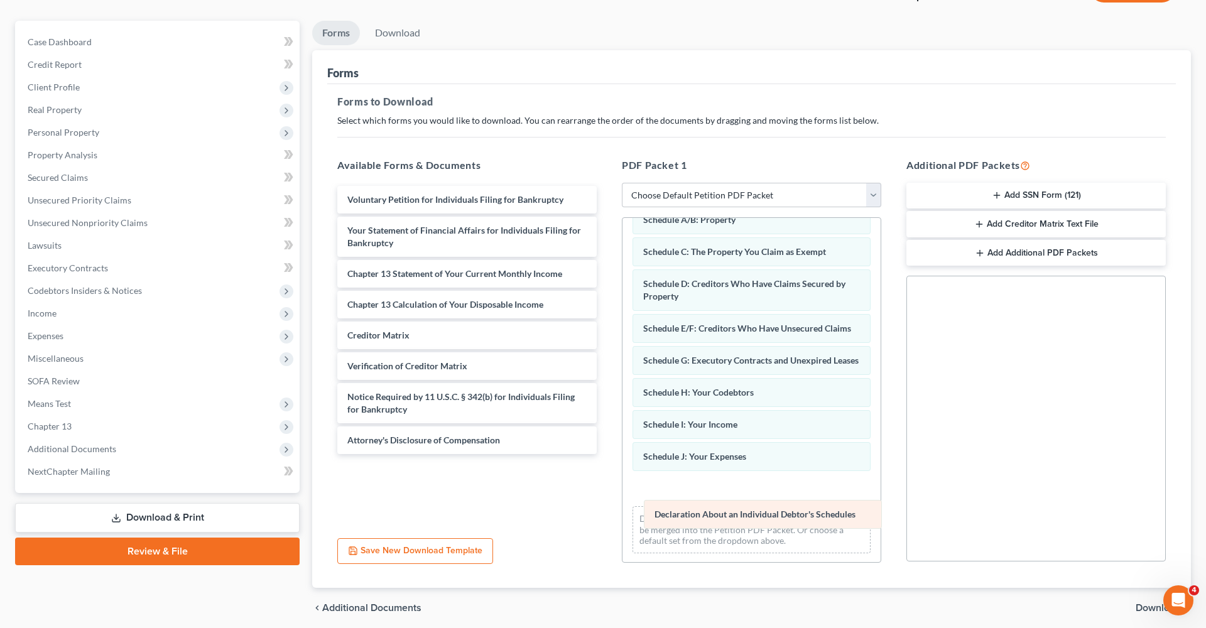
drag, startPoint x: 675, startPoint y: 457, endPoint x: 680, endPoint y: 506, distance: 50.0
click at [680, 506] on div "Declaration About an Individual Debtor's Schedules Summary of Your Assets and L…" at bounding box center [752, 363] width 258 height 400
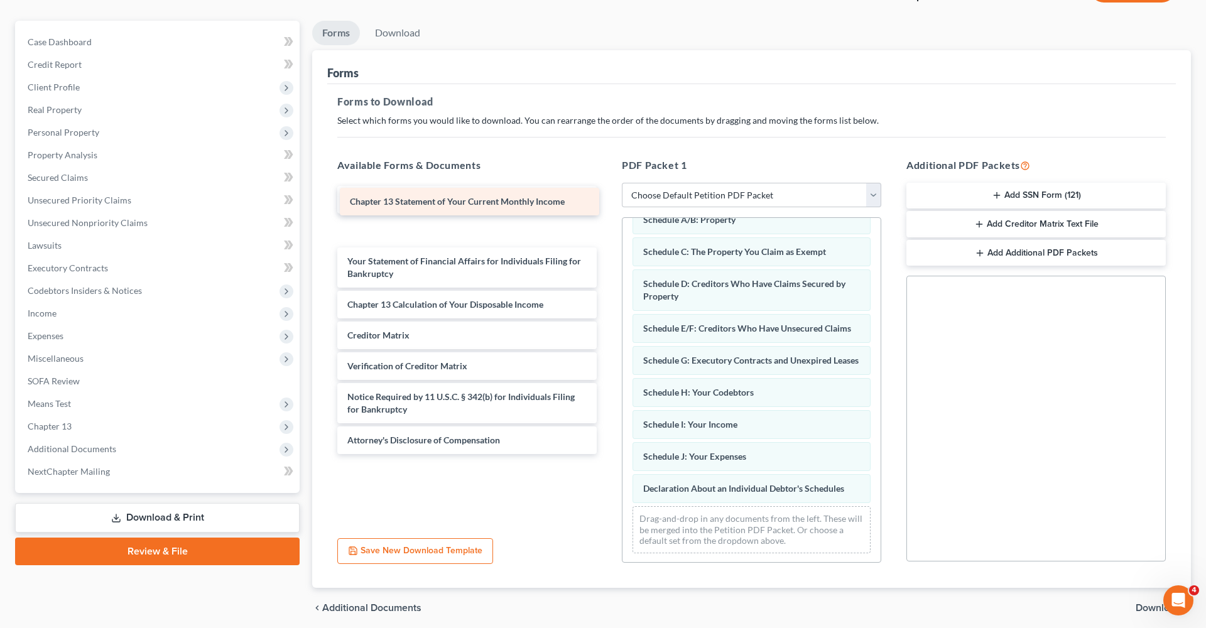
drag, startPoint x: 415, startPoint y: 274, endPoint x: 414, endPoint y: 200, distance: 73.5
click at [414, 200] on div "Chapter 13 Statement of Your Current Monthly Income Voluntary Petition for Indi…" at bounding box center [467, 320] width 280 height 268
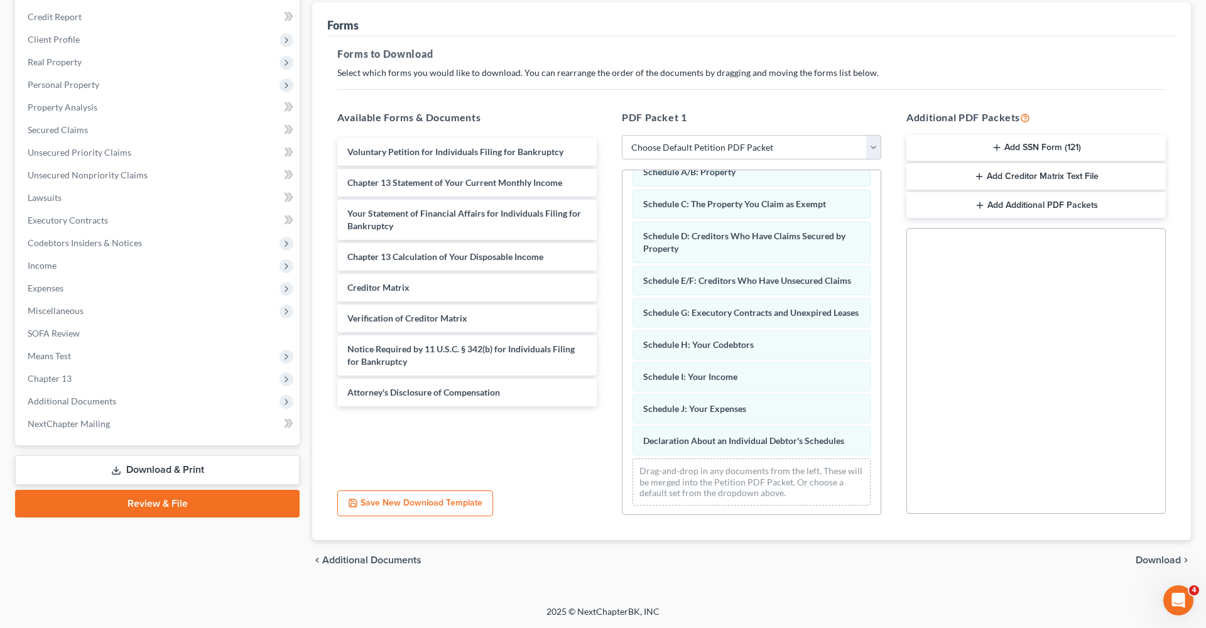
click at [1166, 562] on span "Download" at bounding box center [1158, 560] width 45 height 10
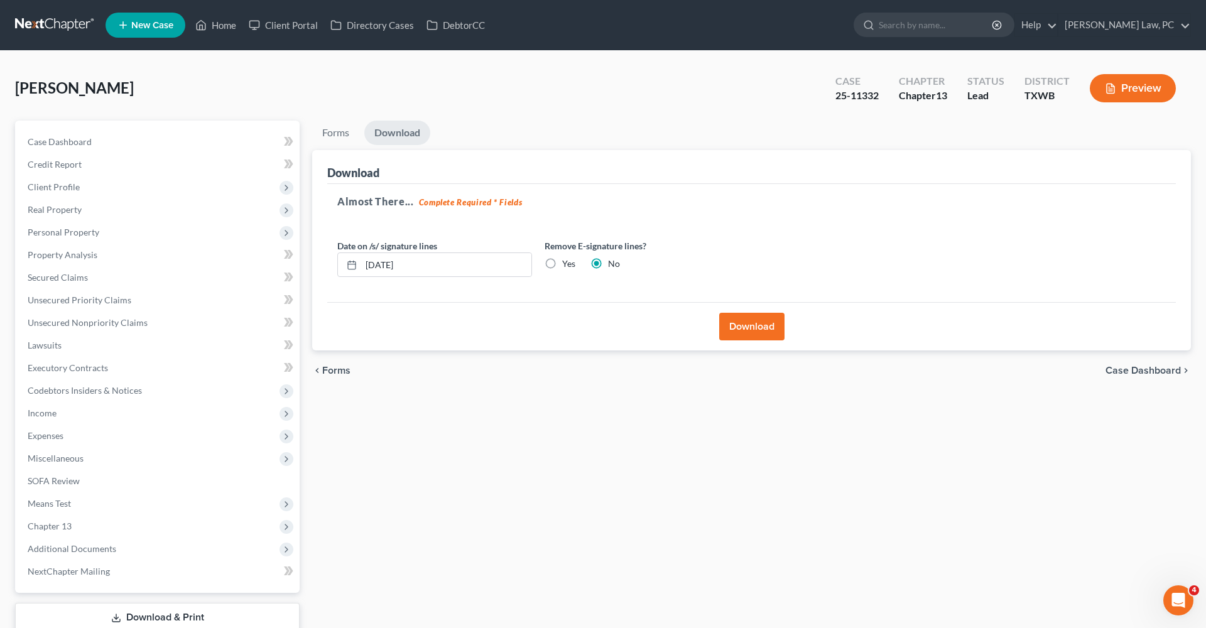
scroll to position [0, 0]
click at [738, 333] on button "Download" at bounding box center [751, 327] width 65 height 28
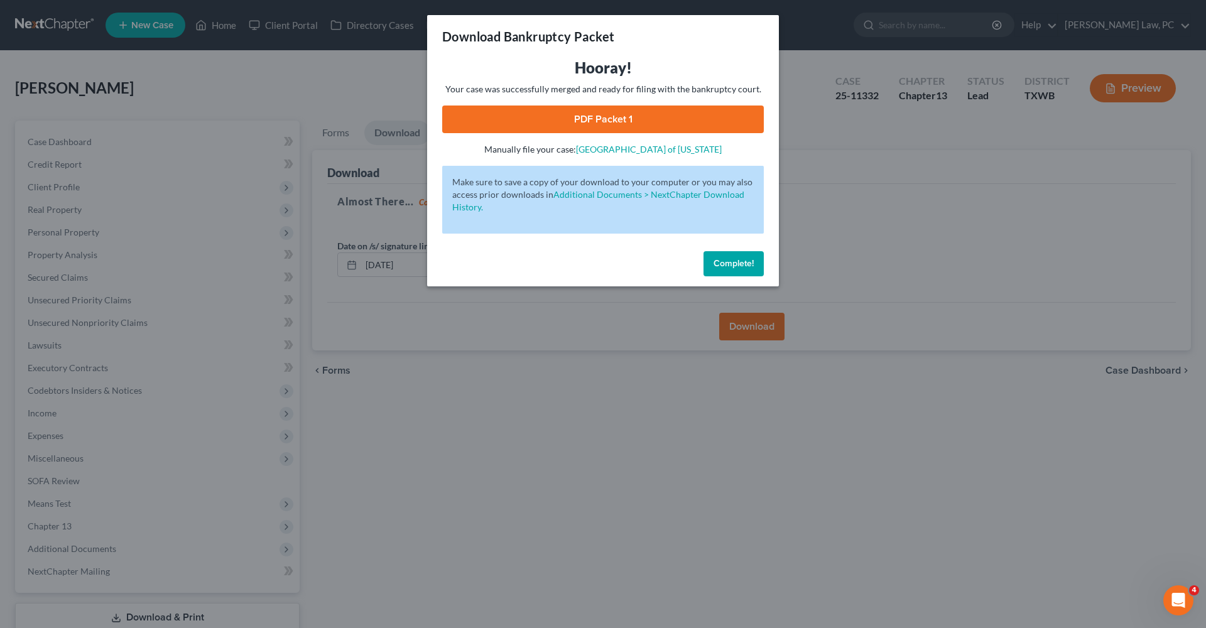
click at [568, 121] on link "PDF Packet 1" at bounding box center [603, 120] width 322 height 28
click at [734, 262] on span "Complete!" at bounding box center [734, 263] width 40 height 11
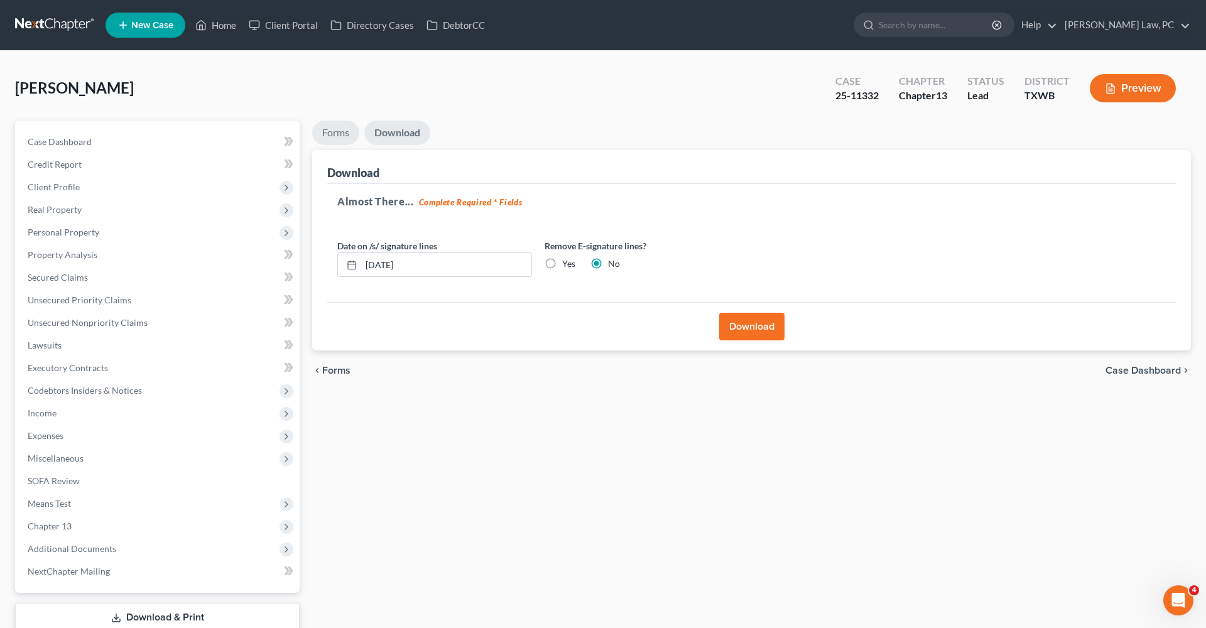
click at [329, 131] on link "Forms" at bounding box center [335, 133] width 47 height 25
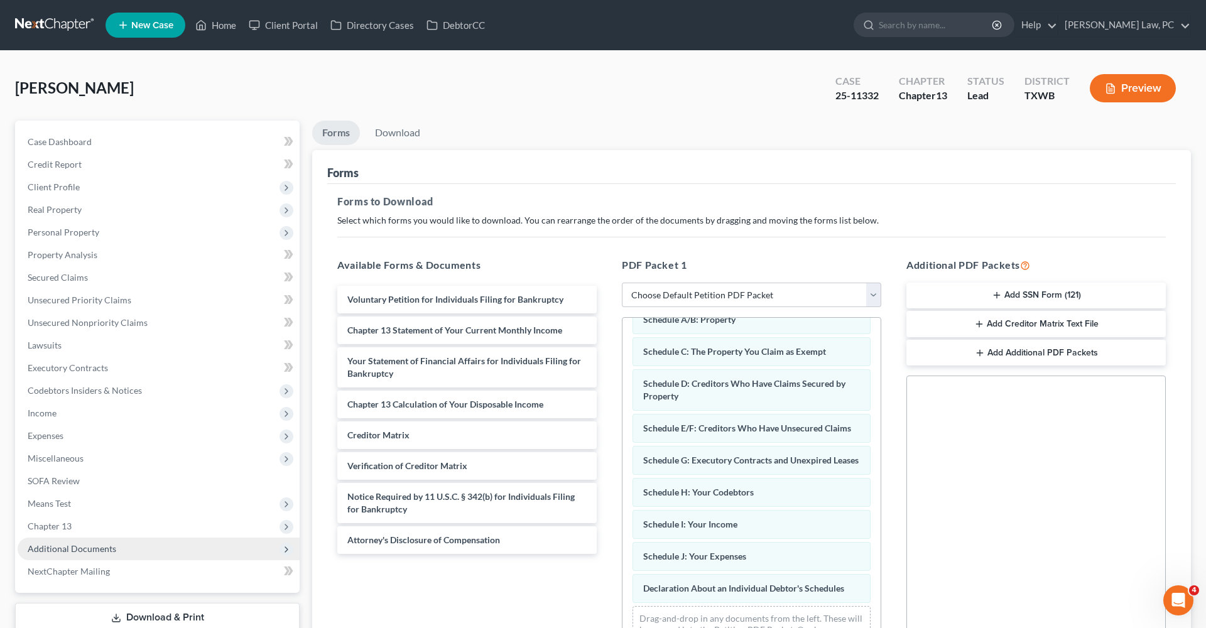
click at [80, 553] on span "Additional Documents" at bounding box center [72, 548] width 89 height 11
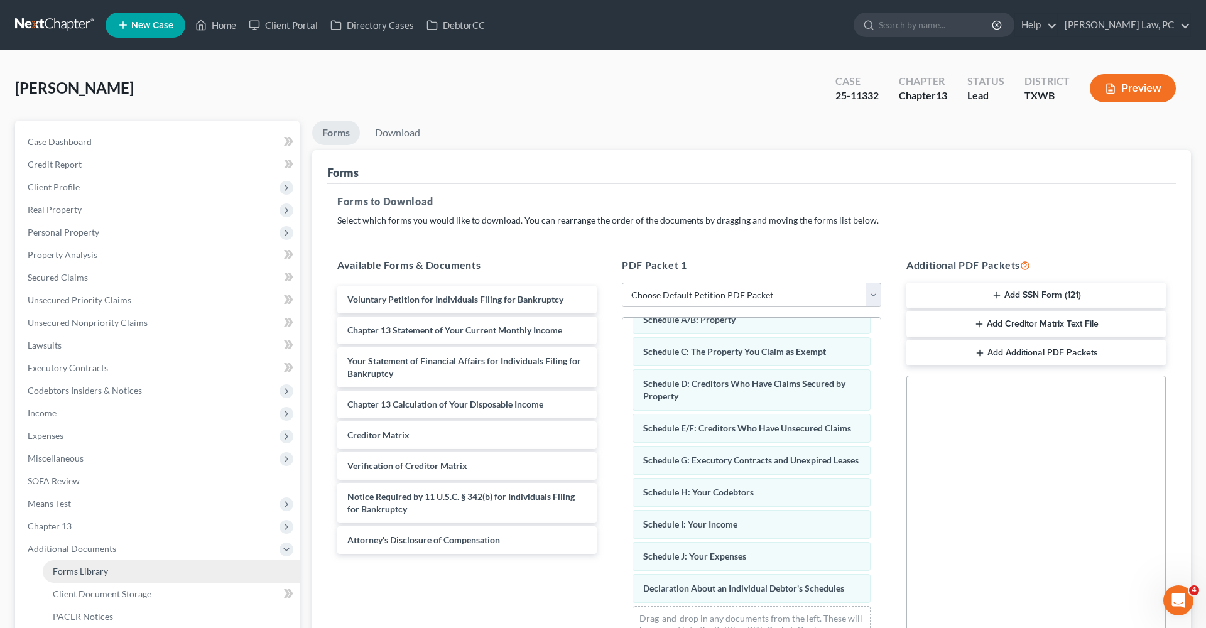
click at [86, 569] on span "Forms Library" at bounding box center [80, 571] width 55 height 11
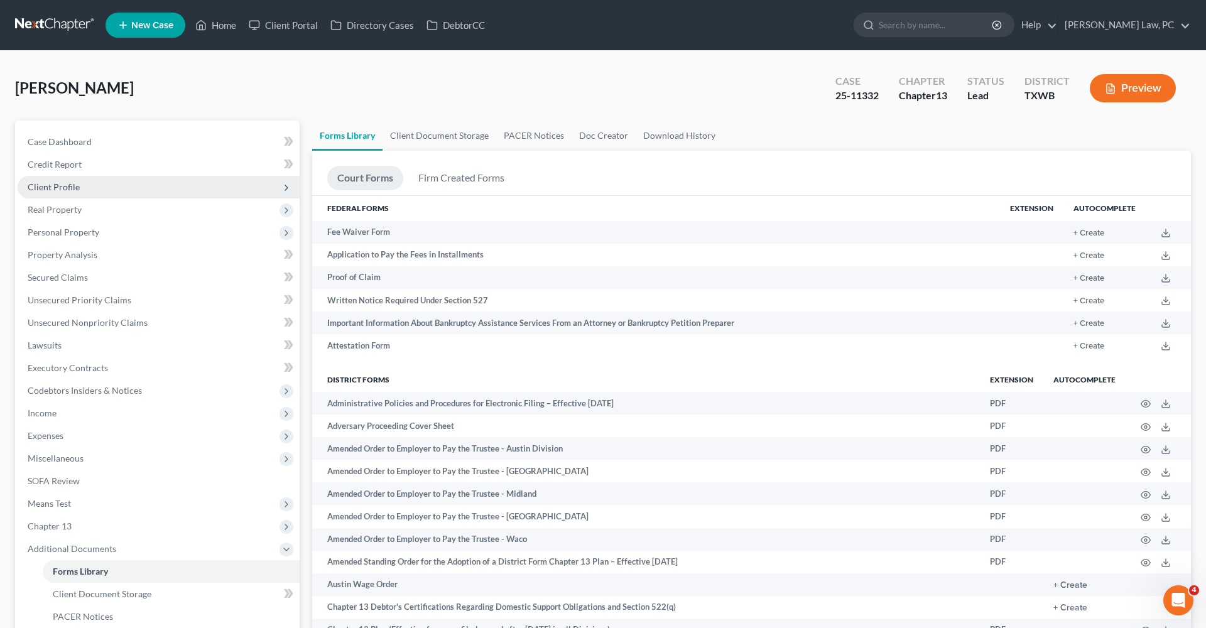
click at [64, 187] on span "Client Profile" at bounding box center [54, 187] width 52 height 11
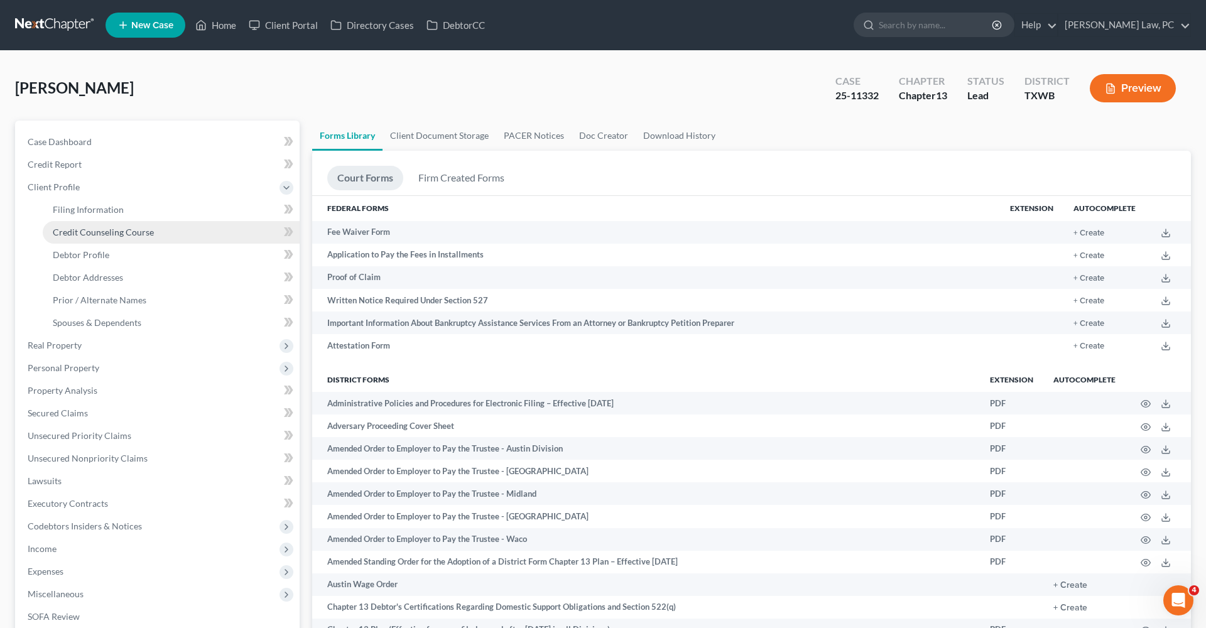
click at [96, 228] on span "Credit Counseling Course" at bounding box center [103, 232] width 101 height 11
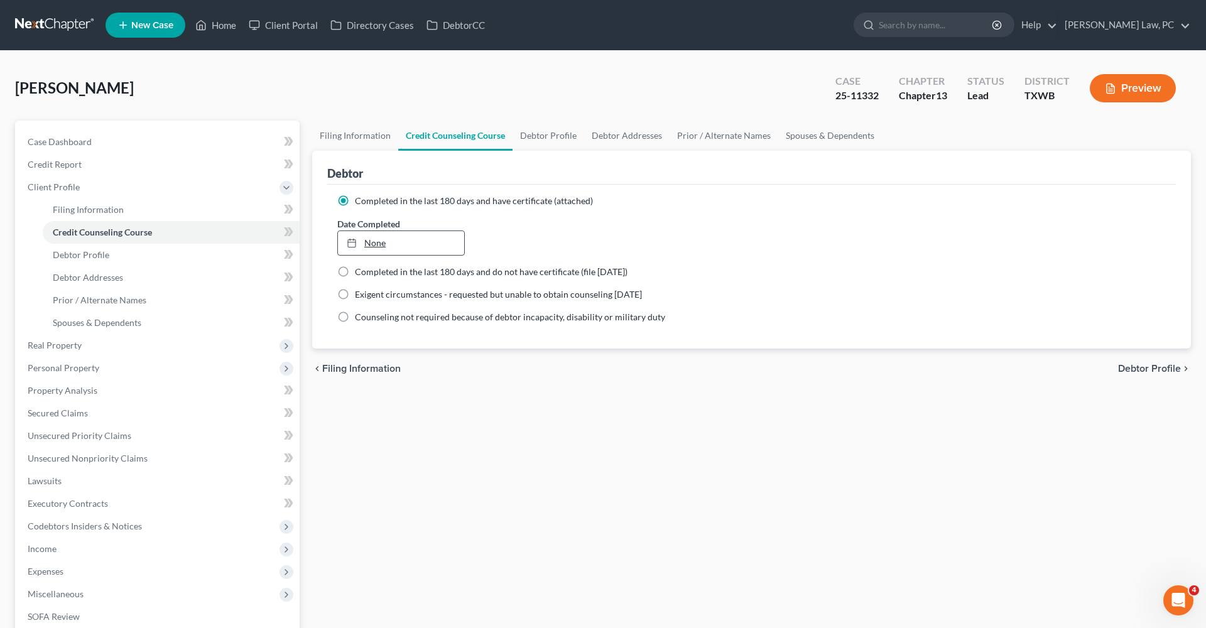
click at [374, 244] on link "None" at bounding box center [401, 243] width 126 height 24
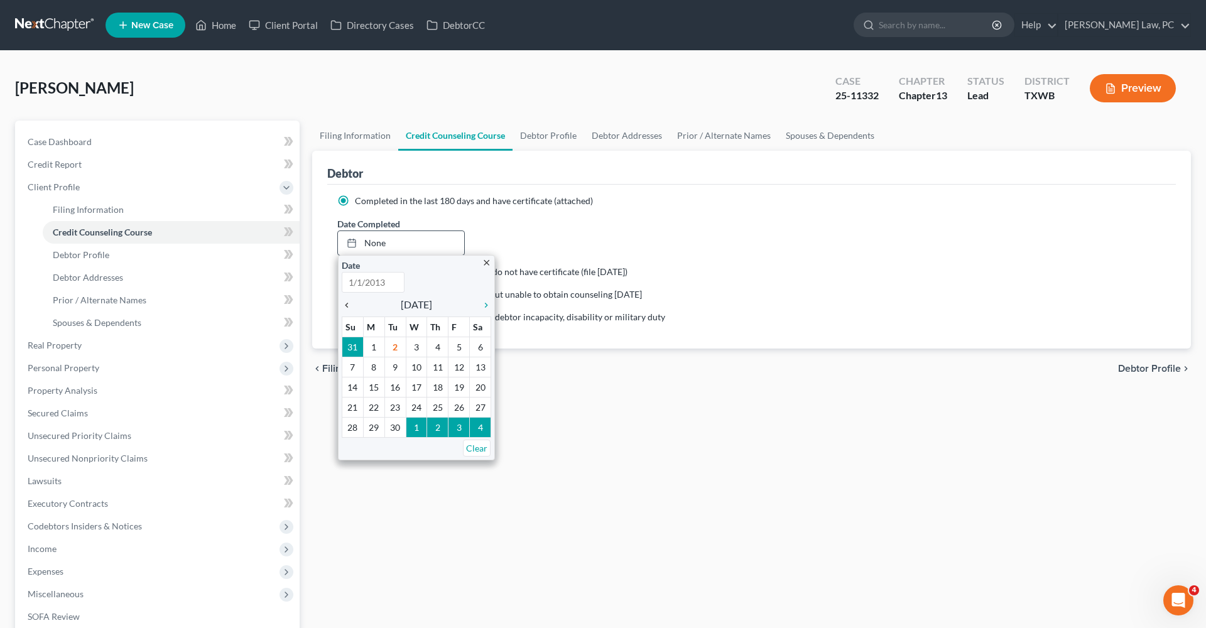
type input "[DATE]"
click at [349, 305] on icon "chevron_left" at bounding box center [350, 305] width 16 height 10
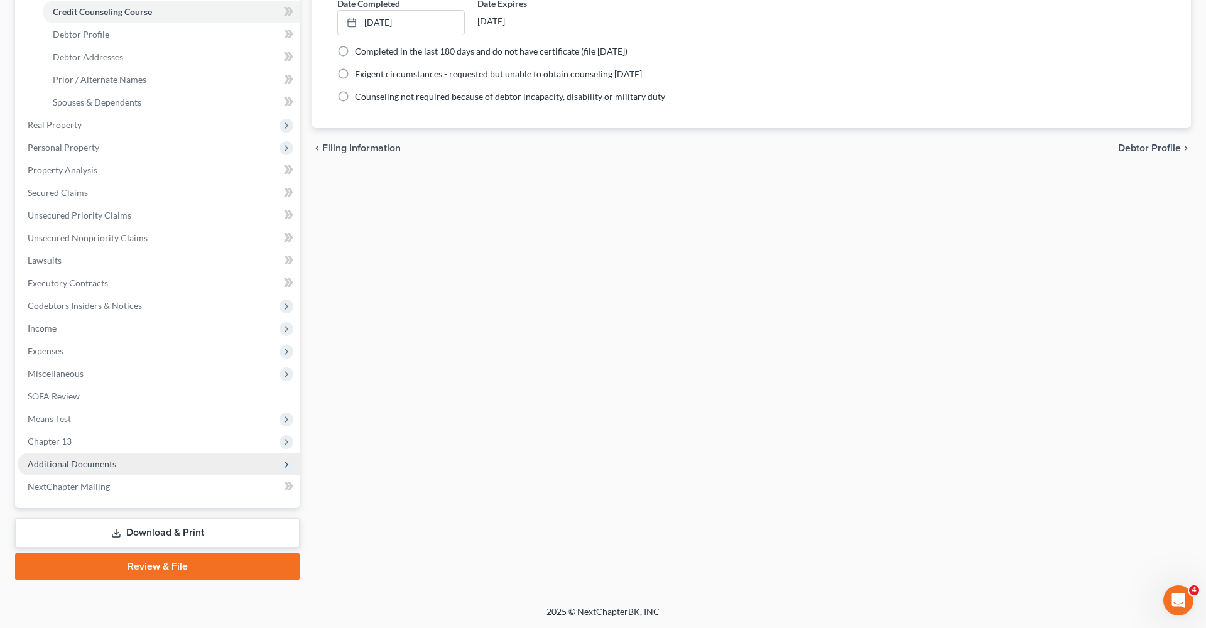
click at [79, 462] on span "Additional Documents" at bounding box center [72, 464] width 89 height 11
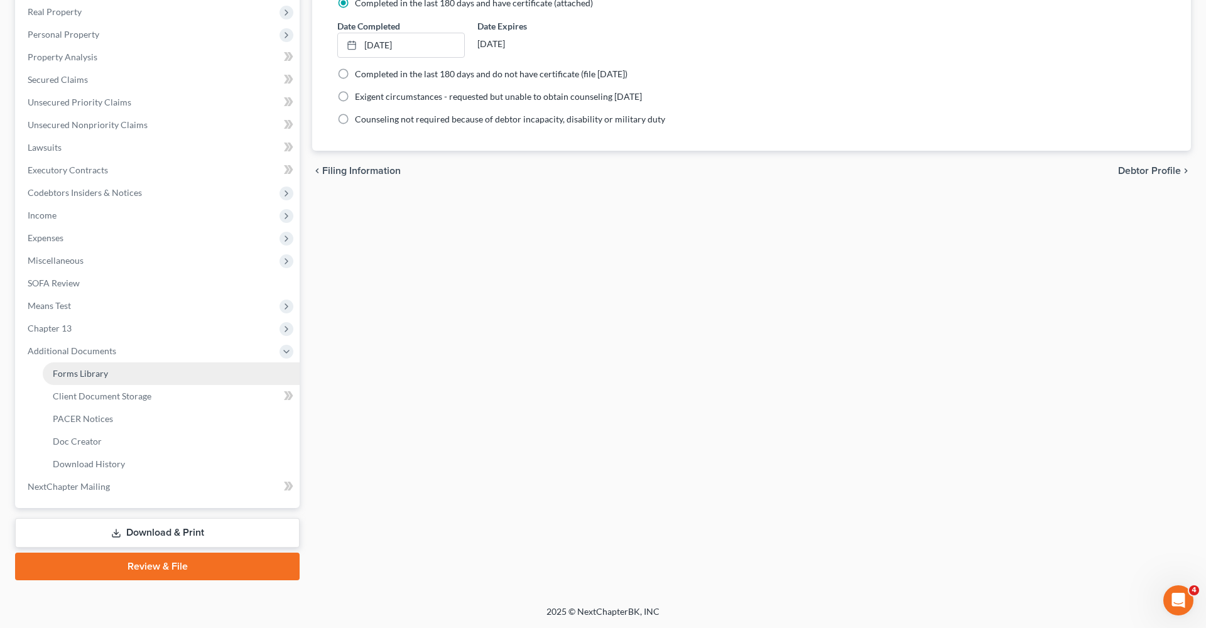
click at [79, 371] on span "Forms Library" at bounding box center [80, 373] width 55 height 11
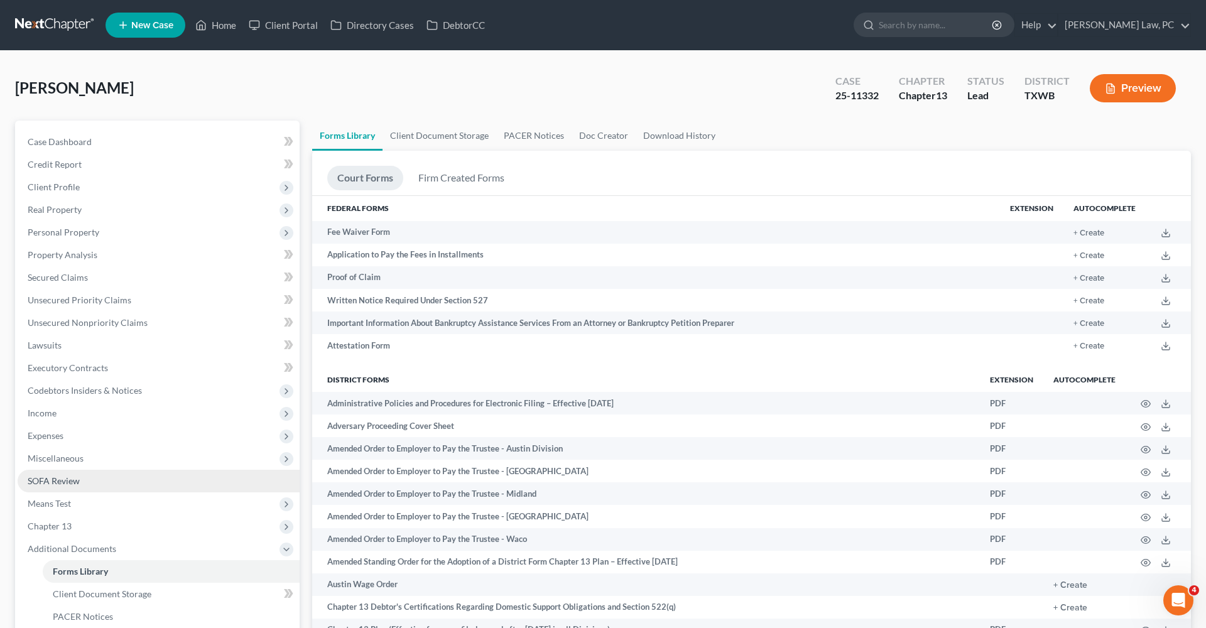
scroll to position [161, 0]
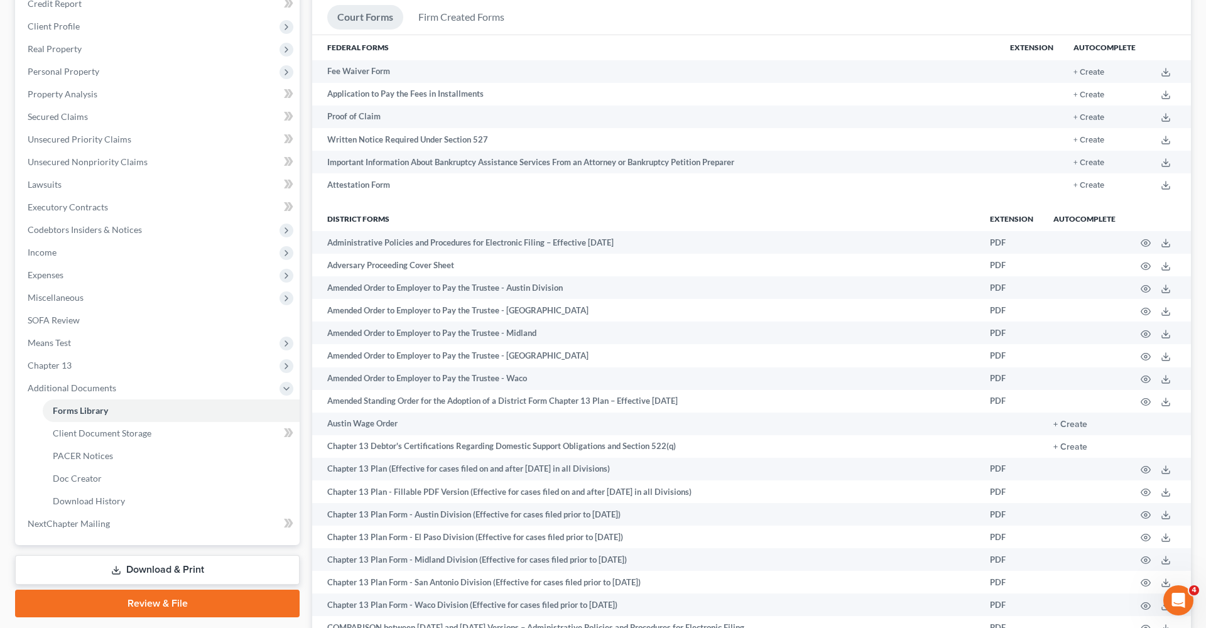
click at [114, 568] on icon at bounding box center [116, 570] width 10 height 10
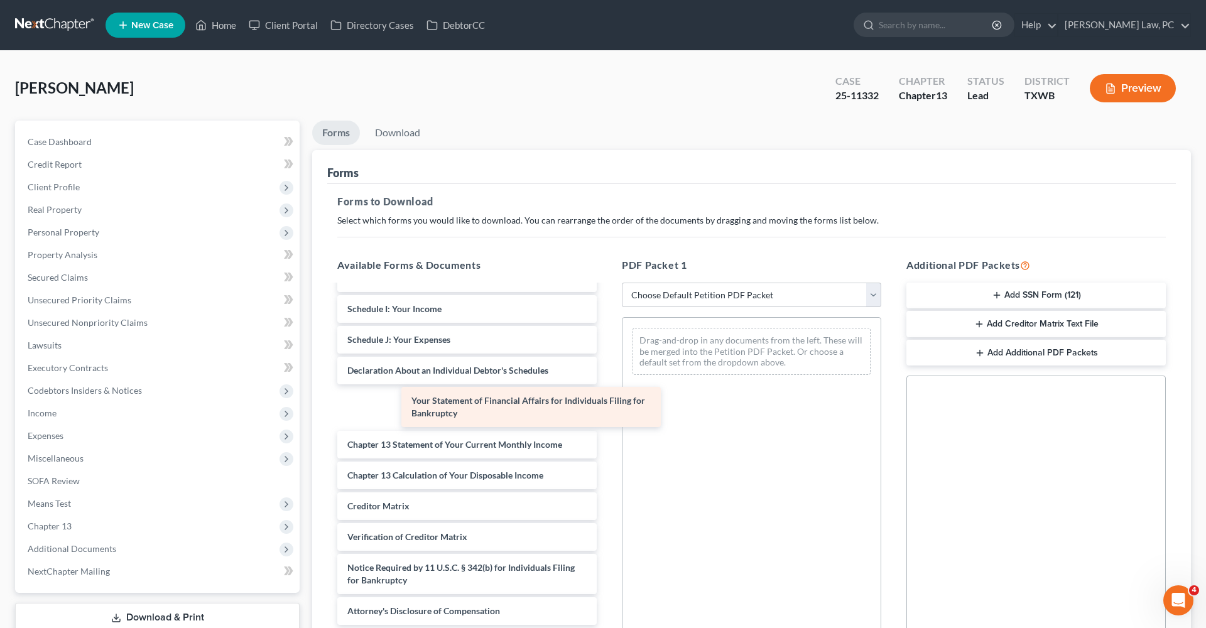
scroll to position [194, 0]
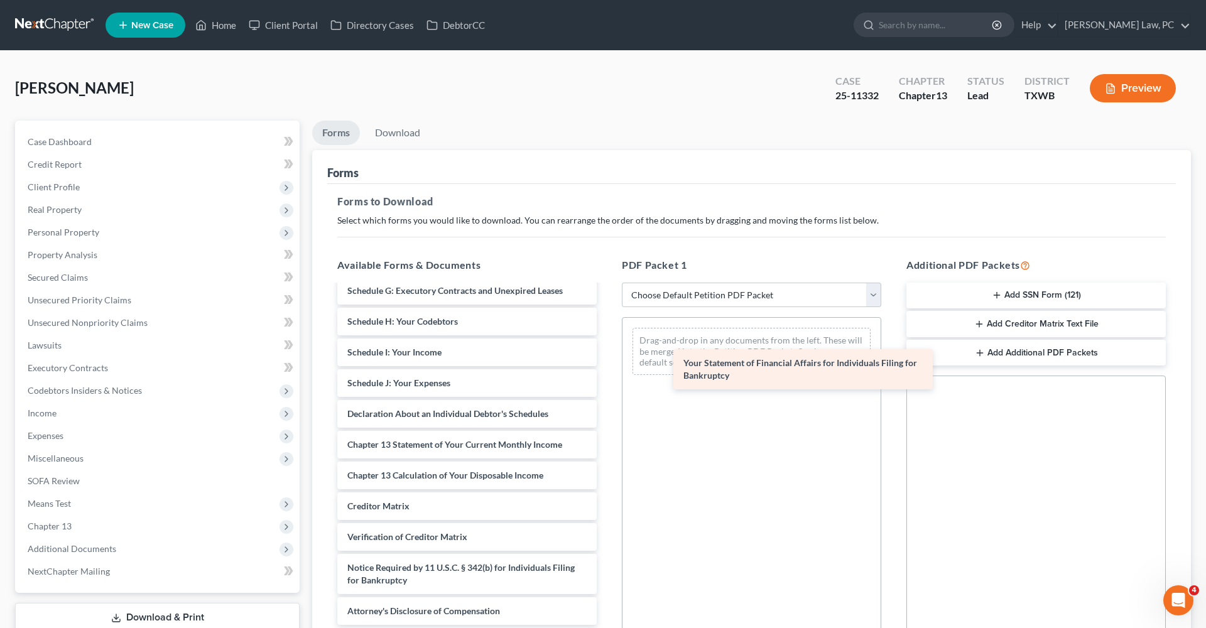
drag, startPoint x: 431, startPoint y: 401, endPoint x: 729, endPoint y: 357, distance: 301.1
click at [607, 358] on div "Your Statement of Financial Affairs for Individuals Filing for Bankruptcy Volun…" at bounding box center [467, 358] width 280 height 533
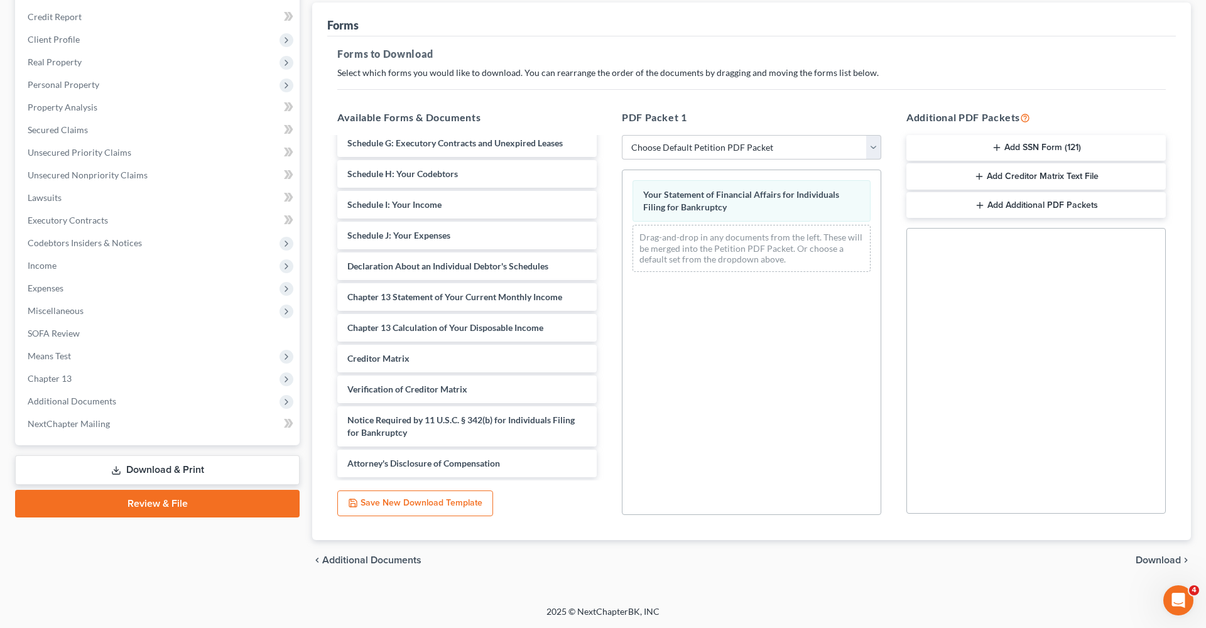
scroll to position [148, 0]
click at [1163, 559] on span "Download" at bounding box center [1158, 560] width 45 height 10
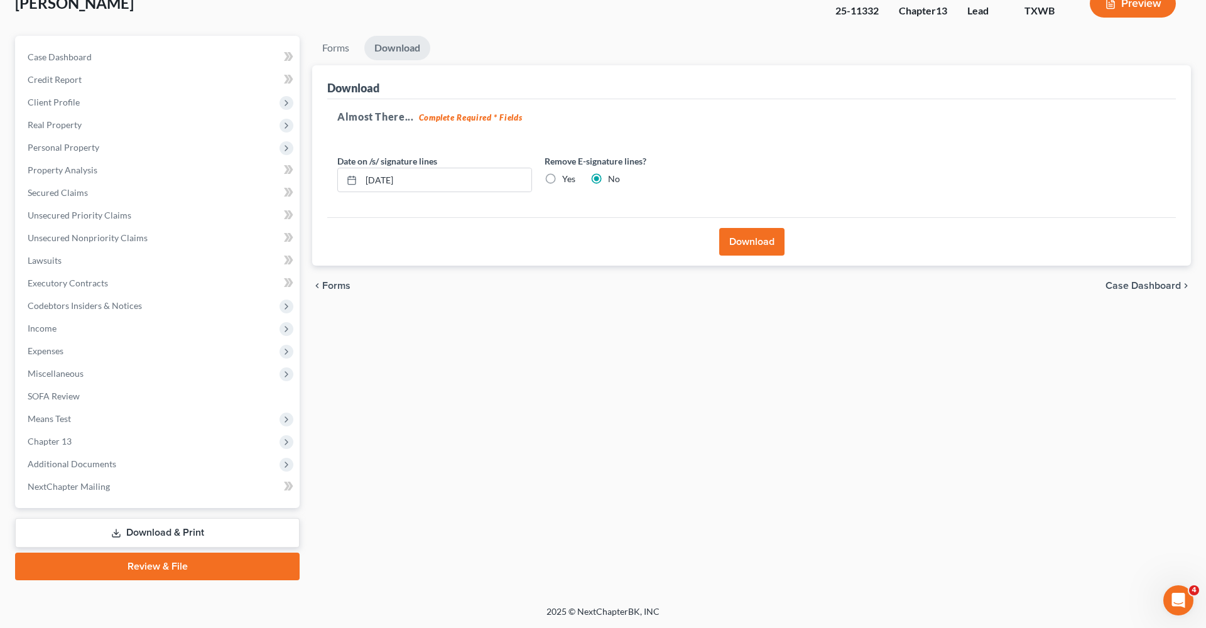
click at [754, 246] on button "Download" at bounding box center [751, 242] width 65 height 28
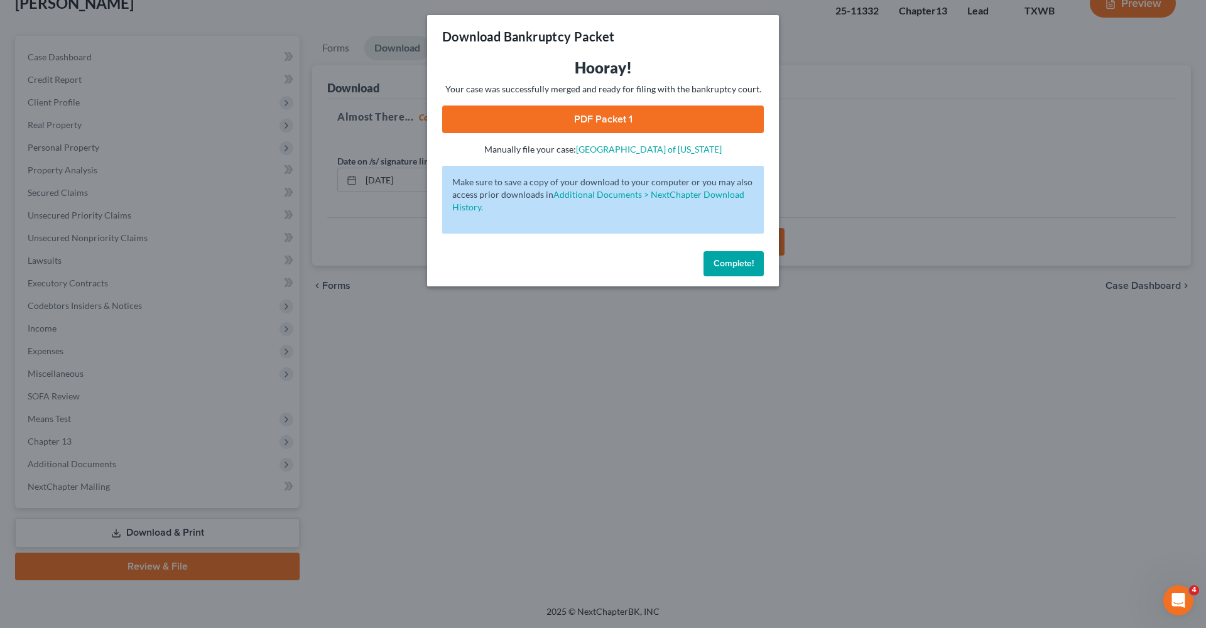
click at [601, 127] on link "PDF Packet 1" at bounding box center [603, 120] width 322 height 28
click at [718, 272] on button "Complete!" at bounding box center [734, 263] width 60 height 25
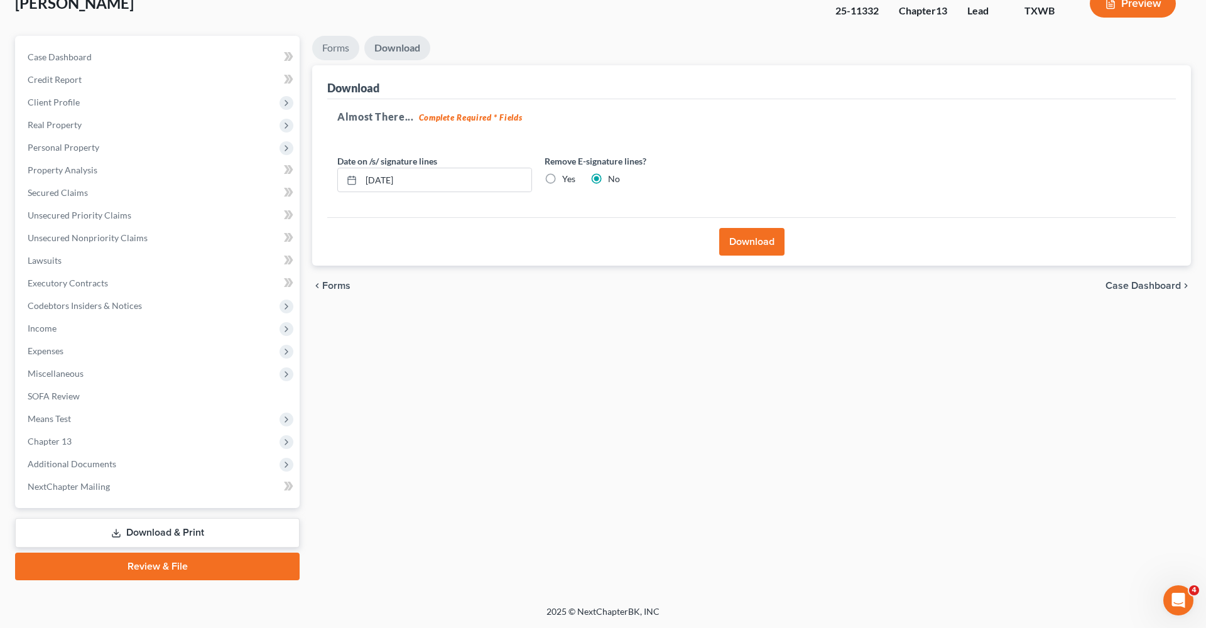
click at [343, 46] on link "Forms" at bounding box center [335, 48] width 47 height 25
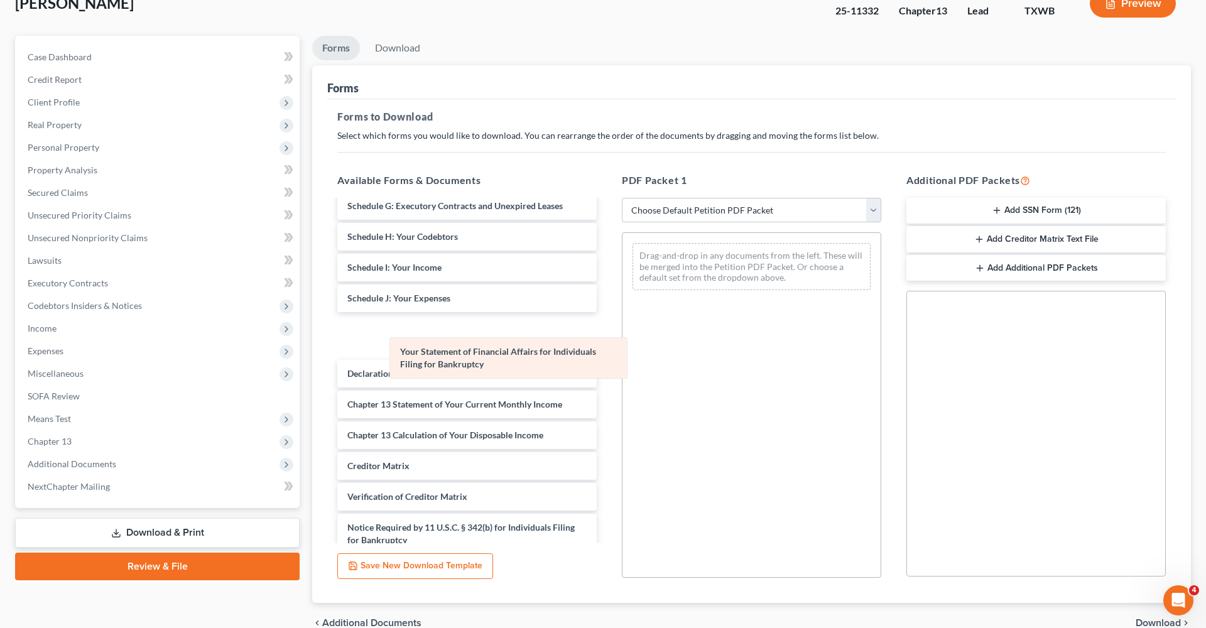
drag, startPoint x: 689, startPoint y: 256, endPoint x: 444, endPoint y: 346, distance: 261.2
click at [623, 300] on div "Your Statement of Financial Affairs for Individuals Filing for Bankruptcy Your …" at bounding box center [752, 266] width 258 height 67
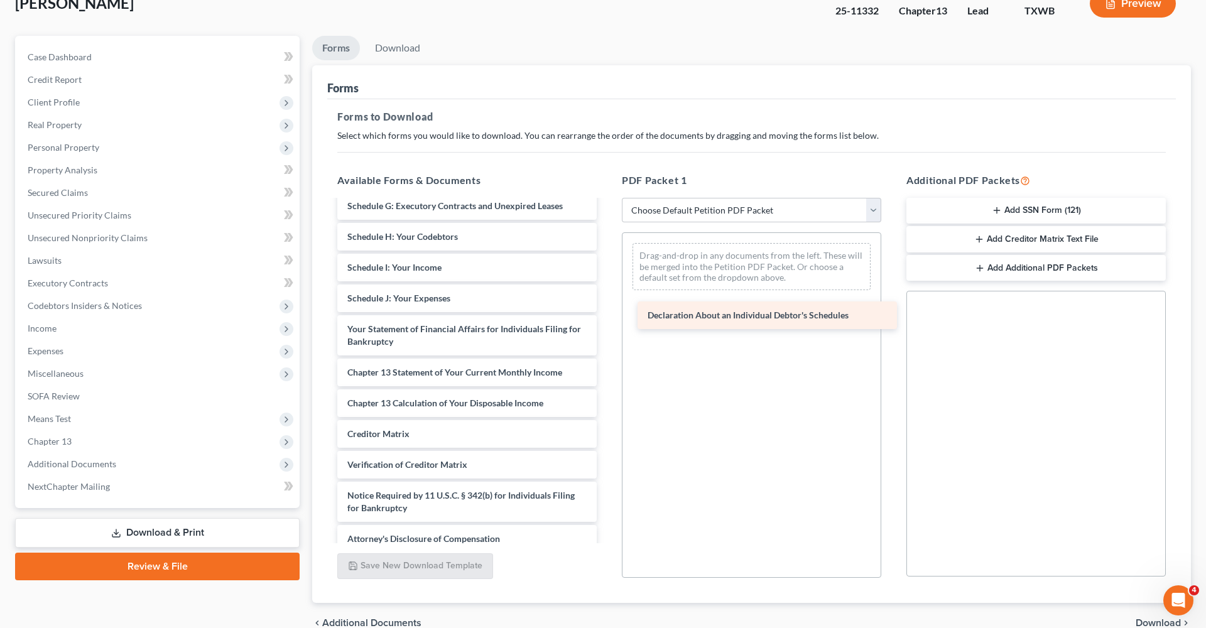
drag, startPoint x: 441, startPoint y: 379, endPoint x: 741, endPoint y: 322, distance: 305.6
click at [607, 322] on div "Declaration About an Individual Debtor's Schedules Voluntary Petition for Indiv…" at bounding box center [467, 280] width 280 height 545
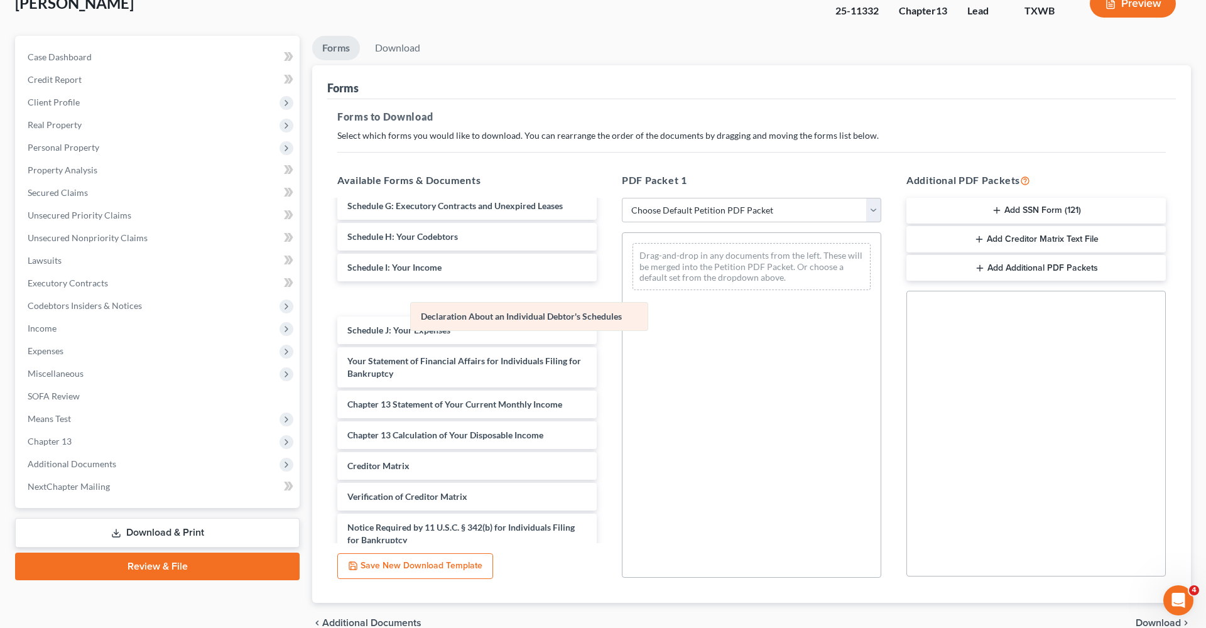
drag, startPoint x: 718, startPoint y: 257, endPoint x: 494, endPoint y: 317, distance: 230.9
click at [623, 300] on div "Declaration About an Individual Debtor's Schedules Declaration About an Individ…" at bounding box center [752, 266] width 258 height 67
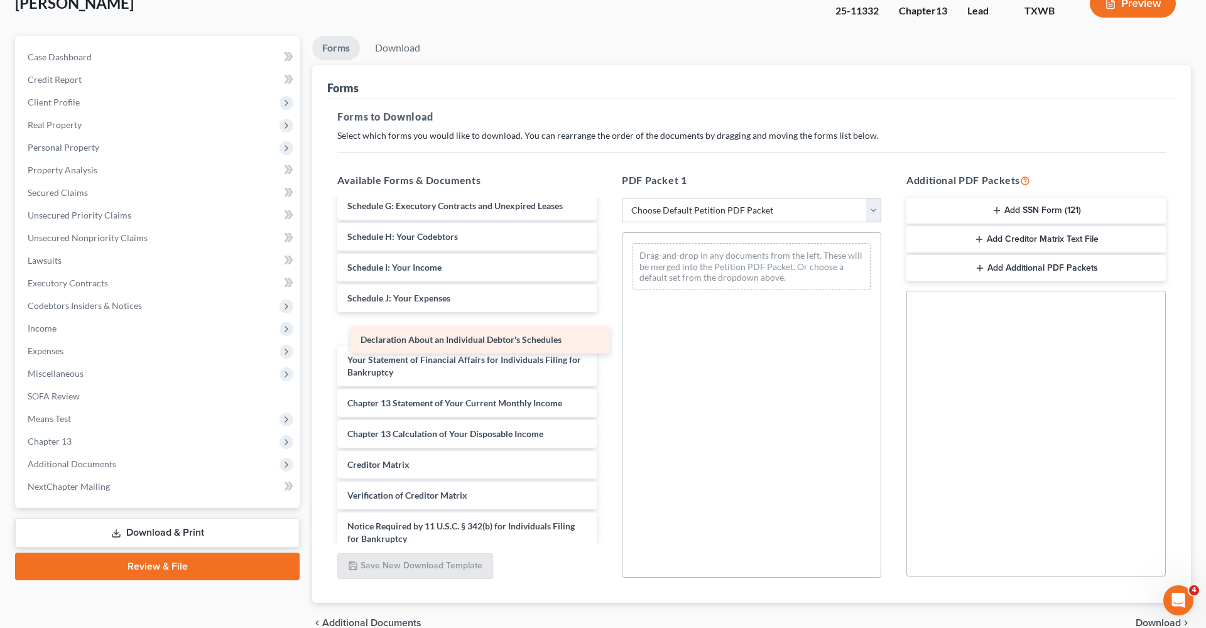
drag, startPoint x: 474, startPoint y: 300, endPoint x: 486, endPoint y: 341, distance: 43.3
click at [486, 342] on div "Declaration About an Individual Debtor's Schedules Voluntary Petition for Indiv…" at bounding box center [467, 296] width 280 height 576
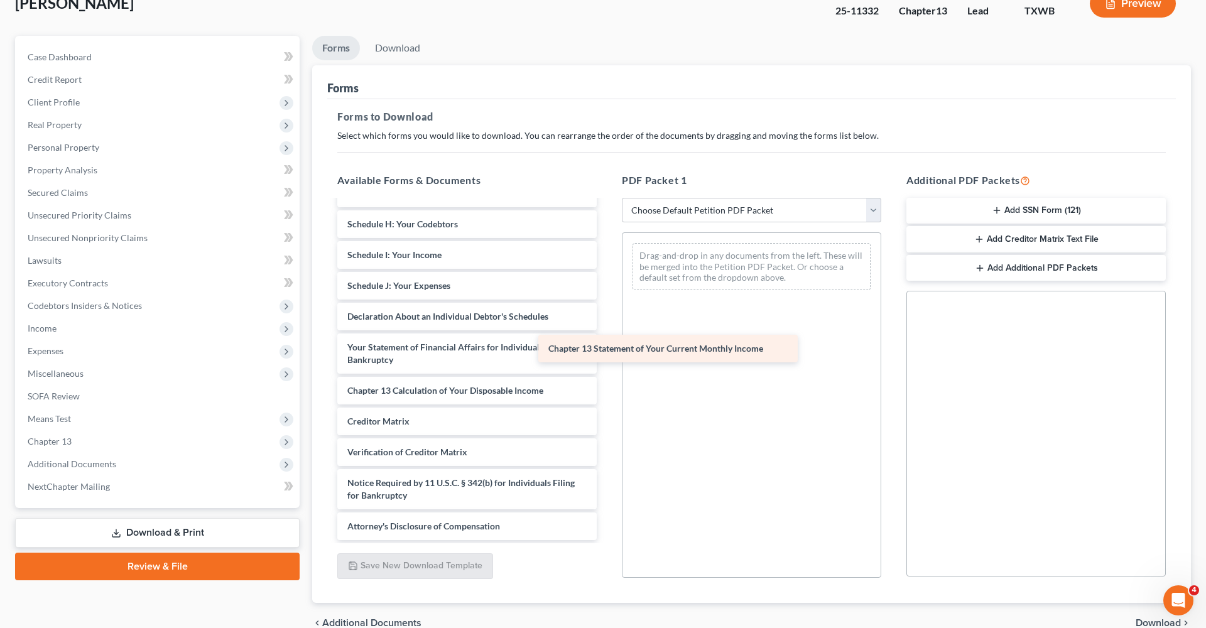
scroll to position [206, 0]
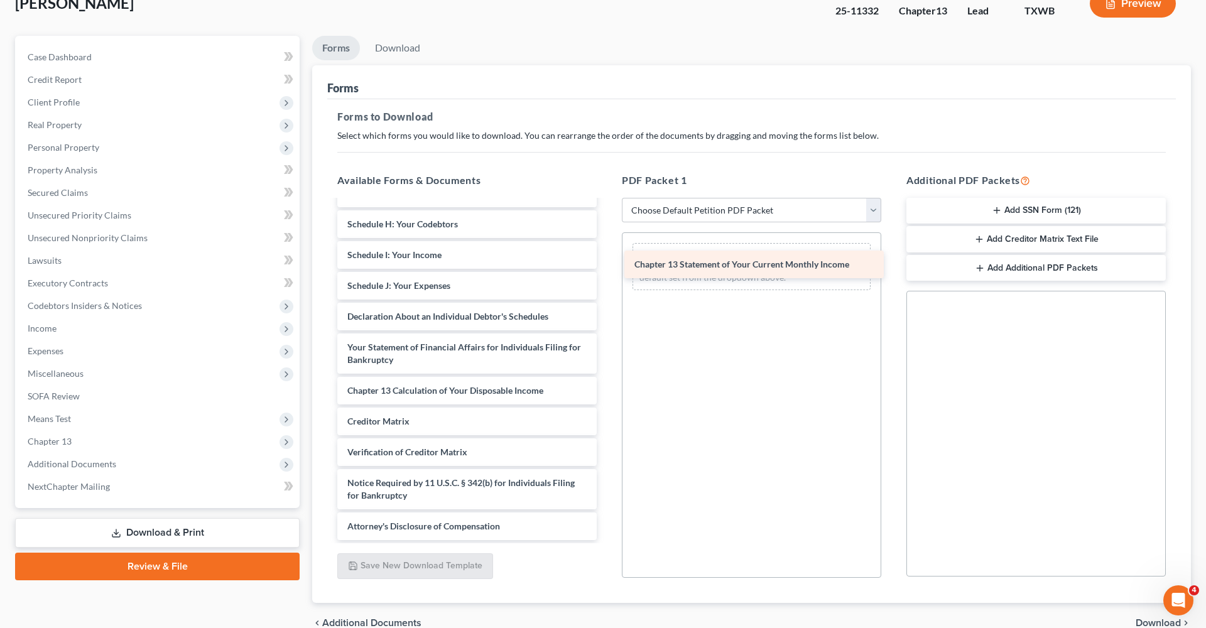
drag, startPoint x: 445, startPoint y: 359, endPoint x: 733, endPoint y: 261, distance: 304.6
click at [607, 261] on div "Chapter 13 Statement of Your Current Monthly Income Voluntary Petition for Indi…" at bounding box center [467, 267] width 280 height 545
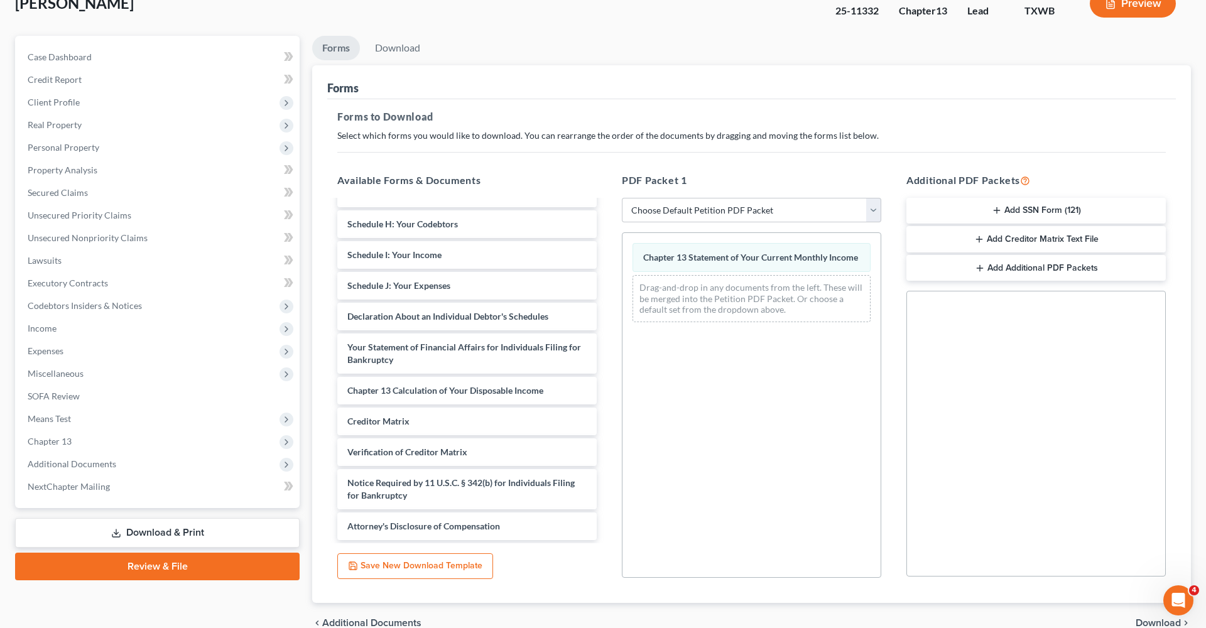
click at [1149, 620] on span "Download" at bounding box center [1158, 623] width 45 height 10
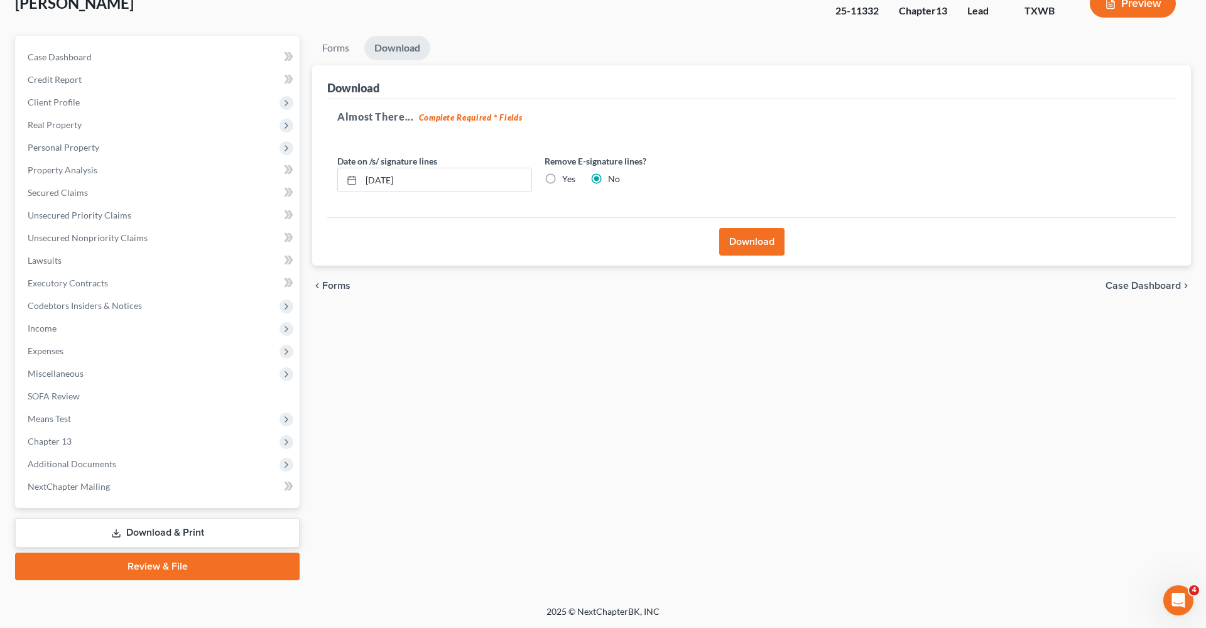
click at [732, 239] on button "Download" at bounding box center [751, 242] width 65 height 28
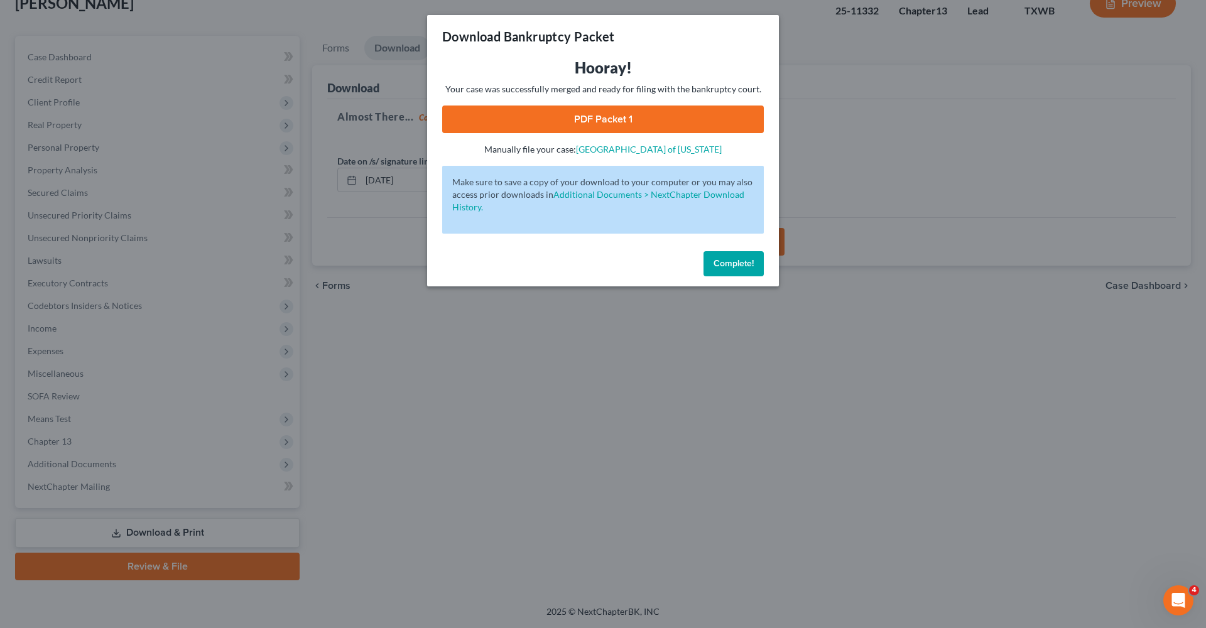
click at [643, 112] on link "PDF Packet 1" at bounding box center [603, 120] width 322 height 28
click at [738, 275] on button "Complete!" at bounding box center [734, 263] width 60 height 25
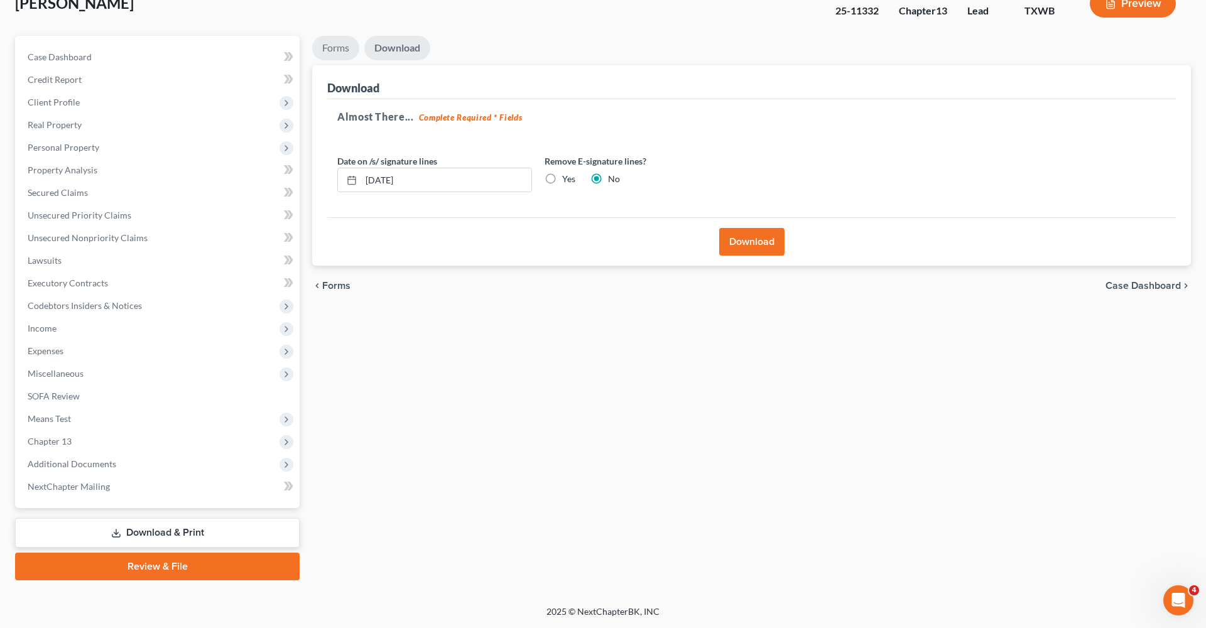
click at [333, 54] on link "Forms" at bounding box center [335, 48] width 47 height 25
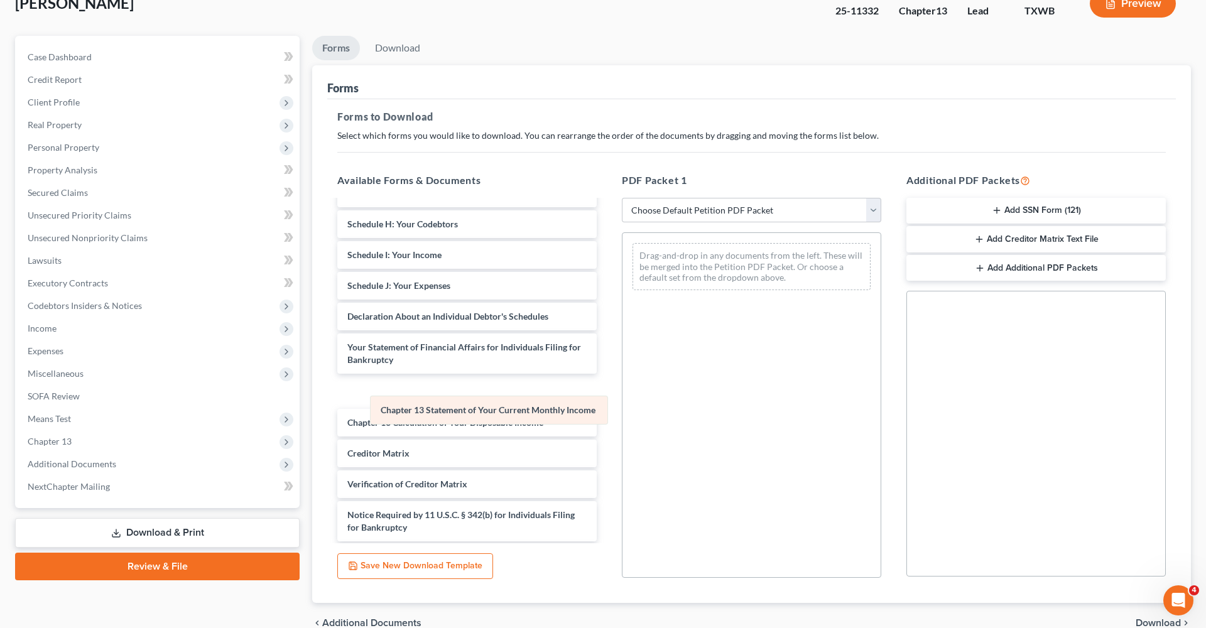
drag, startPoint x: 664, startPoint y: 248, endPoint x: 398, endPoint y: 395, distance: 303.7
click at [623, 300] on div "Chapter 13 Statement of Your Current Monthly Income Chapter 13 Statement of You…" at bounding box center [752, 266] width 258 height 67
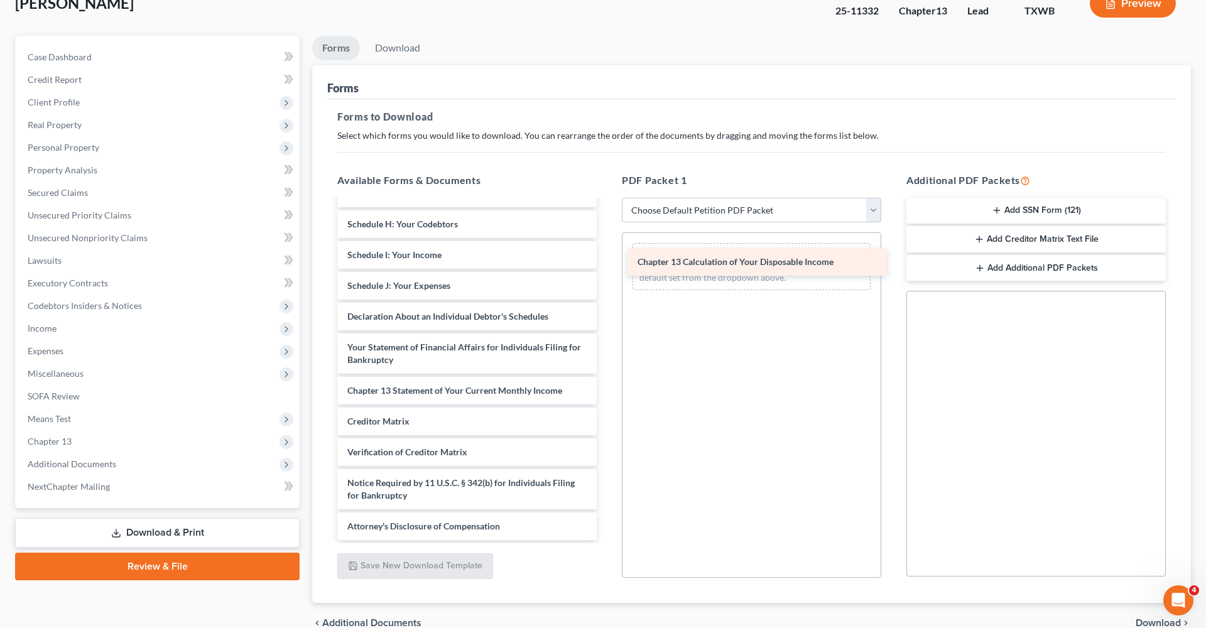
drag, startPoint x: 420, startPoint y: 421, endPoint x: 715, endPoint y: 258, distance: 336.6
click at [607, 258] on div "Chapter 13 Calculation of Your Disposable Income Voluntary Petition for Individ…" at bounding box center [467, 267] width 280 height 545
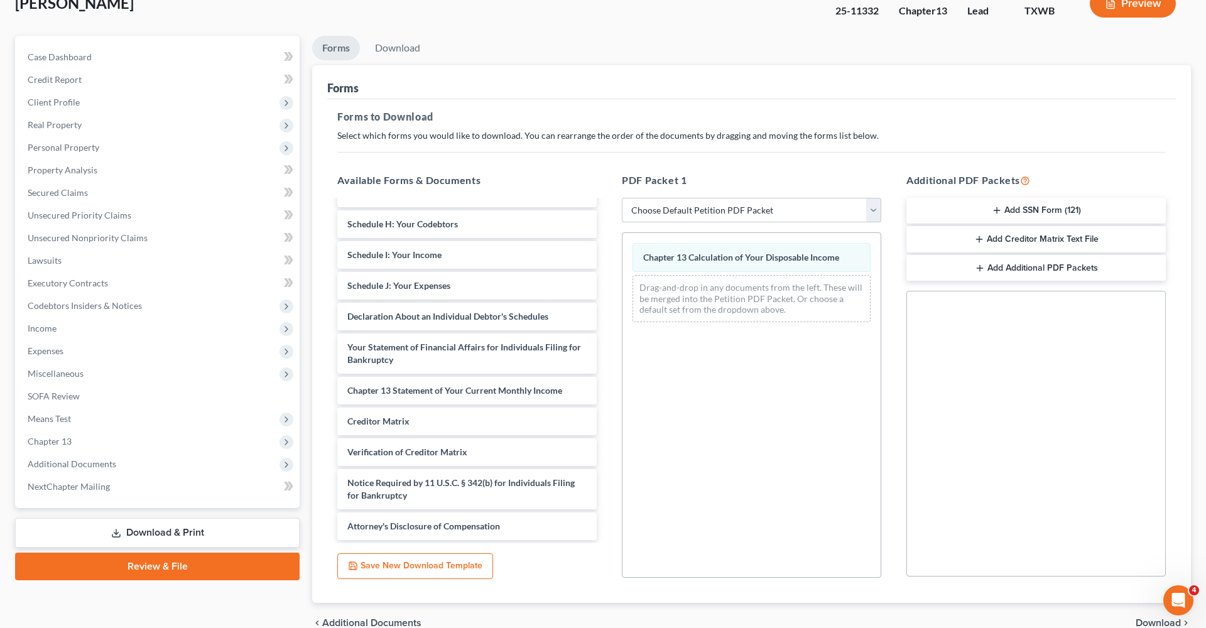
click at [1153, 623] on span "Download" at bounding box center [1158, 623] width 45 height 10
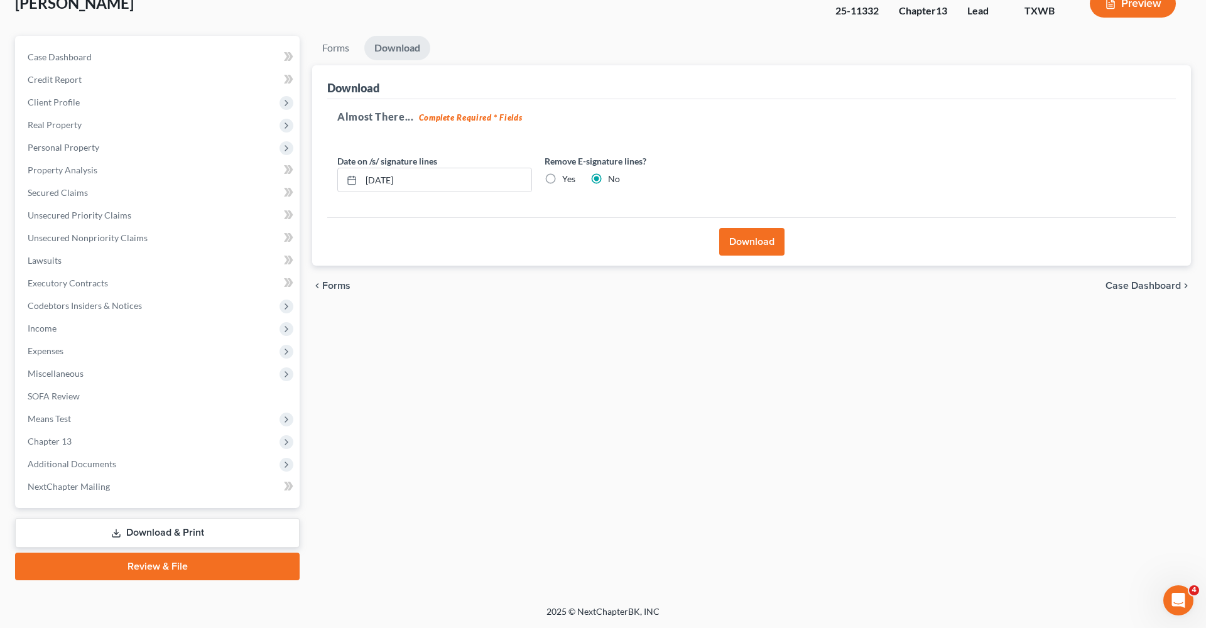
click at [744, 236] on button "Download" at bounding box center [751, 242] width 65 height 28
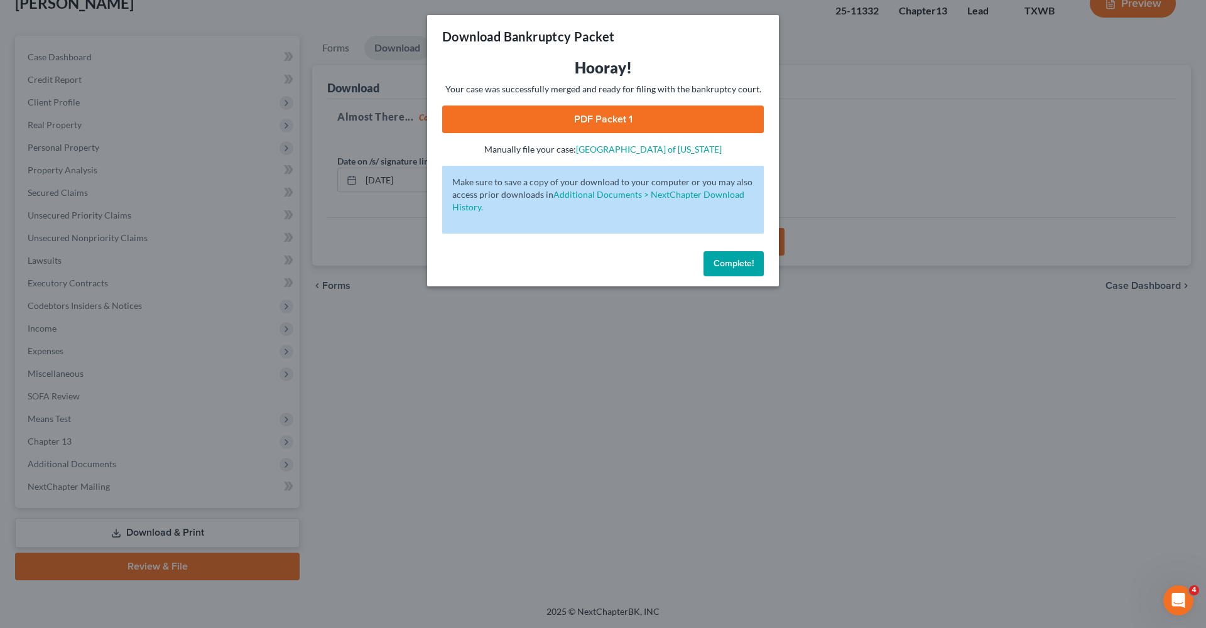
click at [587, 114] on link "PDF Packet 1" at bounding box center [603, 120] width 322 height 28
click at [733, 265] on span "Complete!" at bounding box center [734, 263] width 40 height 11
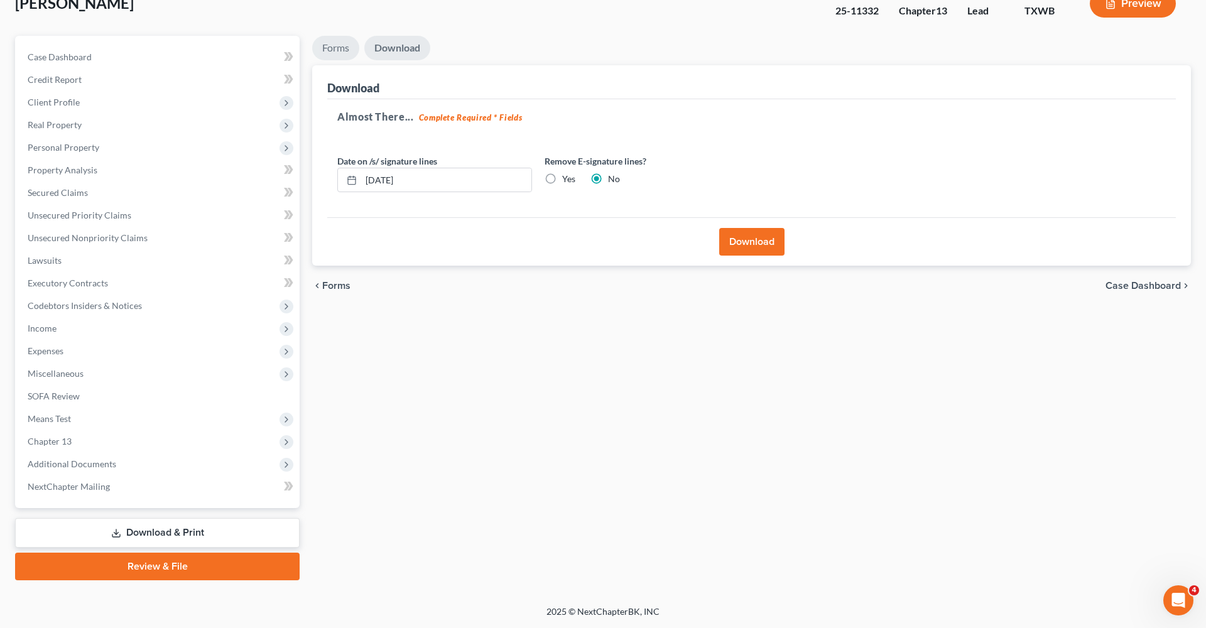
click at [339, 52] on link "Forms" at bounding box center [335, 48] width 47 height 25
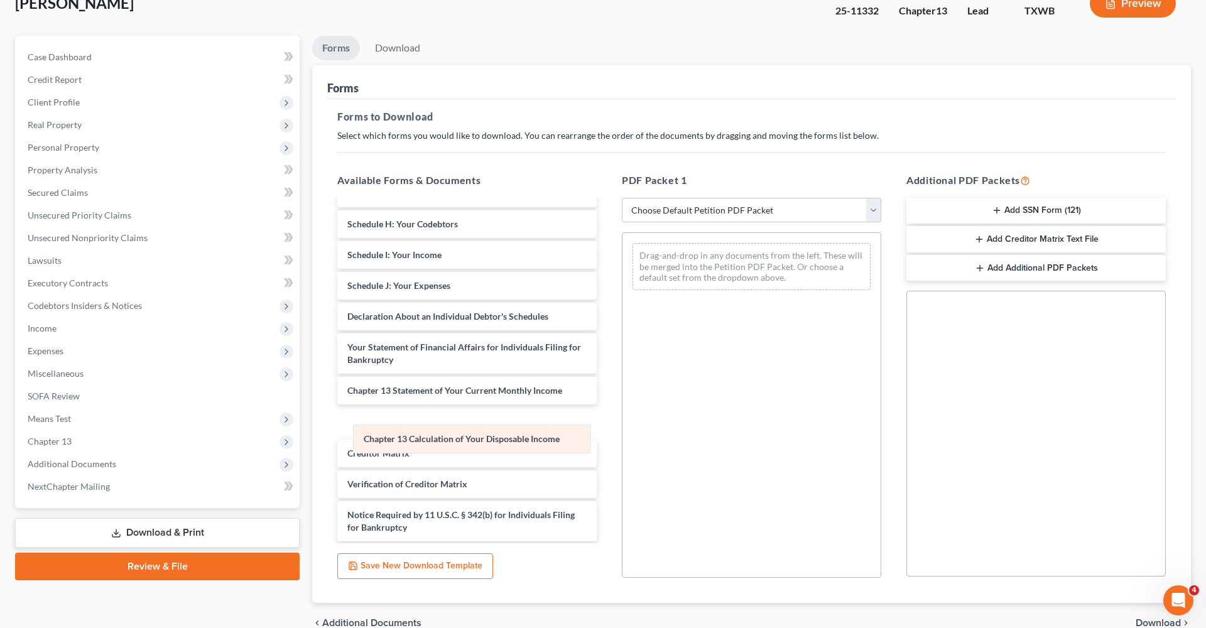
drag, startPoint x: 692, startPoint y: 254, endPoint x: 405, endPoint y: 418, distance: 330.4
click at [623, 300] on div "Chapter 13 Calculation of Your Disposable Income Chapter 13 Calculation of Your…" at bounding box center [752, 266] width 258 height 67
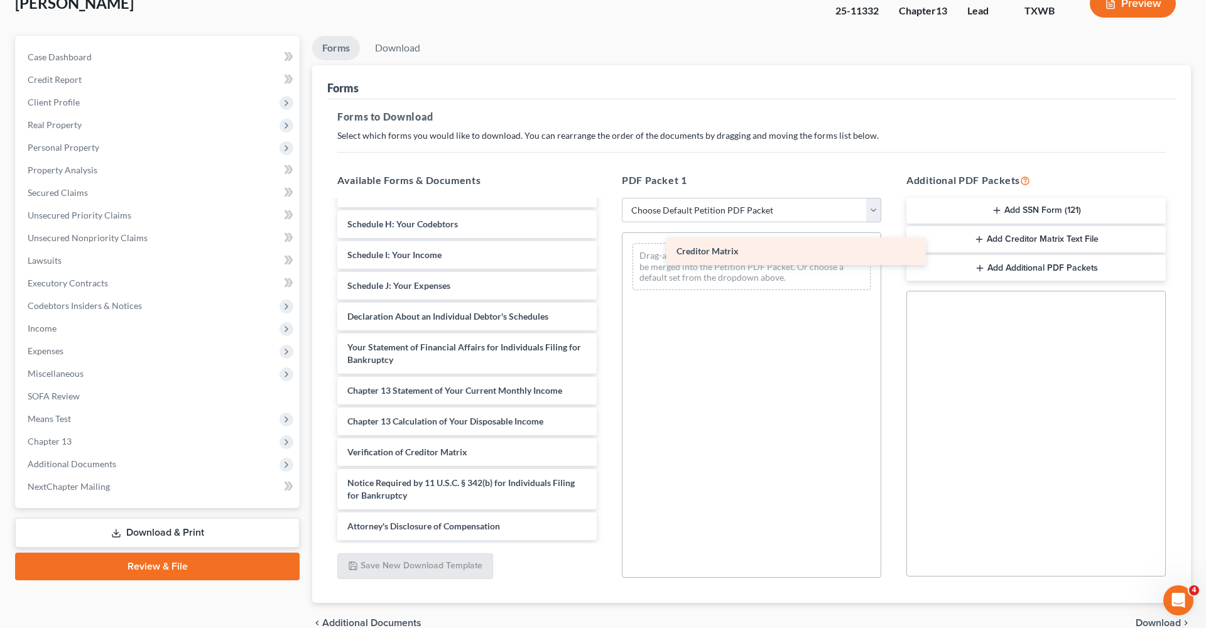
drag, startPoint x: 398, startPoint y: 449, endPoint x: 728, endPoint y: 248, distance: 385.8
click at [607, 248] on div "Creditor Matrix Voluntary Petition for Individuals Filing for Bankruptcy Summar…" at bounding box center [467, 267] width 280 height 545
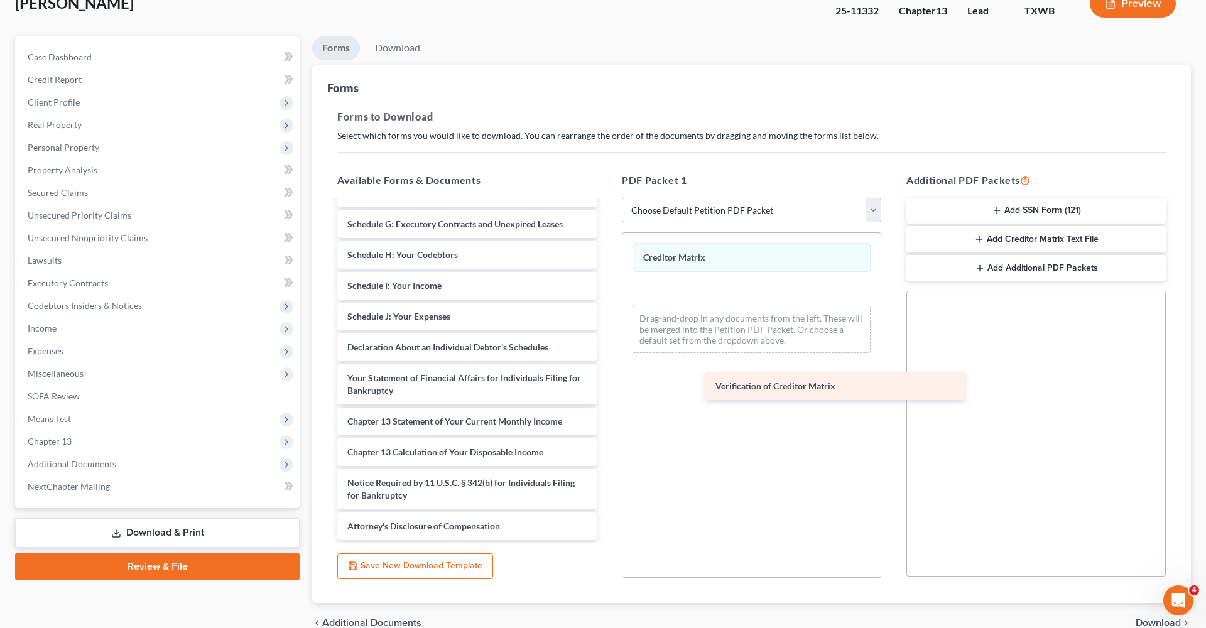
scroll to position [175, 0]
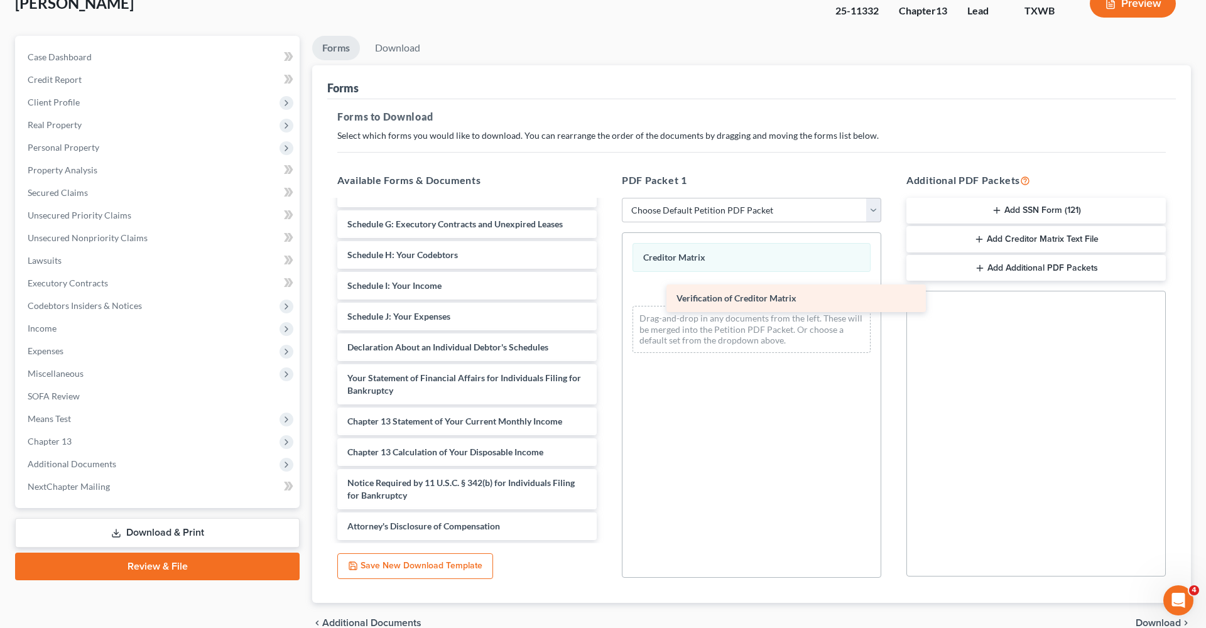
drag, startPoint x: 432, startPoint y: 455, endPoint x: 750, endPoint y: 290, distance: 357.7
click at [607, 290] on div "Verification of Creditor Matrix Voluntary Petition for Individuals Filing for B…" at bounding box center [467, 283] width 280 height 515
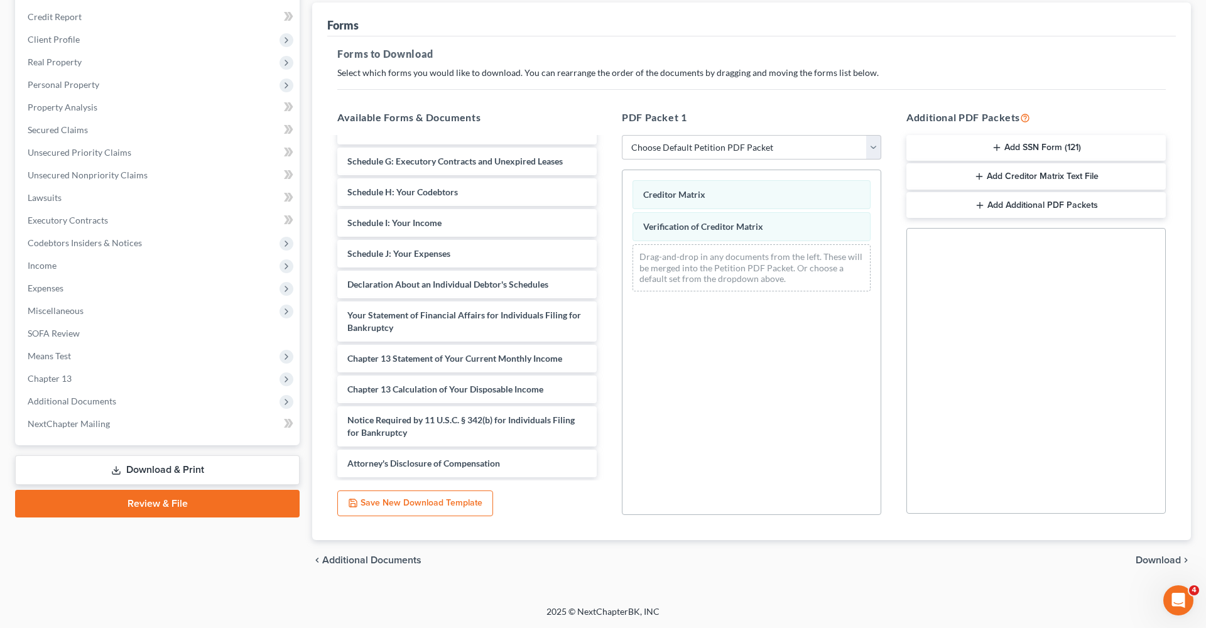
scroll to position [148, 0]
click at [1162, 558] on span "Download" at bounding box center [1158, 560] width 45 height 10
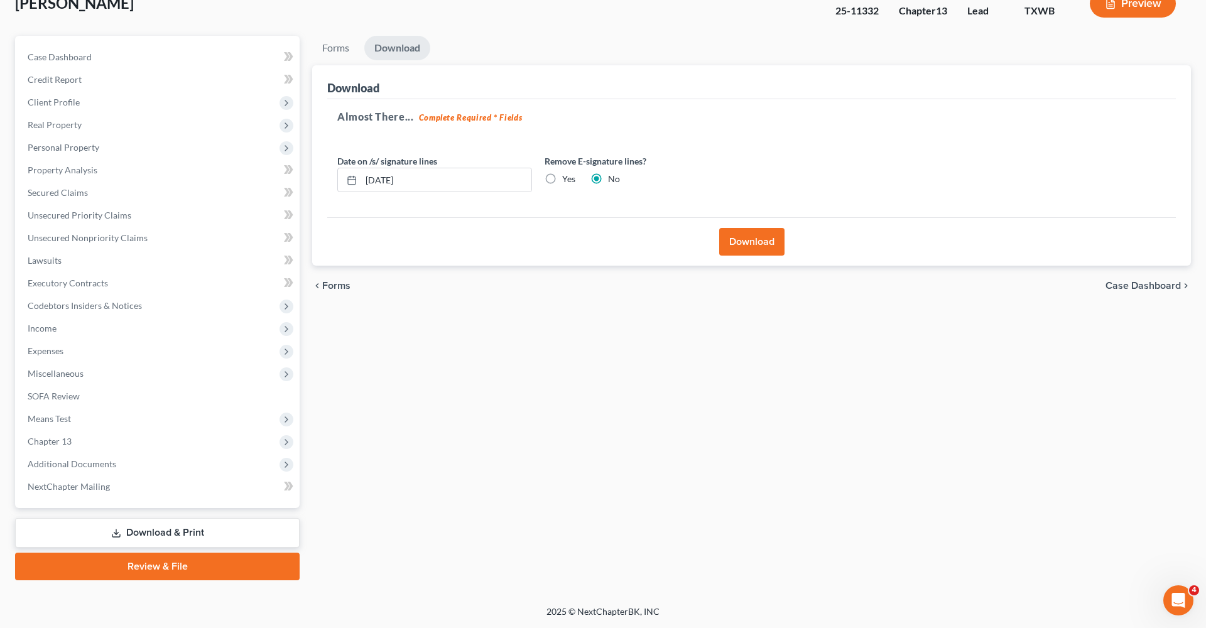
scroll to position [85, 0]
click at [772, 251] on button "Download" at bounding box center [751, 242] width 65 height 28
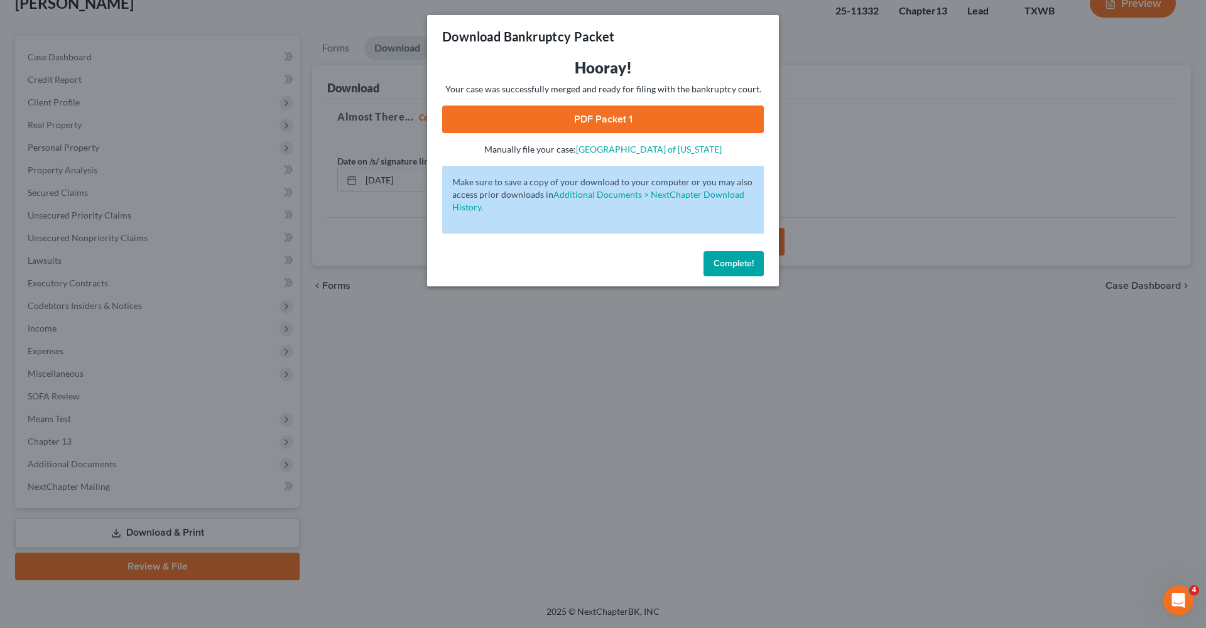
click at [639, 117] on link "PDF Packet 1" at bounding box center [603, 120] width 322 height 28
click at [723, 270] on button "Complete!" at bounding box center [734, 263] width 60 height 25
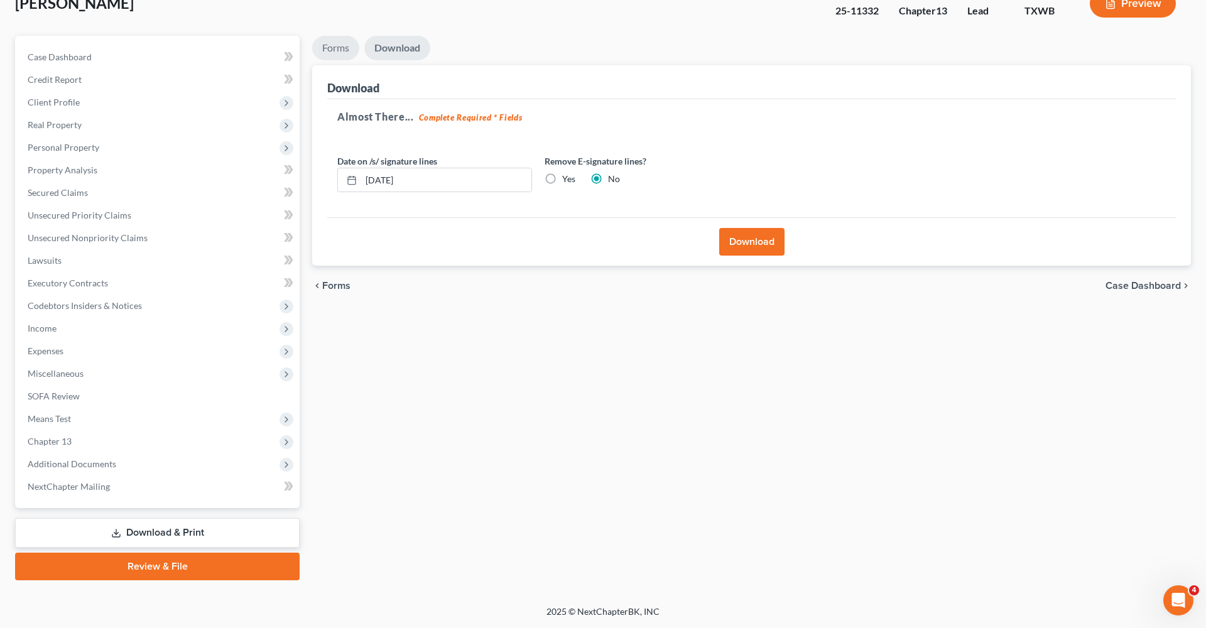
click at [334, 45] on link "Forms" at bounding box center [335, 48] width 47 height 25
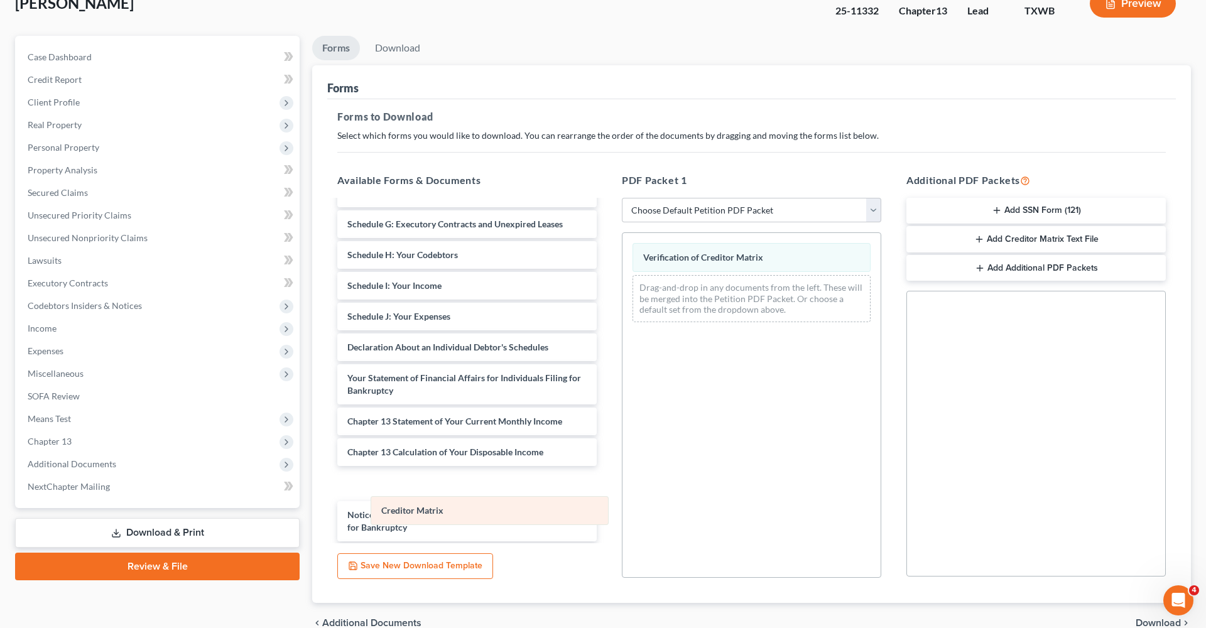
drag, startPoint x: 658, startPoint y: 253, endPoint x: 387, endPoint y: 493, distance: 361.4
click at [623, 332] on div "Creditor Matrix Creditor Matrix Verification of Creditor Matrix Drag-and-drop i…" at bounding box center [752, 282] width 258 height 99
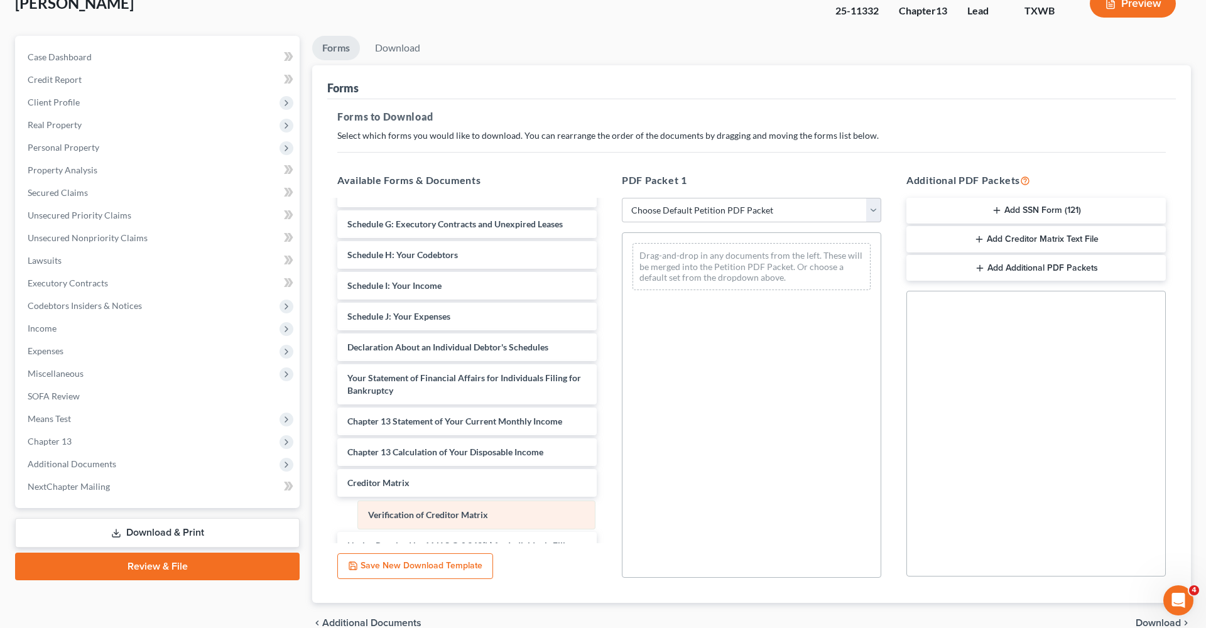
drag, startPoint x: 740, startPoint y: 265, endPoint x: 464, endPoint y: 522, distance: 377.0
click at [623, 300] on div "Verification of Creditor Matrix Verification of Creditor Matrix Drag-and-drop i…" at bounding box center [752, 266] width 258 height 67
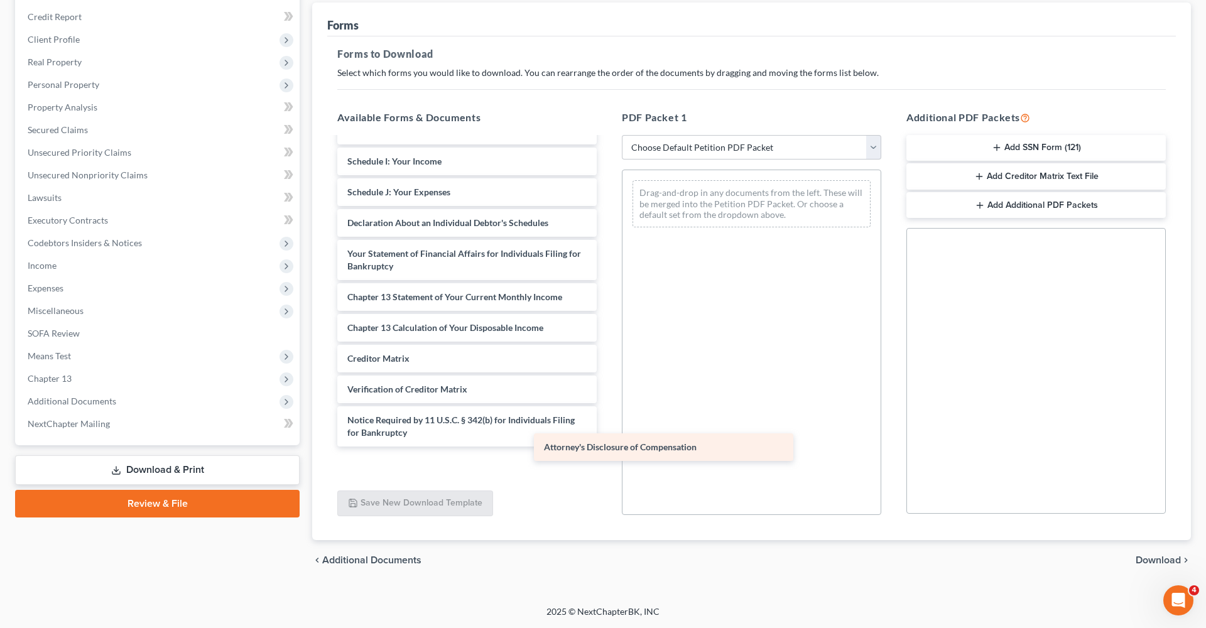
scroll to position [206, 0]
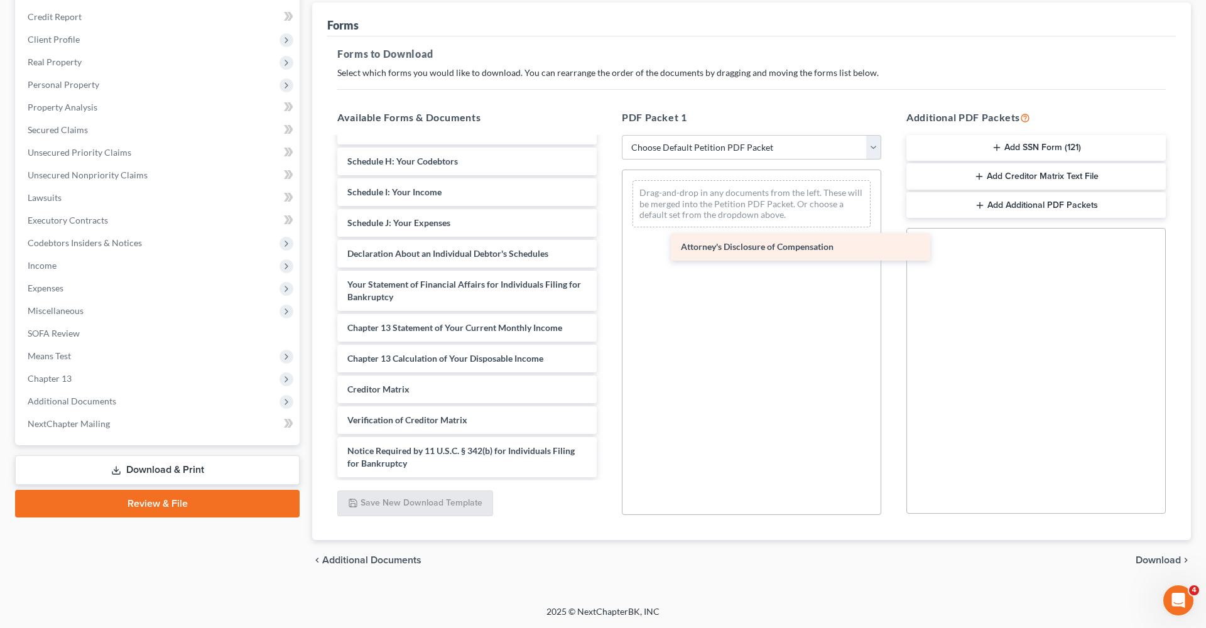
drag, startPoint x: 413, startPoint y: 466, endPoint x: 729, endPoint y: 233, distance: 392.7
click at [607, 233] on div "Attorney's Disclosure of Compensation Voluntary Petition for Individuals Filing…" at bounding box center [467, 204] width 280 height 545
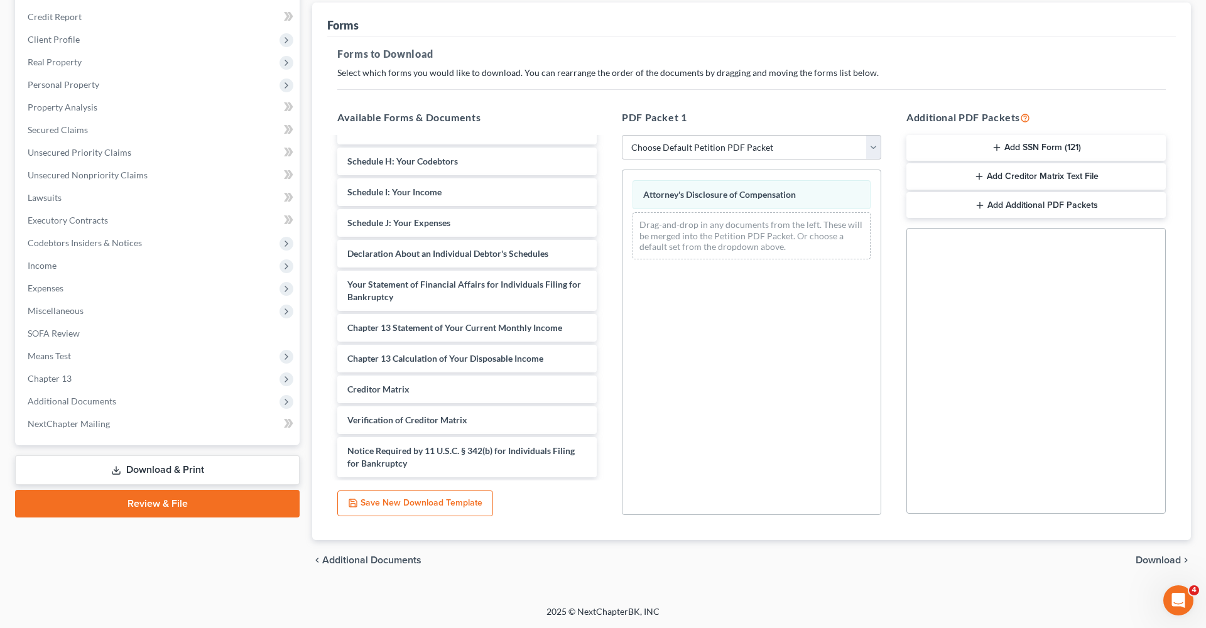
click at [1152, 559] on span "Download" at bounding box center [1158, 560] width 45 height 10
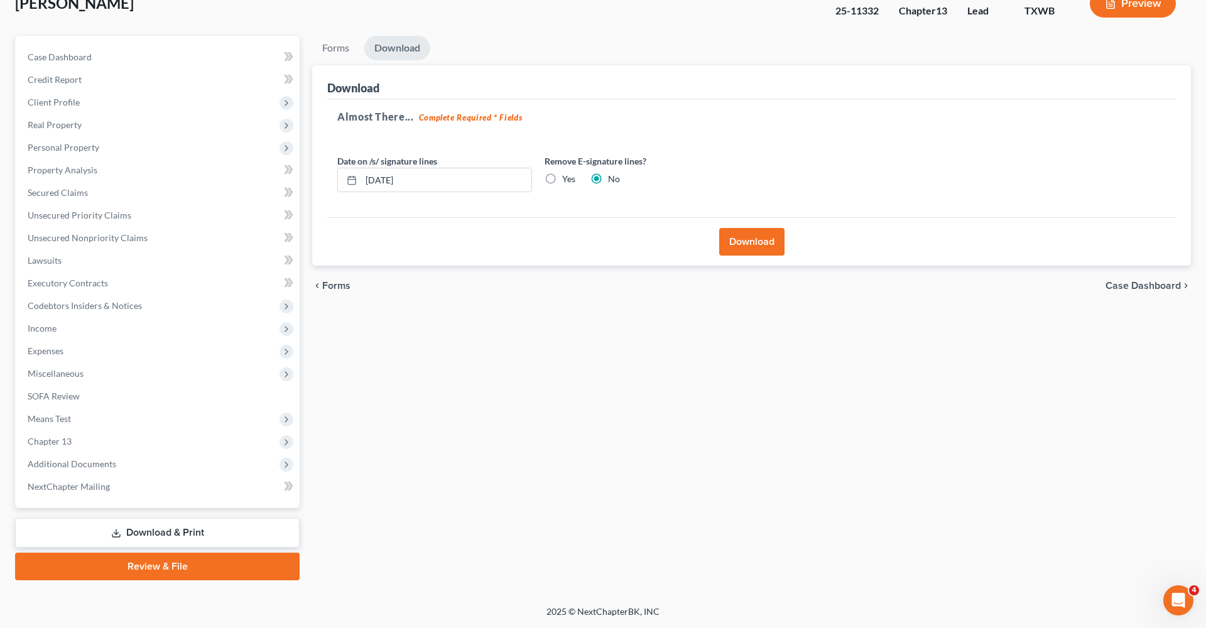
click at [741, 251] on button "Download" at bounding box center [751, 242] width 65 height 28
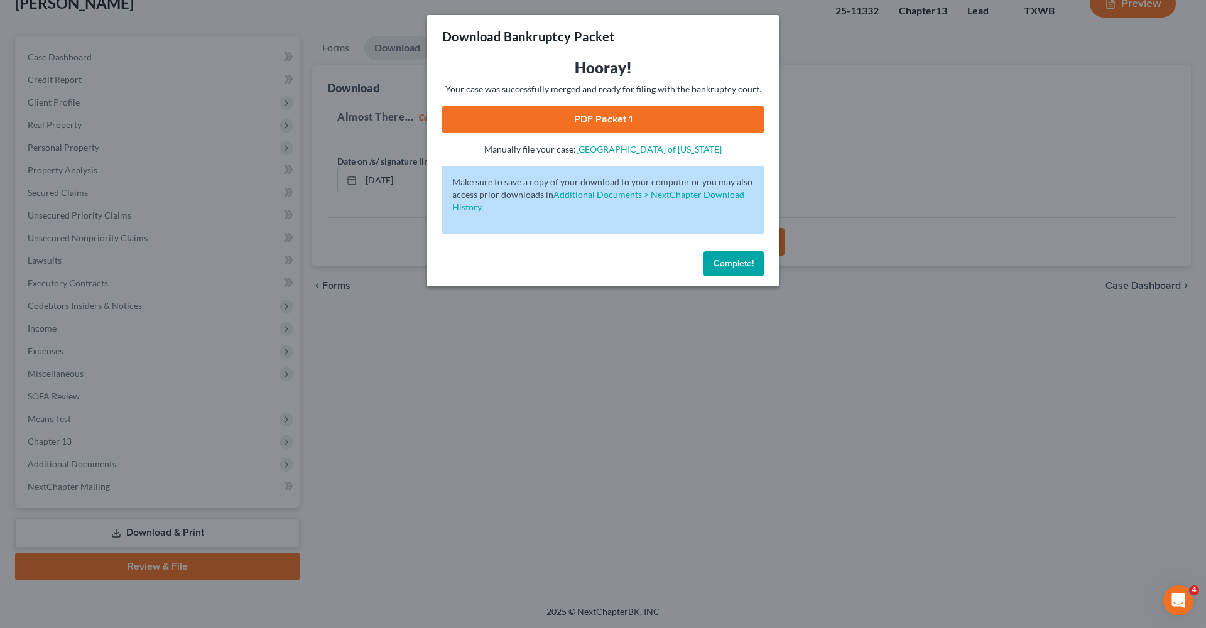
click at [601, 130] on link "PDF Packet 1" at bounding box center [603, 120] width 322 height 28
click at [731, 262] on span "Complete!" at bounding box center [734, 263] width 40 height 11
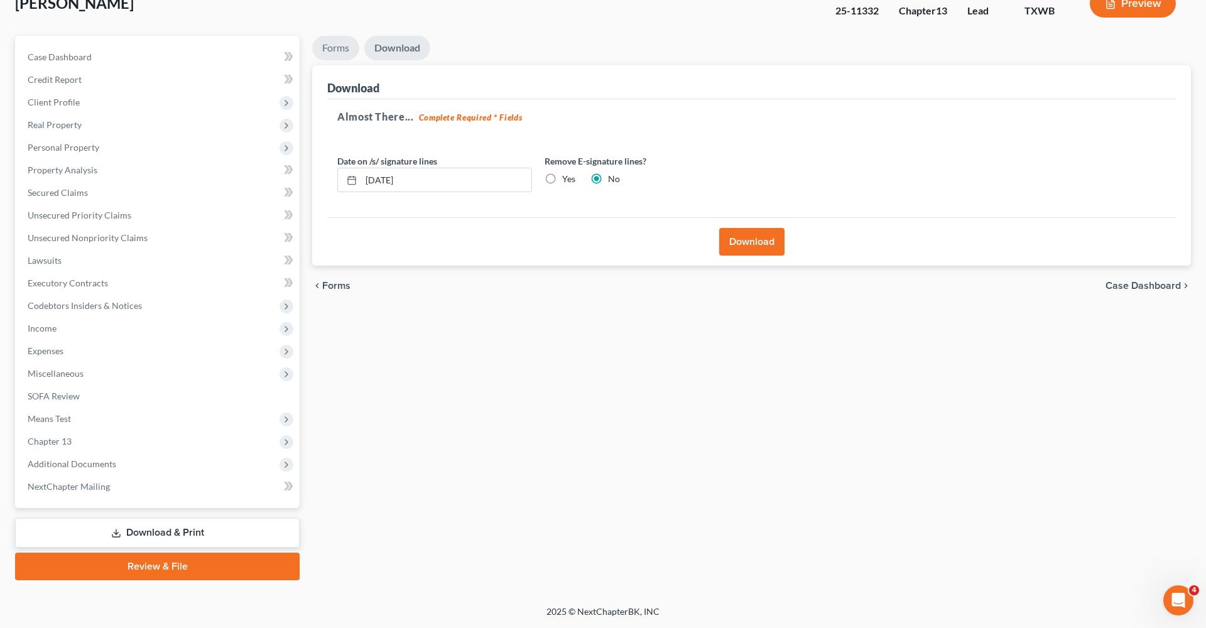
click at [346, 52] on link "Forms" at bounding box center [335, 48] width 47 height 25
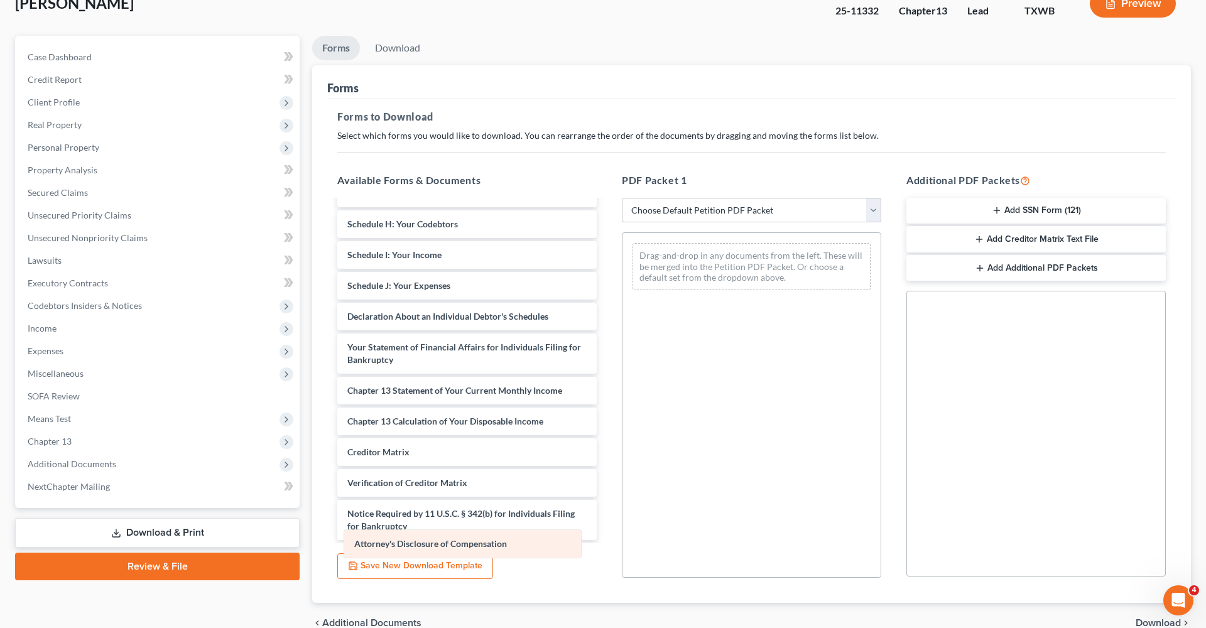
drag, startPoint x: 751, startPoint y: 251, endPoint x: 460, endPoint y: 533, distance: 404.8
click at [623, 300] on div "Attorney's Disclosure of Compensation Attorney's Disclosure of Compensation Dra…" at bounding box center [752, 266] width 258 height 67
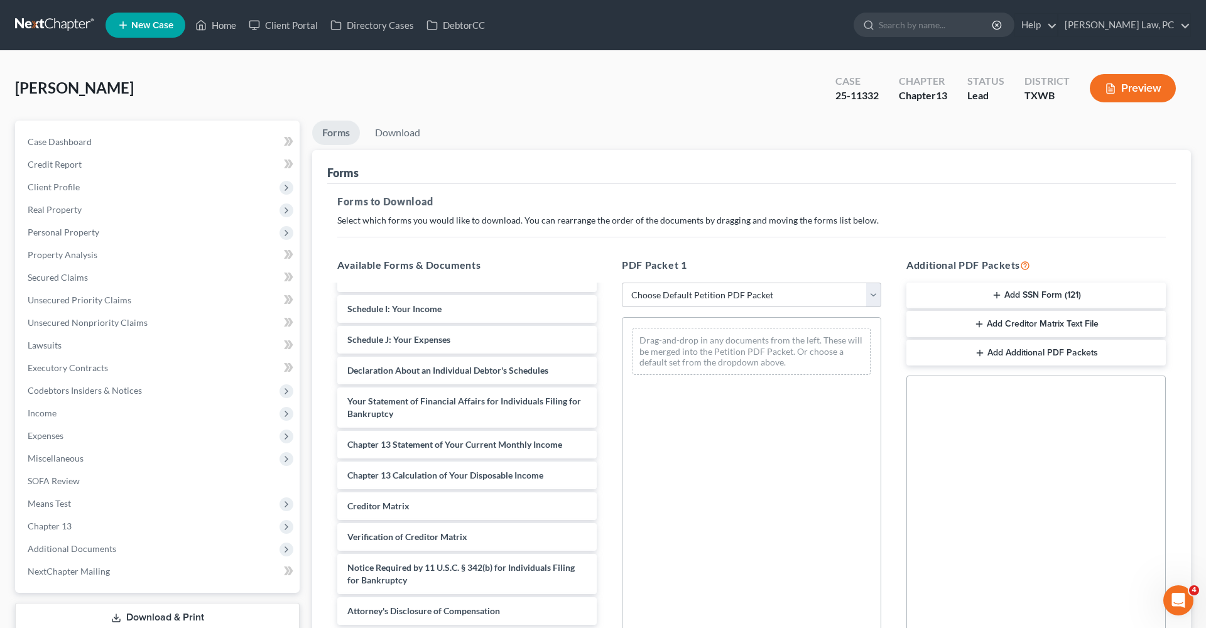
scroll to position [0, 0]
click at [33, 30] on link at bounding box center [55, 25] width 80 height 23
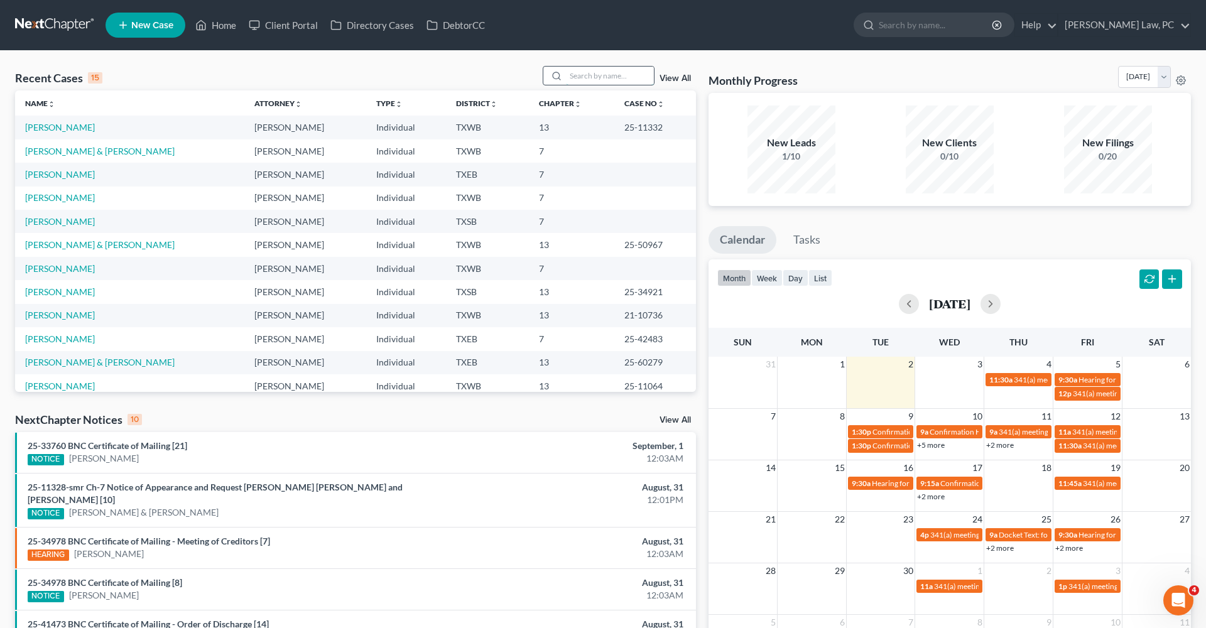
click at [590, 75] on input "search" at bounding box center [610, 76] width 88 height 18
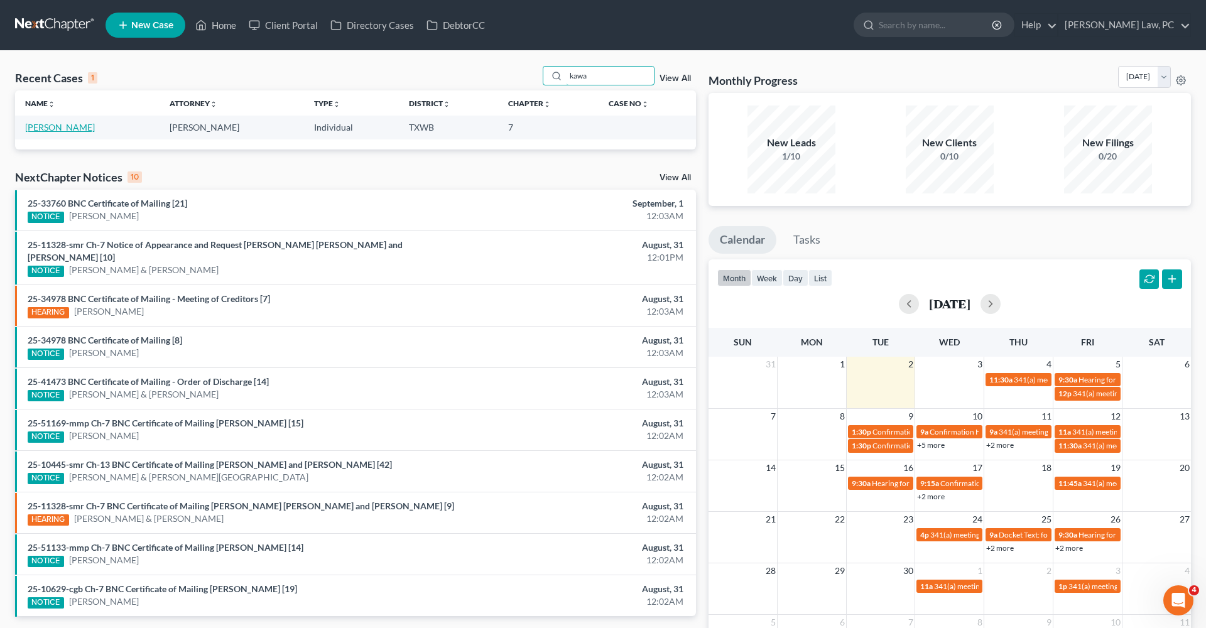
type input "kawa"
click at [74, 129] on link "[PERSON_NAME]" at bounding box center [60, 127] width 70 height 11
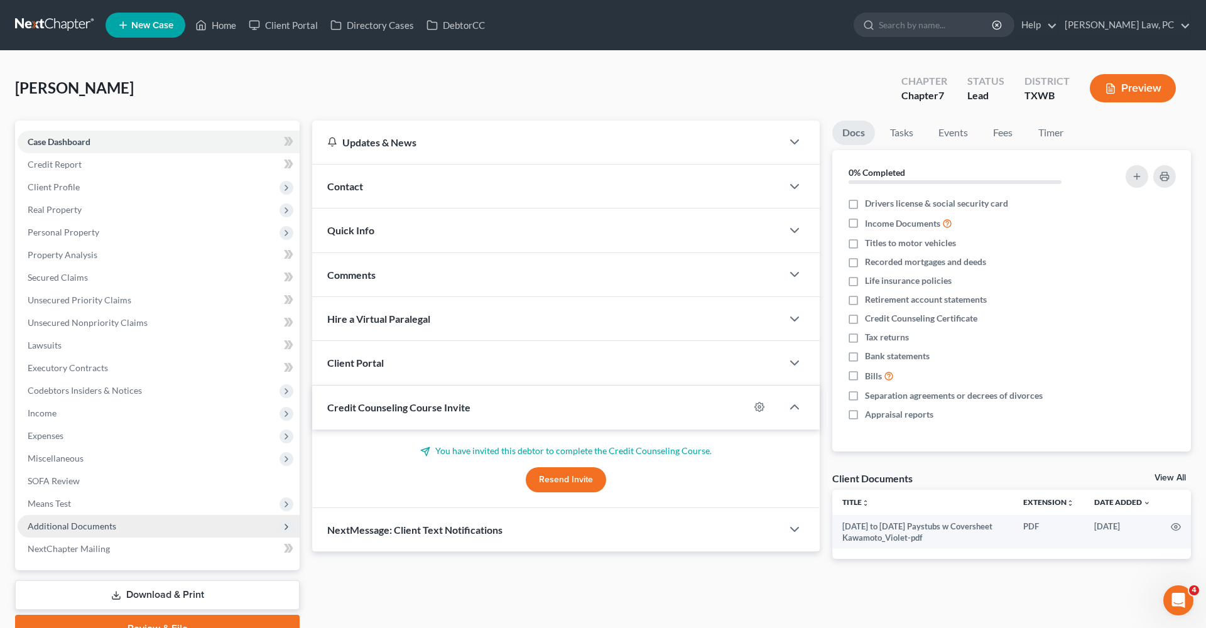
click at [69, 532] on span "Additional Documents" at bounding box center [159, 526] width 282 height 23
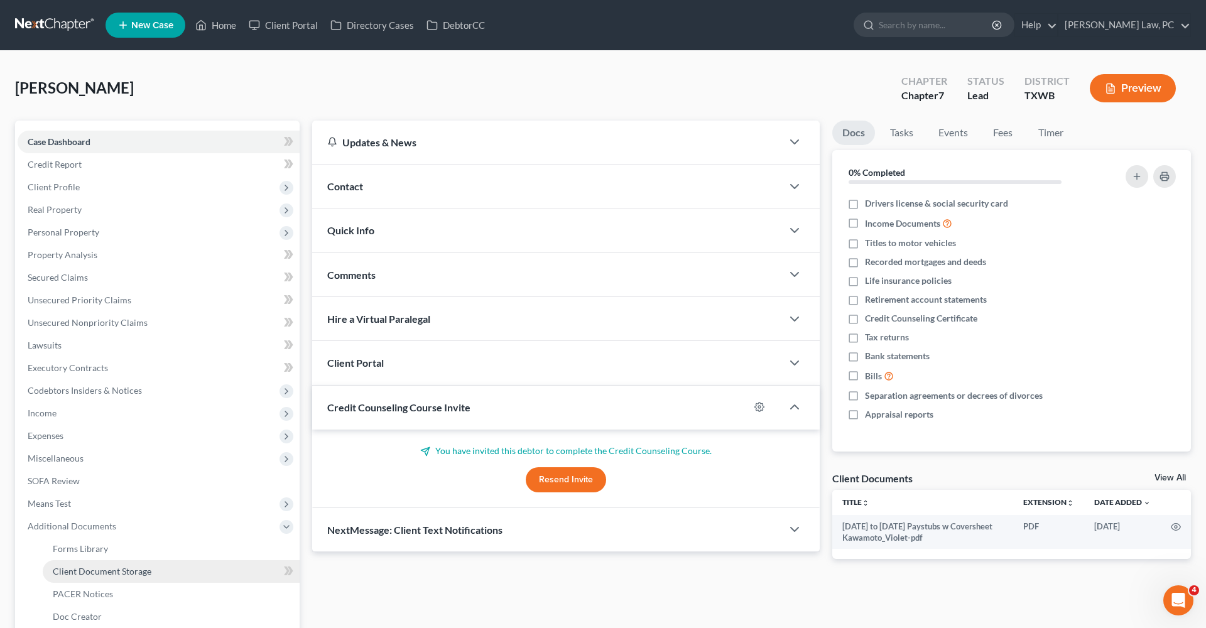
click at [108, 579] on link "Client Document Storage" at bounding box center [171, 571] width 257 height 23
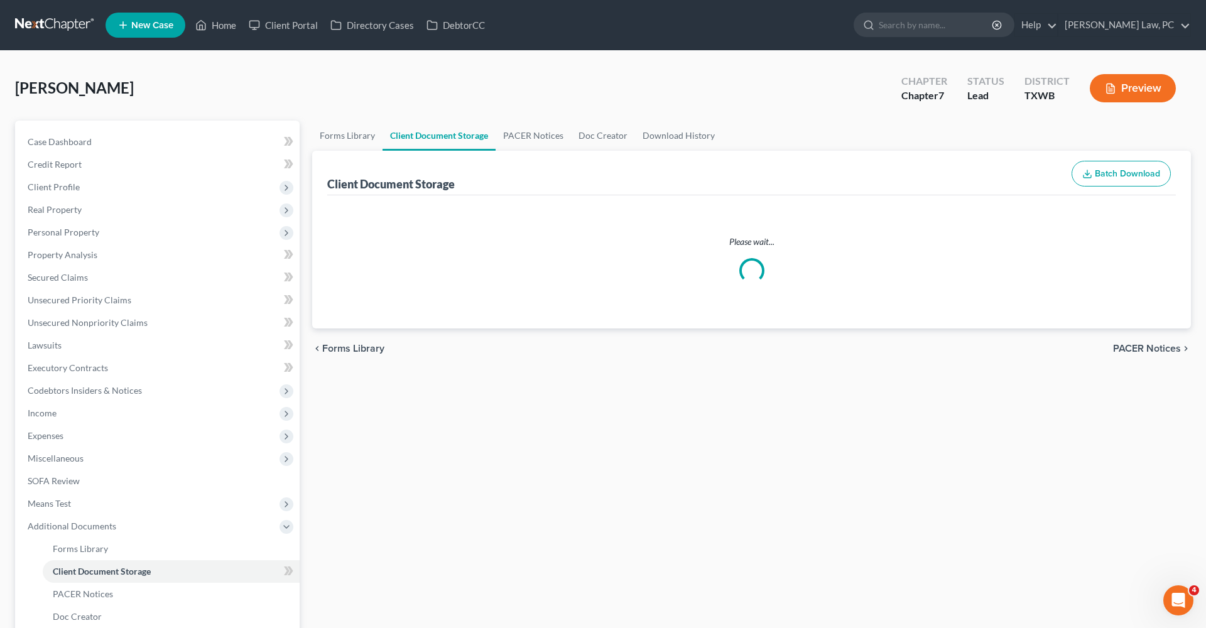
select select "10"
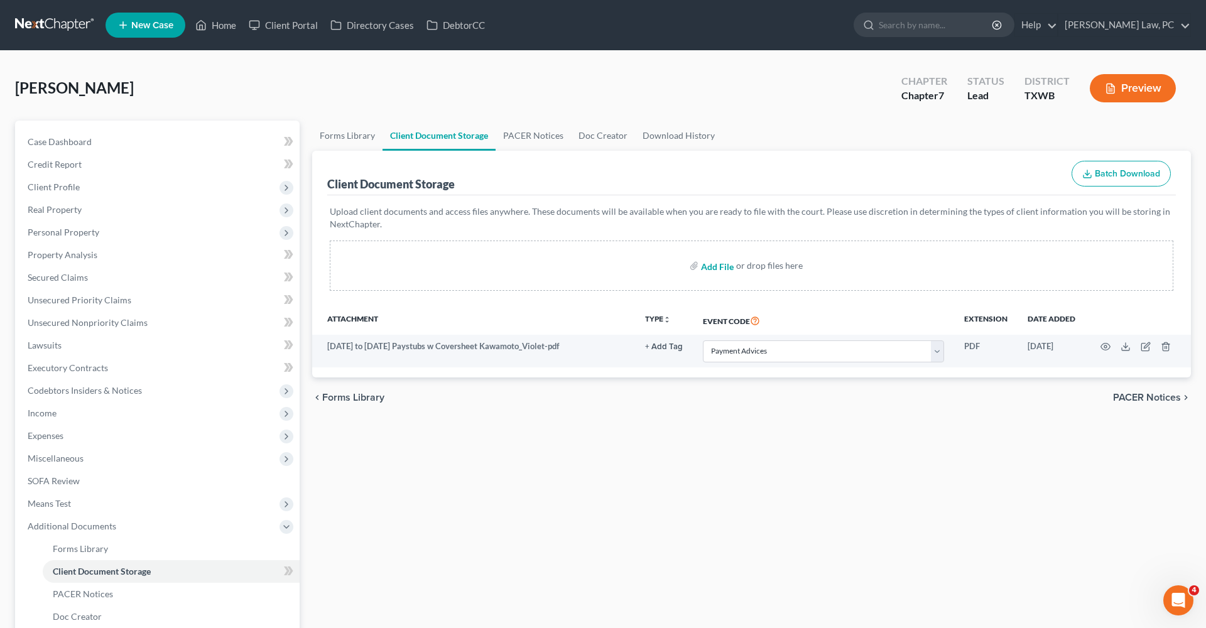
click at [716, 270] on input "file" at bounding box center [716, 265] width 30 height 23
type input "C:\fakepath\Credit Counseling Certificate Kawamoto_Violet.pdf"
select select "10"
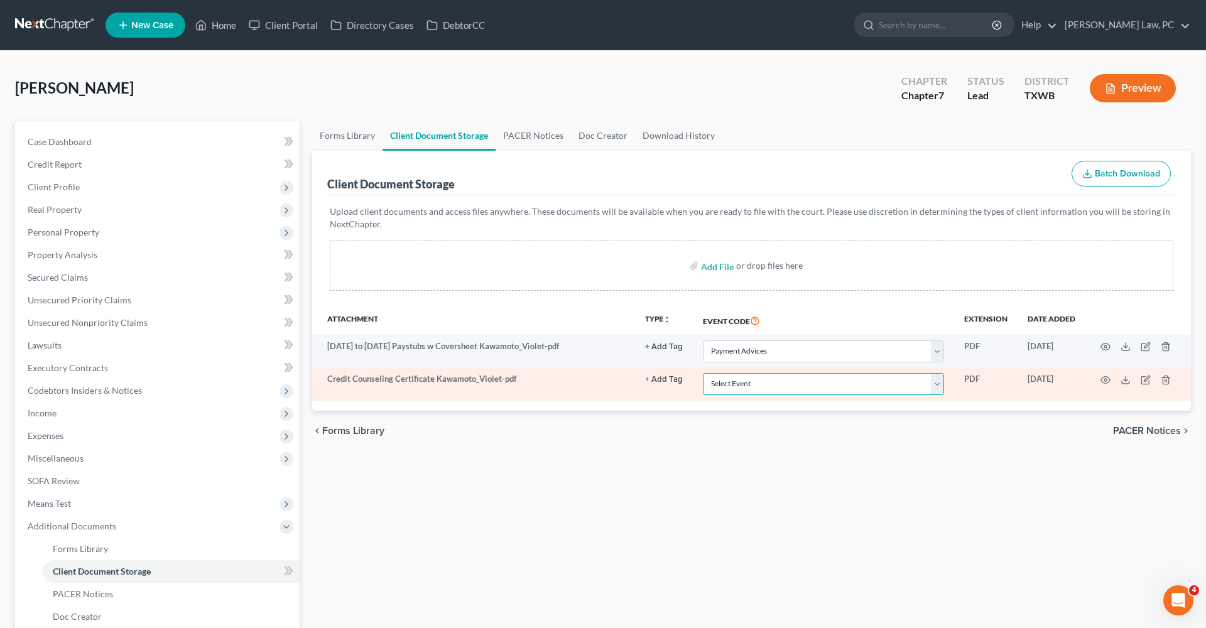
select select "0"
click at [1101, 377] on icon "button" at bounding box center [1106, 380] width 10 height 10
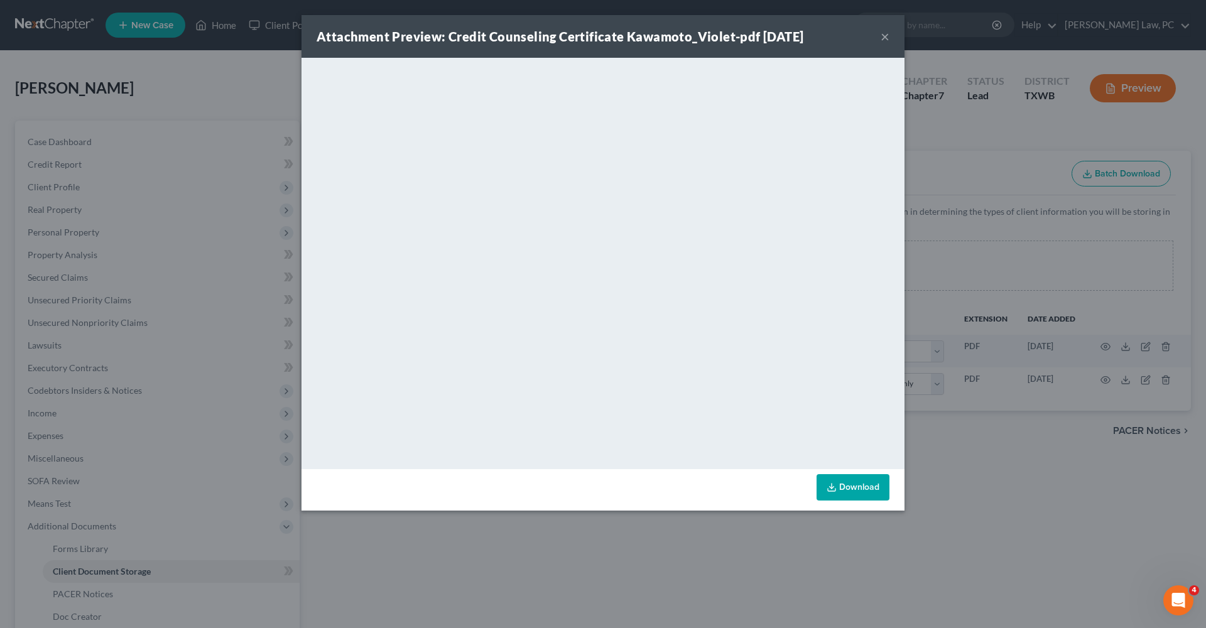
click at [884, 40] on button "×" at bounding box center [885, 36] width 9 height 15
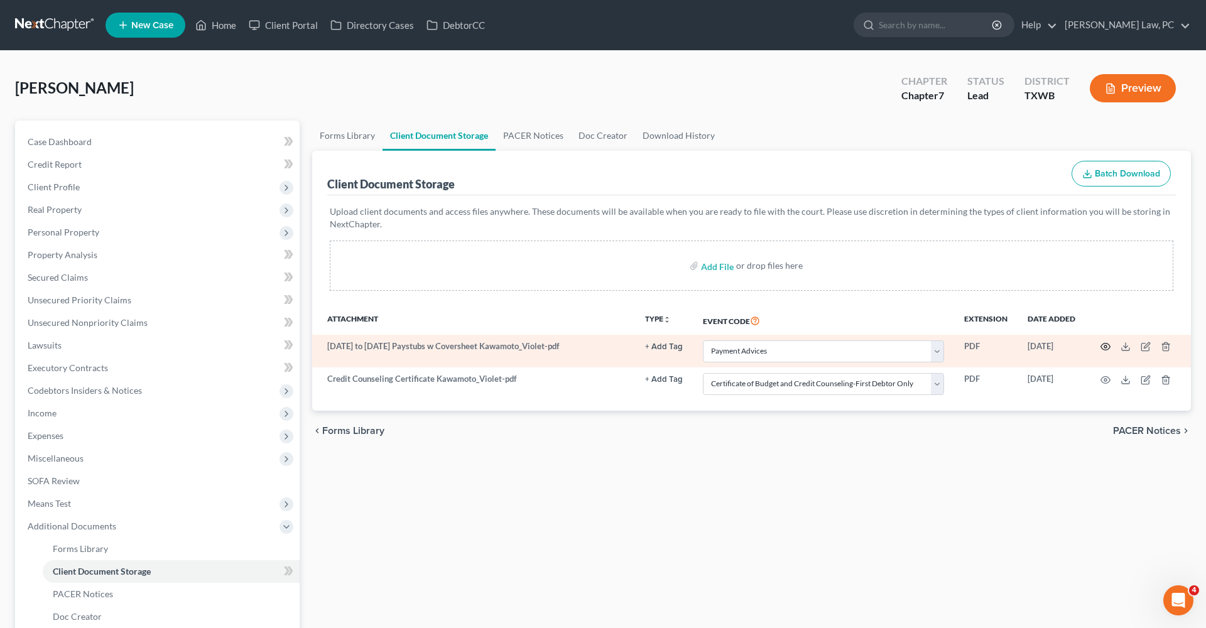
click at [1109, 346] on icon "button" at bounding box center [1106, 347] width 10 height 10
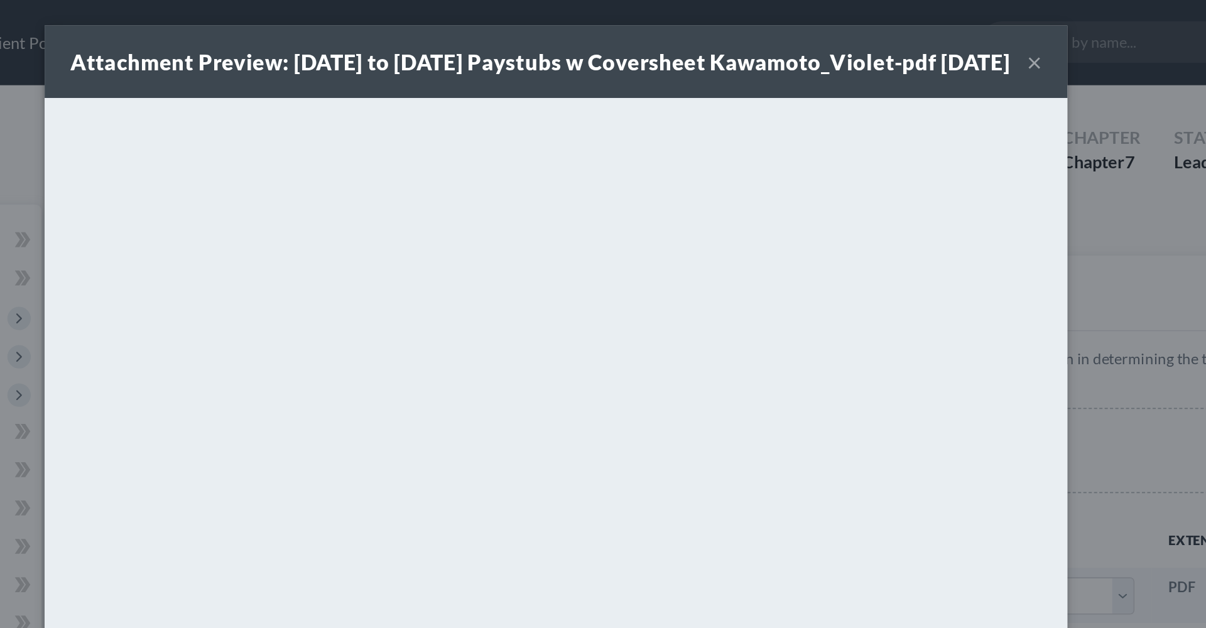
click at [881, 44] on button "×" at bounding box center [885, 36] width 9 height 15
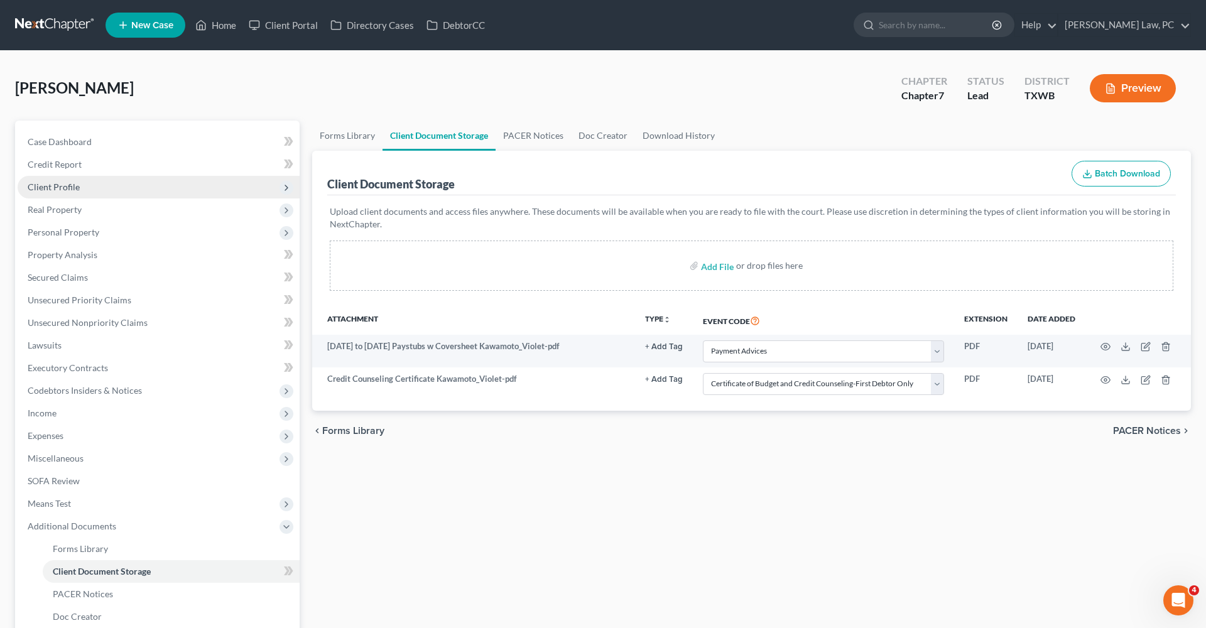
click at [57, 187] on span "Client Profile" at bounding box center [54, 187] width 52 height 11
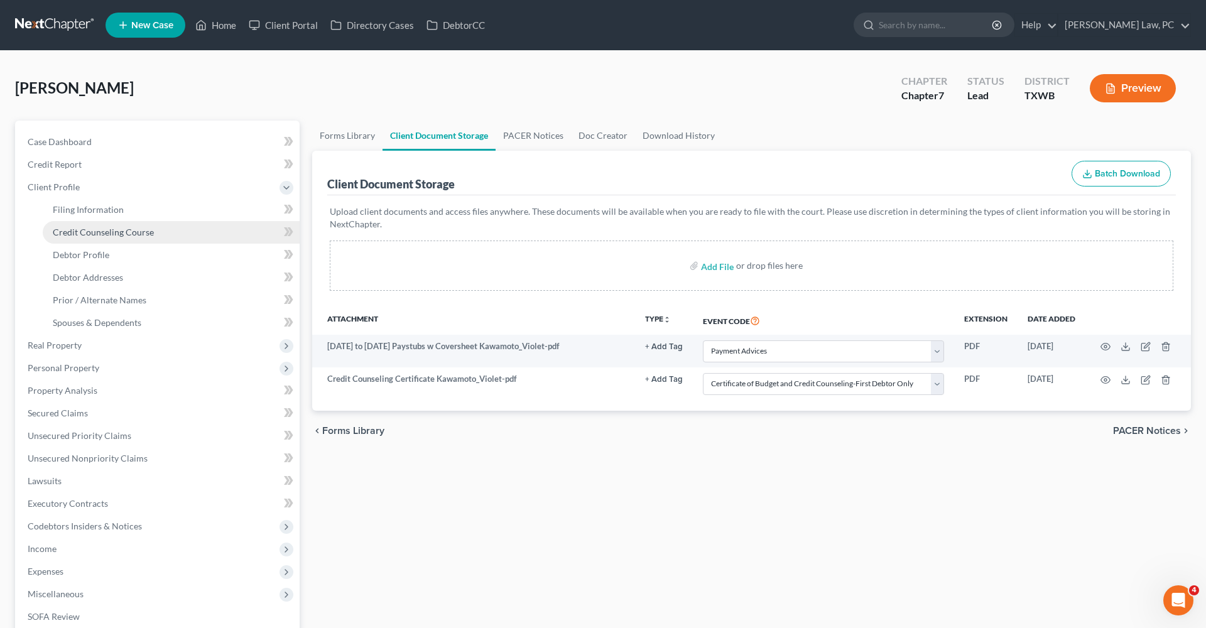
click at [83, 227] on span "Credit Counseling Course" at bounding box center [103, 232] width 101 height 11
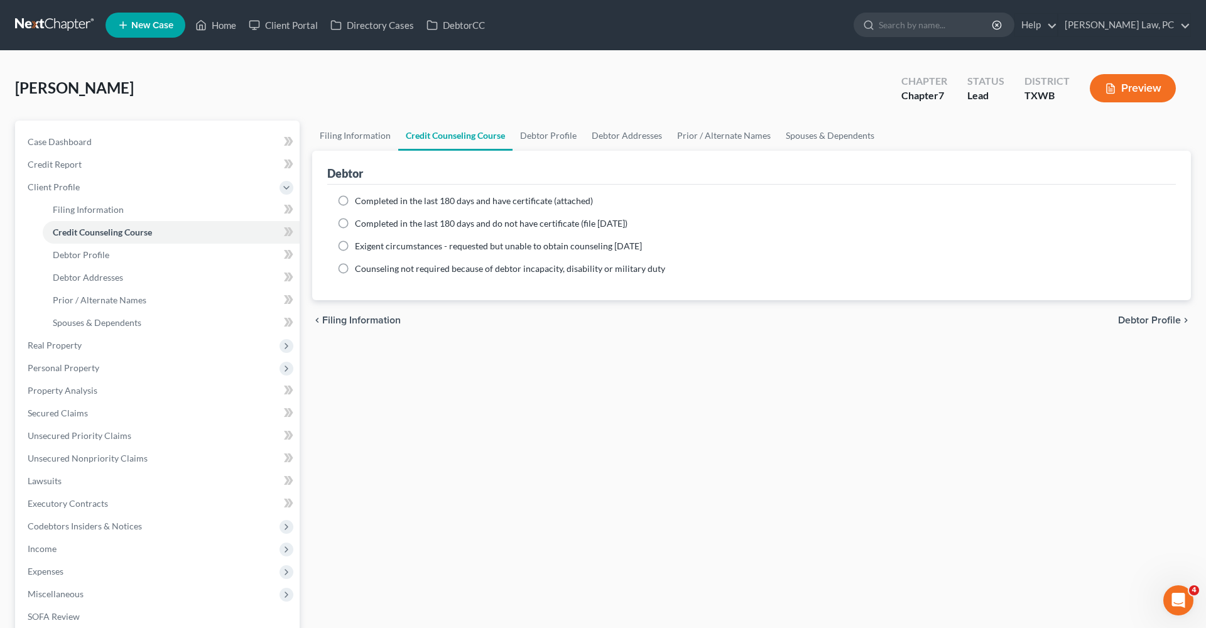
click at [385, 199] on span "Completed in the last 180 days and have certificate (attached)" at bounding box center [474, 200] width 238 height 11
click at [368, 199] on input "Completed in the last 180 days and have certificate (attached)" at bounding box center [364, 199] width 8 height 8
radio input "true"
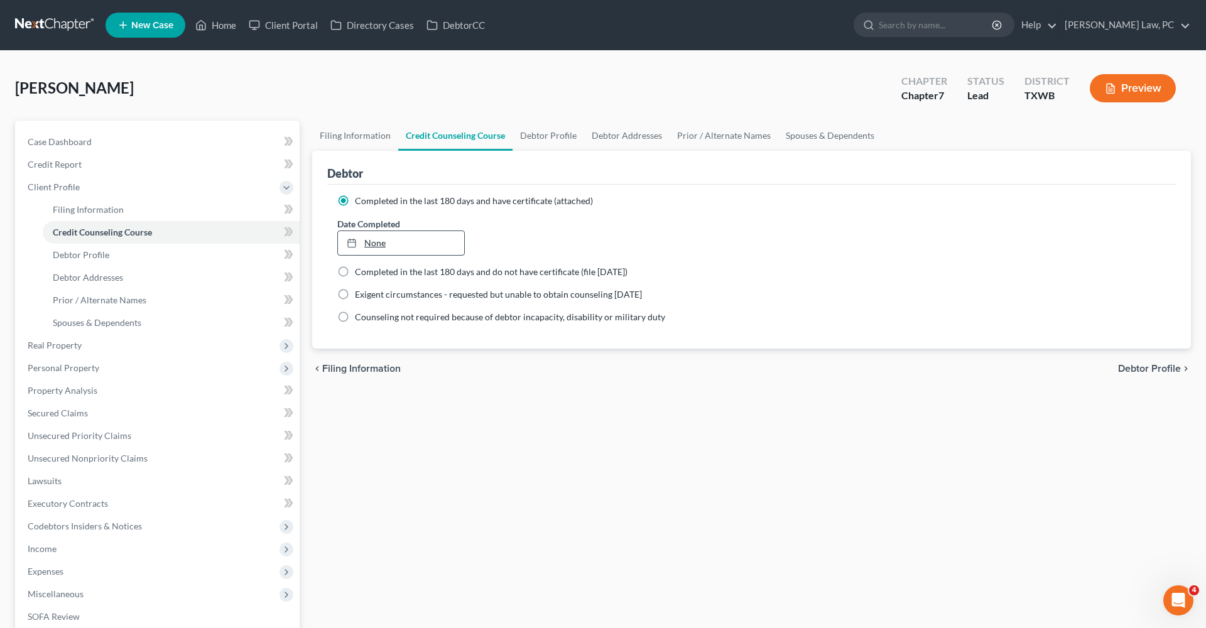
click at [379, 239] on link "None" at bounding box center [401, 243] width 126 height 24
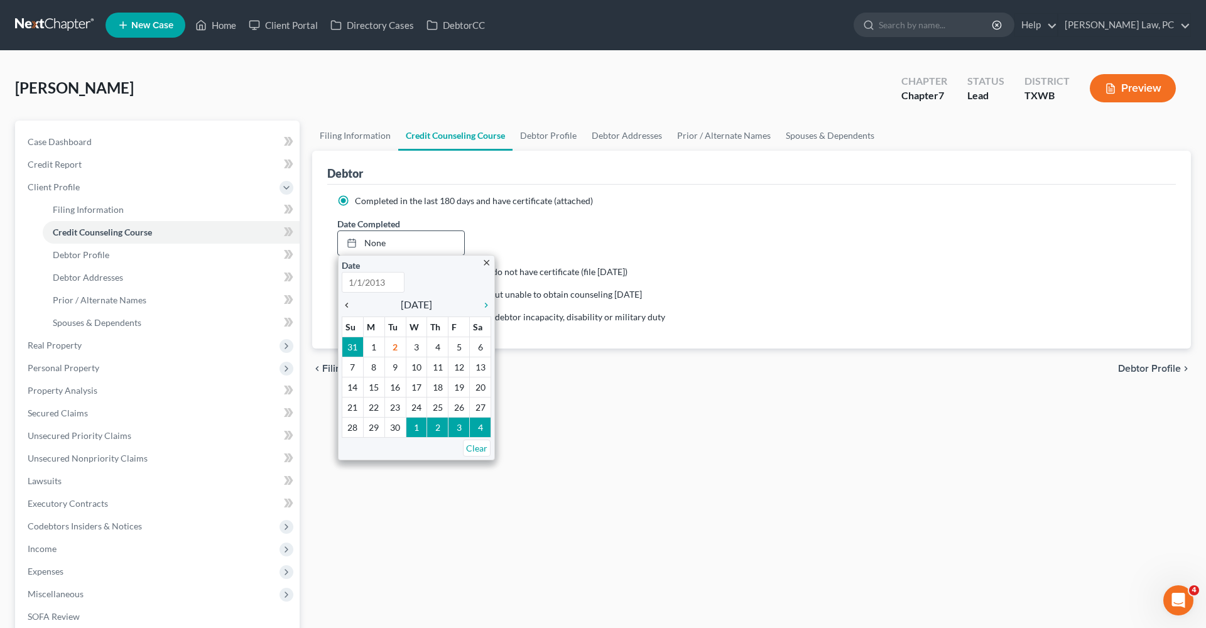
type input "[DATE]"
click at [347, 304] on icon "chevron_left" at bounding box center [350, 305] width 16 height 10
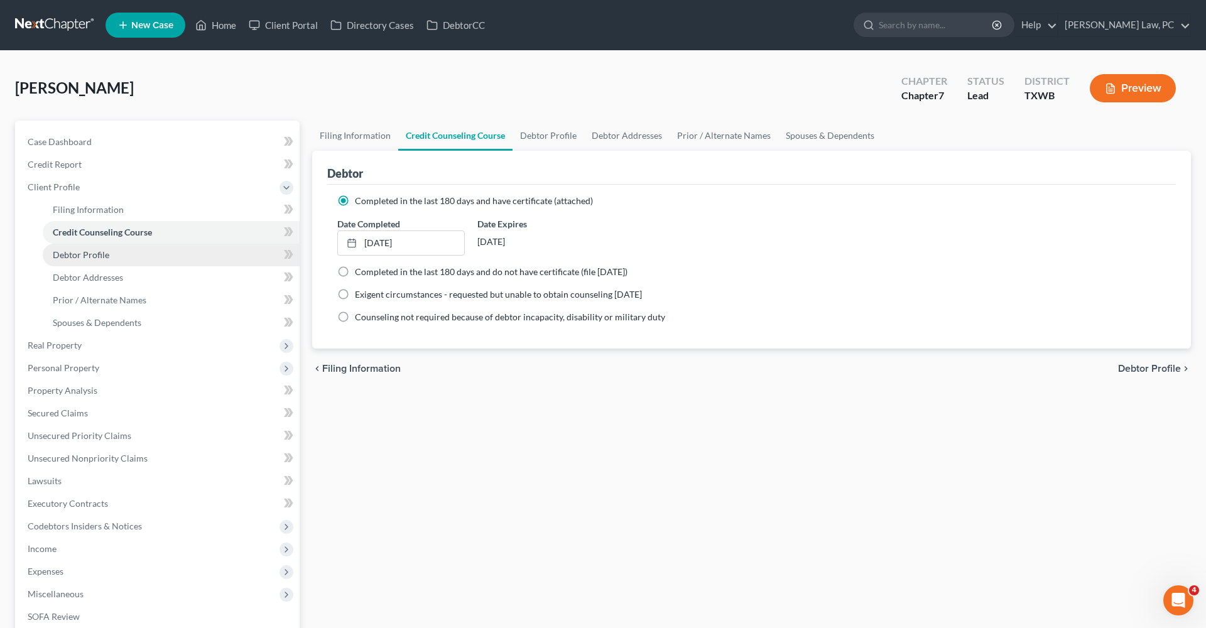
click at [90, 251] on span "Debtor Profile" at bounding box center [81, 254] width 57 height 11
select select "0"
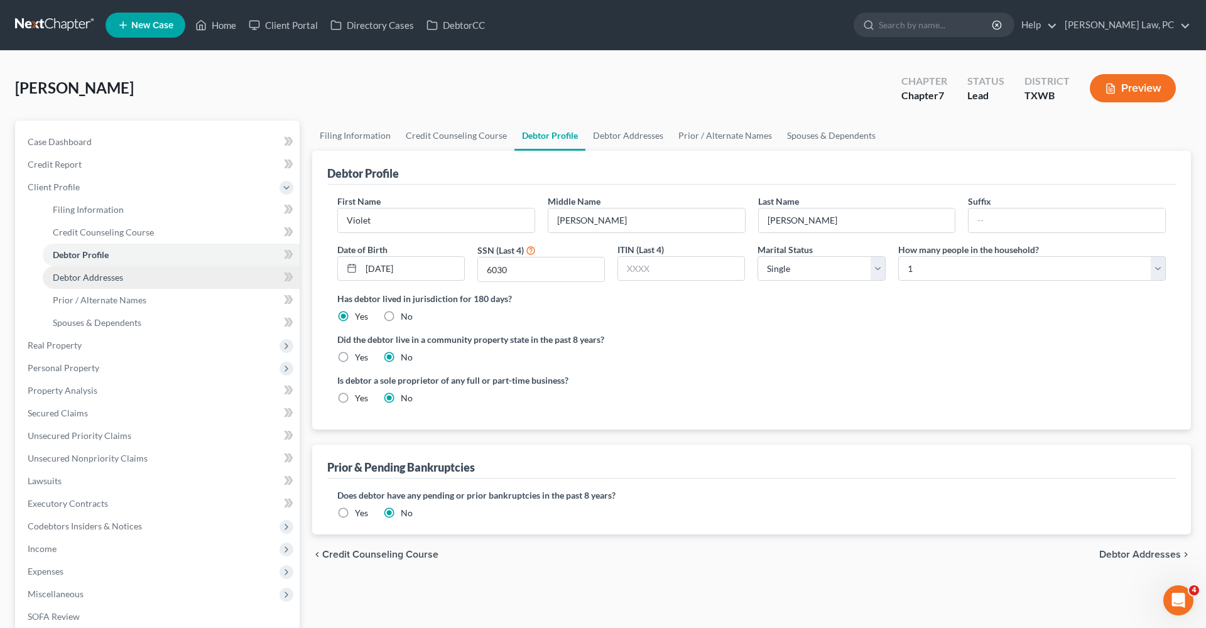
click at [97, 284] on link "Debtor Addresses" at bounding box center [171, 277] width 257 height 23
